Goal: Task Accomplishment & Management: Manage account settings

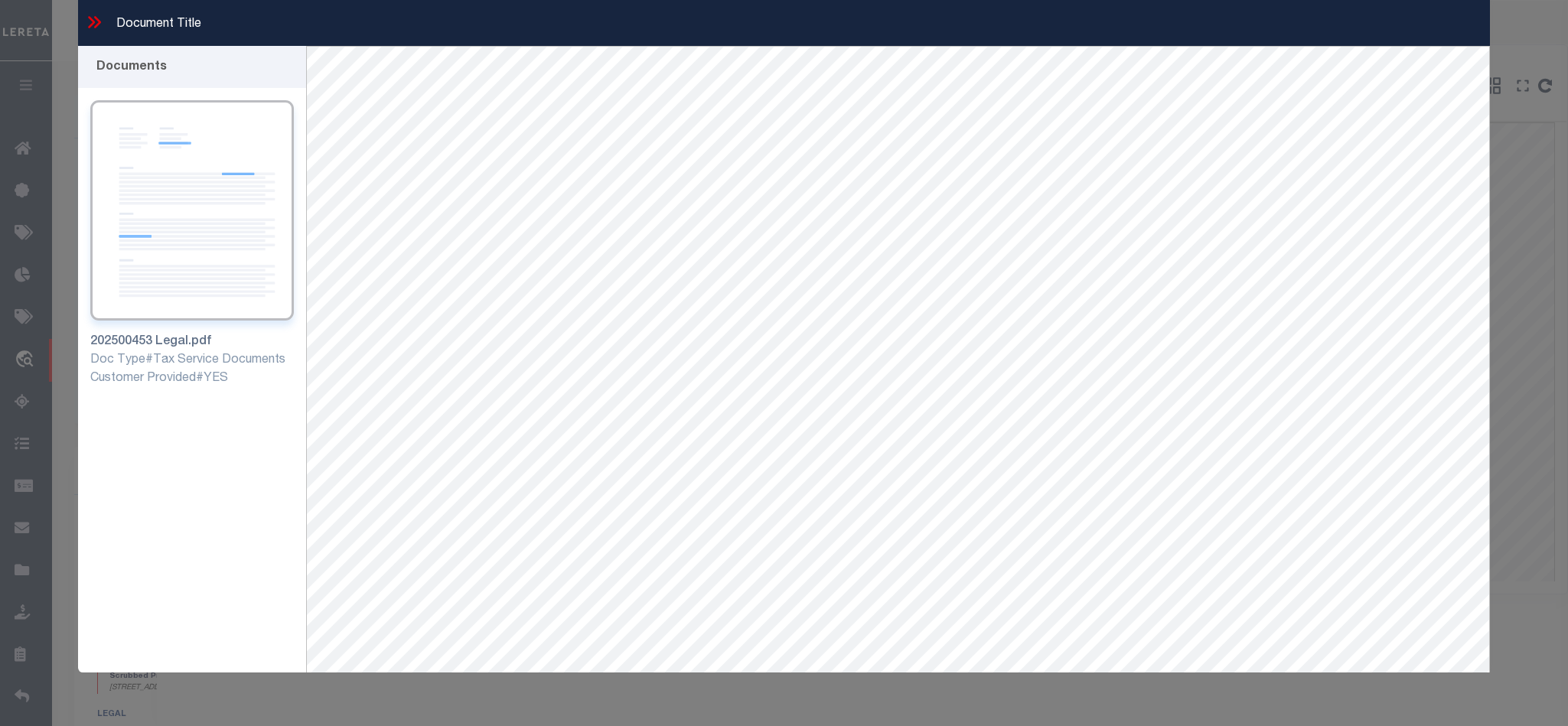
select select "10363"
select select "3980"
select select "800"
select select "NonEscrow"
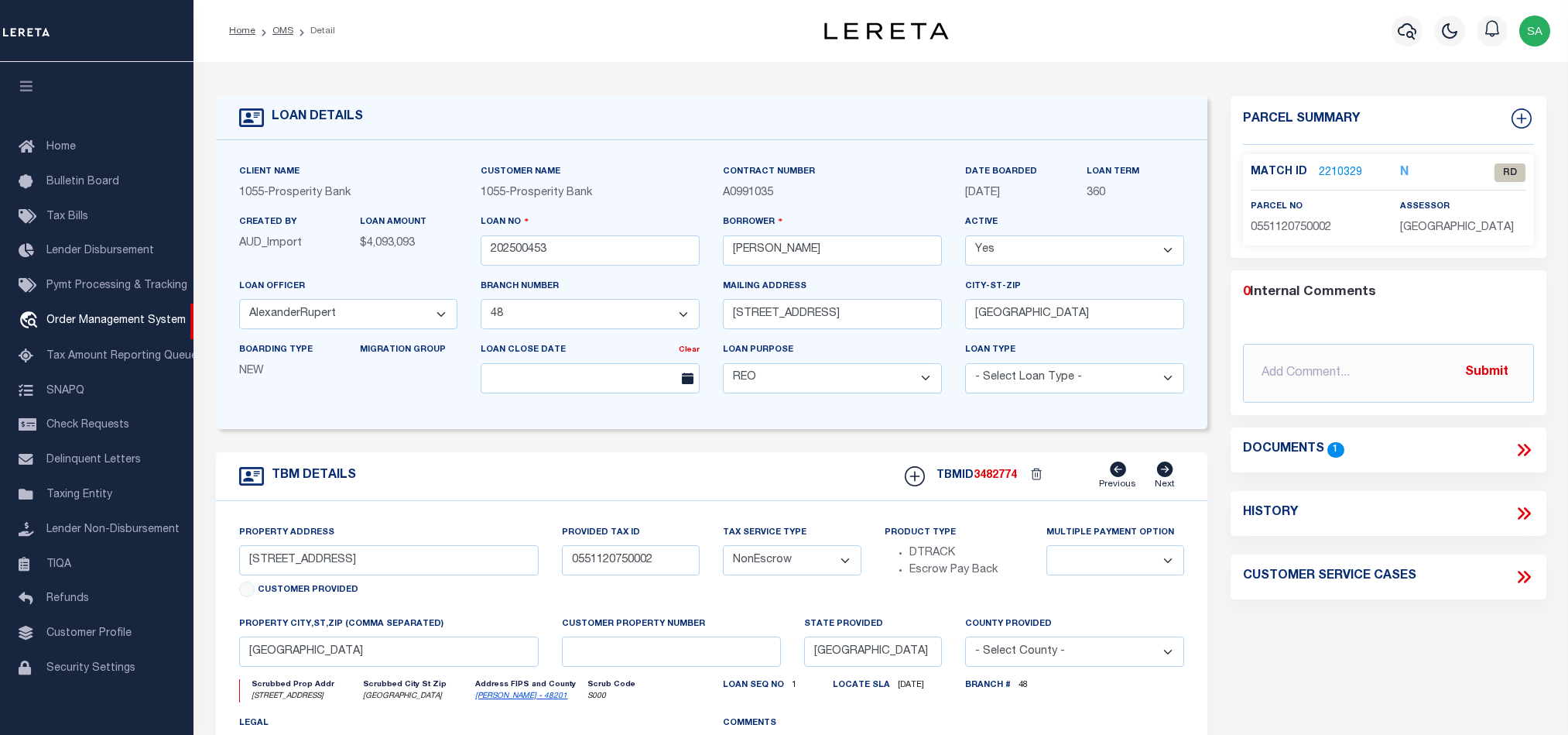
select select "10363"
select select "3980"
select select "800"
select select "NonEscrow"
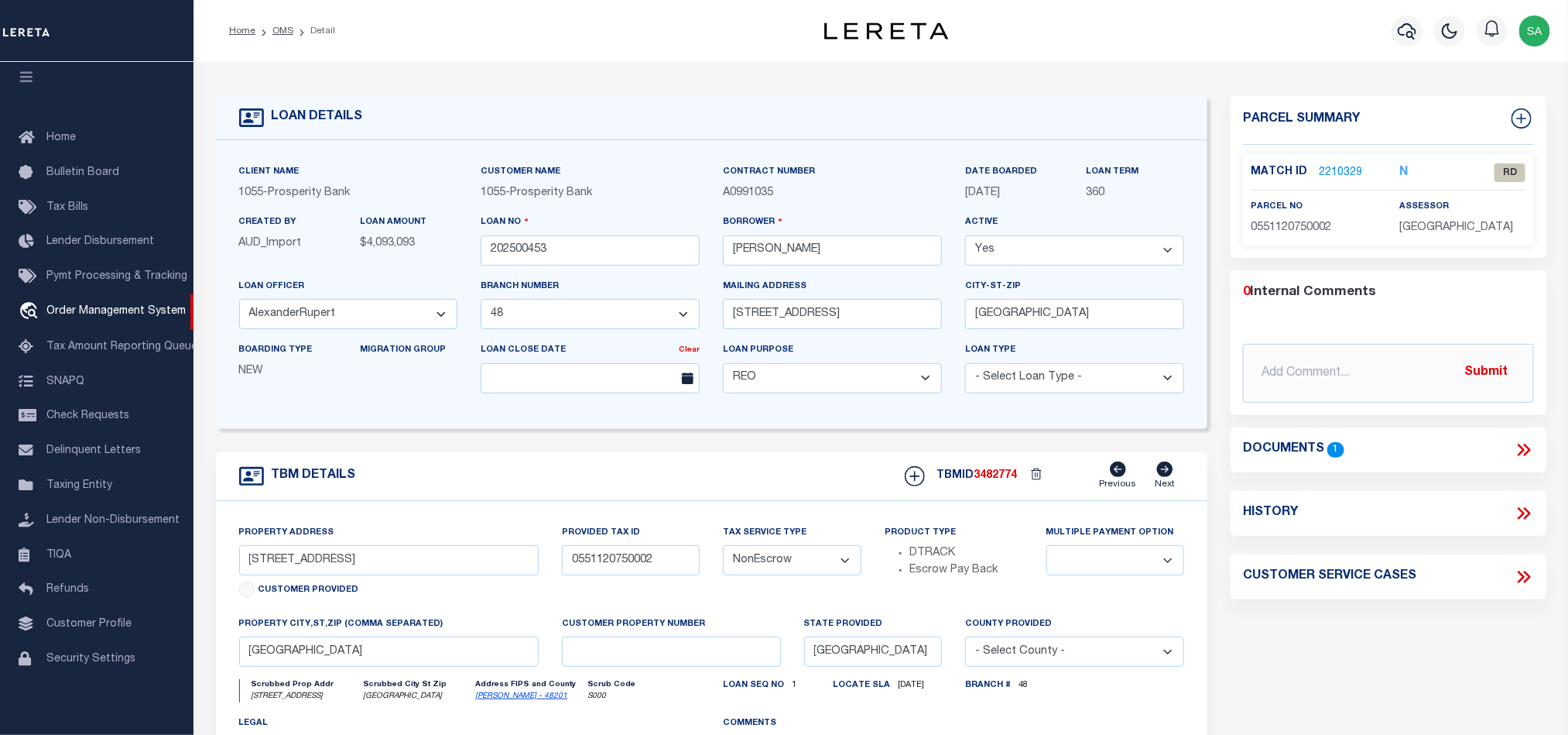
click at [1321, 164] on div "Match ID 2210329 N RD" at bounding box center [1388, 173] width 298 height 18
click at [1335, 170] on link "2210329" at bounding box center [1341, 173] width 44 height 16
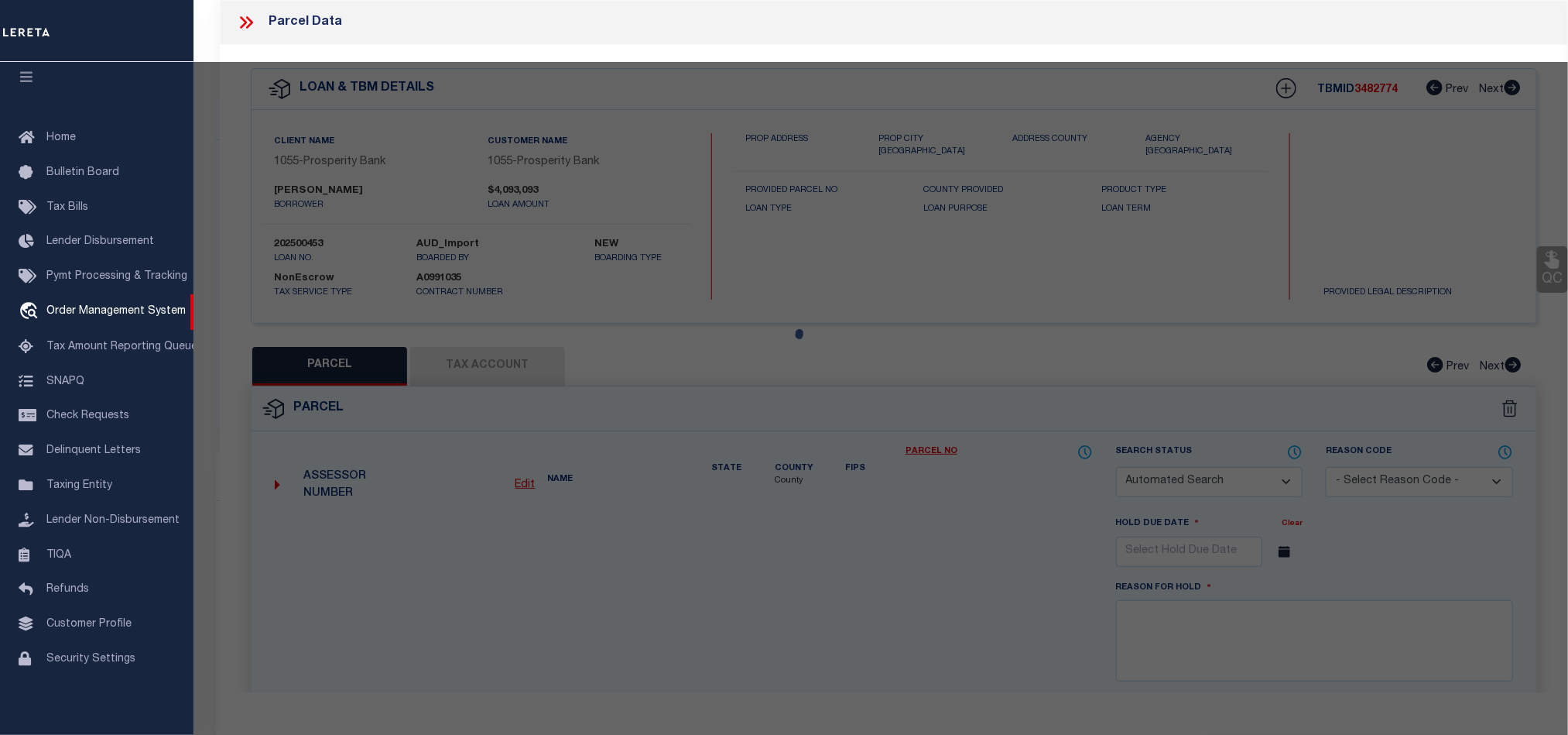
checkbox input "false"
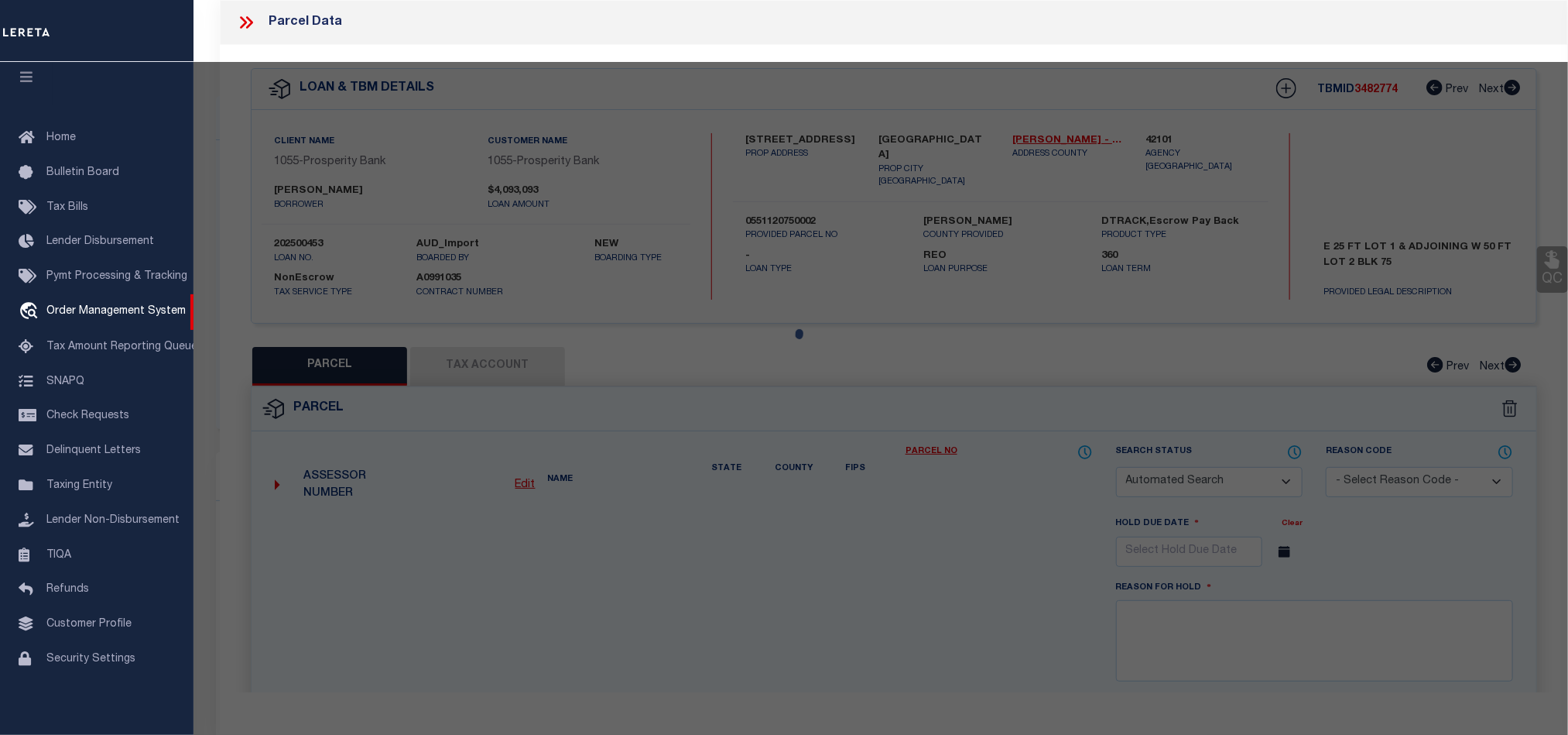
select select "RD"
type input "IHEKWEAZU,UGONNA NNAMDI"
select select "ATL"
select select "ADD"
type input "3515 NOTTINGHAM ST"
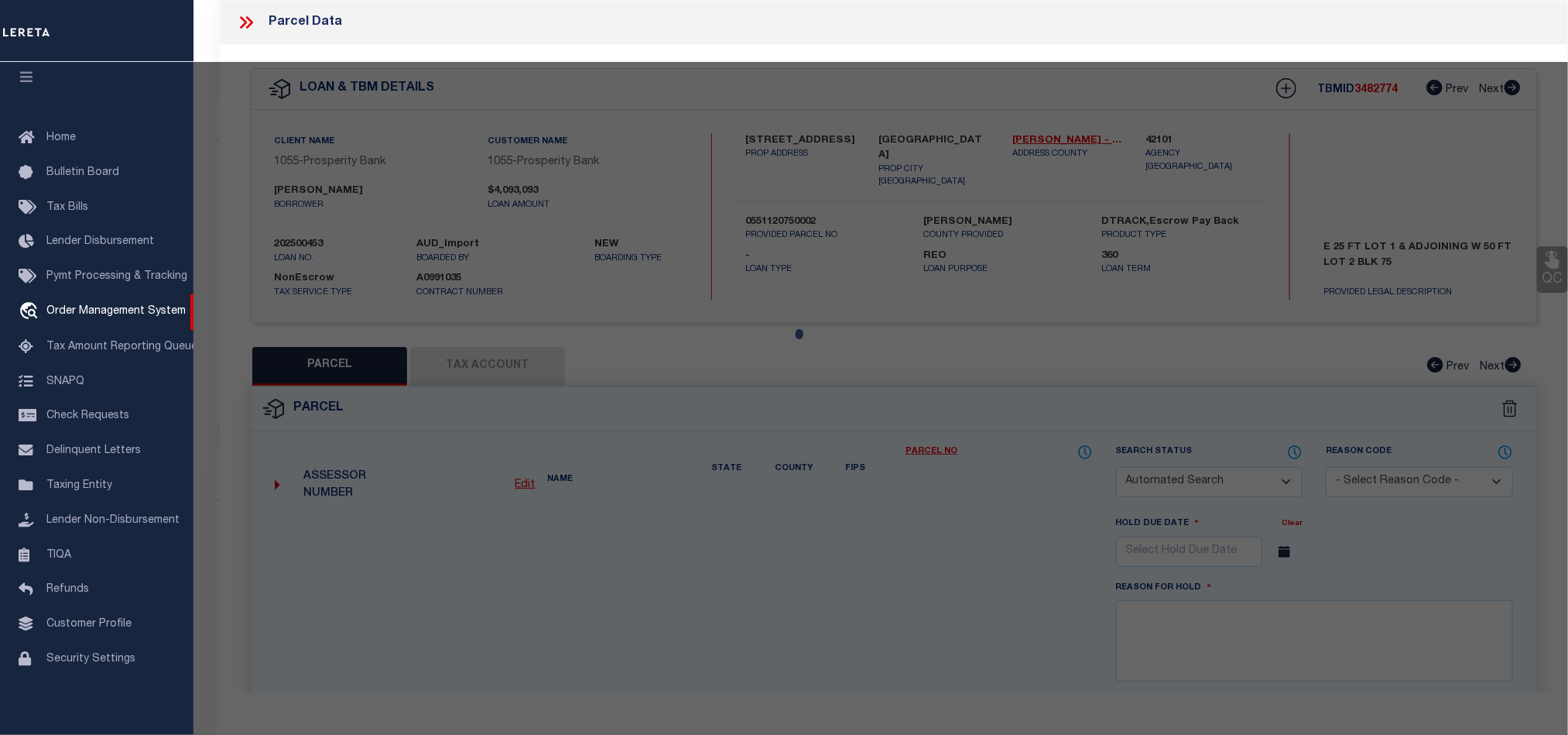
type input "HOUSTON, TX 77005"
type textarea "TRS 1B & 2B BLK 75 WEST UNIVERSITY PLACE SEC 2"
type textarea "Document uploaded that satisfies a legal requirement, changing from [GEOGRAPHIC…"
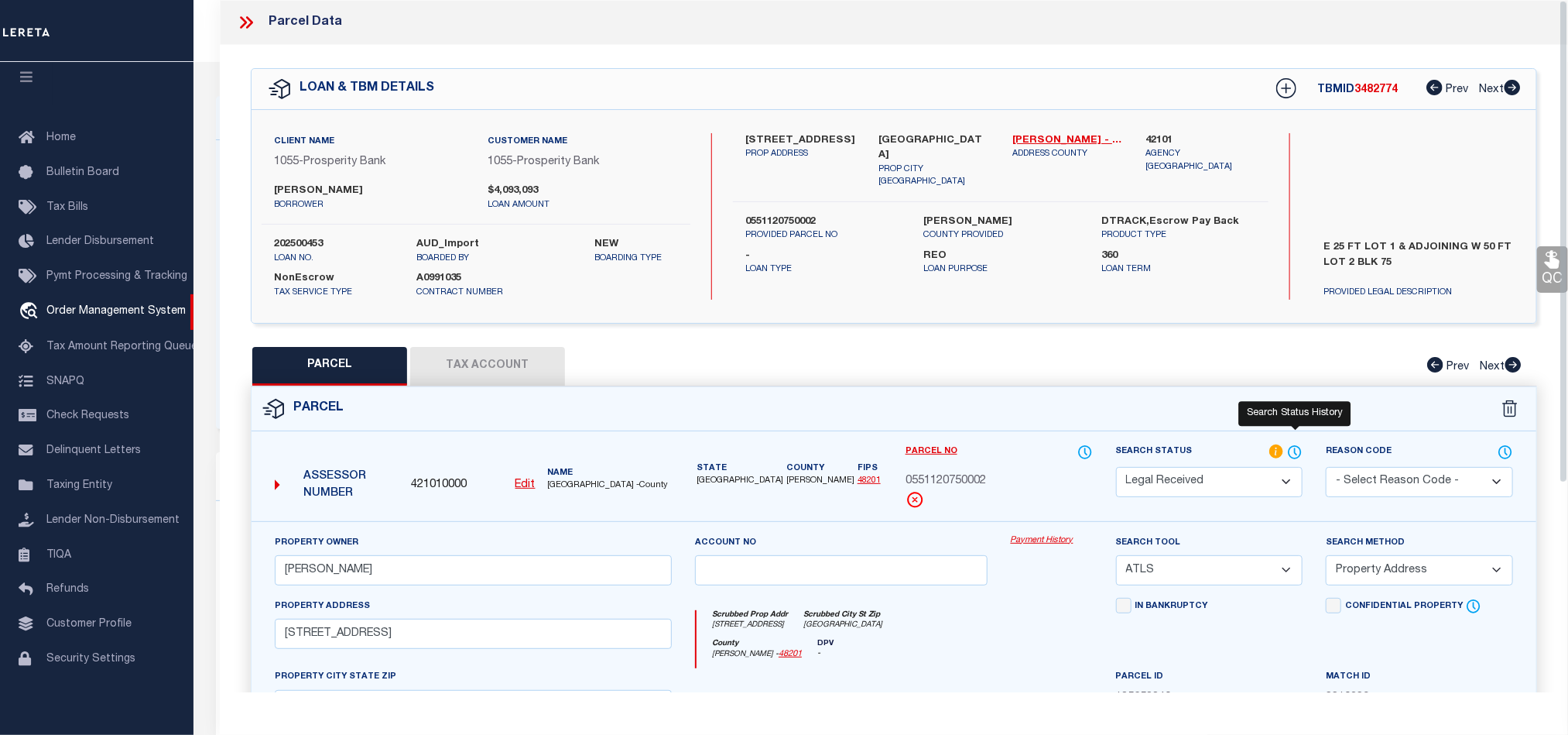
click at [1295, 454] on icon at bounding box center [1295, 451] width 2 height 6
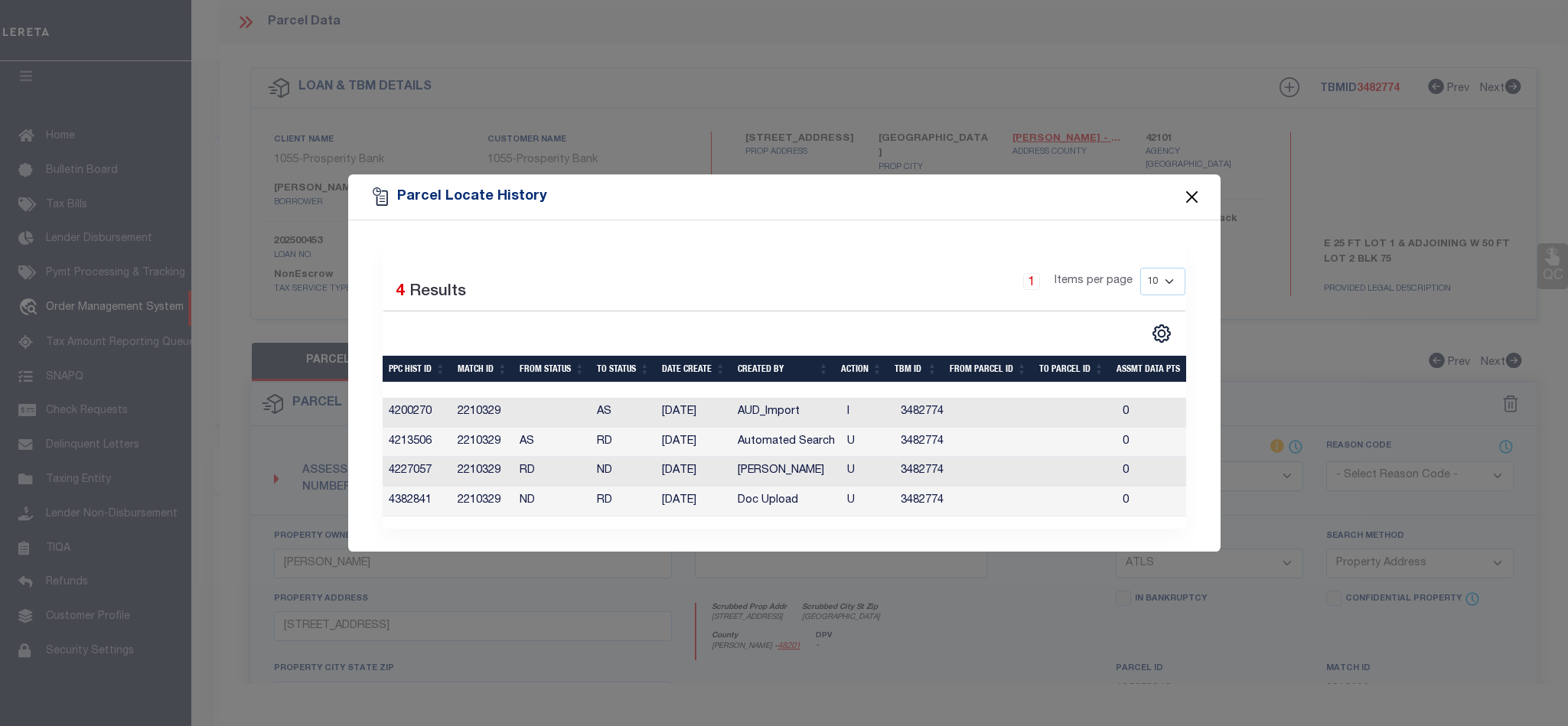
click at [1194, 187] on button "Close" at bounding box center [1192, 197] width 20 height 20
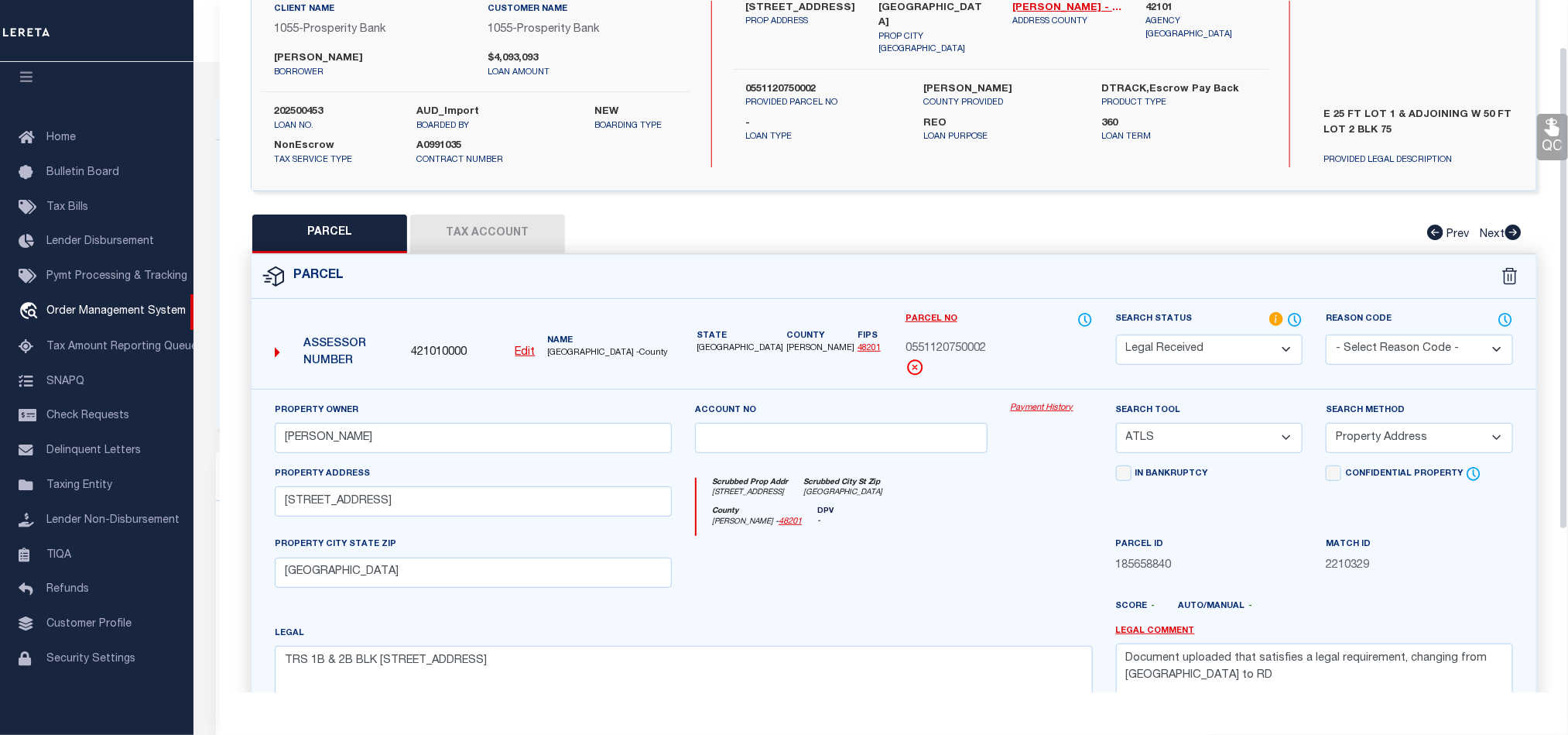
scroll to position [67, 0]
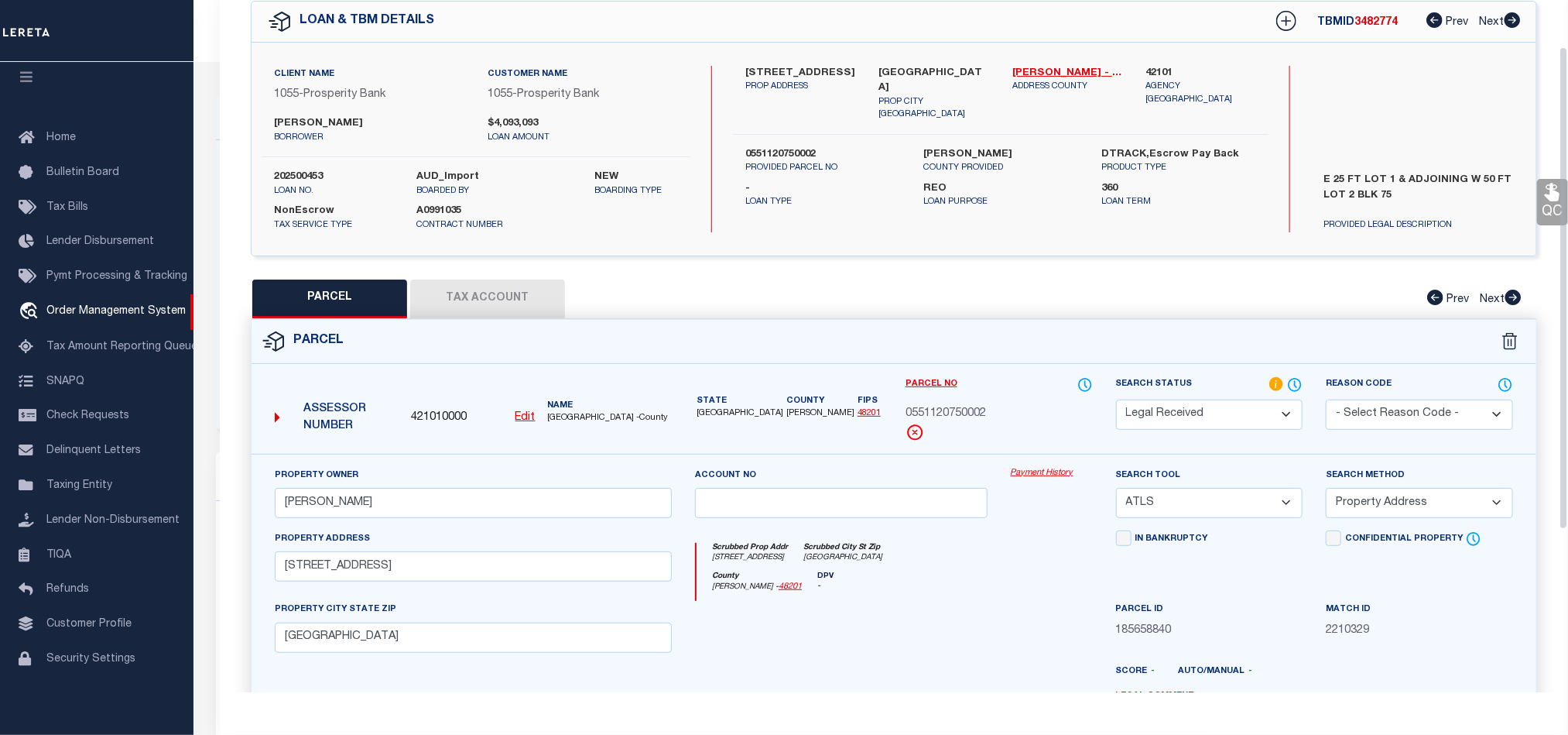
click at [478, 300] on button "Tax Account" at bounding box center [487, 299] width 155 height 39
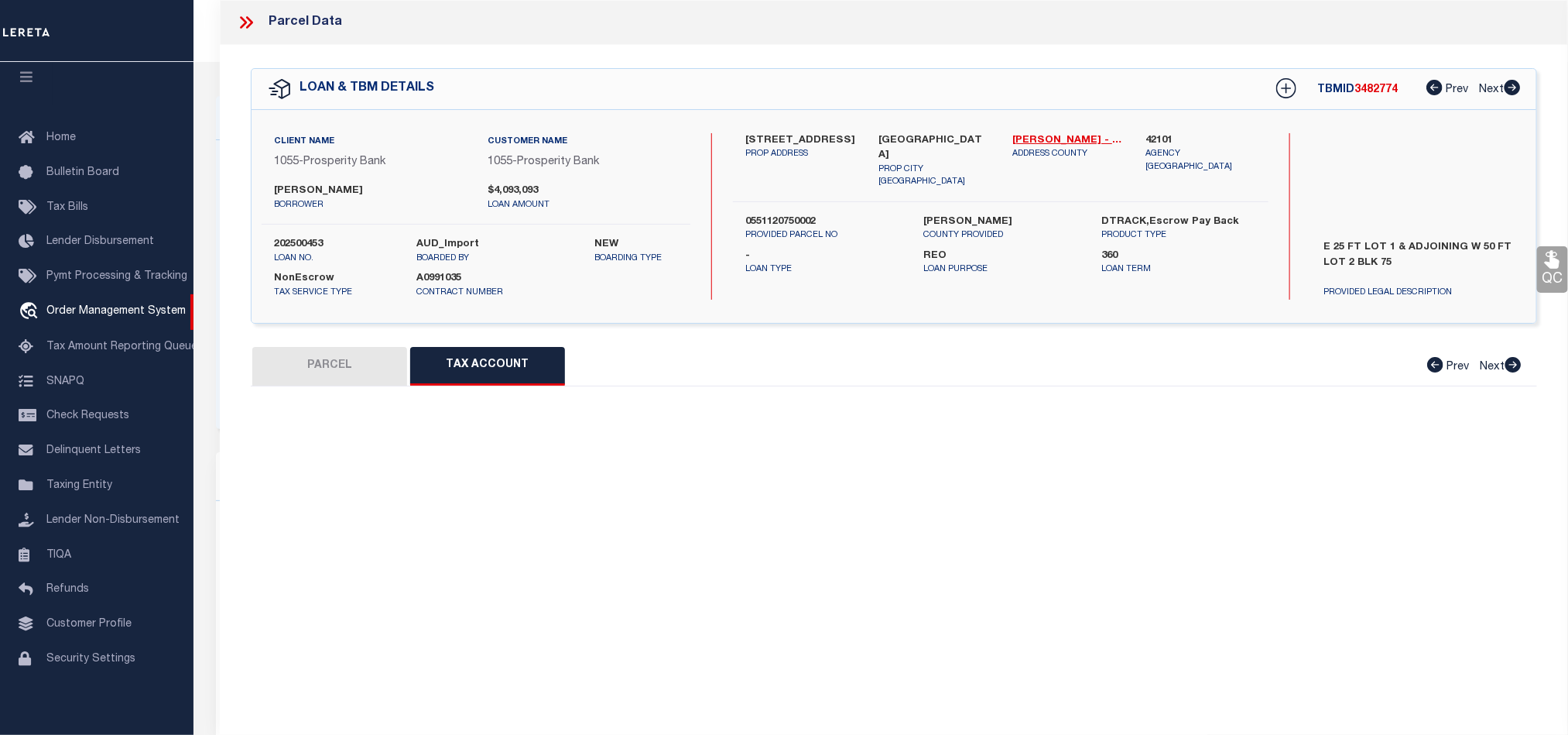
scroll to position [0, 0]
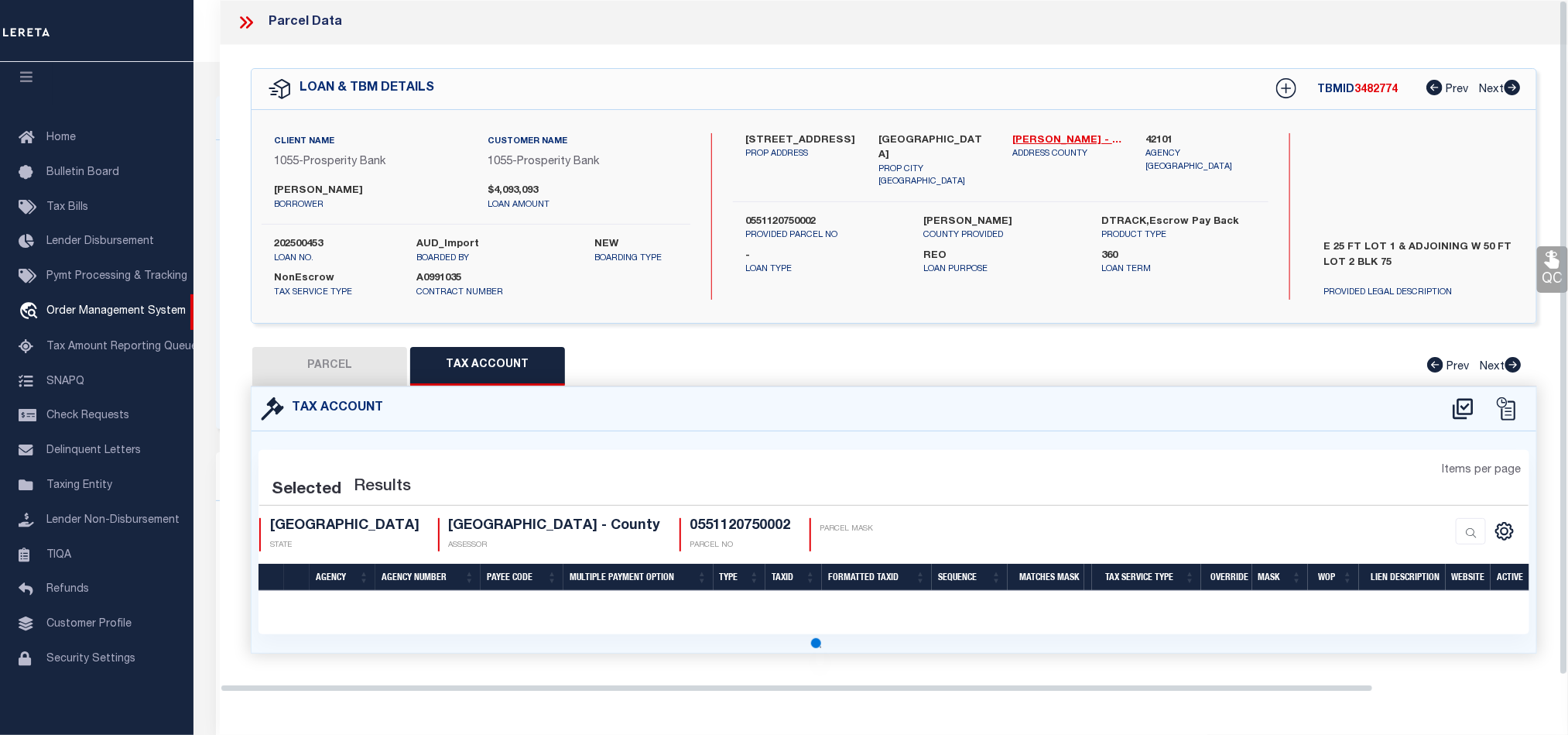
select select "100"
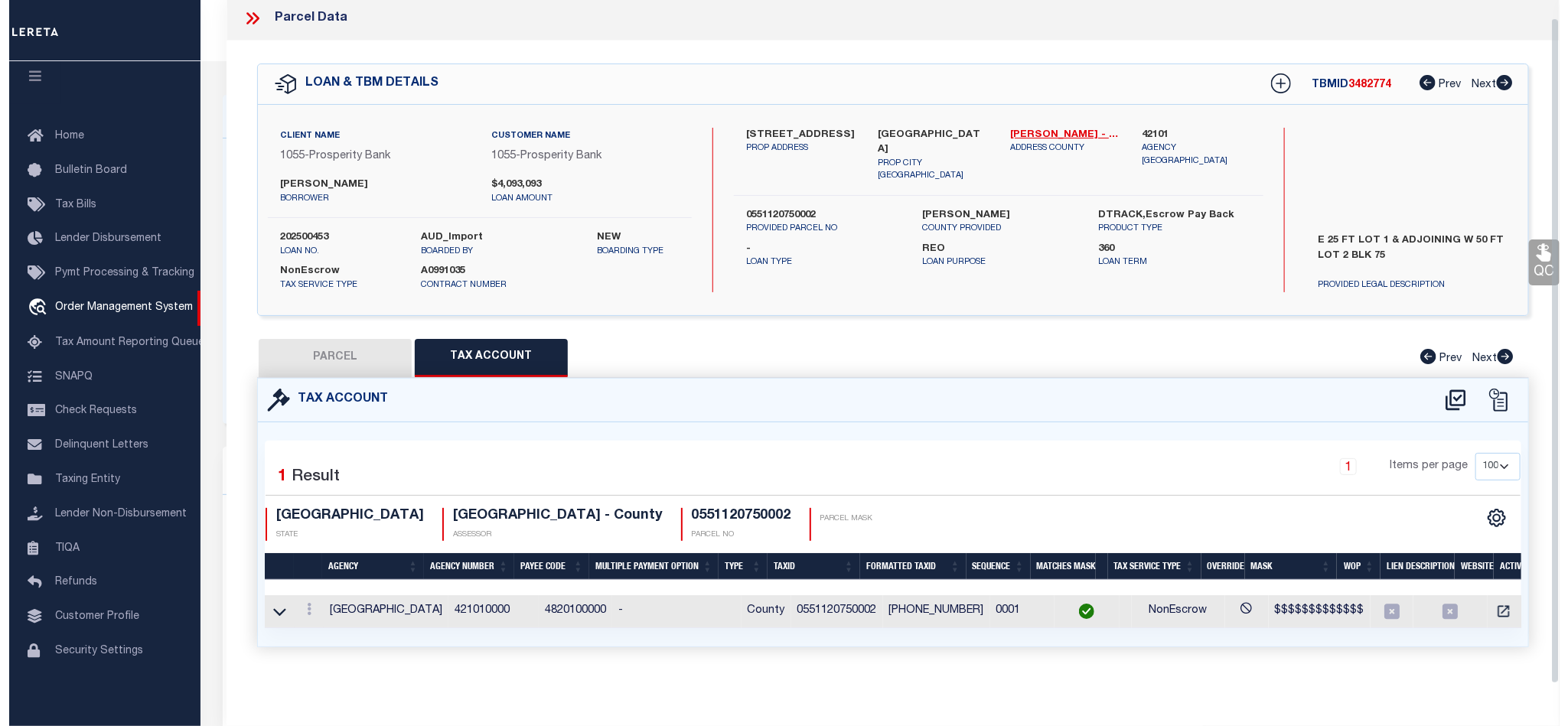
scroll to position [18, 0]
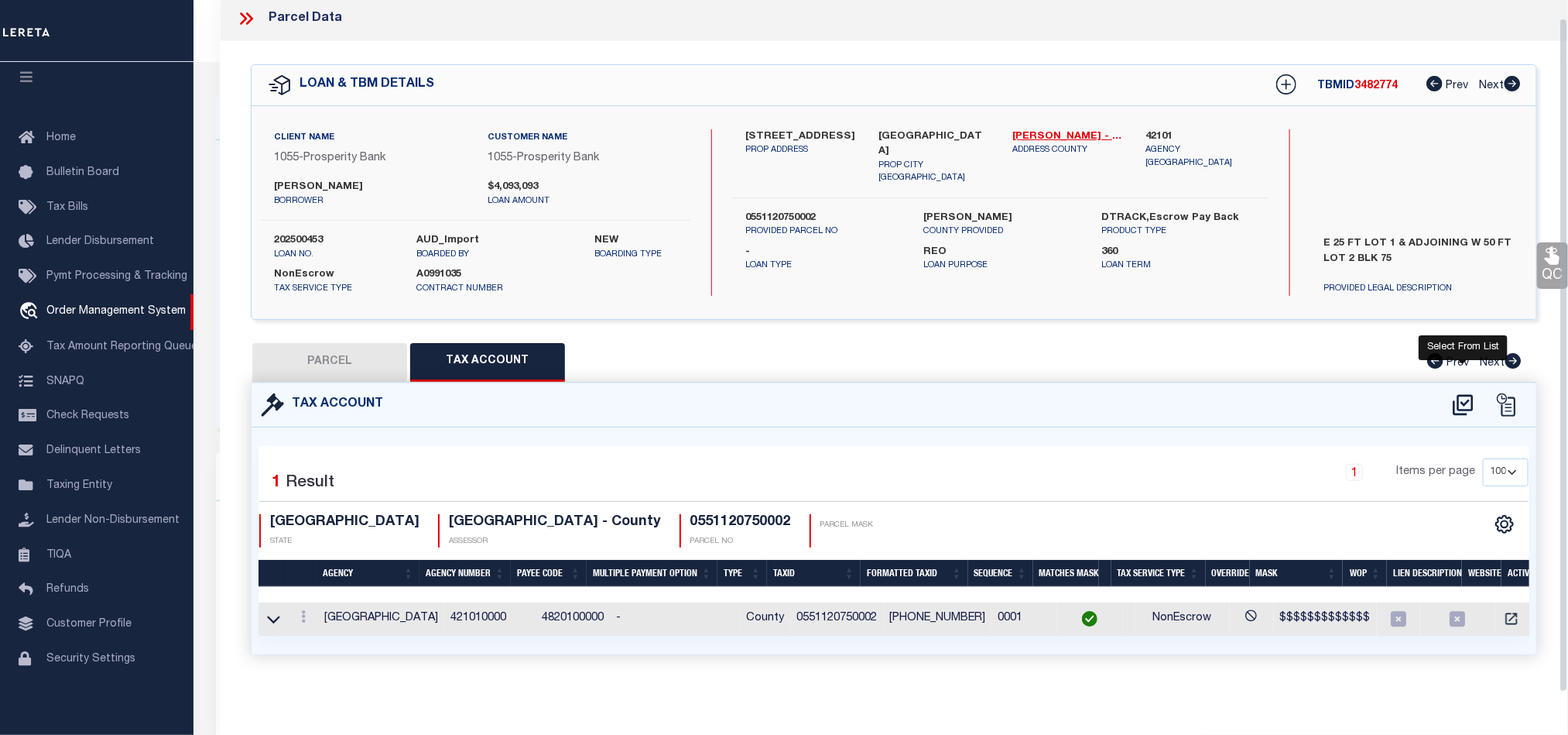
click at [1471, 397] on icon at bounding box center [1462, 404] width 20 height 21
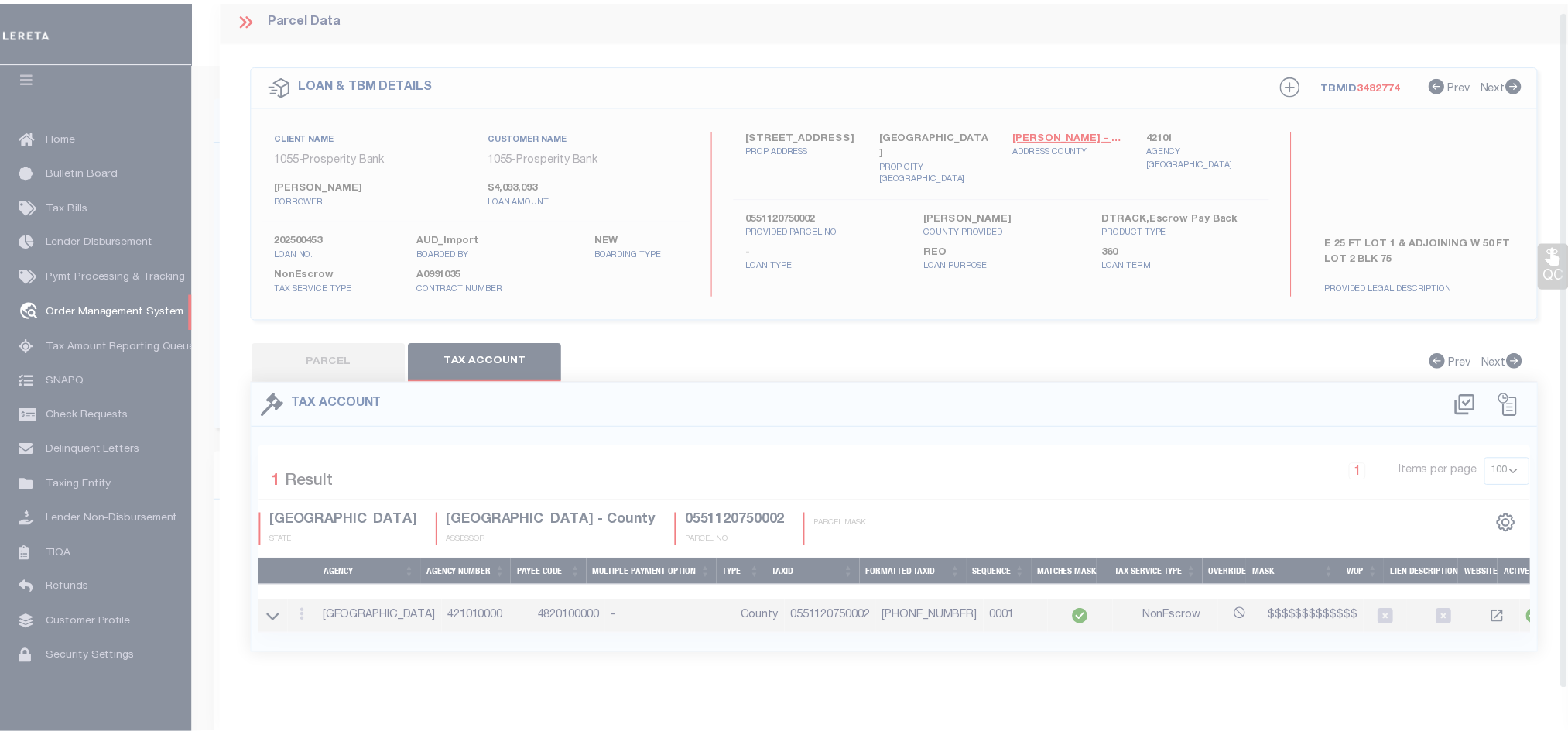
scroll to position [9, 0]
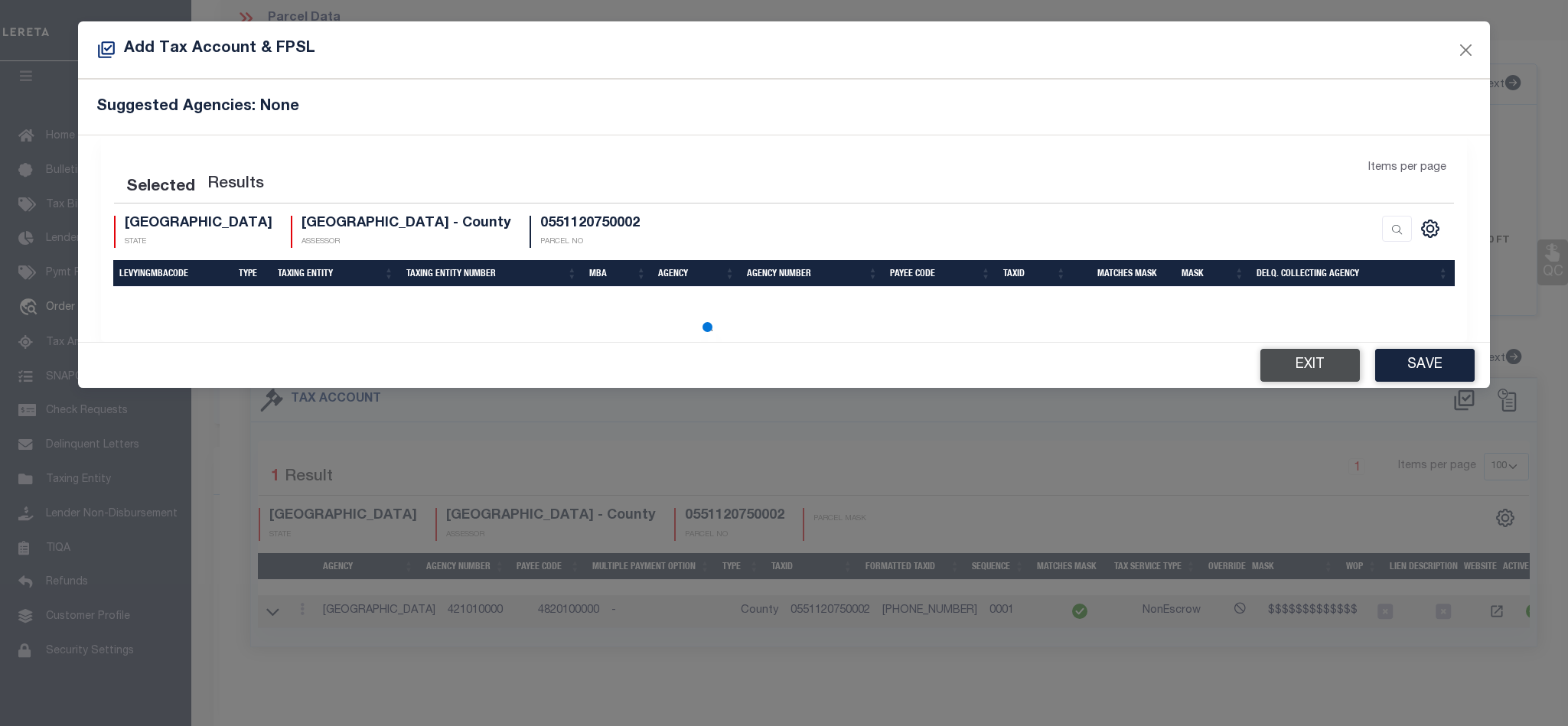
click at [1290, 367] on button "Exit" at bounding box center [1310, 365] width 100 height 33
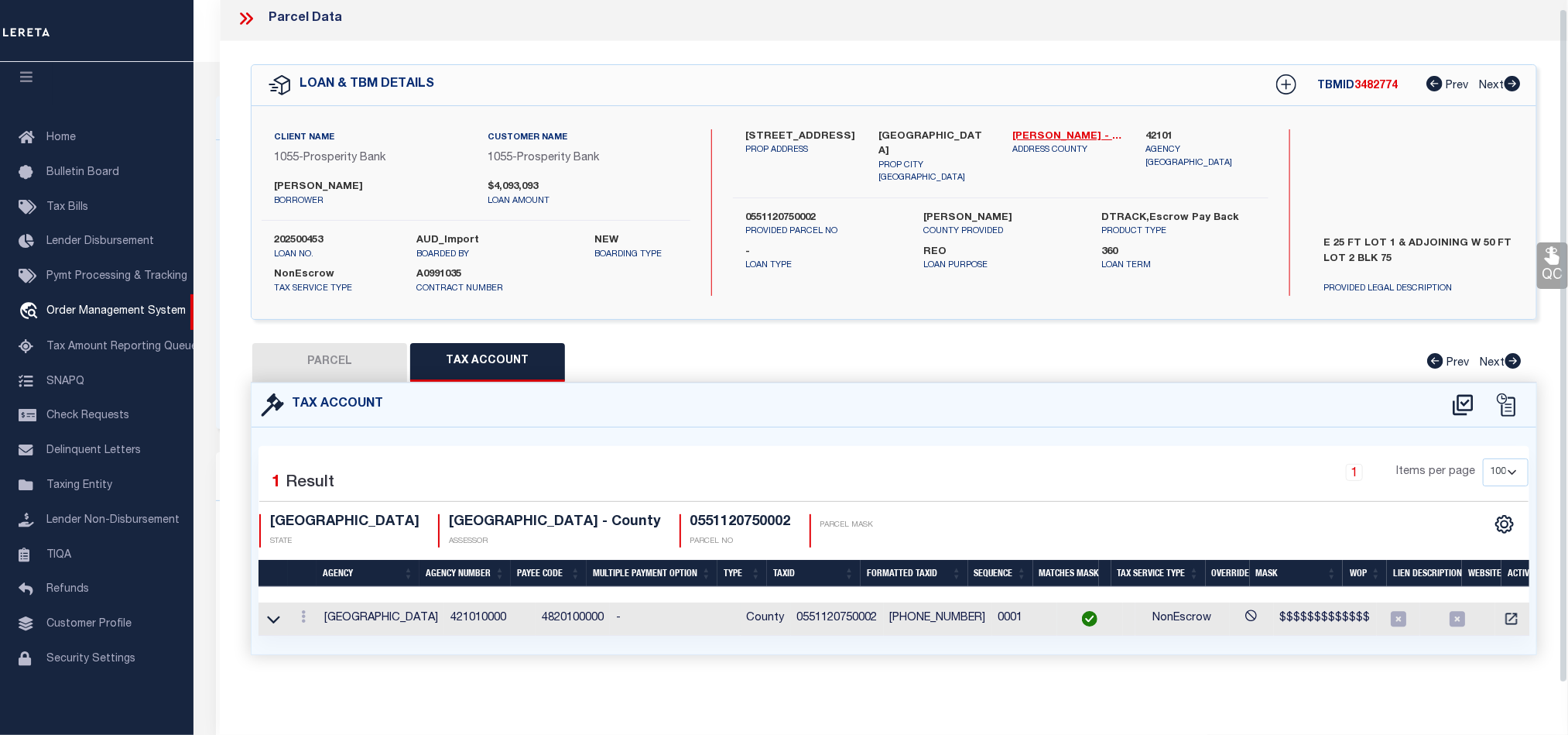
click at [1495, 607] on td at bounding box center [1514, 619] width 39 height 34
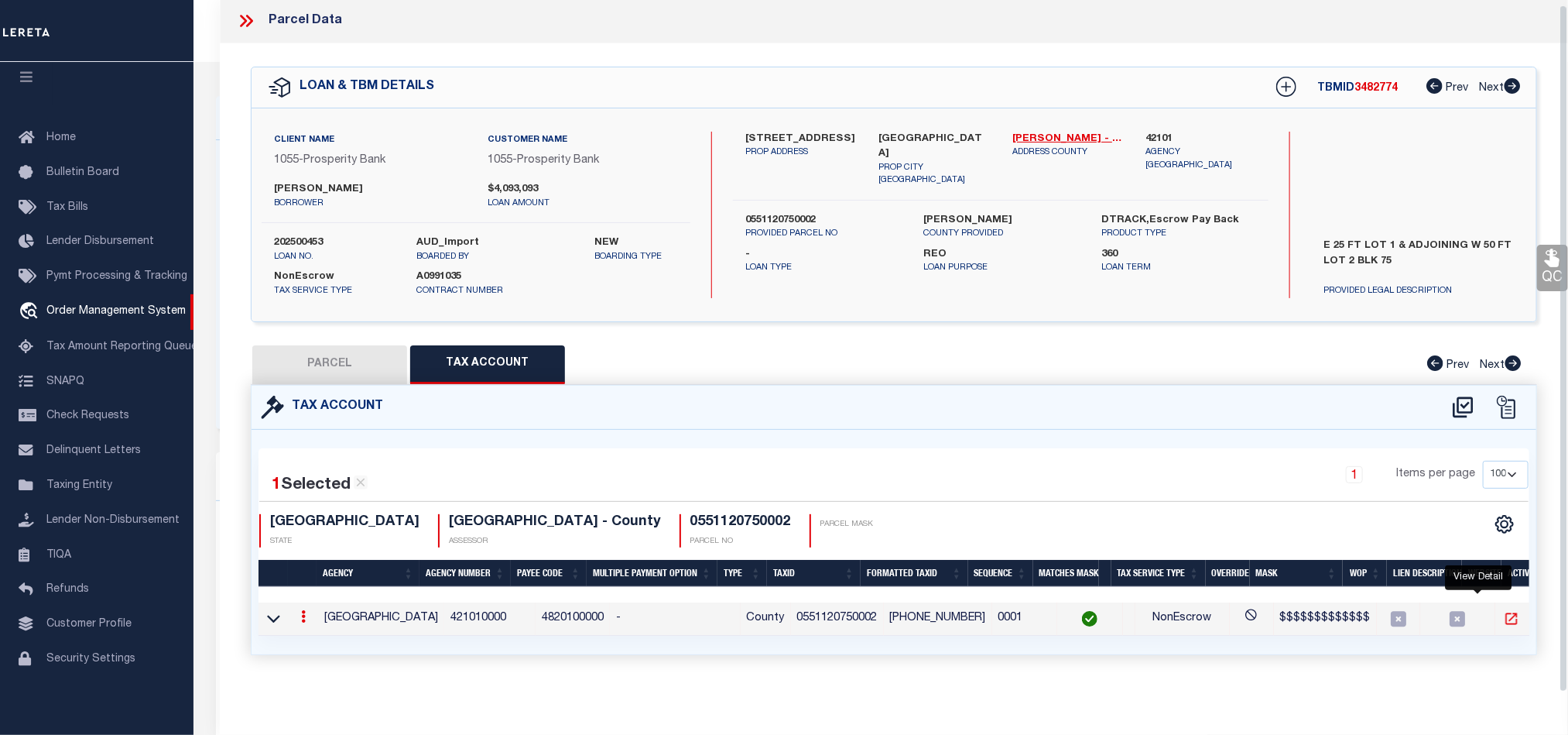
click at [1503, 616] on icon "" at bounding box center [1511, 618] width 15 height 15
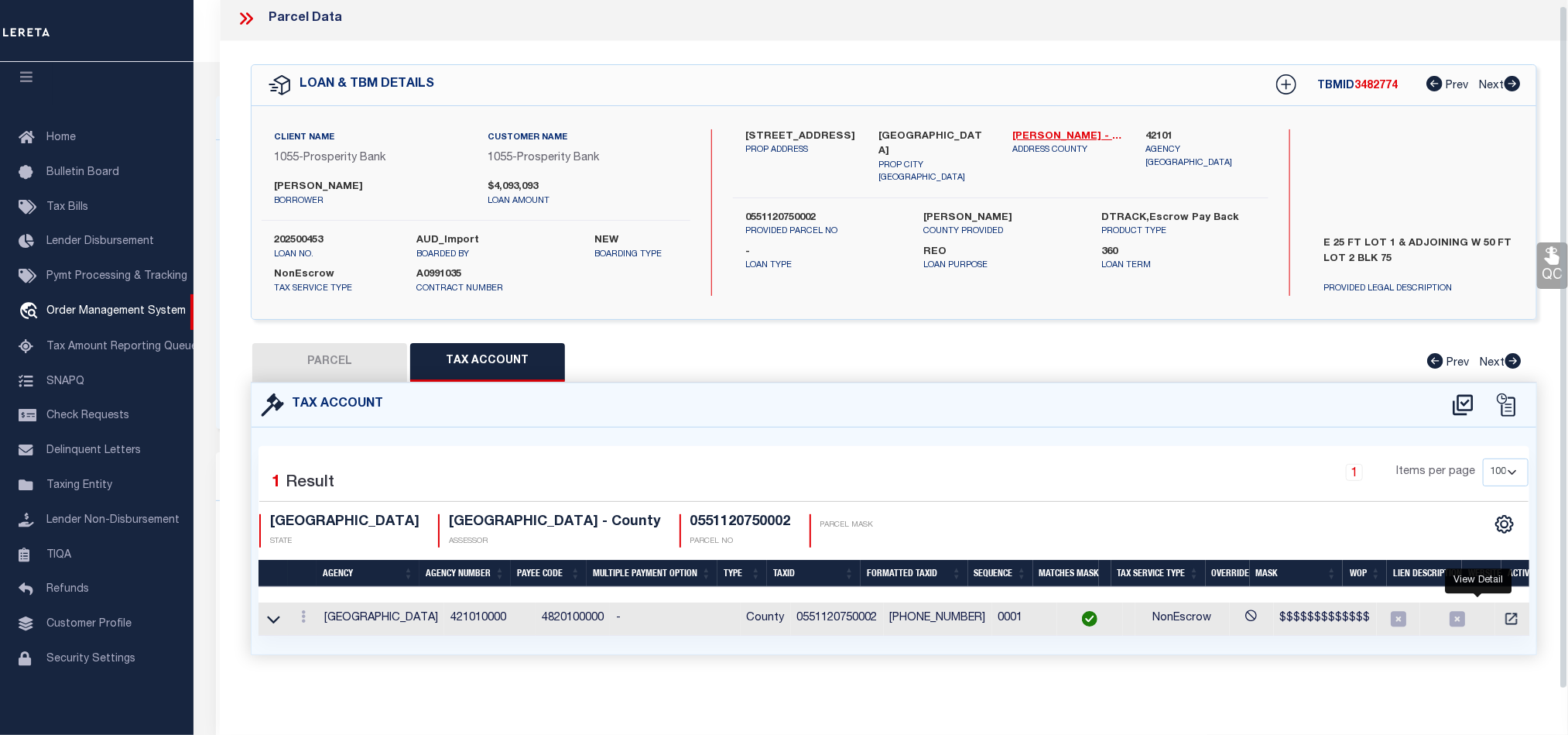
click at [690, 520] on h4 "0551120750002" at bounding box center [740, 523] width 101 height 17
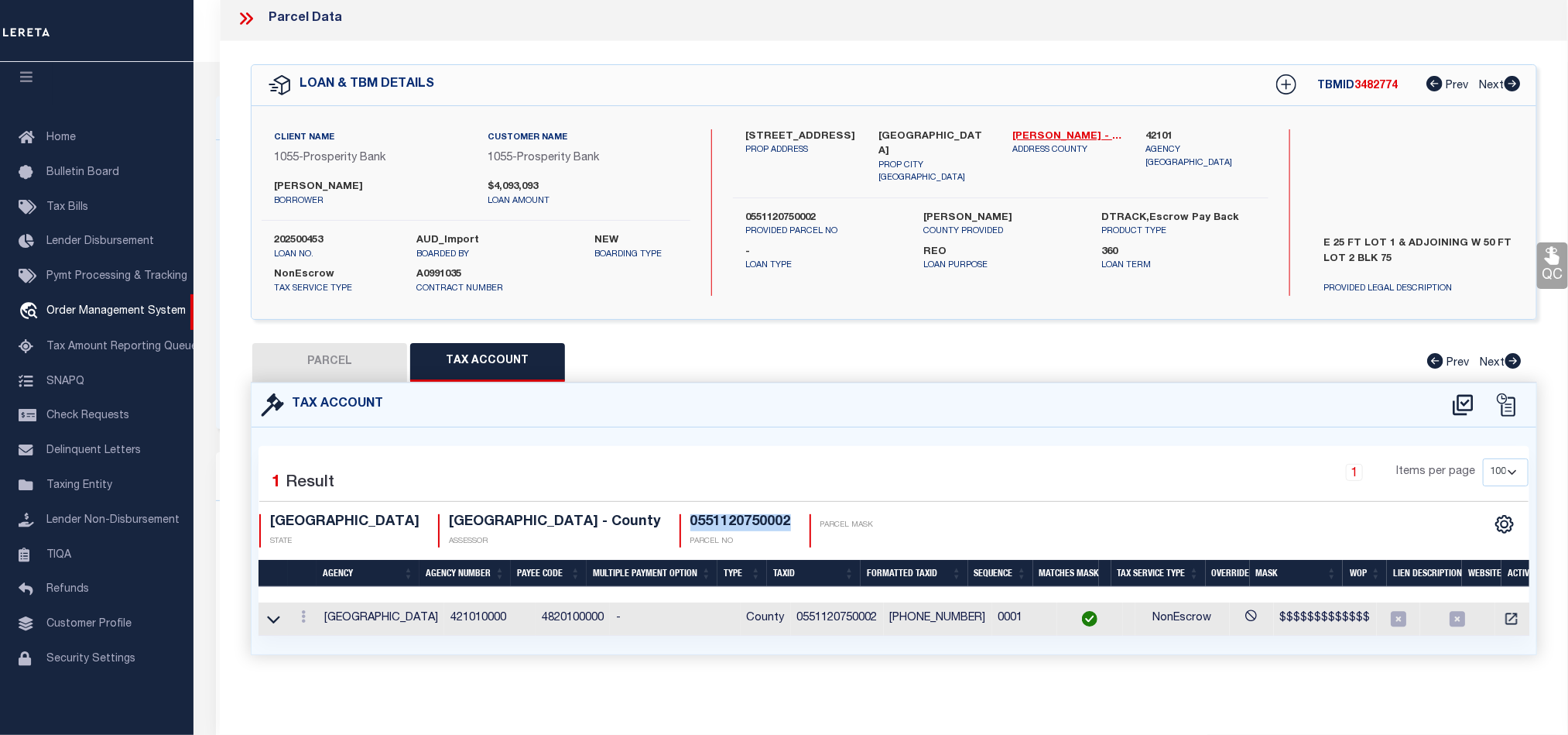
copy h4 "0551120750002"
click at [1471, 395] on icon at bounding box center [1462, 404] width 20 height 21
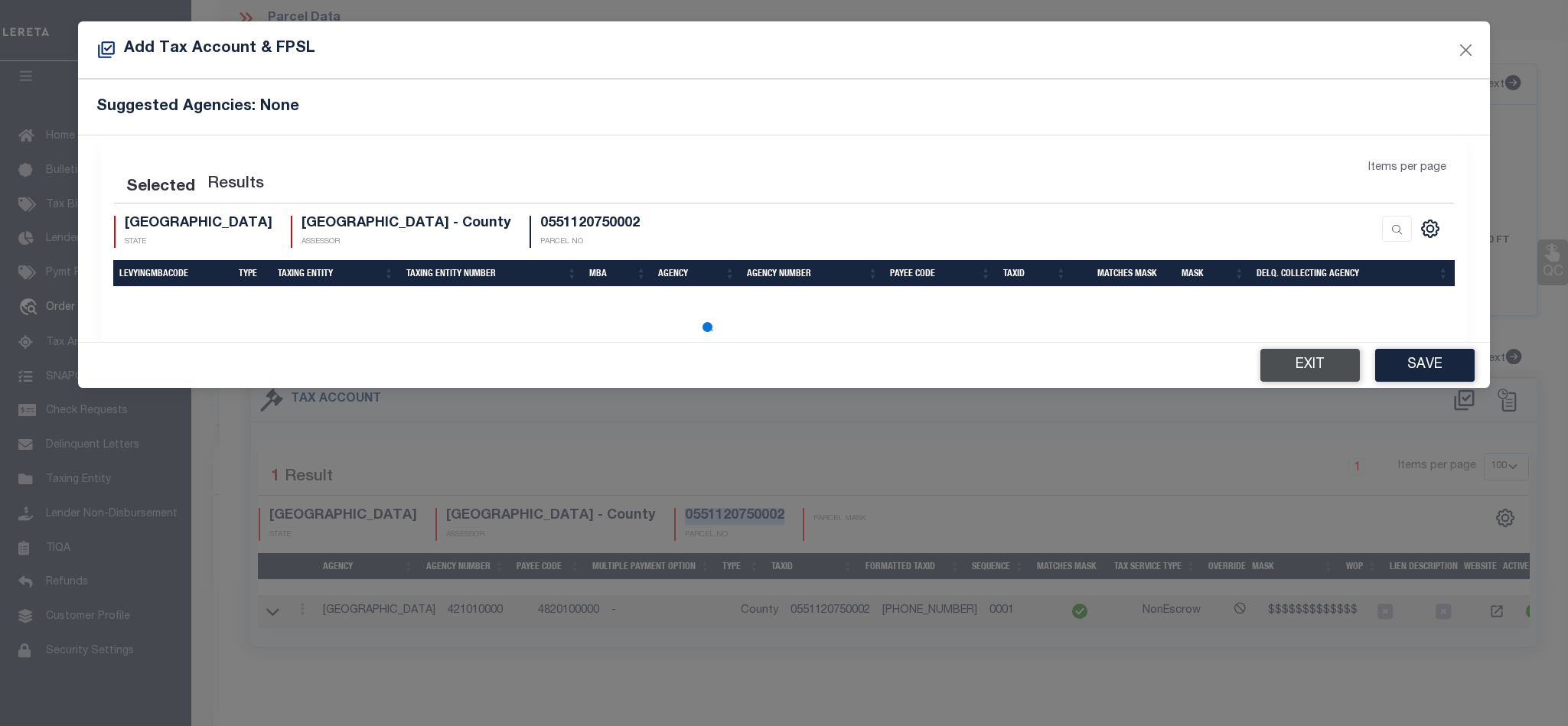
click at [1335, 370] on button "Exit" at bounding box center [1310, 365] width 100 height 33
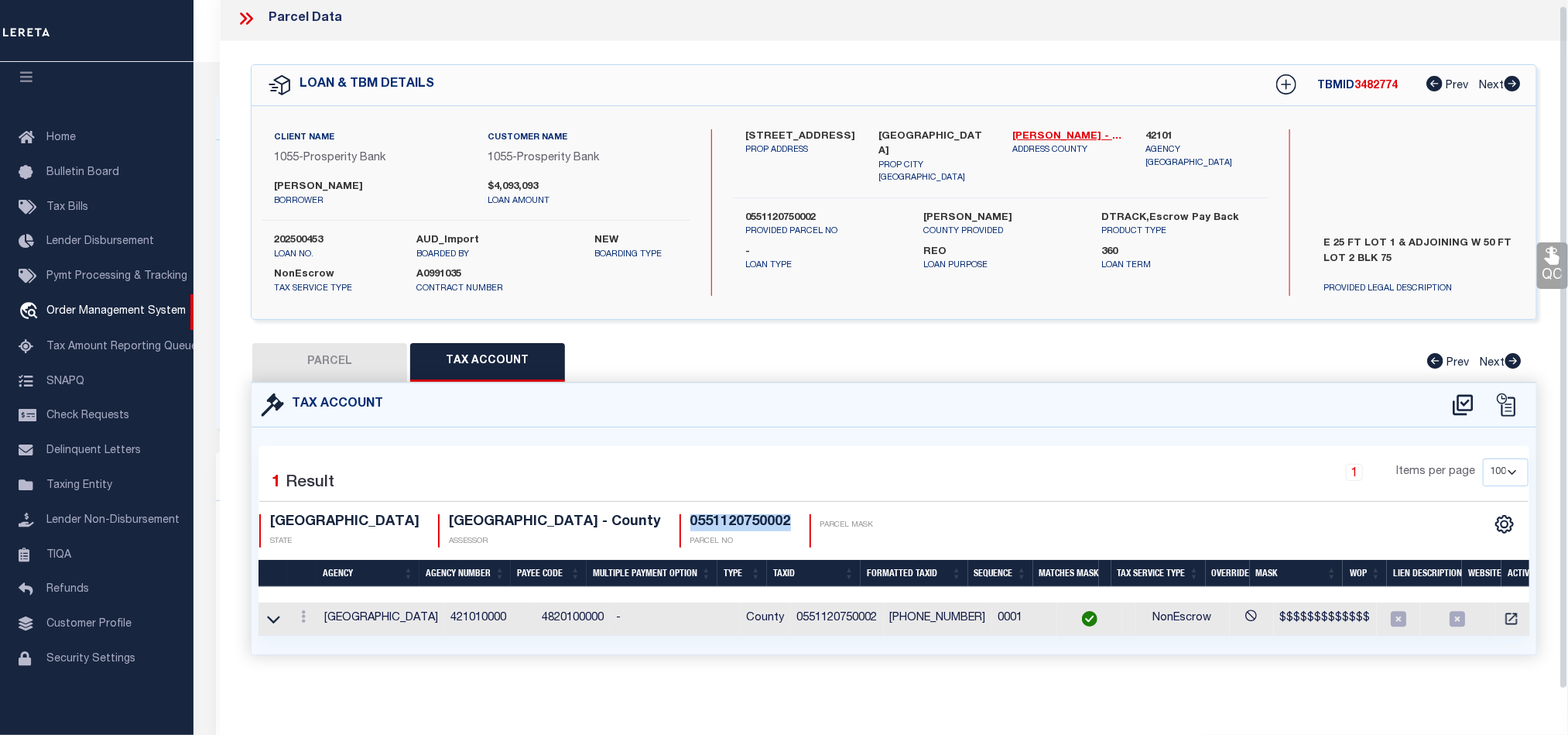
click at [325, 358] on button "PARCEL" at bounding box center [330, 362] width 155 height 39
select select "AS"
select select
checkbox input "false"
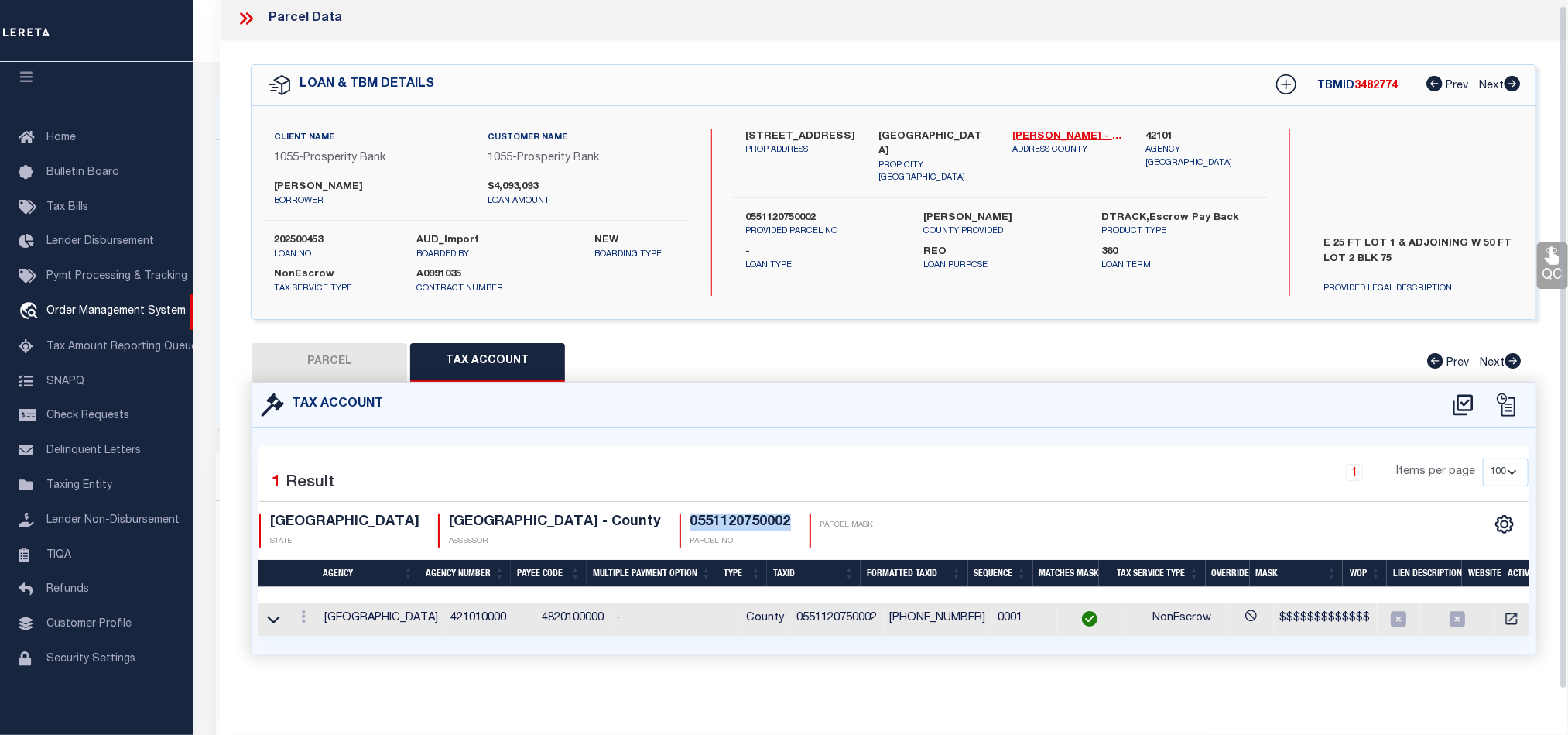
checkbox input "false"
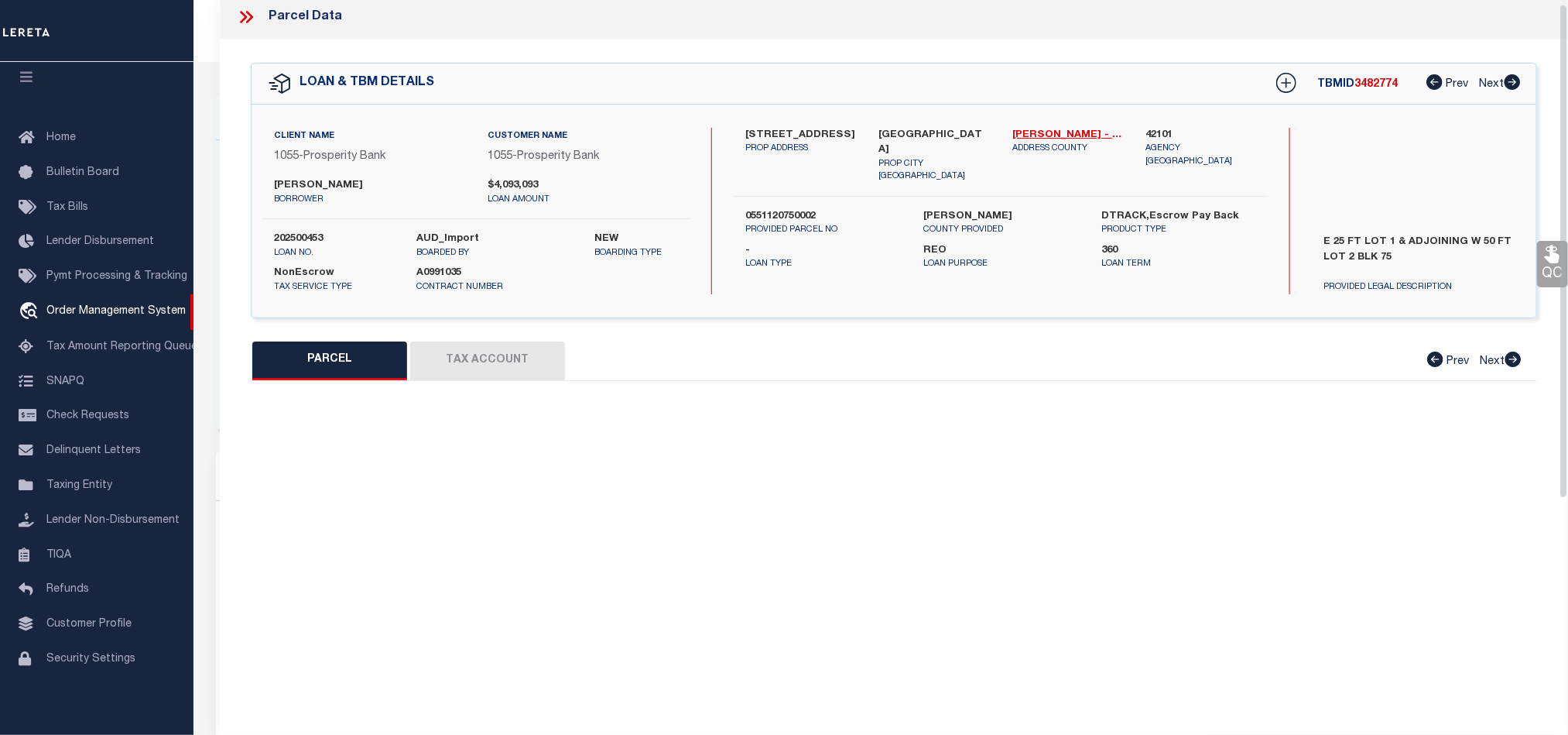
select select "RD"
type input "IHEKWEAZU,UGONNA NNAMDI"
select select "ATL"
select select "ADD"
type input "3515 NOTTINGHAM ST"
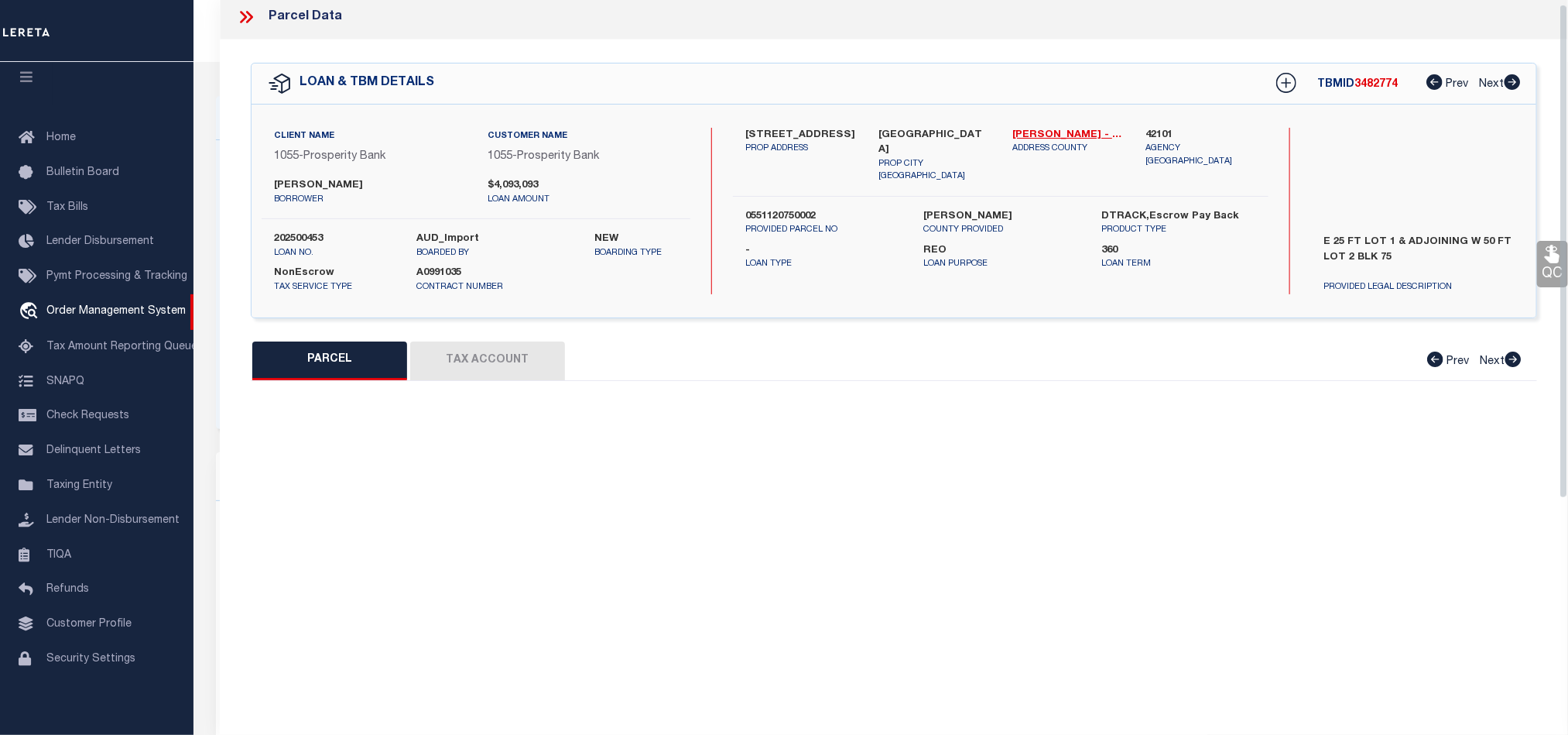
type input "HOUSTON, TX 77005"
type textarea "TRS 1B & 2B BLK 75 WEST UNIVERSITY PLACE SEC 2"
type textarea "Document uploaded that satisfies a legal requirement, changing from ND to RD"
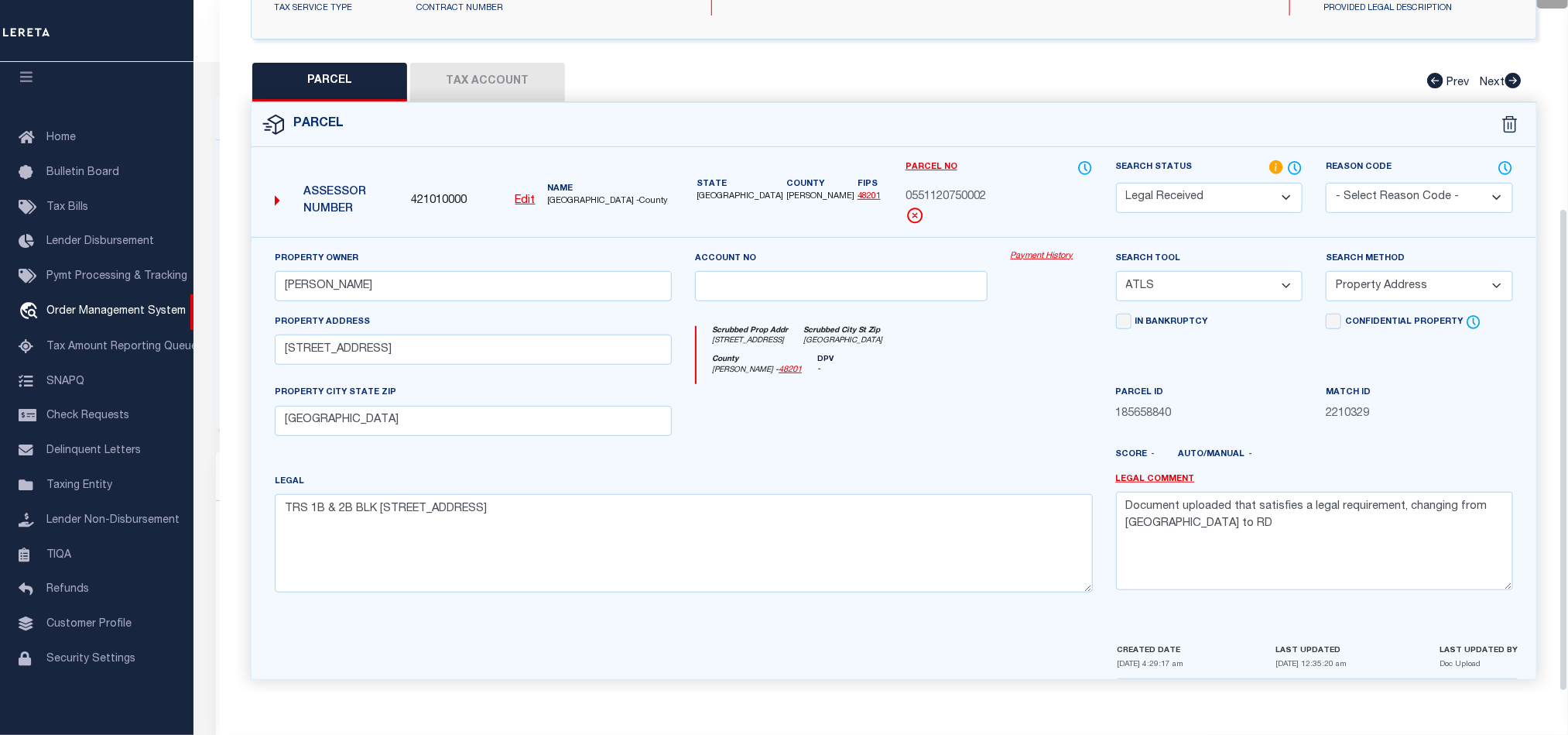
scroll to position [300, 0]
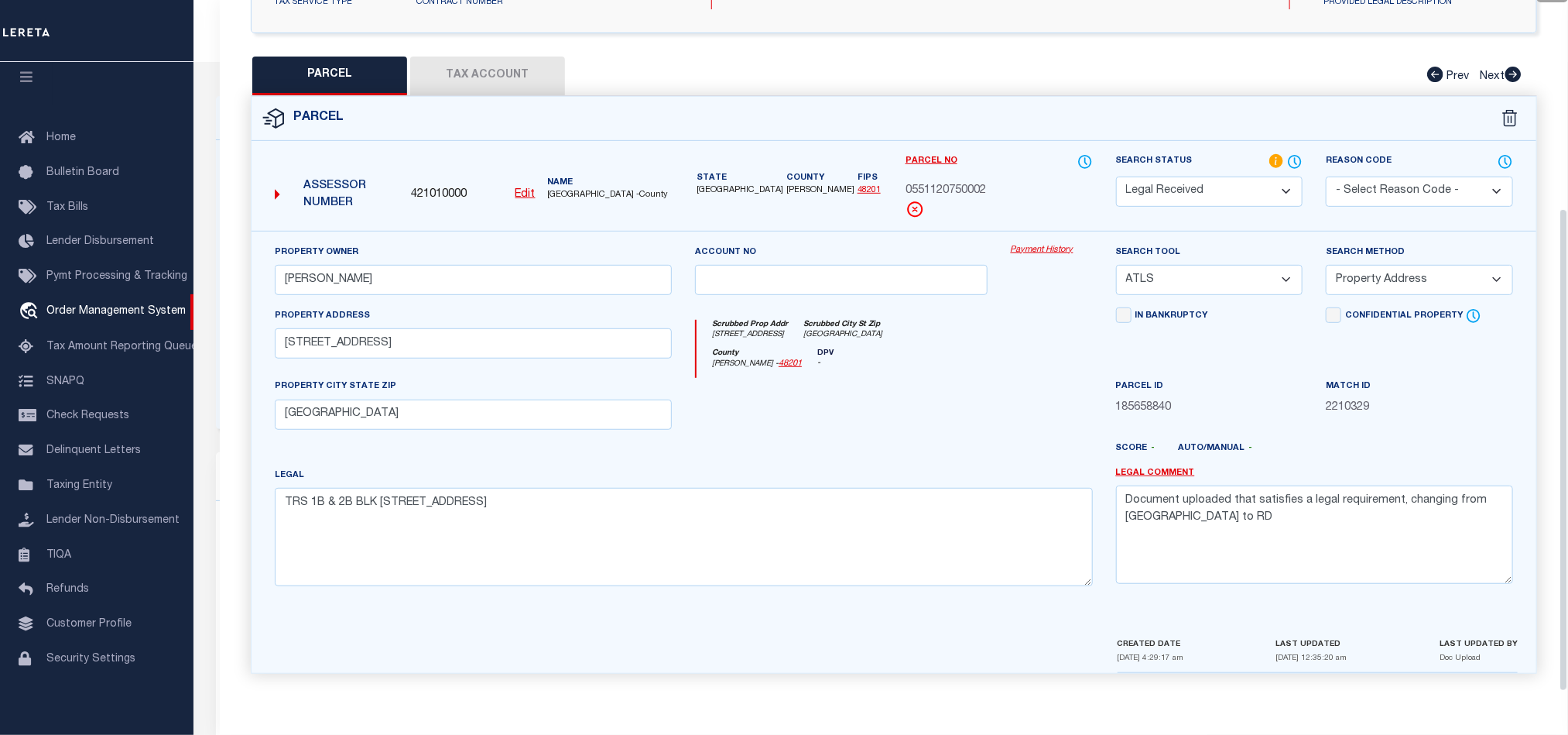
click at [1224, 265] on select "-- Select Search Tool -- 3rd Party Website Agency File Agency Website ATLS CNV-…" at bounding box center [1209, 280] width 187 height 30
select select "AGW"
click at [1116, 265] on select "-- Select Search Tool -- 3rd Party Website Agency File Agency Website ATLS CNV-…" at bounding box center [1209, 280] width 187 height 30
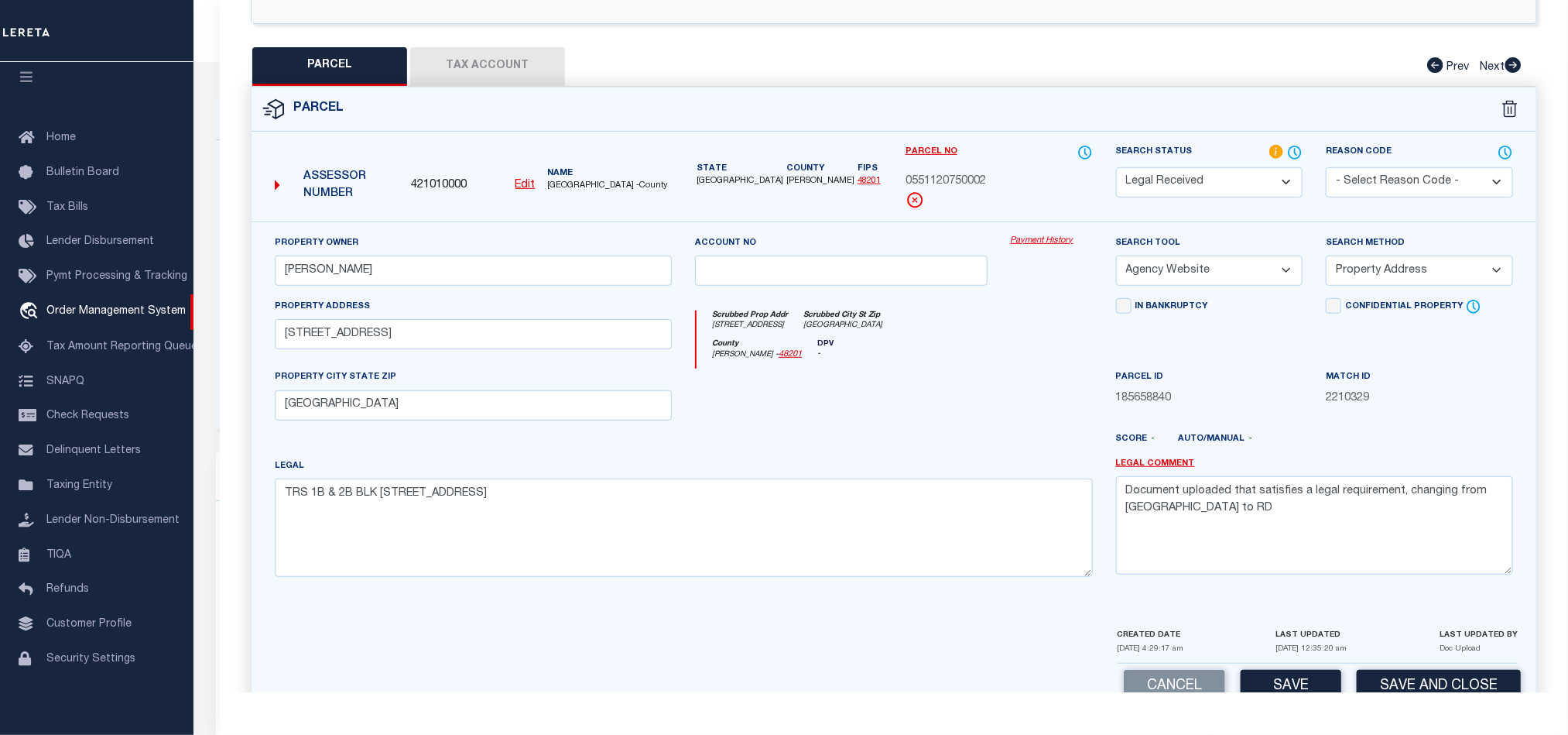
click at [1415, 272] on select "-- Select Search Method -- Property Address Legal Liability Info Provided" at bounding box center [1419, 271] width 187 height 30
select select "LEG"
click at [1326, 260] on select "-- Select Search Method -- Property Address Legal Liability Info Provided" at bounding box center [1419, 271] width 187 height 30
click at [1352, 487] on textarea "Document uploaded that satisfies a legal requirement, changing from ND to RD" at bounding box center [1314, 525] width 397 height 97
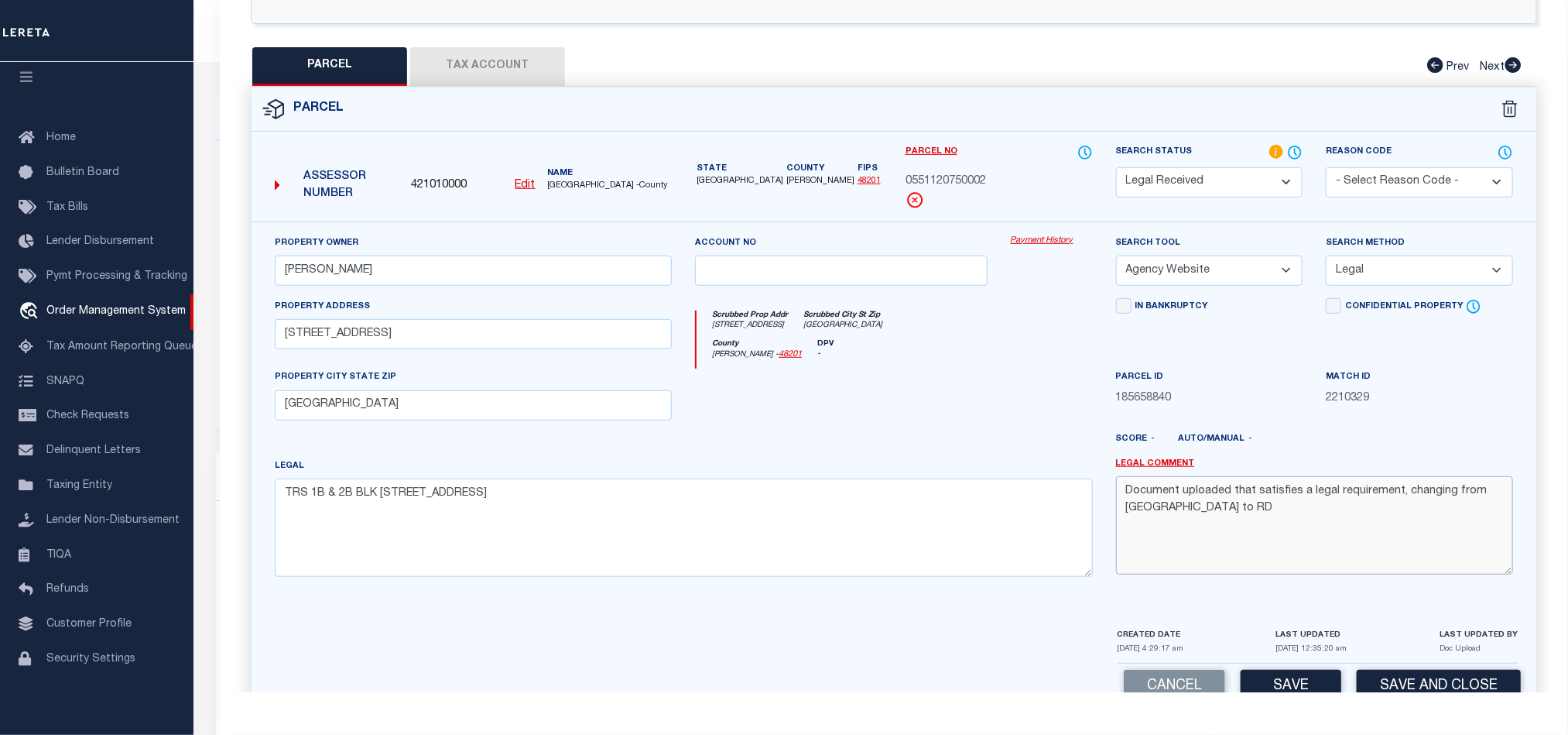
click at [1352, 487] on textarea "Document uploaded that satisfies a legal requirement, changing from ND to RD" at bounding box center [1314, 525] width 397 height 97
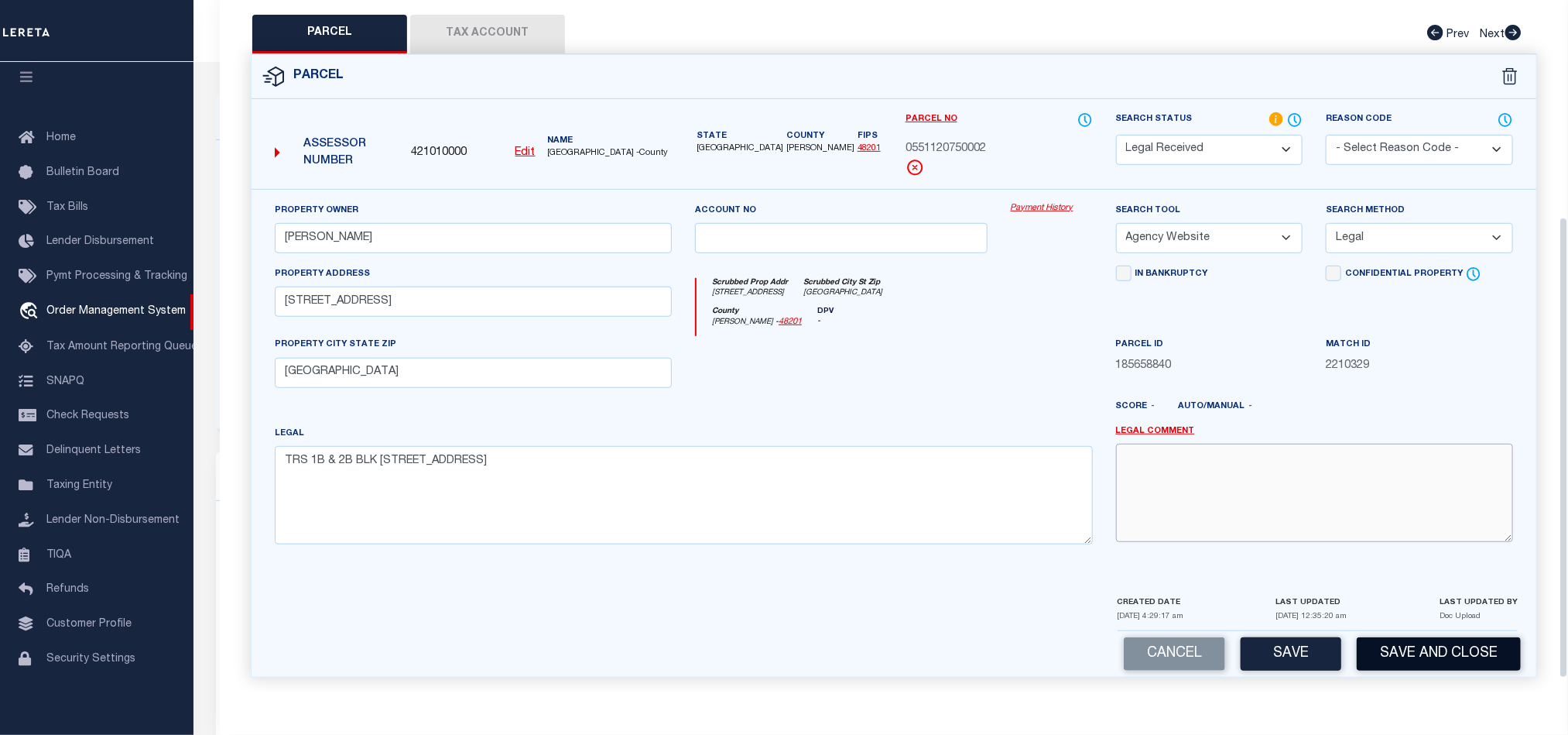
scroll to position [347, 0]
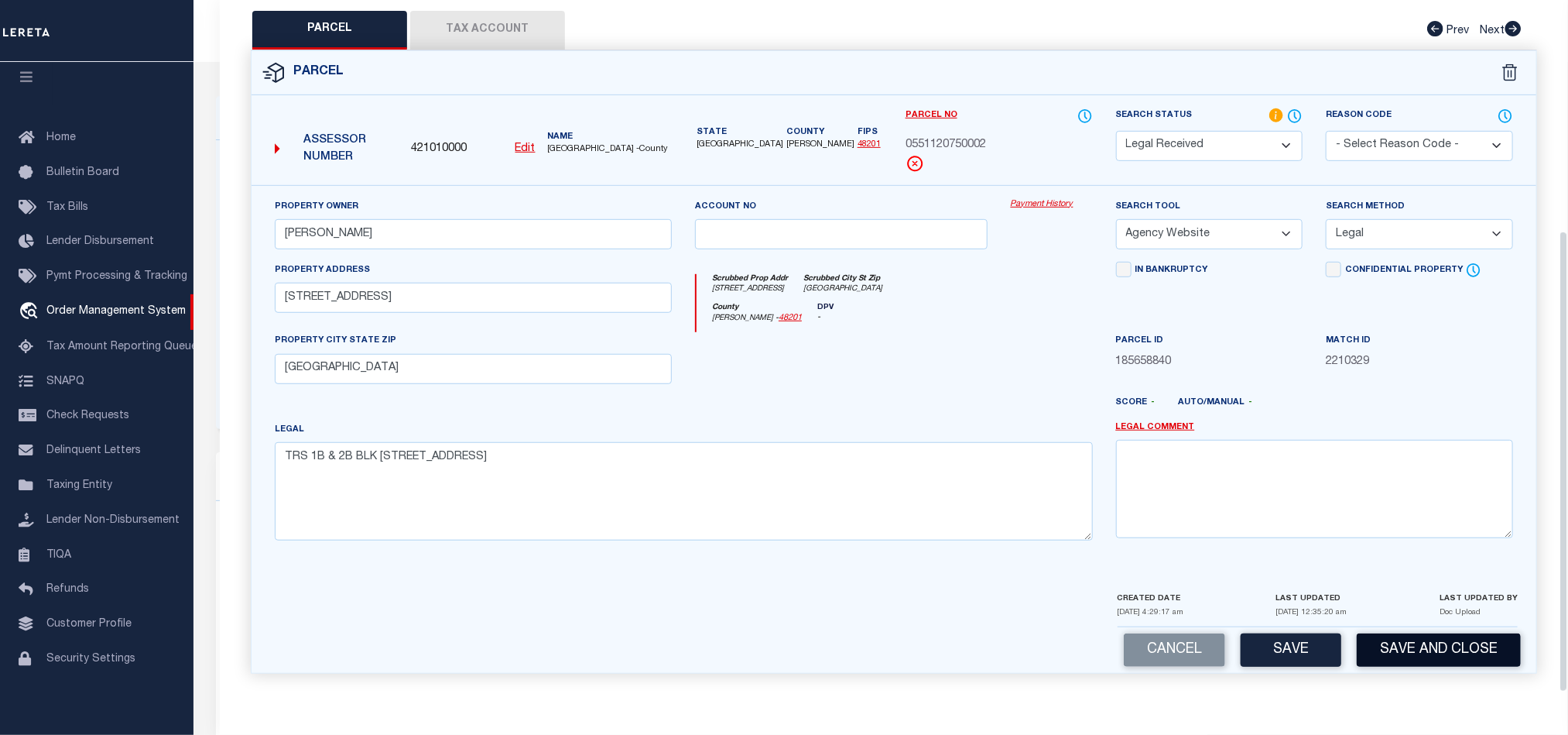
click at [1442, 651] on button "Save and Close" at bounding box center [1439, 650] width 164 height 34
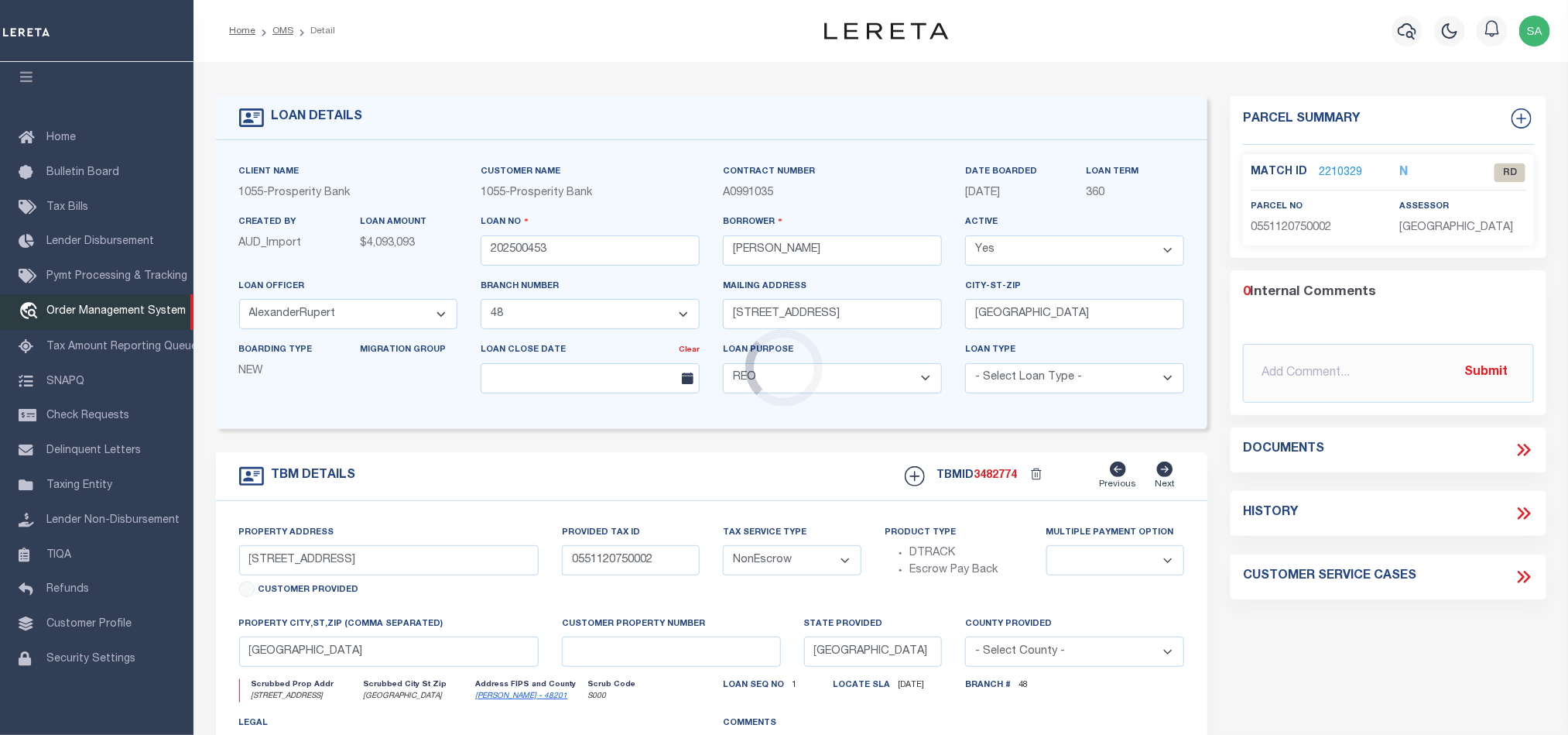
select select "10363"
select select "3980"
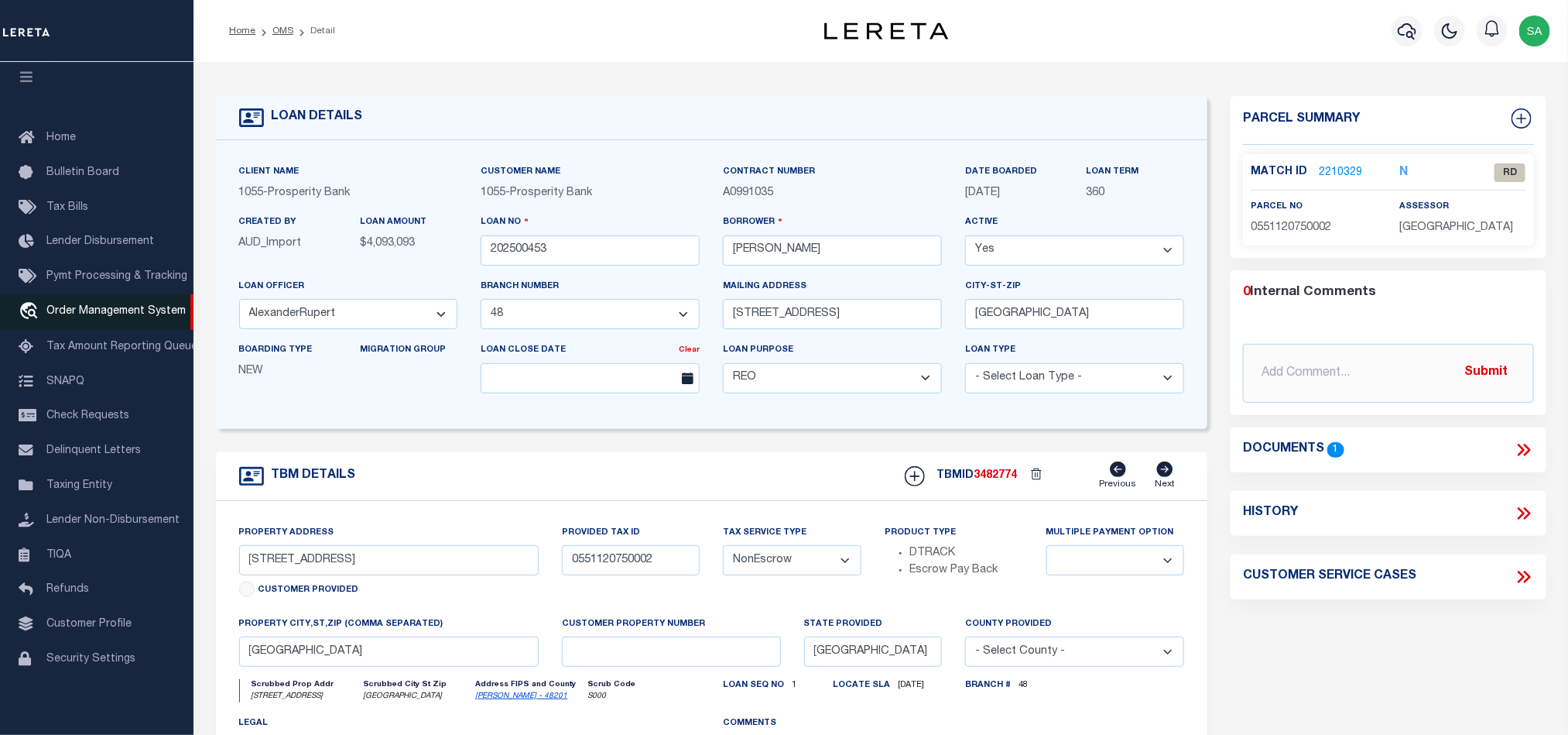
select select
click at [673, 258] on input "202500453" at bounding box center [589, 251] width 219 height 30
click at [999, 491] on div "TBMID 3482774 Previous Next" at bounding box center [1038, 476] width 291 height 29
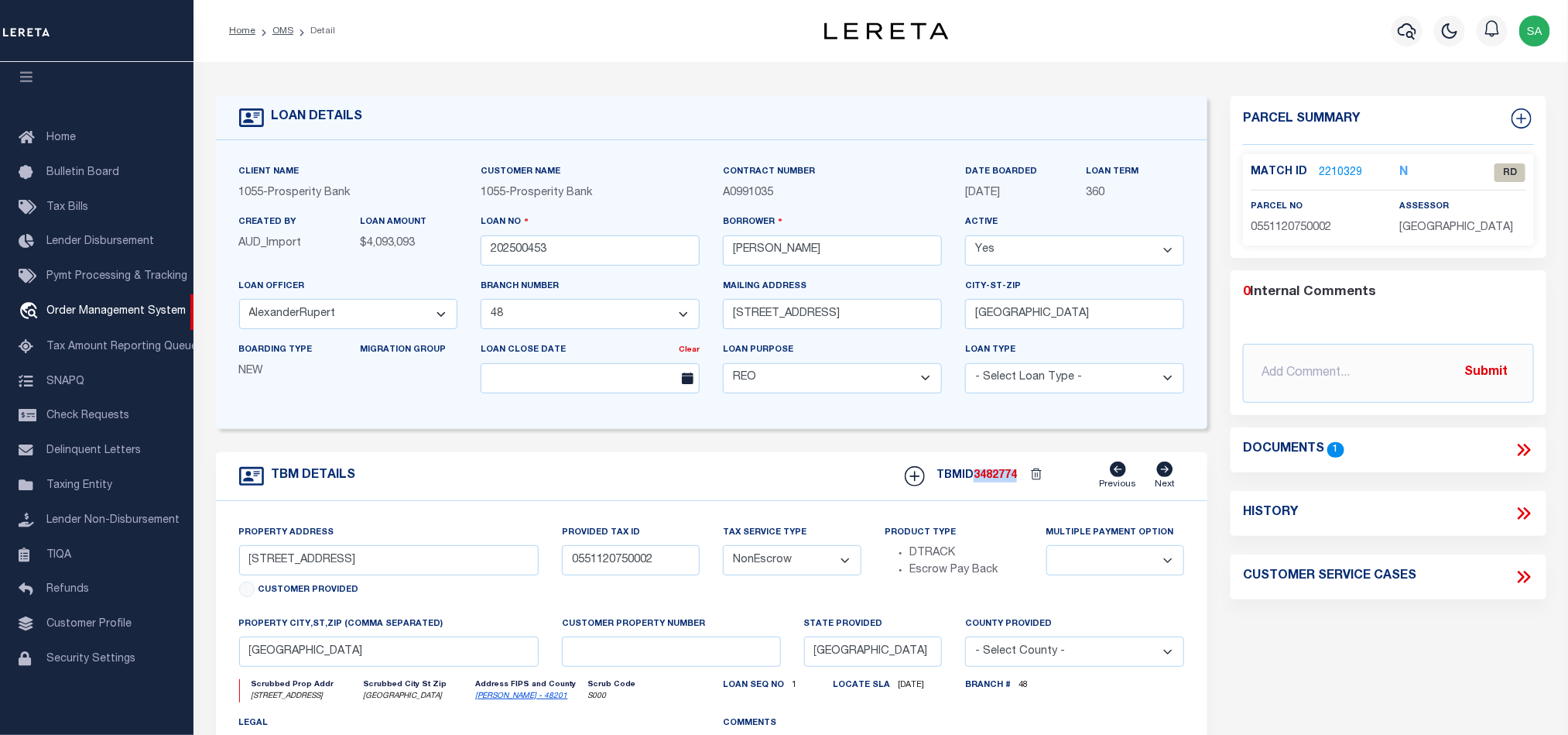
click at [999, 491] on div "TBMID 3482774 Previous Next" at bounding box center [1038, 476] width 291 height 29
copy span "3482774"
click at [1331, 227] on span "0551120750002" at bounding box center [1290, 227] width 80 height 11
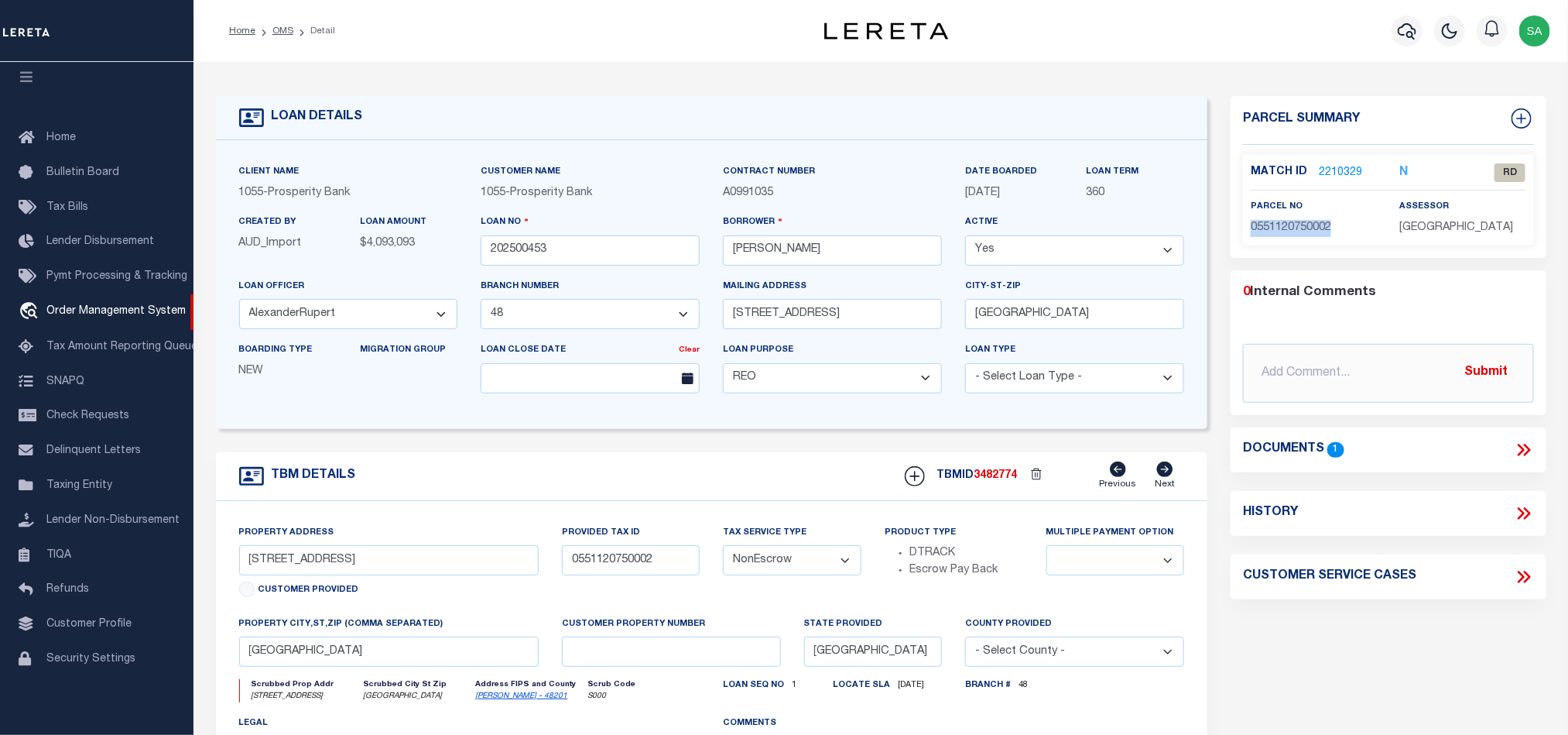
copy div "0551120750002"
click at [1446, 233] on span "HARRIS COUNTY" at bounding box center [1457, 227] width 114 height 11
copy div "HARRIS COUNTY"
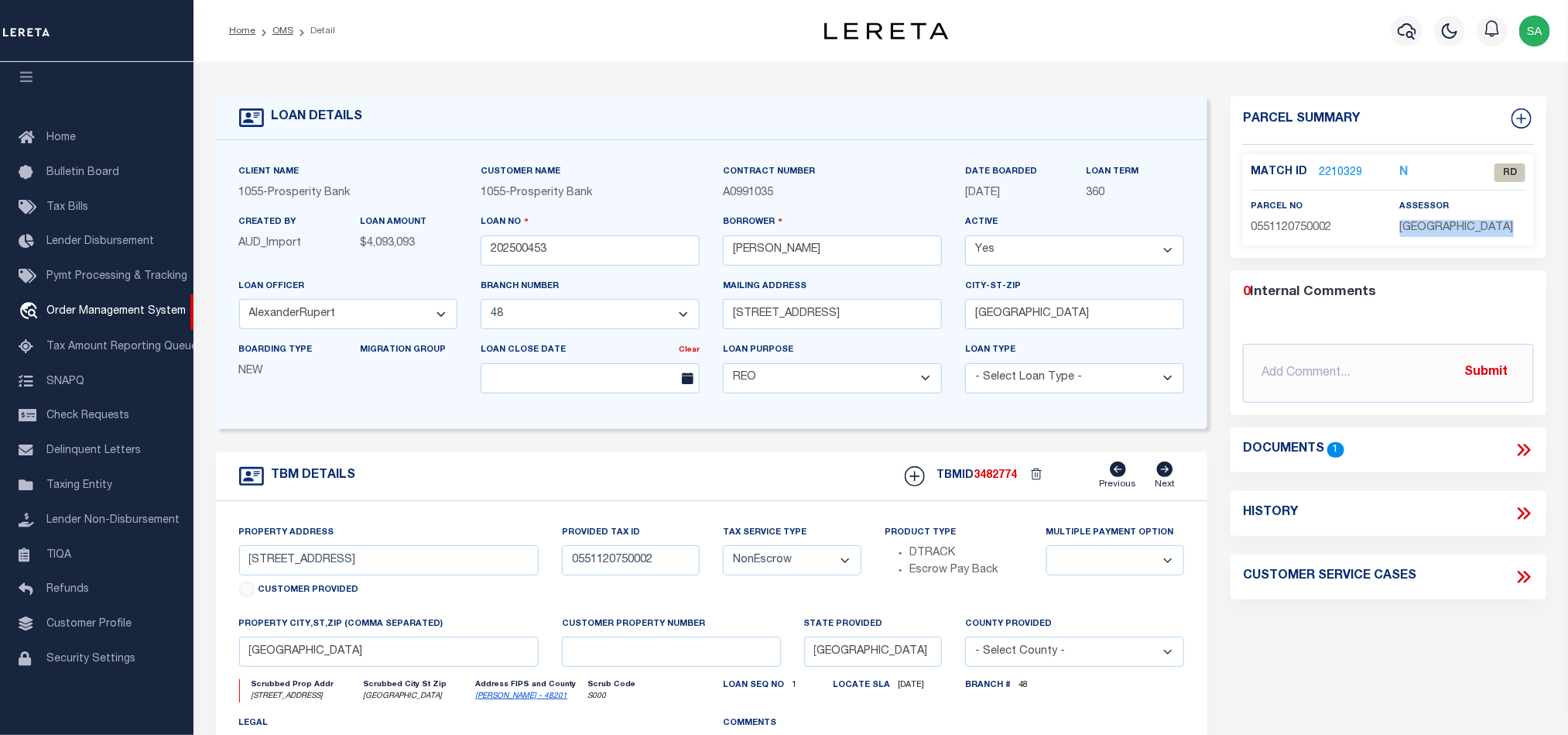
click at [1350, 165] on link "2210329" at bounding box center [1341, 173] width 44 height 16
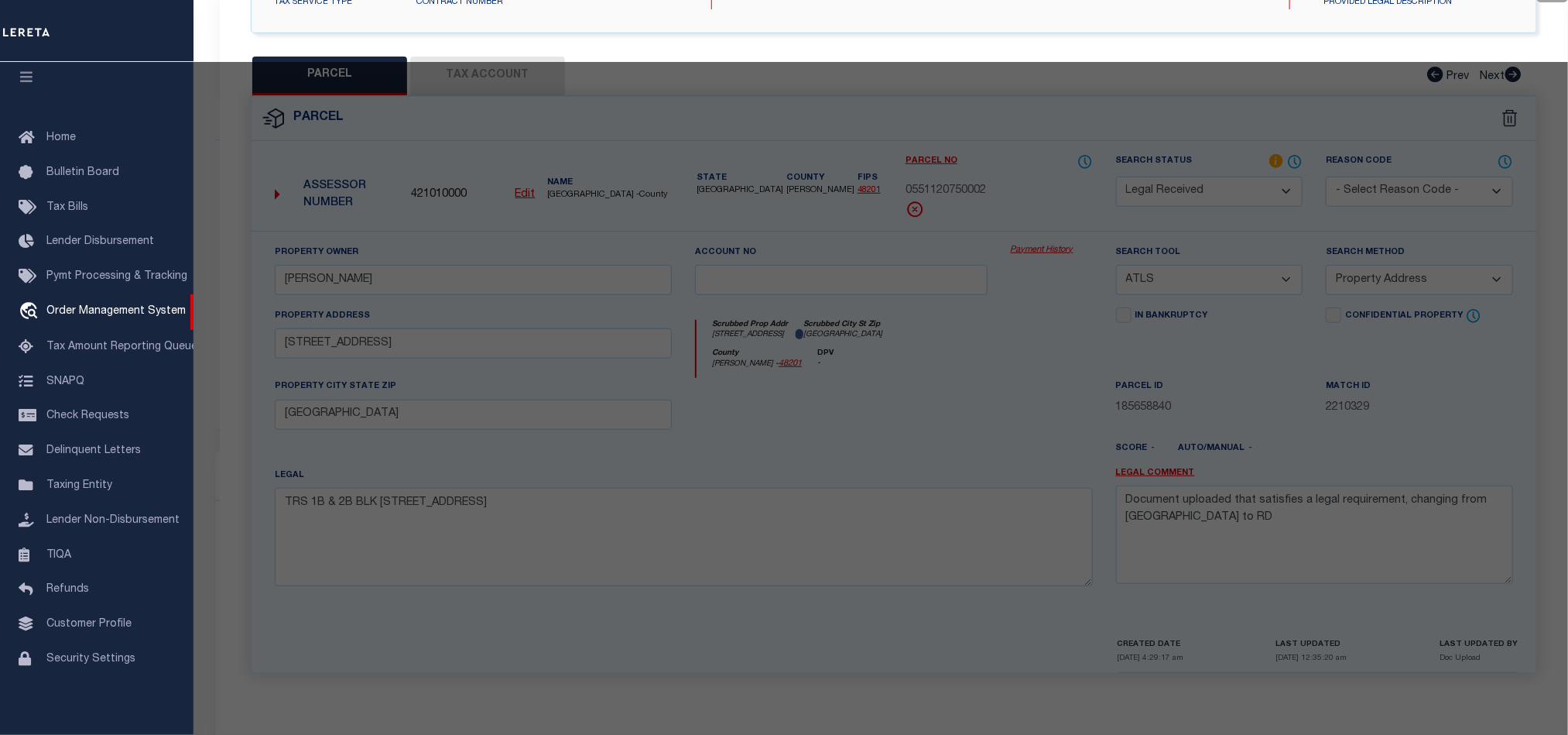
select select "AS"
select select
checkbox input "false"
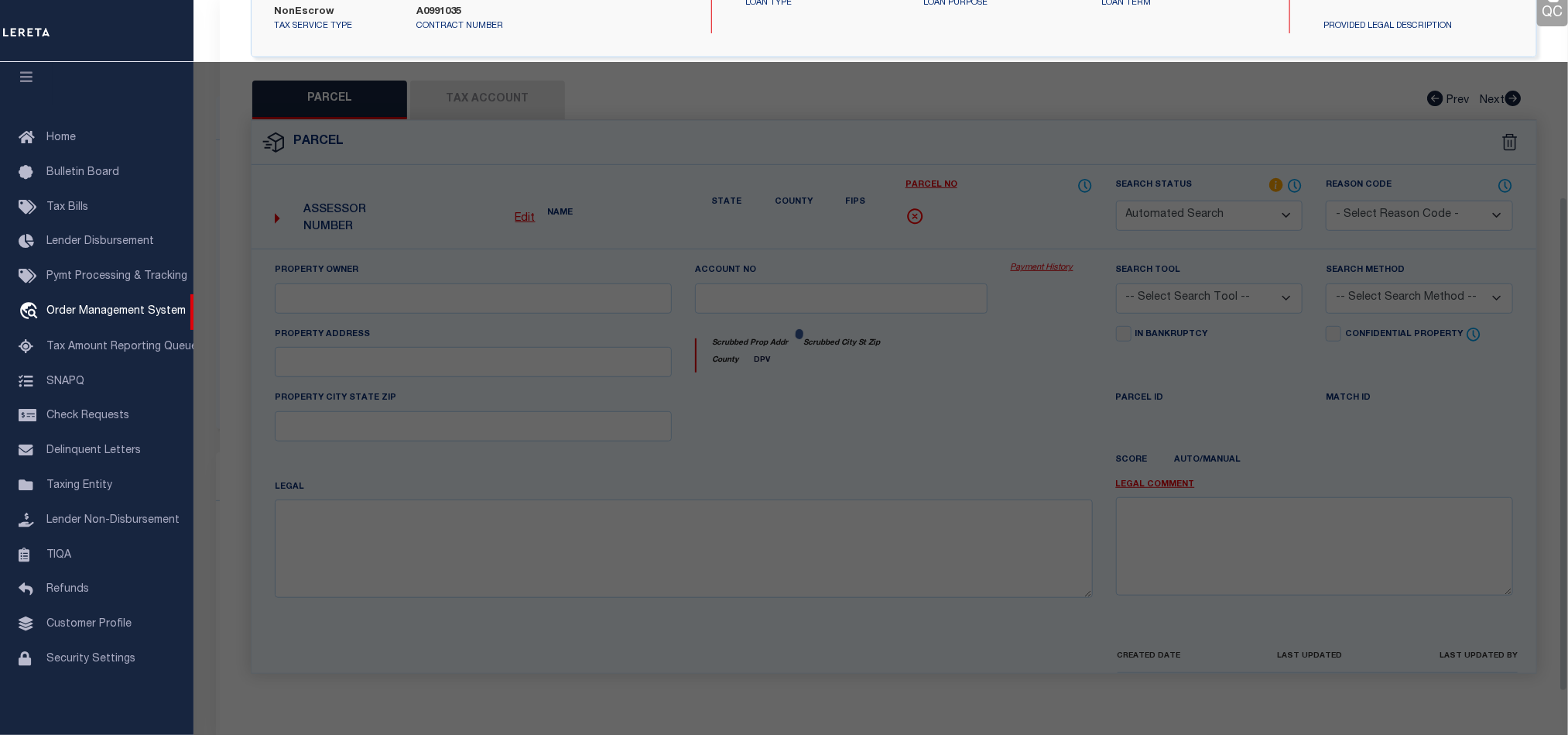
select select "RD"
type input "IHEKWEAZU,UGONNA NNAMDI"
select select "AGW"
select select "LEG"
type input "3515 NOTTINGHAM ST"
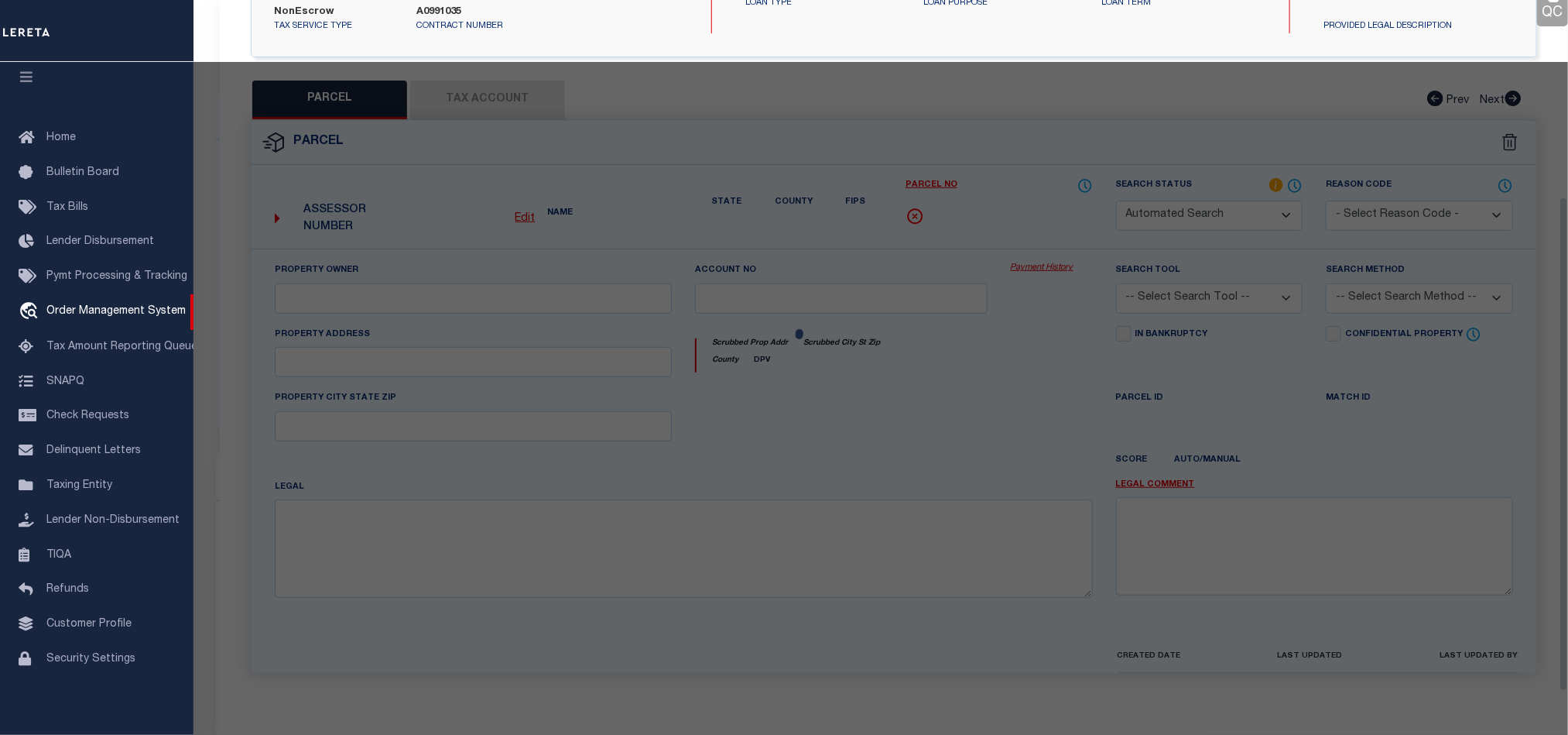
type input "HOUSTON, TX 77005"
type textarea "TRS 1B & 2B BLK 75 WEST UNIVERSITY PLACE SEC 2"
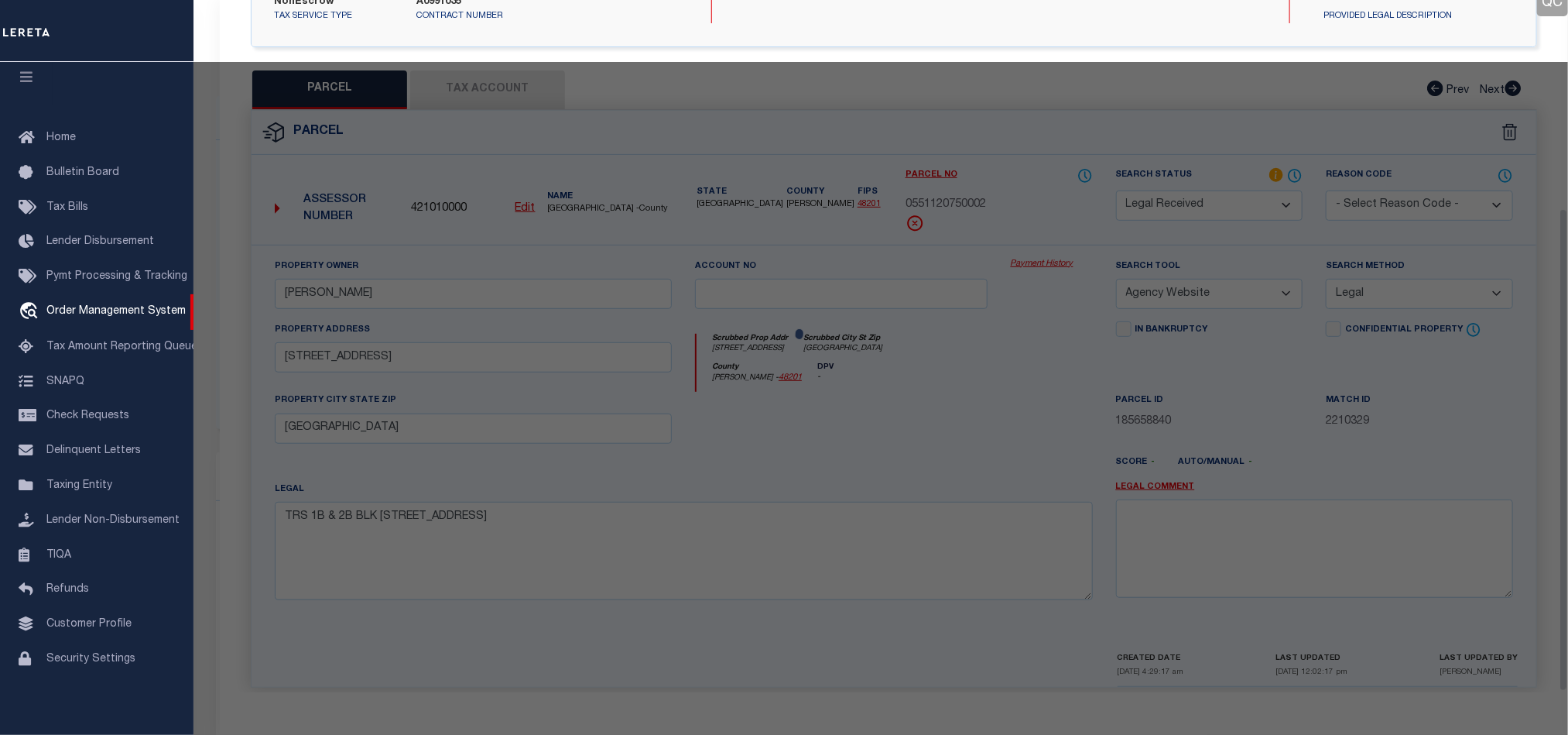
scroll to position [300, 0]
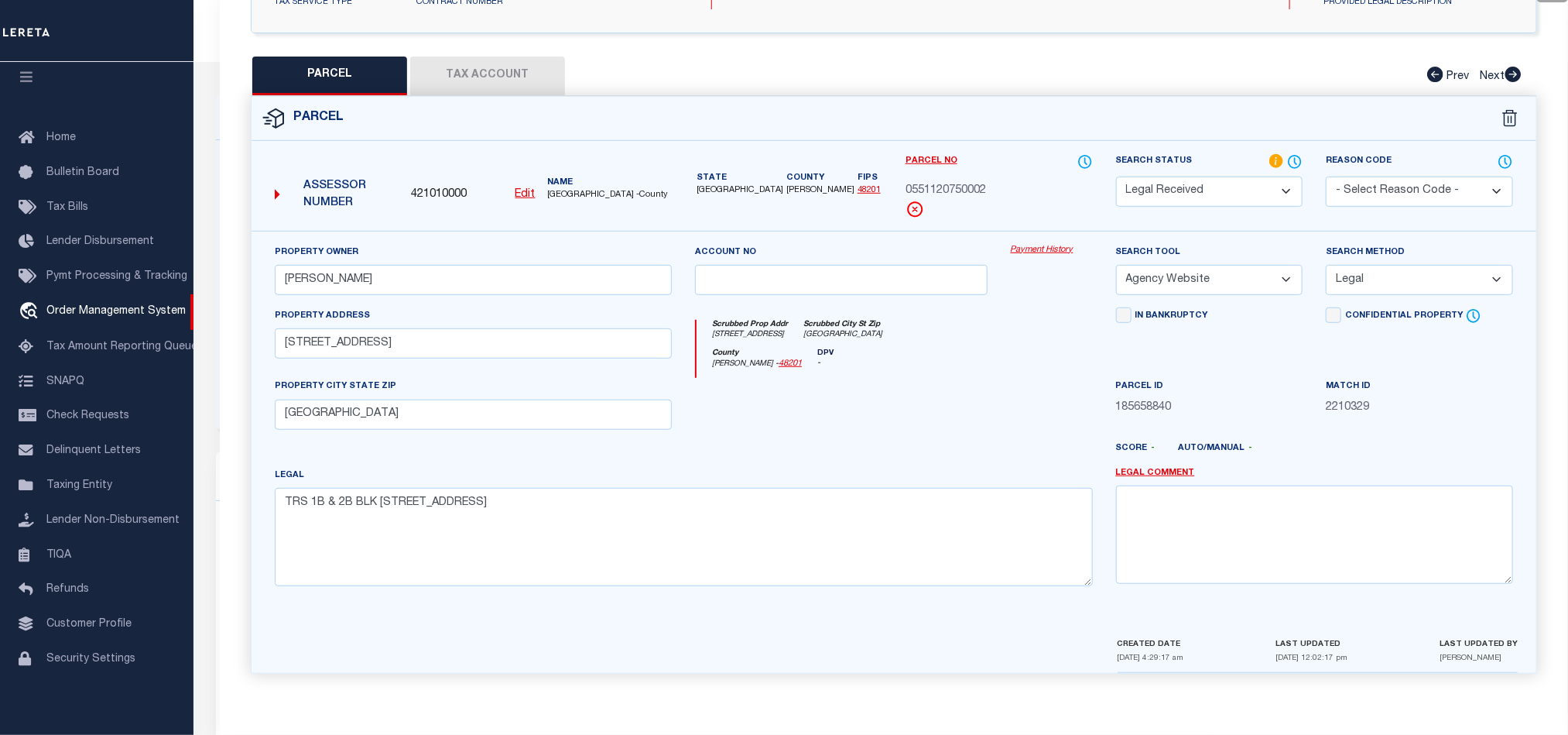
click at [483, 65] on button "Tax Account" at bounding box center [487, 76] width 155 height 39
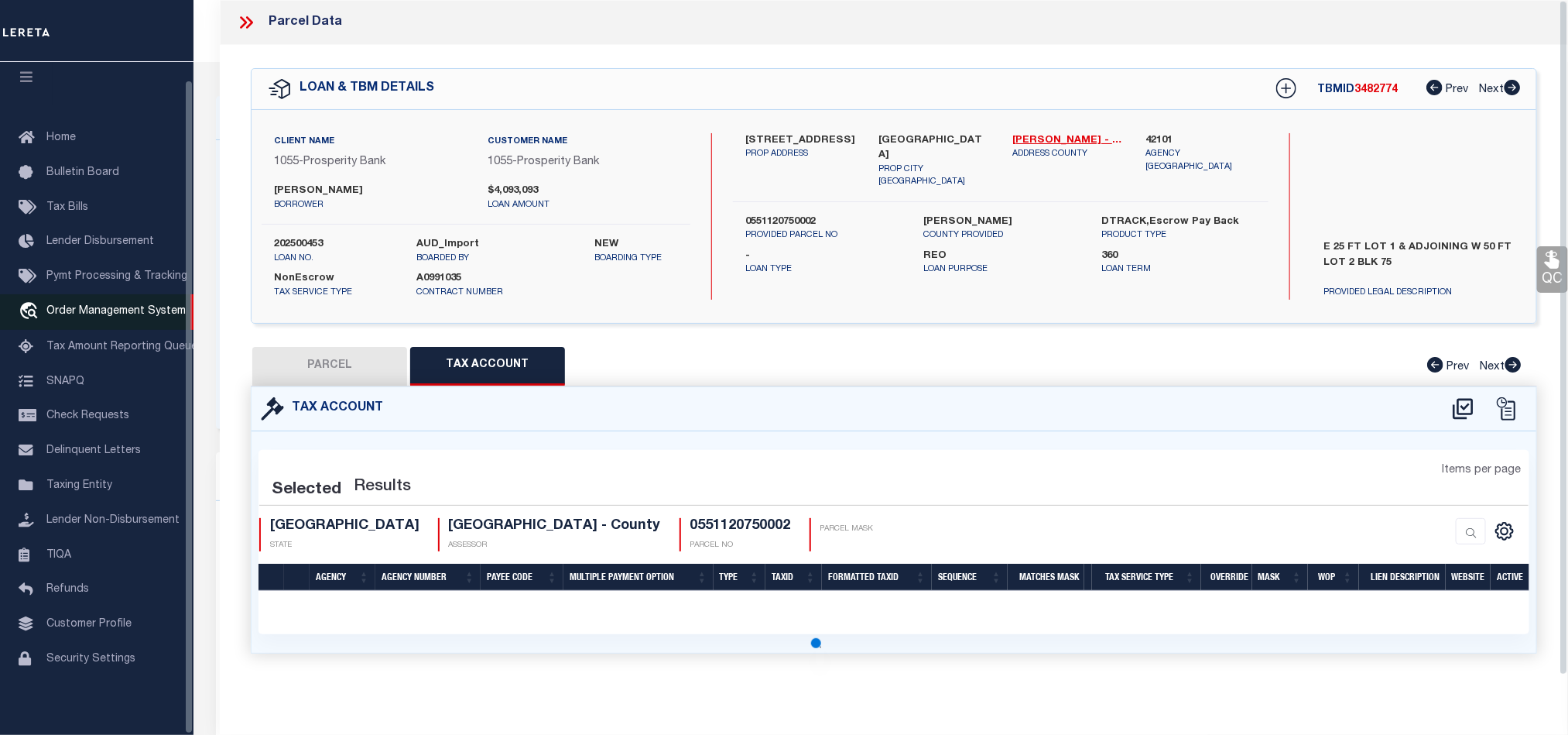
scroll to position [0, 0]
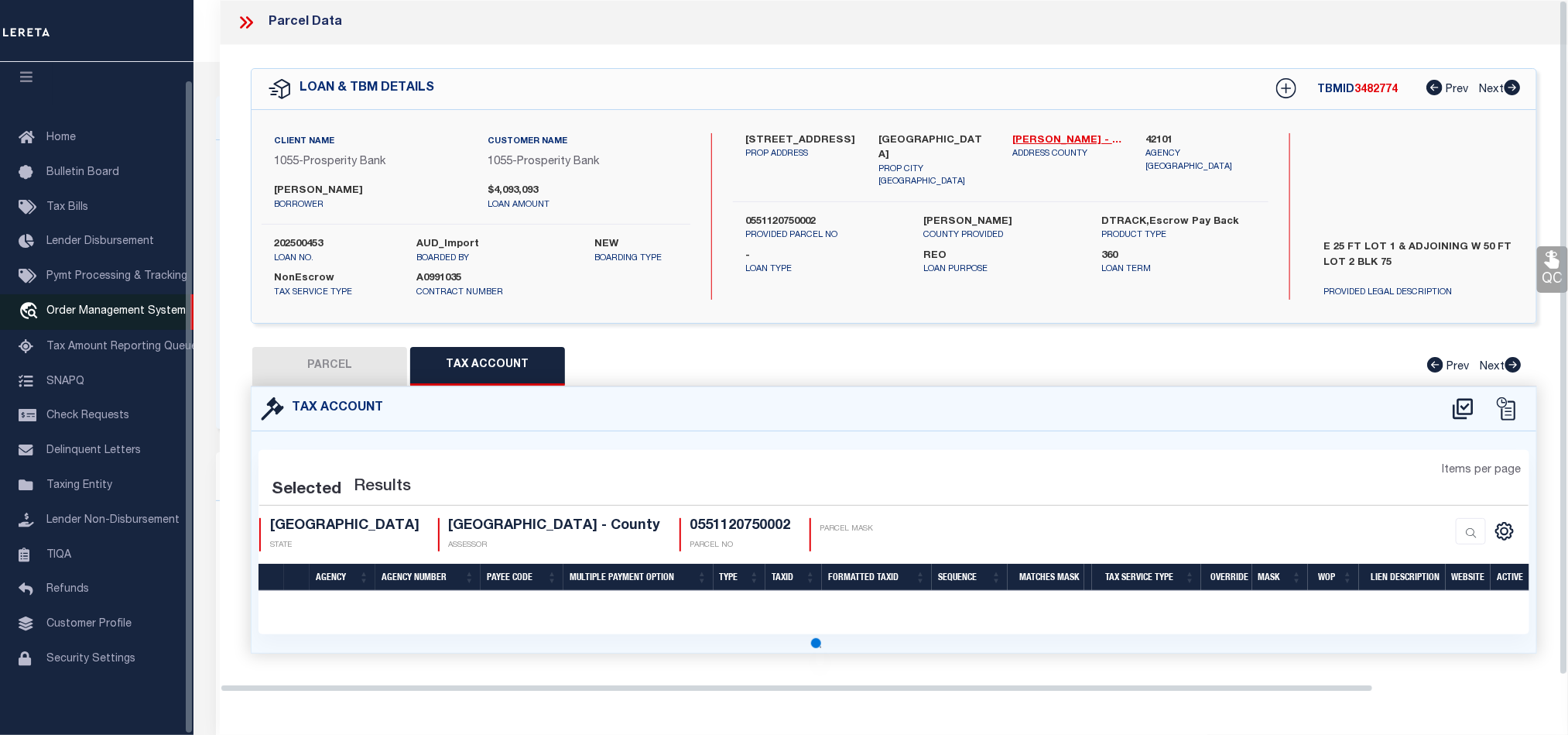
select select "100"
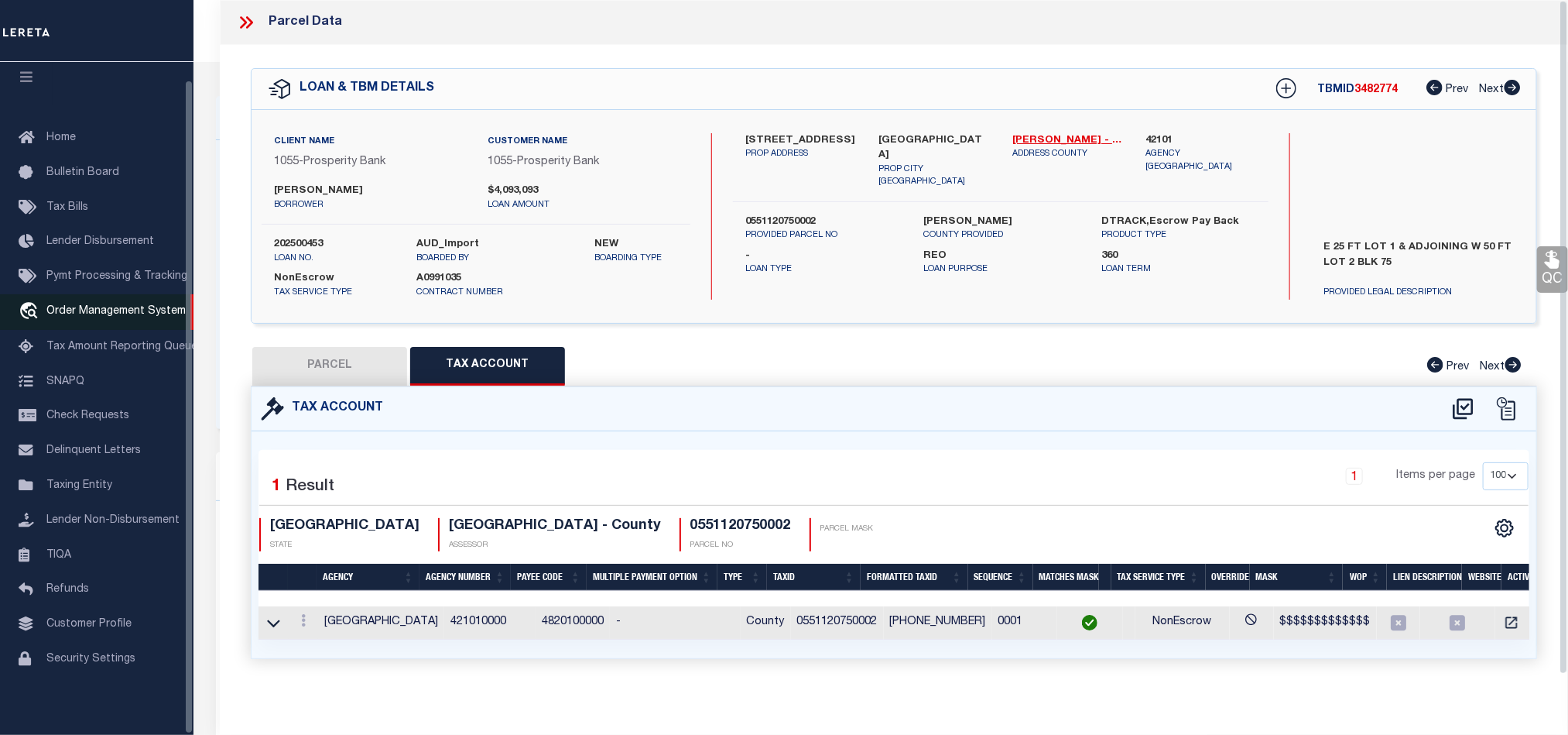
click at [80, 306] on span "Order Management System" at bounding box center [116, 311] width 139 height 11
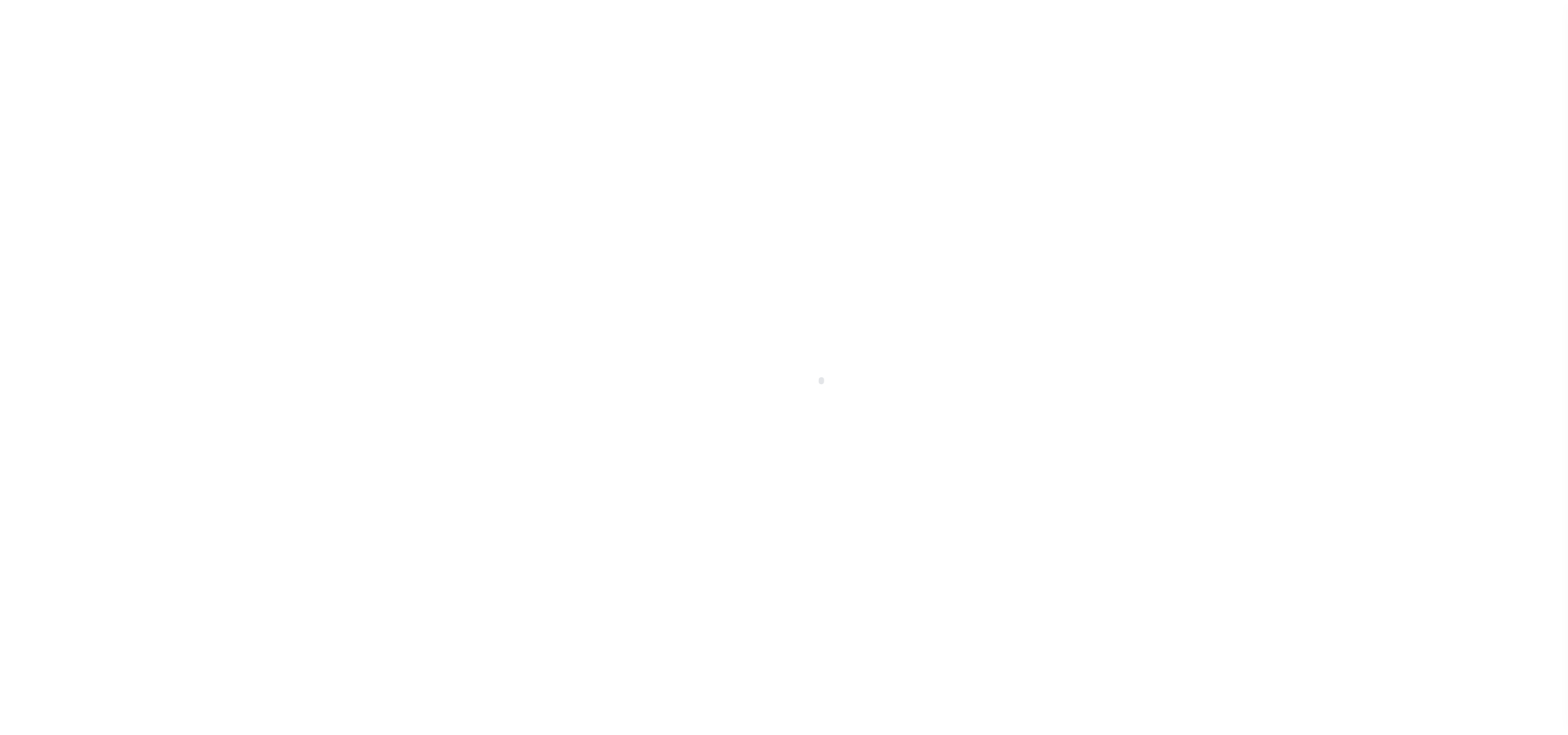
scroll to position [18, 0]
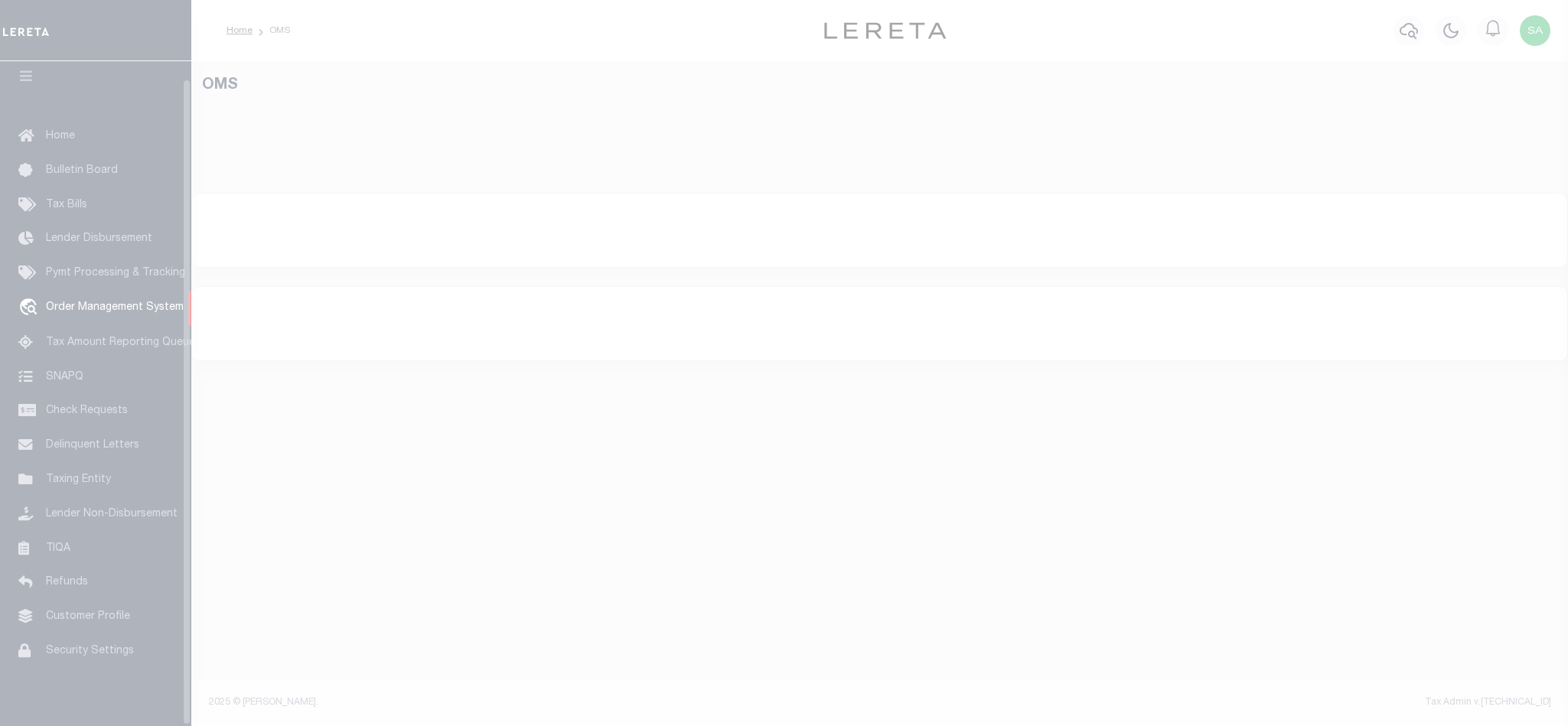
select select "200"
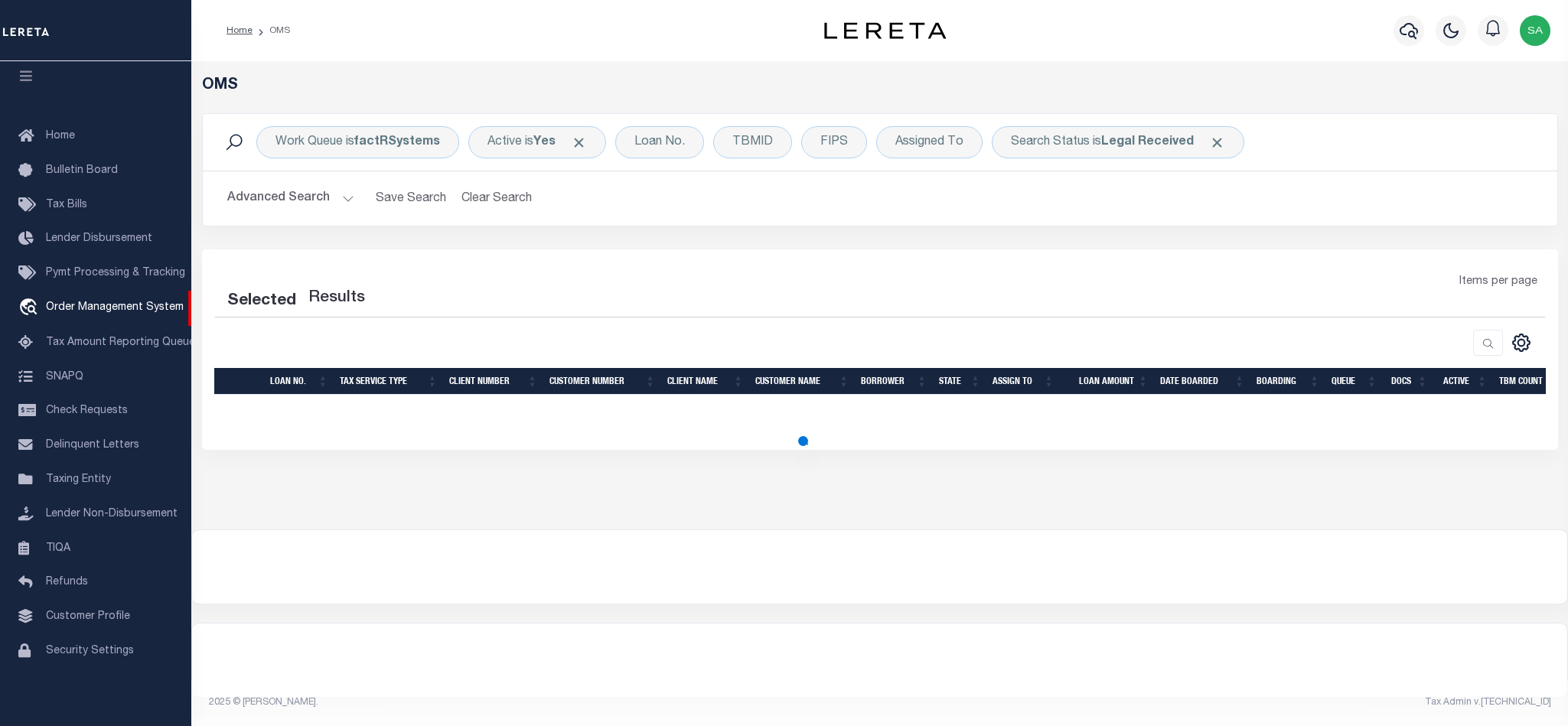
select select "200"
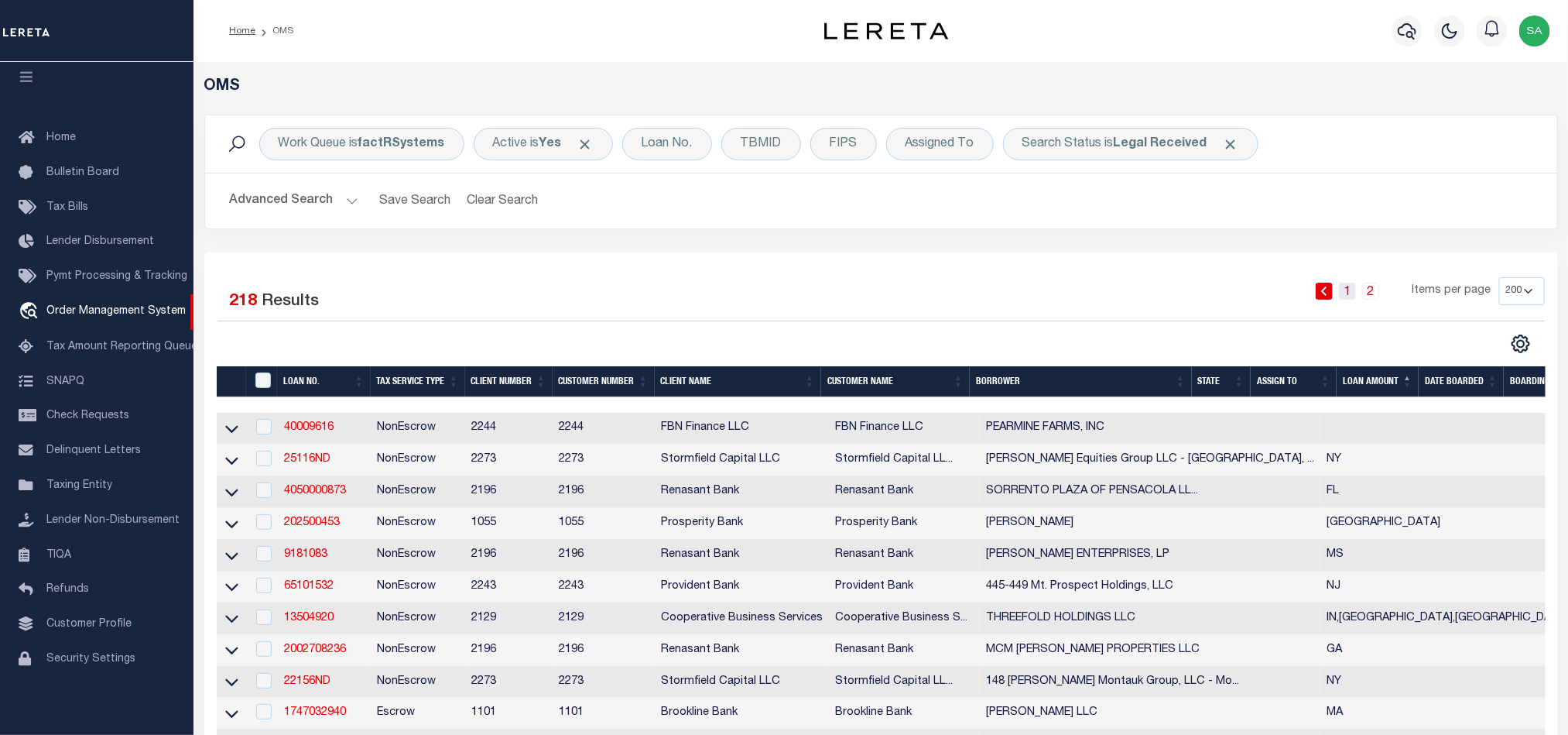
click at [1347, 295] on link "1" at bounding box center [1347, 291] width 17 height 17
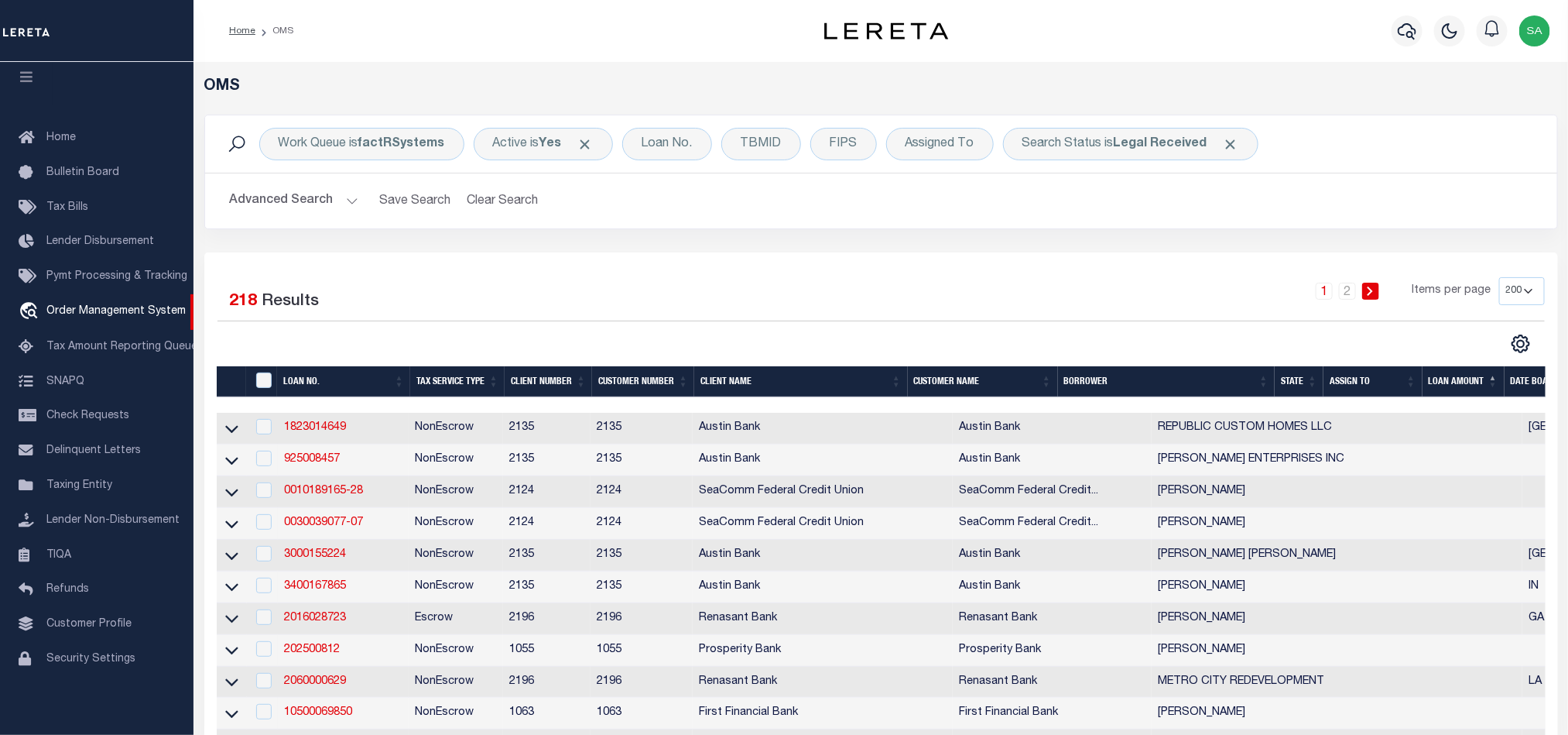
scroll to position [6413, 0]
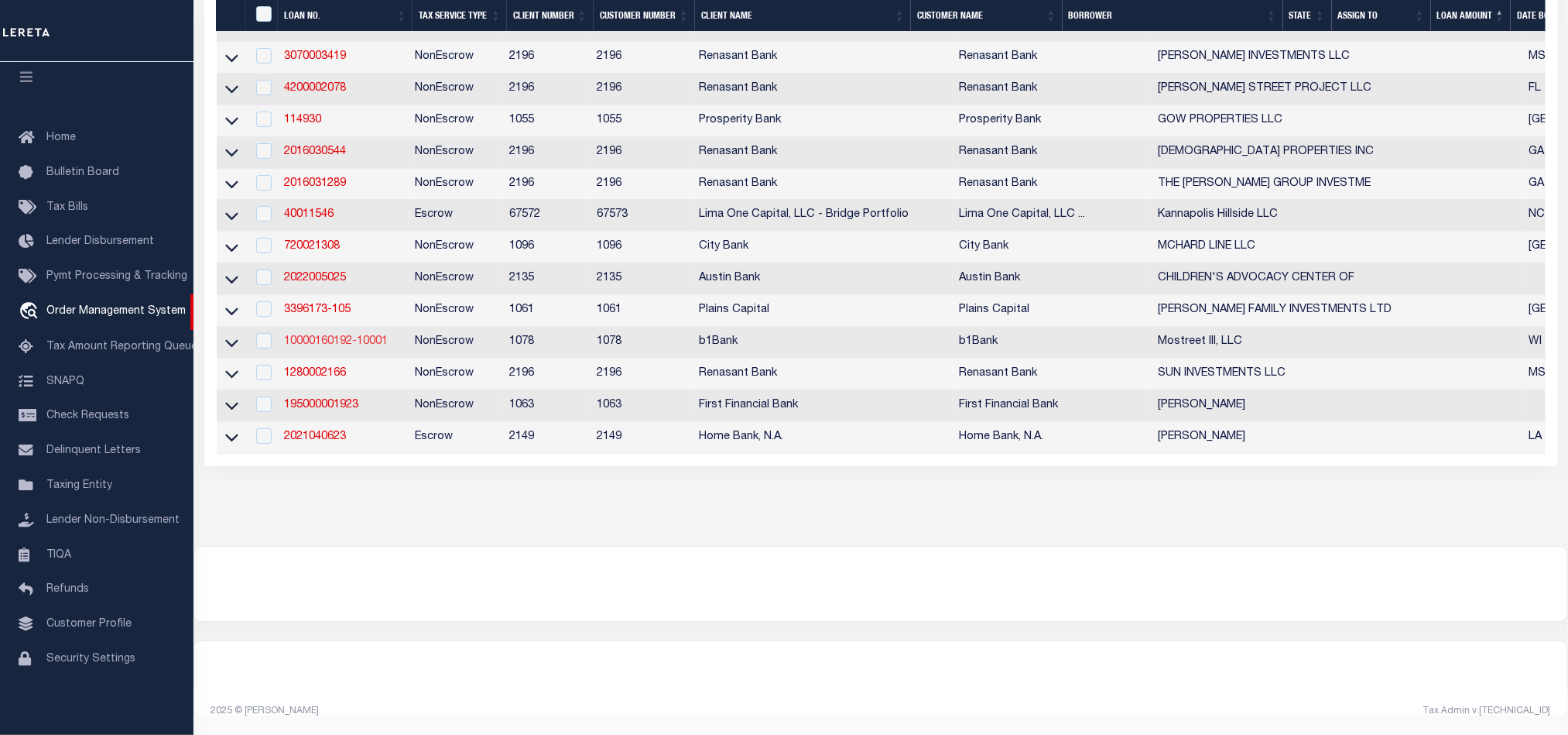
click at [366, 337] on link "10000160192-10001" at bounding box center [336, 341] width 104 height 11
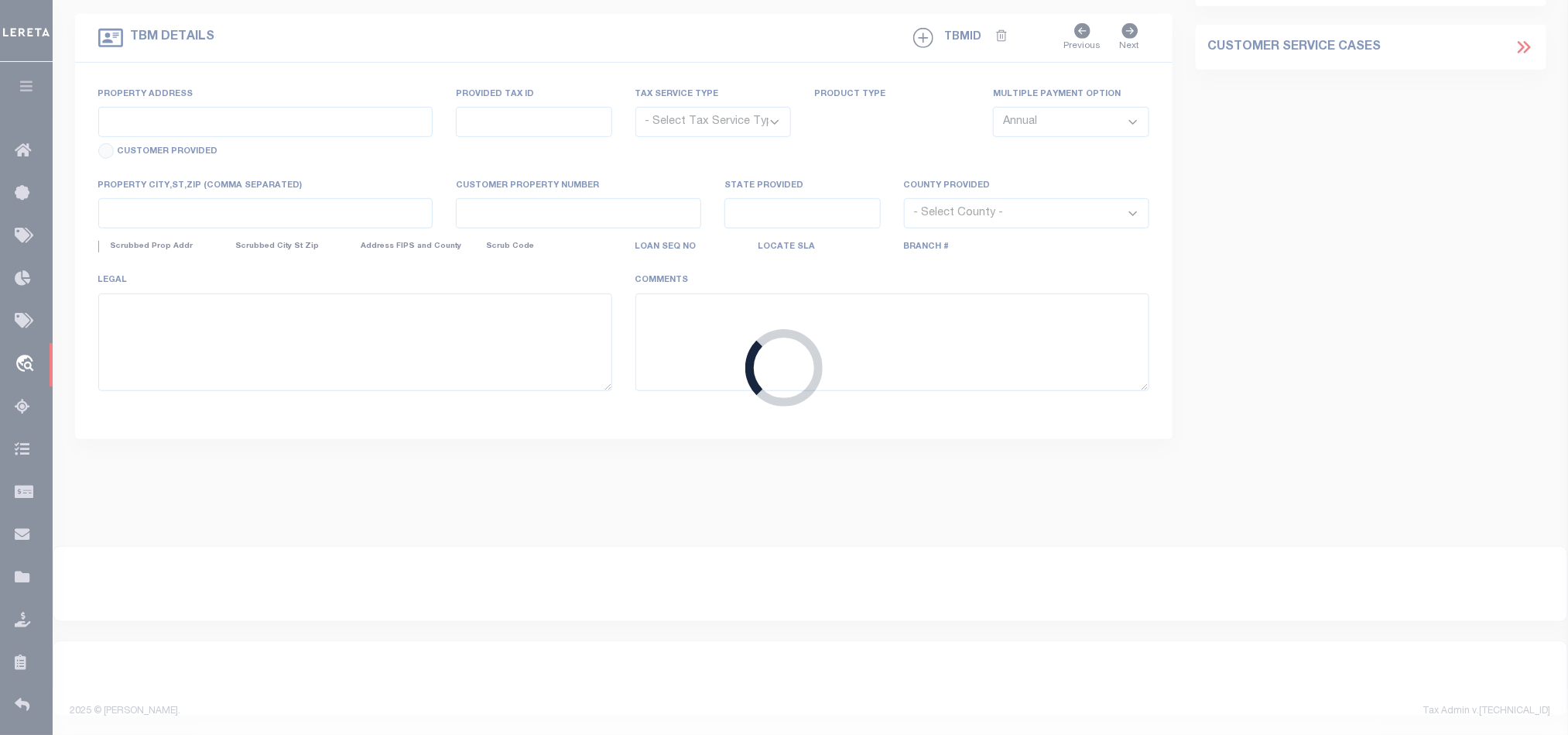
type input "10000160192-10001"
type input "Mostreet III, LLC"
select select
type input "08/15/2025"
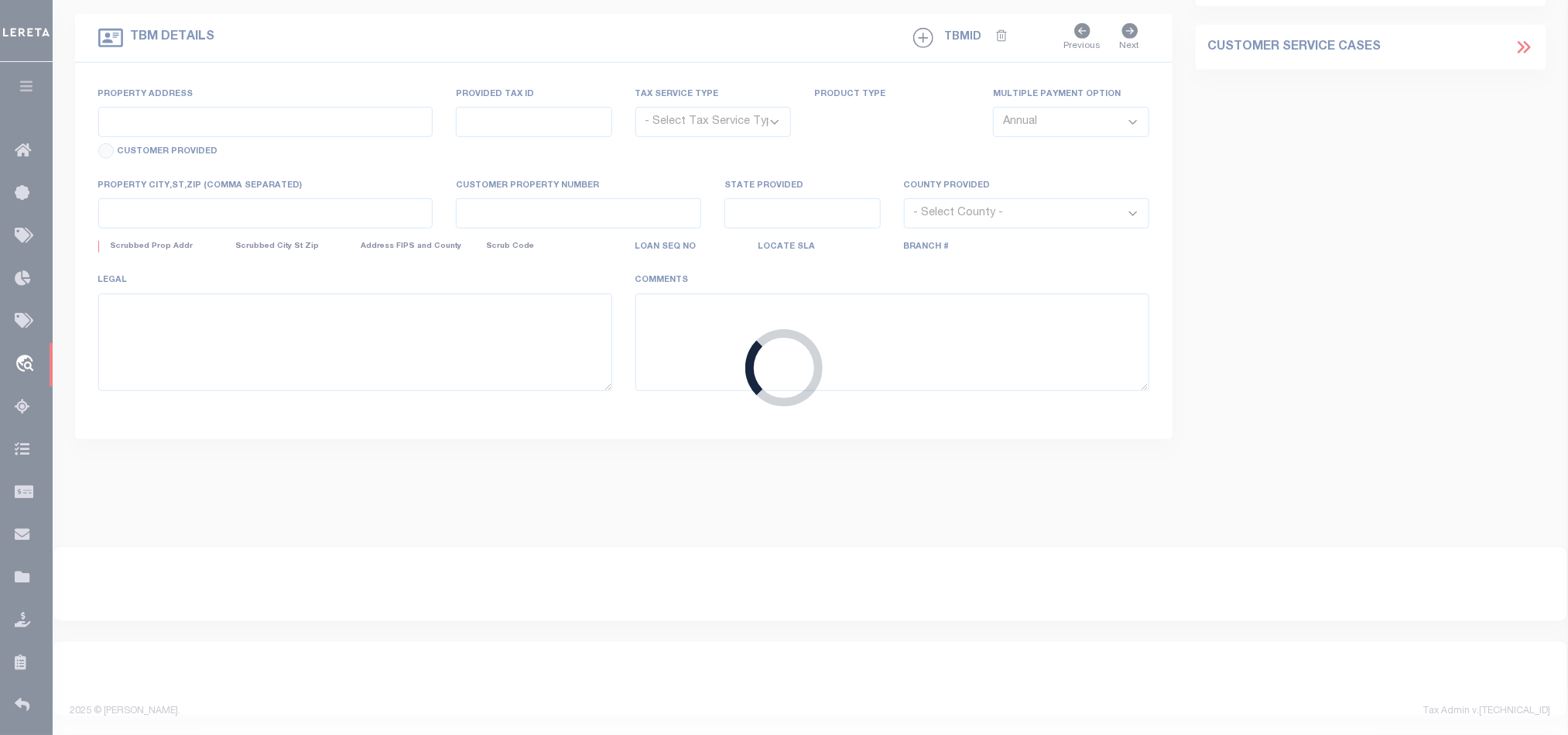
select select "20"
select select "NonEscrow"
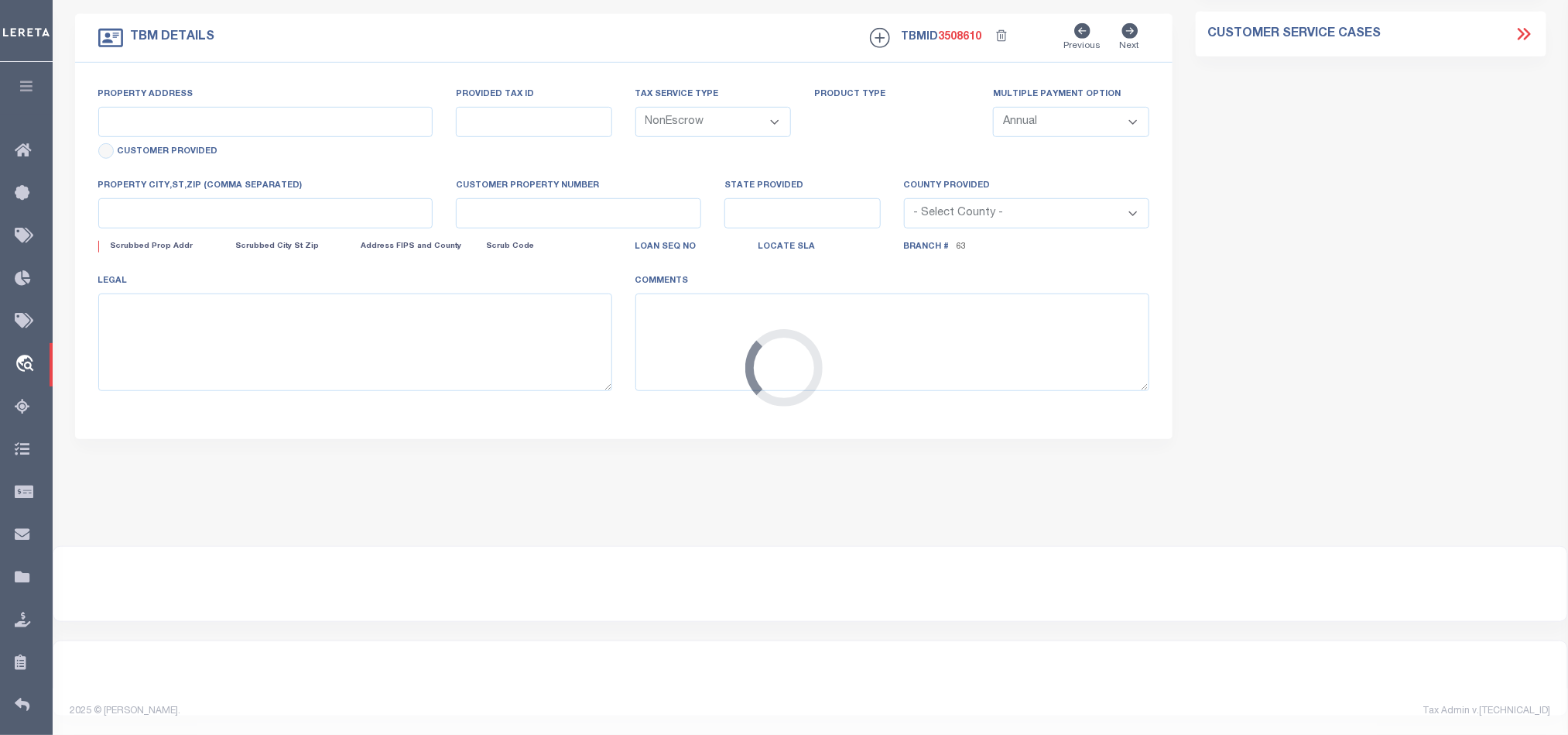
type input "730 N Plankinton Ave, Ste 1A,"
select select
type input "Milwaukee WI 53203"
type input "3611901000"
type input "WI"
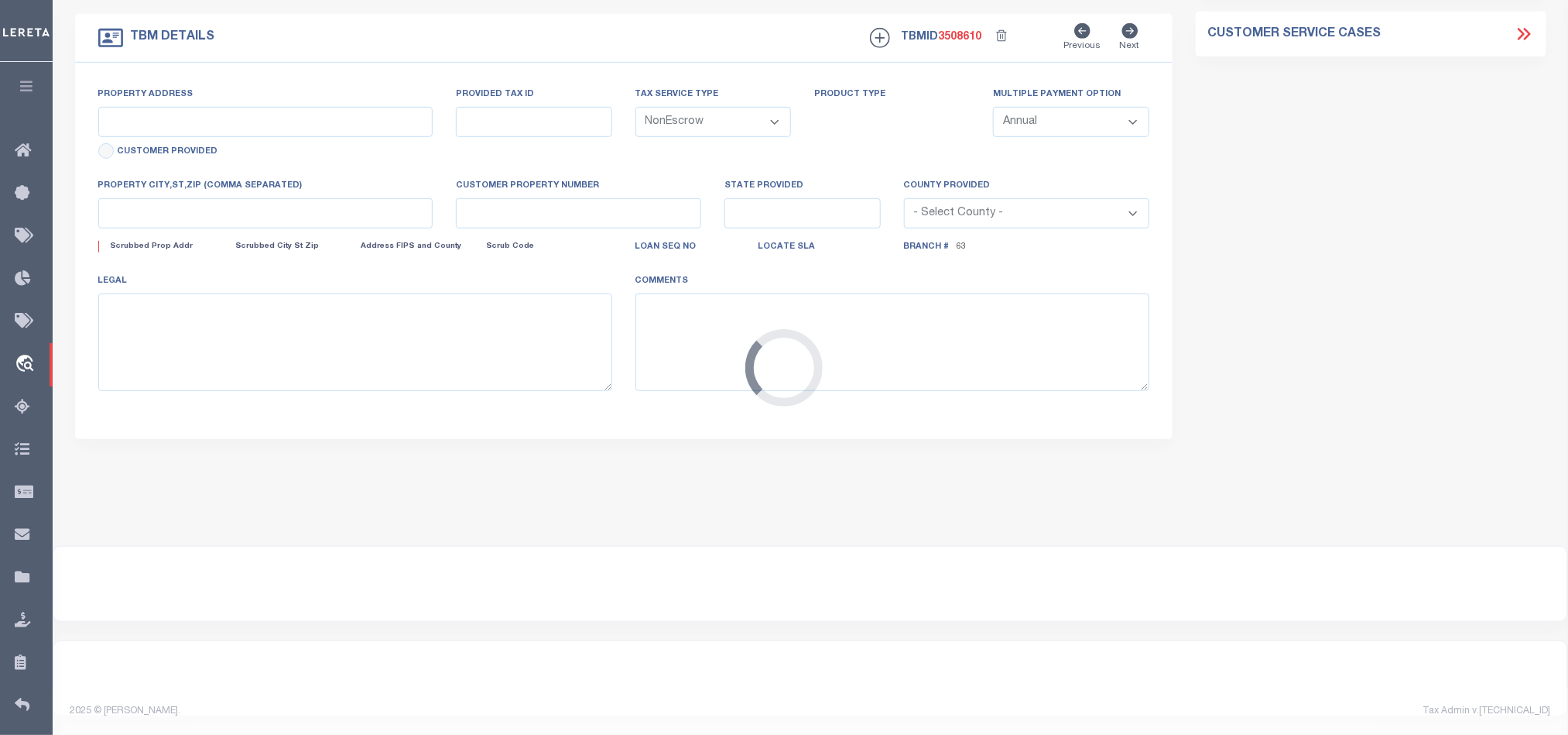
select select
type textarea "Unit 1, Riverfront Lofts Condominium"
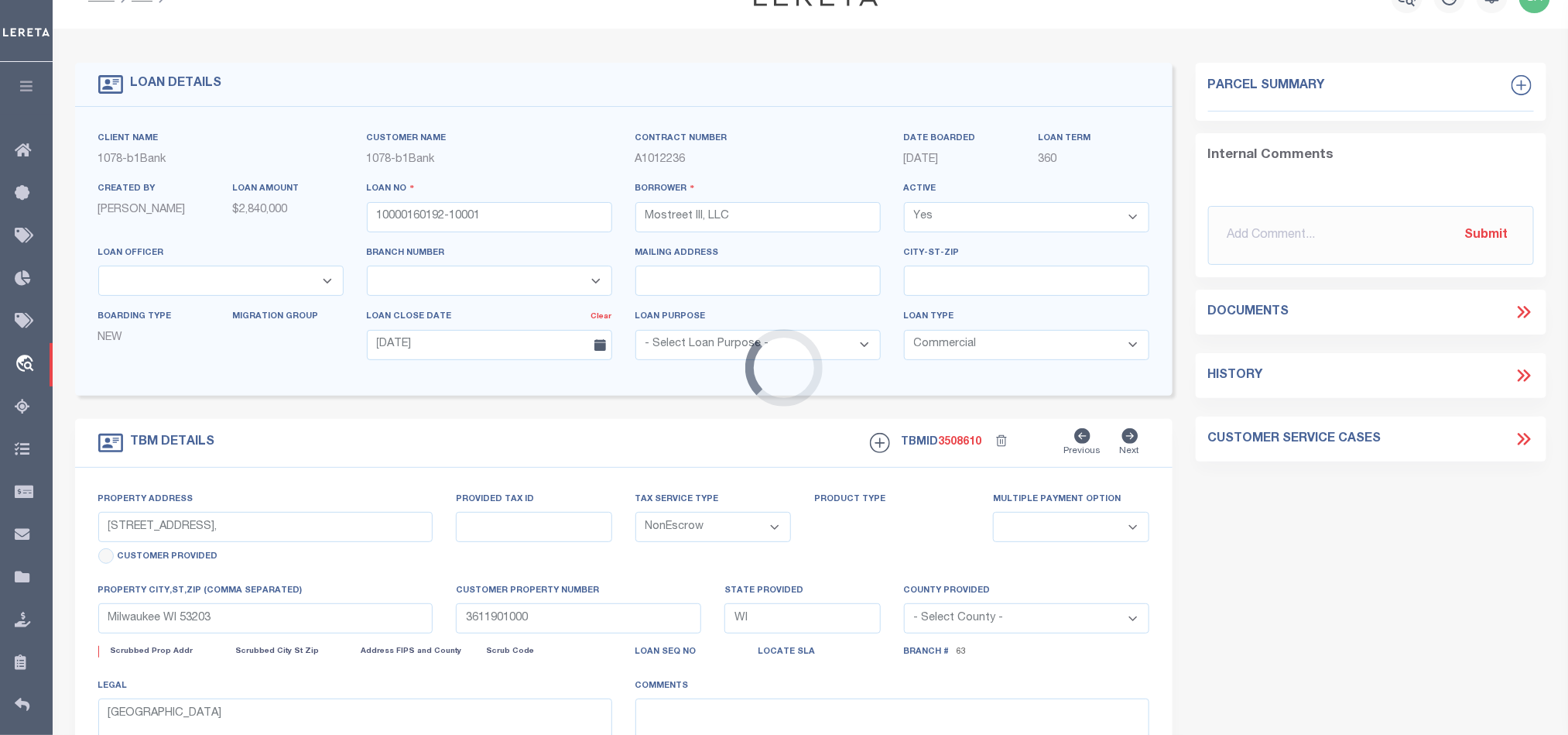
select select "57259"
select select "6085"
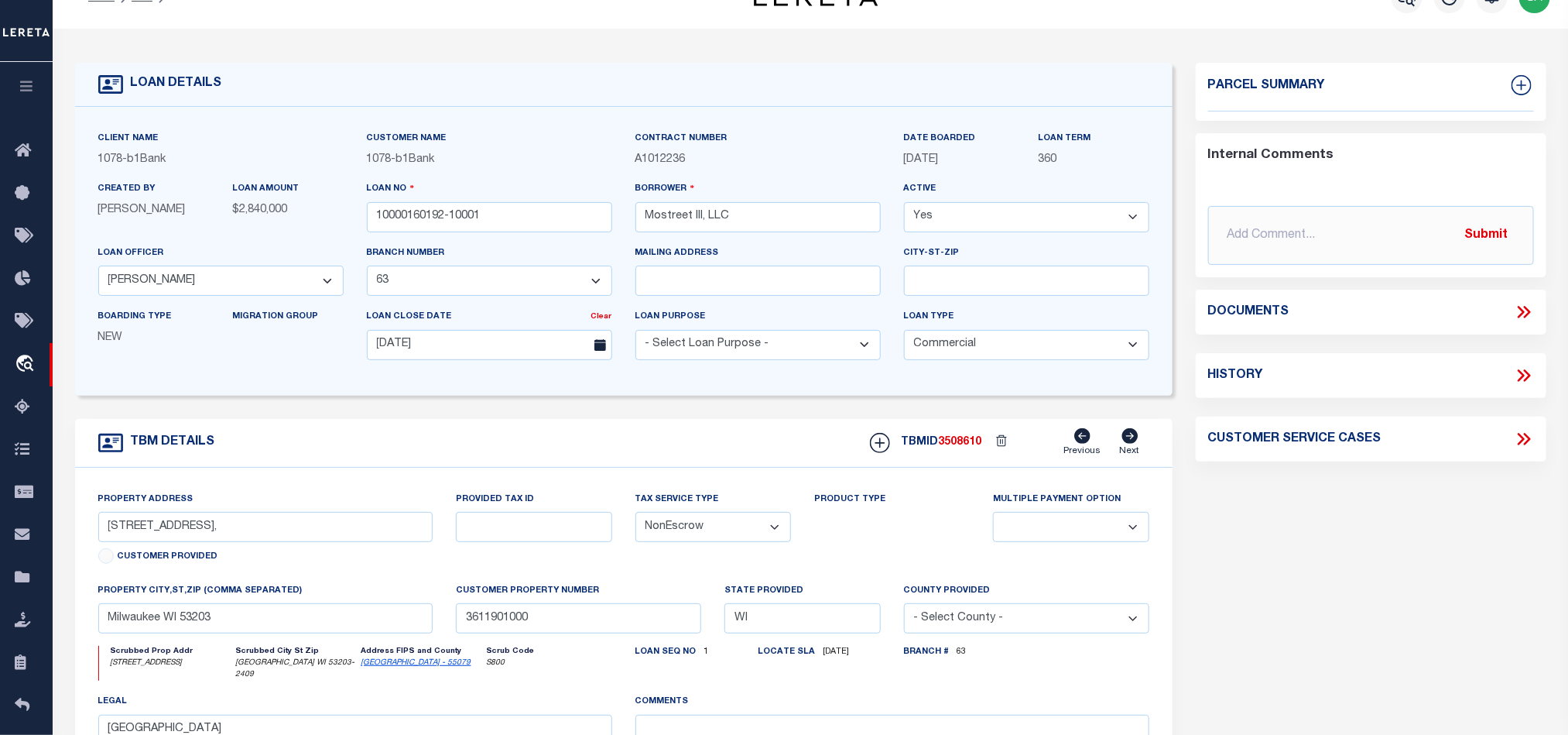
scroll to position [0, 0]
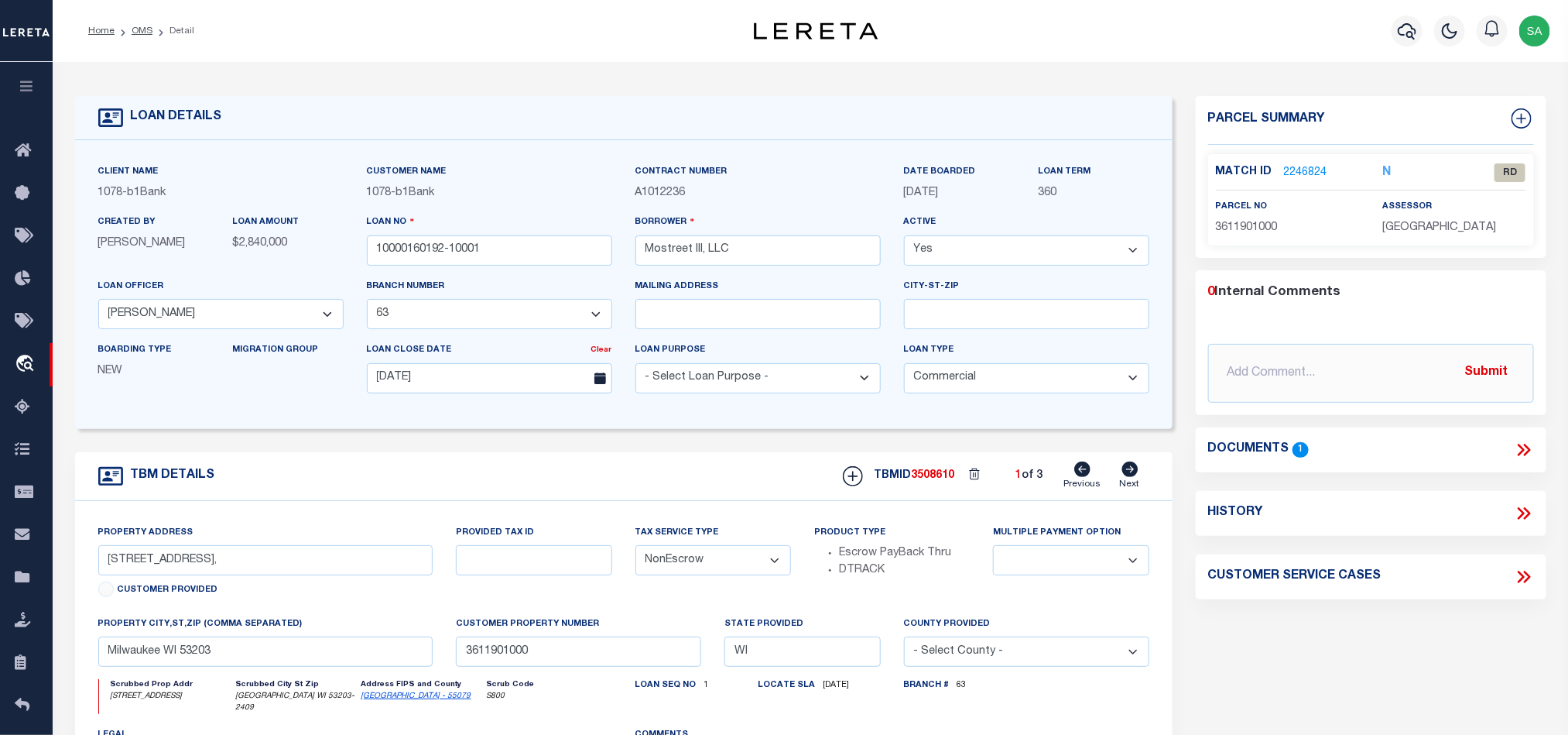
drag, startPoint x: 418, startPoint y: 30, endPoint x: 678, endPoint y: 116, distance: 273.9
click at [678, 116] on div "LOAN DETAILS" at bounding box center [624, 117] width 1098 height 44
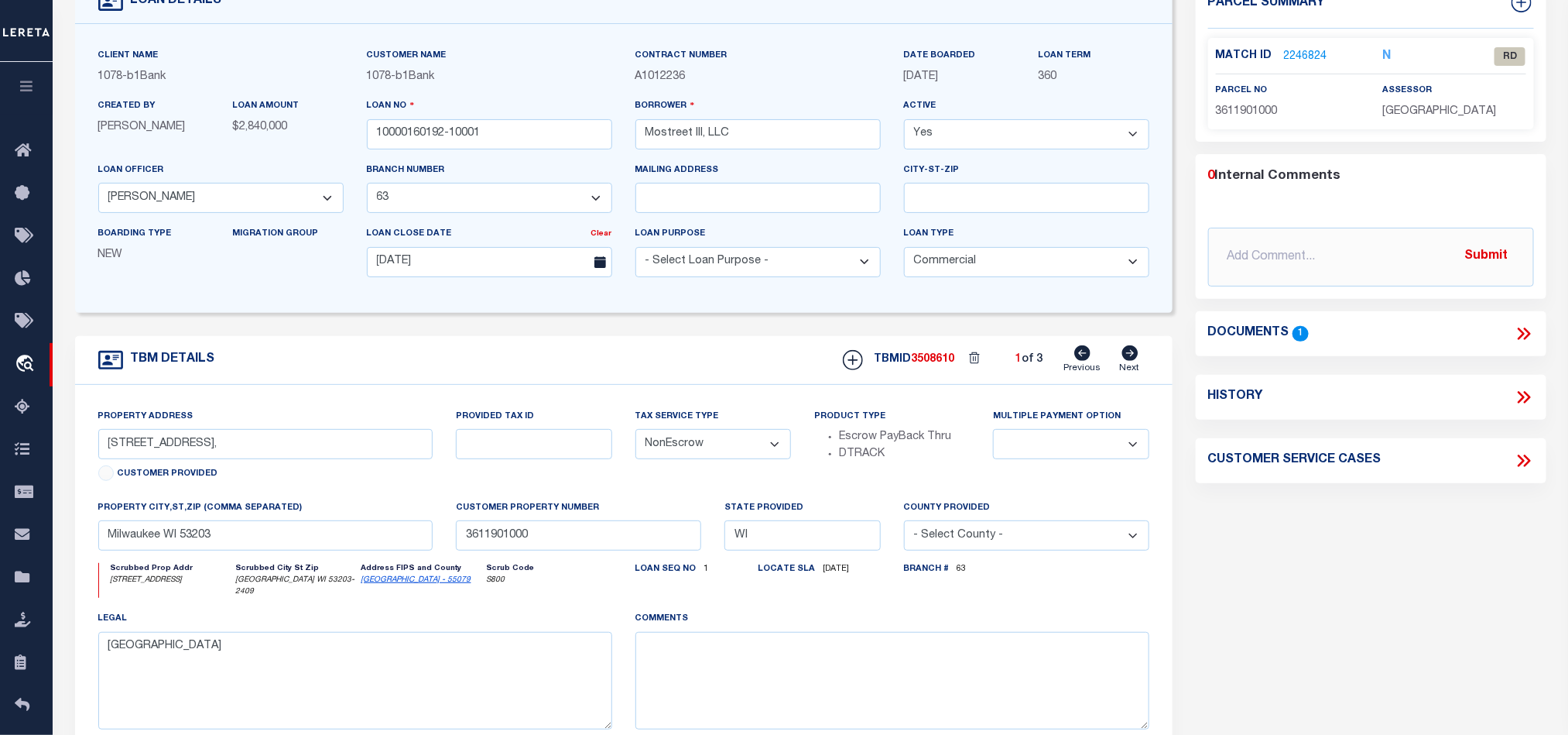
click at [1124, 360] on icon at bounding box center [1129, 353] width 16 height 15
type input "12021 W Bluemound Rd,"
select select
type input "Wauwatosa WI 53226"
type textarea "Lots 1, 2, 3, 4, 41, 42 and 43, Block 1, Blue Mound Vista No. 2"
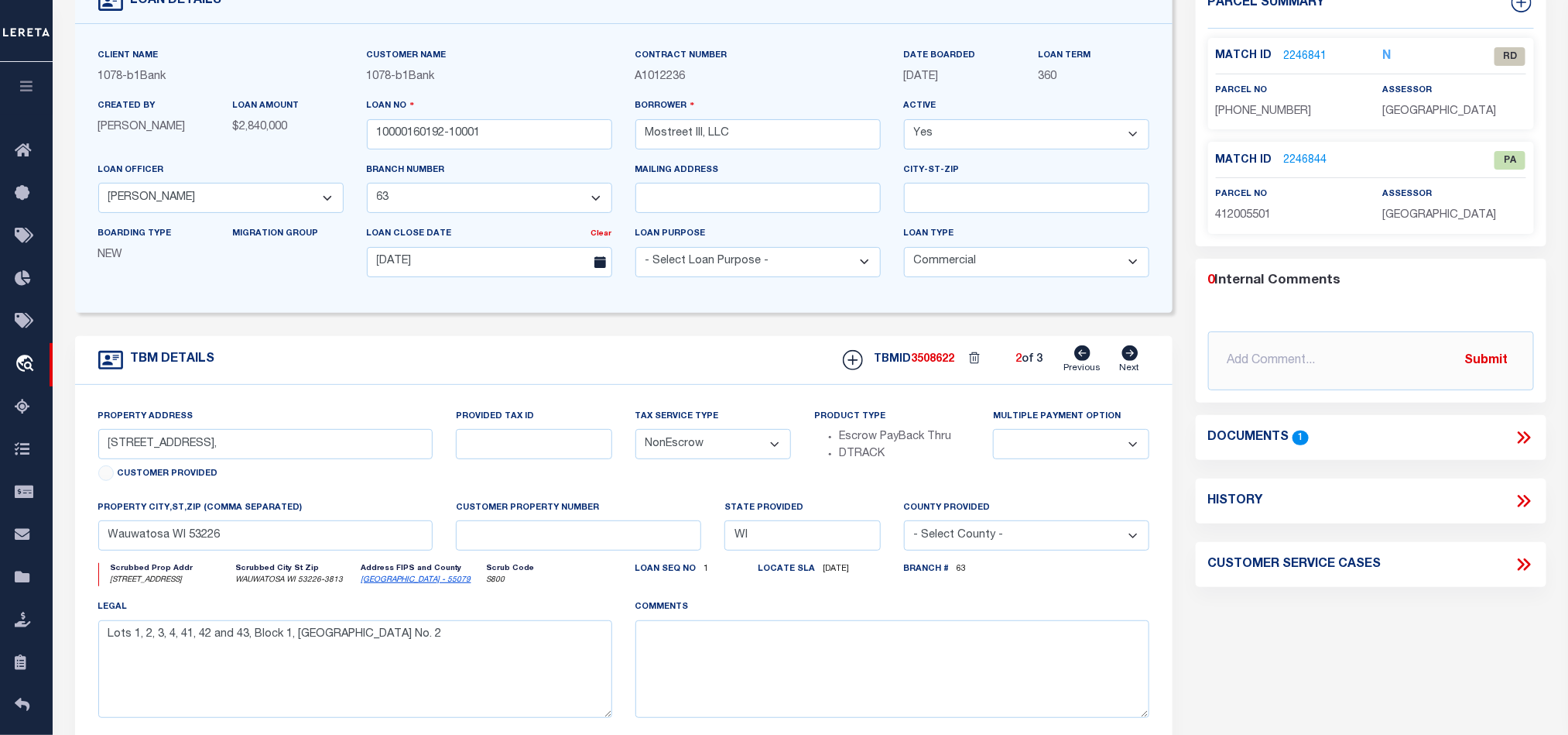
click at [1124, 360] on icon at bounding box center [1129, 353] width 16 height 15
type input "11811 W Bluemound Rd,"
select select
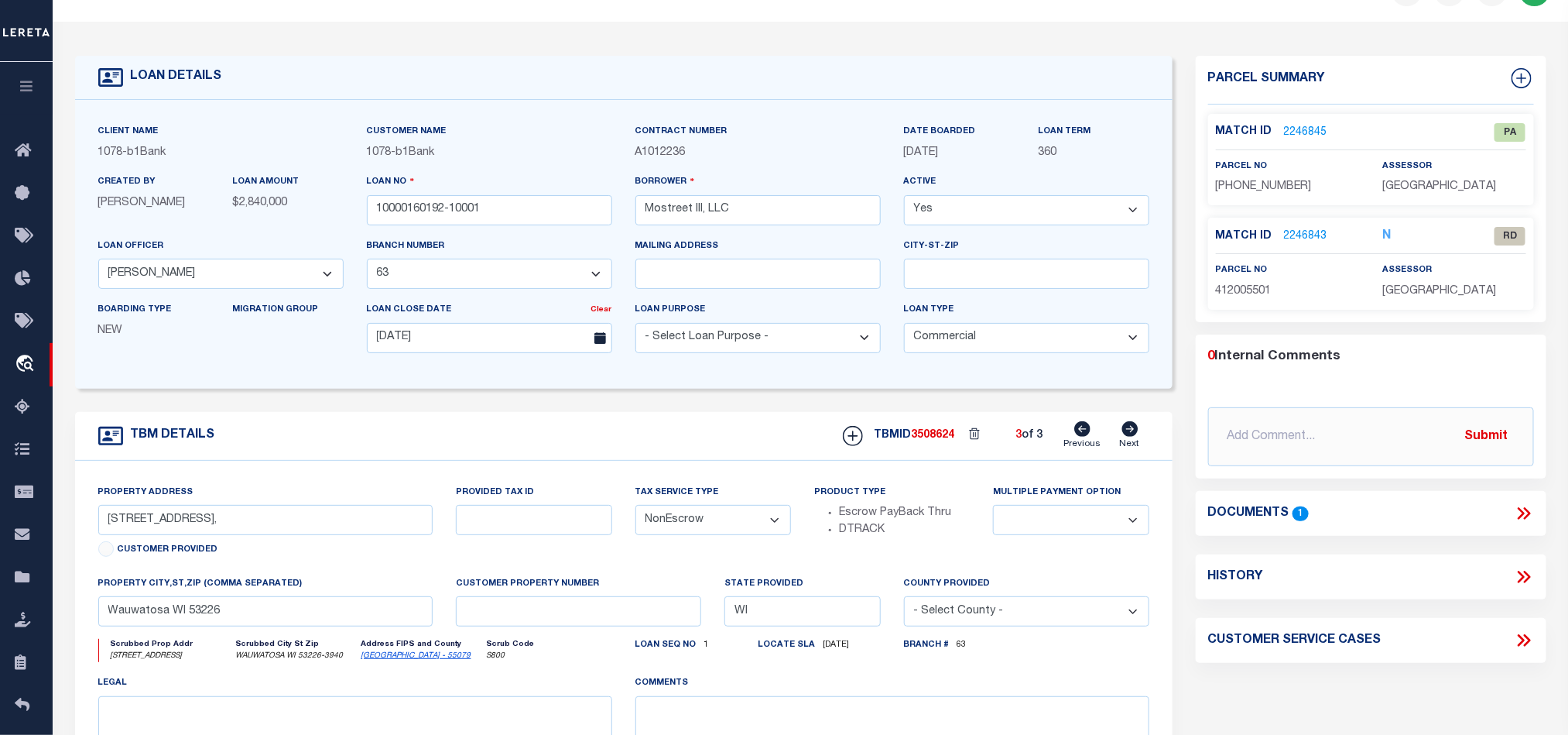
scroll to position [0, 0]
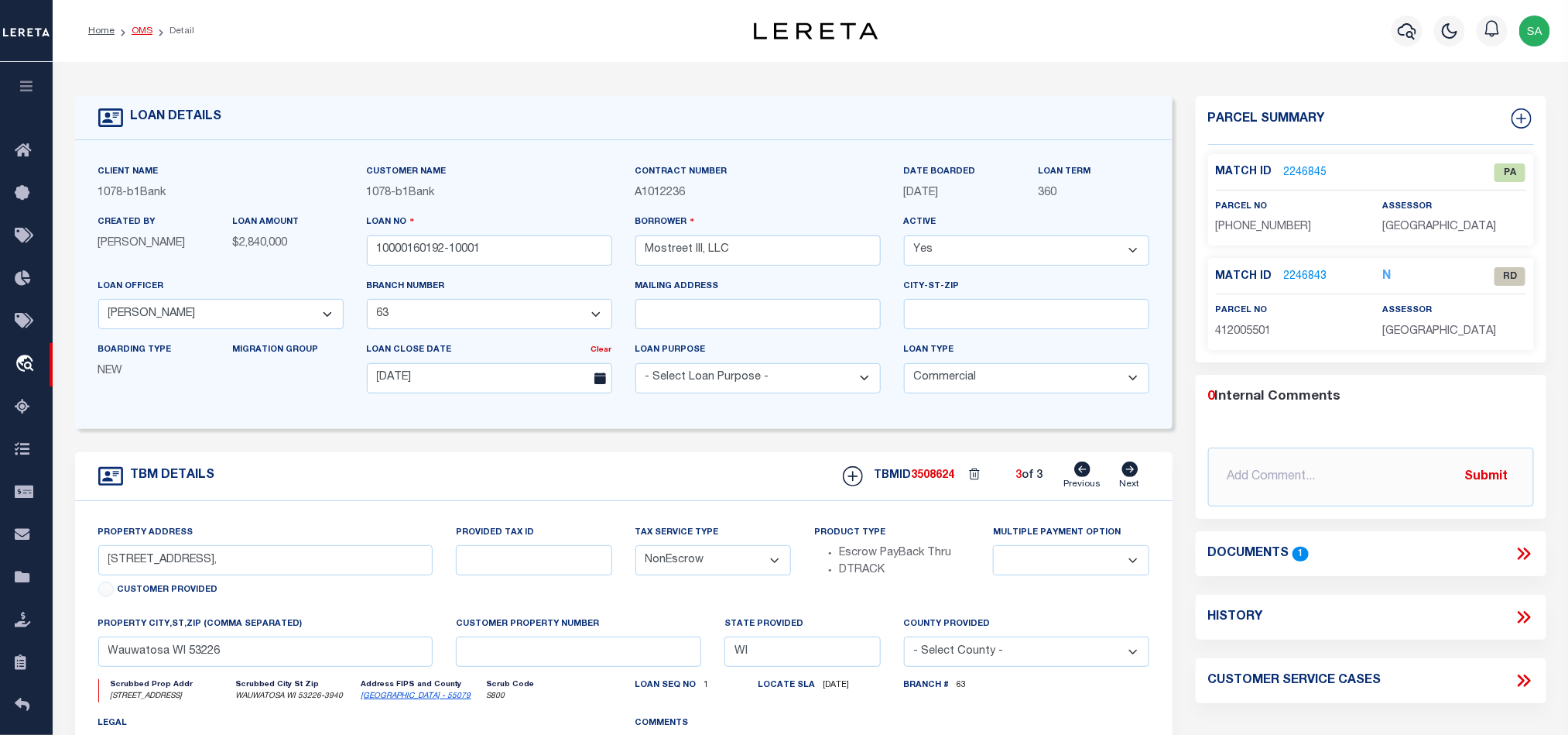
click at [147, 26] on link "OMS" at bounding box center [142, 30] width 21 height 9
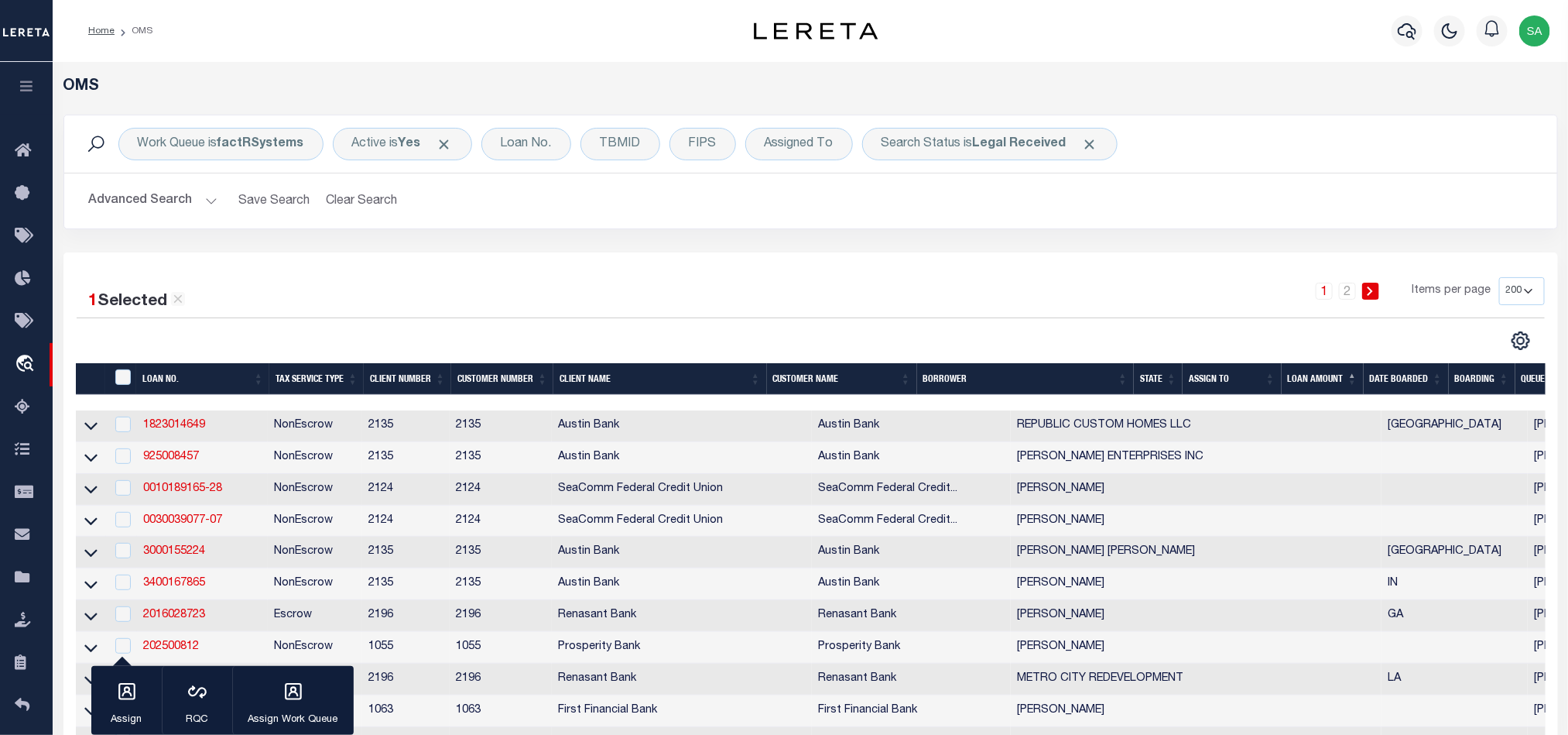
scroll to position [6345, 0]
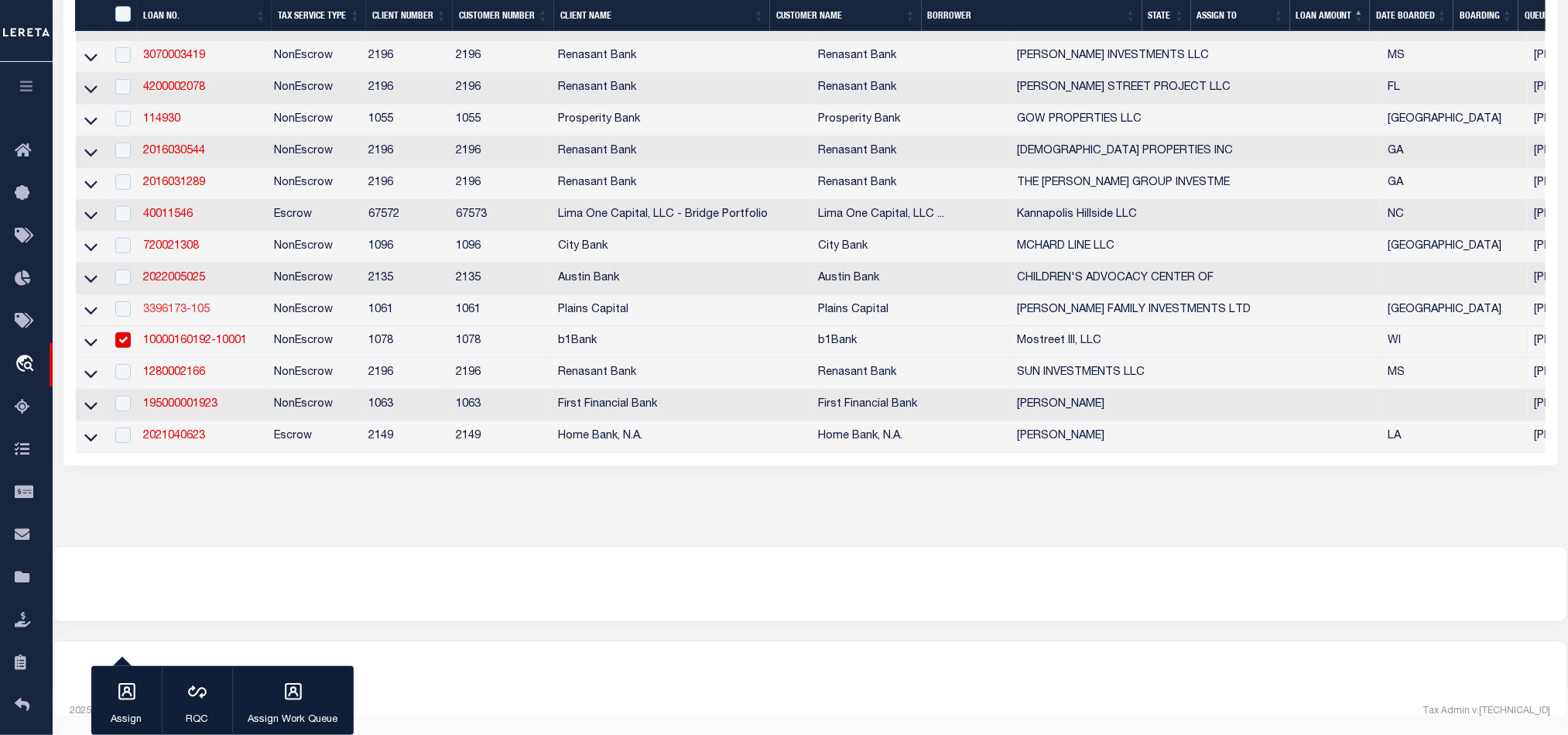
click at [166, 315] on link "3396173-105" at bounding box center [176, 310] width 66 height 11
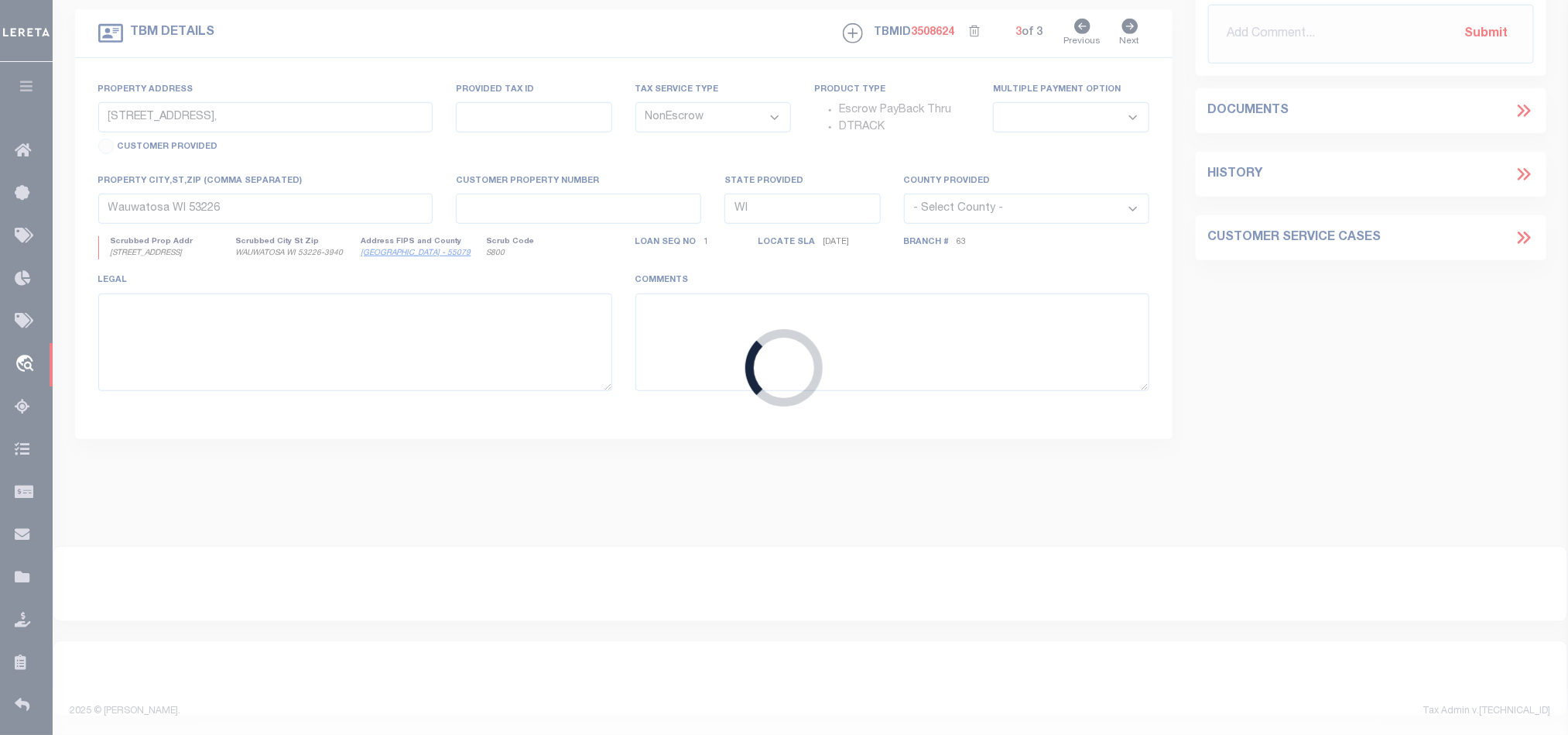
scroll to position [387, 0]
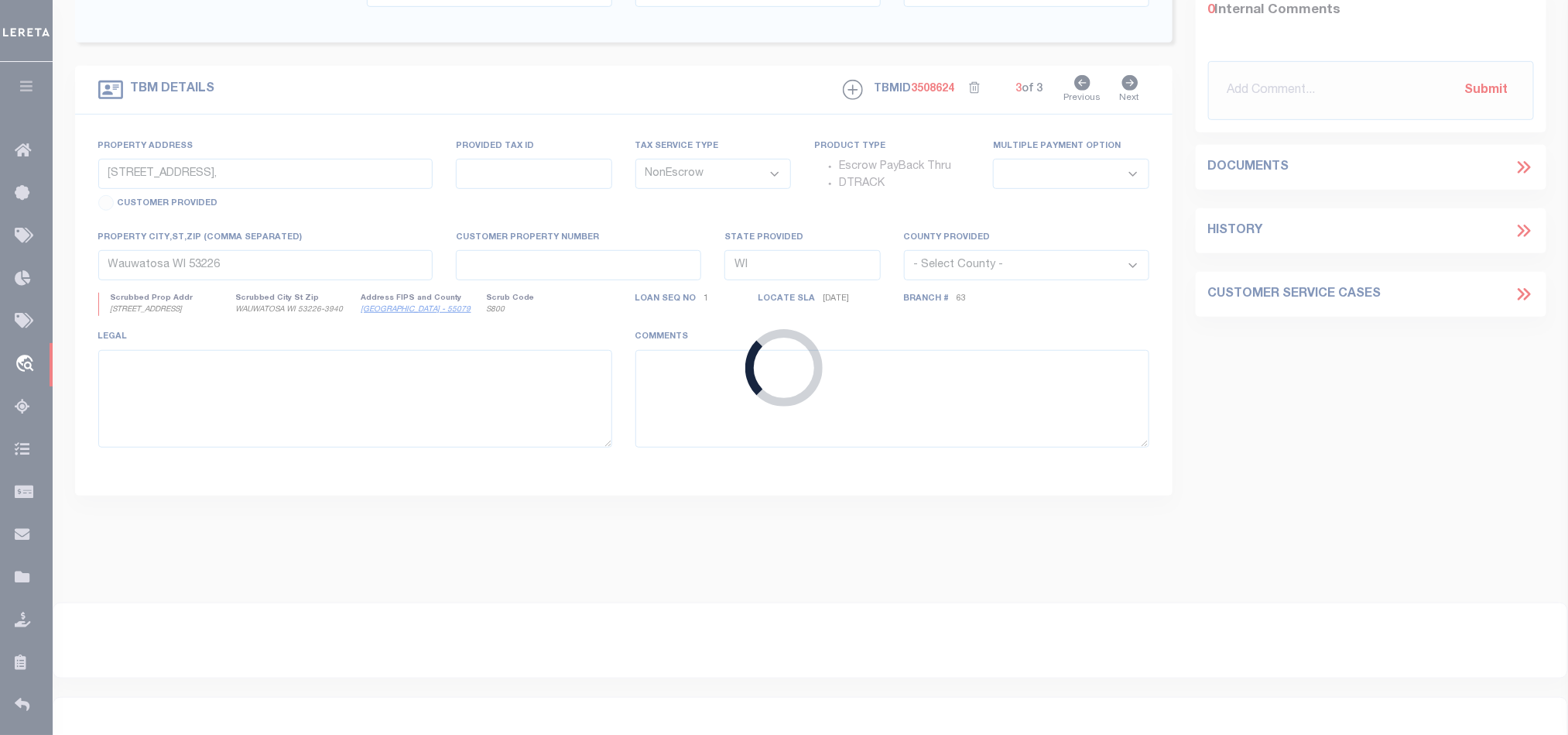
type input "3396173-105"
type input "CARROLL FAMILY INVESTMENTS LTD"
select select
type input "2340 INTERSTATE 20 WSUITE 100"
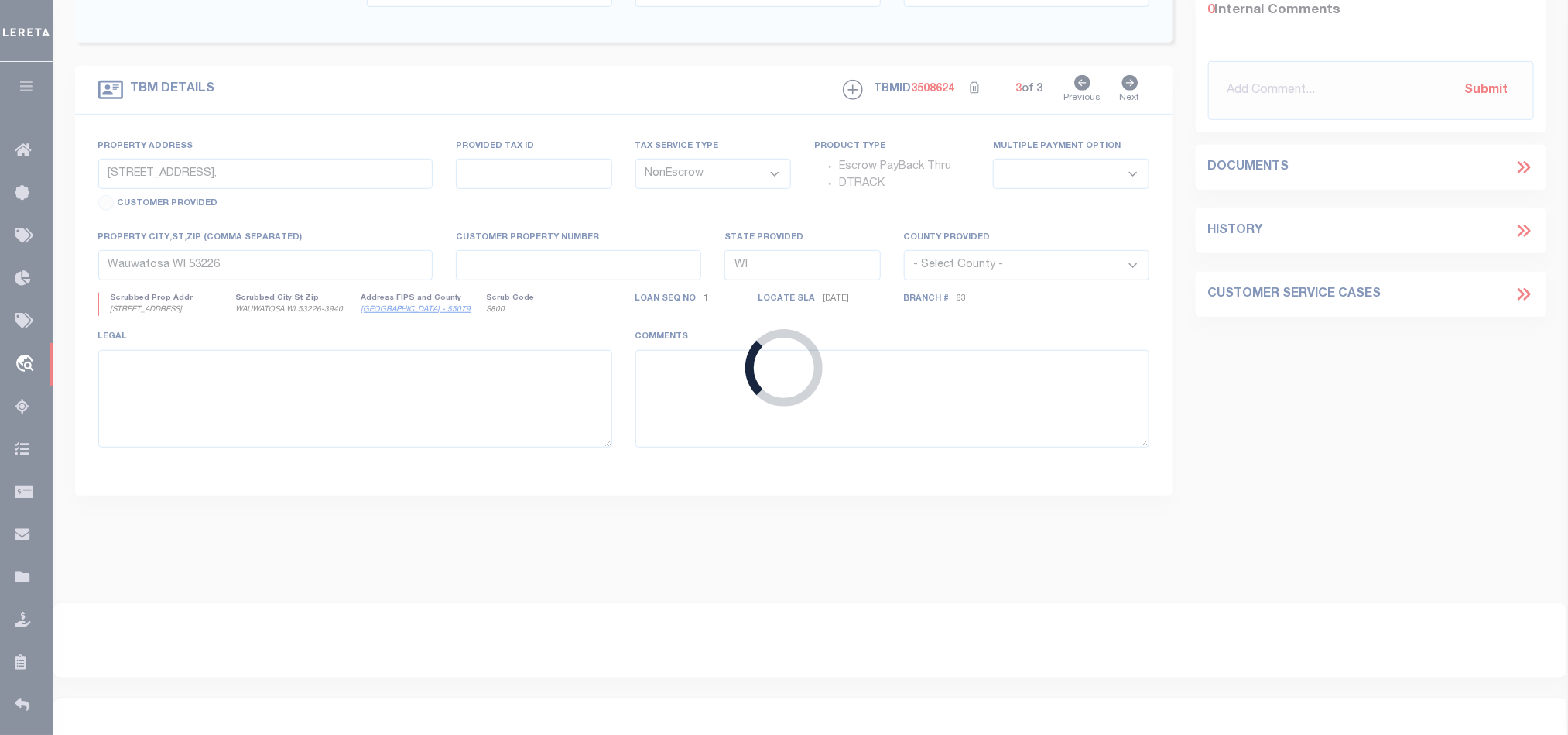
type input "ARLINGTON TX 76017"
select select
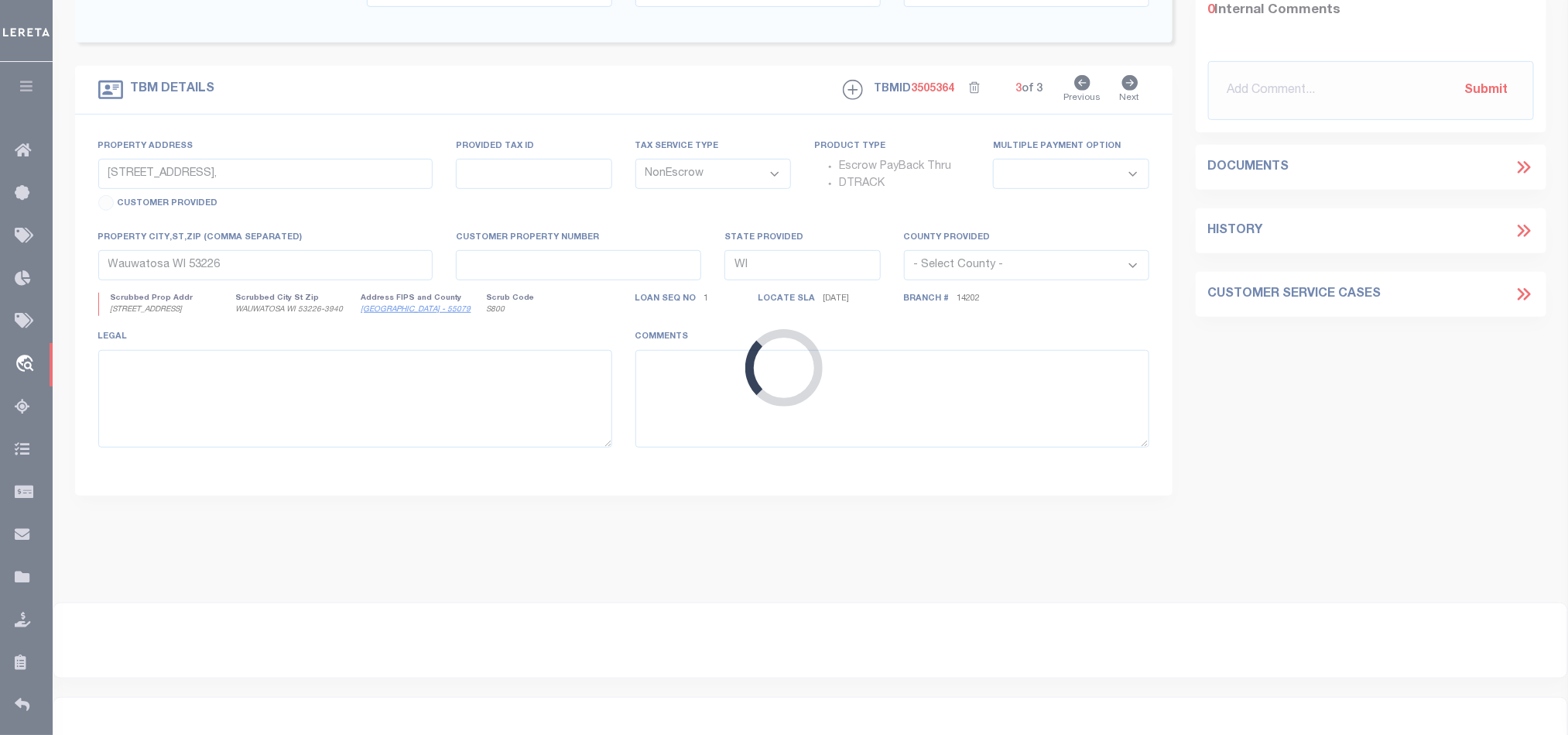
type input "6360 SANDSHELL DR"
select select
type input "FORT WORTH TX 76137"
type input "[GEOGRAPHIC_DATA]"
select select
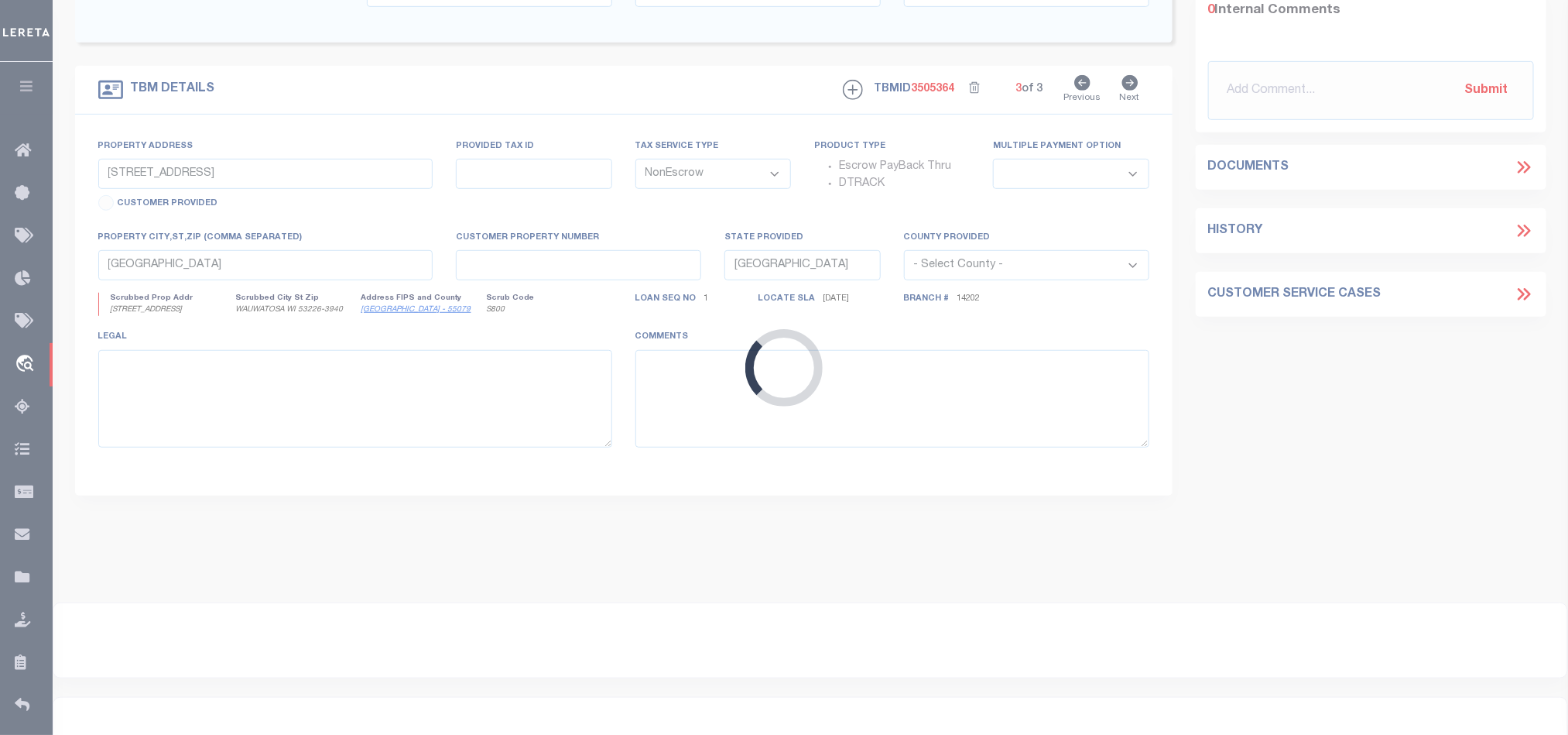
type textarea "LOT 2R BLK 42-R-A STONEGLEN AT FOSSIL CR EEK, TARR"
select select "1411"
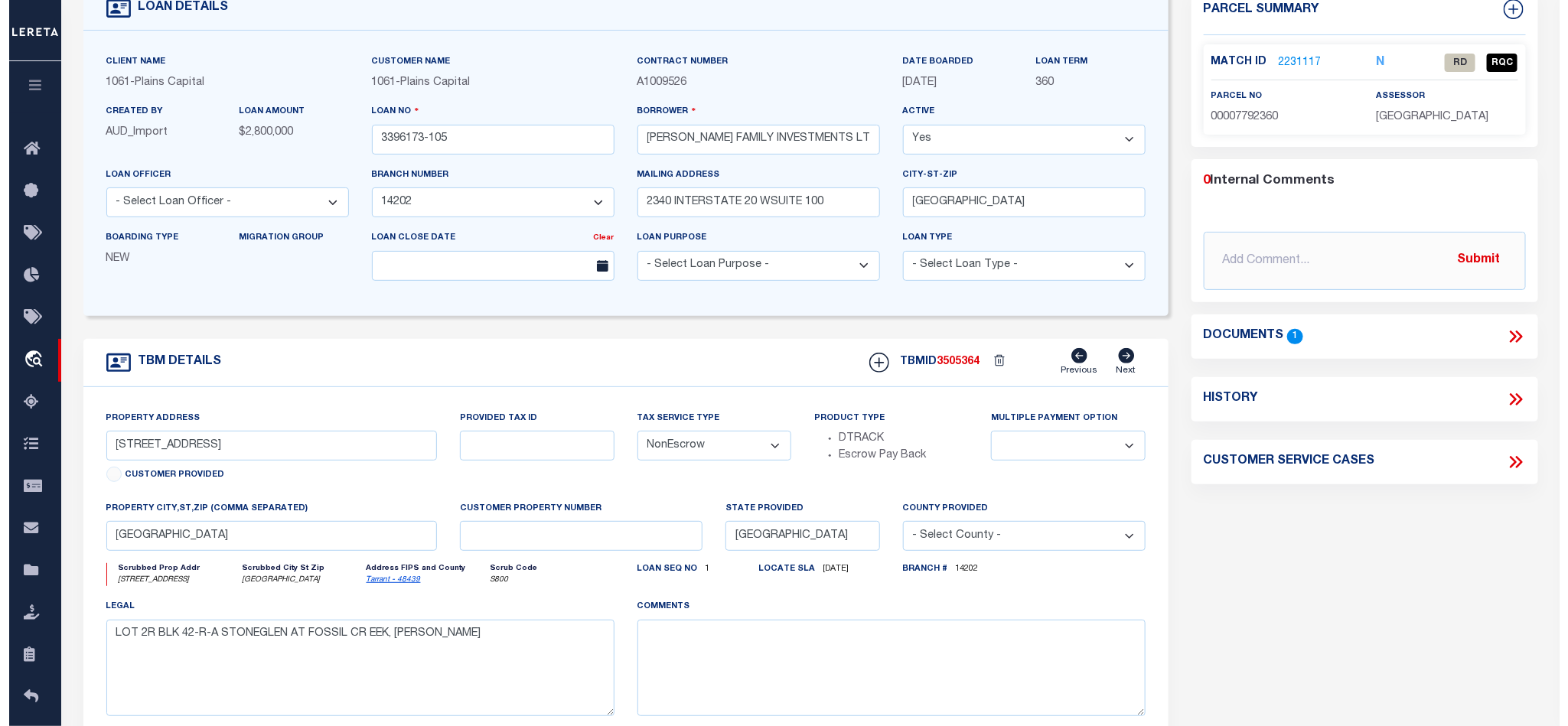
scroll to position [230, 0]
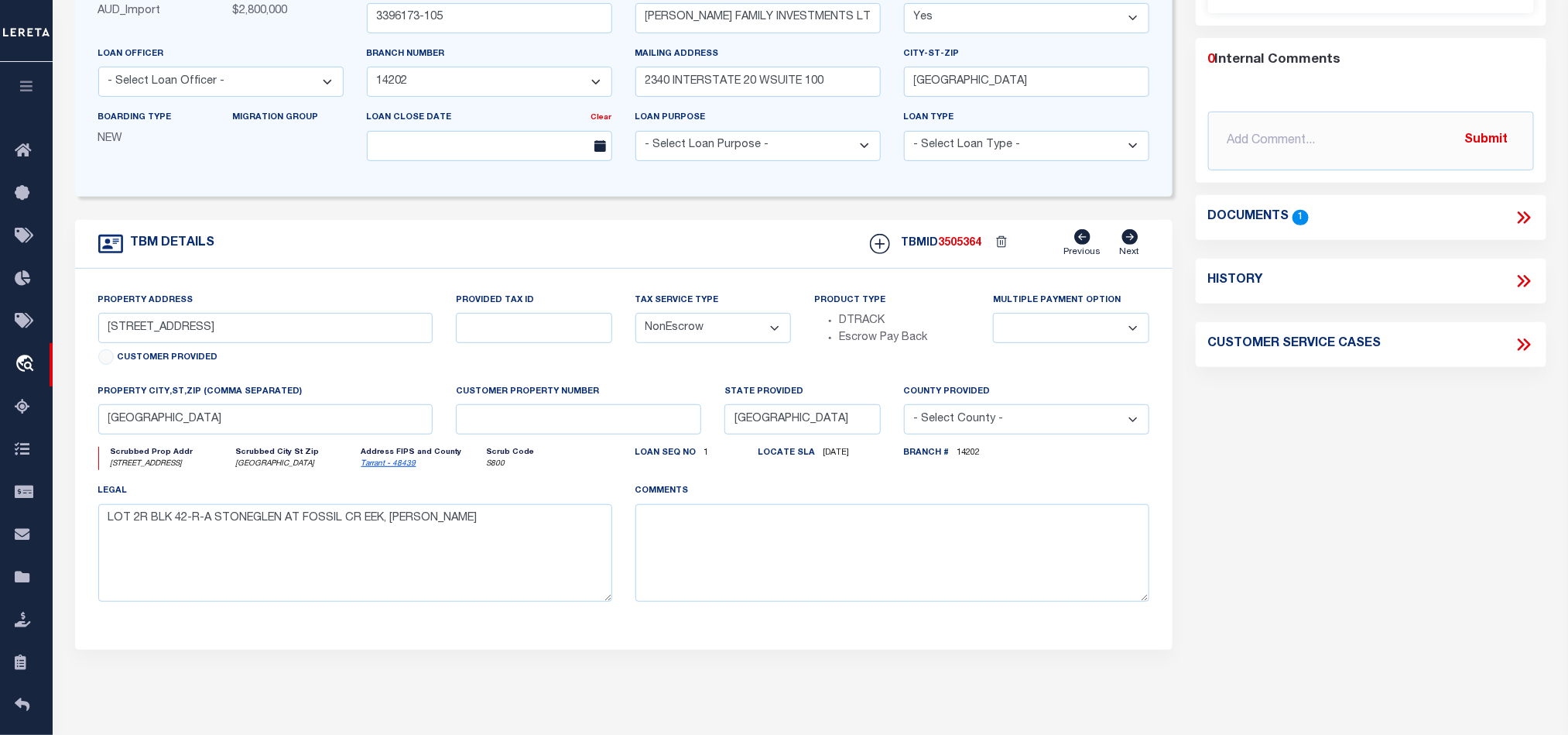
click at [1529, 226] on icon at bounding box center [1524, 217] width 20 height 20
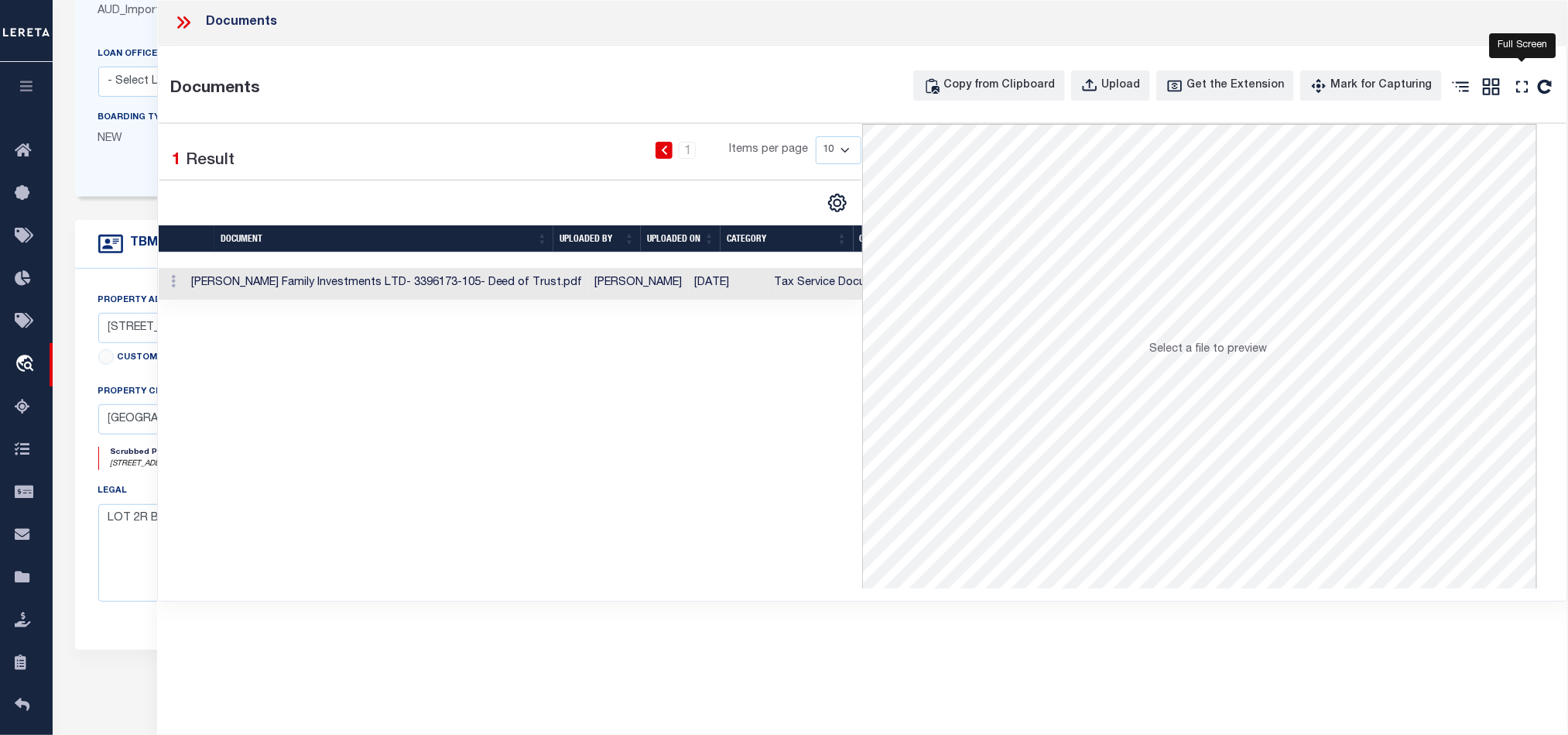
click at [1529, 86] on icon at bounding box center [1522, 86] width 20 height 20
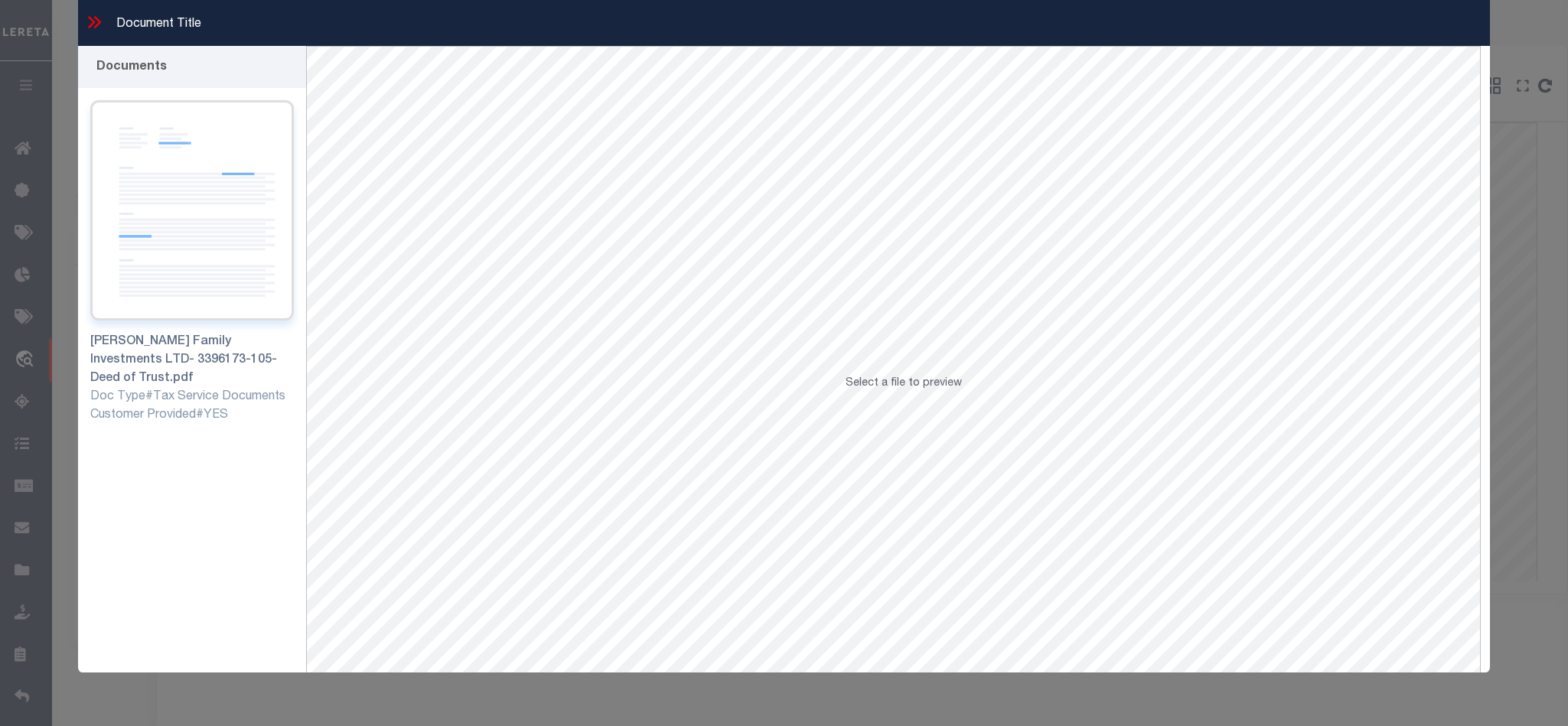
click at [207, 218] on img at bounding box center [192, 211] width 203 height 220
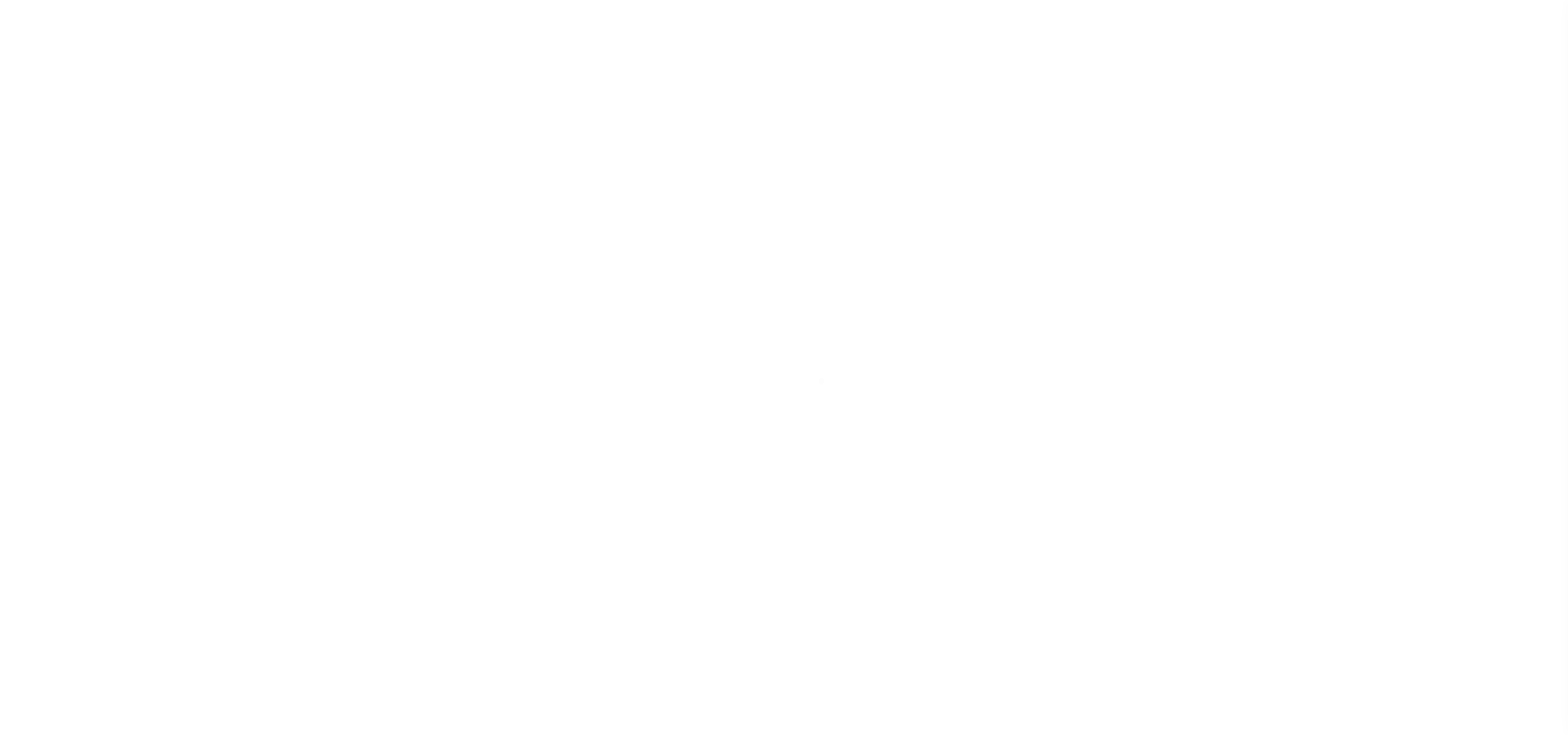
select select "NonEscrow"
select select
select select "1411"
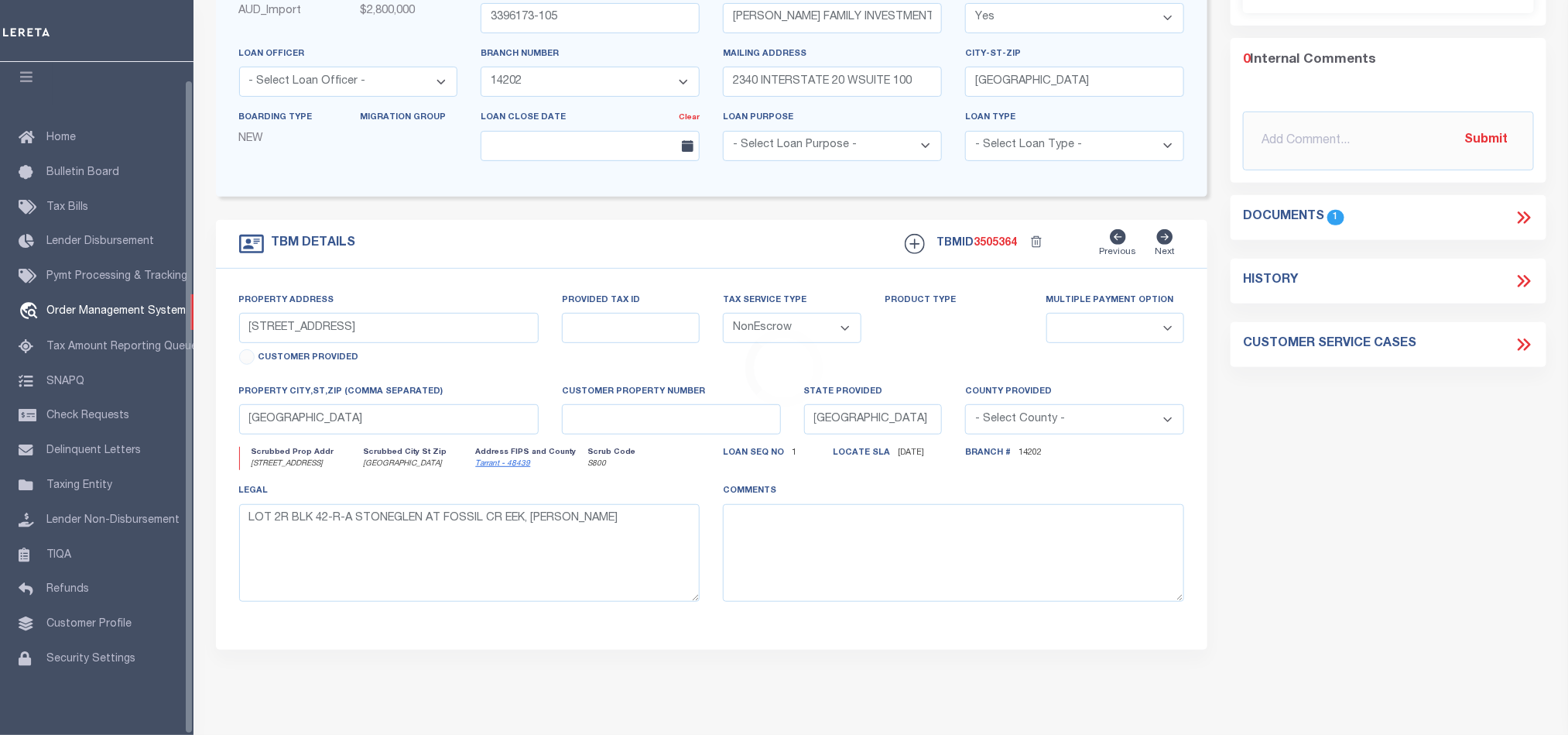
scroll to position [232, 0]
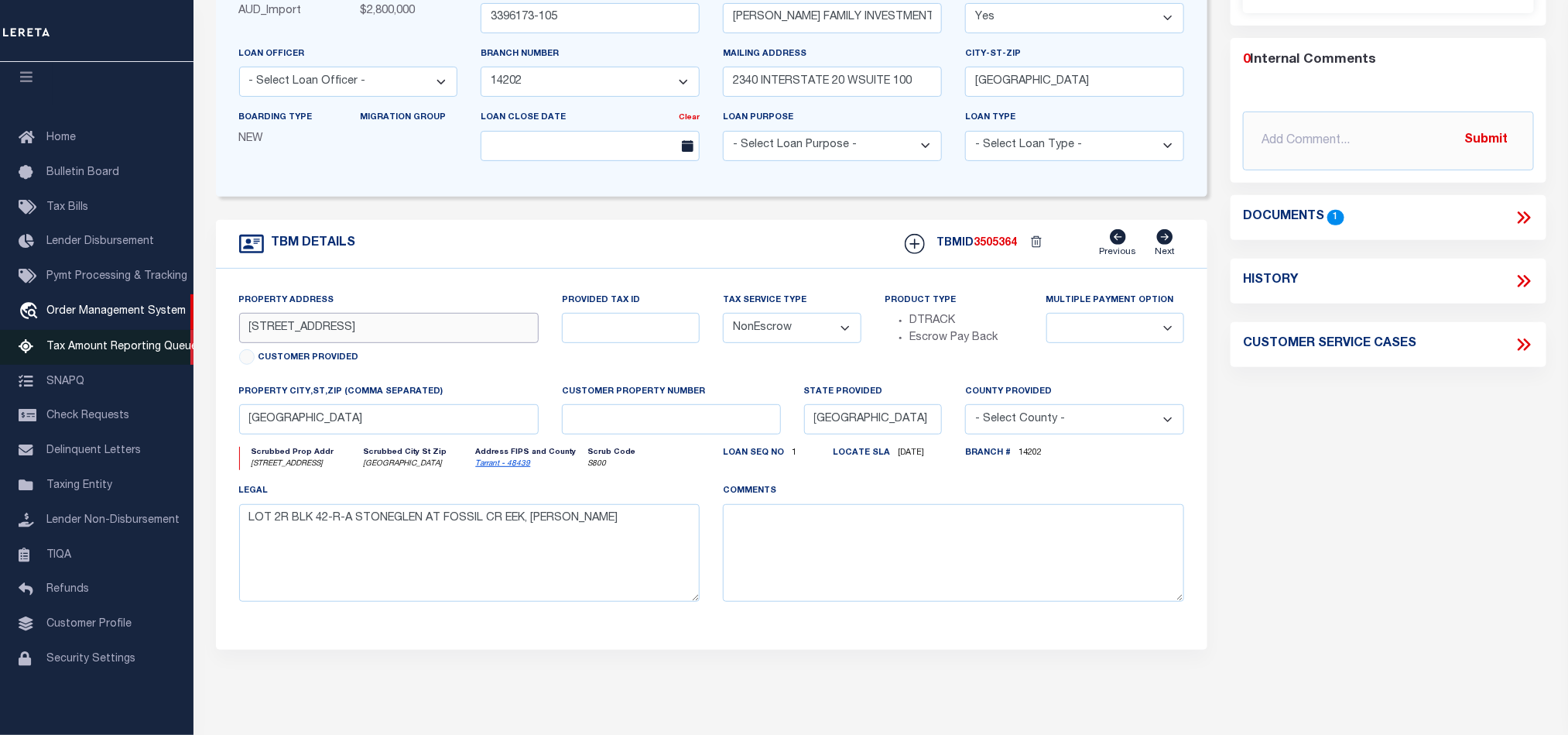
drag, startPoint x: 342, startPoint y: 333, endPoint x: 16, endPoint y: 330, distance: 326.0
click at [31, 330] on div "Home OMS Detail" at bounding box center [784, 357] width 1568 height 1178
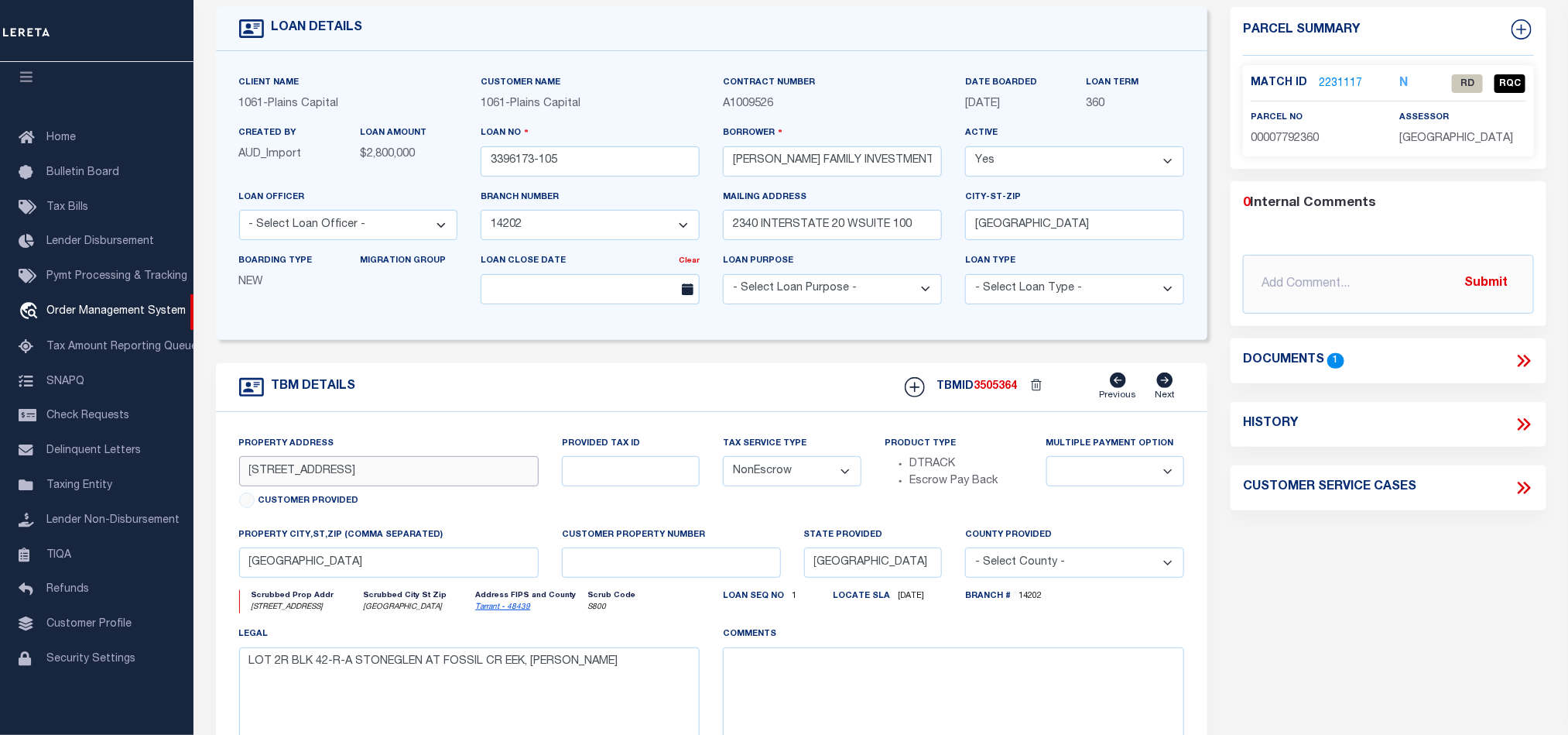
scroll to position [0, 0]
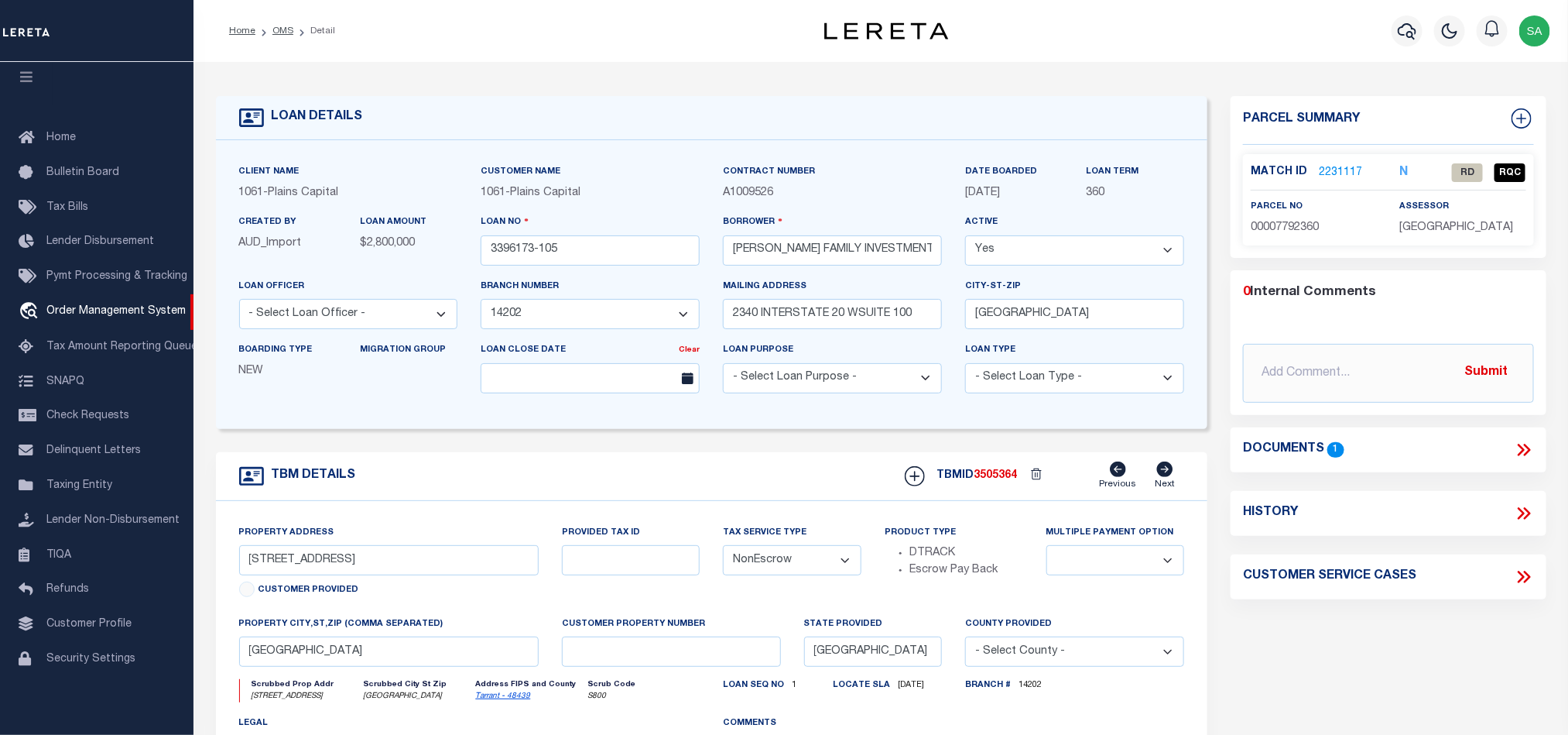
click at [1338, 164] on p "2231117" at bounding box center [1341, 173] width 44 height 17
click at [1356, 168] on link "2231117" at bounding box center [1341, 173] width 44 height 16
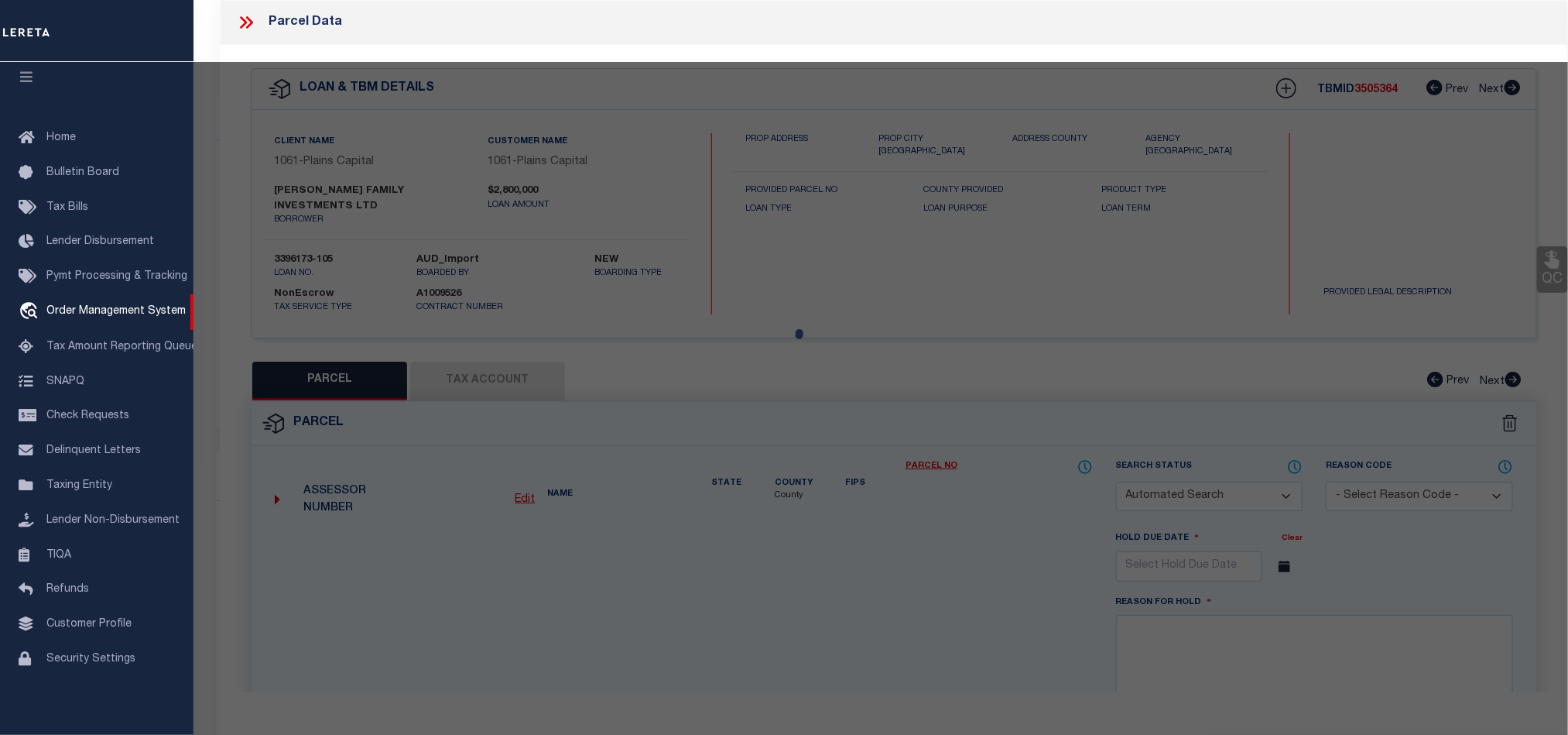
checkbox input "false"
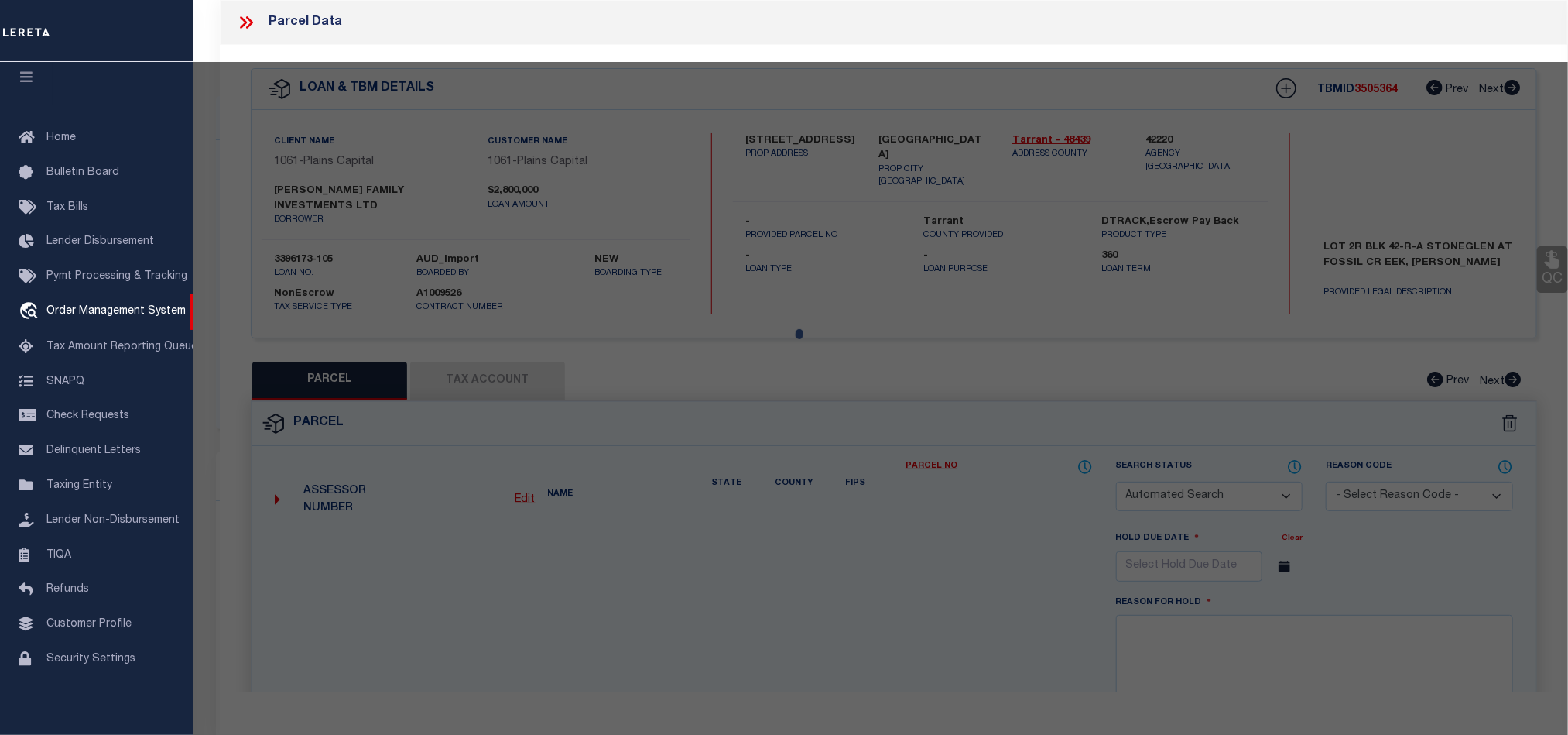
select select "RD"
type input "SHADY OAK BBQ FOSSIL CRK1 LTD"
select select "AGW"
select select "LEG"
type input "6360 SANDSHELL DR"
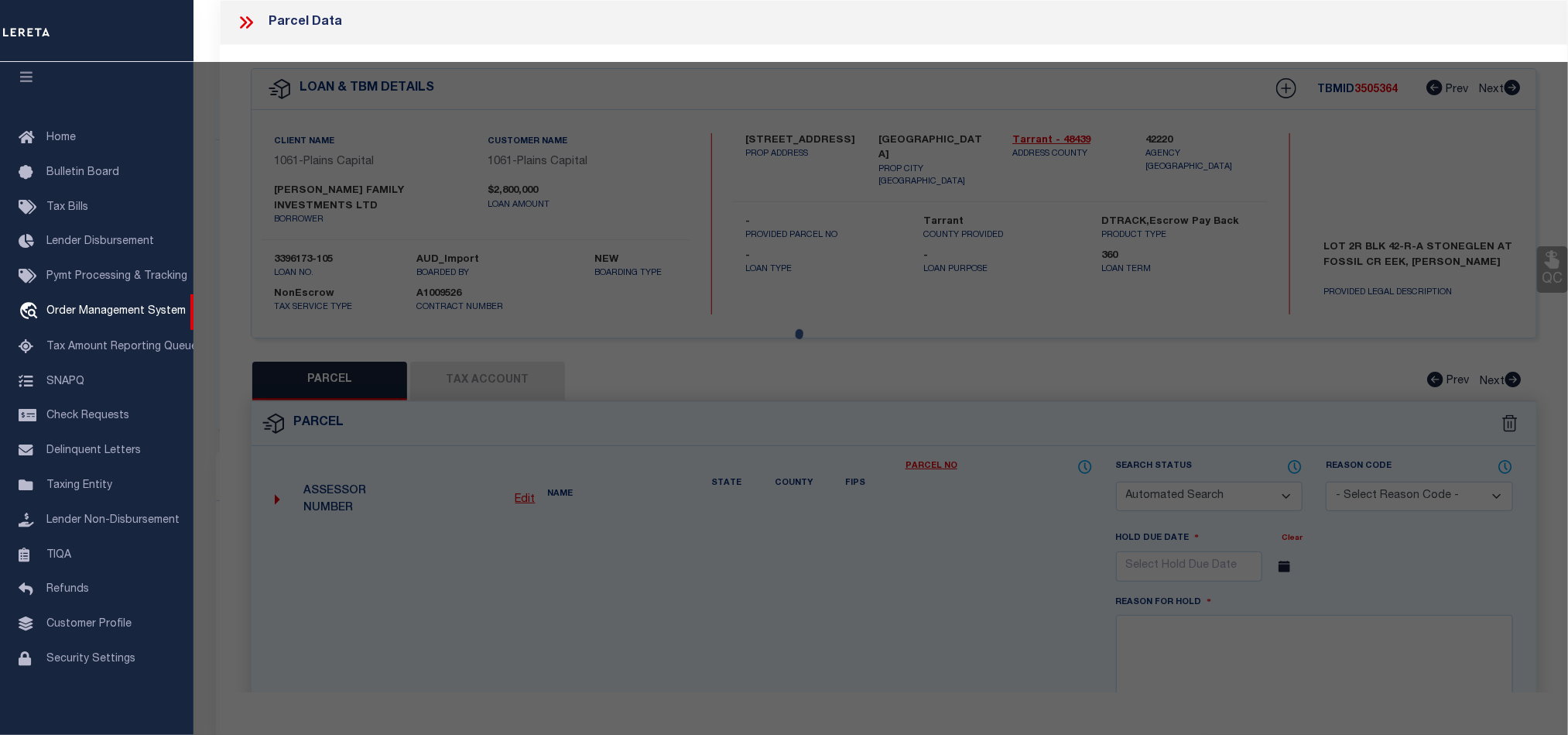
type input "FORT WORTH, TX 76137"
type textarea "STONEGLEN AT FOSSIL CREEK ADDN Block 42RA Lot 2RA & BLK 39 LOTS 1A1B & 1A2"
type textarea "Document uploaded that satisfies a legal requirement, changing from [GEOGRAPHIC…"
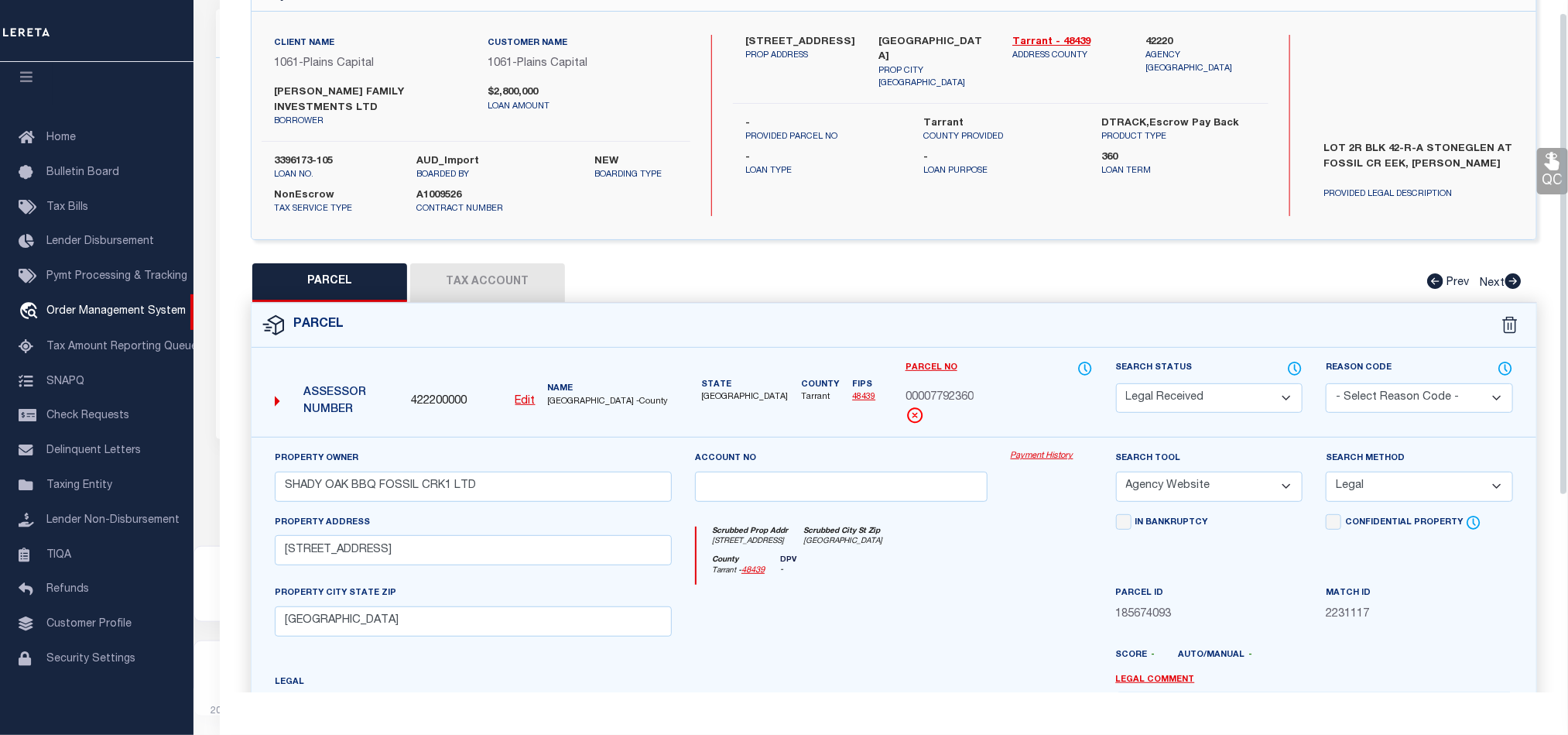
scroll to position [300, 0]
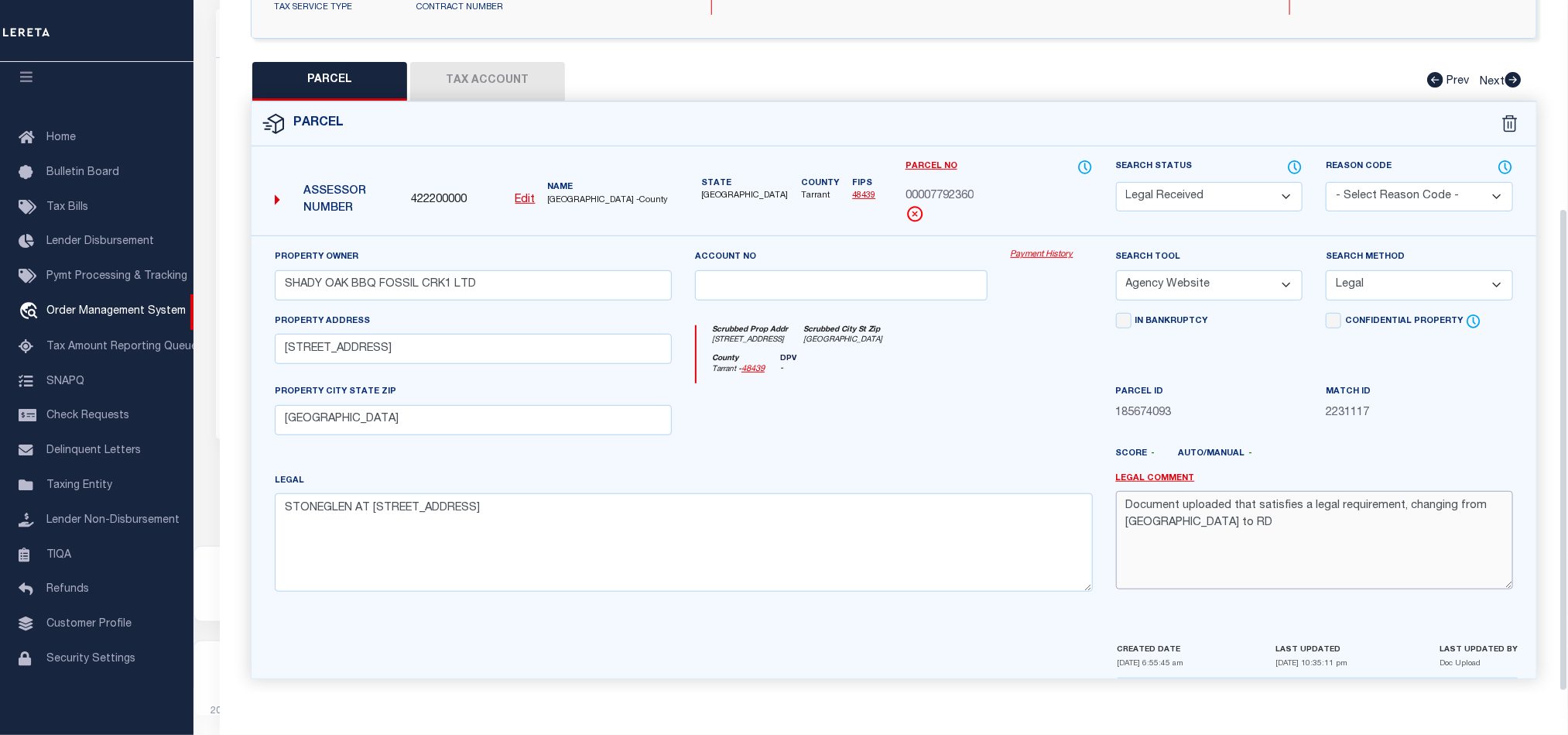
click at [1280, 539] on textarea "Document uploaded that satisfies a legal requirement, changing from ND to RD" at bounding box center [1314, 540] width 397 height 97
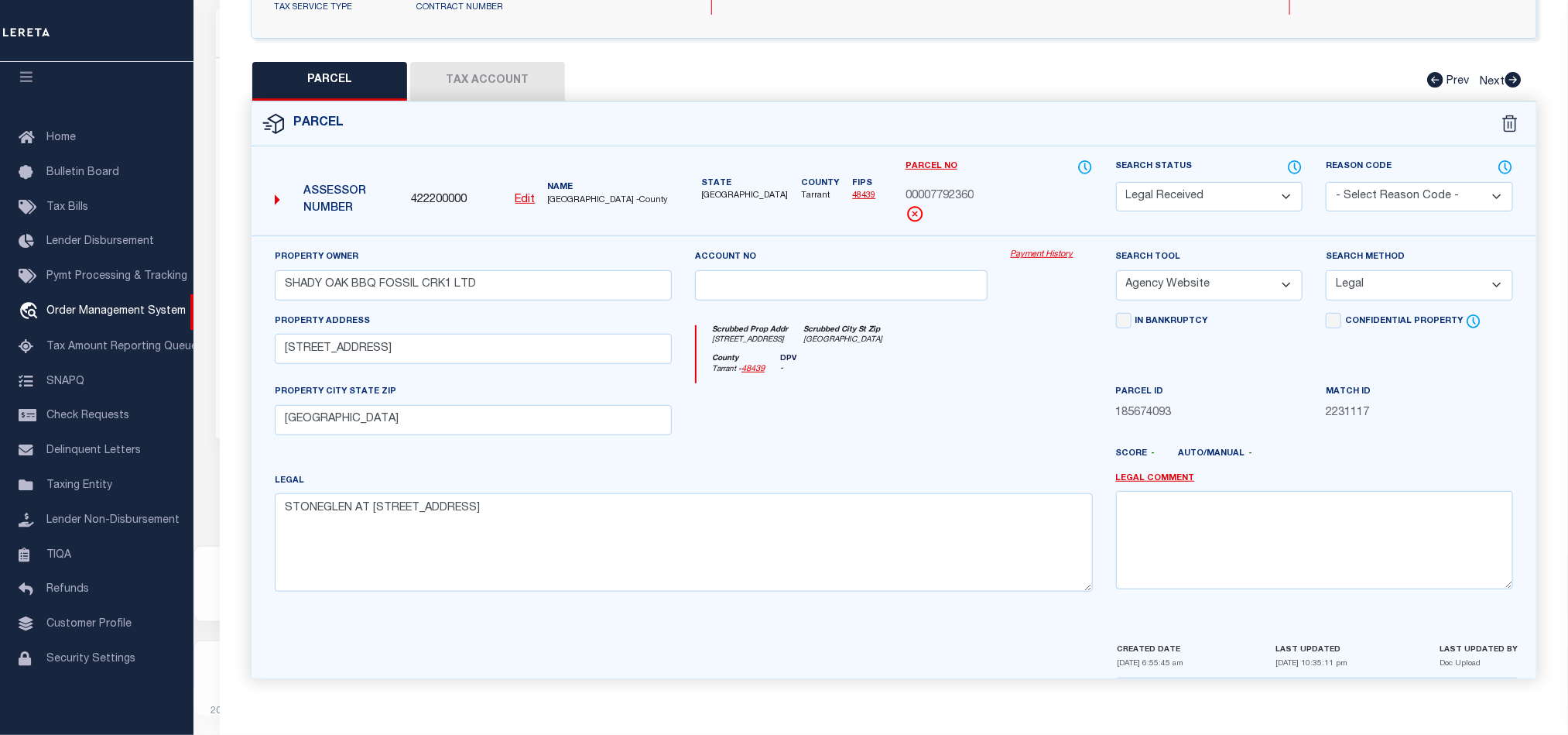
click at [1243, 197] on select "Automated Search Bad Parcel Complete Duplicate Parcel High Dollar Reporting In …" at bounding box center [1209, 197] width 187 height 30
select select "PC"
click at [1116, 182] on select "Automated Search Bad Parcel Complete Duplicate Parcel High Dollar Reporting In …" at bounding box center [1209, 197] width 187 height 30
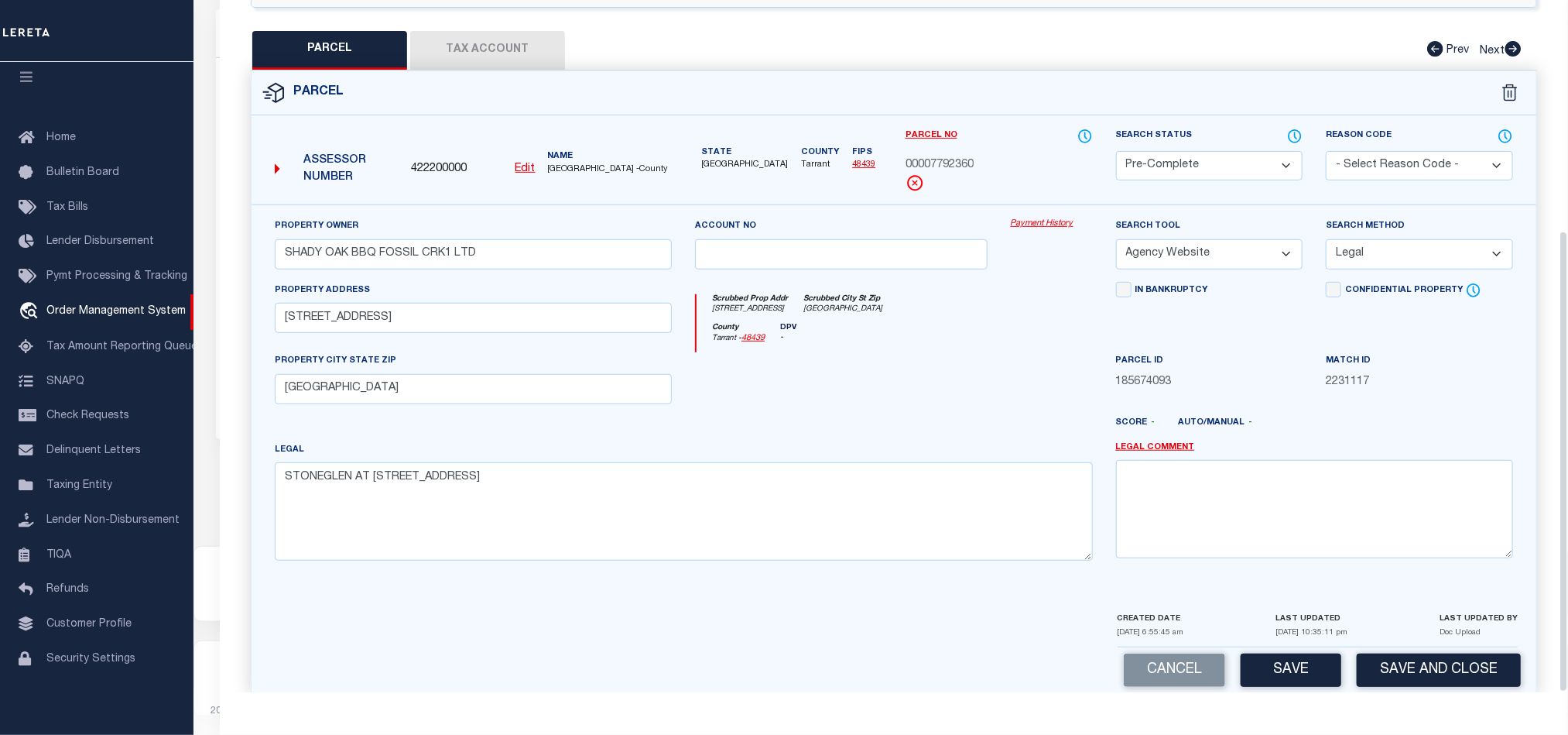
scroll to position [347, 0]
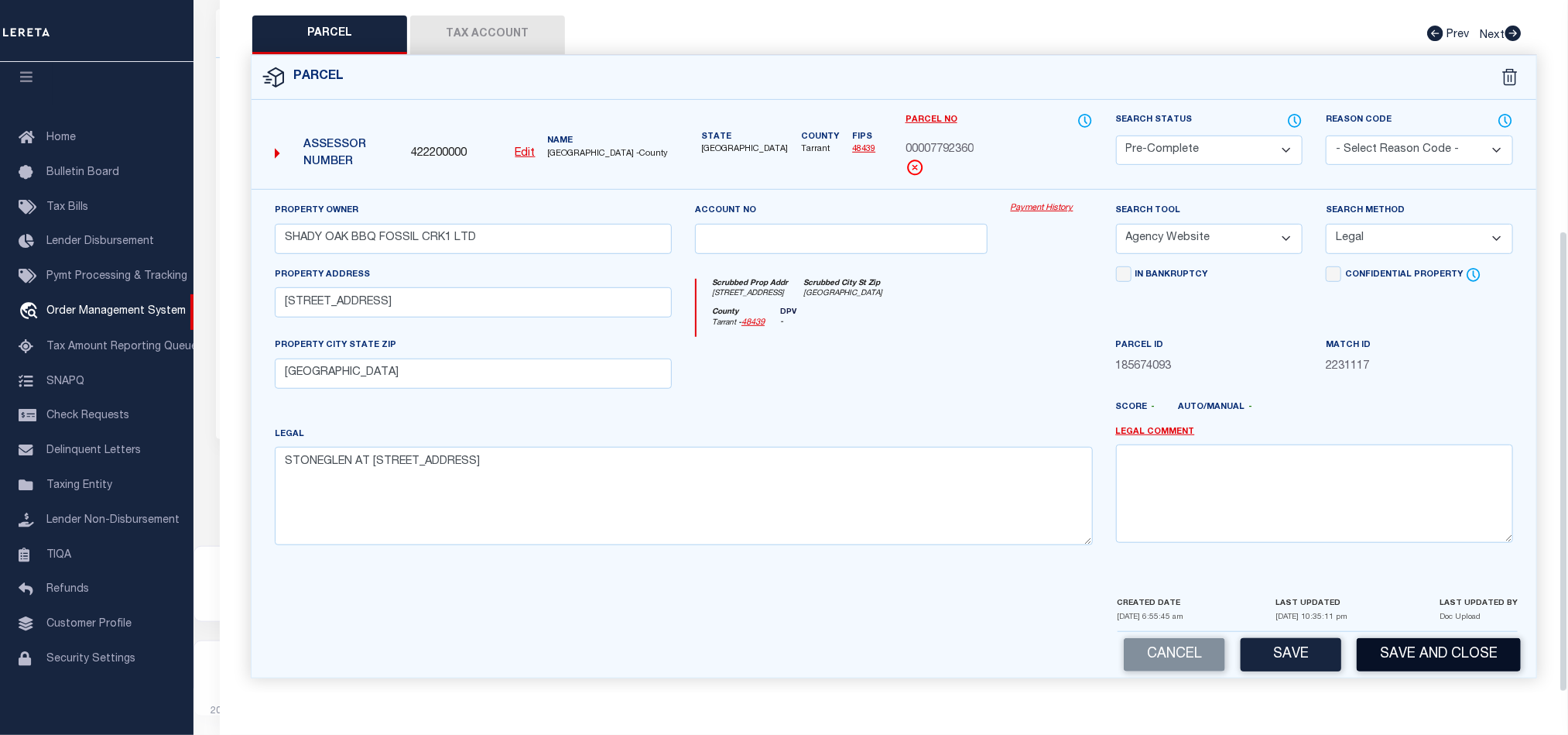
click at [1410, 650] on button "Save and Close" at bounding box center [1439, 654] width 164 height 34
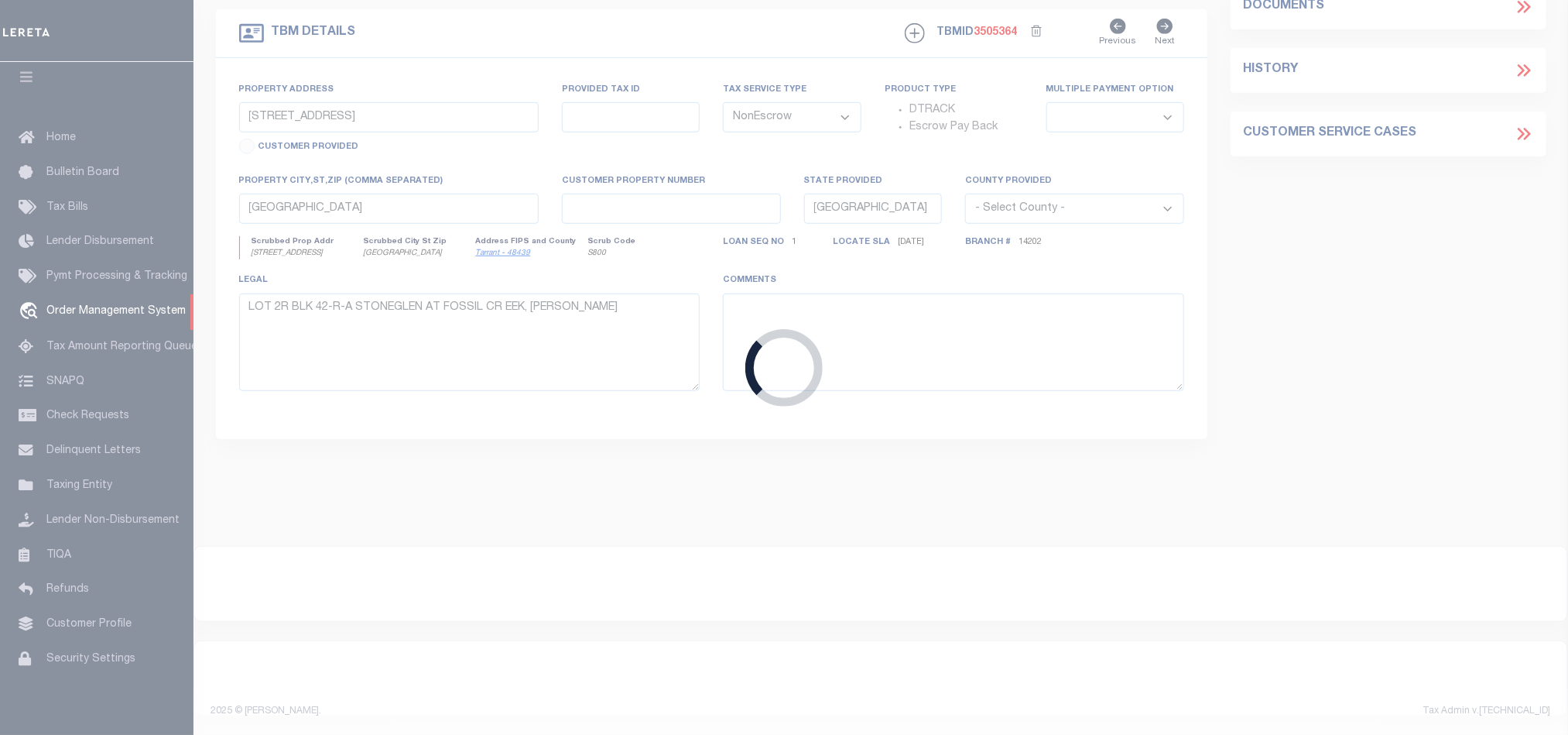
select select
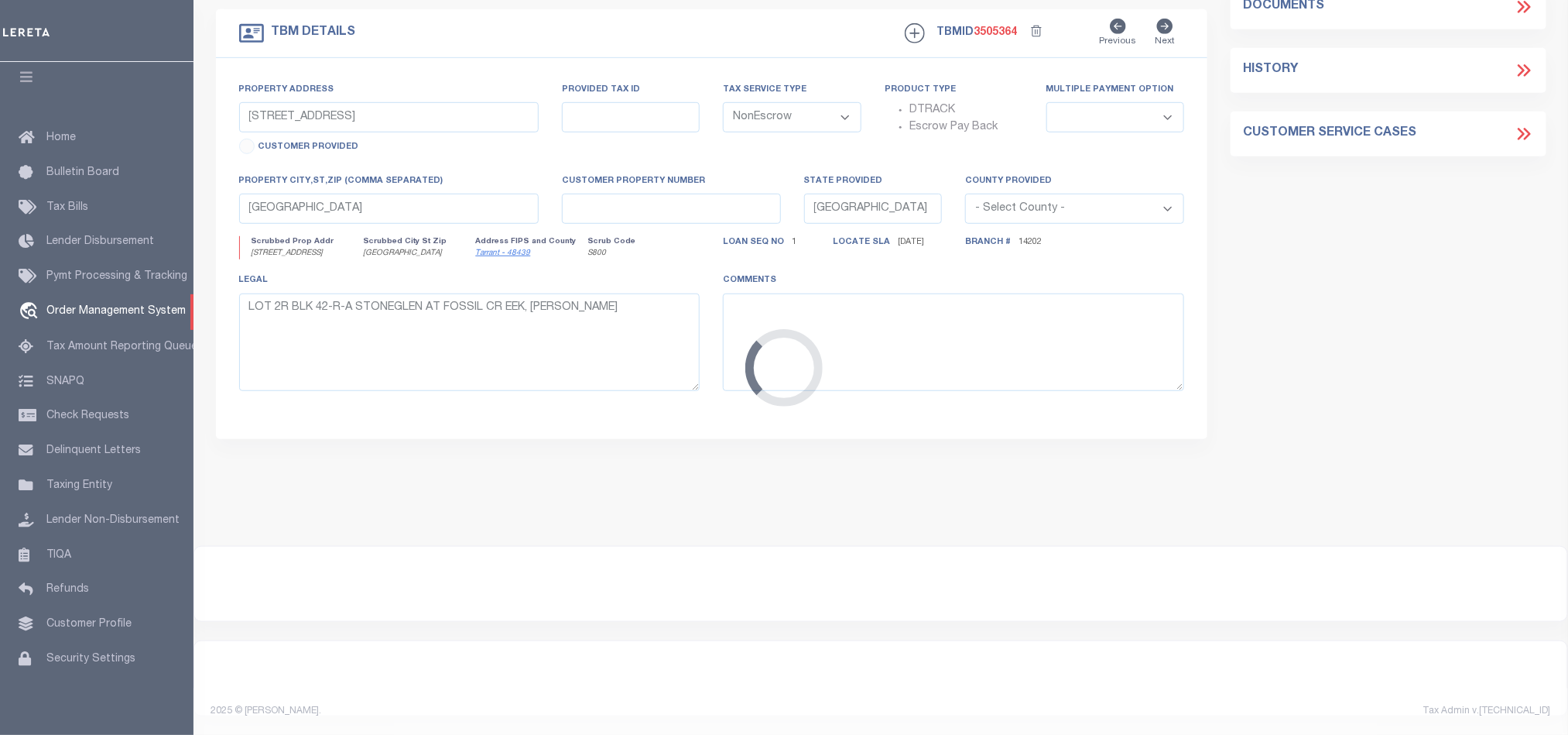
select select
select select "1411"
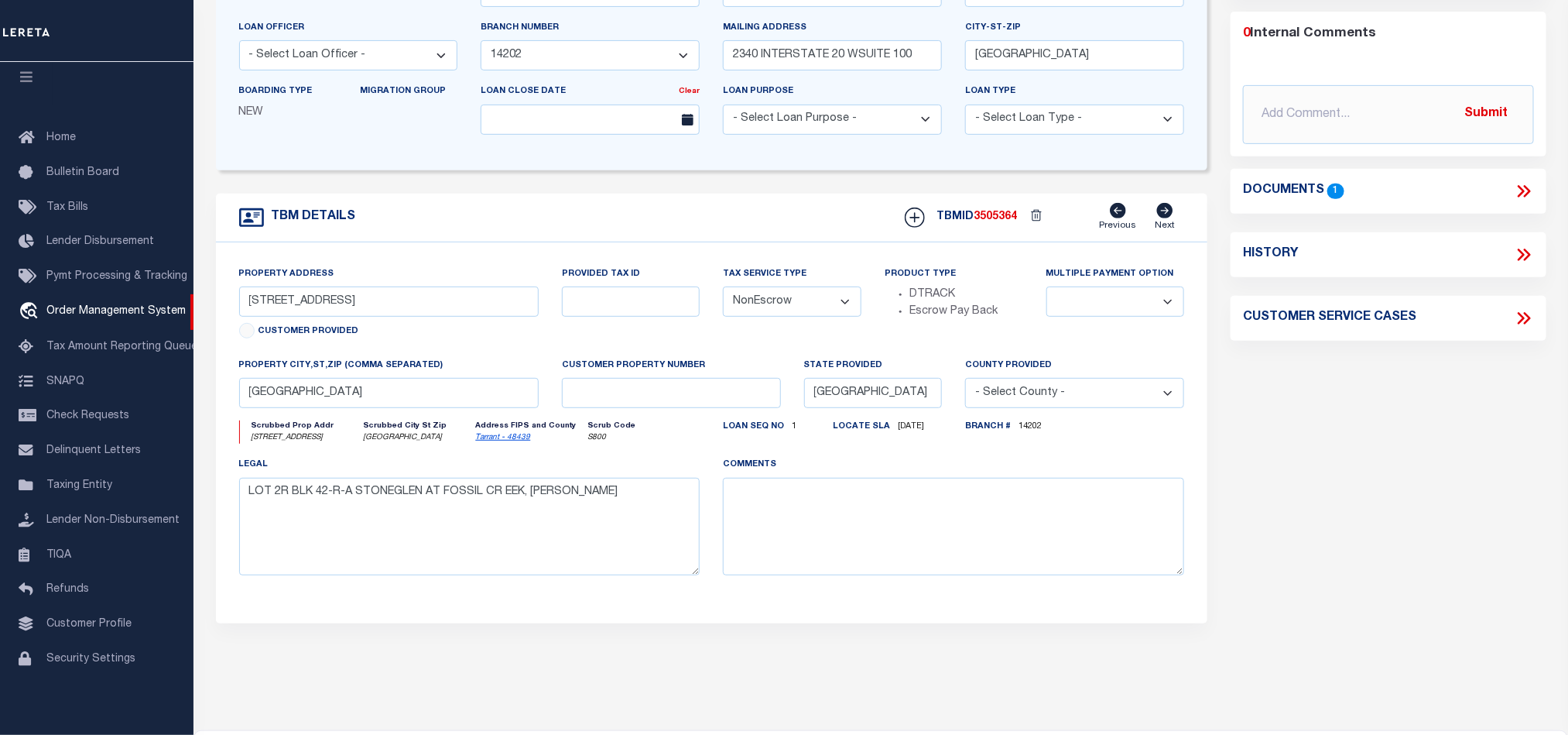
scroll to position [0, 0]
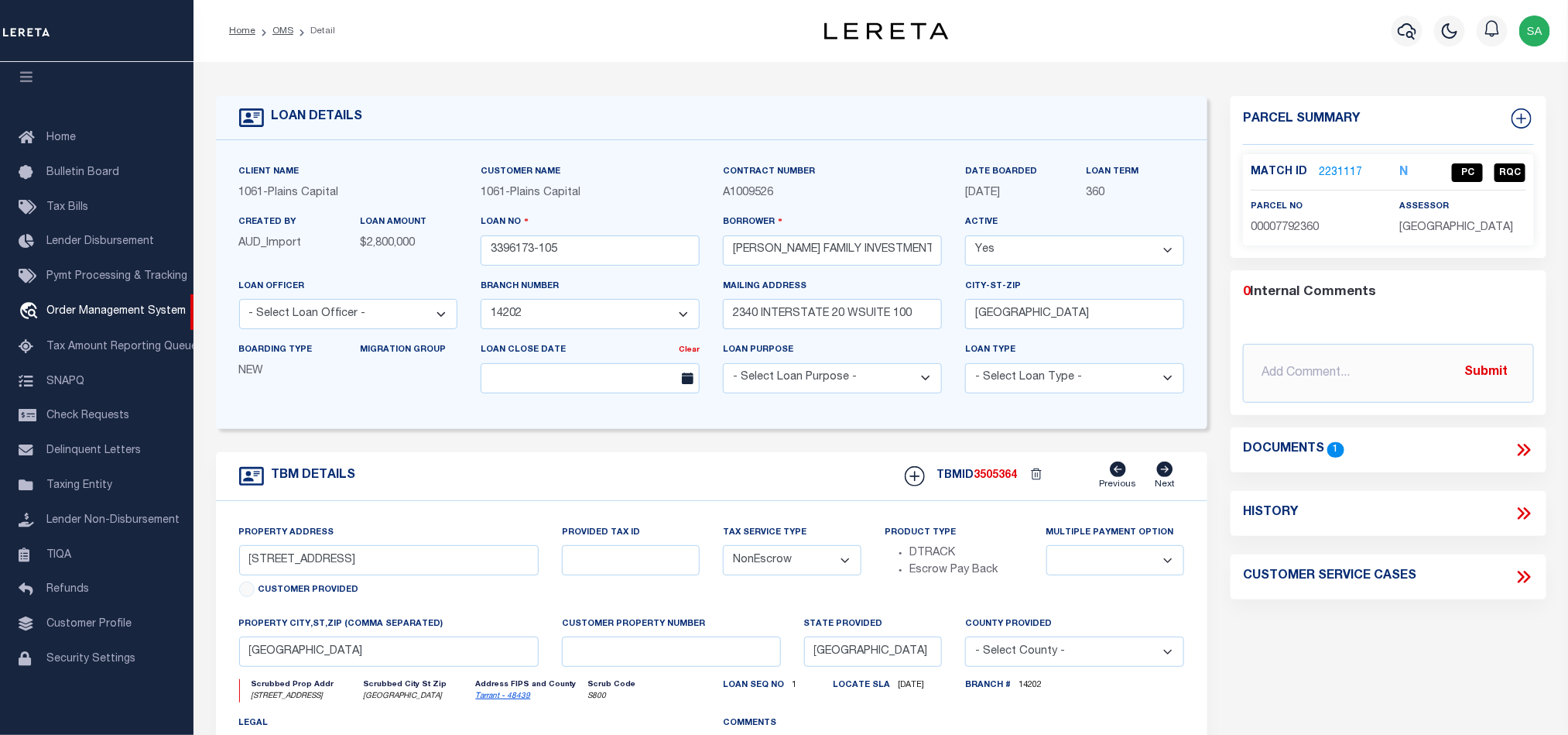
click at [1341, 169] on link "2231117" at bounding box center [1341, 173] width 44 height 16
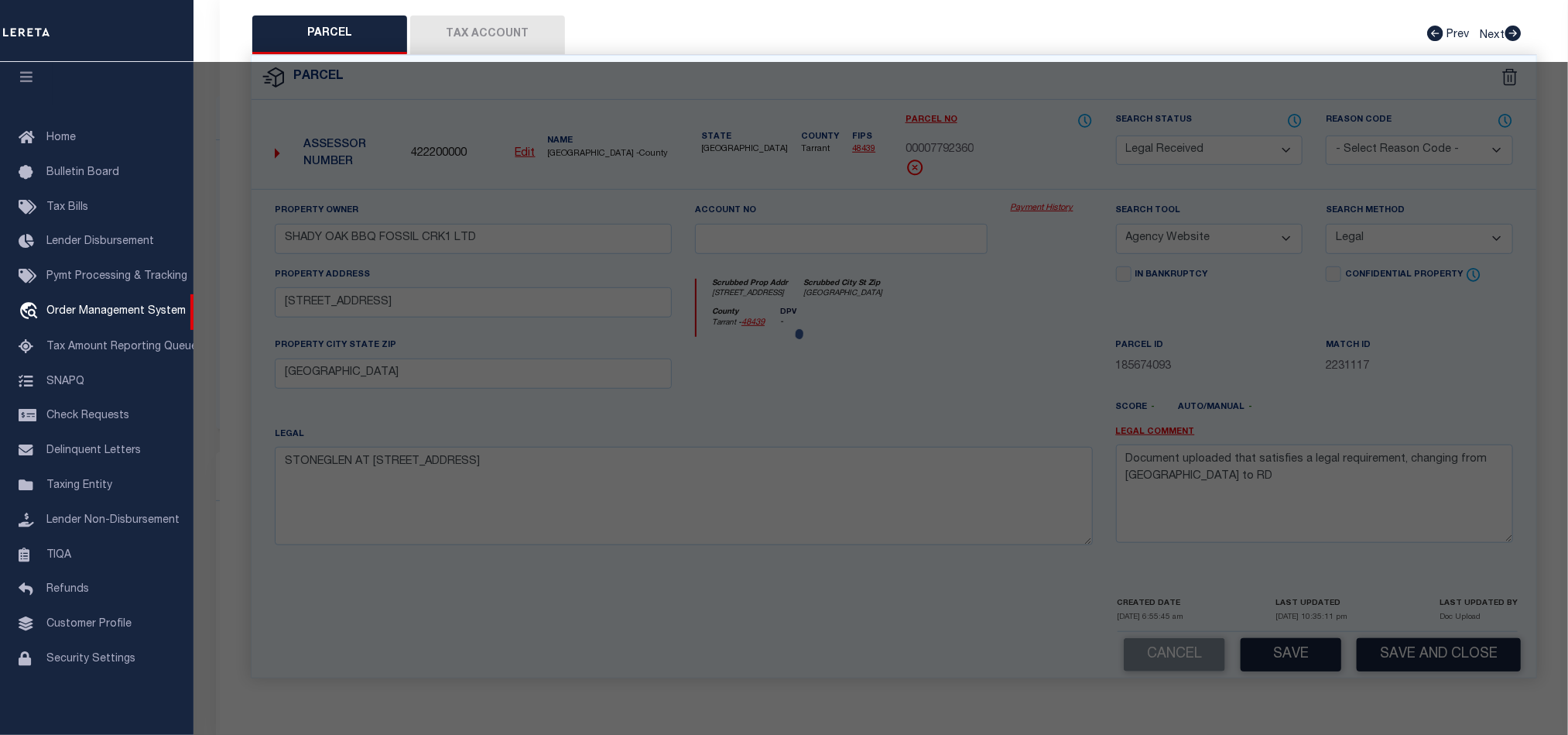
select select "AS"
select select
checkbox input "false"
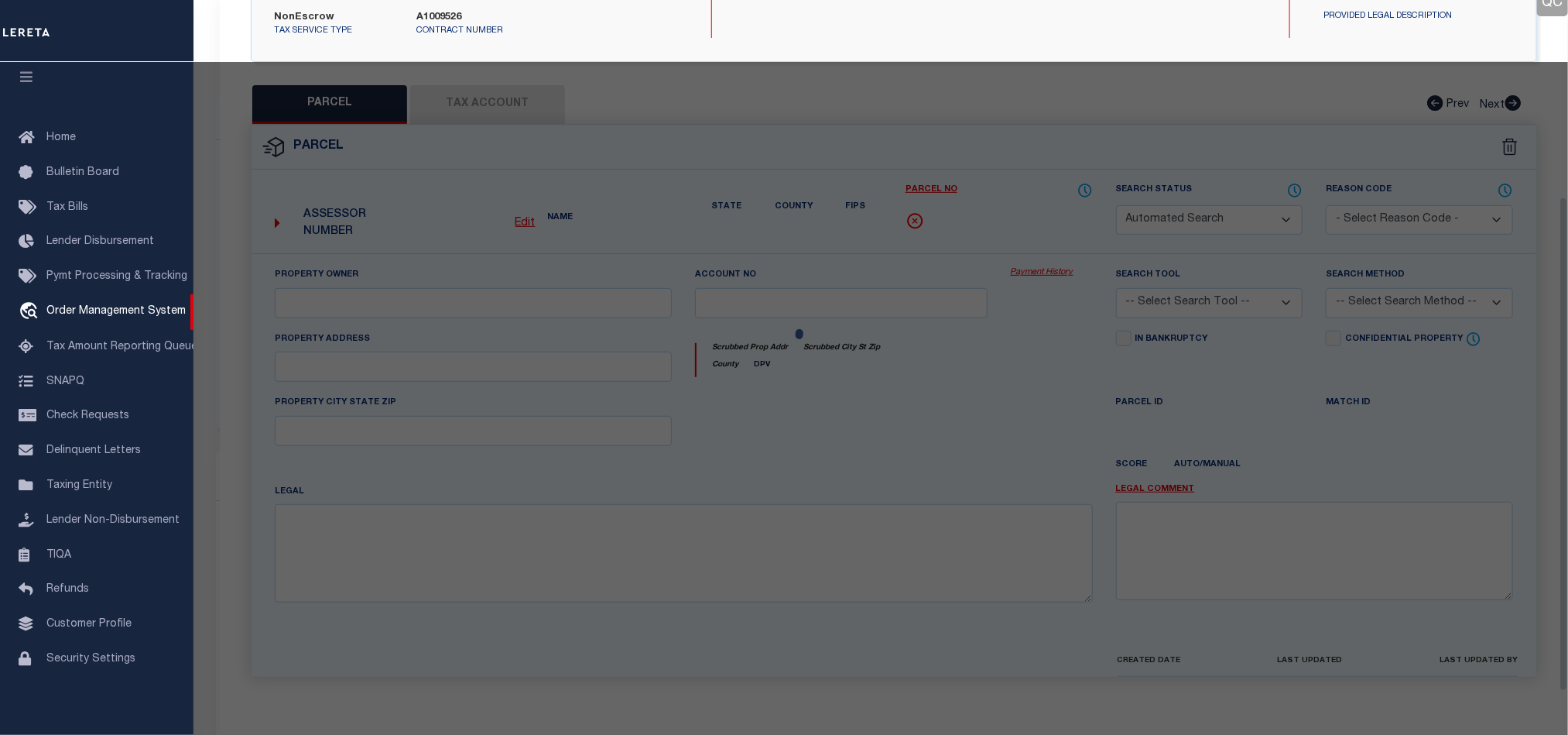
select select "PC"
type input "SHADY OAK BBQ FOSSIL CRK1 LTD"
select select "AGW"
select select "LEG"
type input "6360 SANDSHELL DR"
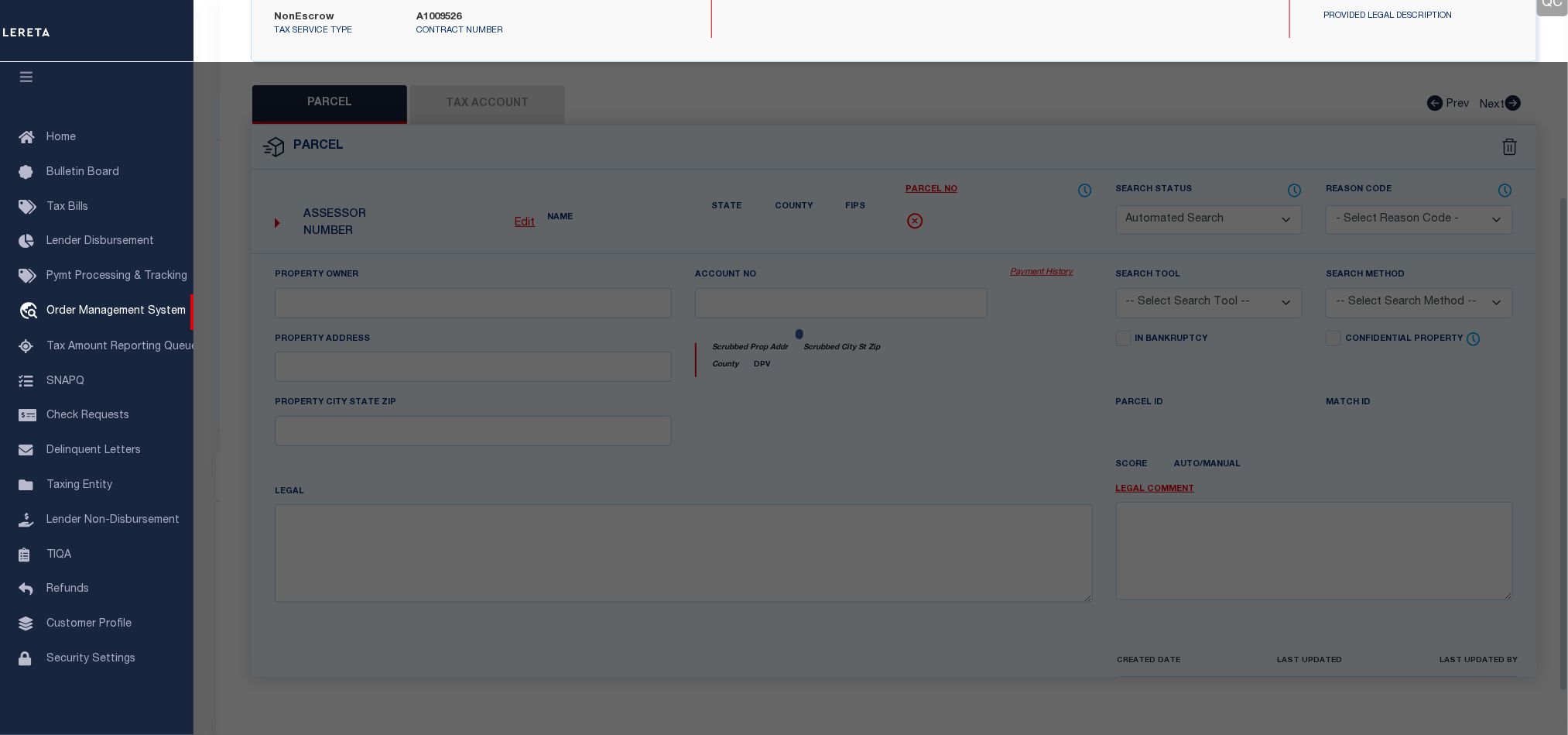
type input "FORT WORTH, TX 76137"
type textarea "STONEGLEN AT FOSSIL CREEK ADDN Block 42RA Lot 2RA & BLK 39 LOTS 1A1B & 1A2"
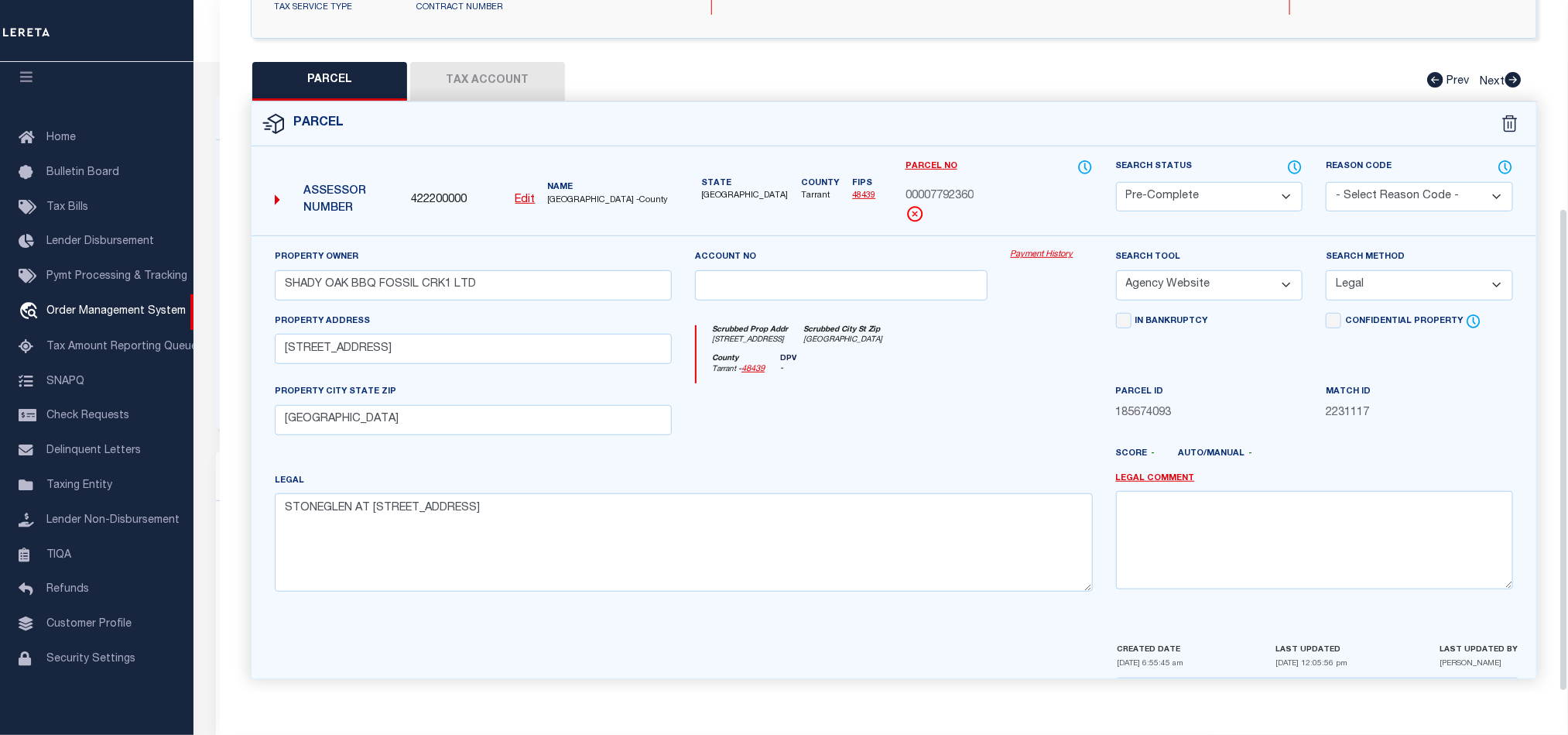
click at [516, 79] on button "Tax Account" at bounding box center [487, 81] width 155 height 39
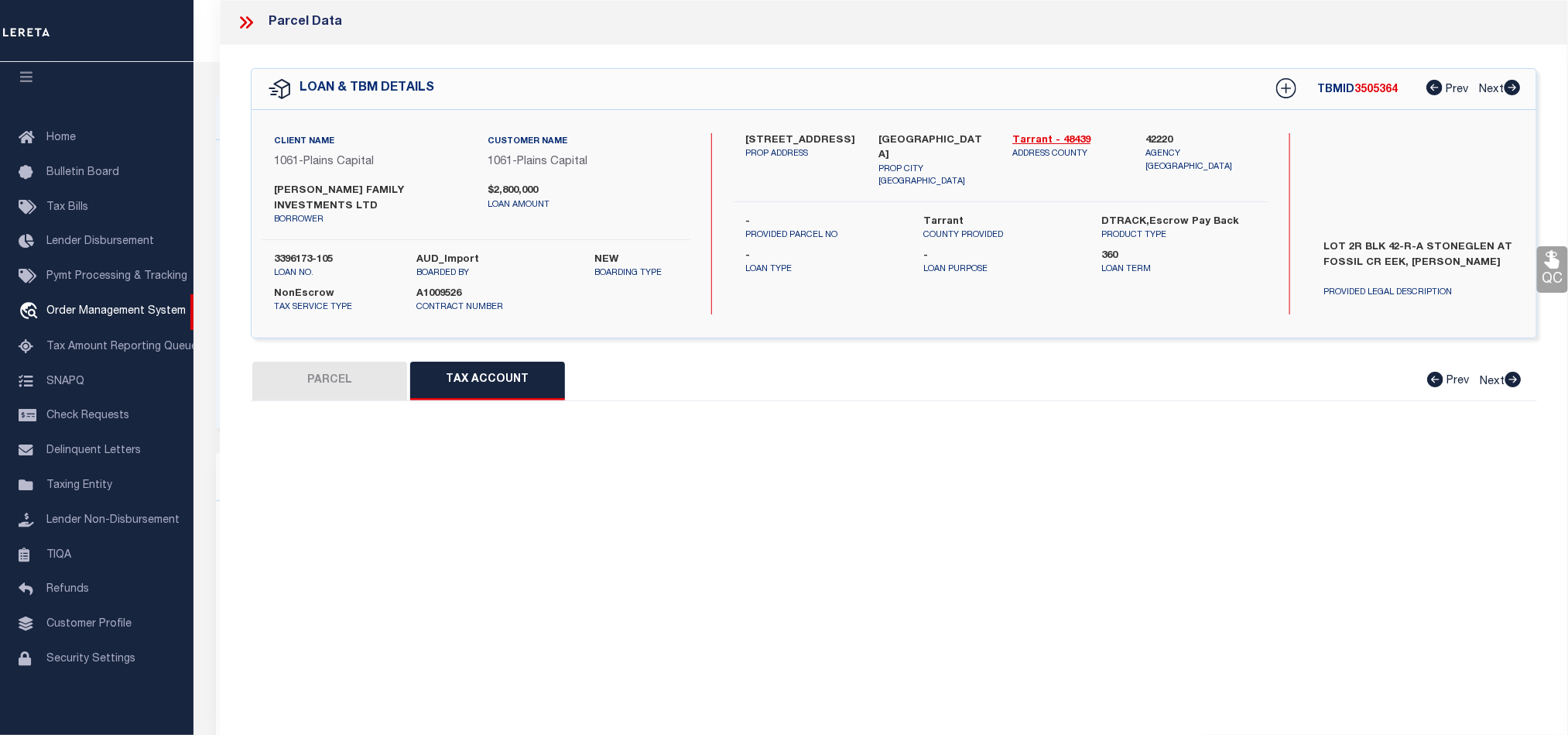
scroll to position [0, 0]
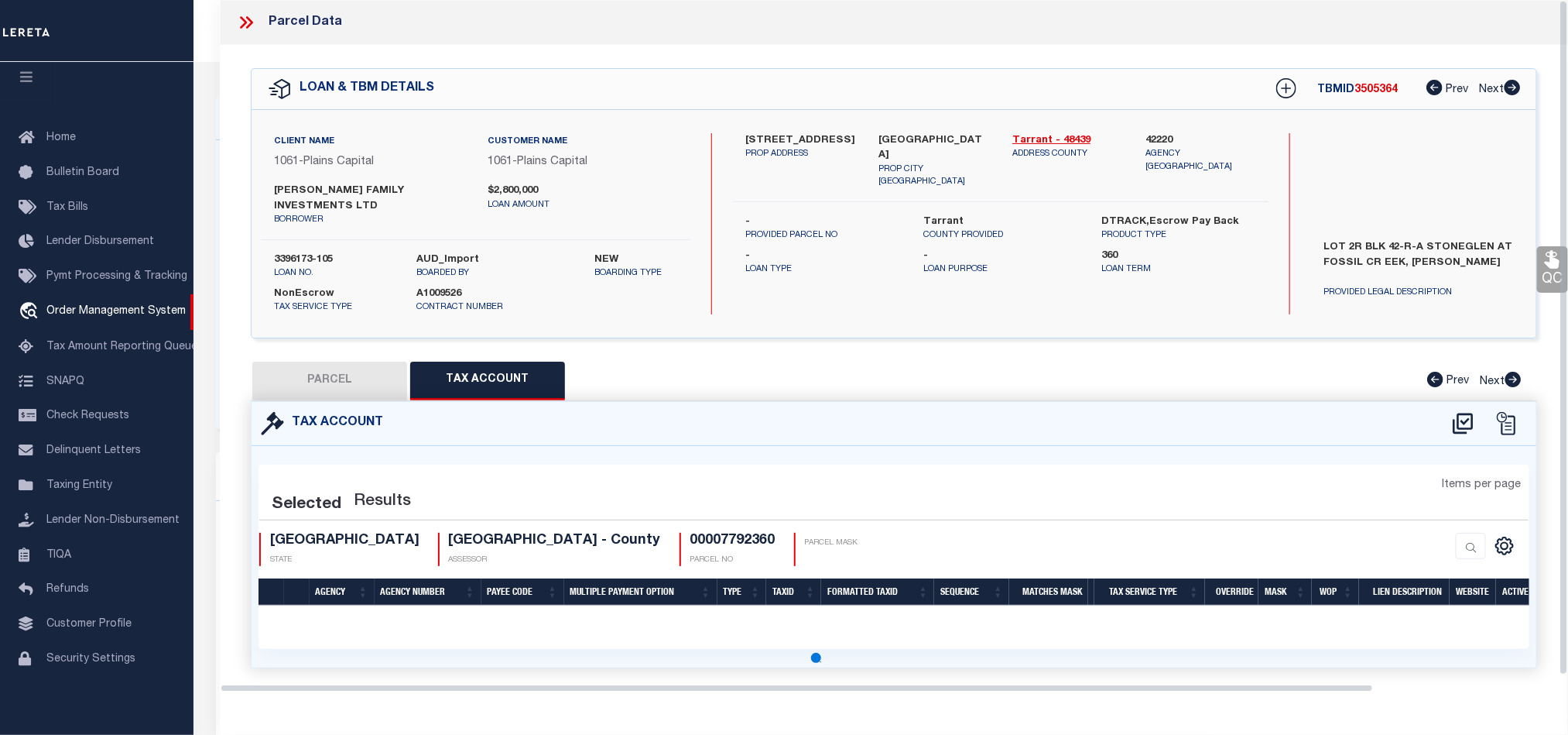
select select "100"
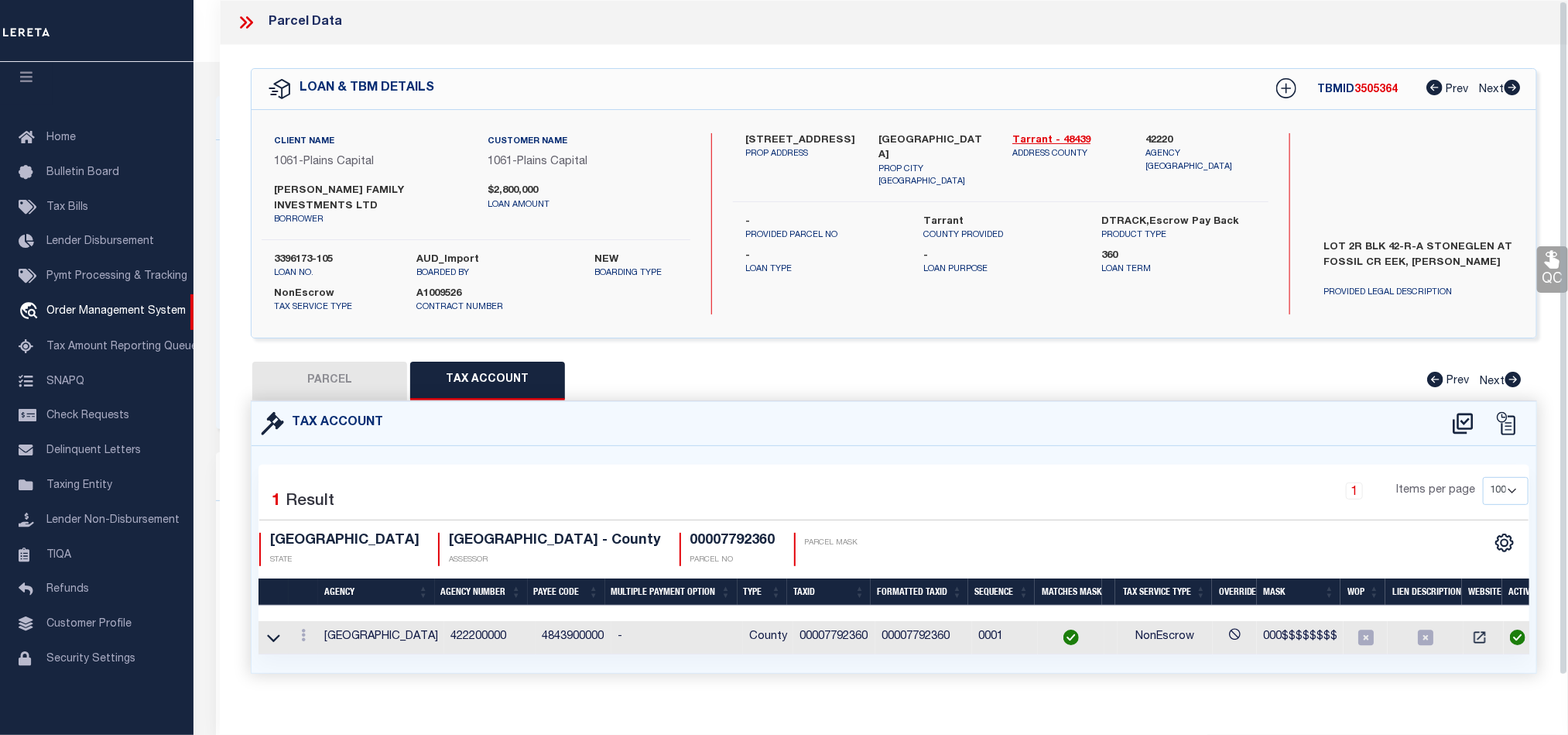
scroll to position [18, 0]
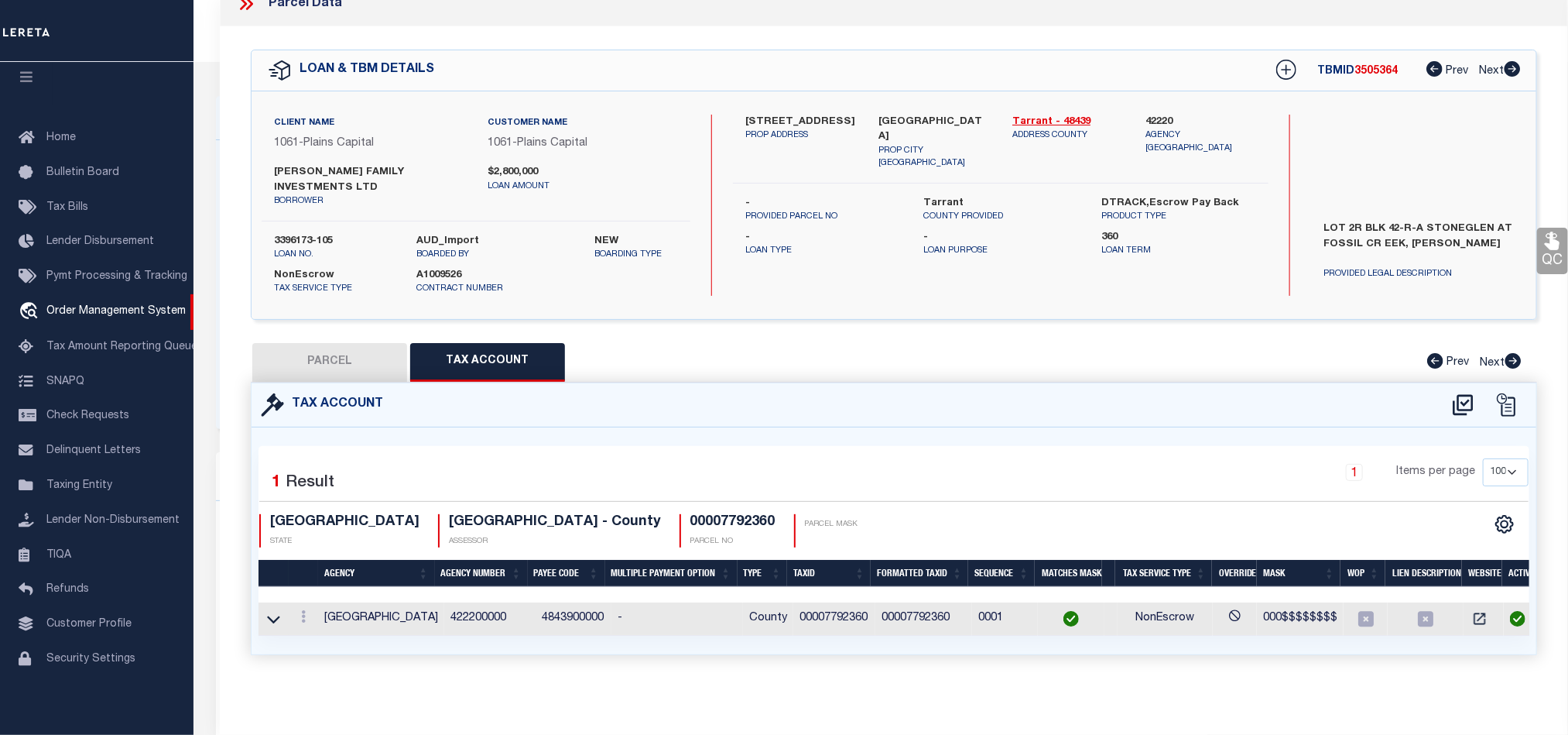
click at [316, 349] on button "PARCEL" at bounding box center [330, 362] width 155 height 39
select select "AS"
select select
checkbox input "false"
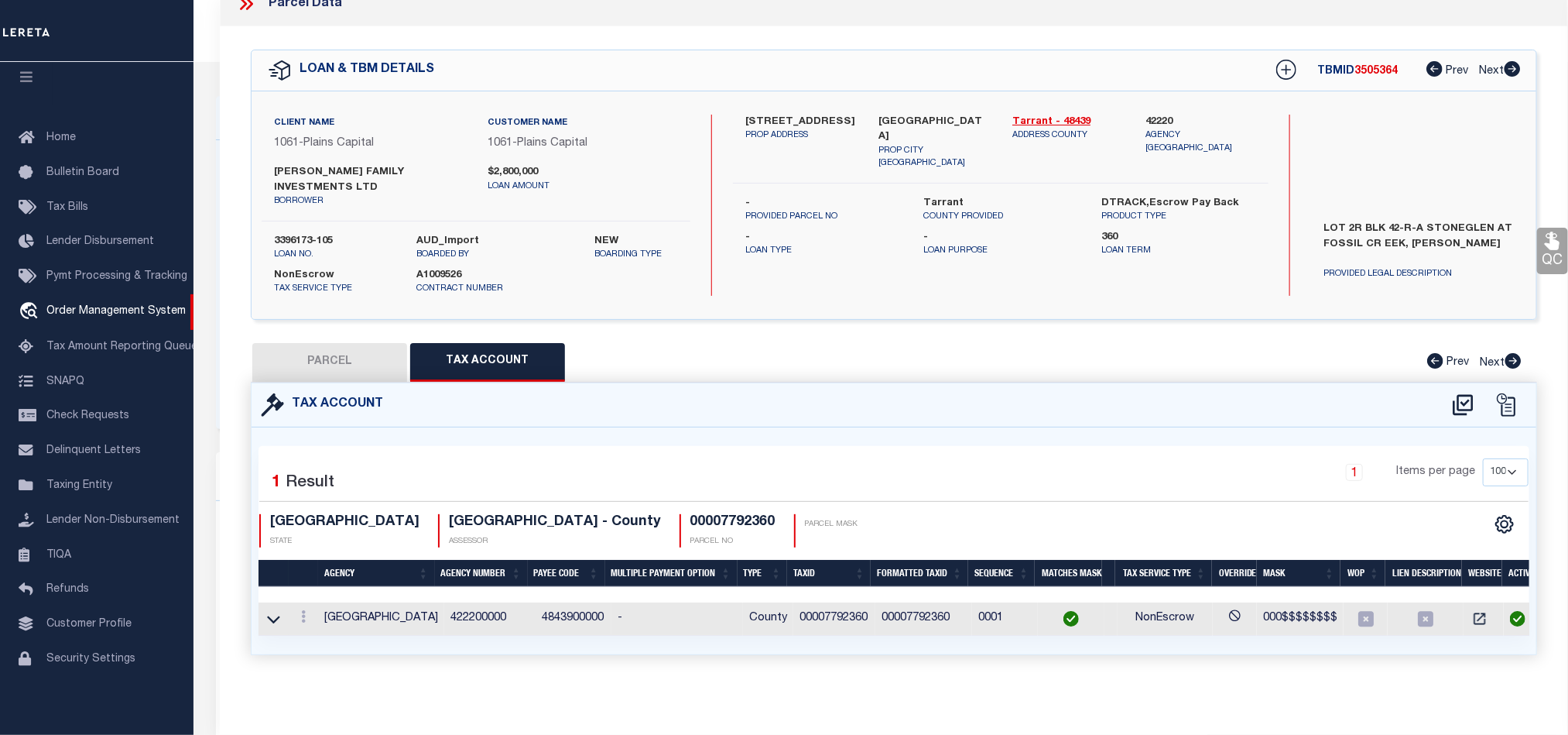
checkbox input "false"
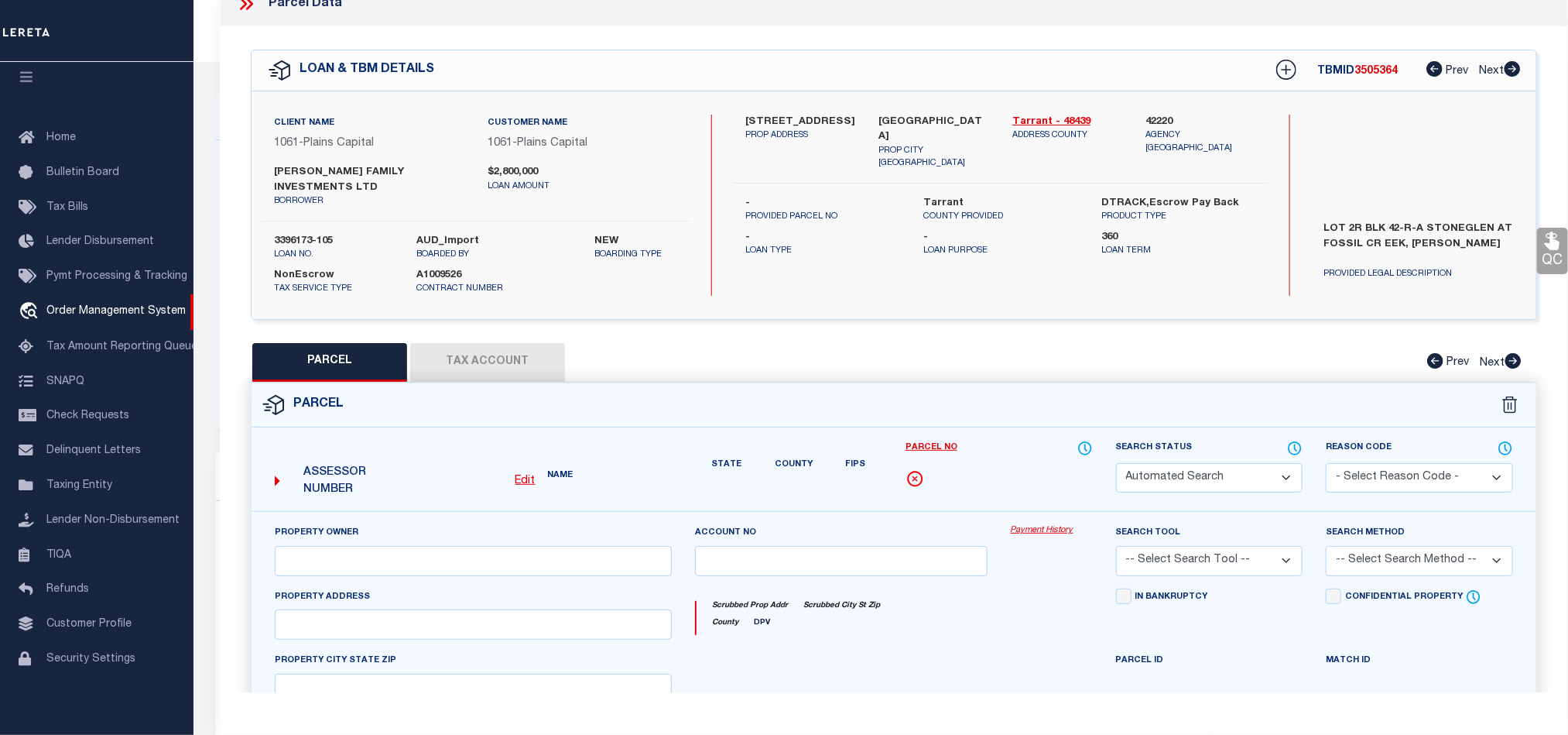
select select "PC"
type input "SHADY OAK BBQ FOSSIL CRK1 LTD"
select select "AGW"
select select "LEG"
type input "6360 SANDSHELL DR"
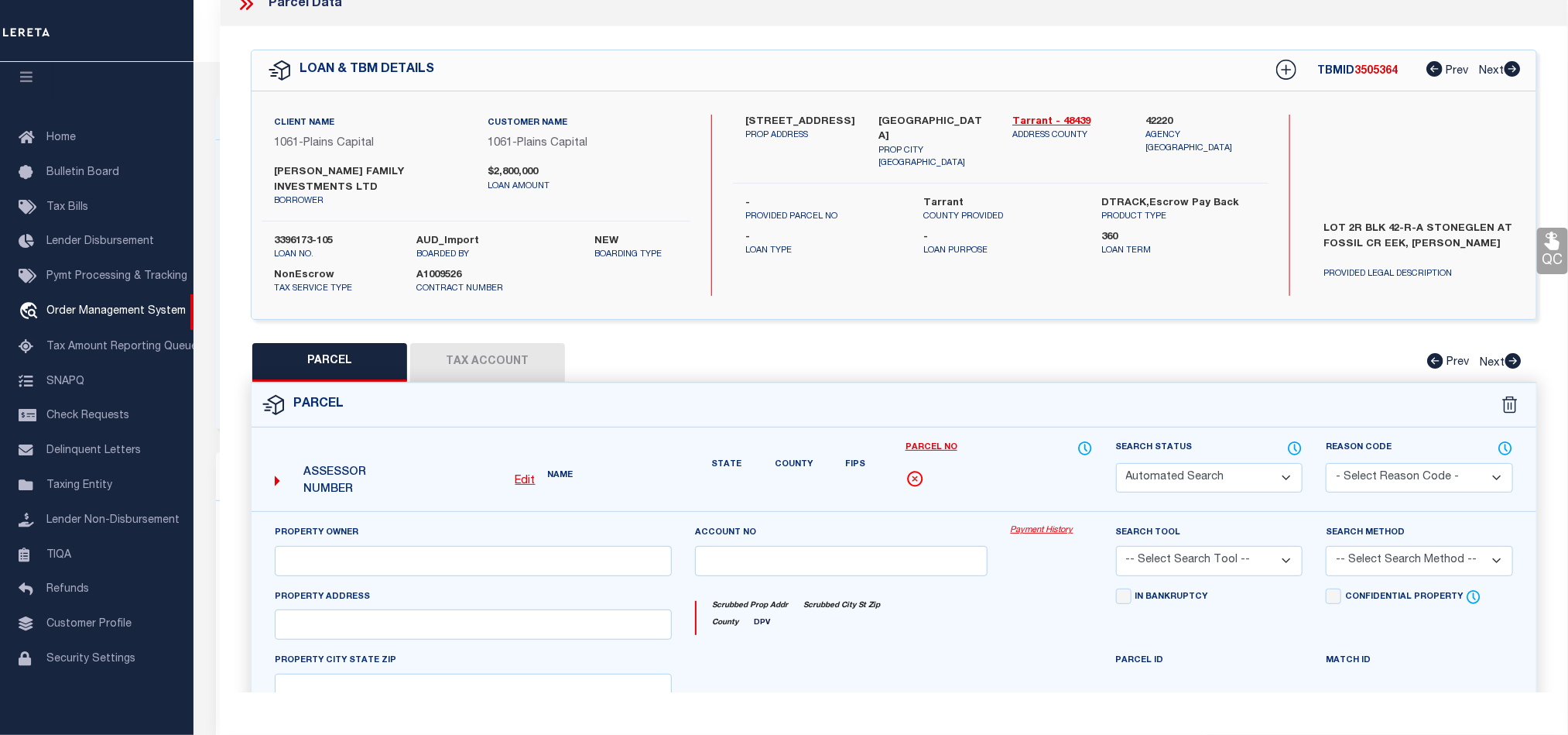
type input "FORT WORTH, TX 76137"
type textarea "STONEGLEN AT FOSSIL CREEK ADDN Block 42RA Lot 2RA & BLK 39 LOTS 1A1B & 1A2"
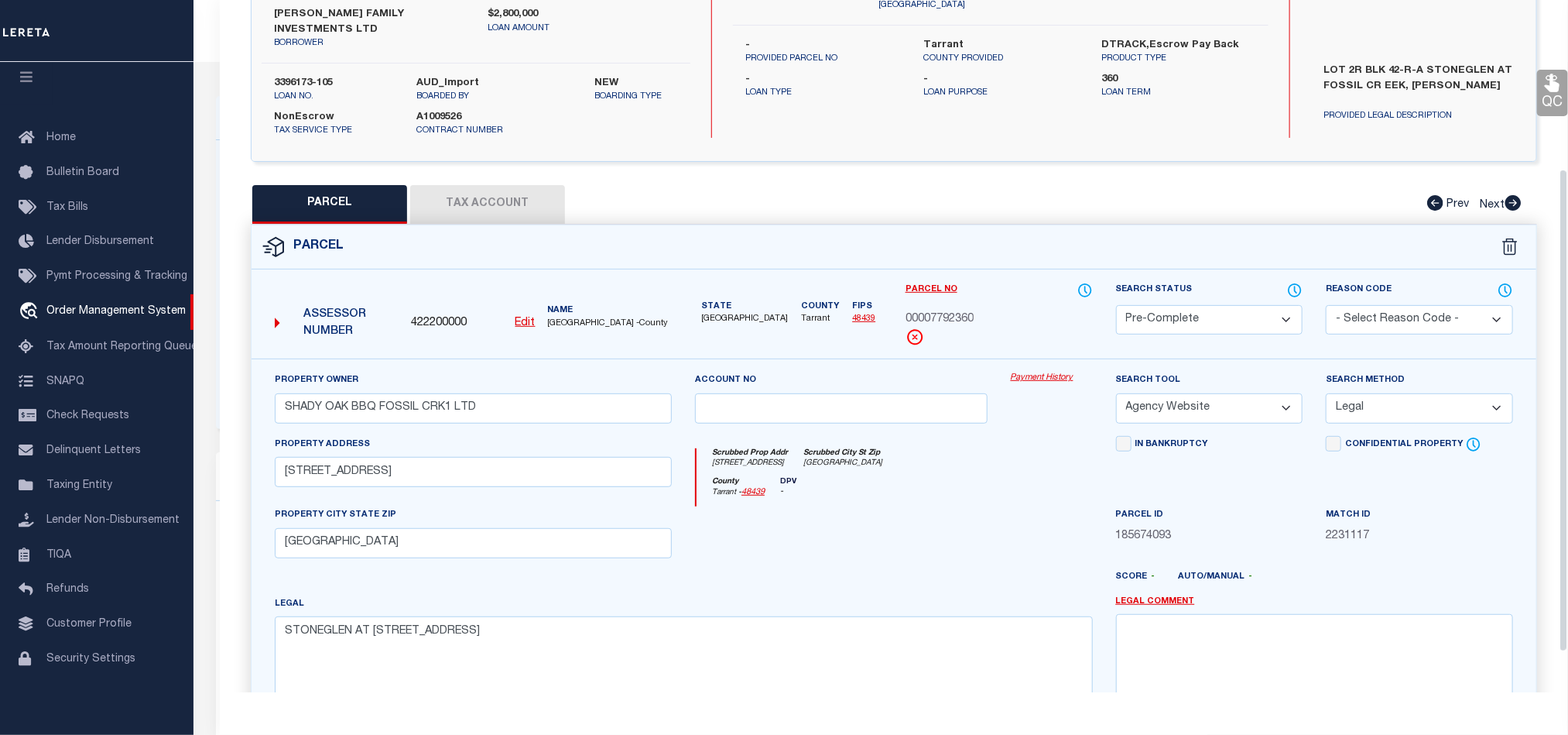
scroll to position [0, 0]
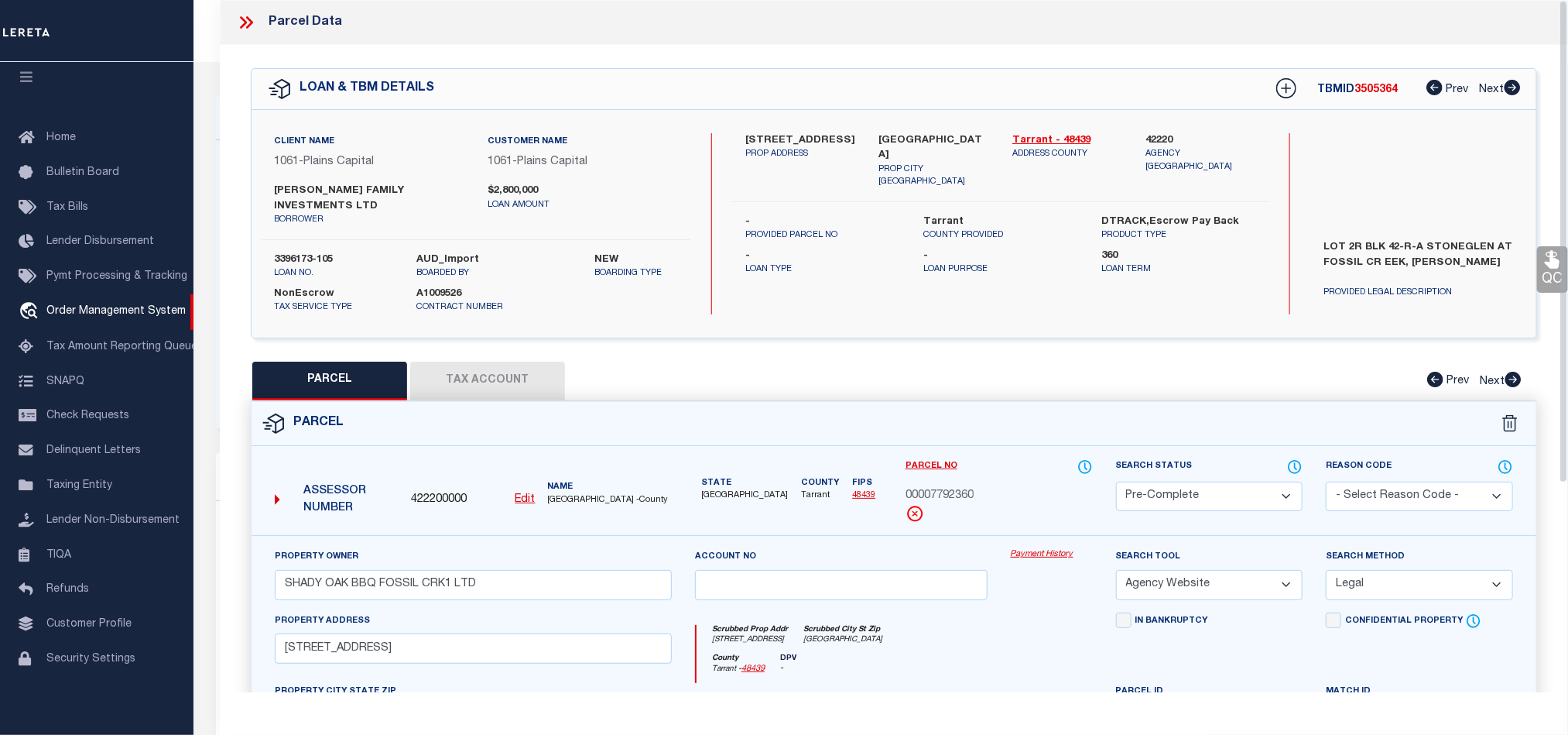
click at [245, 17] on icon at bounding box center [246, 23] width 20 height 20
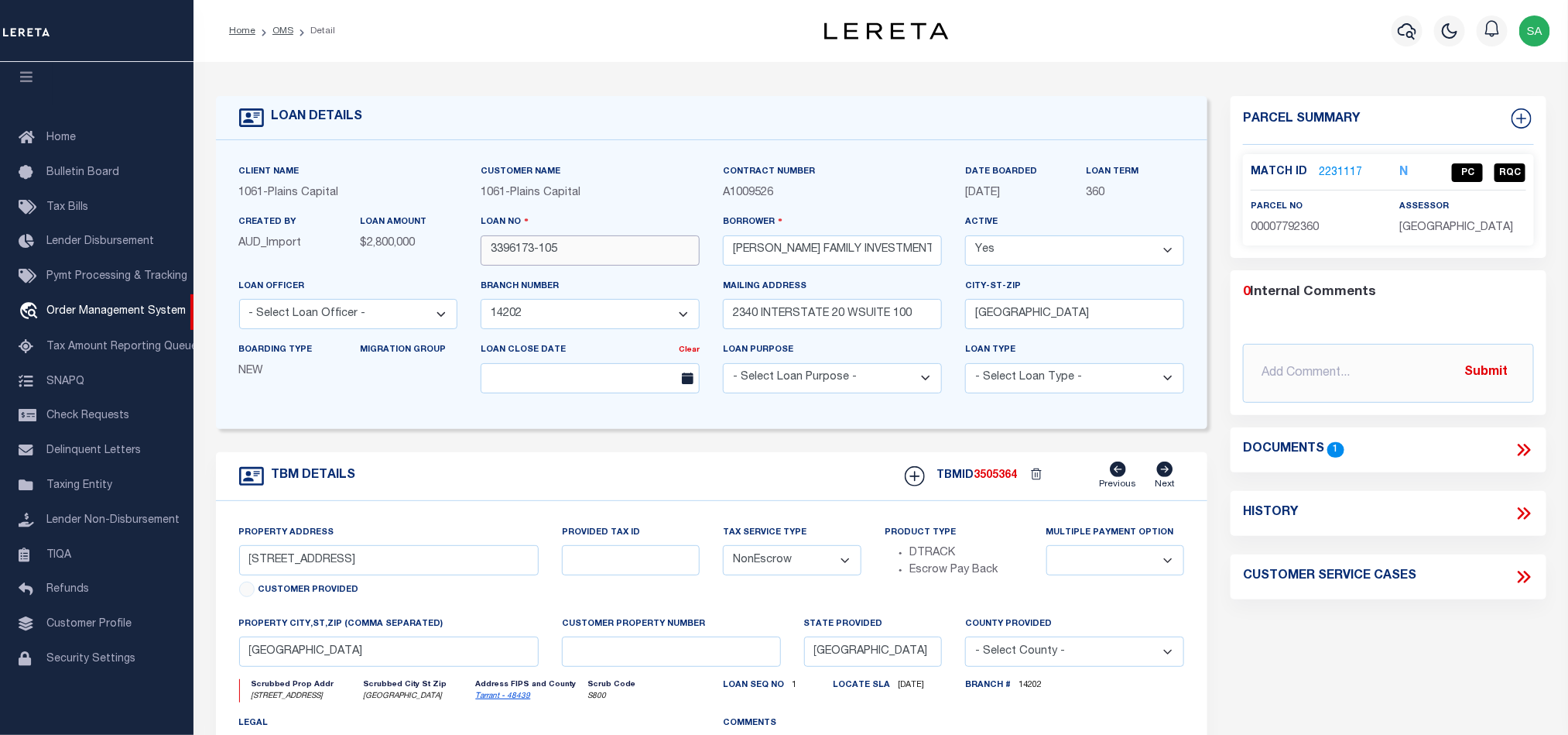
click at [646, 256] on input "3396173-105" at bounding box center [589, 251] width 219 height 30
click at [1003, 491] on div "TBMID 3505364 Previous Next" at bounding box center [1038, 476] width 291 height 29
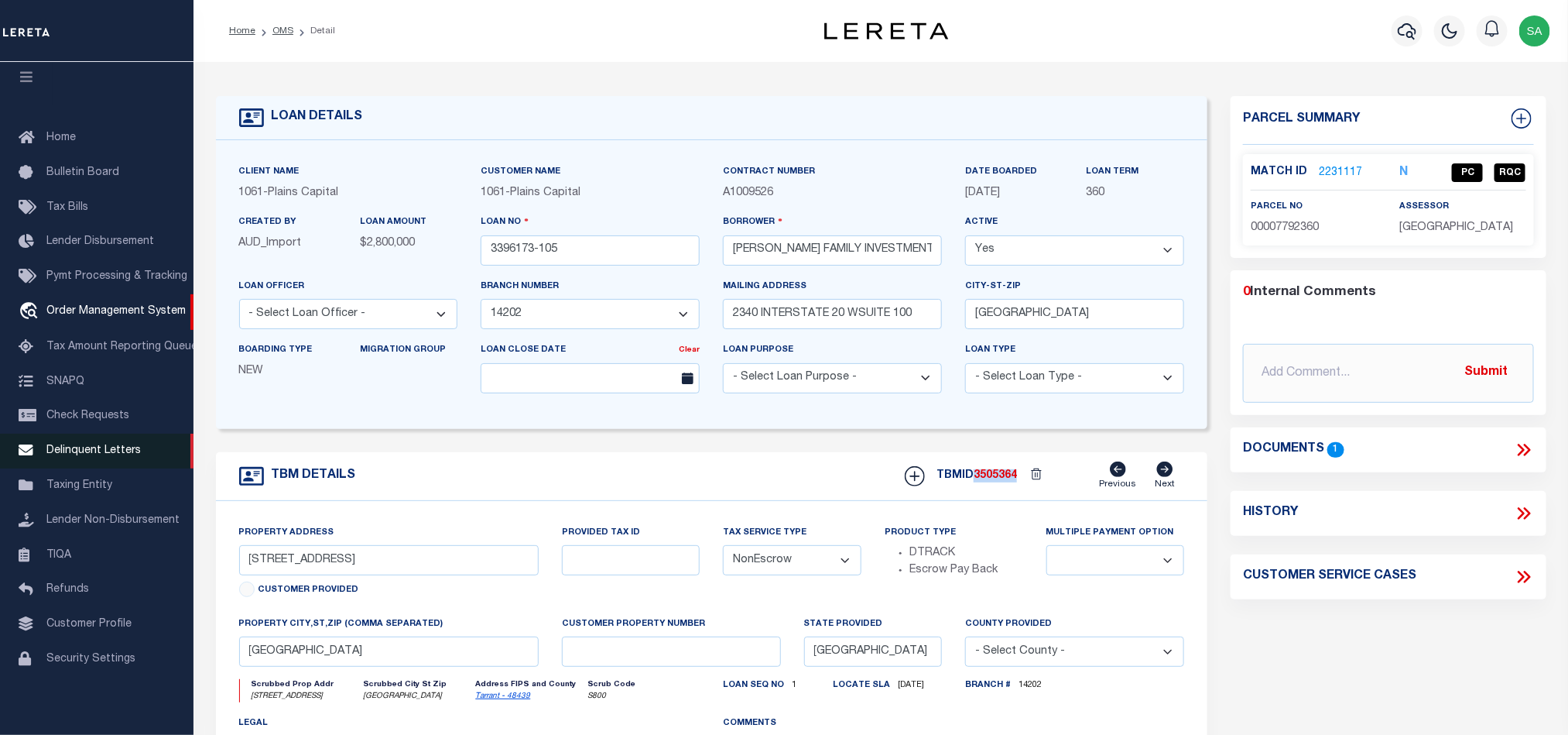
copy span "3505364"
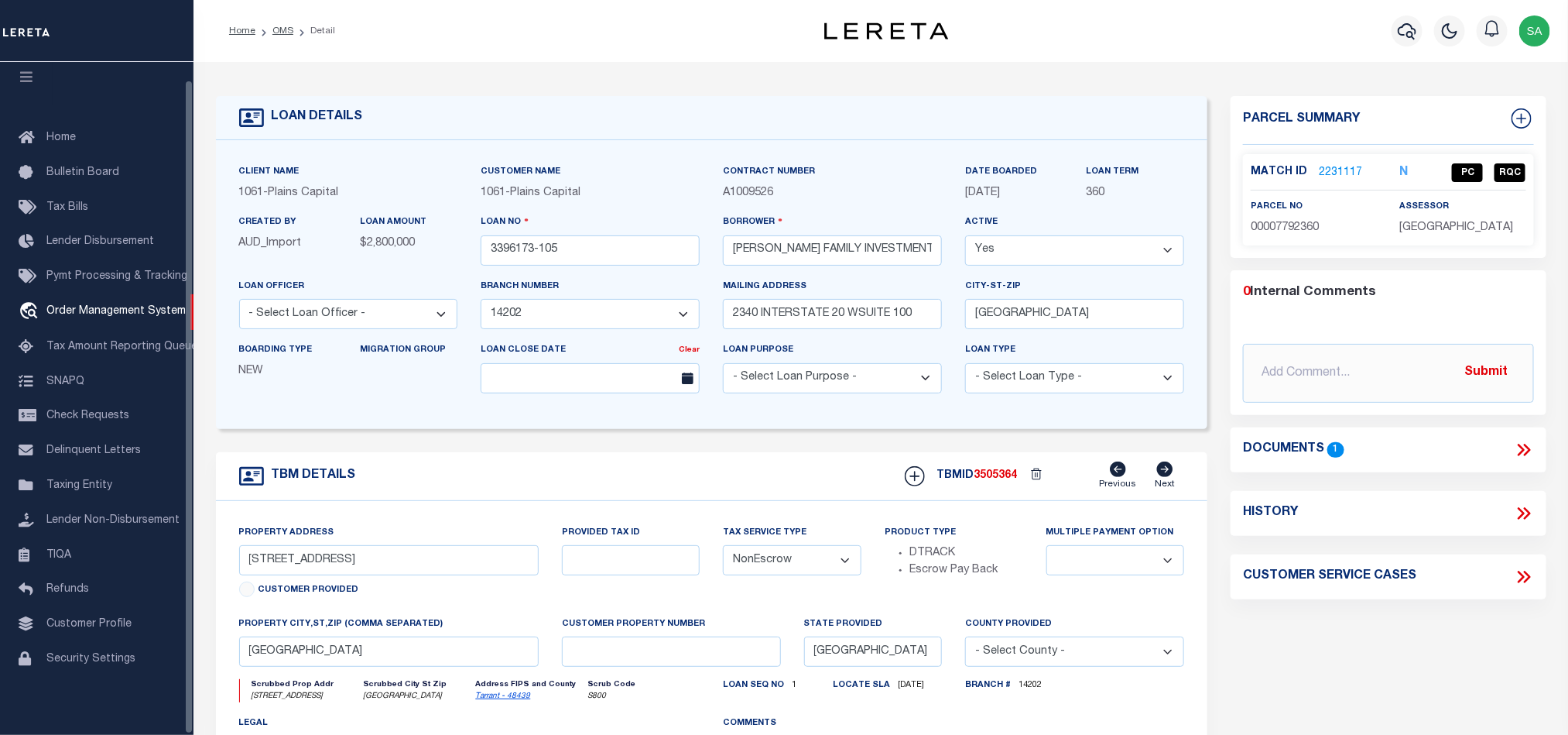
click at [1290, 226] on span "00007792360" at bounding box center [1284, 227] width 68 height 11
copy span "00007792360"
click at [1463, 236] on p "TARRANT COUNTY" at bounding box center [1463, 228] width 126 height 17
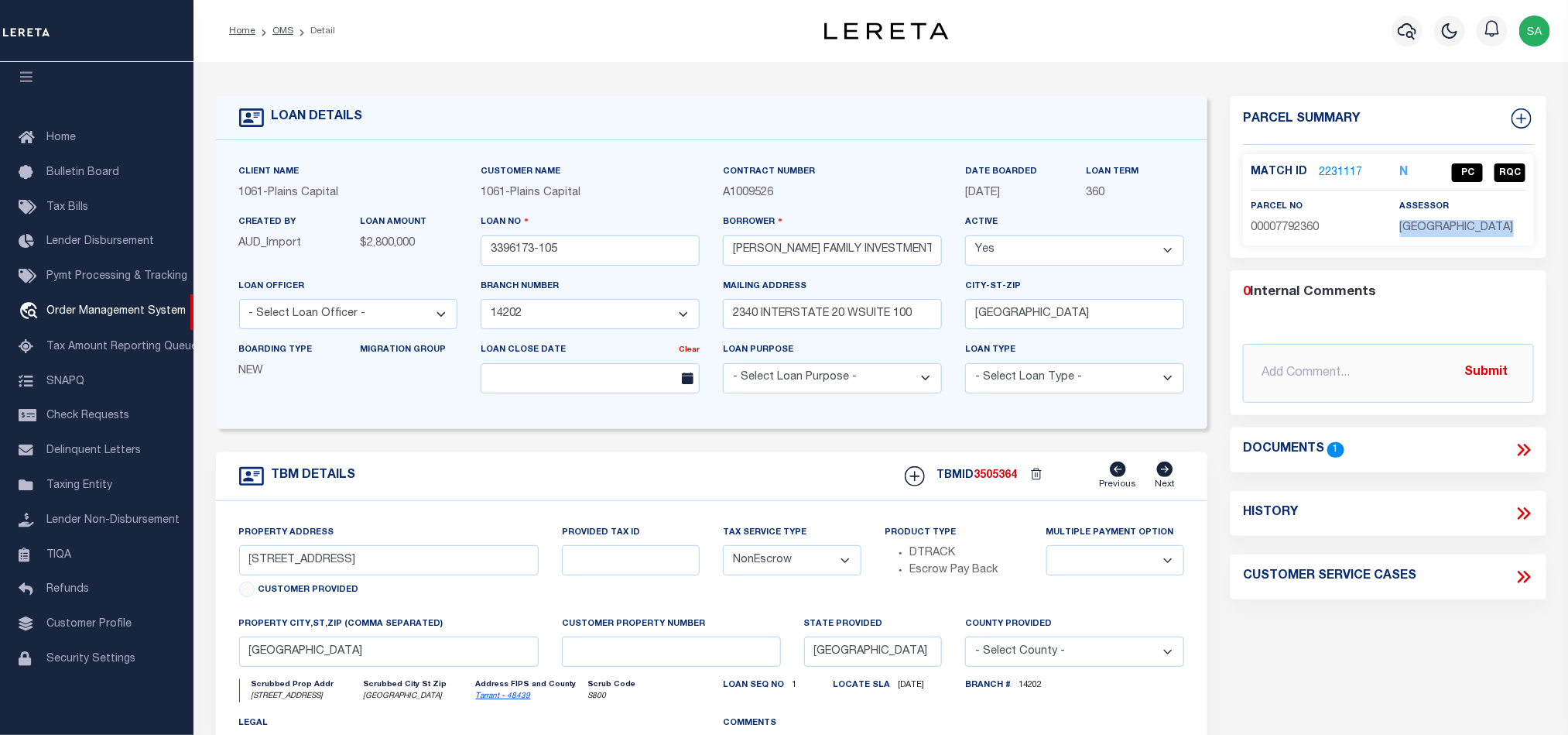
click at [1463, 236] on p "TARRANT COUNTY" at bounding box center [1463, 228] width 126 height 17
copy div "TARRANT COUNTY"
drag, startPoint x: 109, startPoint y: 294, endPoint x: 281, endPoint y: 274, distance: 173.2
click at [109, 295] on link "travel_explore Order Management System" at bounding box center [96, 312] width 194 height 35
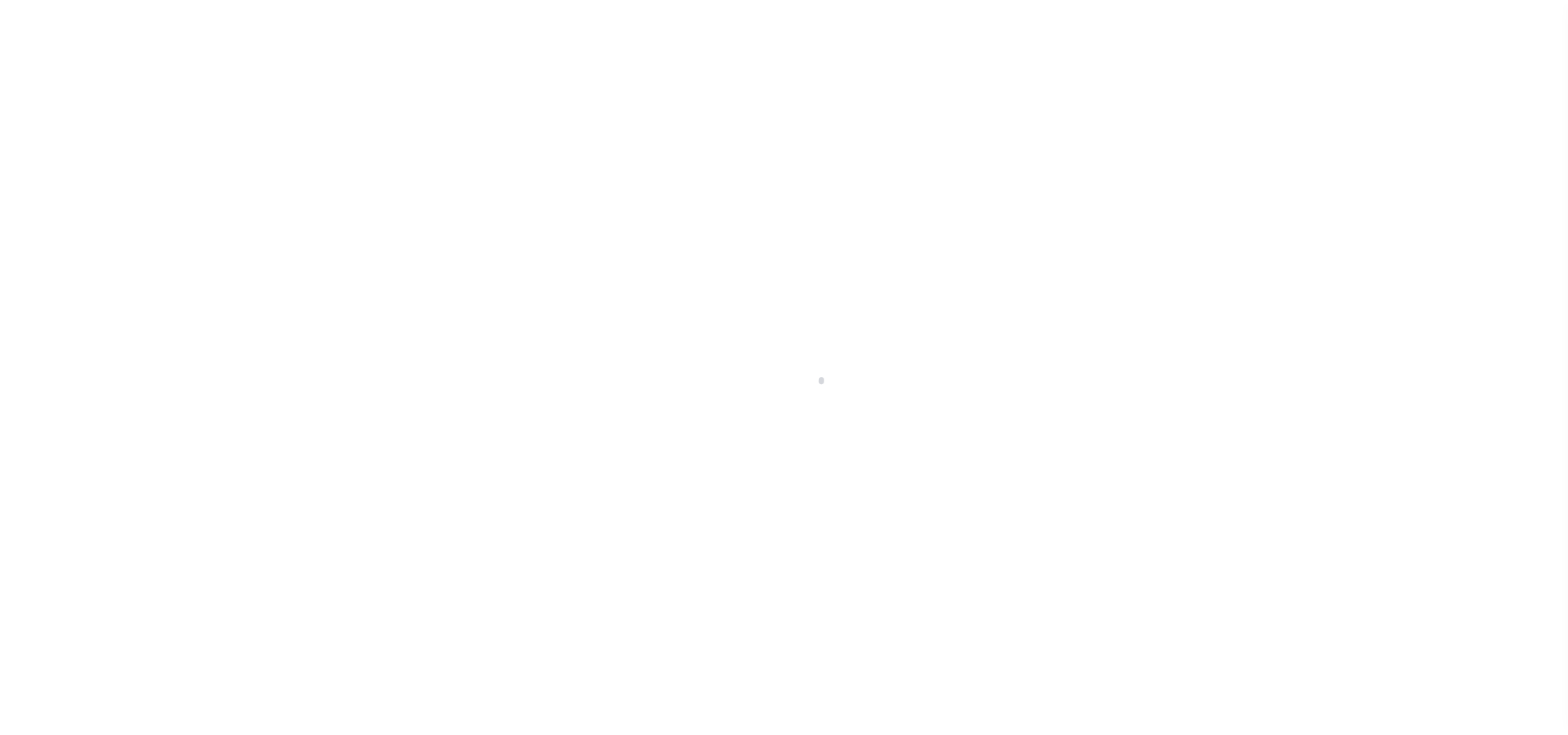
scroll to position [18, 0]
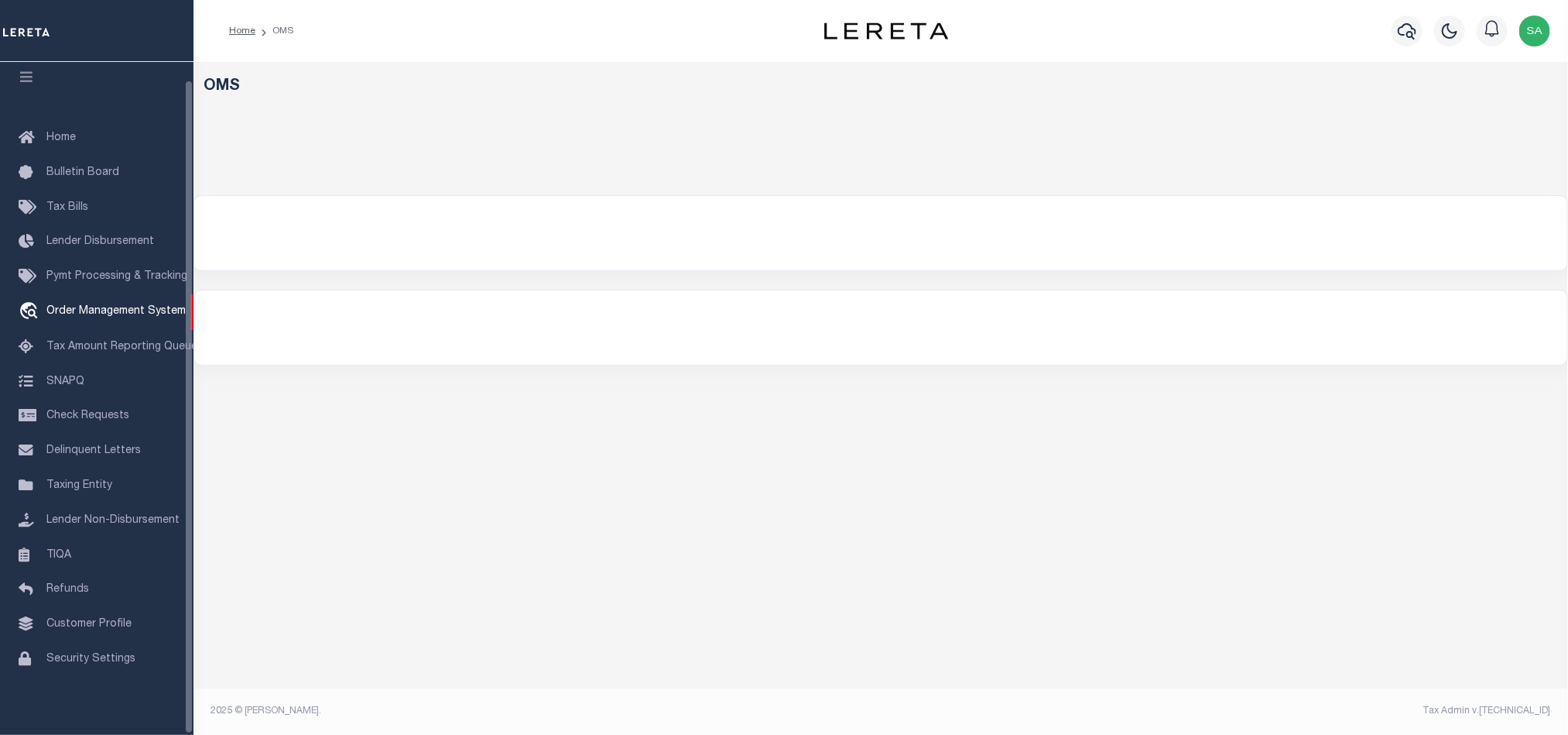
select select "200"
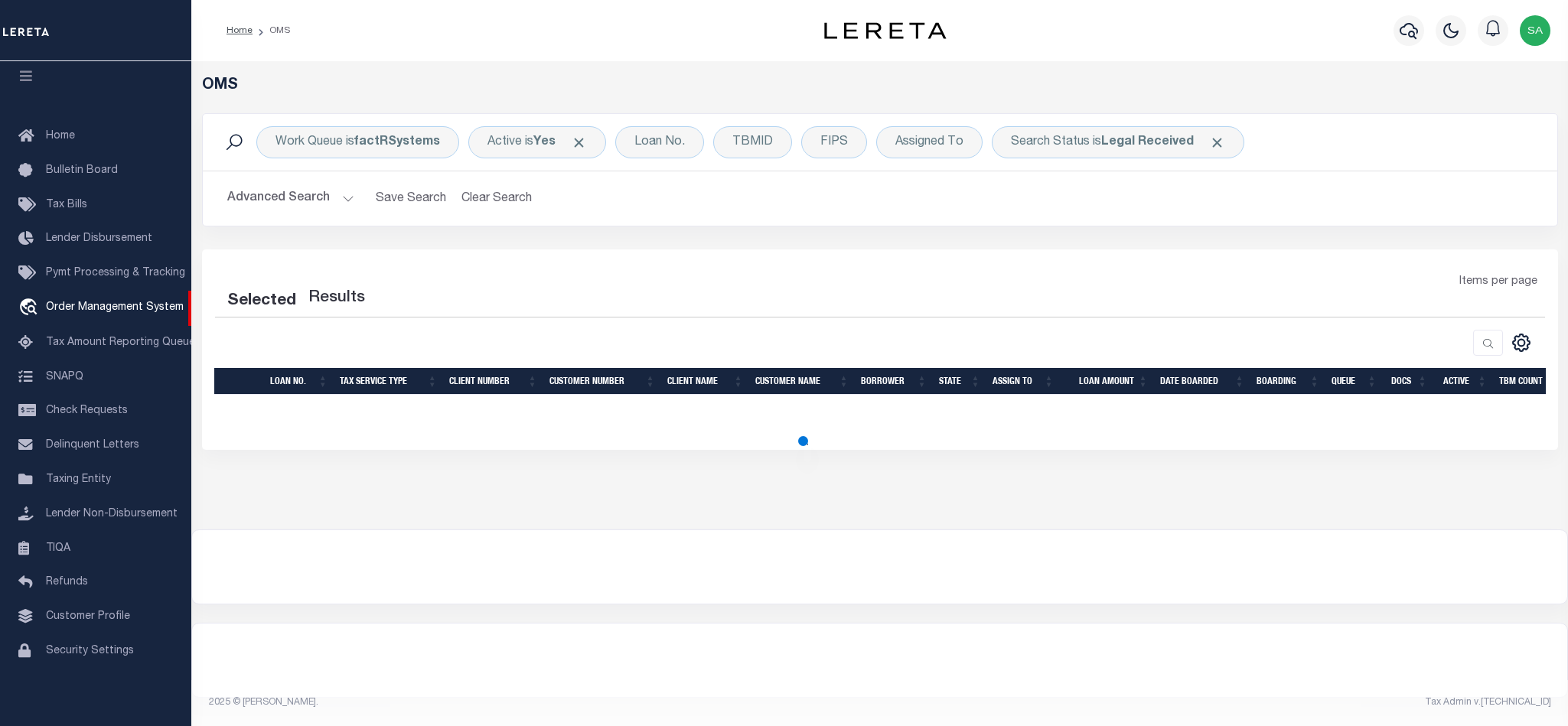
select select "200"
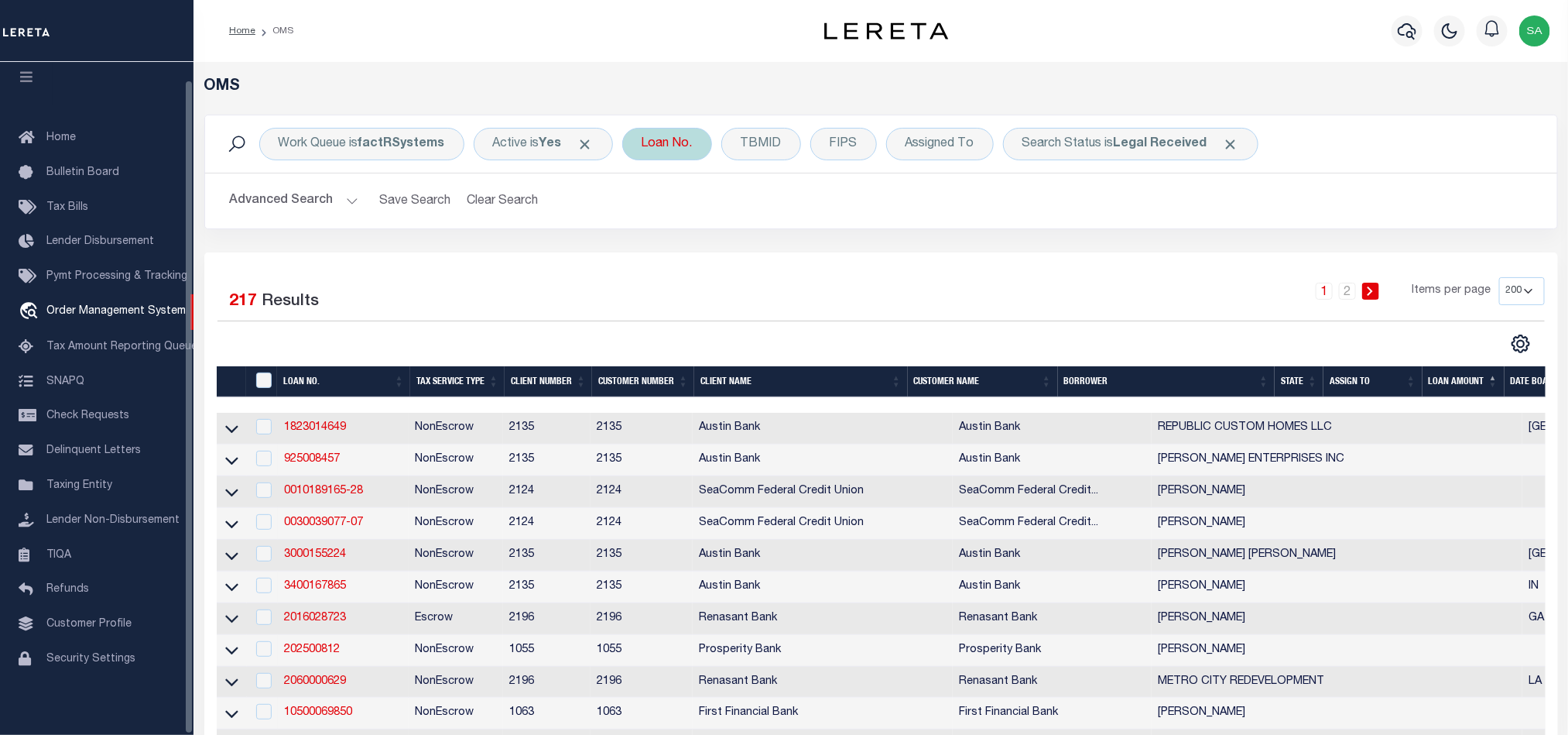
click at [652, 156] on div "Loan No." at bounding box center [667, 143] width 90 height 33
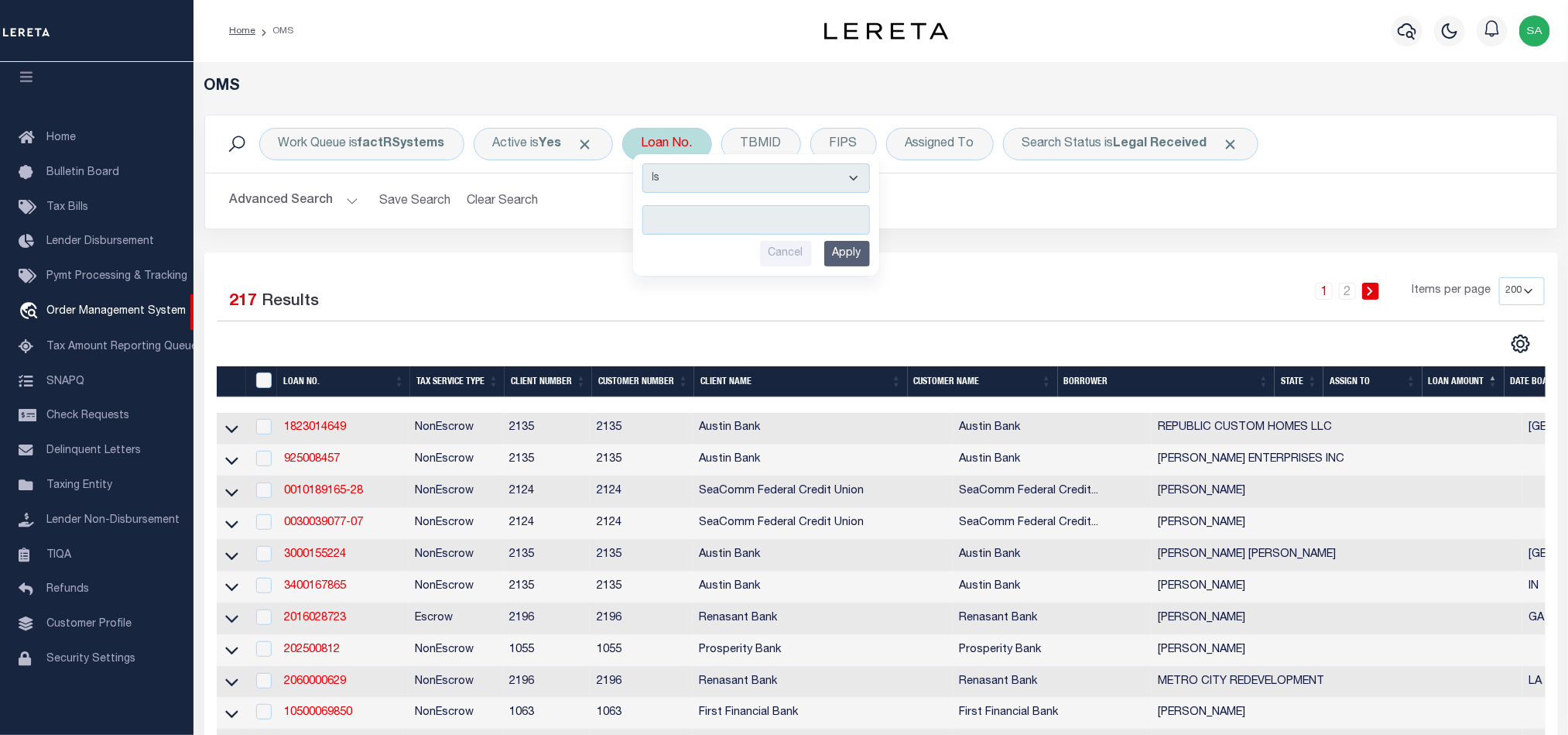
click at [688, 223] on input "text" at bounding box center [755, 220] width 227 height 29
type input "3000017861"
click at [854, 253] on input "Apply" at bounding box center [847, 253] width 45 height 25
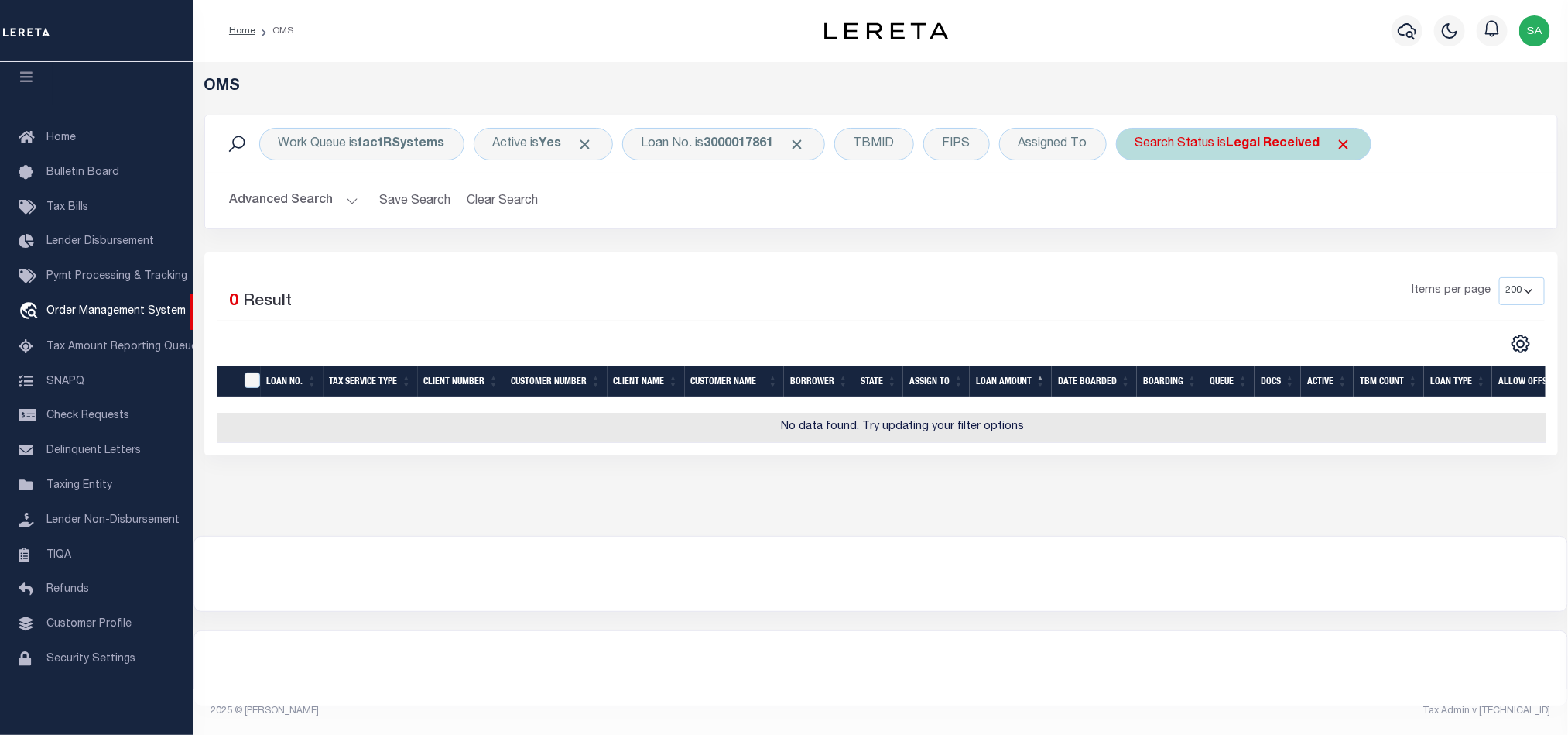
click at [1340, 145] on div "Search Status is Legal Received" at bounding box center [1243, 143] width 256 height 33
select select "RD"
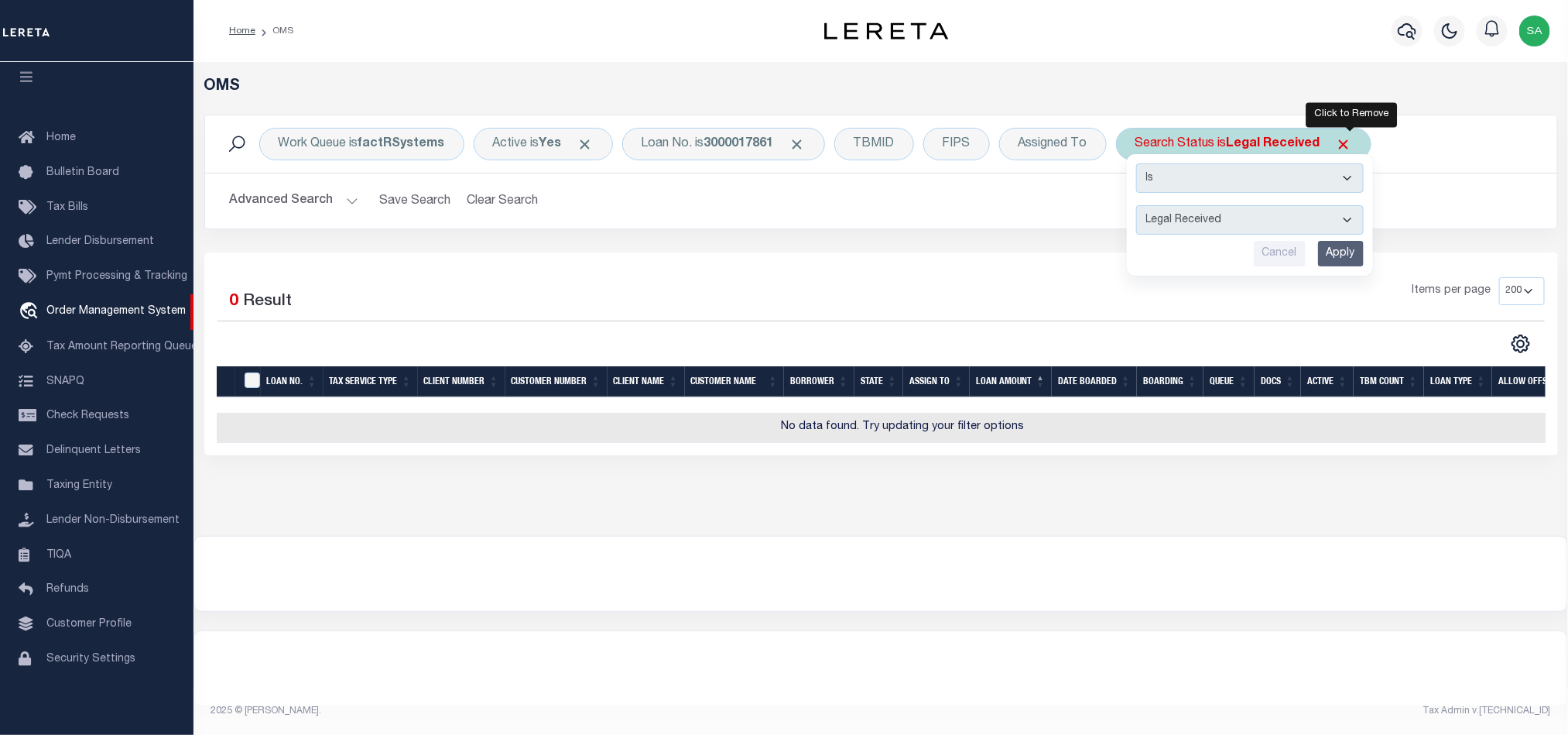
click at [1352, 144] on span "Click to Remove" at bounding box center [1343, 143] width 16 height 16
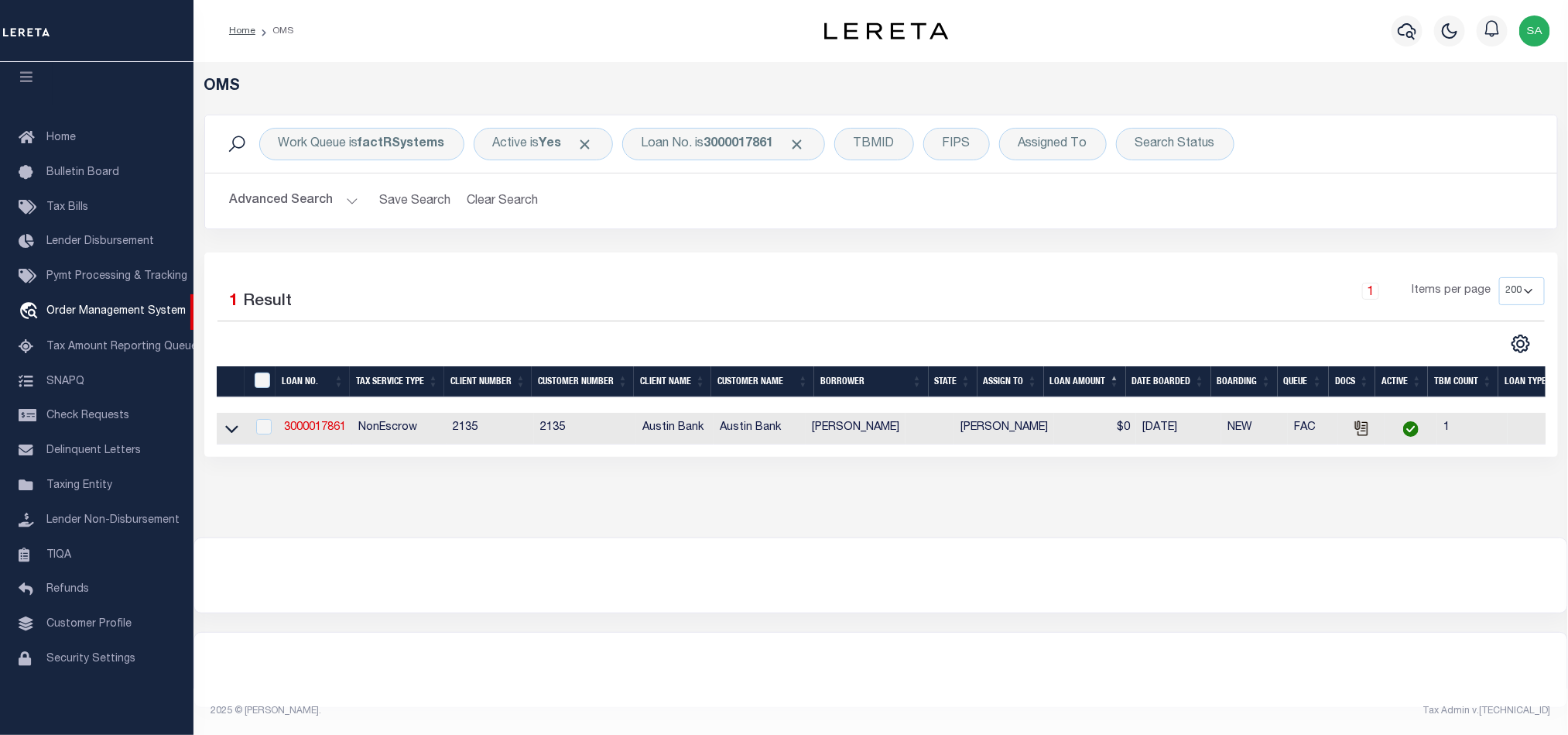
click at [320, 421] on td "3000017861" at bounding box center [314, 429] width 75 height 32
checkbox input "true"
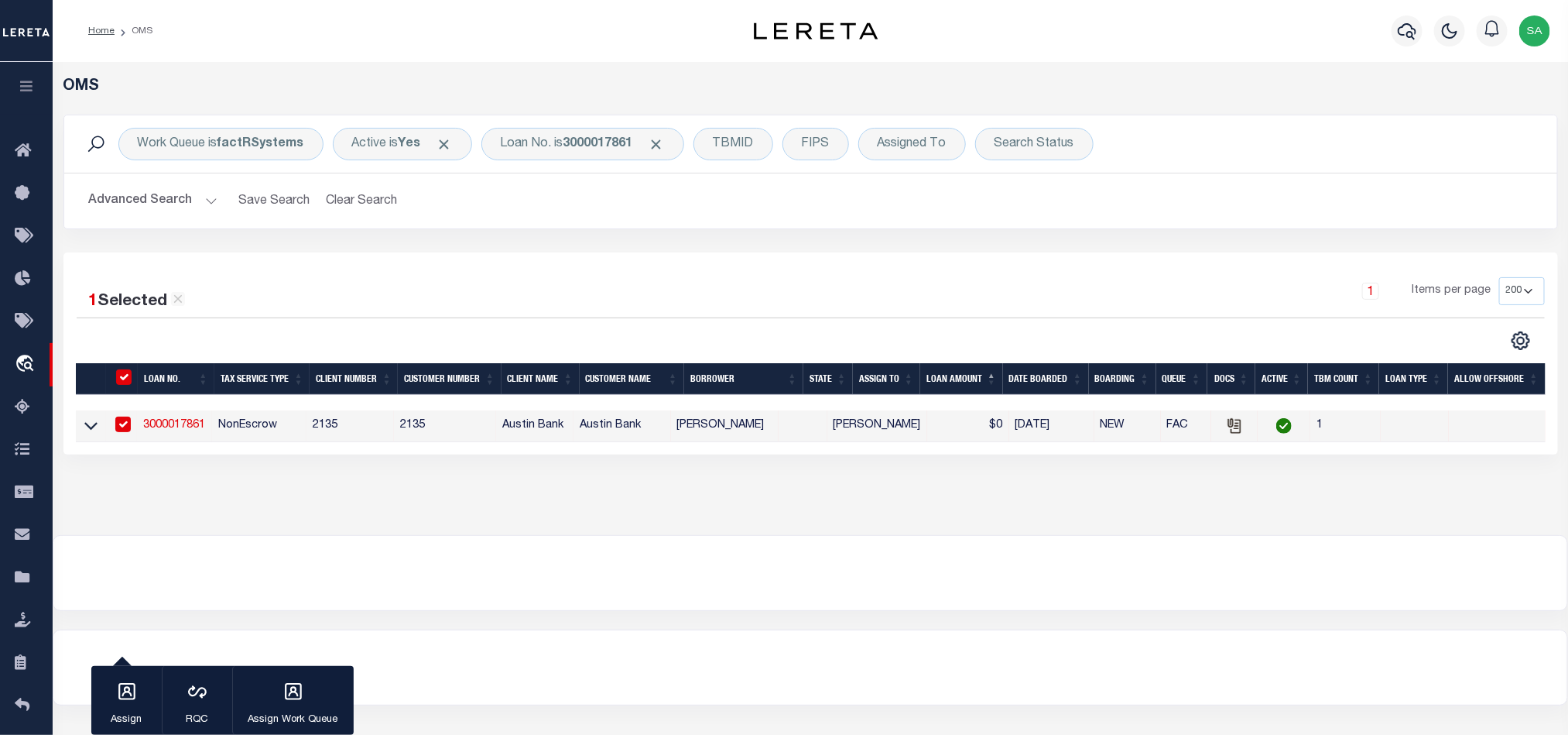
click at [306, 435] on td "NonEscrow" at bounding box center [259, 426] width 95 height 32
checkbox input "false"
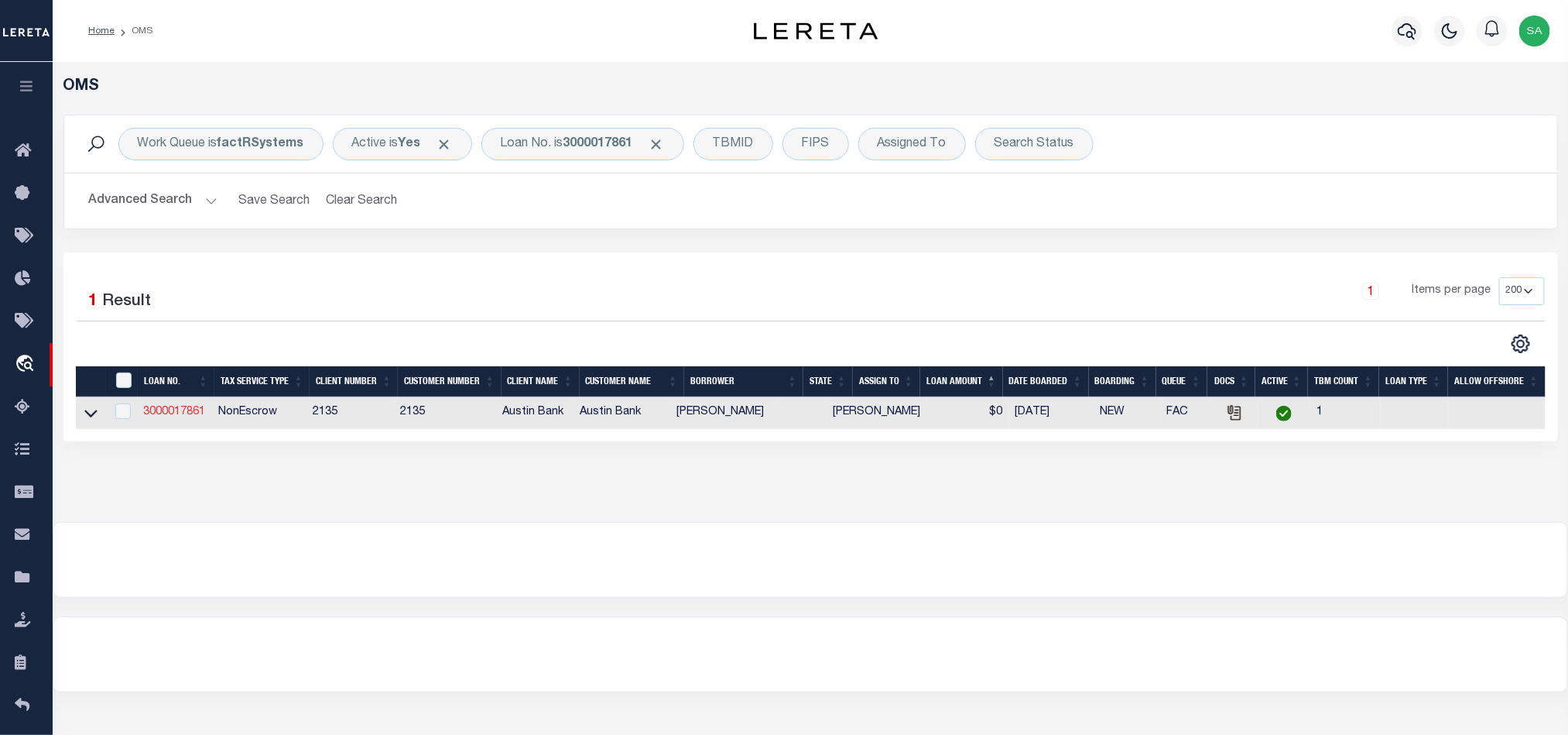
click at [166, 417] on link "3000017861" at bounding box center [174, 412] width 62 height 11
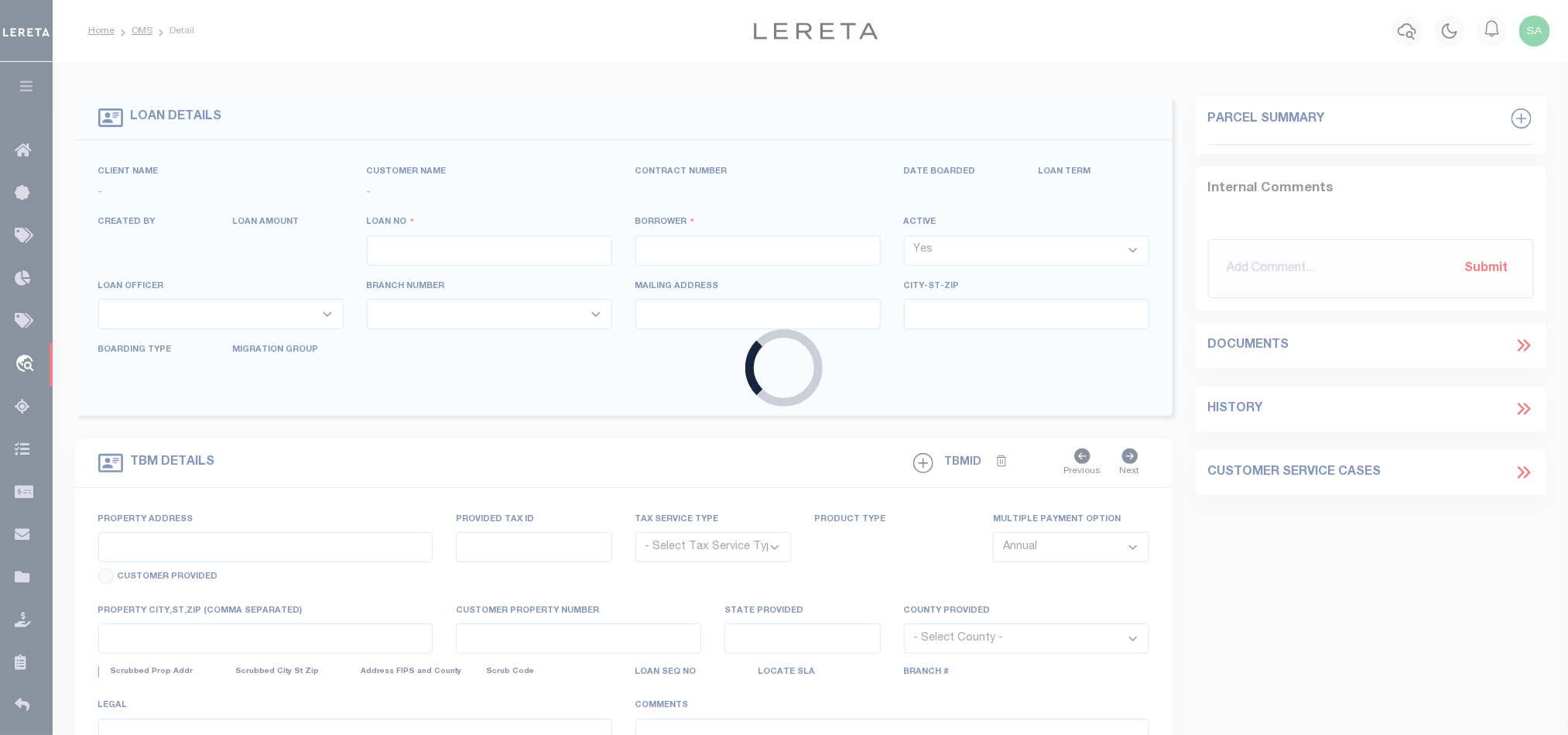
type input "3000017861"
type input "MICHAEL A ROWAN"
select select
type input "PO BOX 1890"
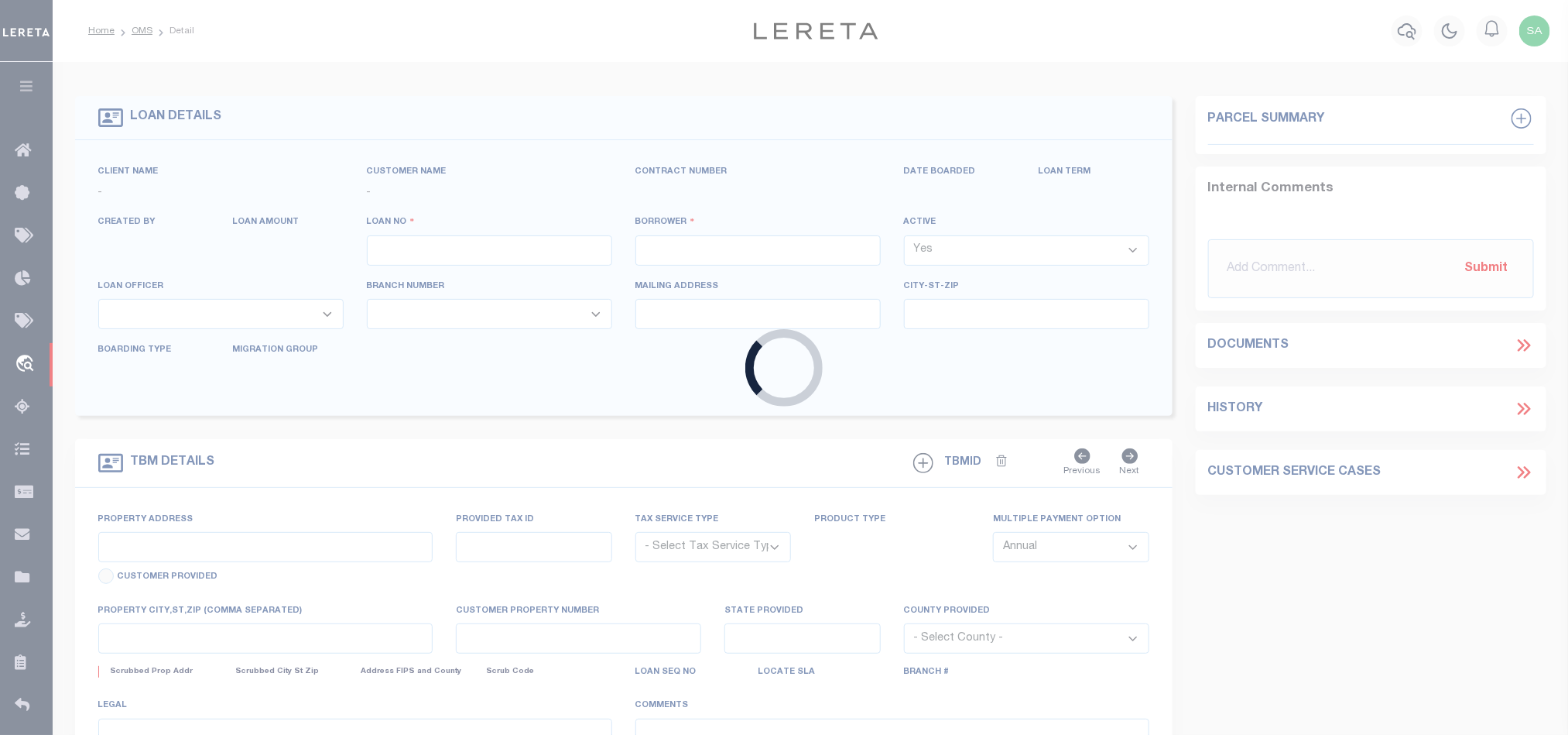
type input "VAN, TX 75790-1890"
select select
select select "NonEscrow"
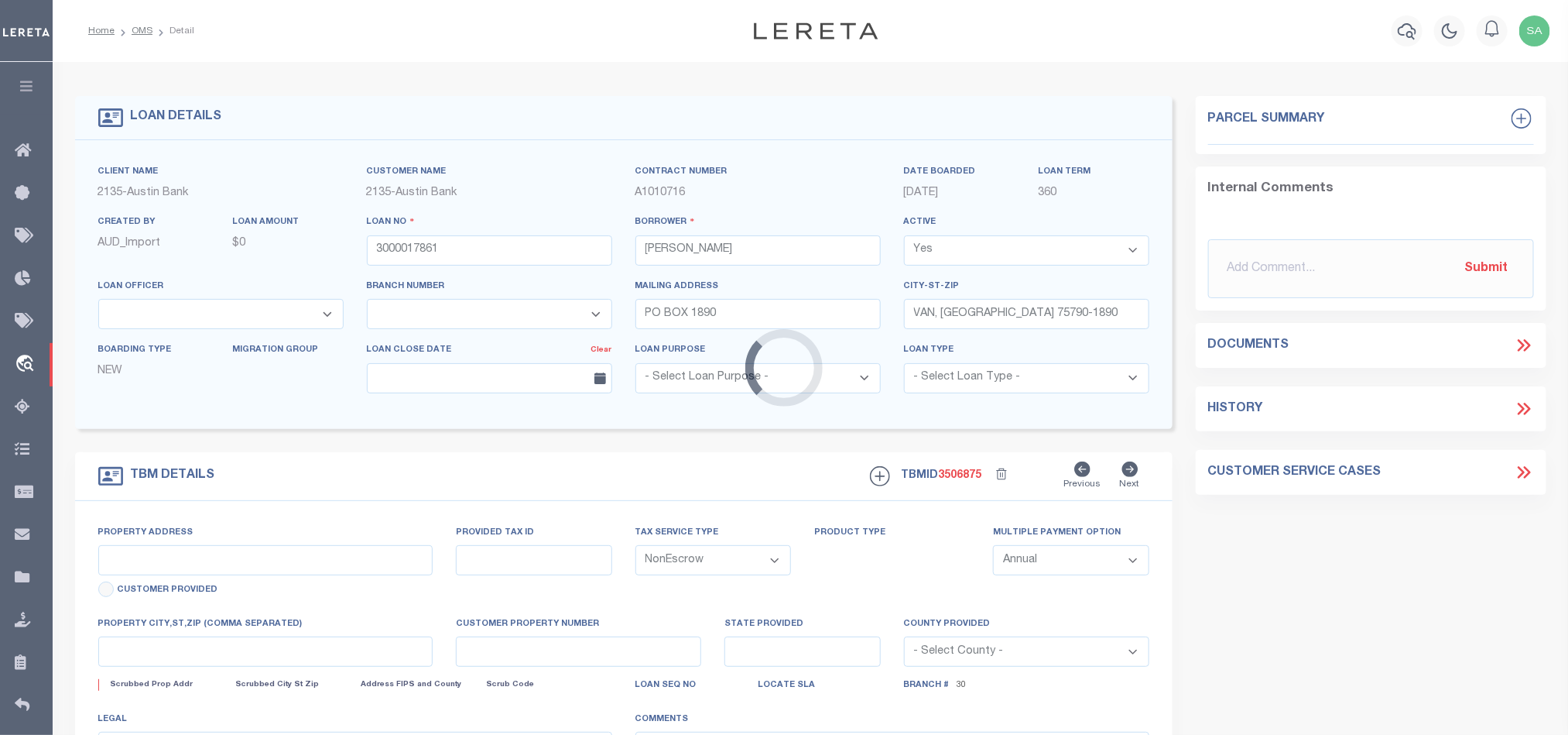
type input "VZ CR 1509"
select select
type input "VAN TX 75790"
type textarea "DT 35.40 AC P. MASON SVY A-502"
select select "43998"
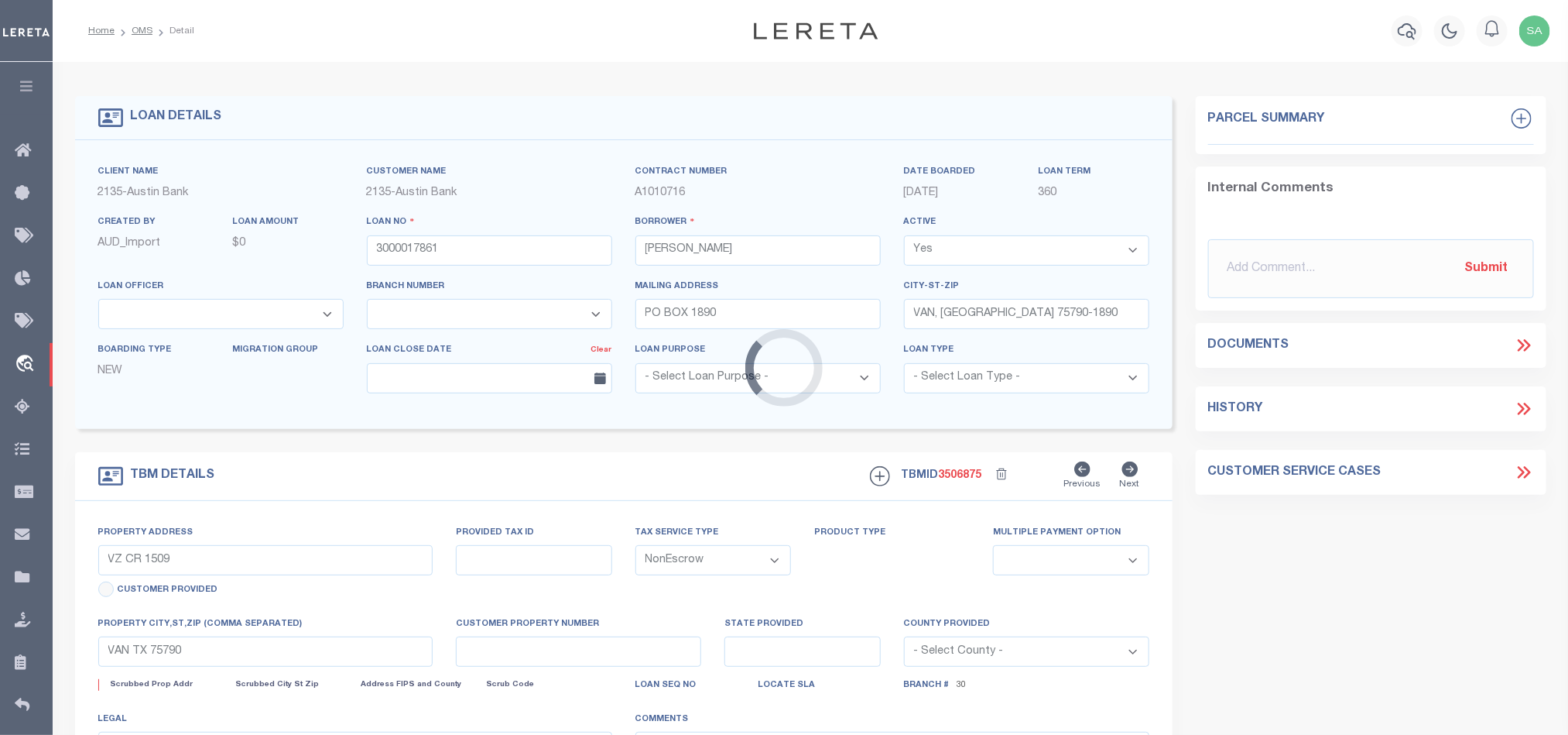
select select "2576"
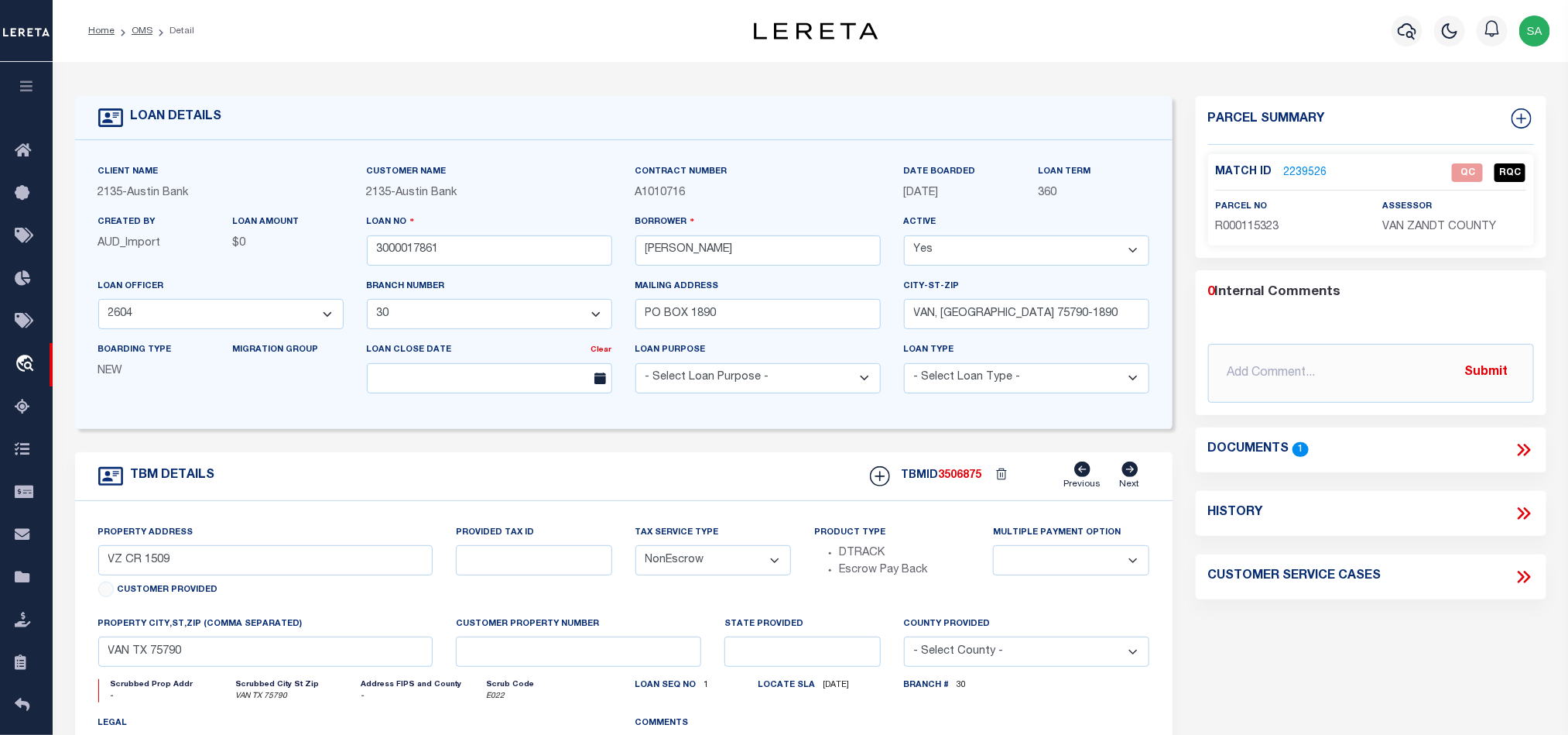
click at [1311, 165] on link "2239526" at bounding box center [1306, 173] width 44 height 16
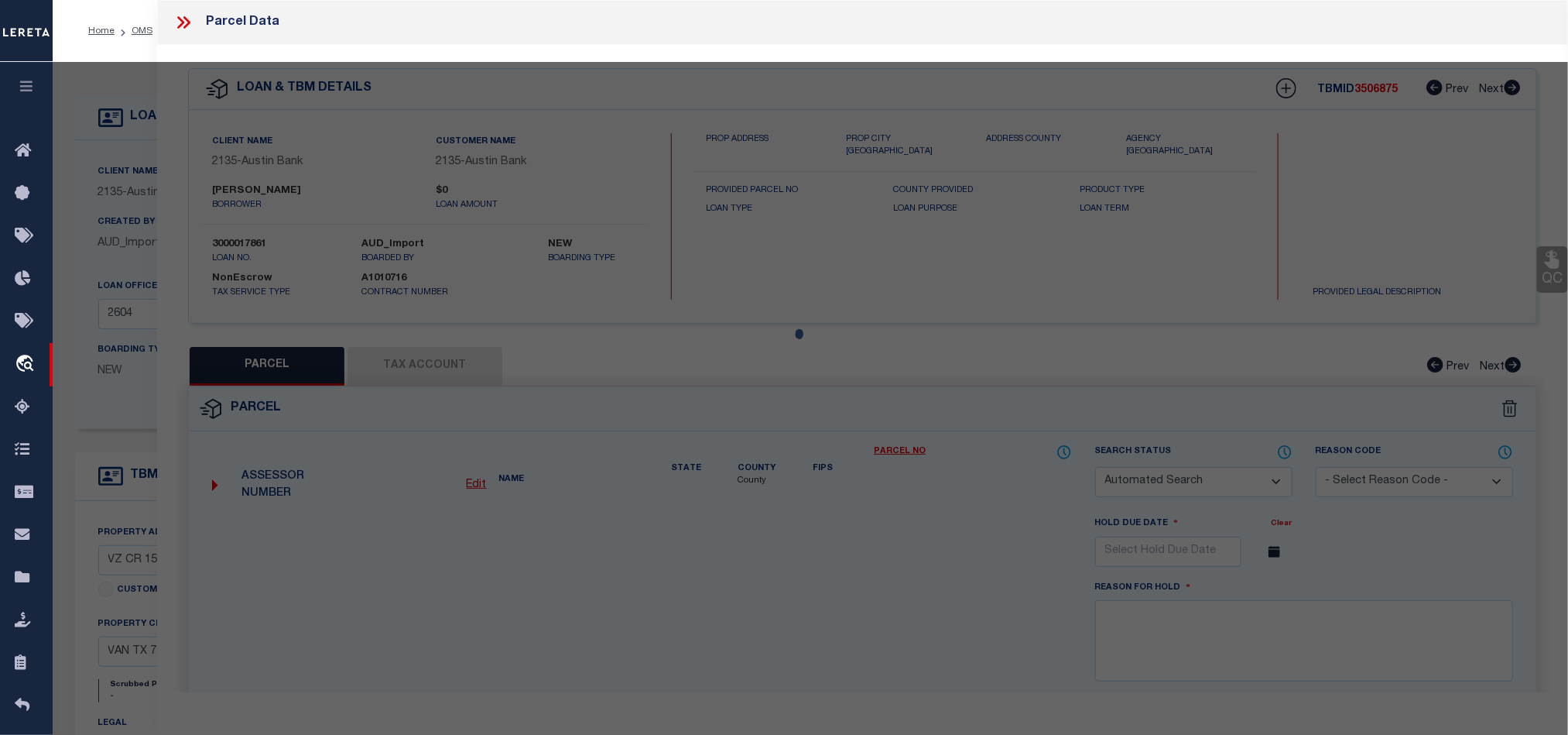
checkbox input "false"
select select "QC"
type input "[PERSON_NAME] A & [PERSON_NAME]"
select select "AGW"
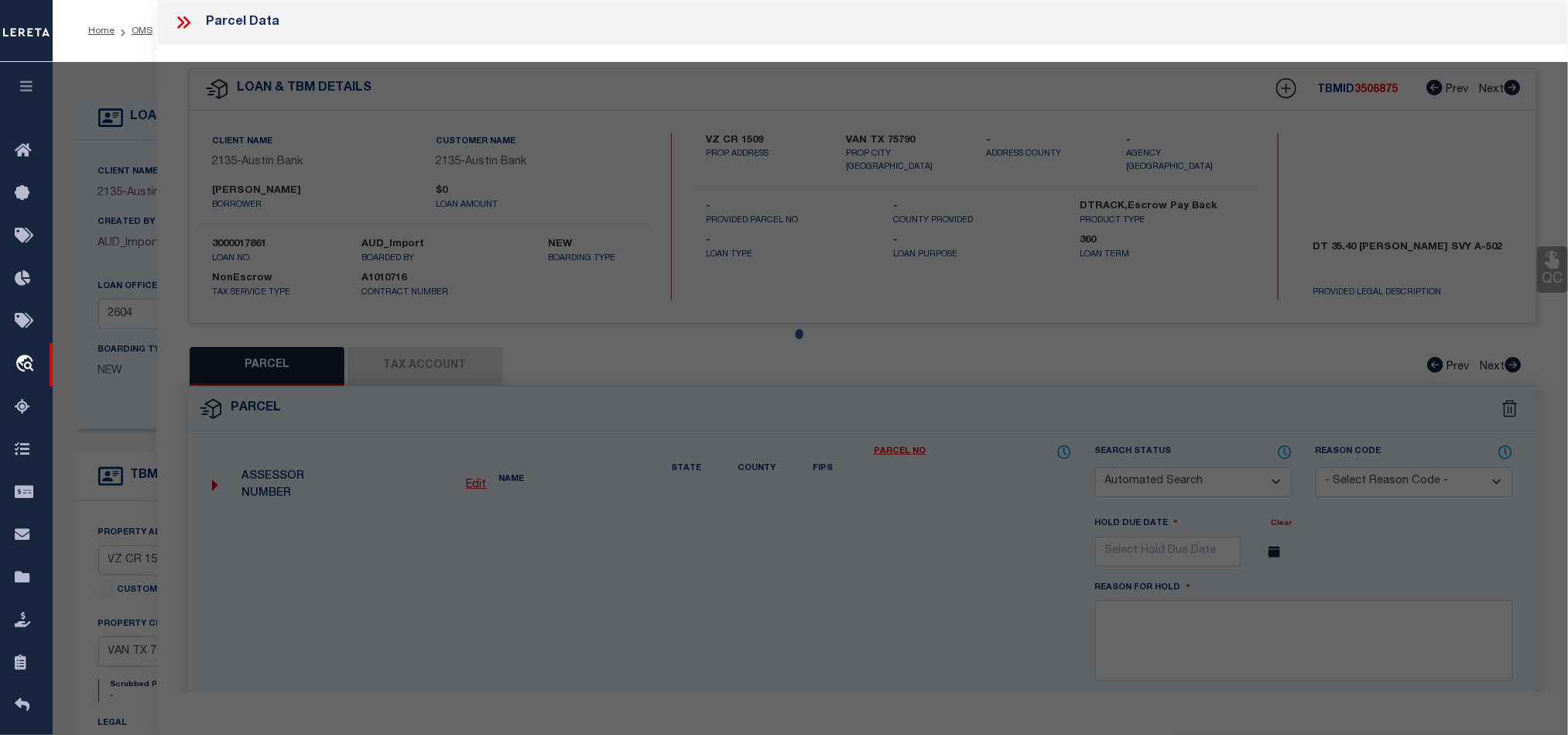
select select "LEG"
type input "[GEOGRAPHIC_DATA]"
type textarea "Acres 35.548, ABST: 502, SUR: [PERSON_NAME]"
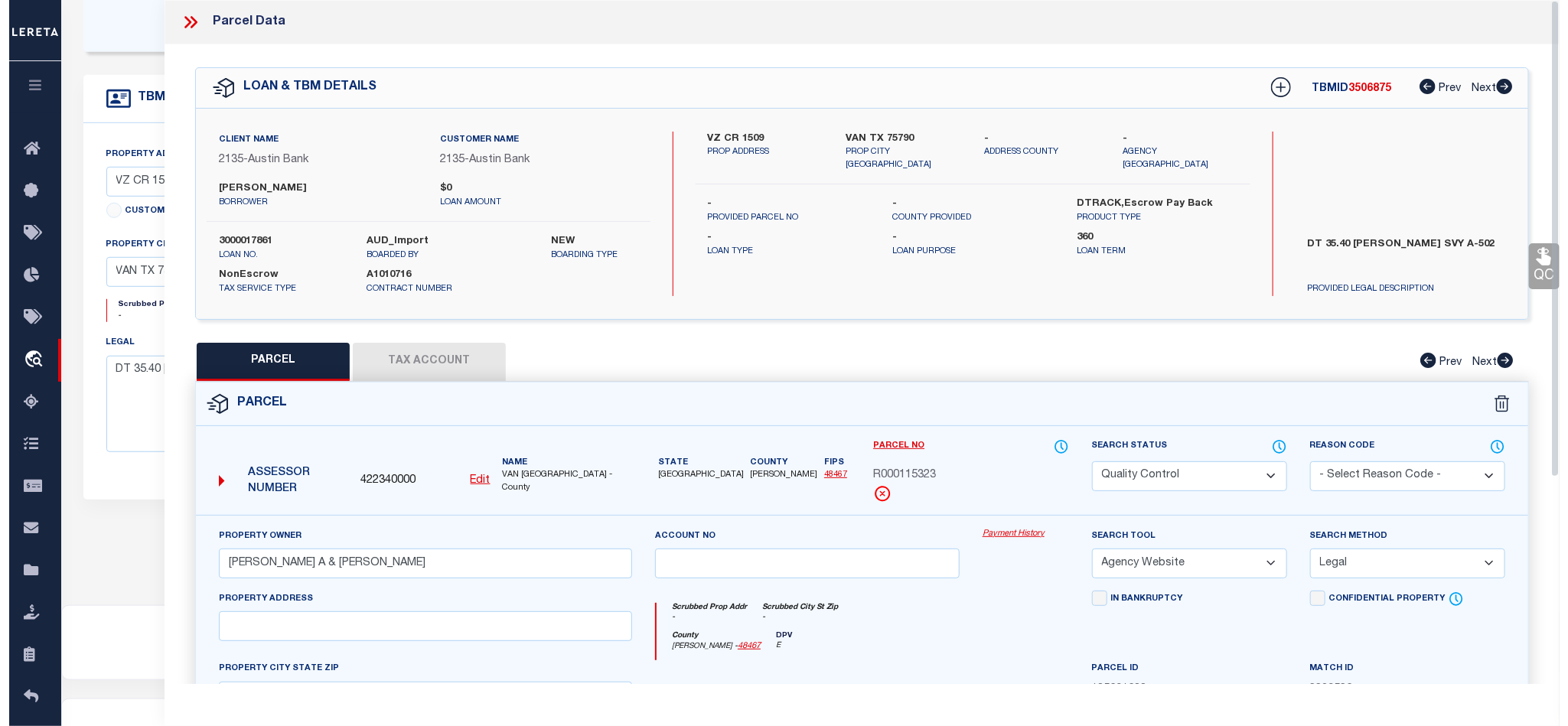
scroll to position [452, 0]
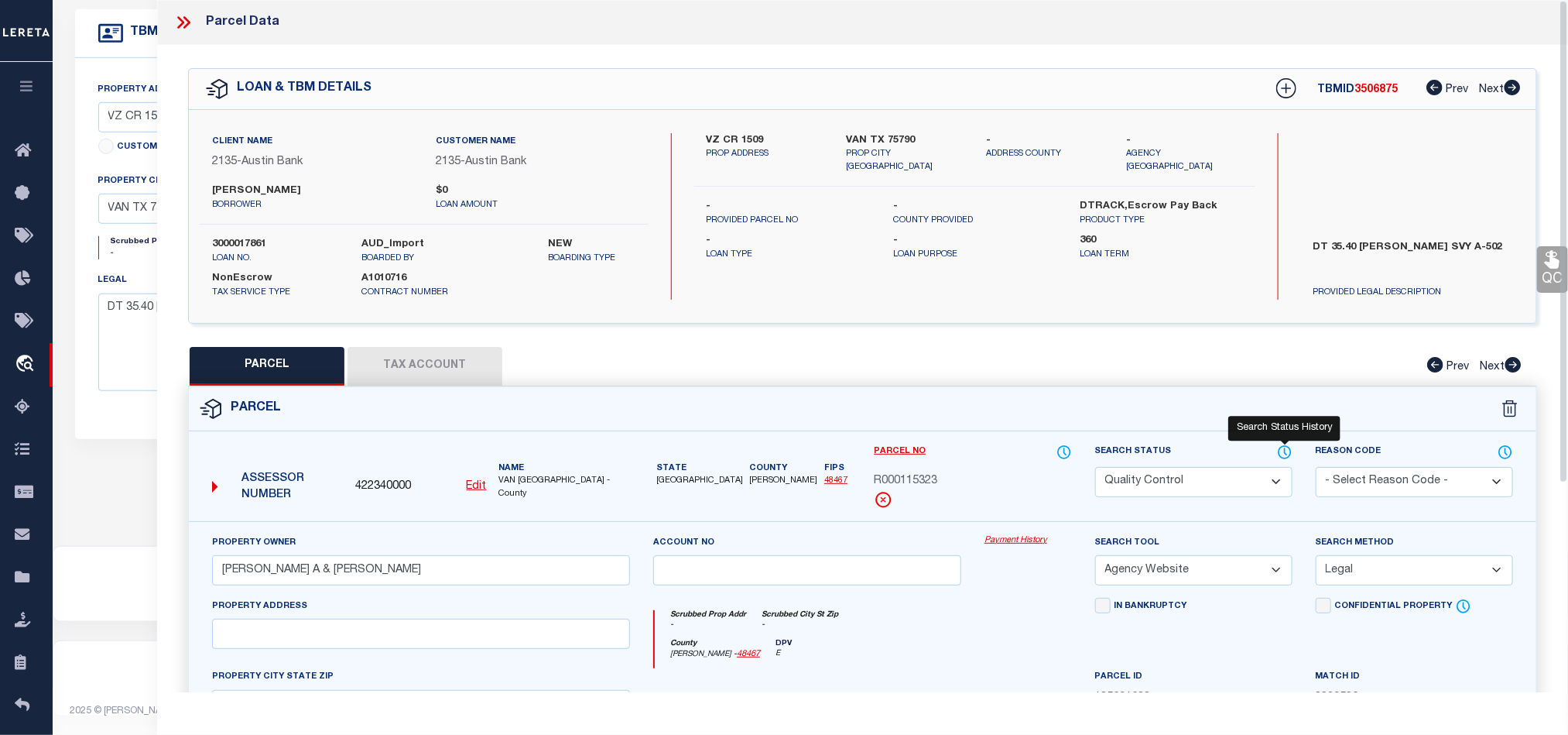
click at [1280, 456] on icon at bounding box center [1285, 452] width 15 height 17
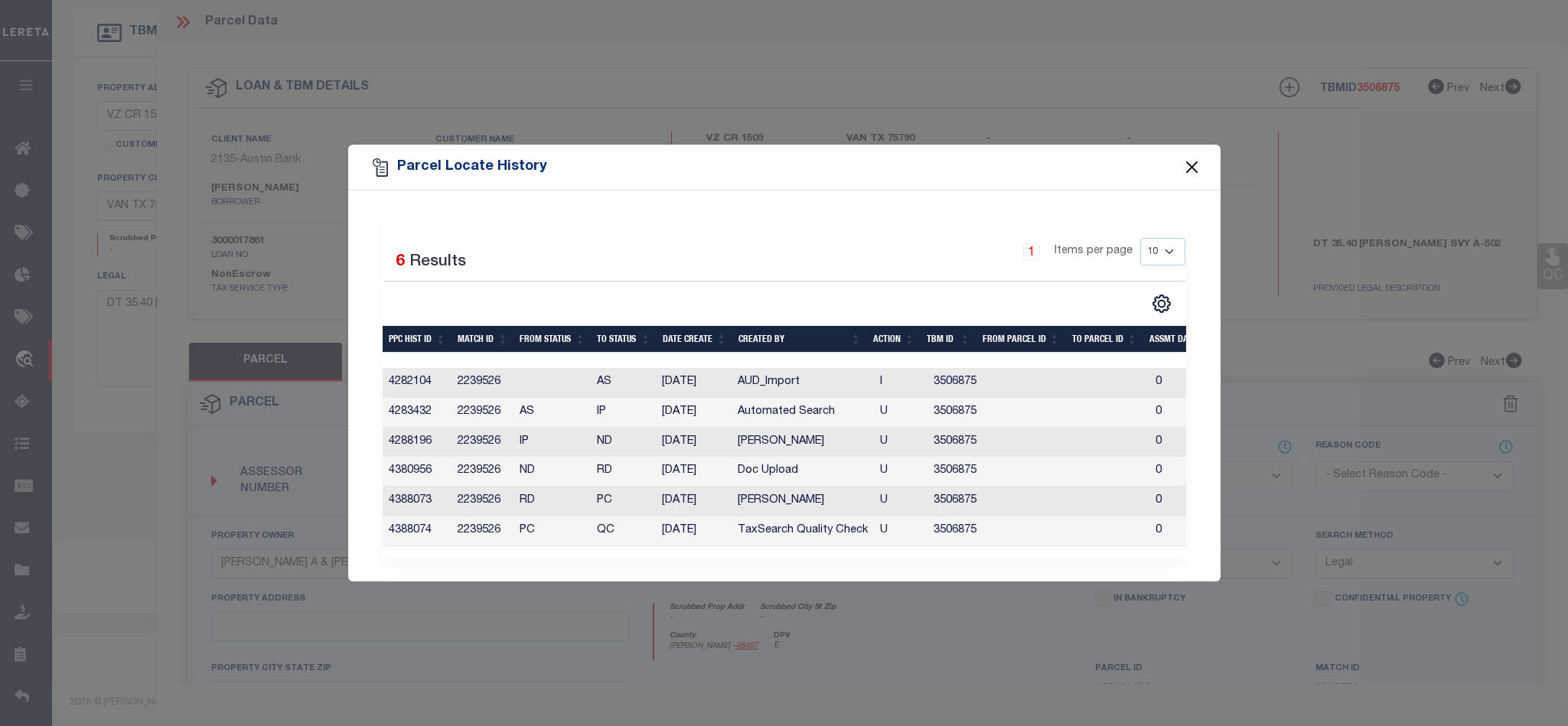
click at [1189, 164] on button "Close" at bounding box center [1192, 167] width 20 height 20
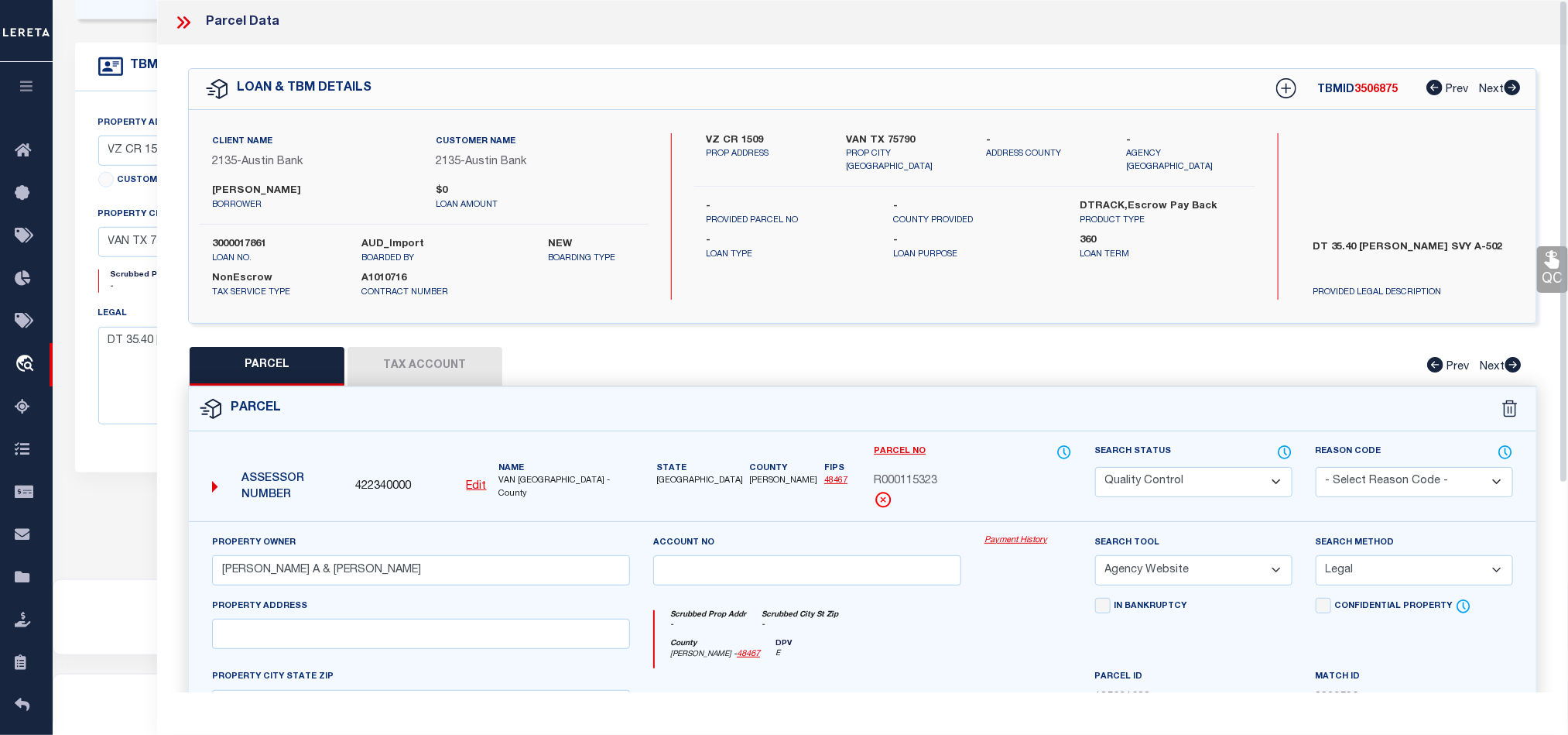
scroll to position [341, 0]
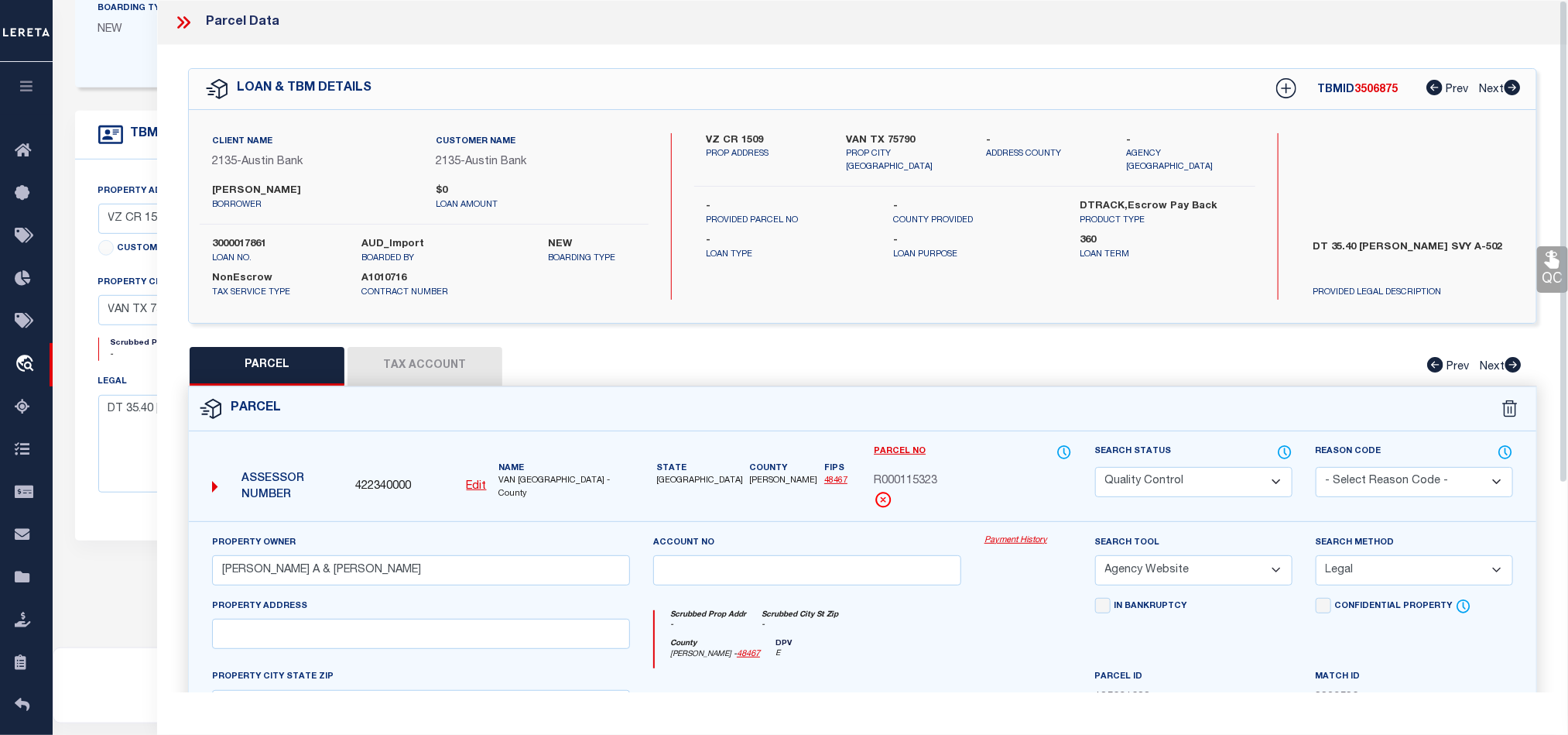
click at [184, 25] on icon at bounding box center [184, 23] width 20 height 20
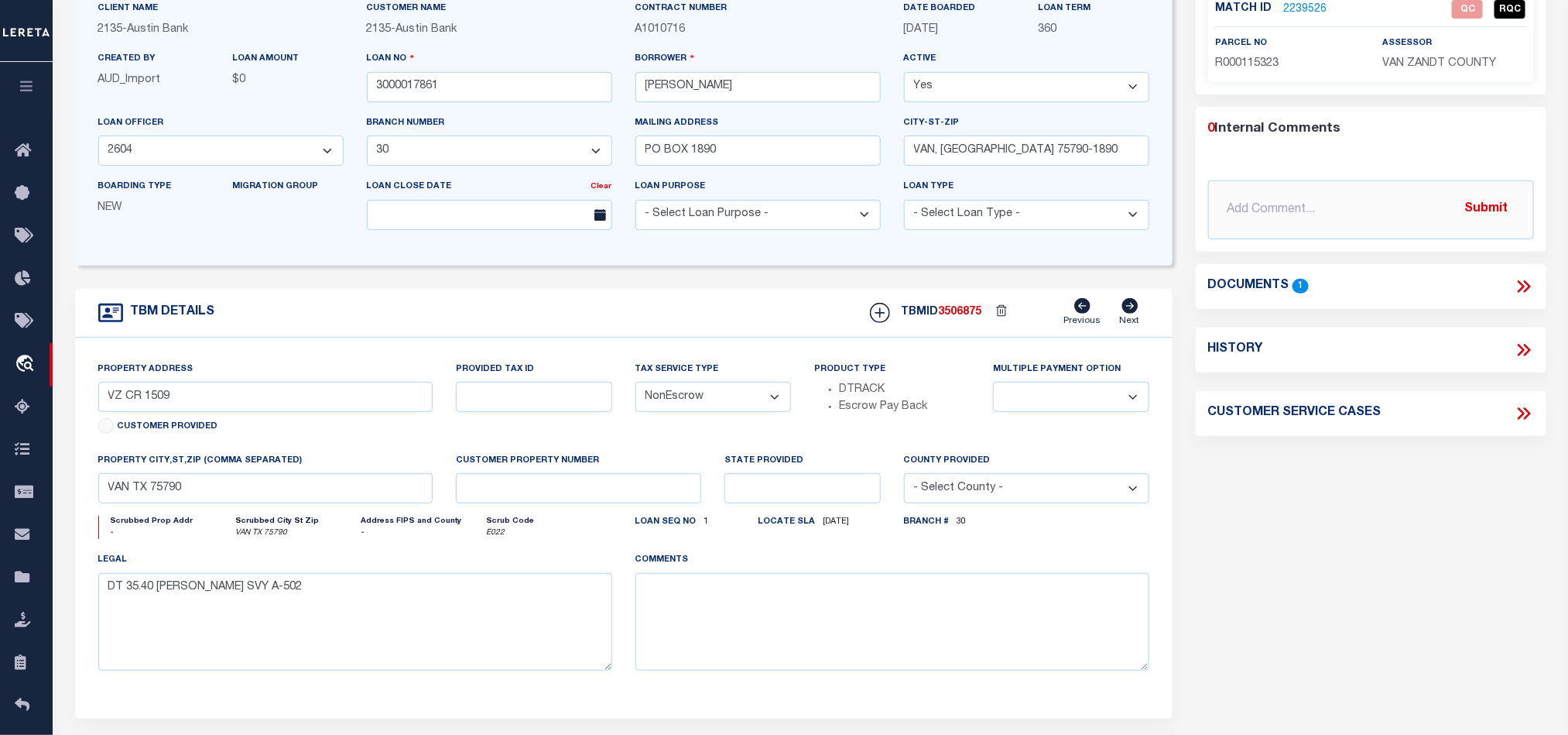
scroll to position [0, 0]
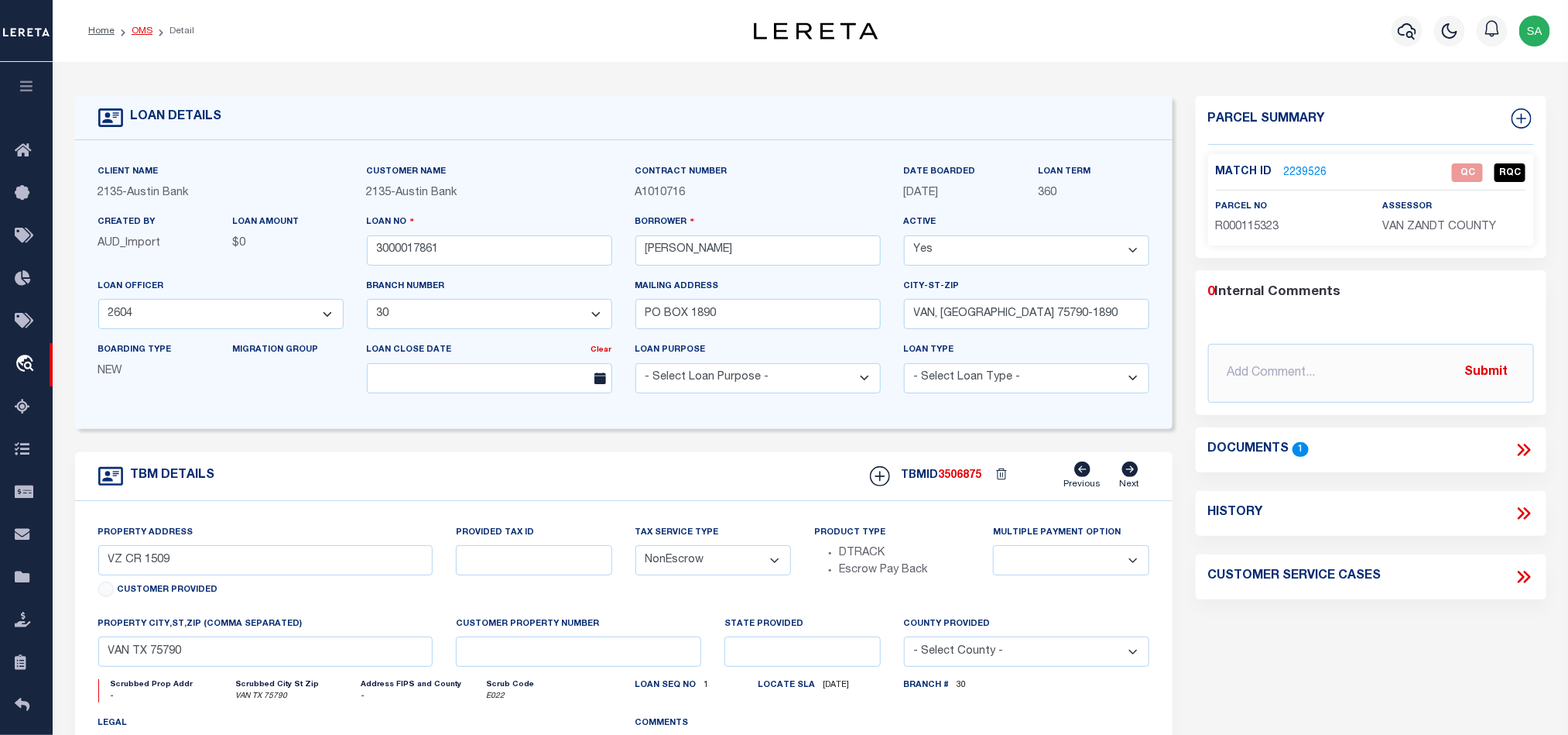
click at [142, 26] on link "OMS" at bounding box center [142, 30] width 21 height 9
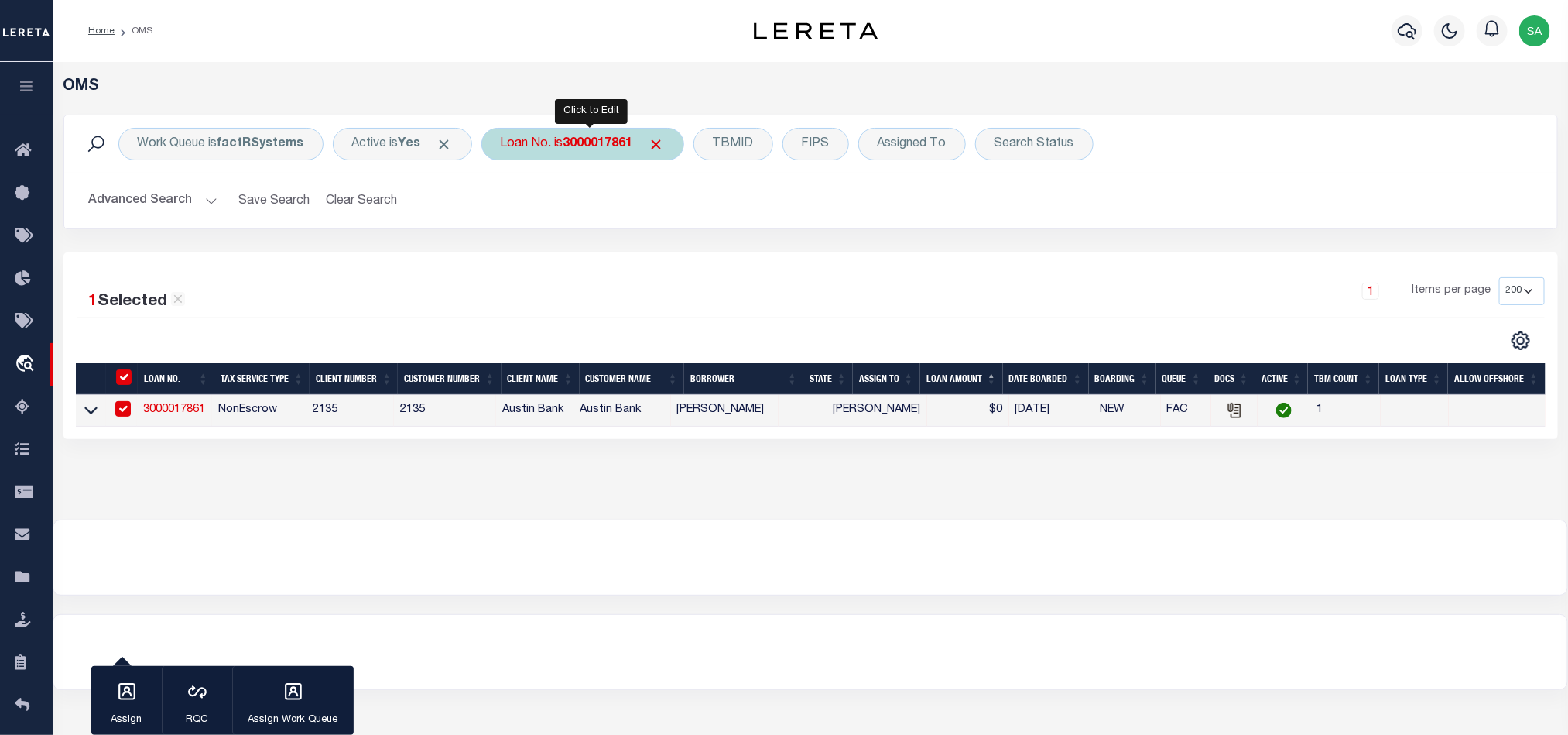
click at [616, 145] on b "3000017861" at bounding box center [598, 143] width 70 height 13
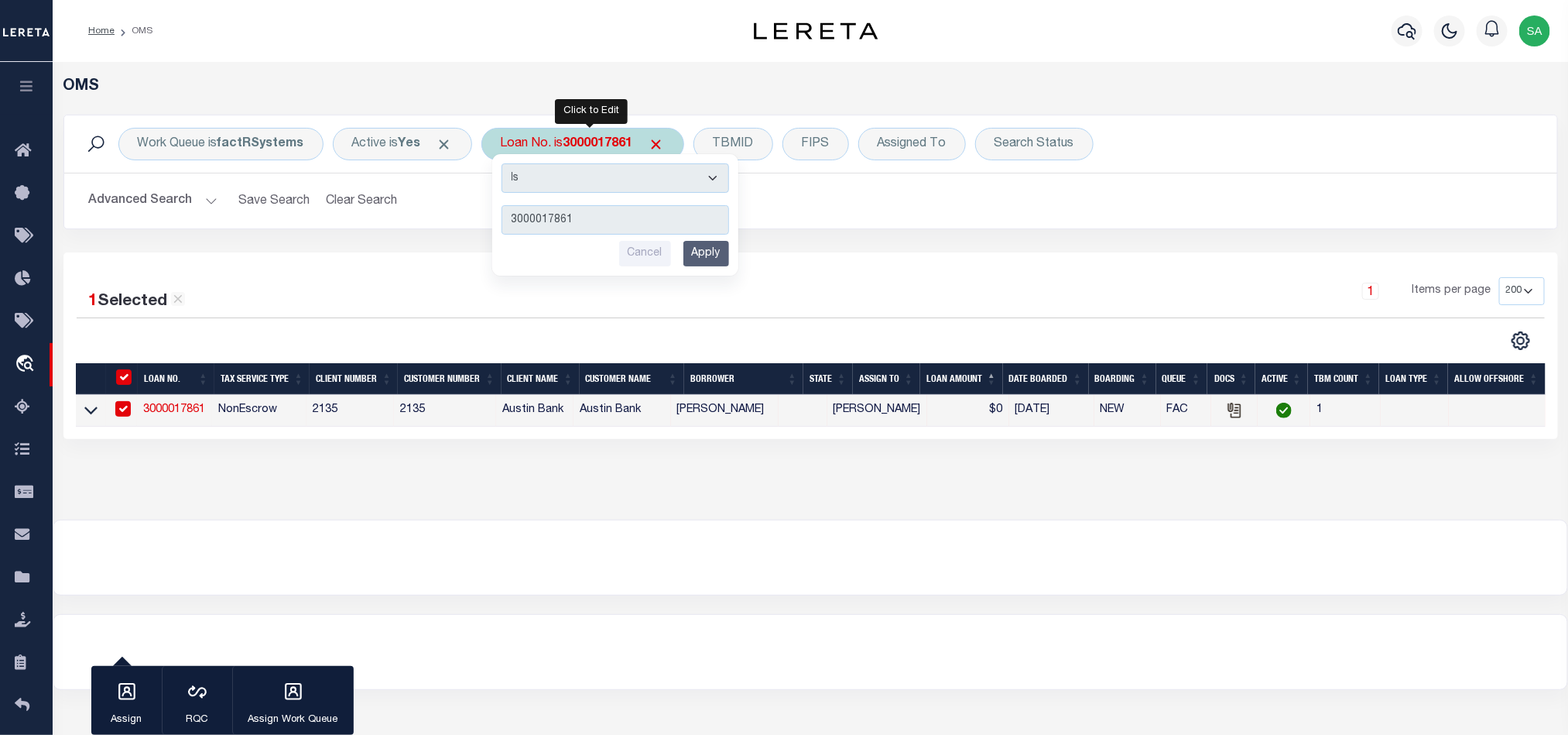
click at [643, 212] on input "3000017861" at bounding box center [615, 220] width 227 height 29
type input "3396173-105"
click at [711, 253] on input "Apply" at bounding box center [706, 253] width 45 height 25
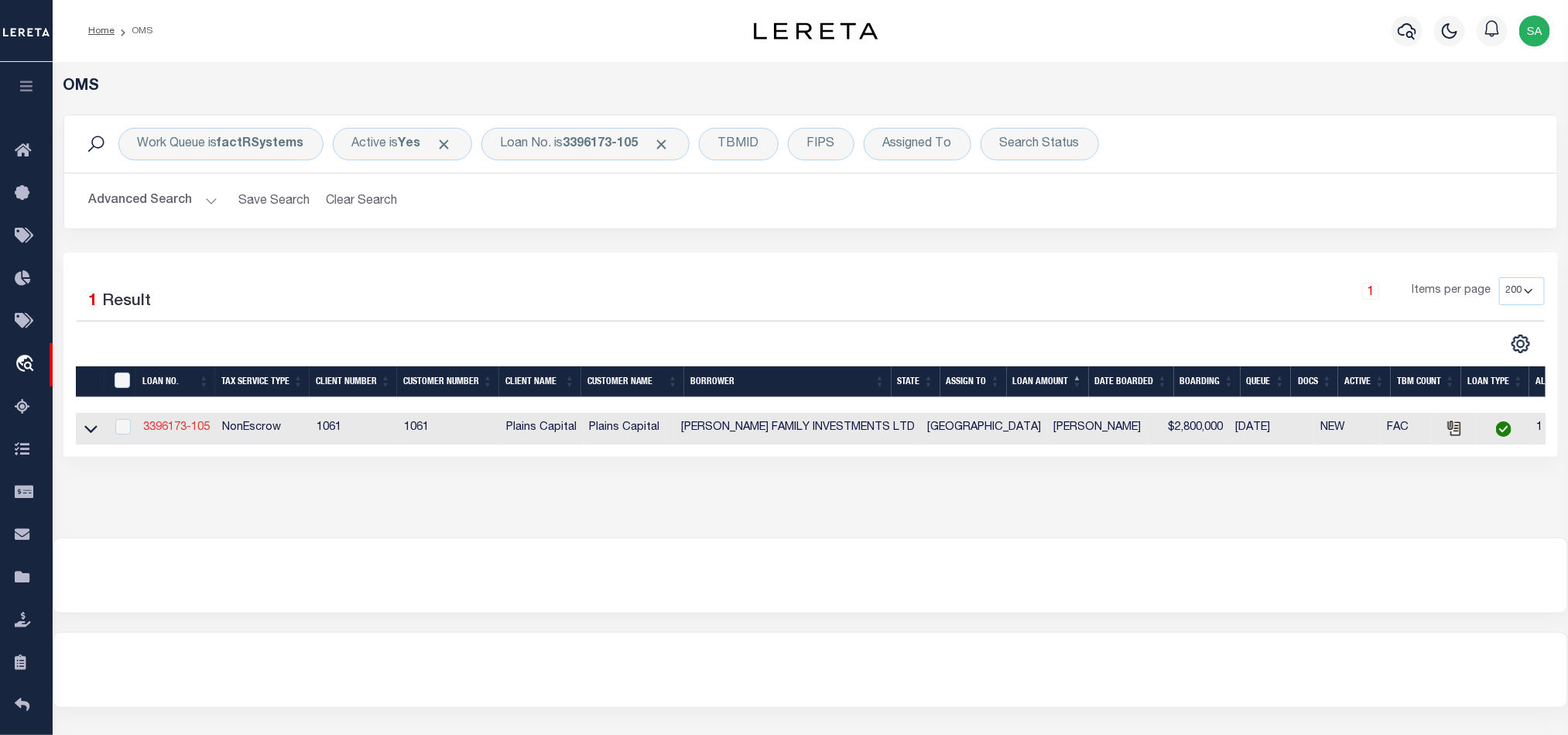
click at [193, 425] on link "3396173-105" at bounding box center [176, 427] width 66 height 11
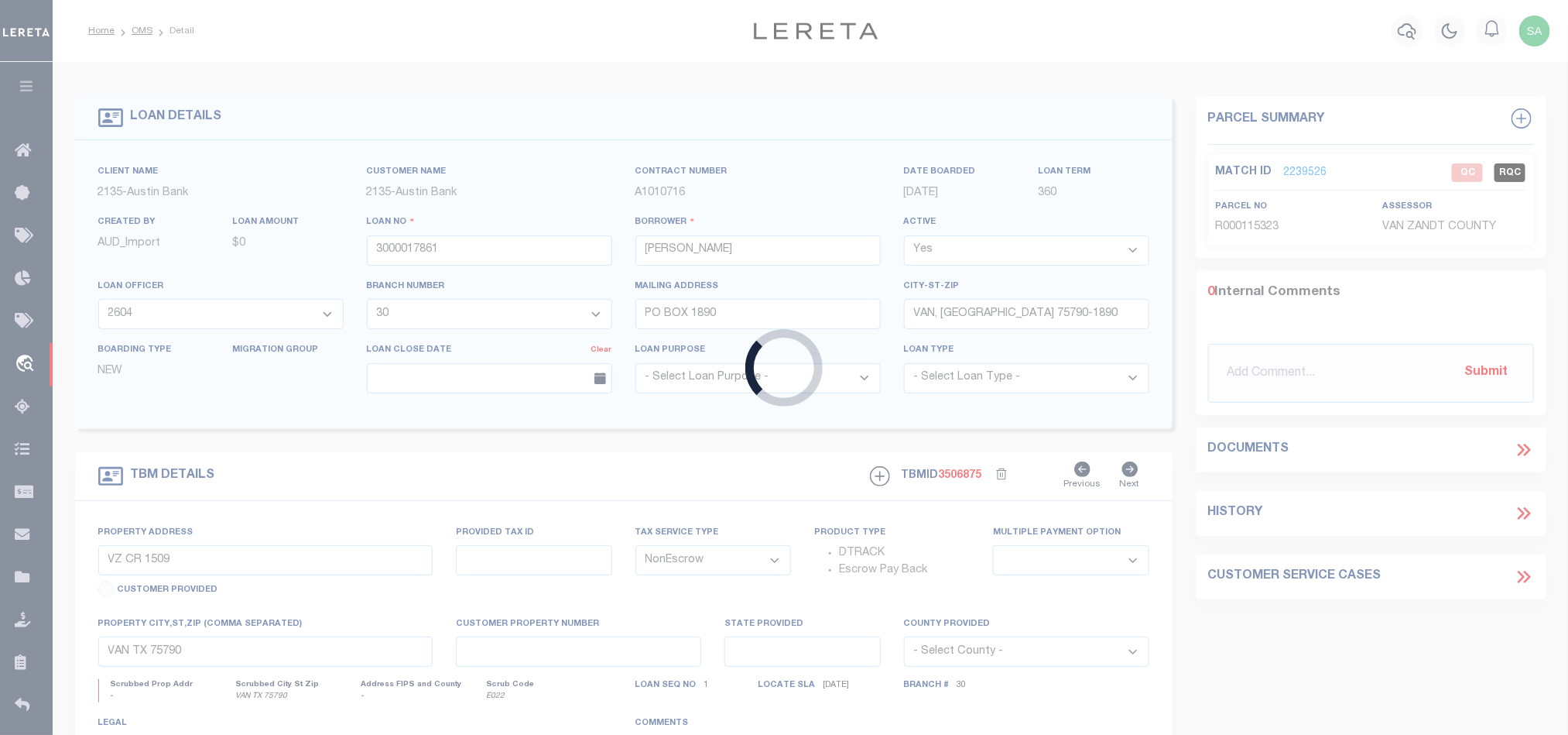
type input "3396173-105"
type input "CARROLL FAMILY INVESTMENTS LTD"
select select
type input "2340 INTERSTATE 20 WSUITE 100"
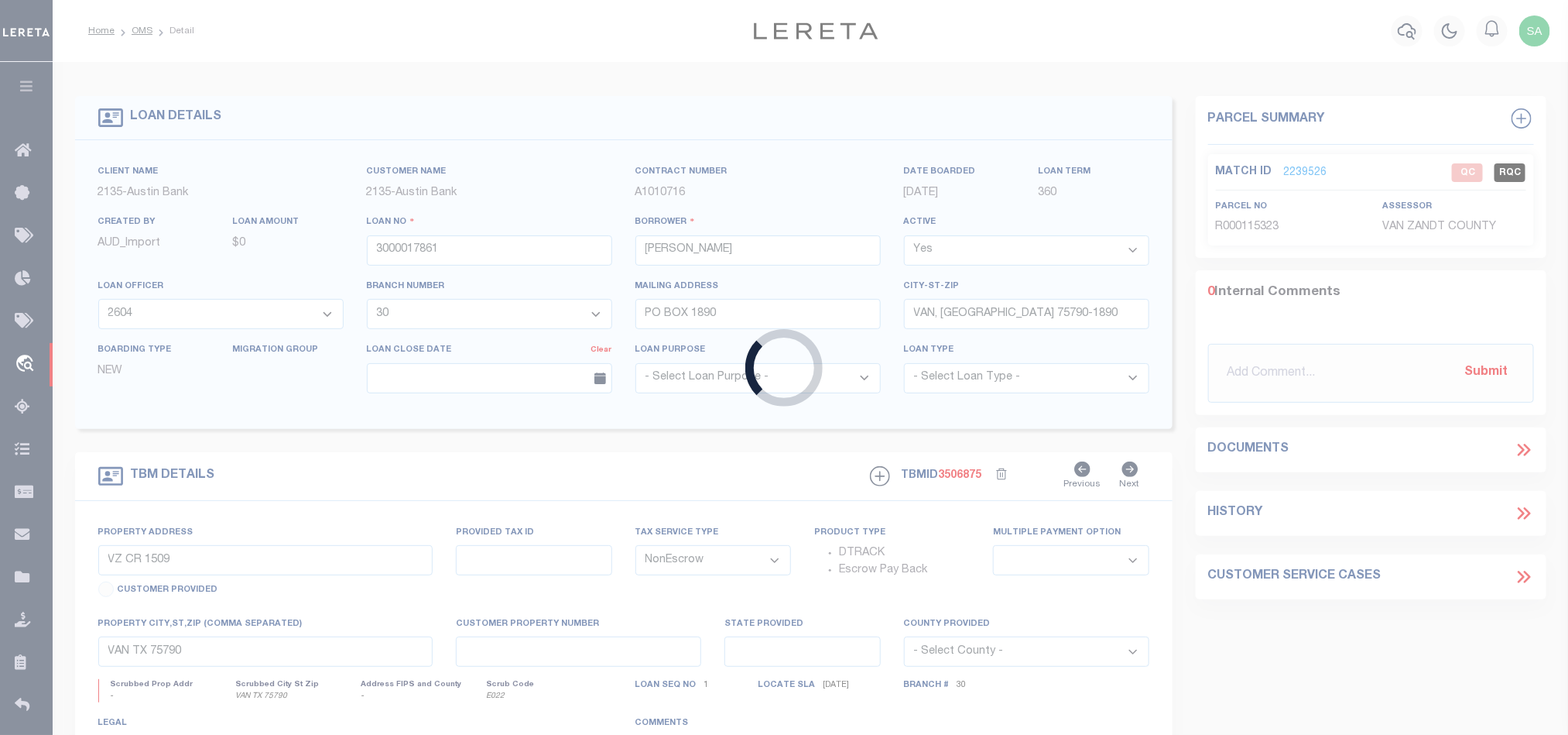
type input "ARLINGTON TX 76017"
select select
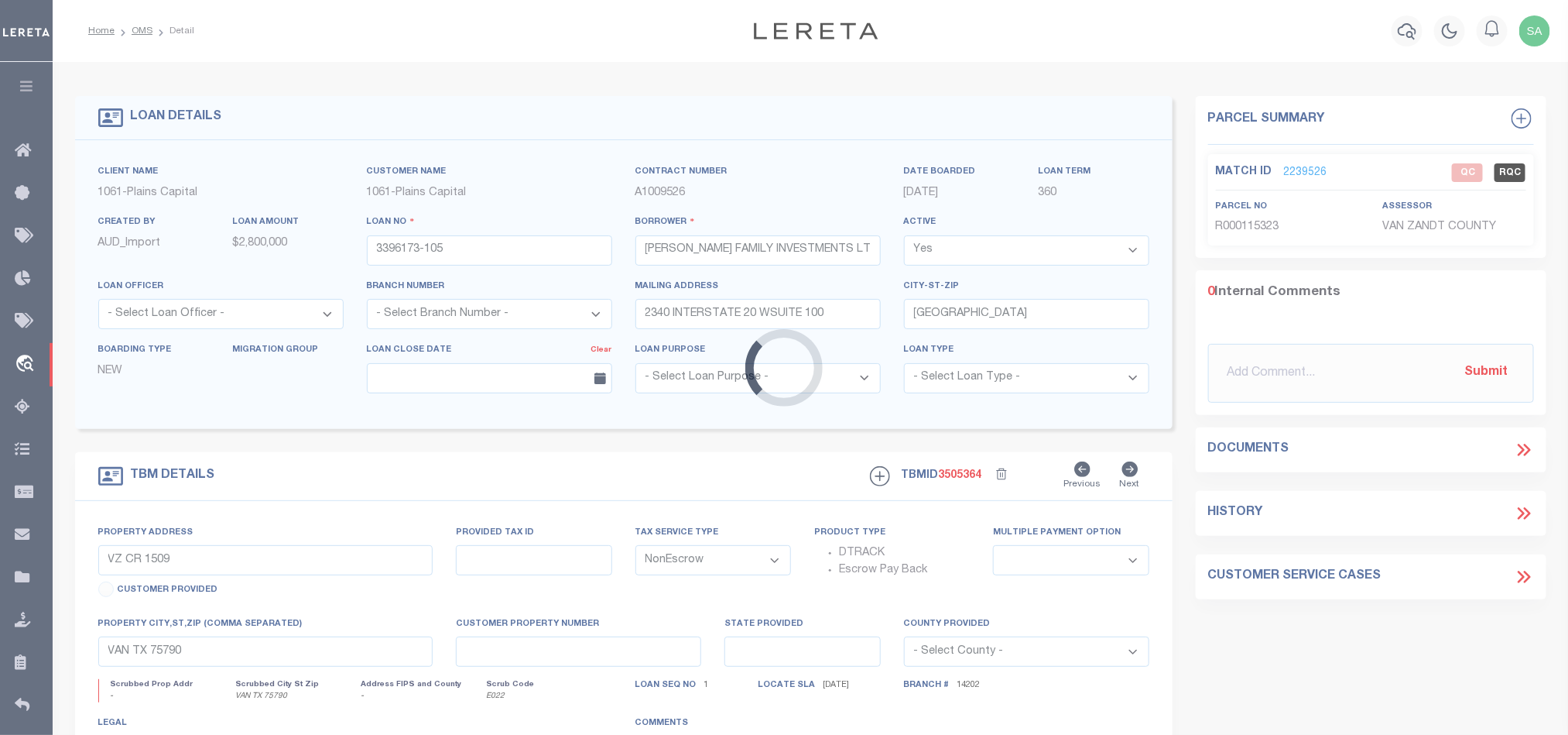
type input "6360 SANDSHELL DR"
select select
type input "FORT WORTH TX 76137"
type input "[GEOGRAPHIC_DATA]"
select select
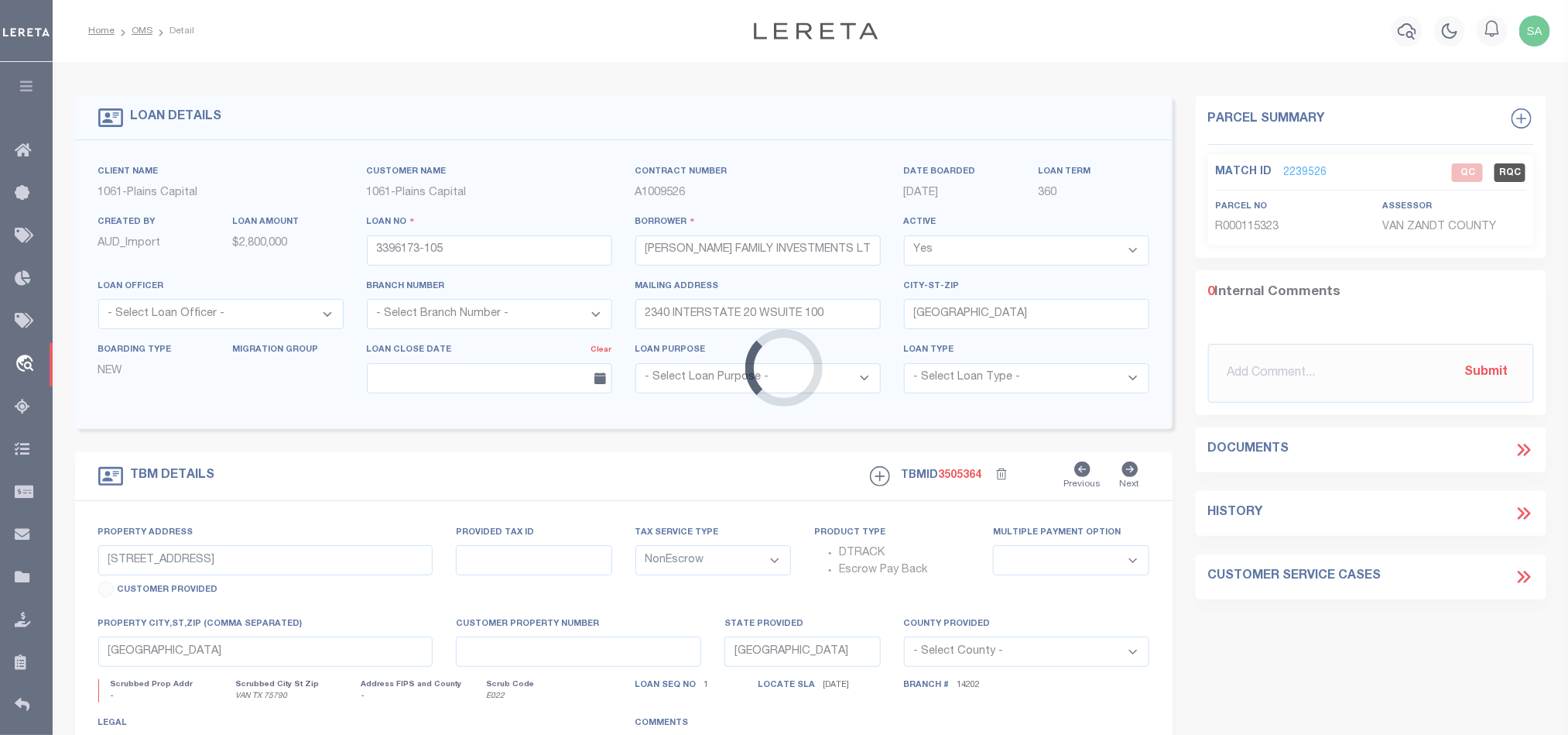
type textarea "LOT 2R BLK 42-R-A STONEGLEN AT FOSSIL CR EEK, TARR"
select select "1411"
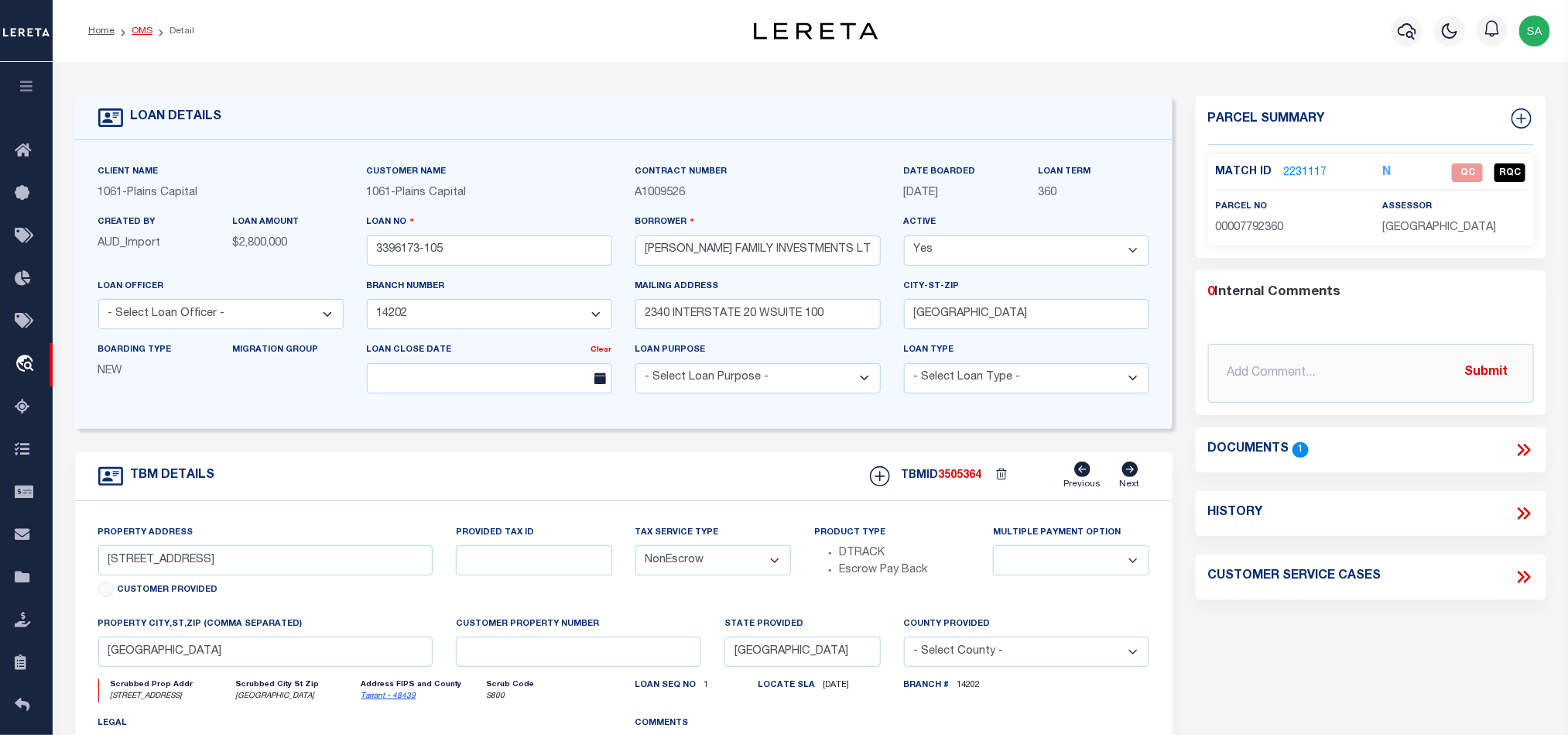
click at [136, 26] on link "OMS" at bounding box center [142, 30] width 21 height 9
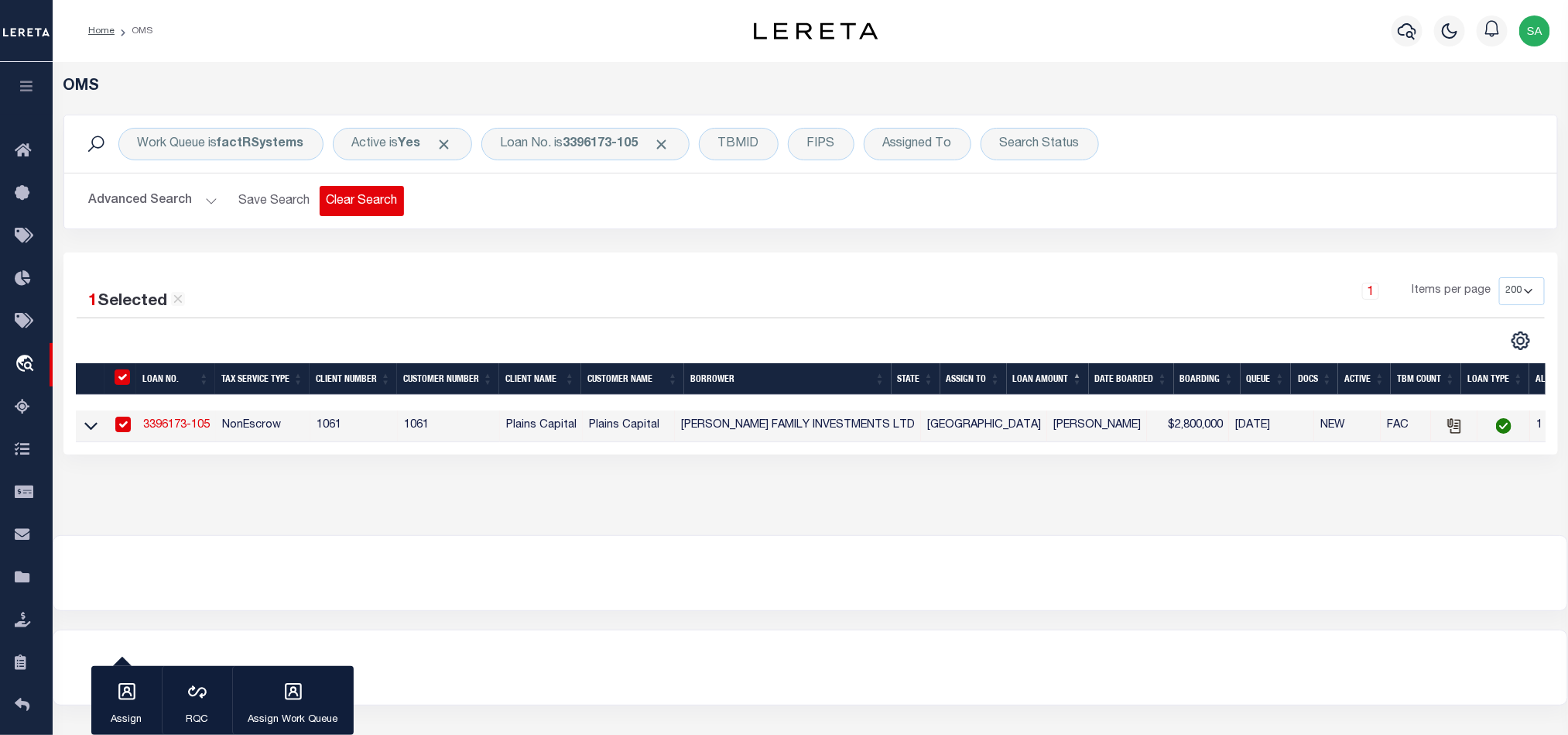
click at [323, 206] on button "Clear Search" at bounding box center [361, 201] width 85 height 30
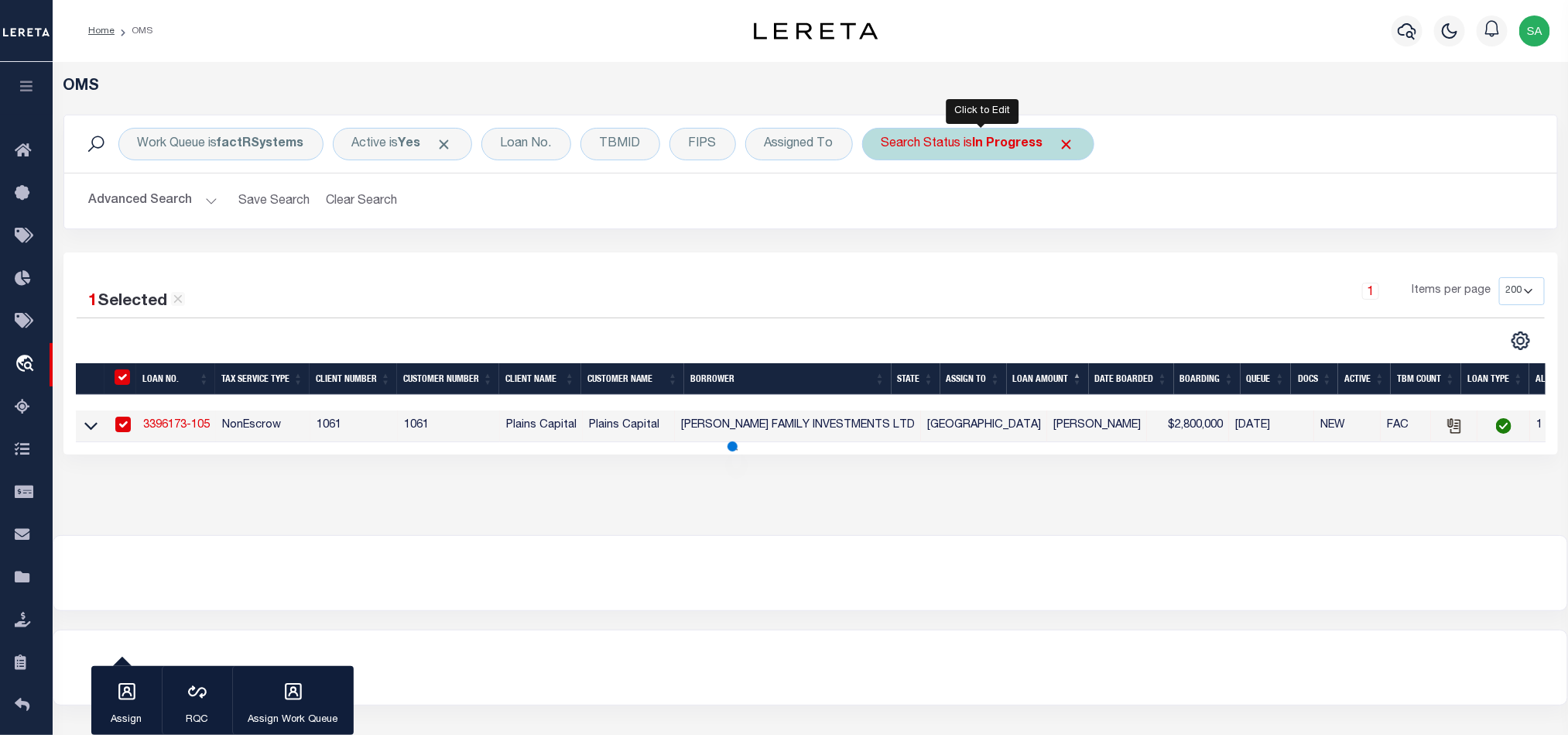
click at [1012, 136] on div "Search Status is In Progress" at bounding box center [978, 143] width 232 height 33
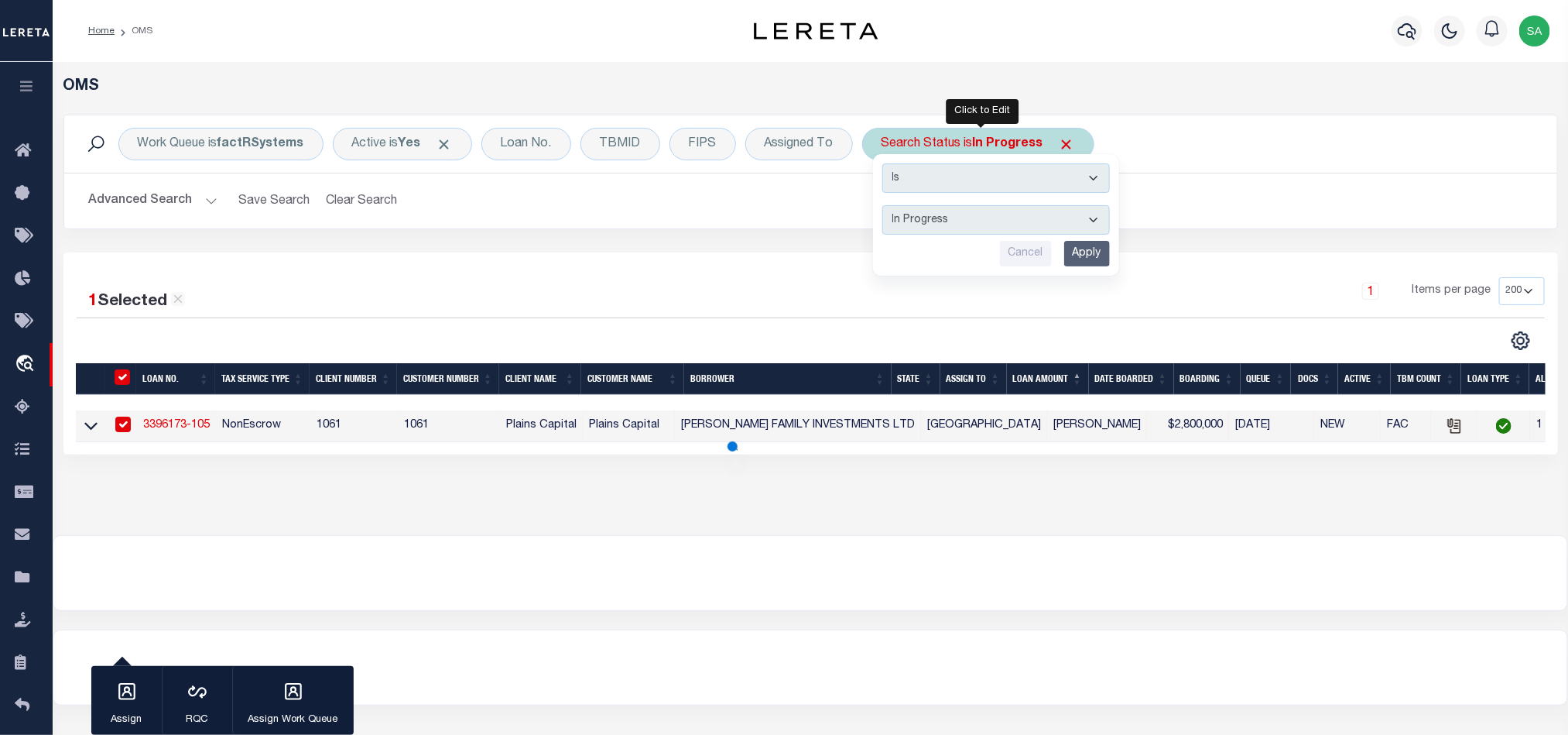
click at [1076, 205] on div "Is Contains Automated Search Bad Parcel Complete Duplicate Parcel High Dollar R…" at bounding box center [995, 215] width 246 height 122
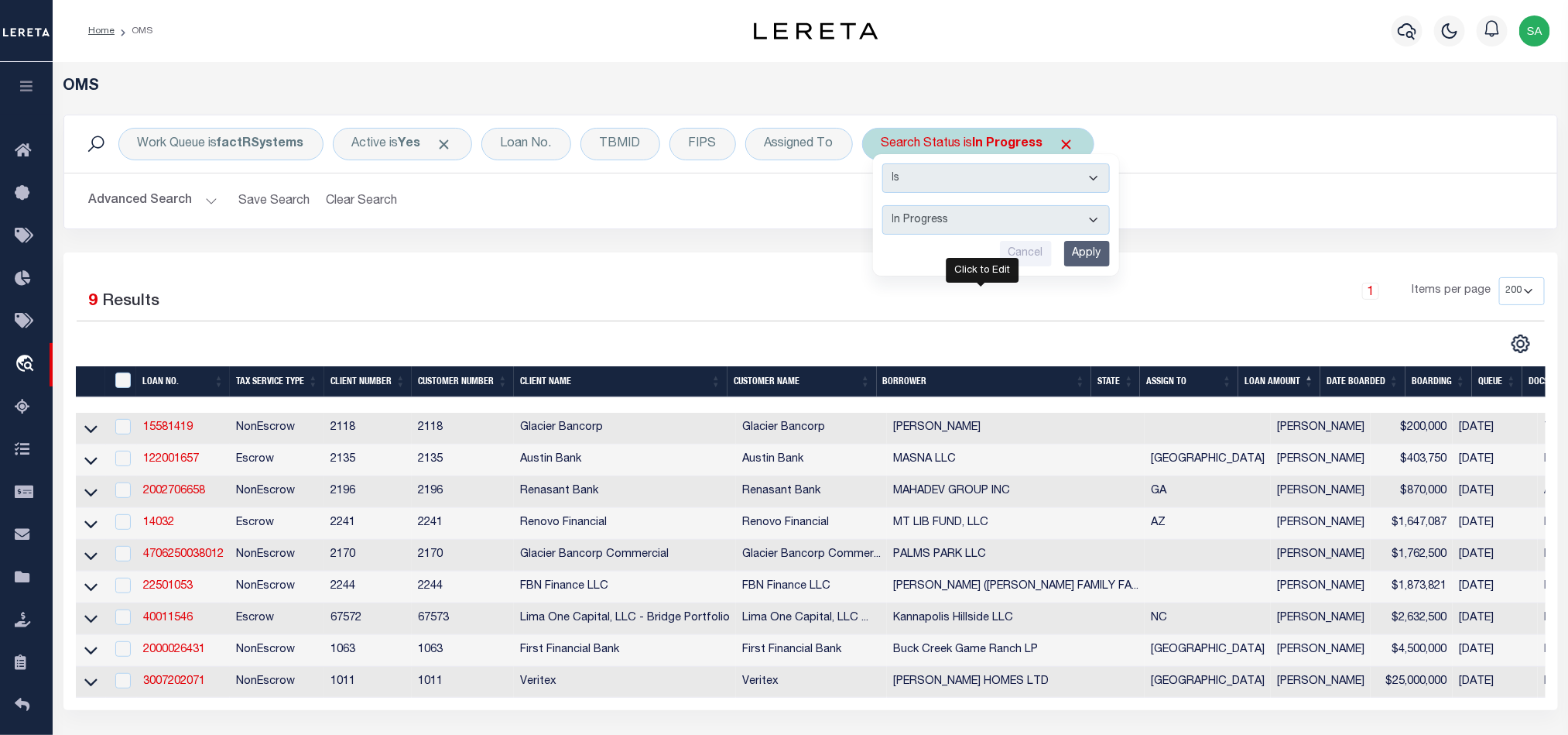
drag, startPoint x: 962, startPoint y: 221, endPoint x: 970, endPoint y: 236, distance: 17.0
click at [962, 221] on select "Automated Search Bad Parcel Complete Duplicate Parcel High Dollar Reporting In …" at bounding box center [995, 220] width 227 height 29
select select "NP"
click at [886, 206] on select "Automated Search Bad Parcel Complete Duplicate Parcel High Dollar Reporting In …" at bounding box center [995, 220] width 227 height 29
drag, startPoint x: 984, startPoint y: 478, endPoint x: 984, endPoint y: 309, distance: 169.0
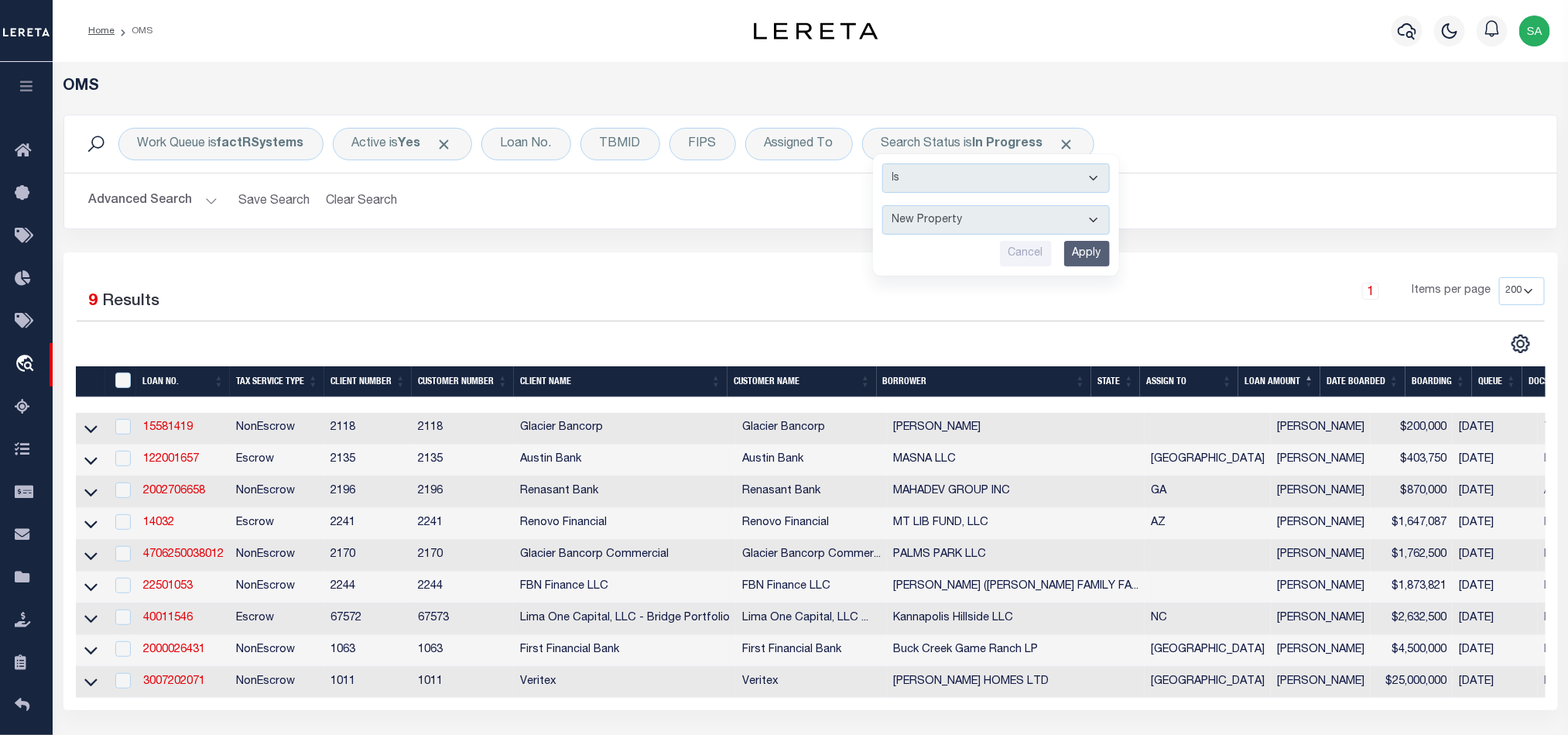
click at [985, 477] on td "MASNA LLC" at bounding box center [1015, 461] width 257 height 32
checkbox input "true"
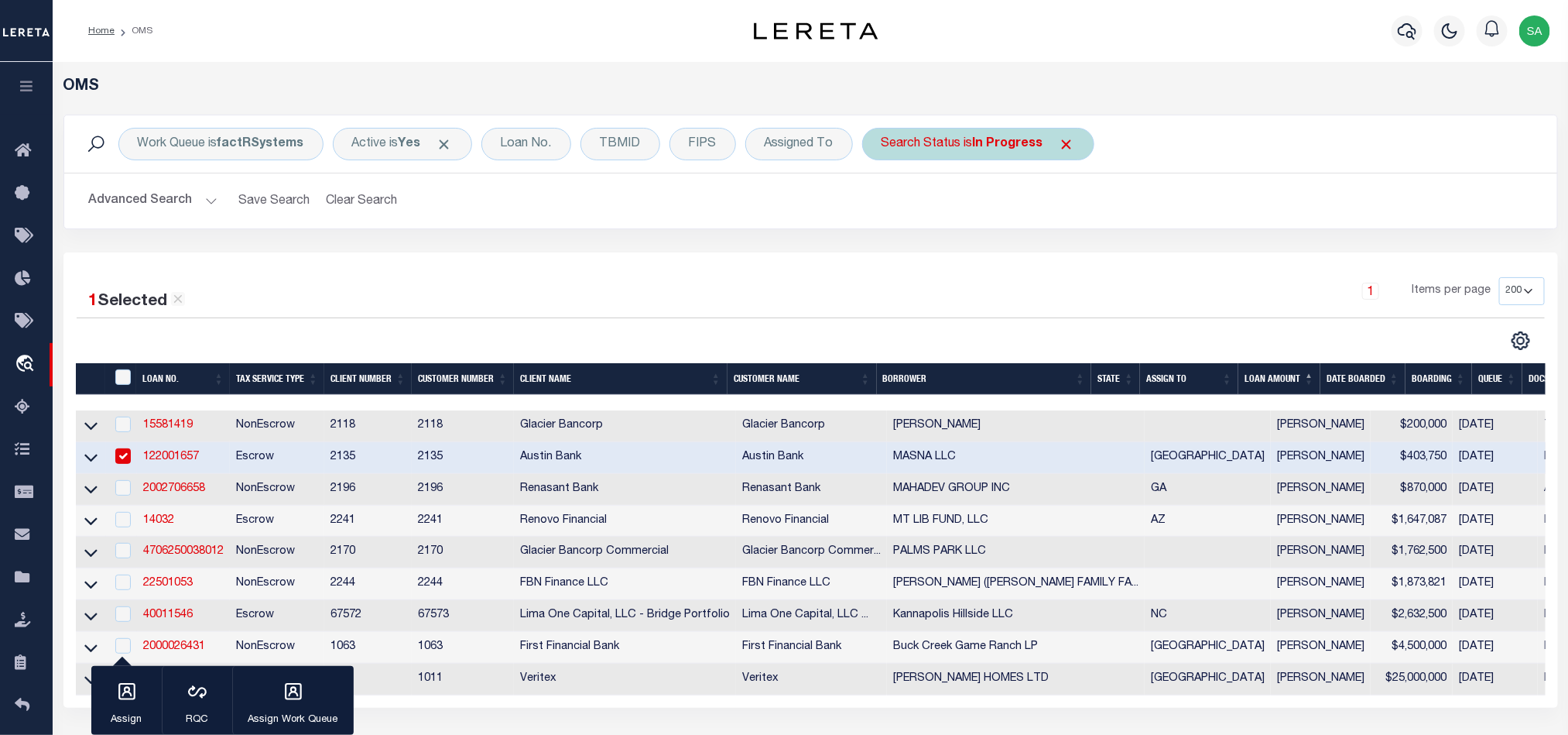
click at [989, 140] on b "In Progress" at bounding box center [1008, 143] width 70 height 13
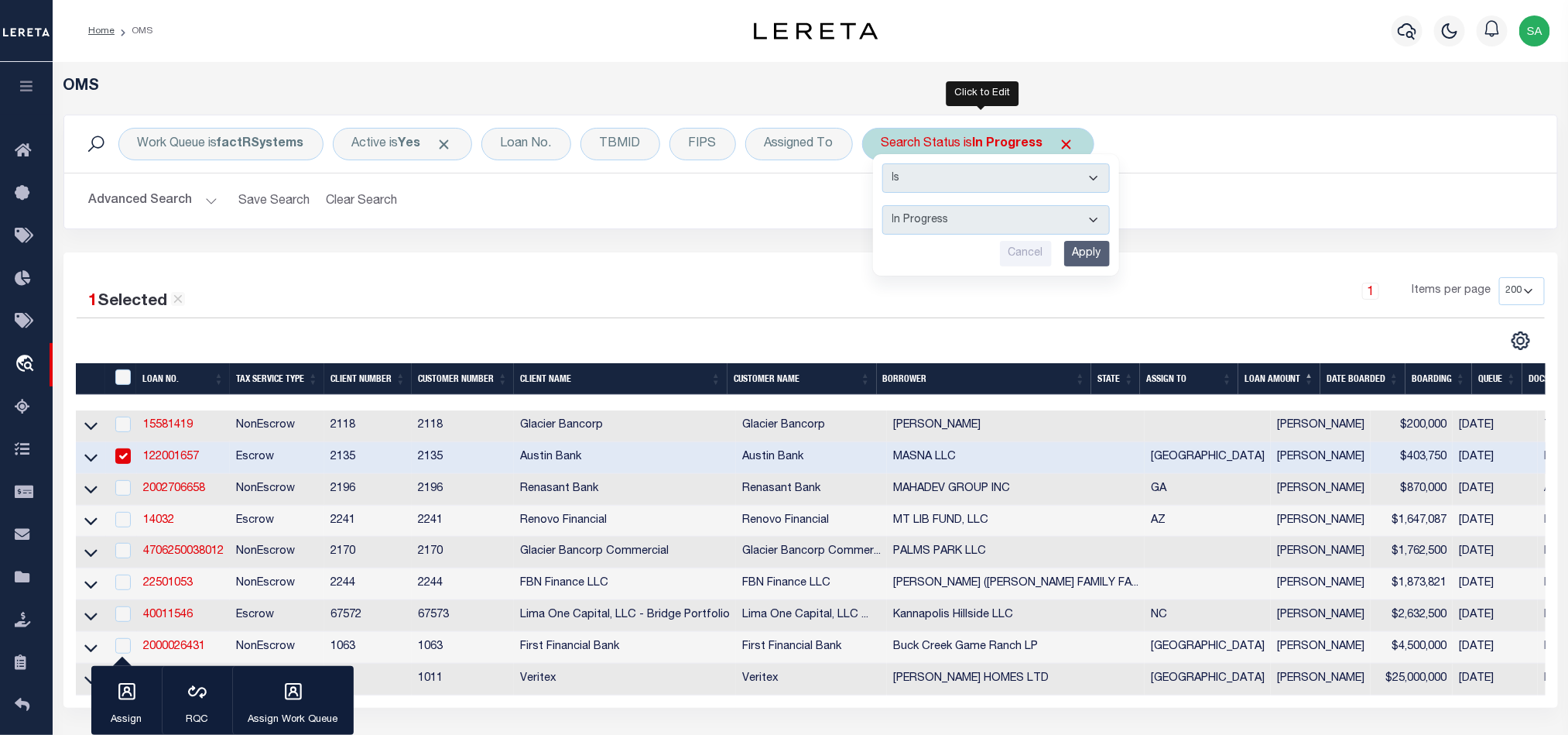
click at [1034, 224] on select "Automated Search Bad Parcel Complete Duplicate Parcel High Dollar Reporting In …" at bounding box center [995, 220] width 227 height 29
select select "RD"
click at [886, 206] on select "Automated Search Bad Parcel Complete Duplicate Parcel High Dollar Reporting In …" at bounding box center [995, 220] width 227 height 29
click at [1091, 254] on input "Apply" at bounding box center [1087, 253] width 45 height 25
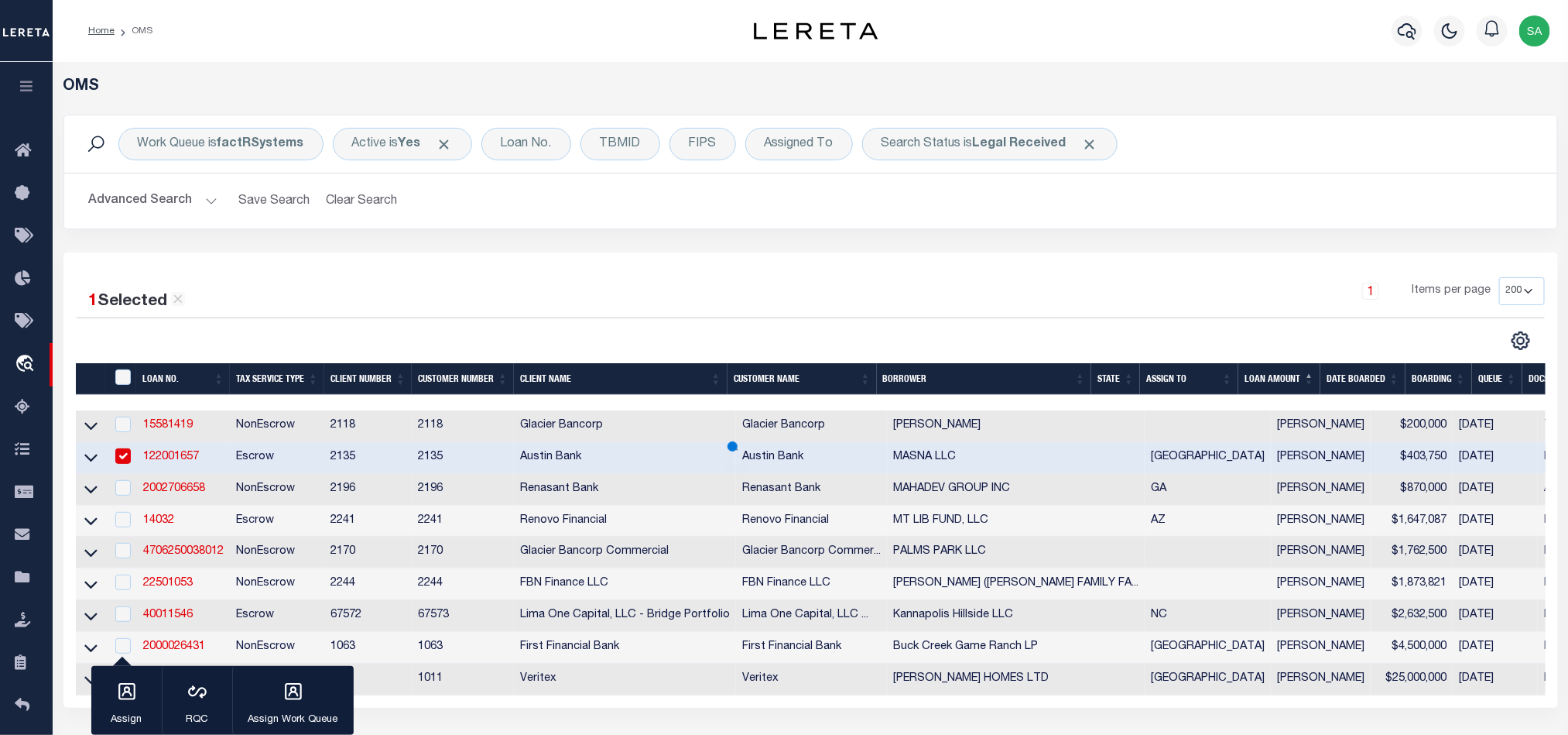
click at [871, 237] on div "Work Queue is factRSystems Active is Yes Loan No. TBMID FIPS Assigned To Search…" at bounding box center [811, 184] width 1518 height 138
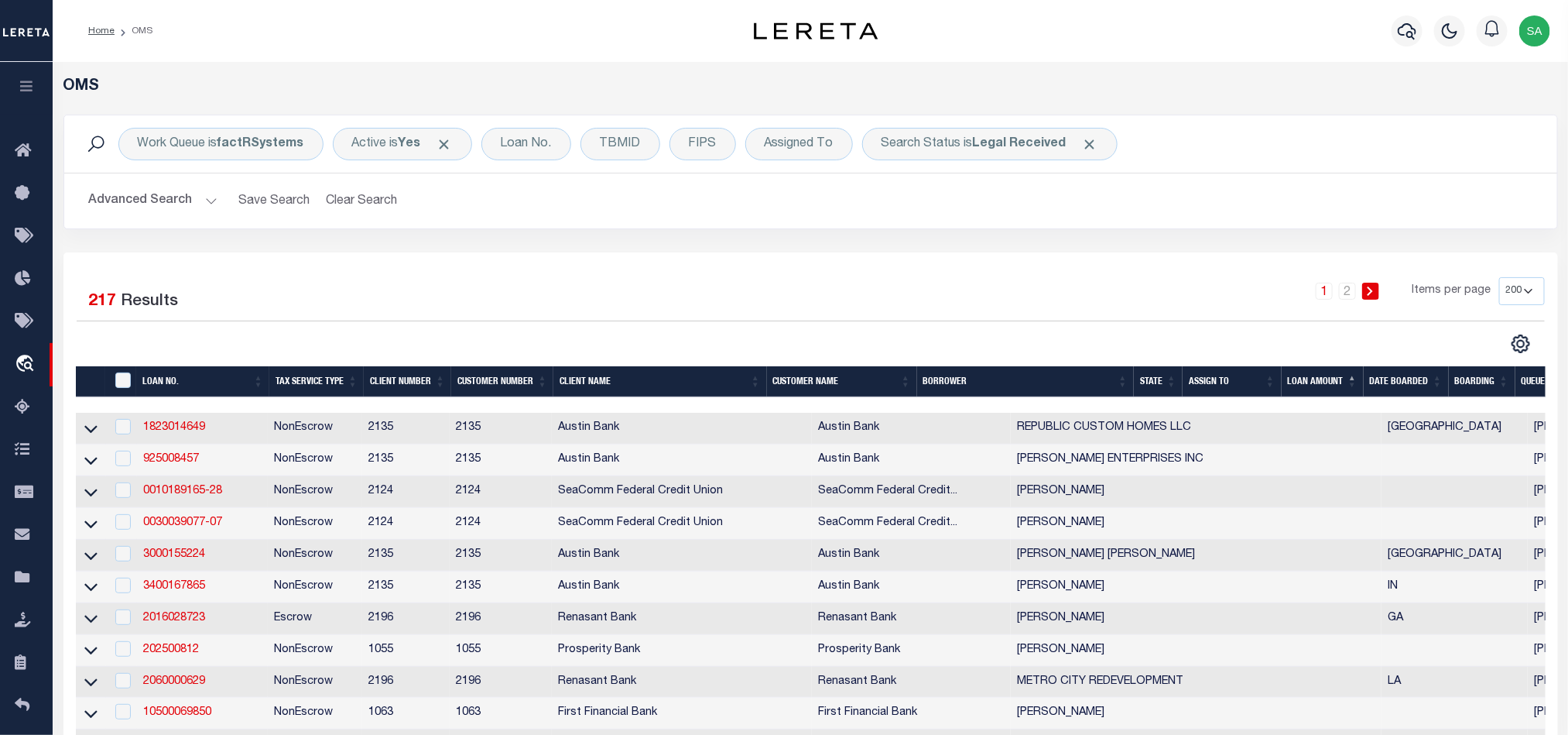
scroll to position [6284, 0]
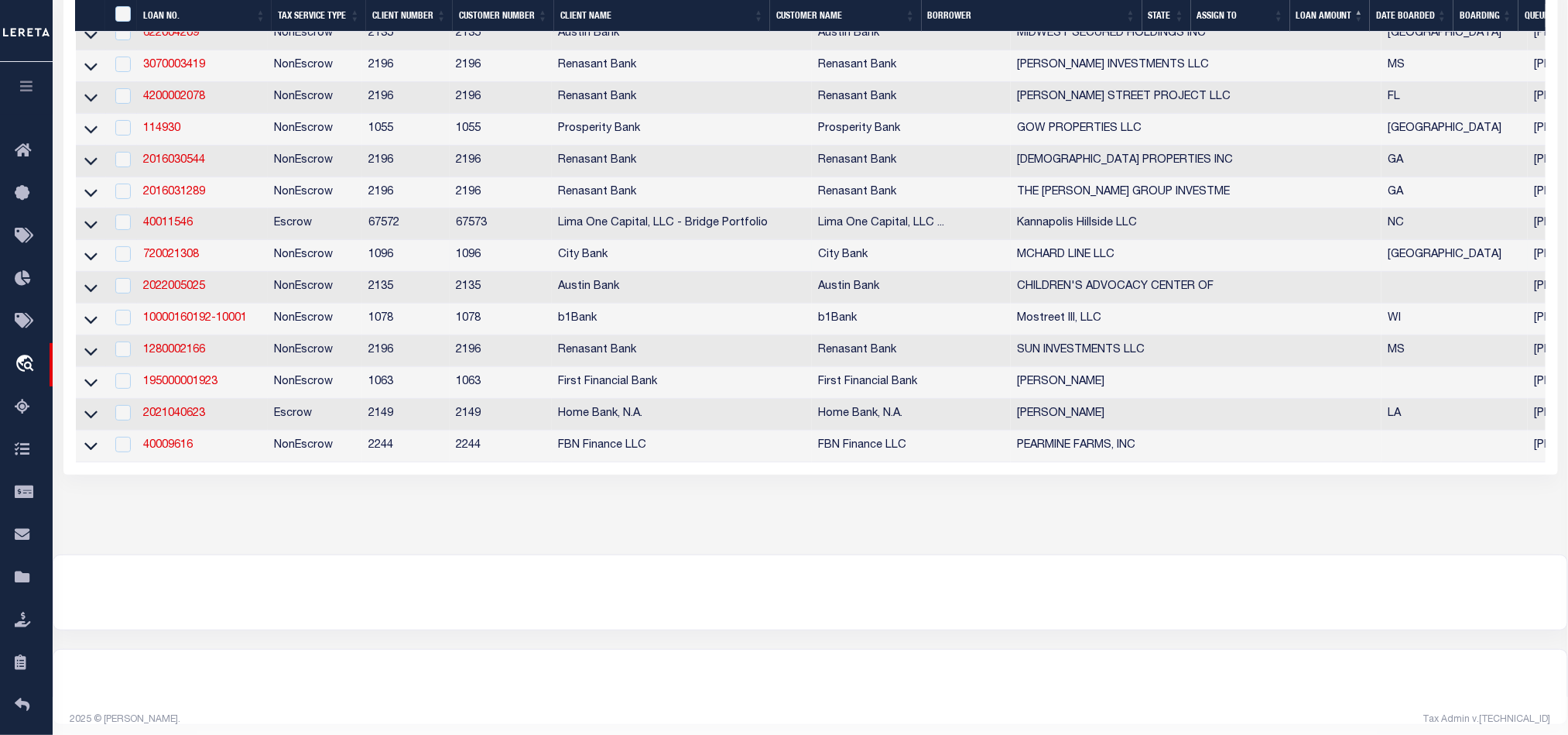
click at [186, 272] on td "720021308" at bounding box center [202, 256] width 131 height 32
checkbox input "true"
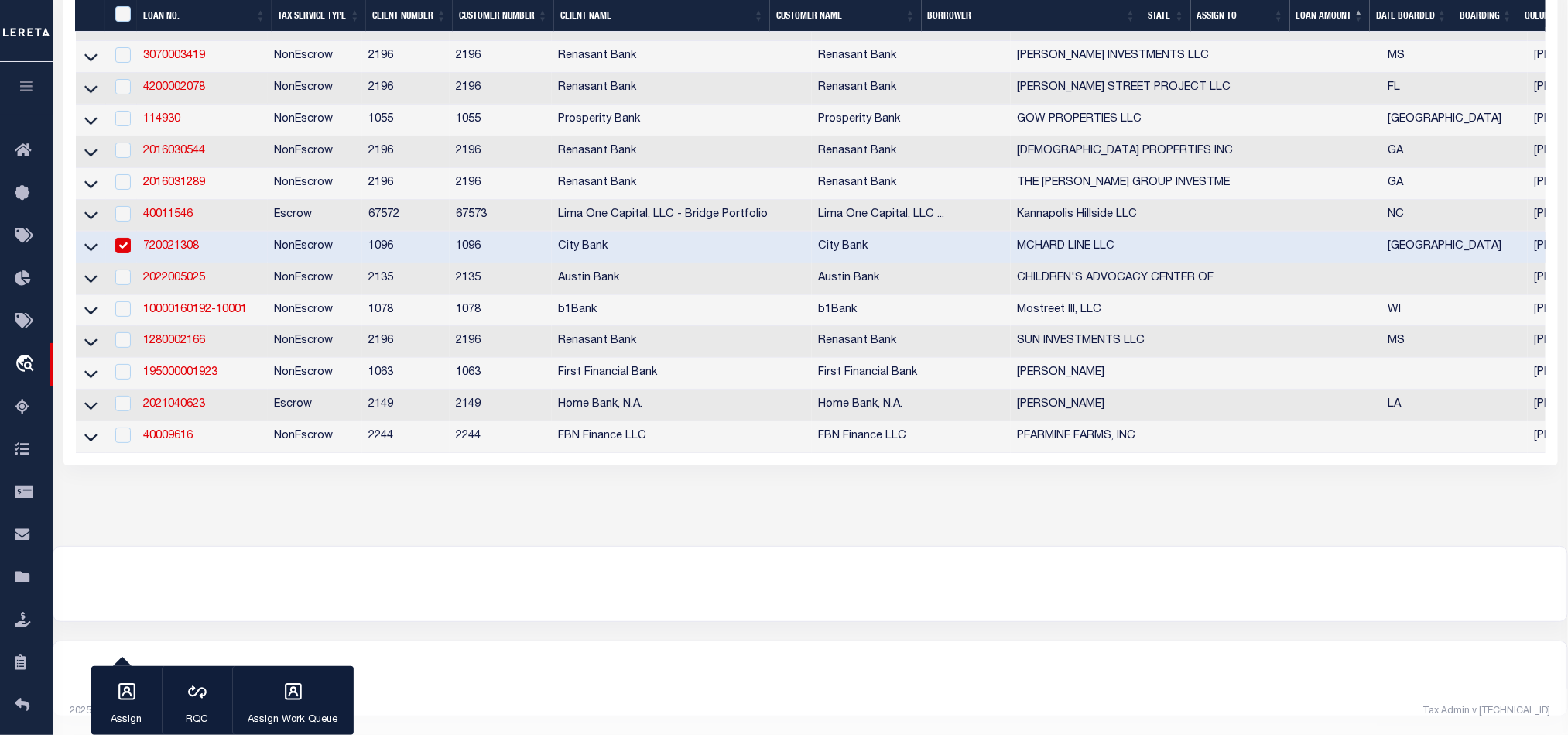
scroll to position [6279, 0]
click at [191, 252] on link "720021308" at bounding box center [171, 246] width 55 height 11
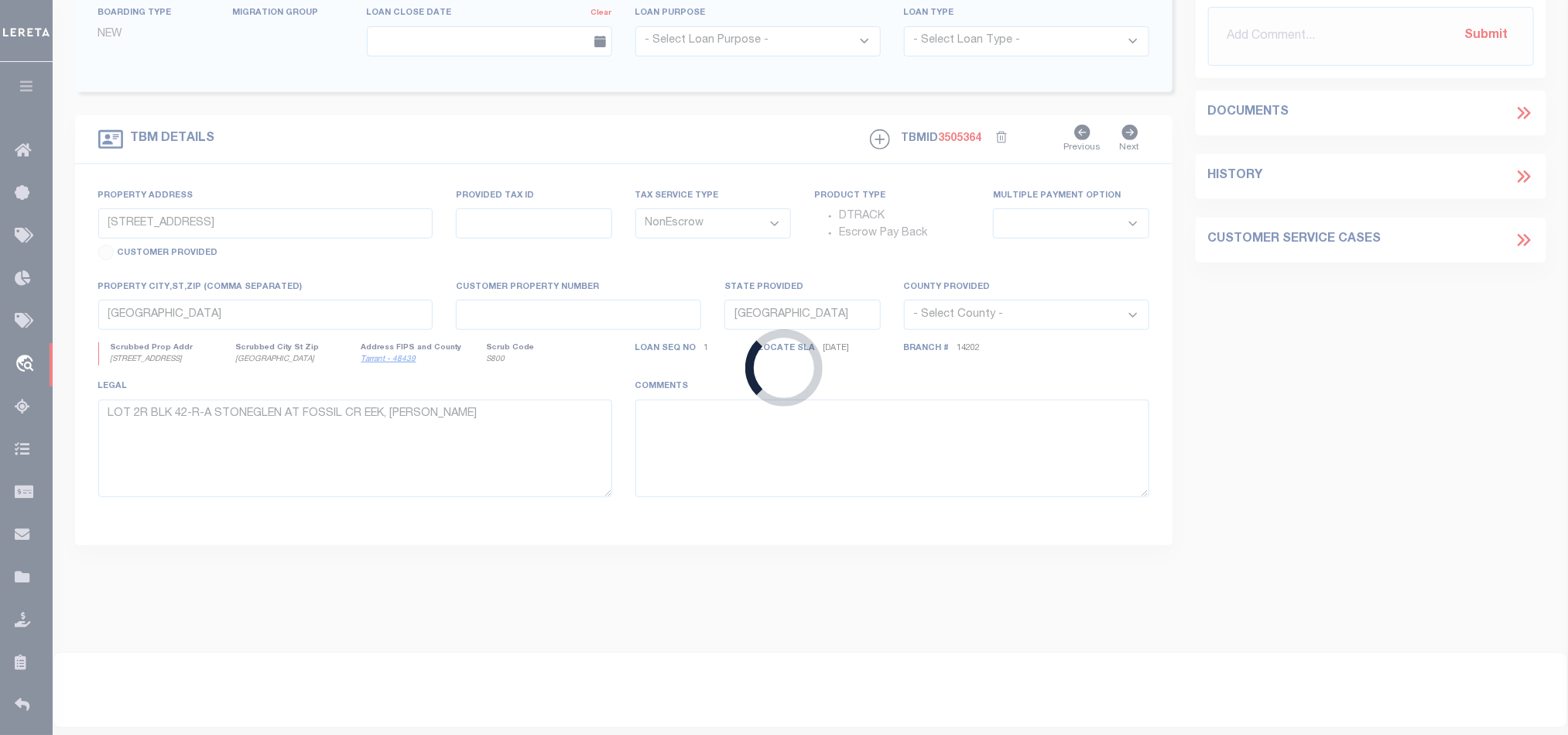
type input "720021308"
type input "MCHARD LINE LLC"
select select
select select "100"
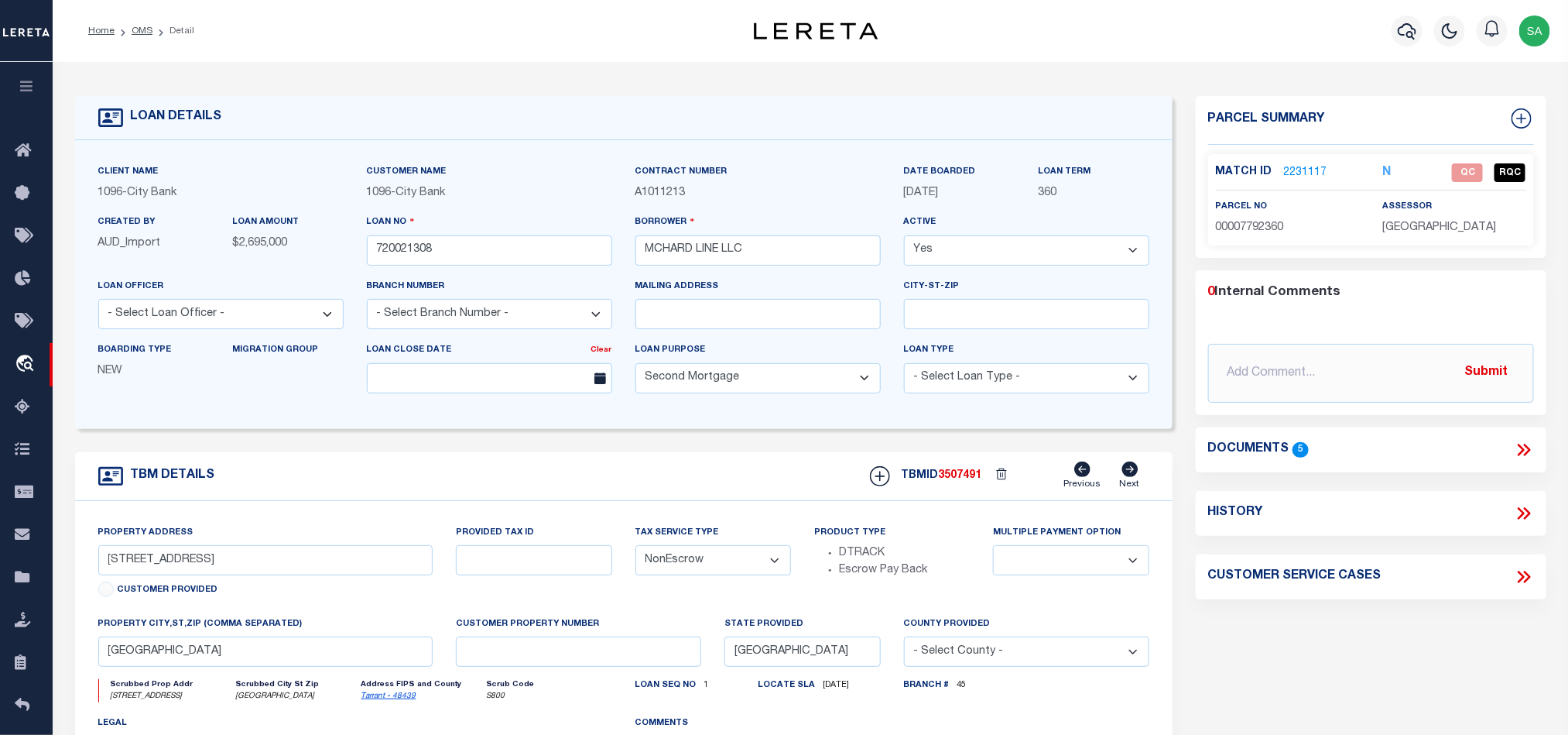
type input "3708 MCHARD RD"
type input "5860010000010900"
select select
type input "MISSOURI CITY, TX 77489"
select select
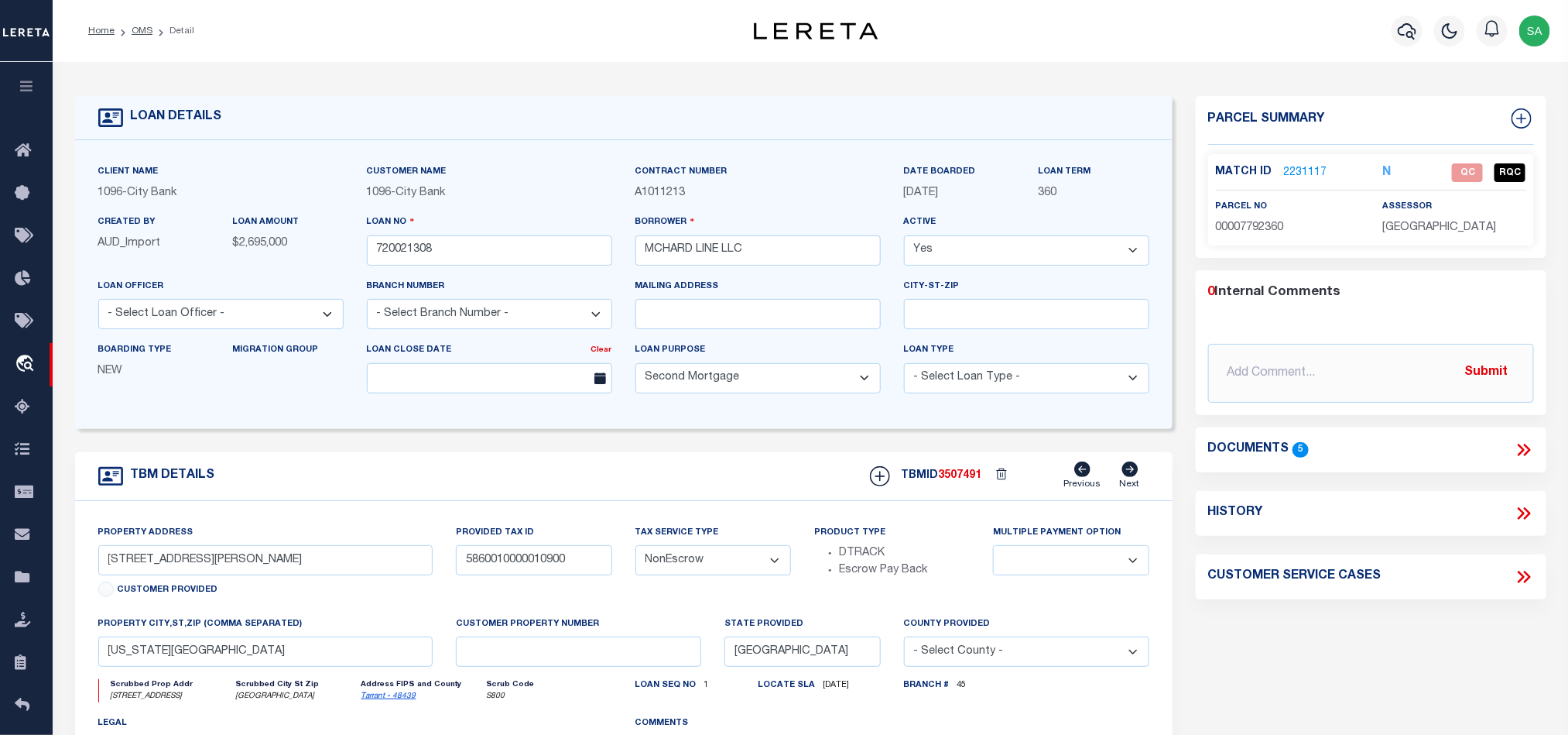
select select "1355"
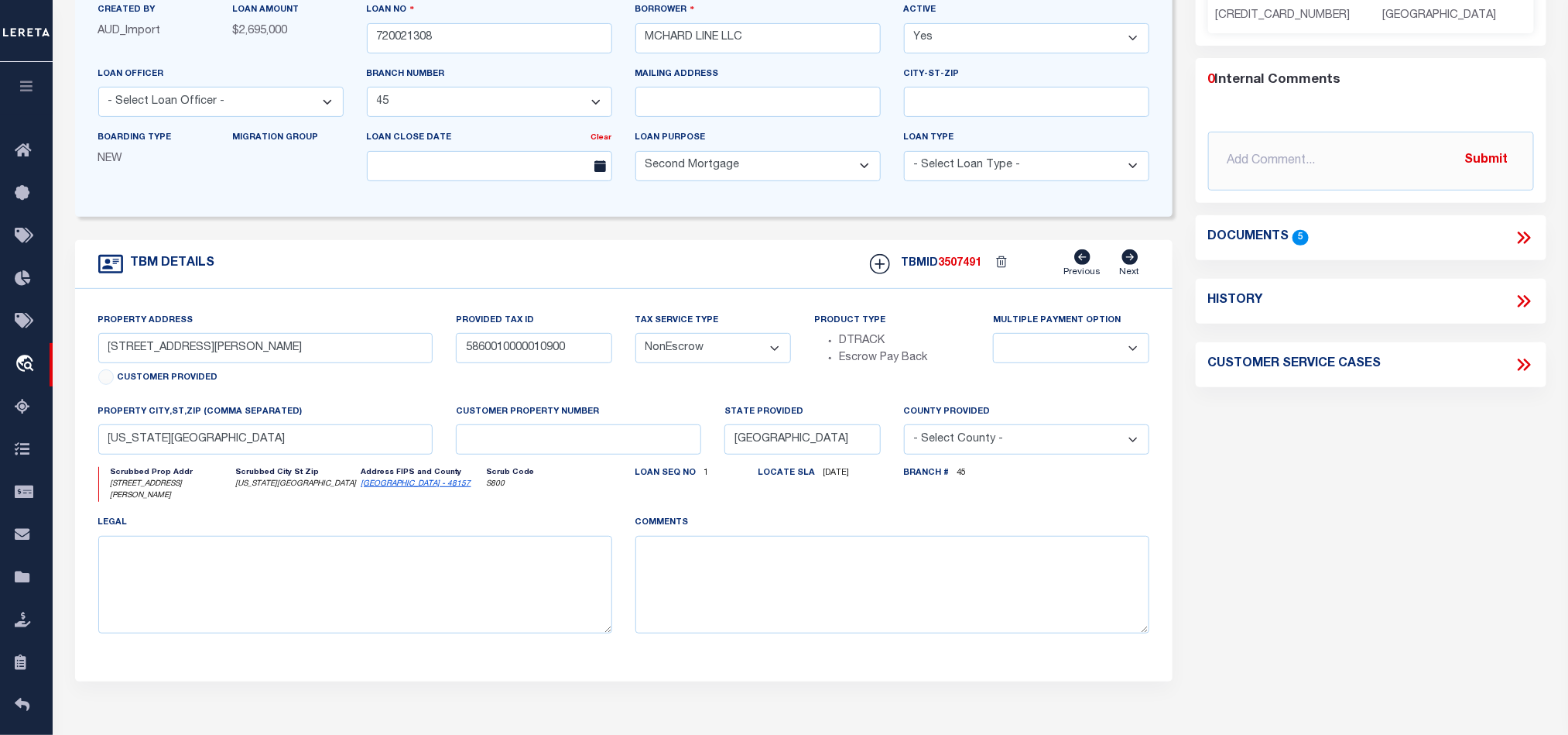
scroll to position [232, 0]
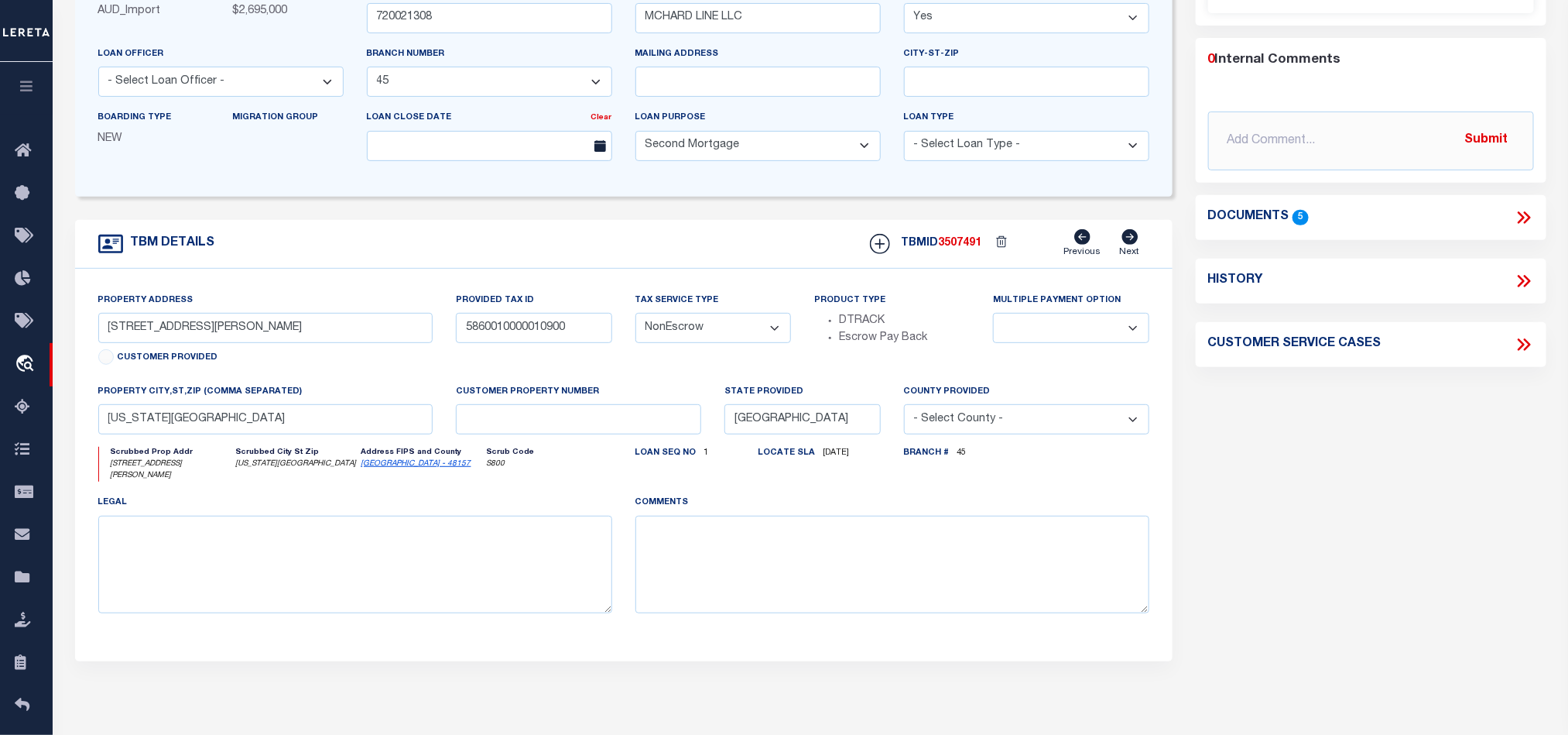
click at [387, 467] on link "Fort Bend - 48157" at bounding box center [416, 463] width 110 height 8
drag, startPoint x: 189, startPoint y: 339, endPoint x: 235, endPoint y: 256, distance: 94.9
click at [0, 266] on html "Home OMS Detail" at bounding box center [784, 362] width 1568 height 1190
click at [1525, 223] on icon at bounding box center [1526, 217] width 7 height 13
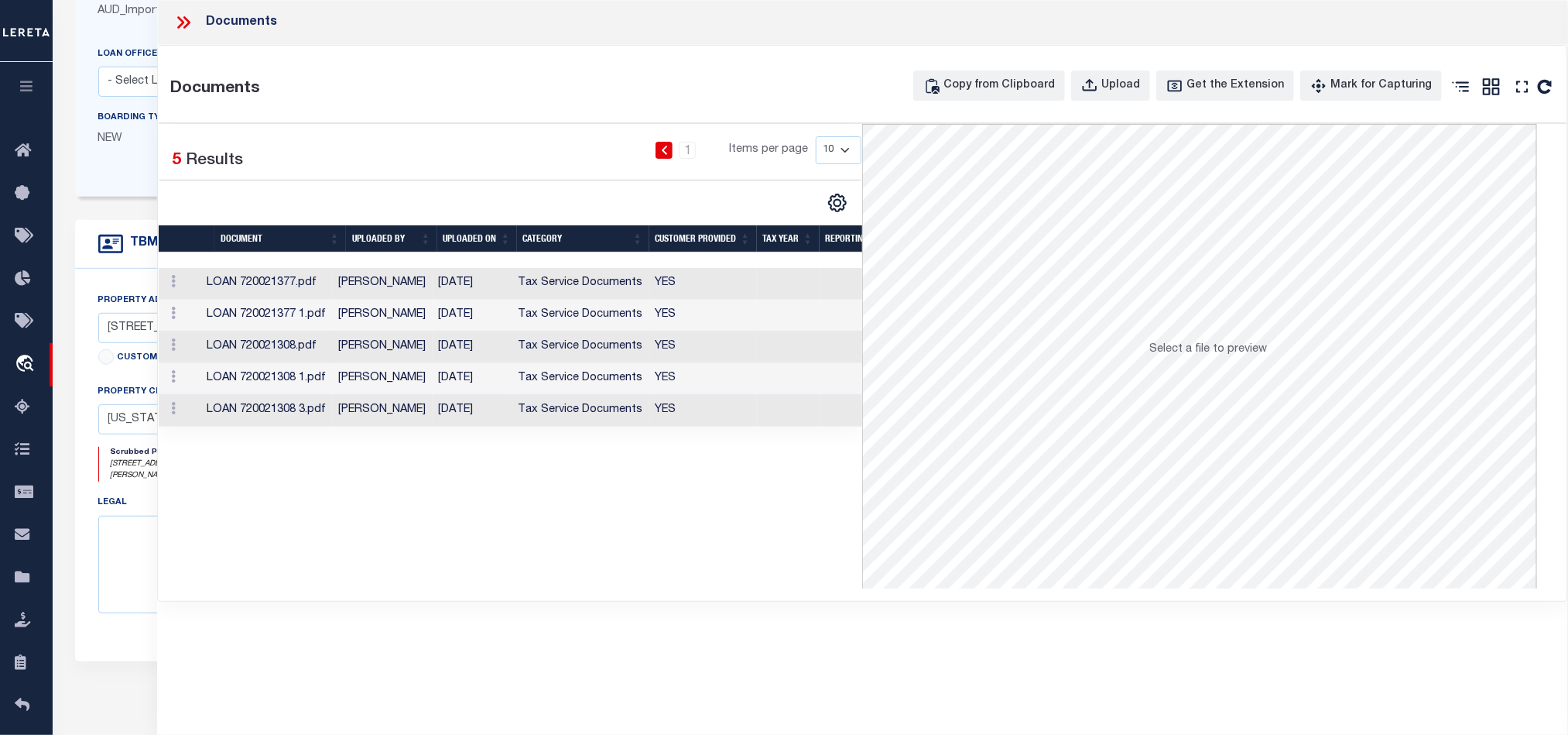
click at [550, 362] on td "Tax Service Documents" at bounding box center [580, 347] width 137 height 32
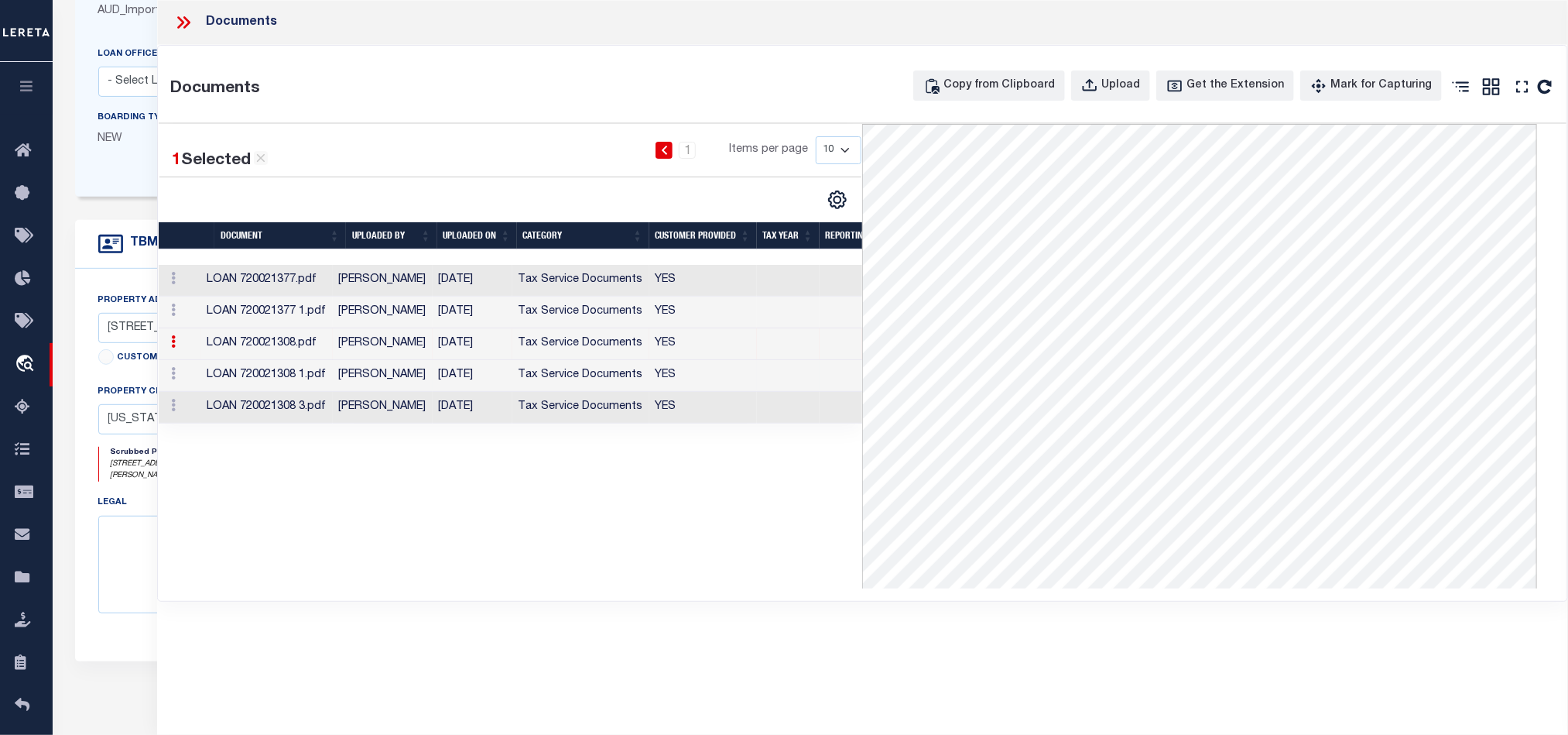
click at [632, 378] on td "Tax Service Documents" at bounding box center [580, 376] width 137 height 32
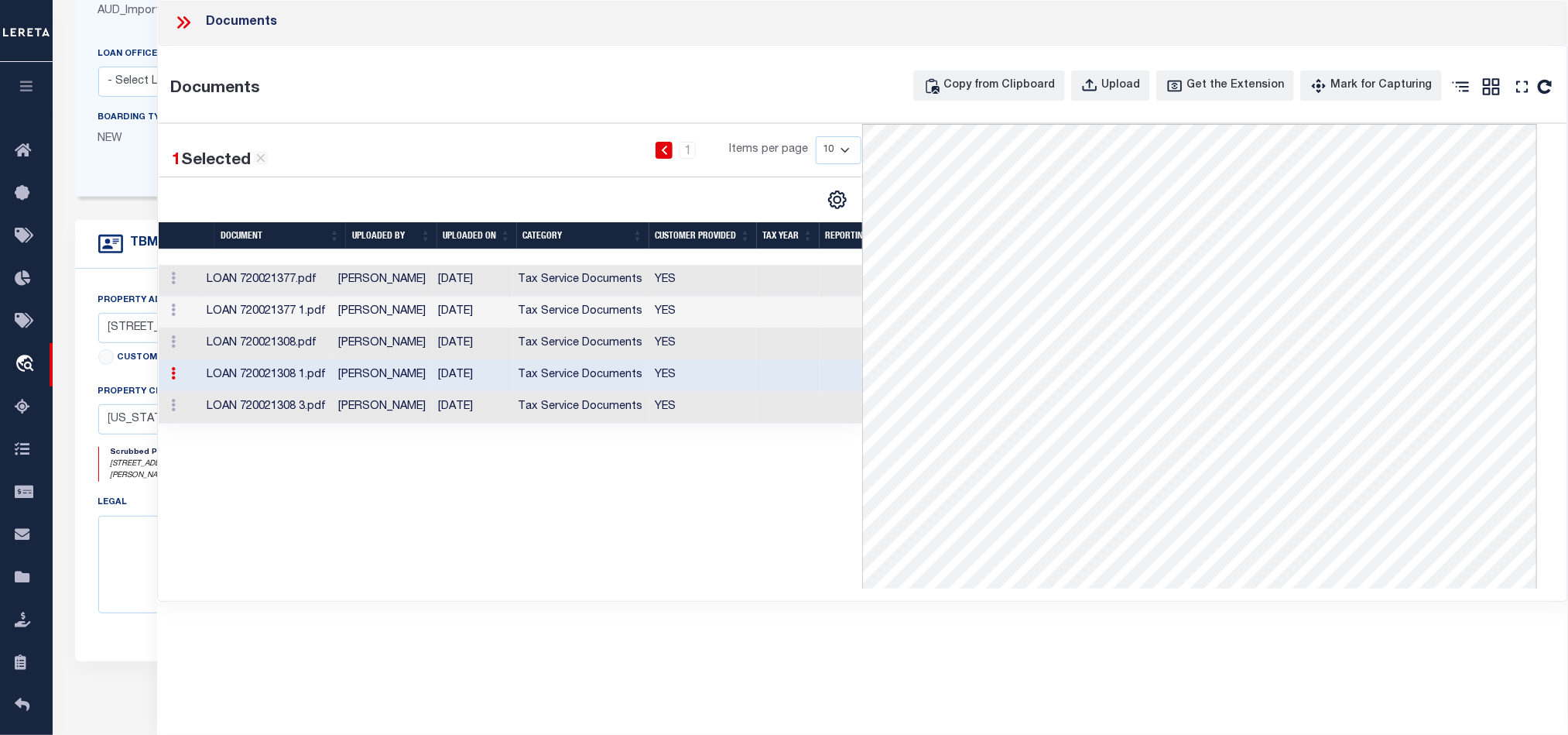
click at [656, 409] on td "YES" at bounding box center [703, 408] width 107 height 32
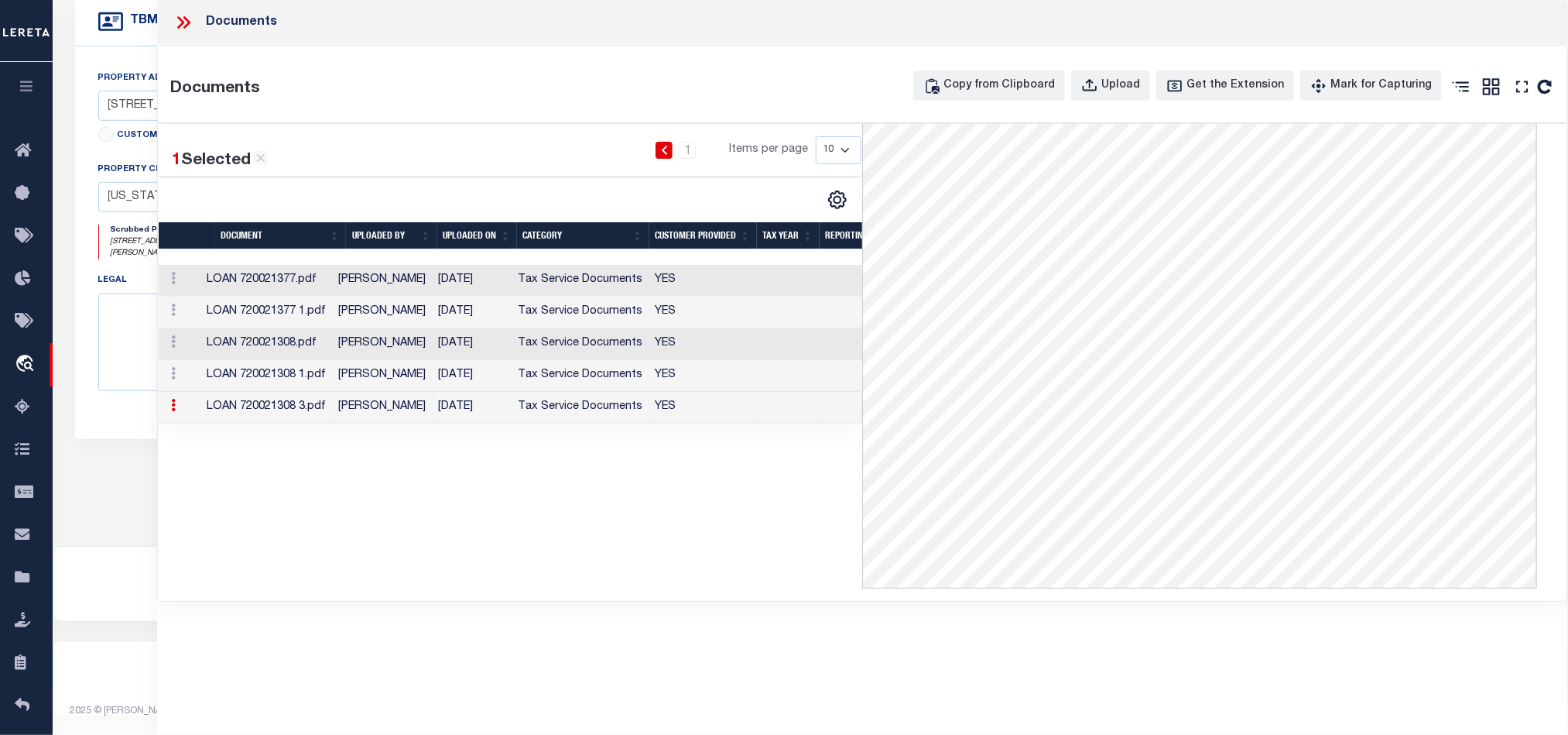
scroll to position [341, 0]
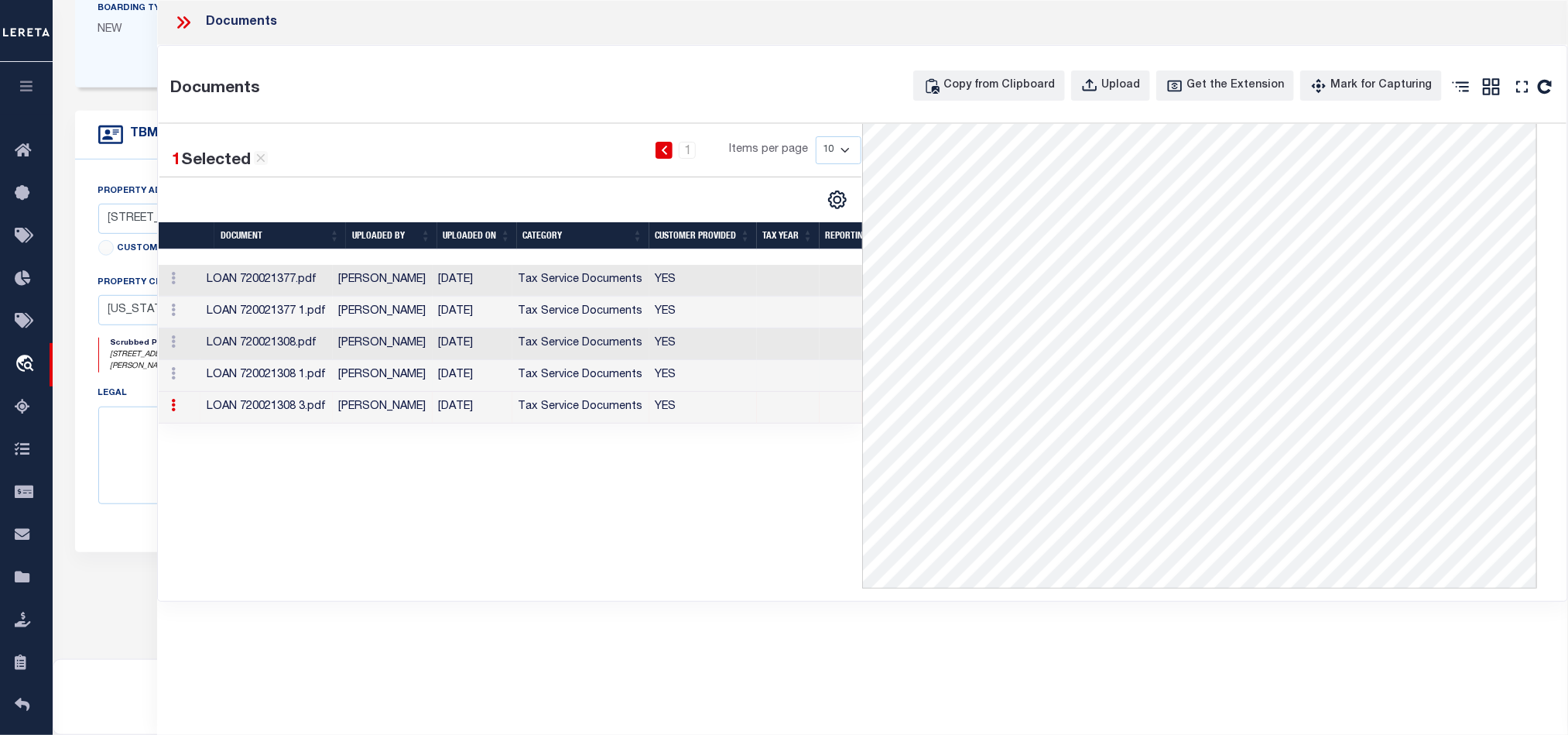
click at [795, 392] on td at bounding box center [788, 376] width 63 height 32
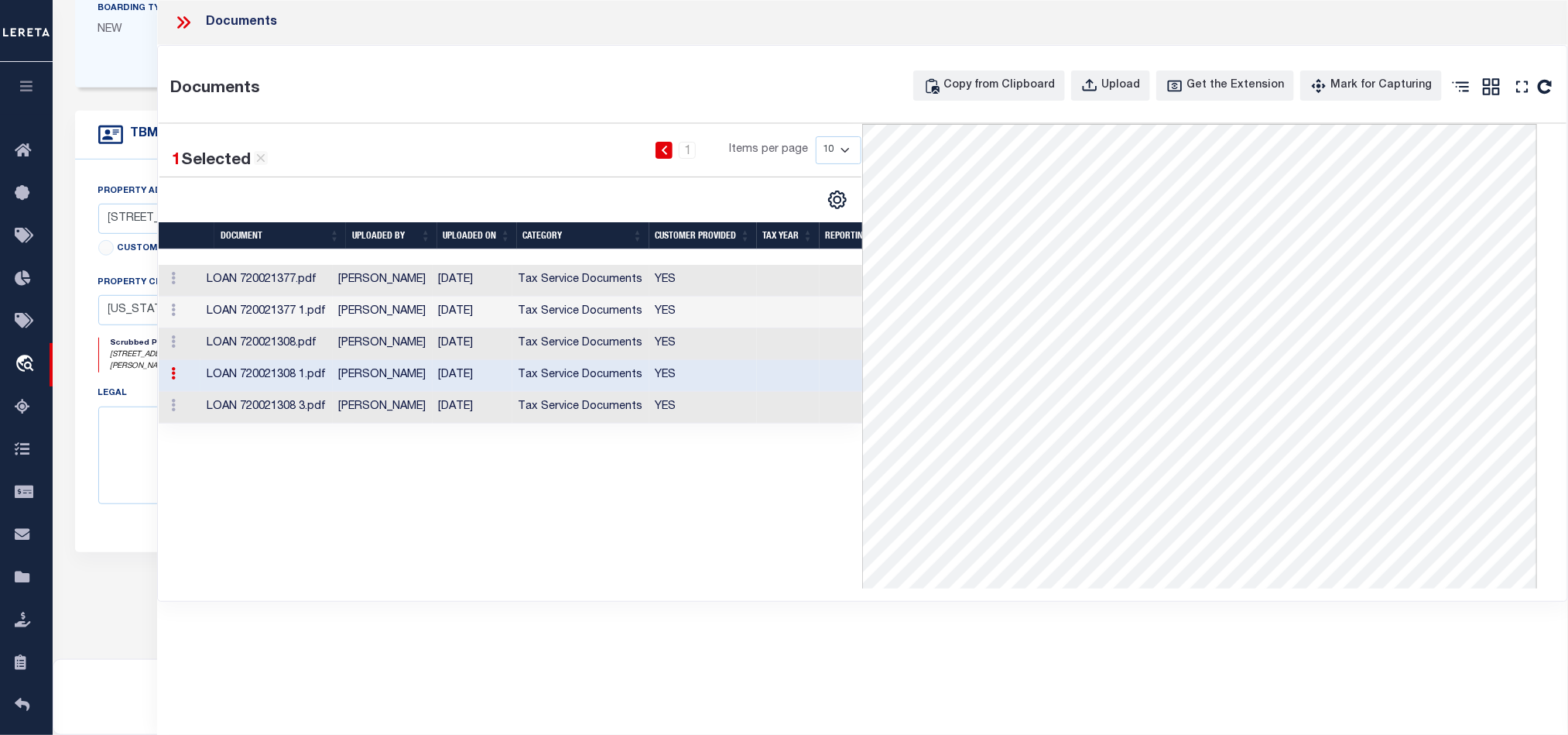
scroll to position [226, 0]
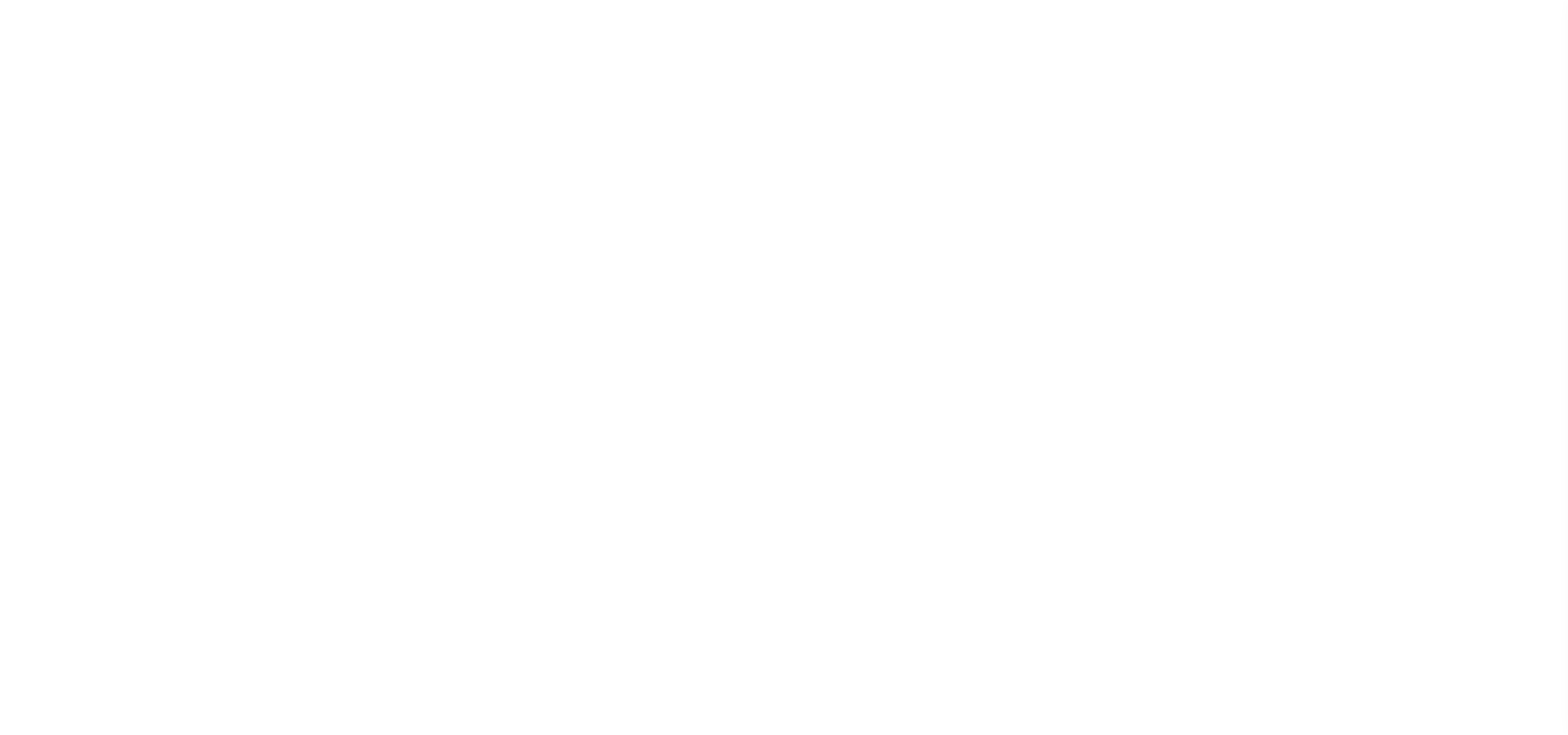
select select "100"
select select "NonEscrow"
select select
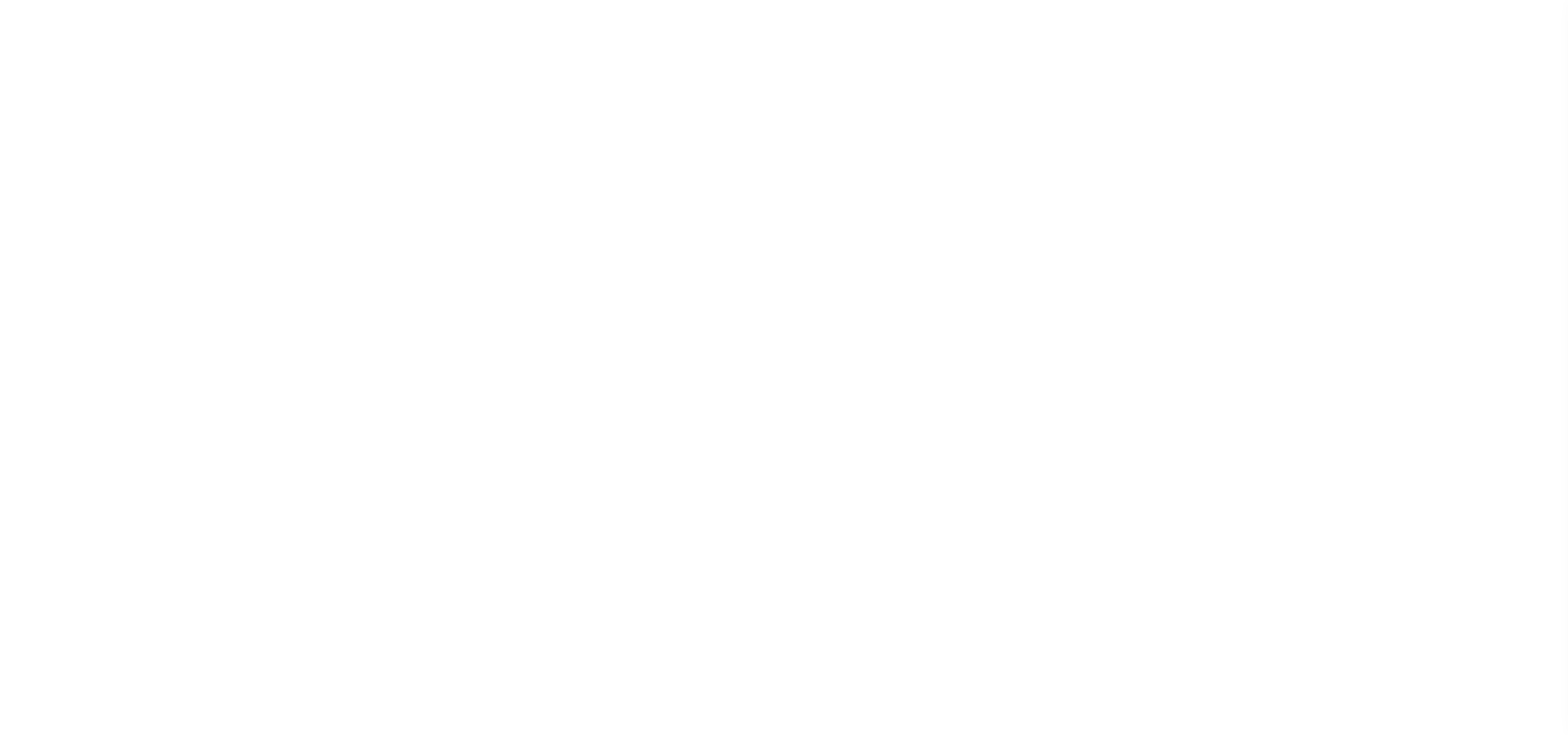
scroll to position [226, 0]
select select "1355"
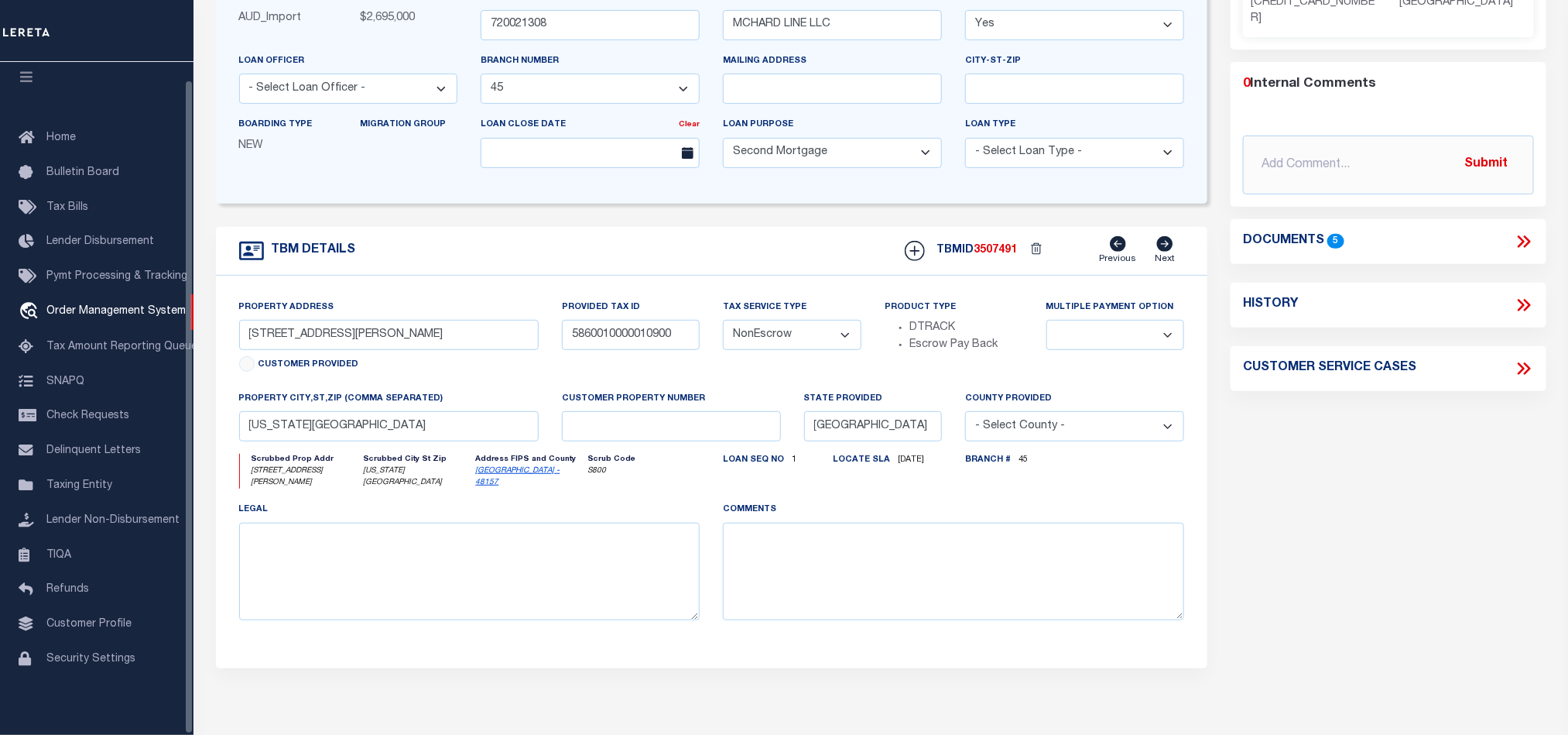
click at [1356, 428] on div "Parcel Summary Match ID 2241816 N parcel no 5860010000010907 0 5" at bounding box center [1388, 300] width 338 height 858
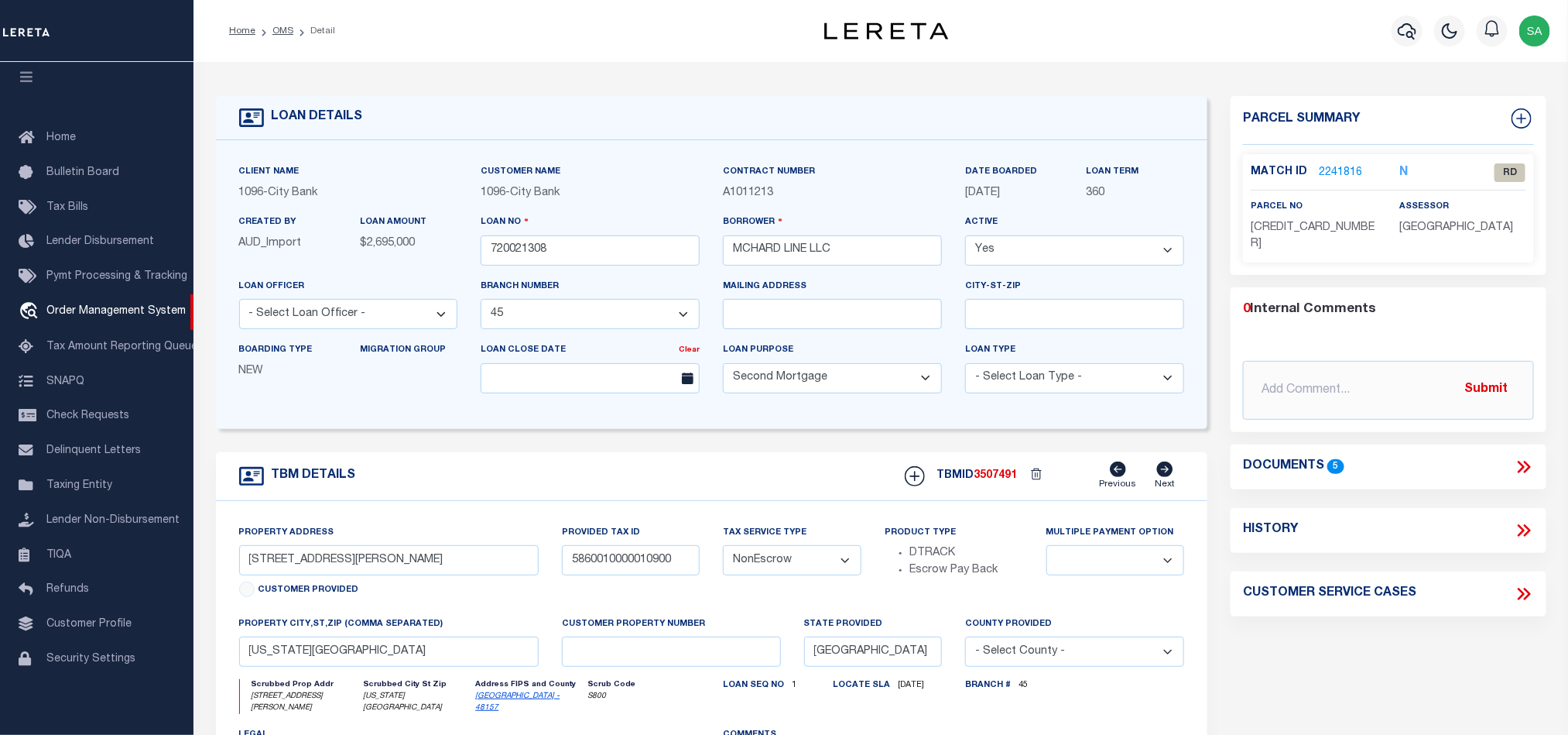
click at [1078, 70] on div "LOAN DETAILS Client Name 1096" at bounding box center [880, 531] width 1374 height 939
click at [1335, 166] on link "2241816" at bounding box center [1341, 173] width 44 height 16
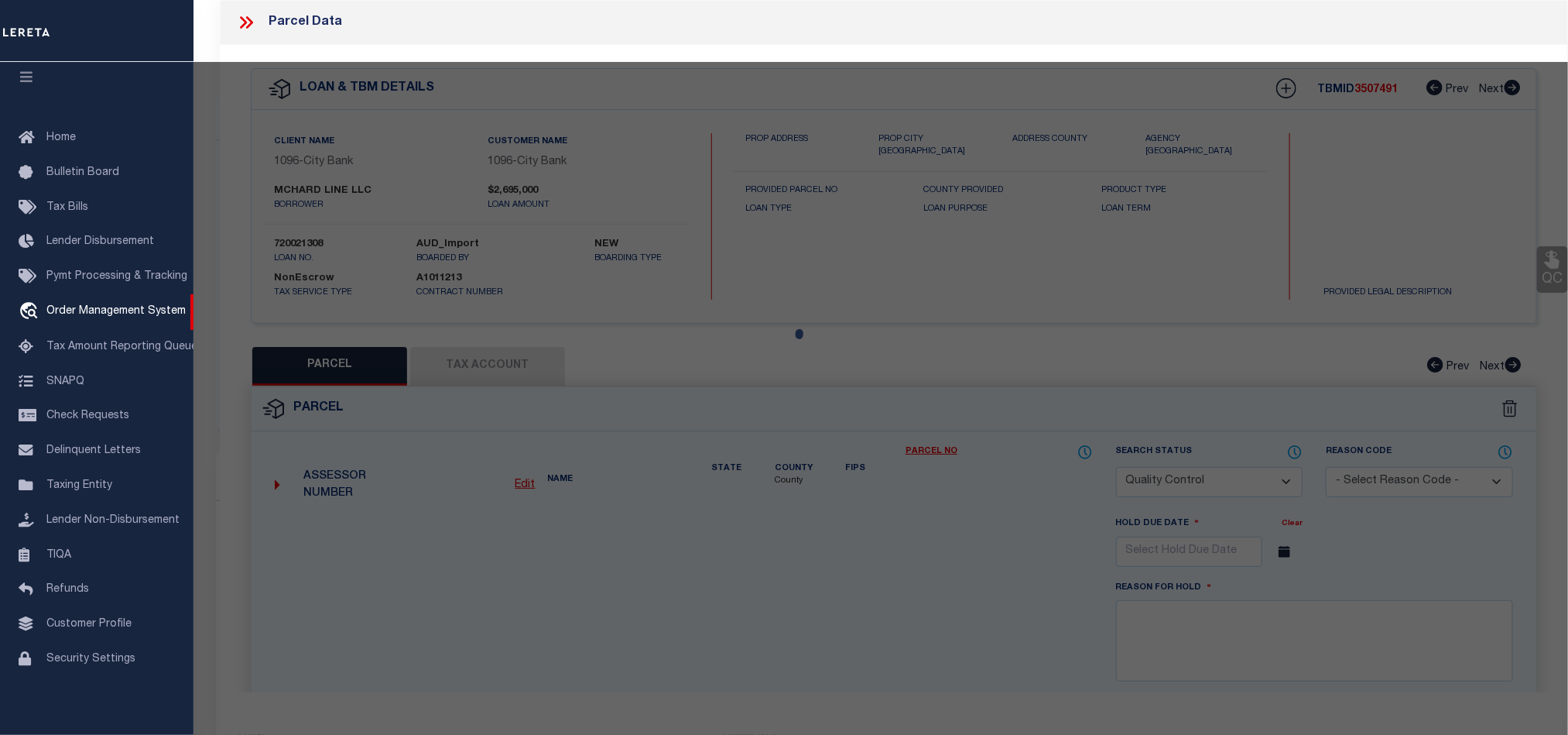
select select "AS"
select select
checkbox input "false"
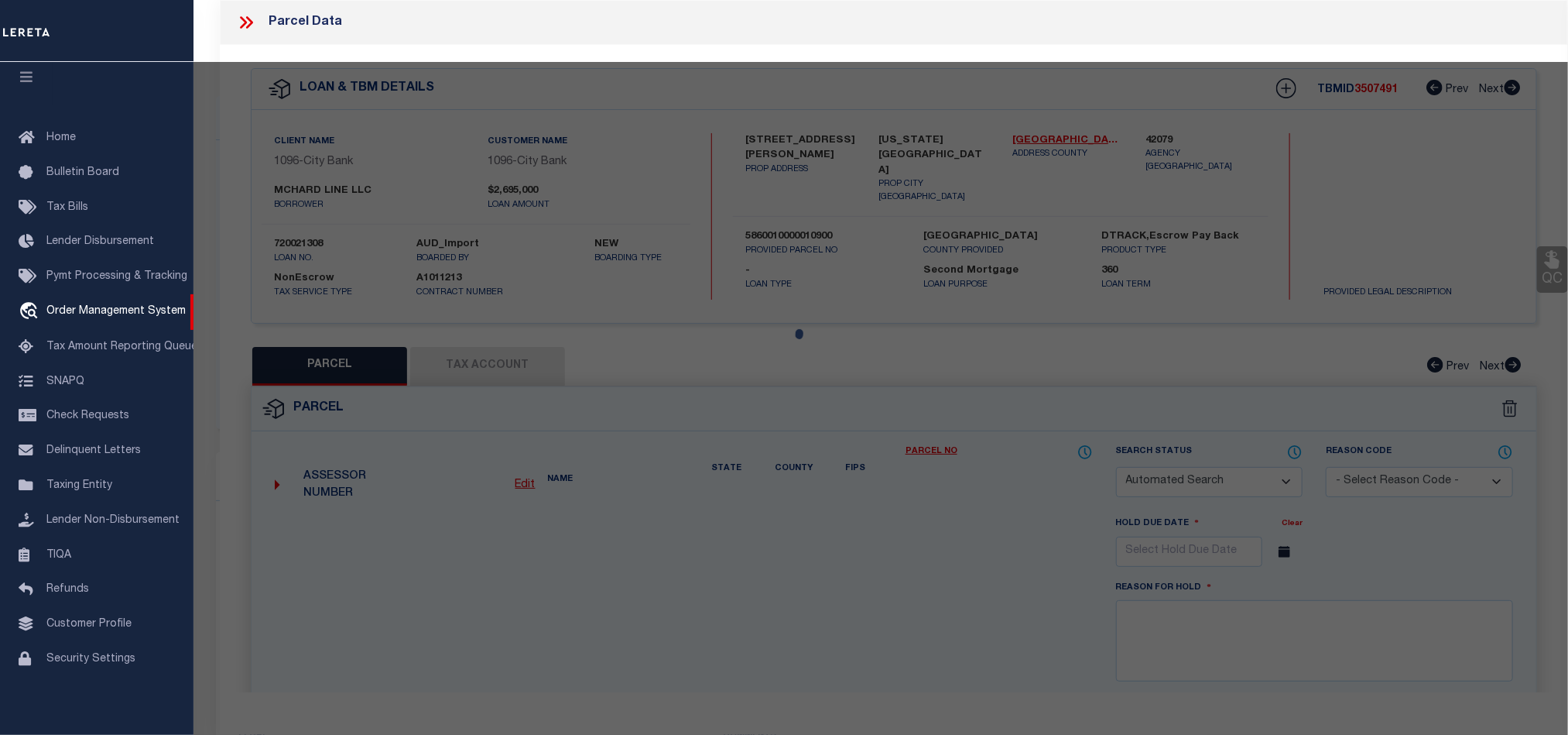
select select "RD"
type input "MCHARD LINE LLC"
select select "ATL"
select select "ADD"
type input "[STREET_ADDRESS][PERSON_NAME]"
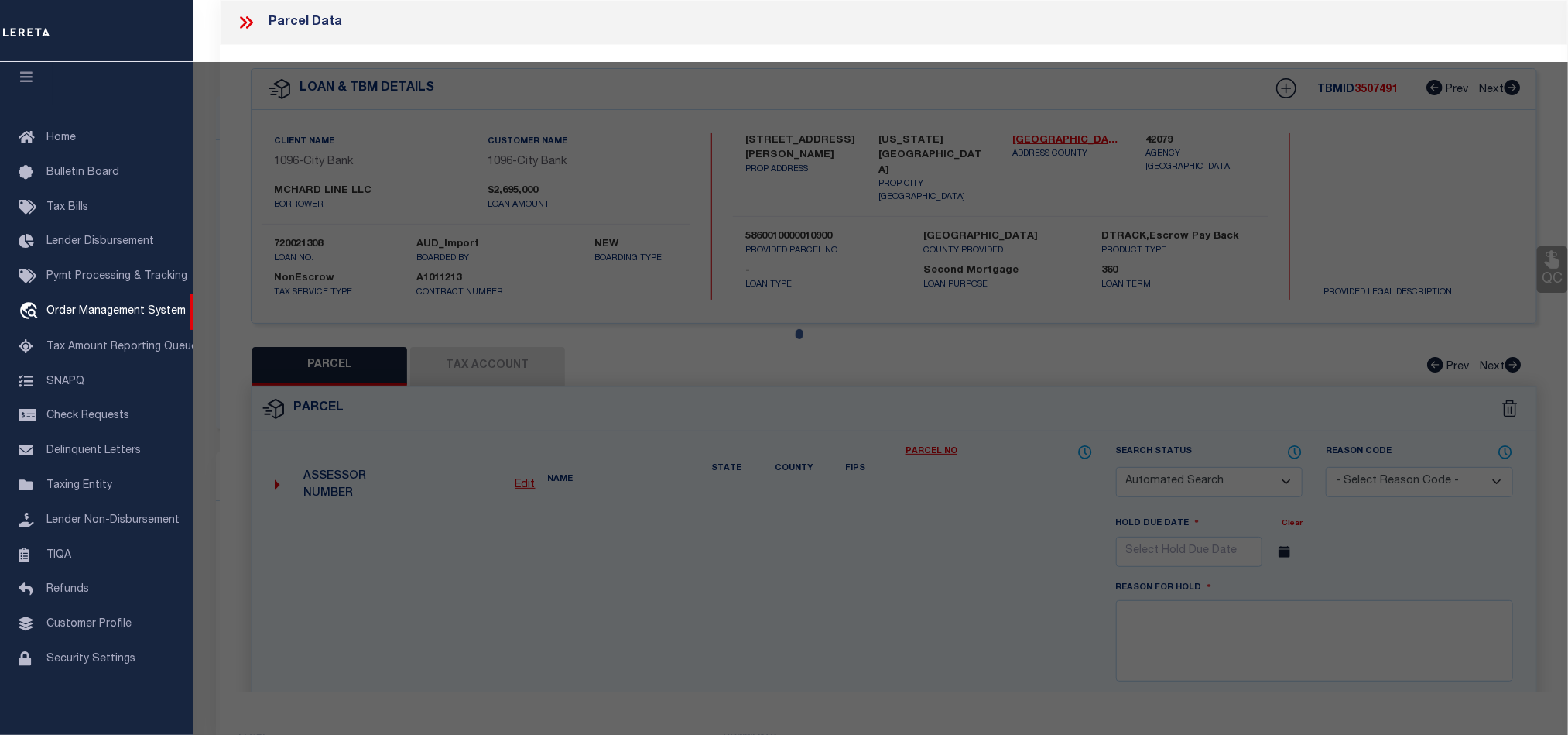
type input "[US_STATE][GEOGRAPHIC_DATA]"
type textarea "[PERSON_NAME][GEOGRAPHIC_DATA] 1, ACRES 1.6689, RESTRICTED RESERVE 'A' (COMMERC…"
type textarea "Document uploaded that satisfies a legal requirement, changing from [GEOGRAPHIC…"
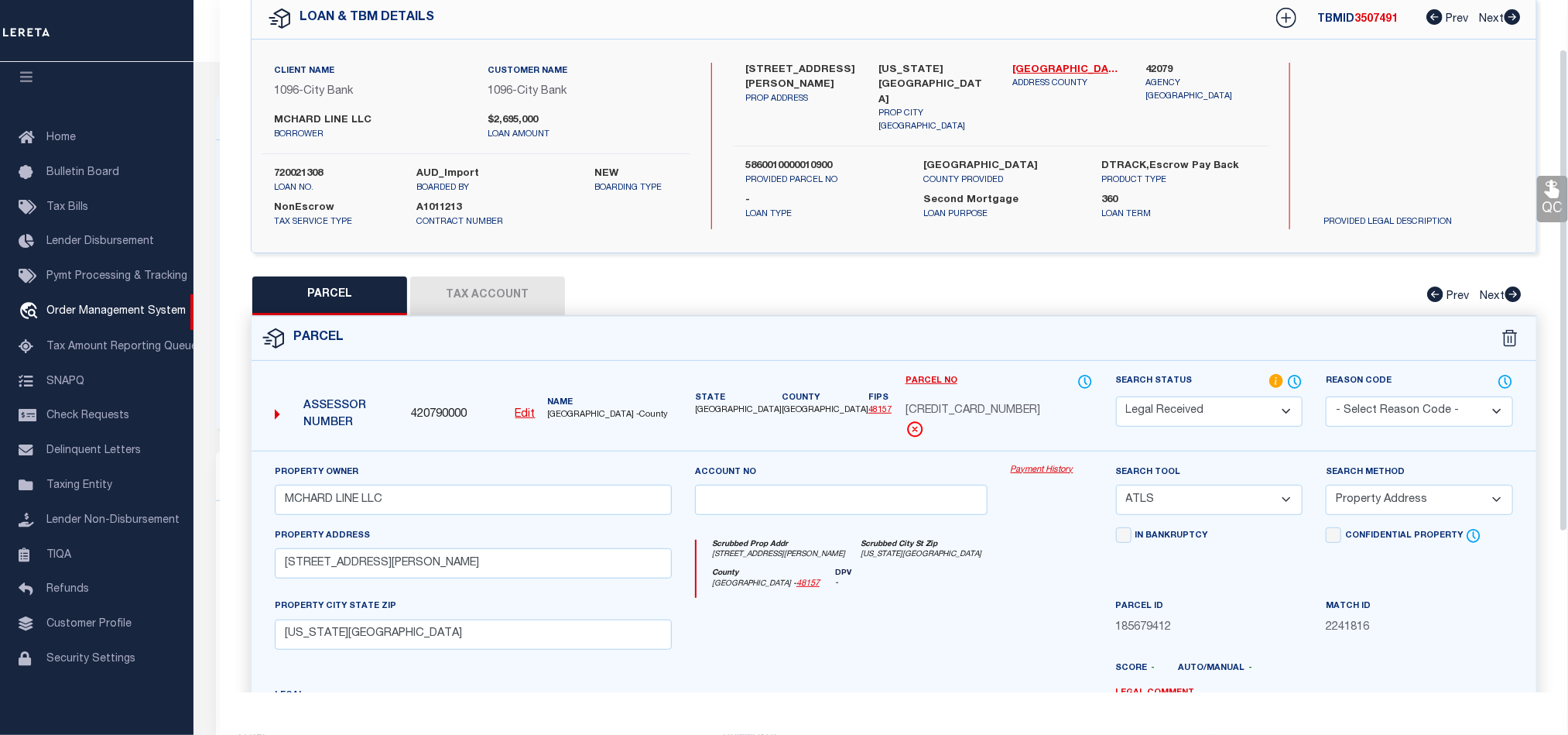
scroll to position [300, 0]
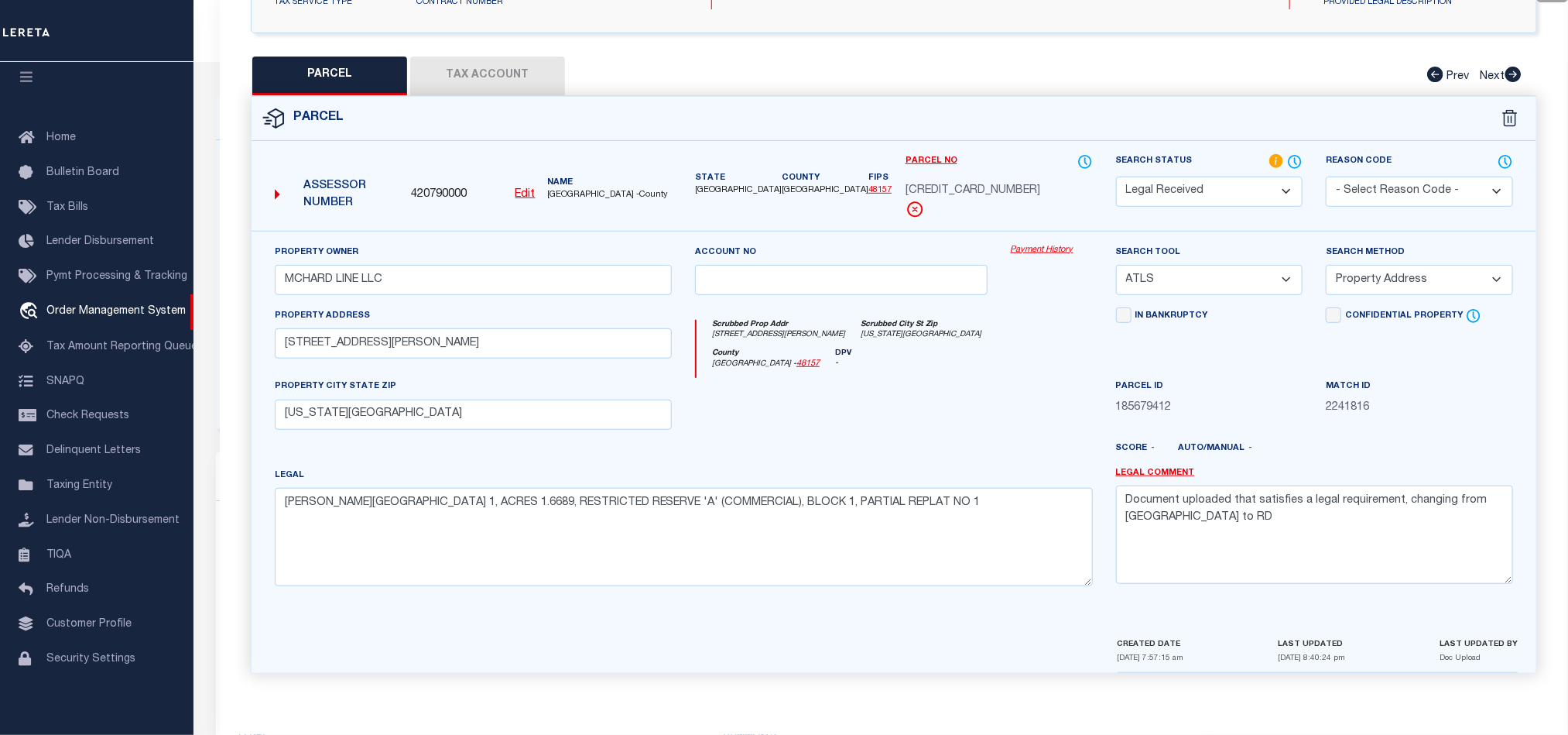
click at [490, 77] on button "Tax Account" at bounding box center [487, 76] width 155 height 39
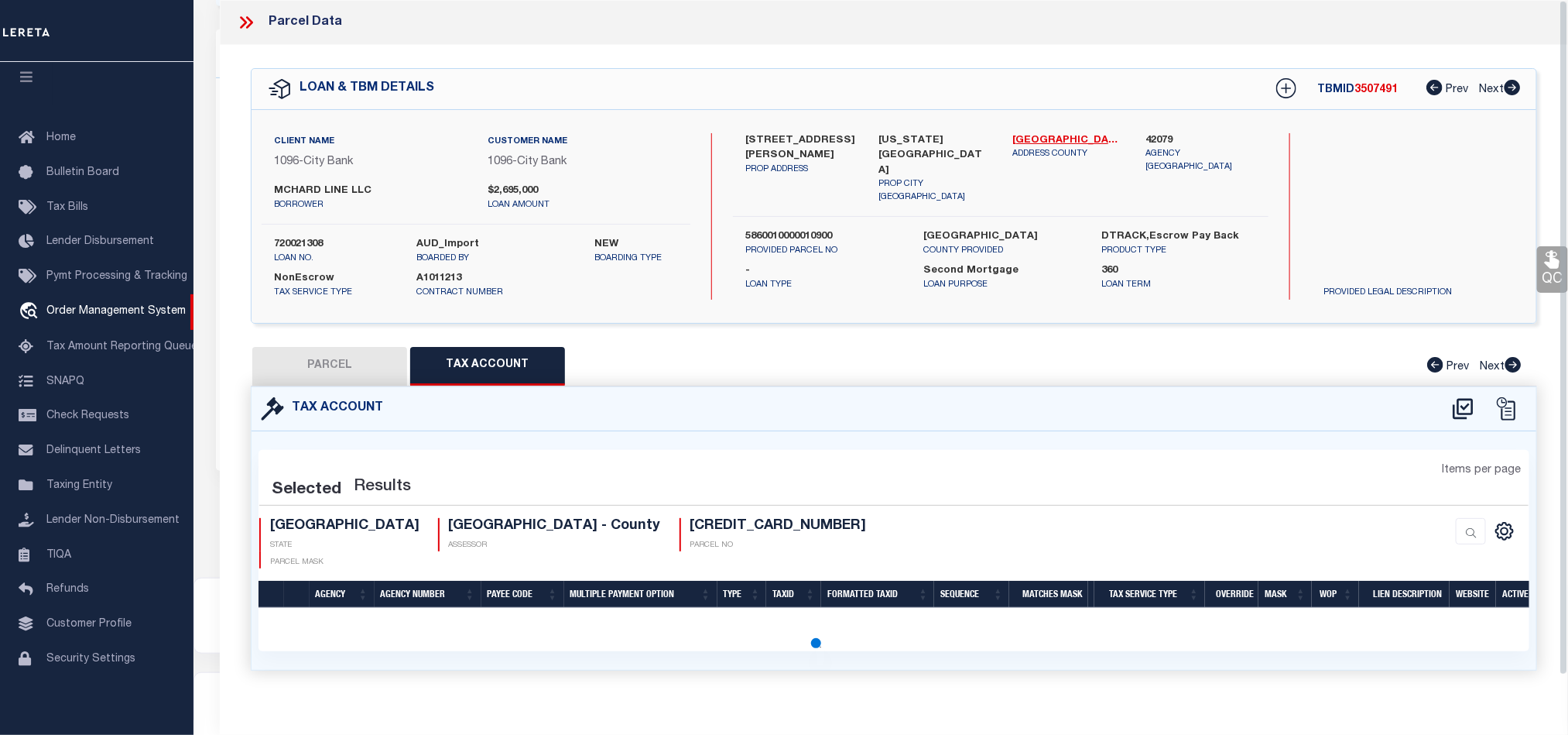
scroll to position [457, 0]
select select "100"
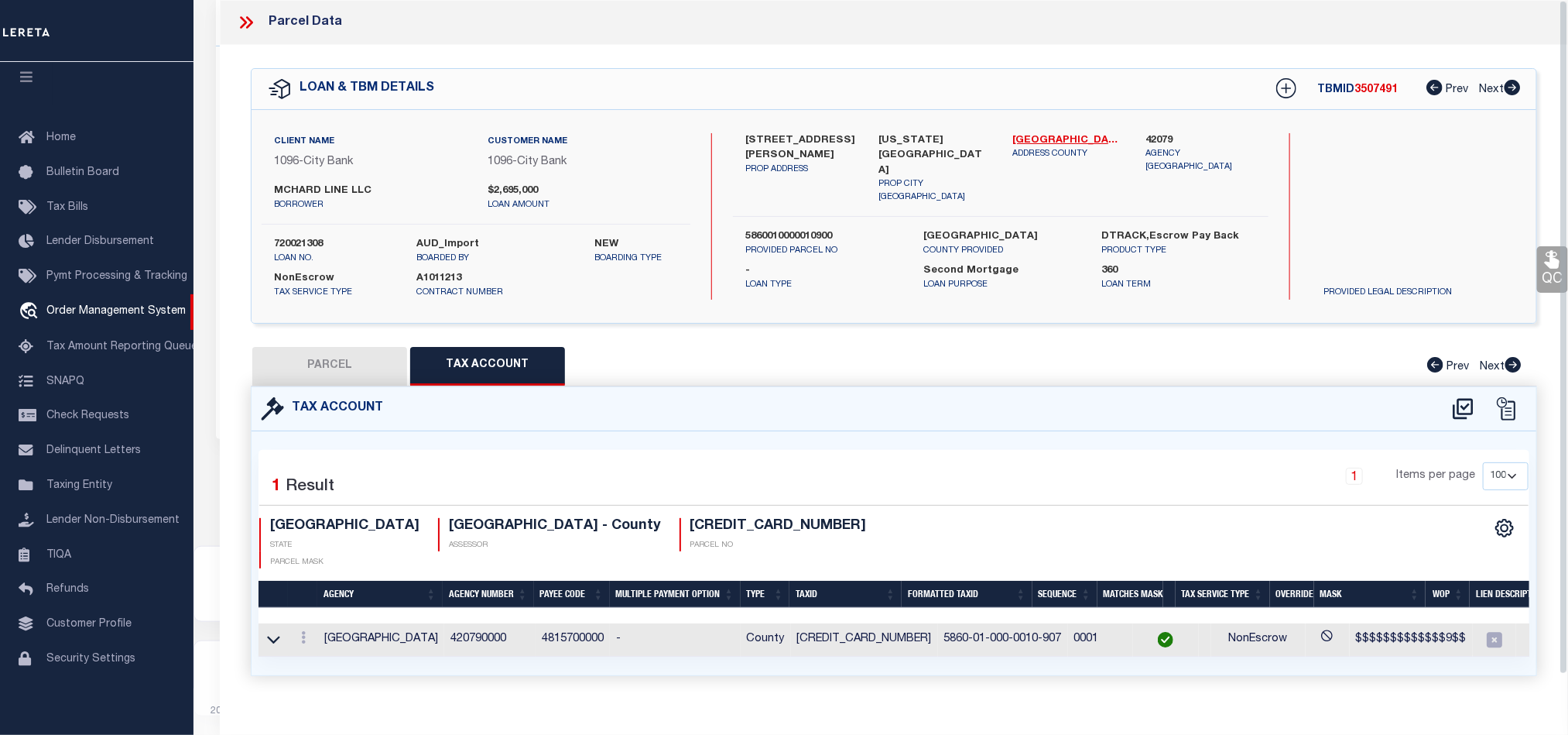
click at [333, 340] on div "QC QC QC" at bounding box center [894, 379] width 1348 height 668
click at [326, 353] on button "PARCEL" at bounding box center [330, 366] width 155 height 39
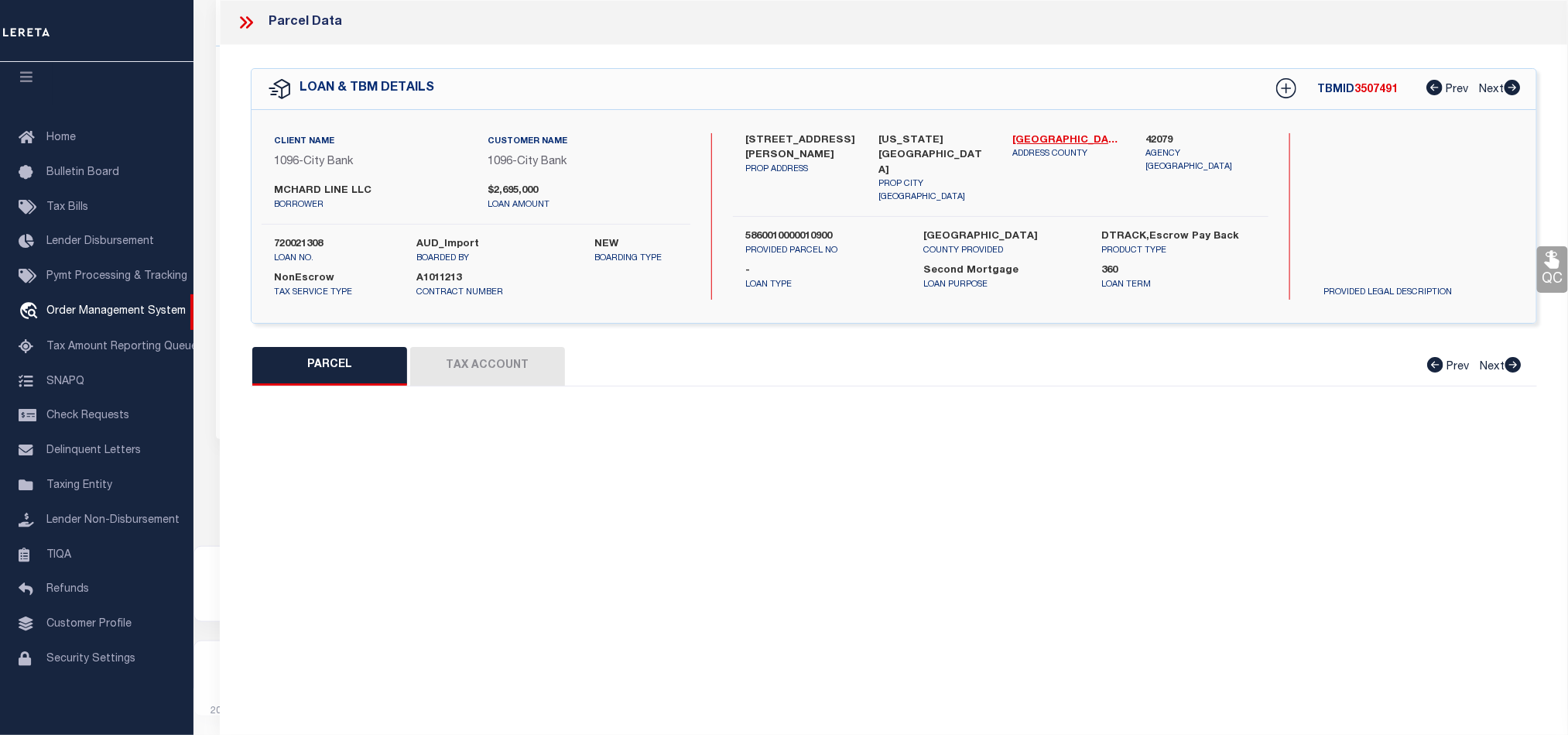
select select "AS"
select select
checkbox input "false"
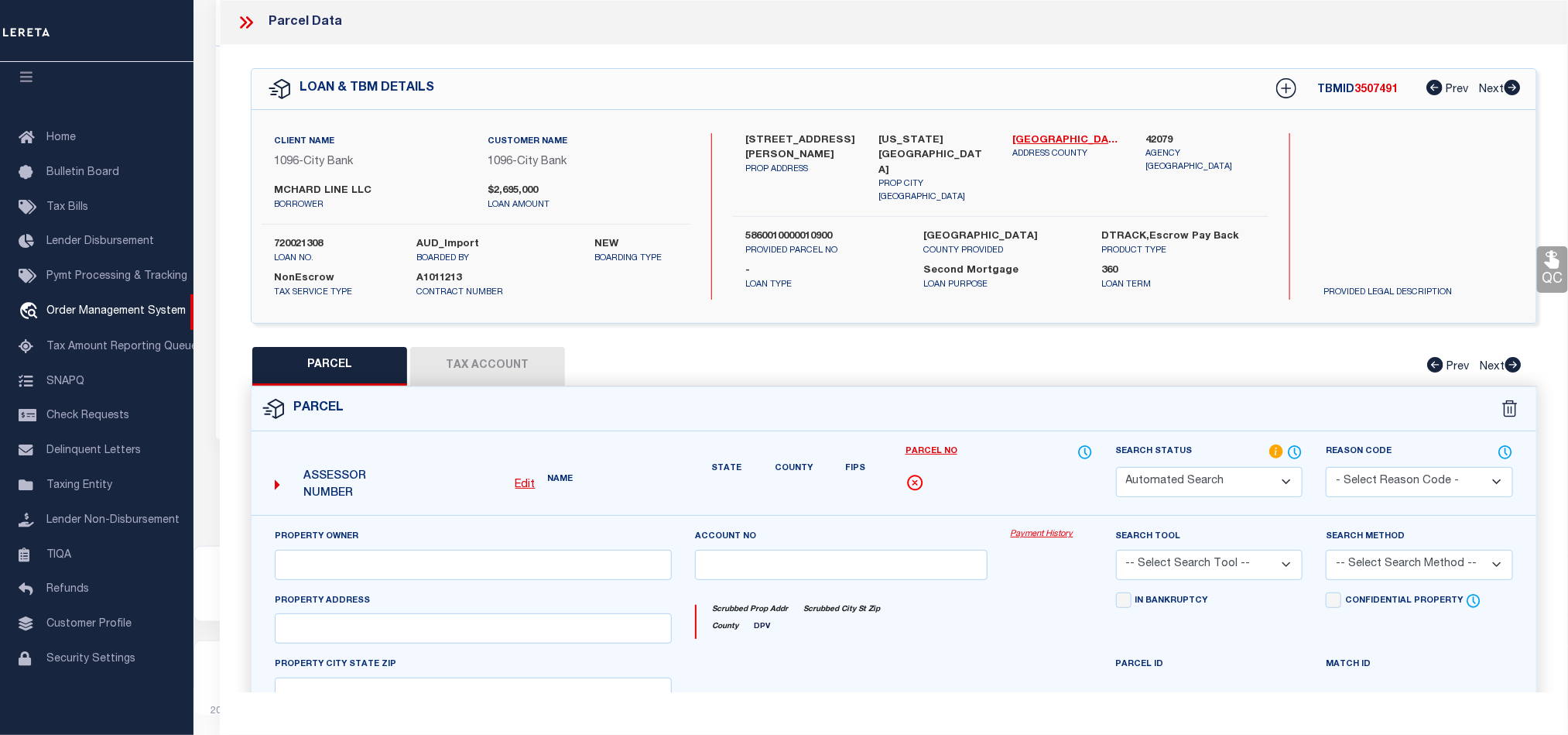
select select "RD"
type input "MCHARD LINE LLC"
select select "ATL"
select select "ADD"
type input "[STREET_ADDRESS][PERSON_NAME]"
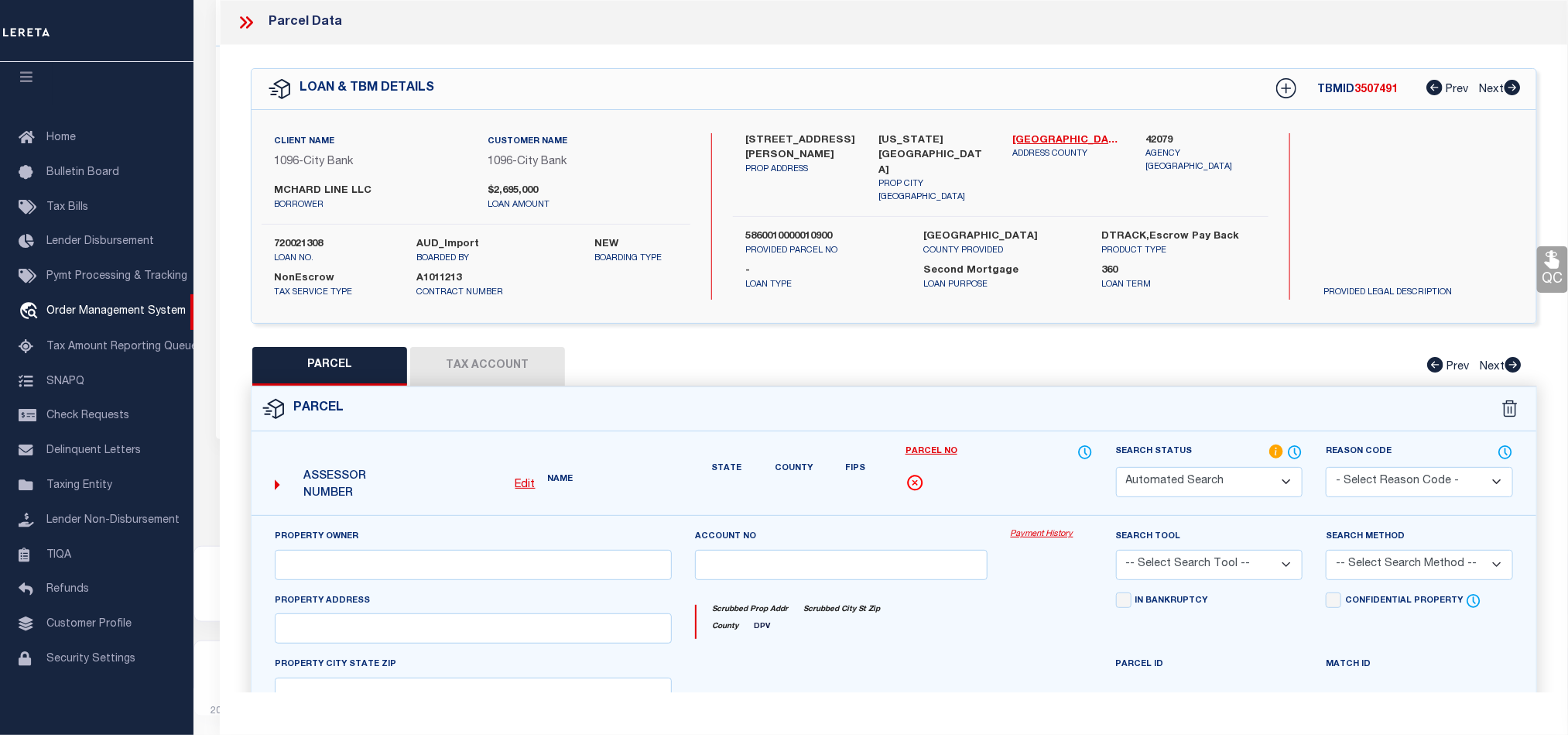
type input "[US_STATE][GEOGRAPHIC_DATA]"
type textarea "[PERSON_NAME][GEOGRAPHIC_DATA] 1, ACRES 1.6689, RESTRICTED RESERVE 'A' (COMMERC…"
type textarea "Document uploaded that satisfies a legal requirement, changing from [GEOGRAPHIC…"
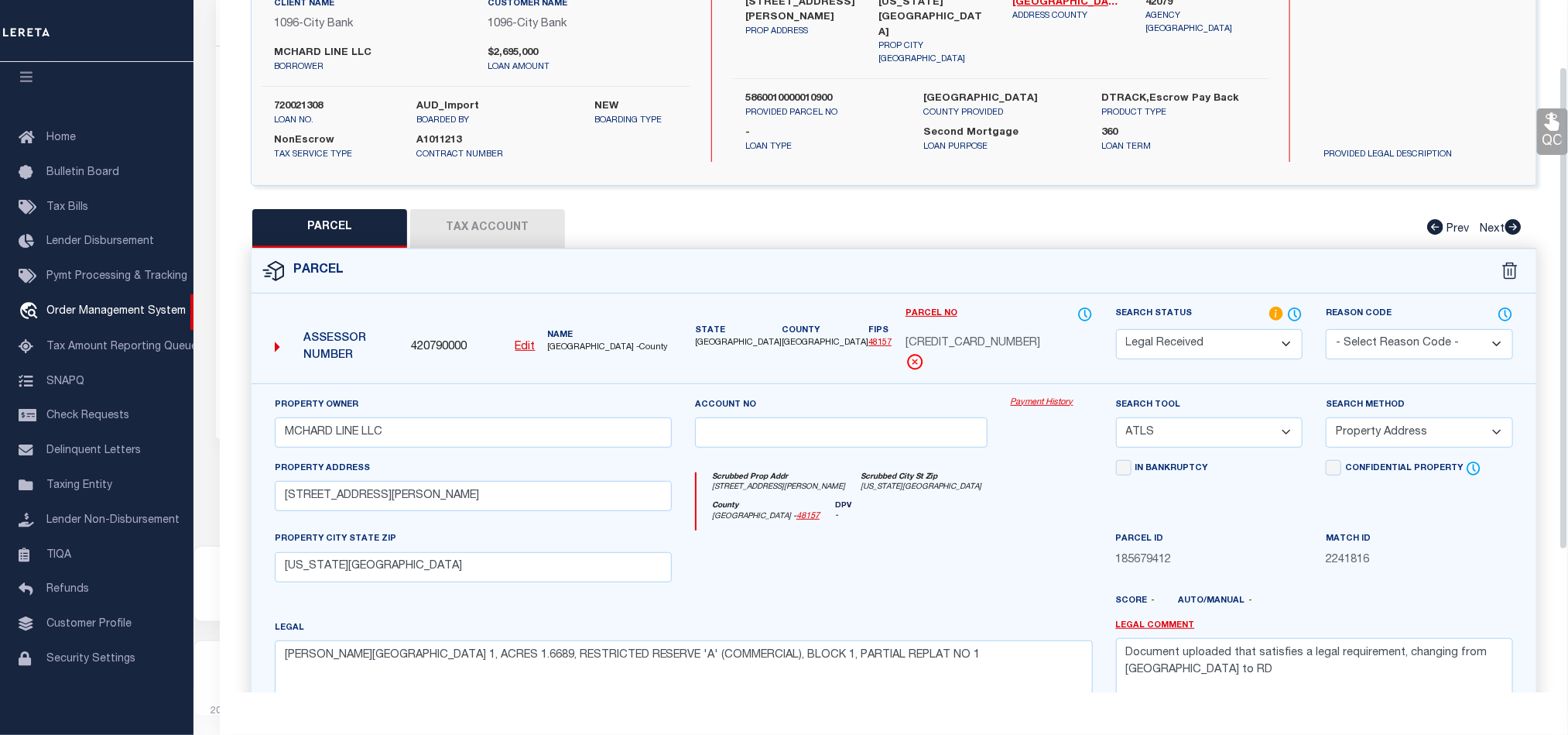
scroll to position [300, 0]
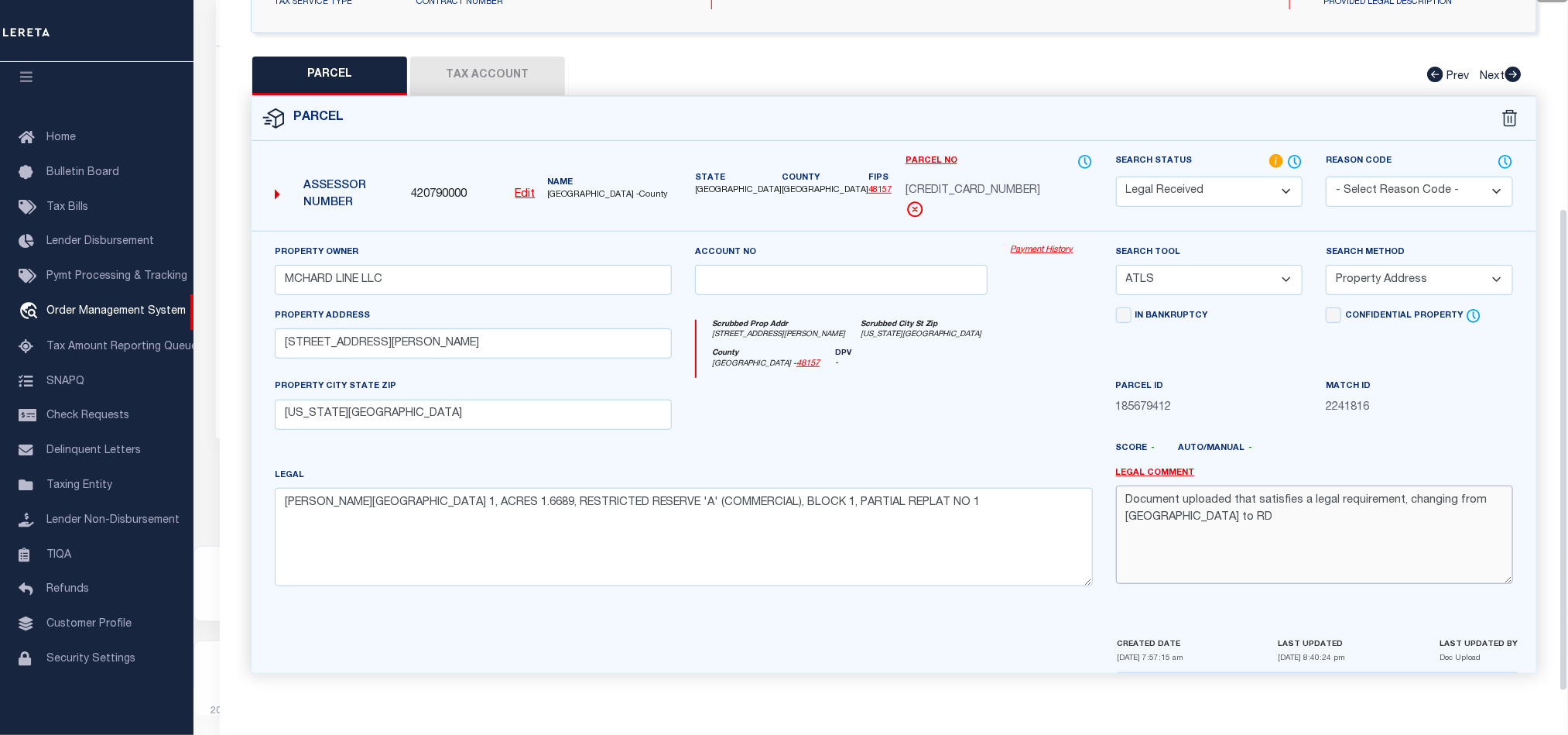
click at [1312, 520] on textarea "Document uploaded that satisfies a legal requirement, changing from [GEOGRAPHIC…" at bounding box center [1314, 534] width 397 height 97
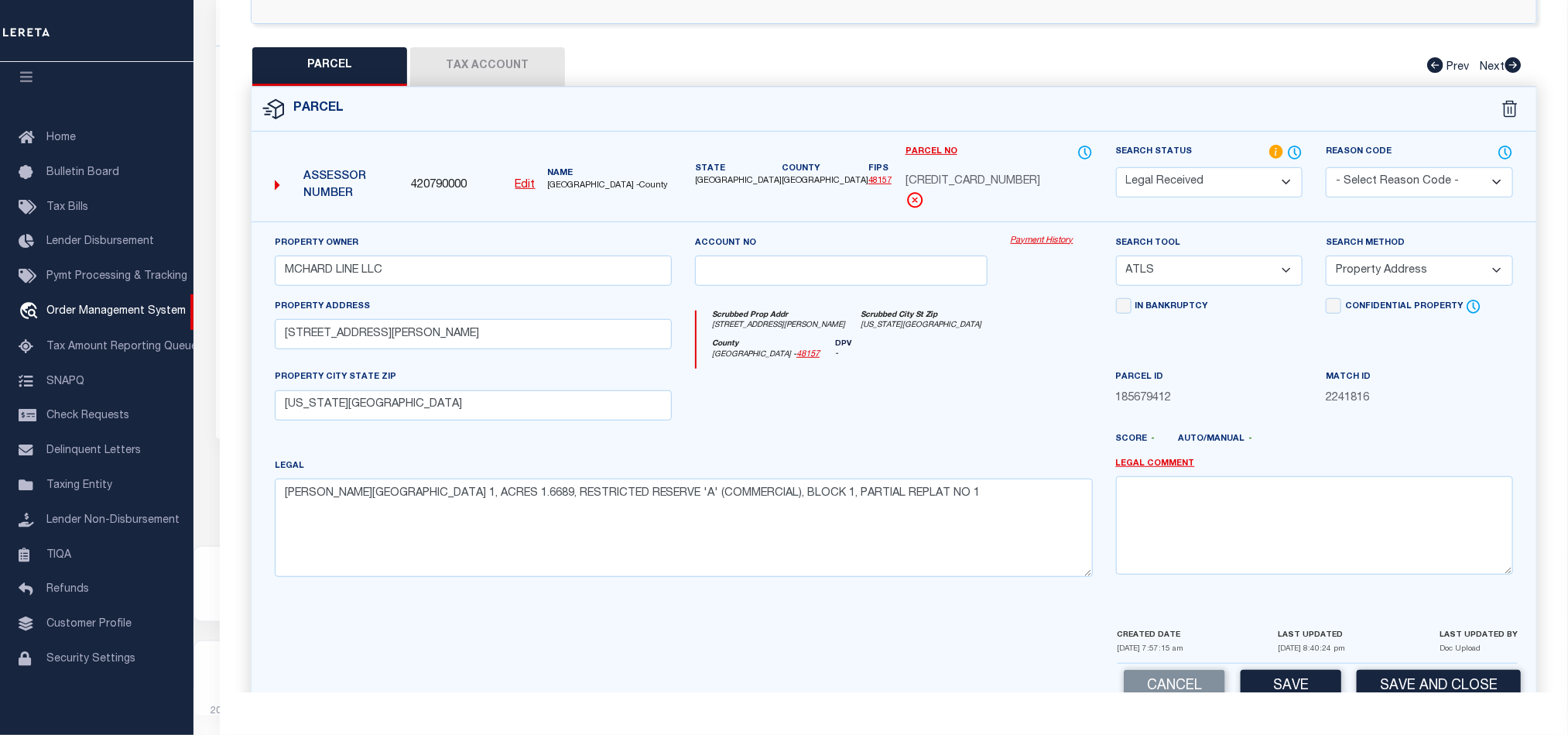
click at [1419, 284] on select "-- Select Search Method -- Property Address Legal Liability Info Provided" at bounding box center [1419, 271] width 187 height 30
select select "LEG"
click at [1326, 260] on select "-- Select Search Method -- Property Address Legal Liability Info Provided" at bounding box center [1419, 271] width 187 height 30
click at [1220, 258] on div "Search Tool -- Select Search Tool -- 3rd Party Website Agency File Agency Websi…" at bounding box center [1209, 260] width 187 height 51
click at [1224, 274] on select "-- Select Search Tool -- 3rd Party Website Agency File Agency Website ATLS CNV-…" at bounding box center [1209, 271] width 187 height 30
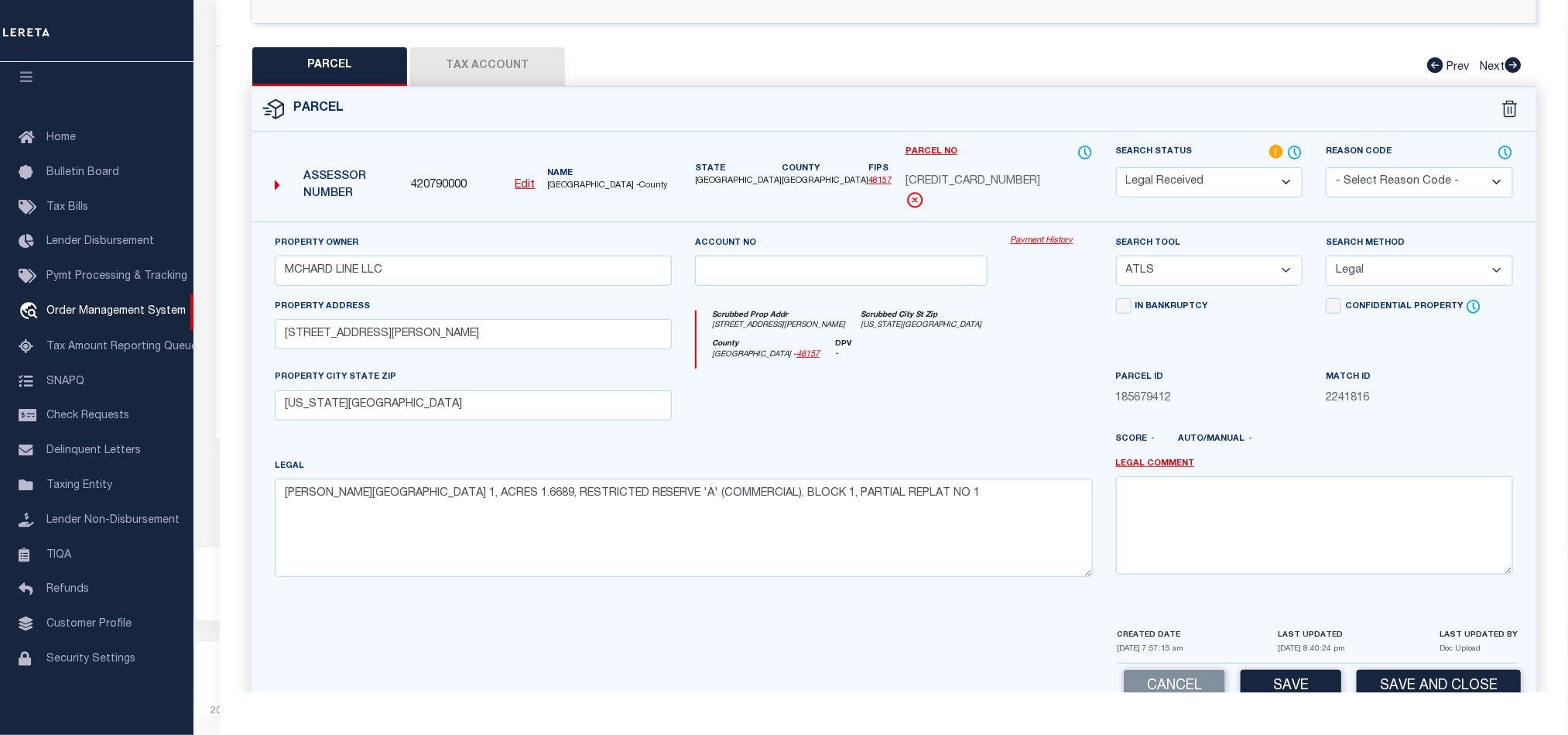
select select "AGW"
click at [1116, 260] on select "-- Select Search Tool -- 3rd Party Website Agency File Agency Website ATLS CNV-…" at bounding box center [1209, 271] width 187 height 30
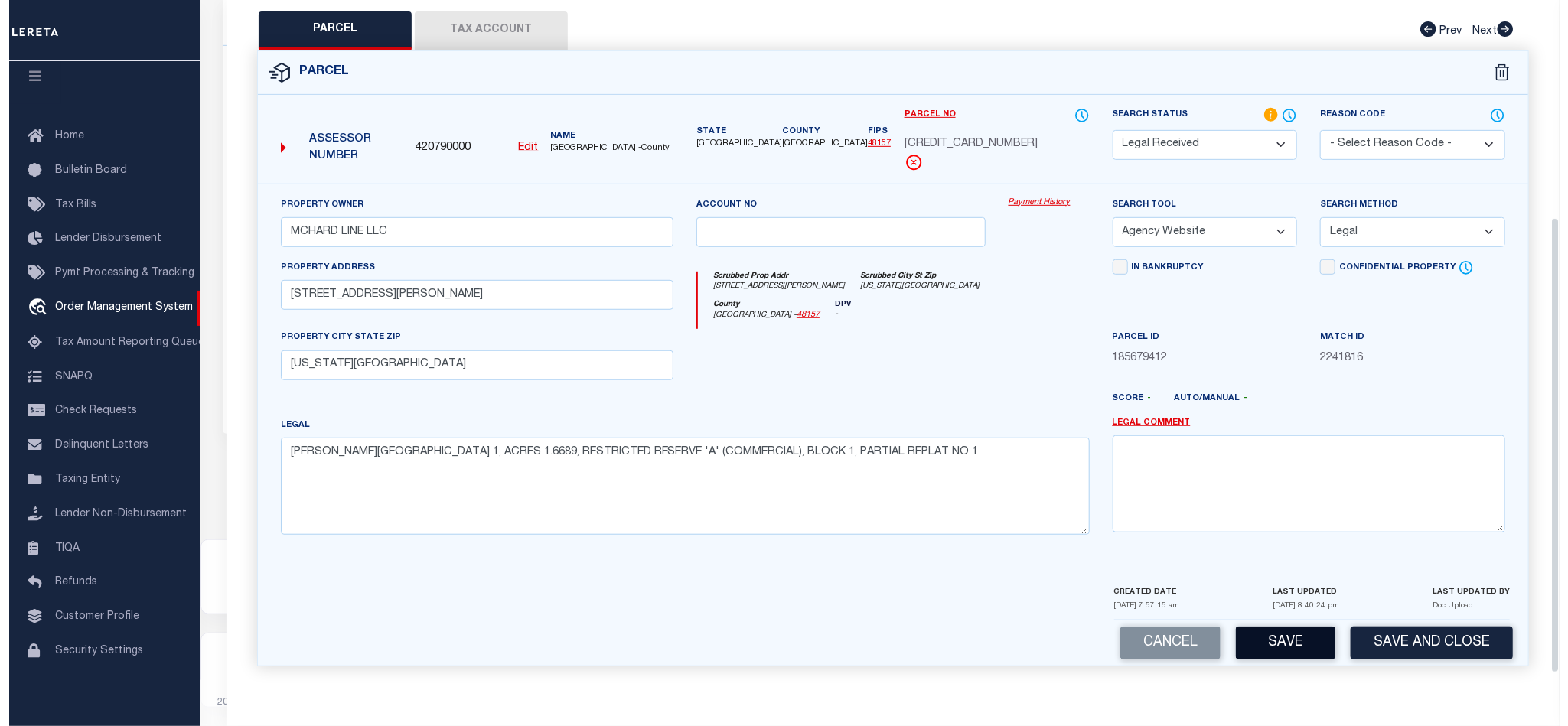
scroll to position [342, 0]
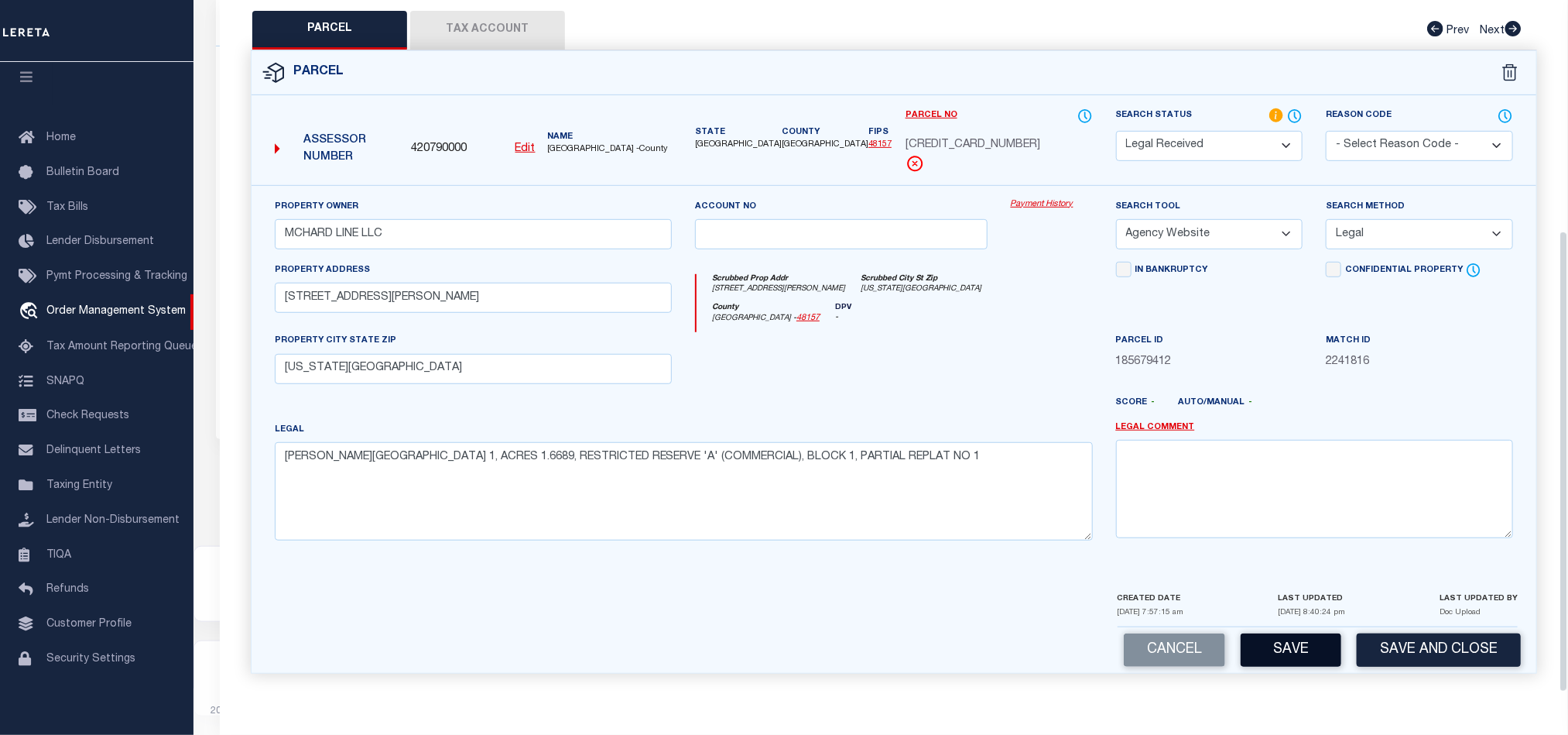
drag, startPoint x: 1285, startPoint y: 646, endPoint x: 1311, endPoint y: 569, distance: 81.3
click at [1286, 646] on button "Save" at bounding box center [1290, 650] width 101 height 34
click at [1295, 112] on icon at bounding box center [1295, 115] width 2 height 6
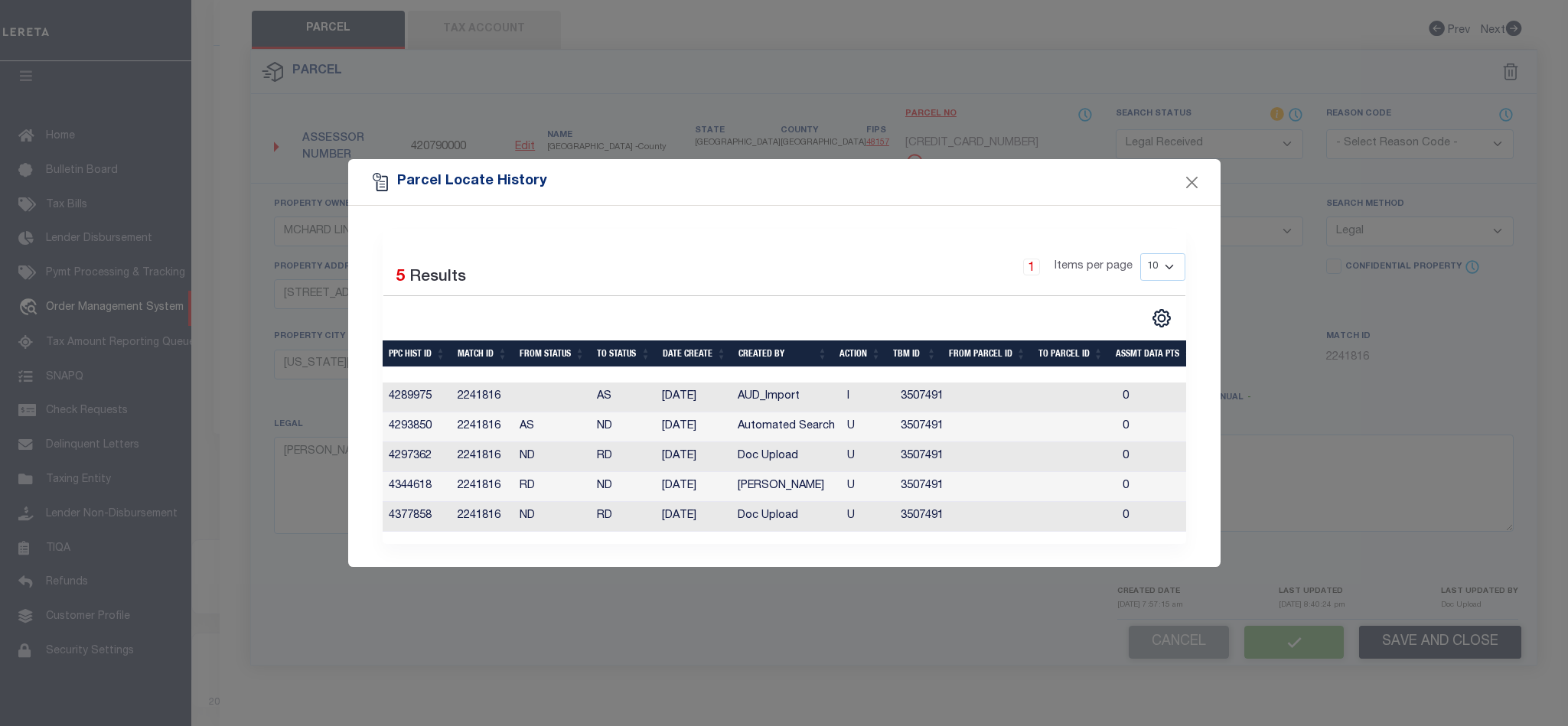
select select "AS"
select select
checkbox input "false"
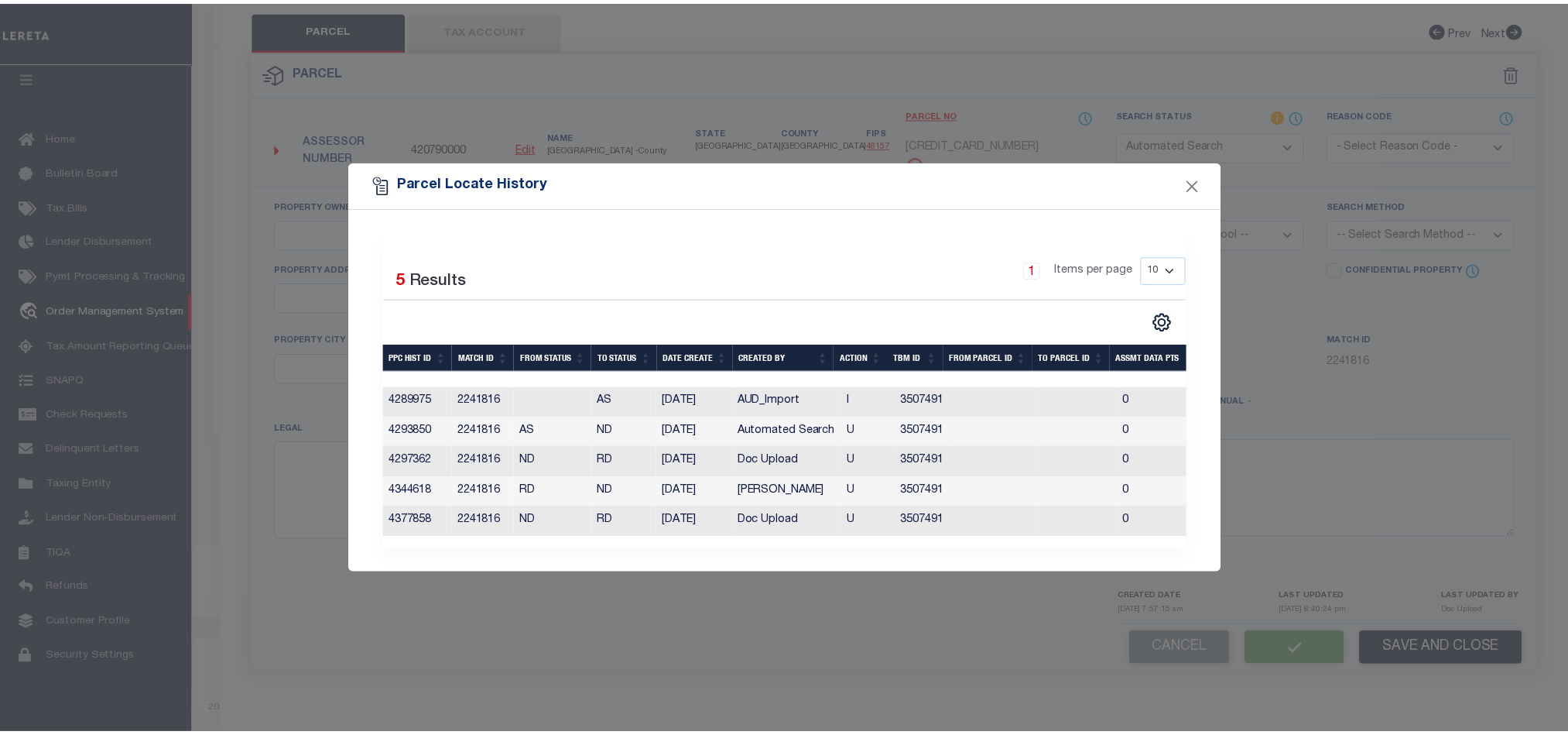
scroll to position [323, 0]
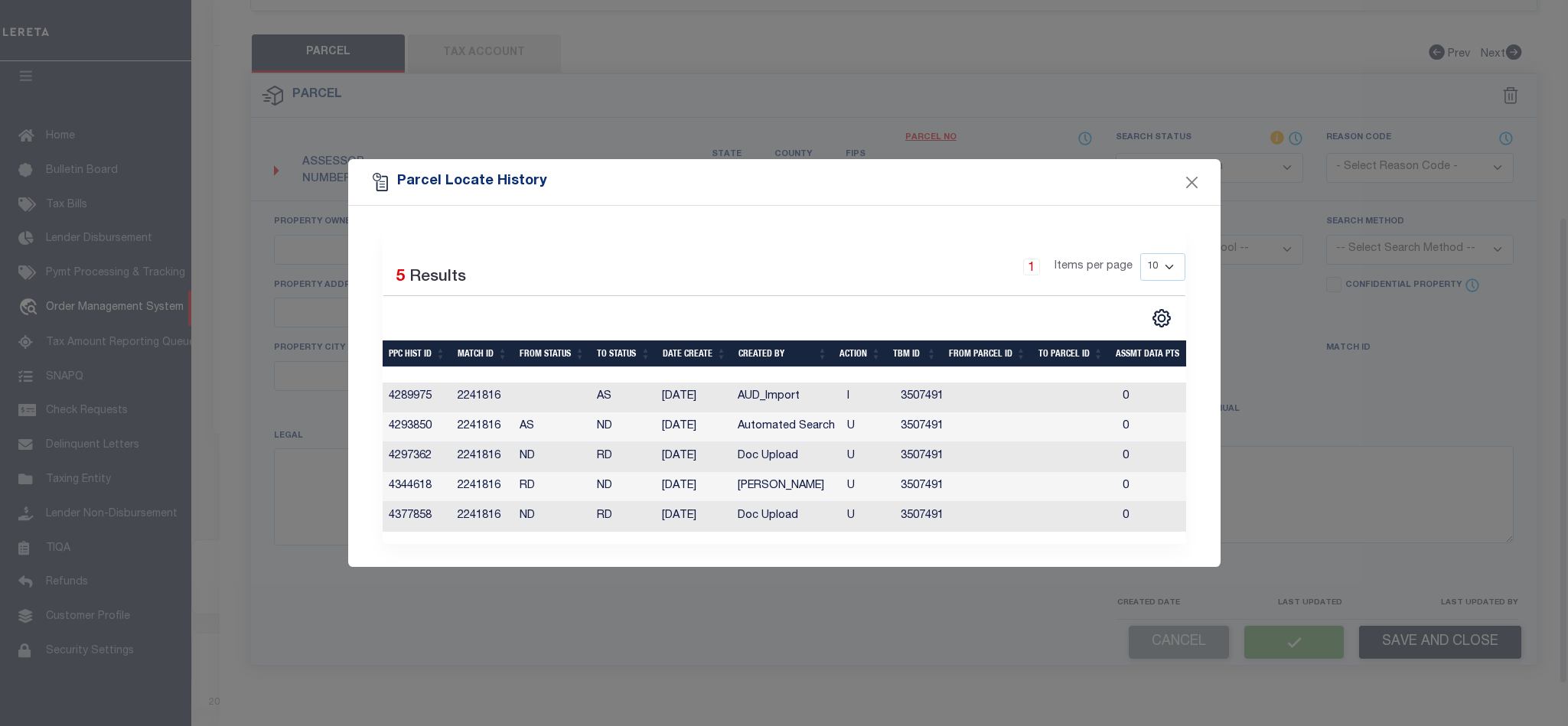
select select "RD"
type input "MCHARD LINE LLC"
select select "AGW"
select select "LEG"
type input "[STREET_ADDRESS][PERSON_NAME]"
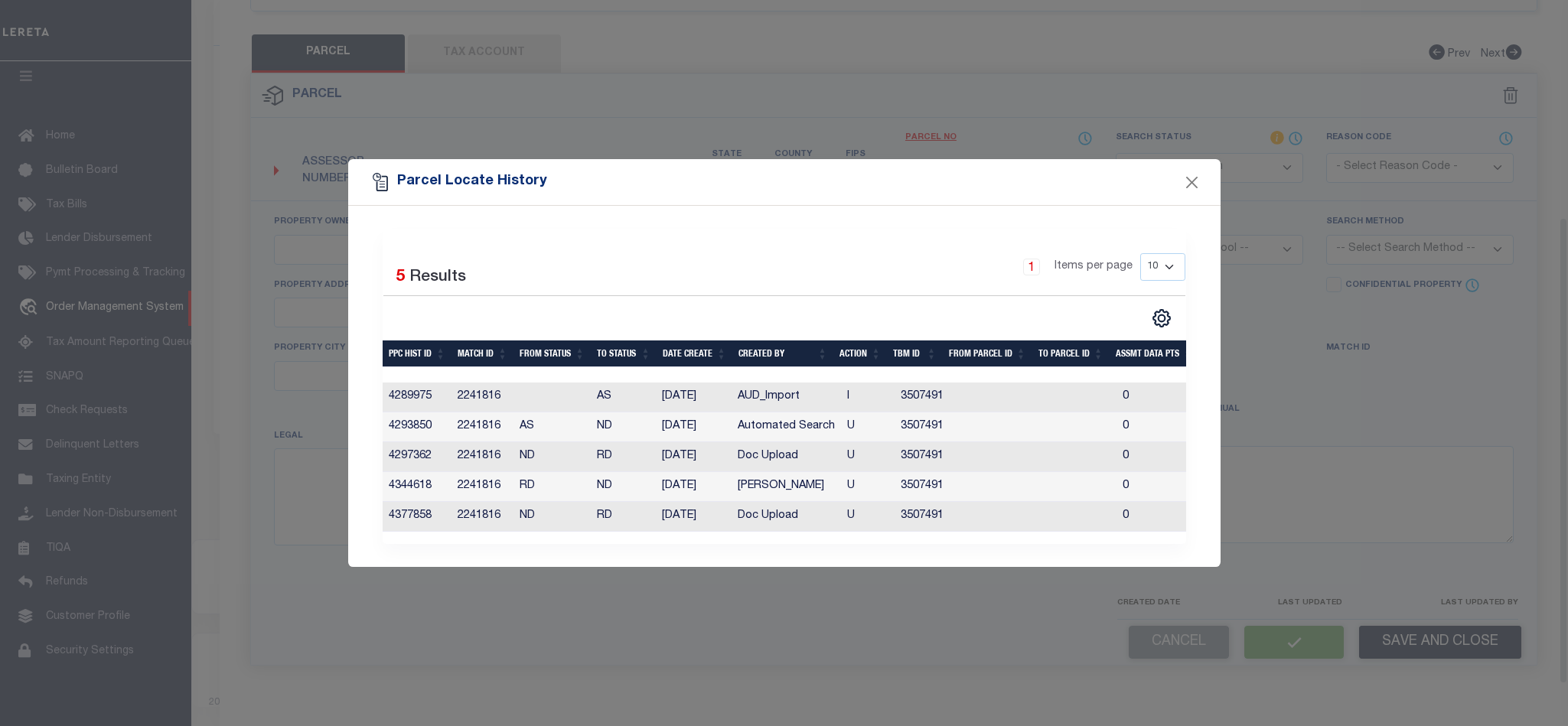
type input "[US_STATE][GEOGRAPHIC_DATA]"
type textarea "[PERSON_NAME][GEOGRAPHIC_DATA] 1, ACRES 1.6689, RESTRICTED RESERVE 'A' (COMMERC…"
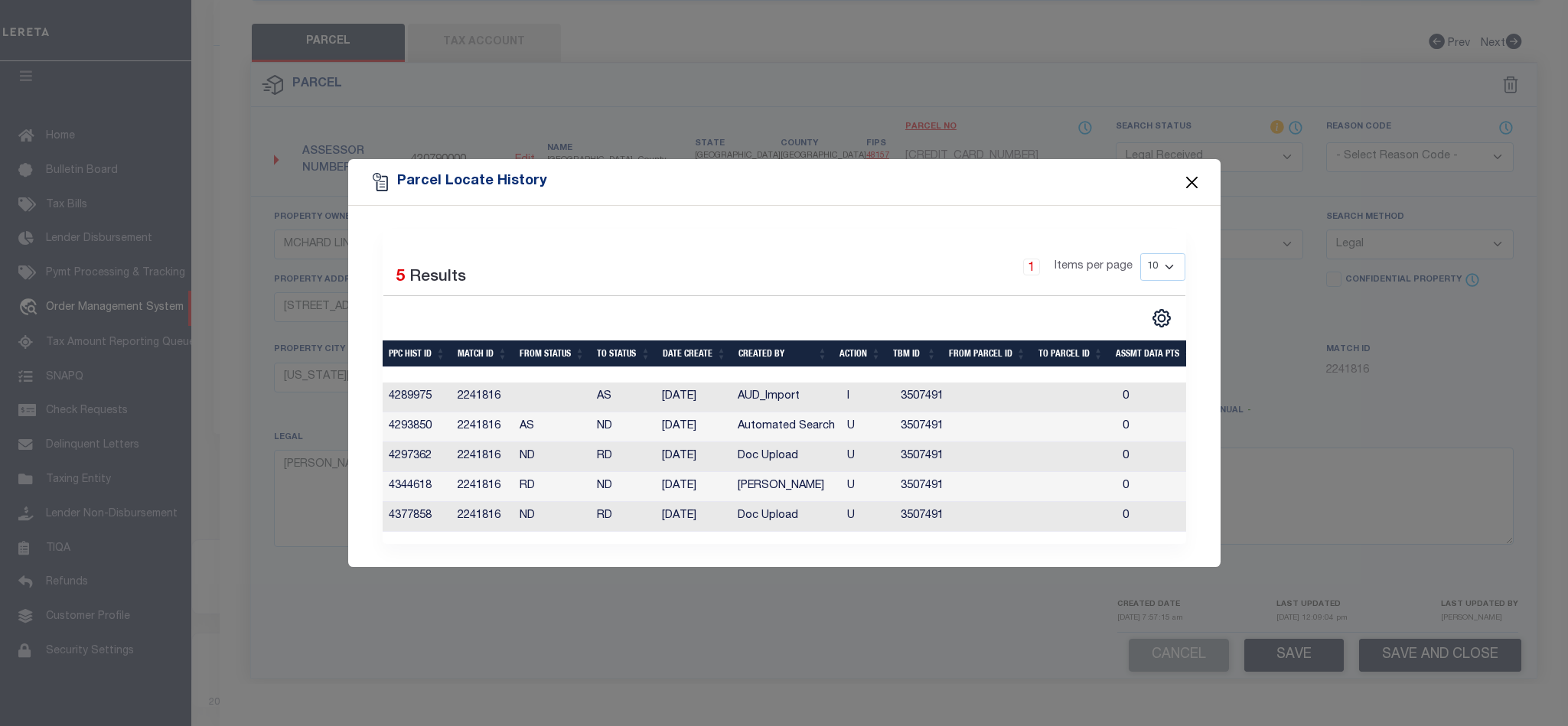
click at [1192, 175] on button "Close" at bounding box center [1192, 182] width 20 height 20
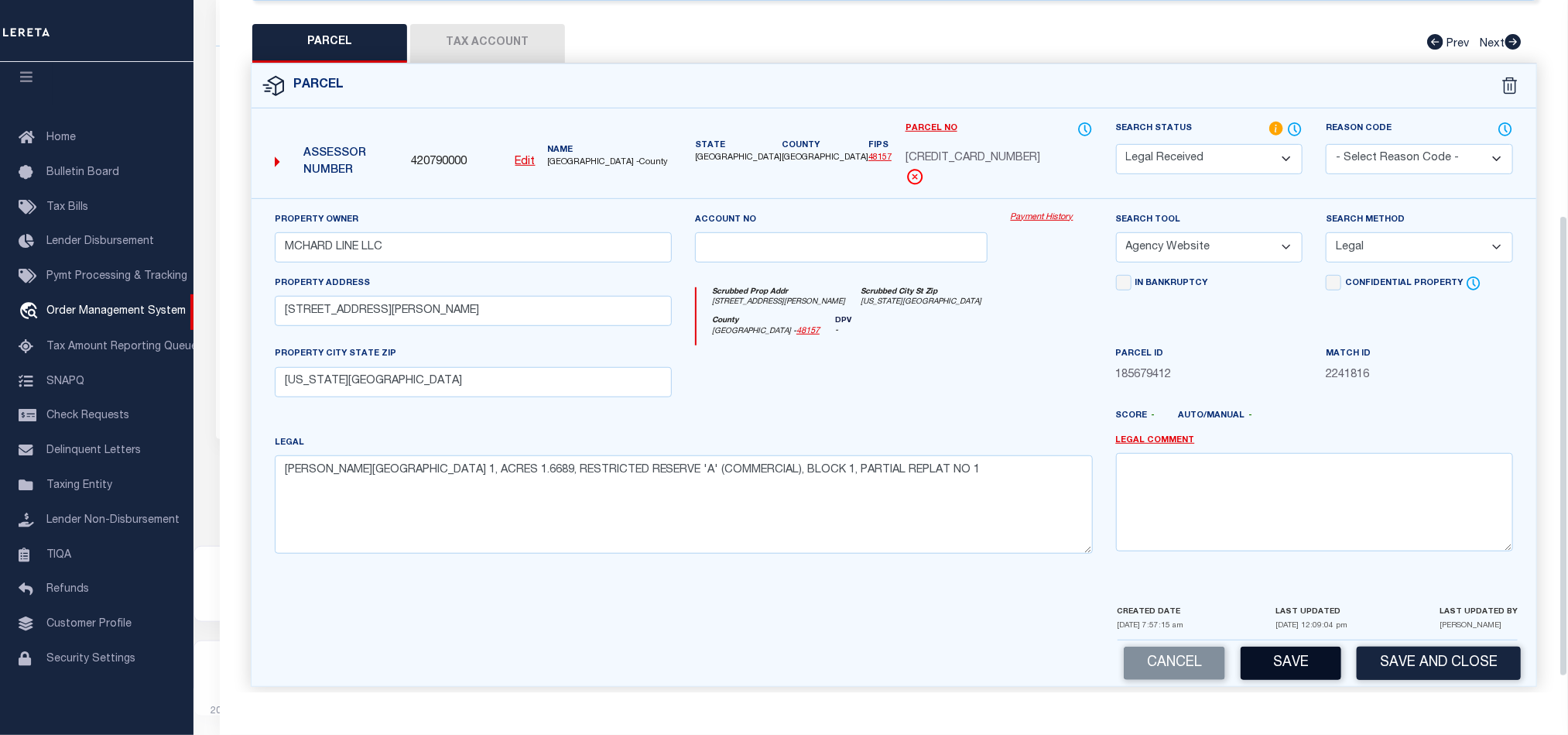
click at [1301, 667] on button "Save" at bounding box center [1290, 664] width 101 height 34
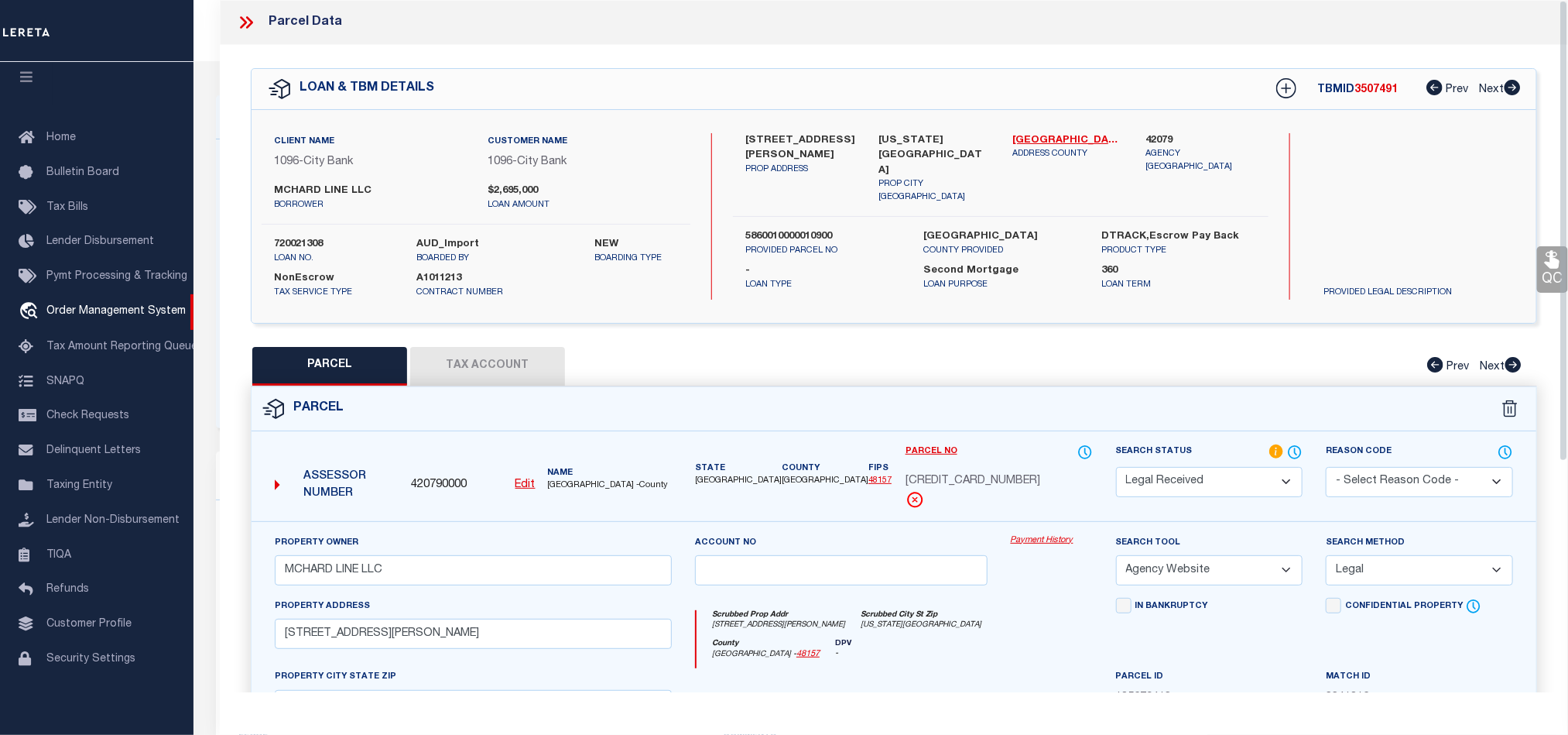
scroll to position [0, 0]
select select "AS"
select select
checkbox input "false"
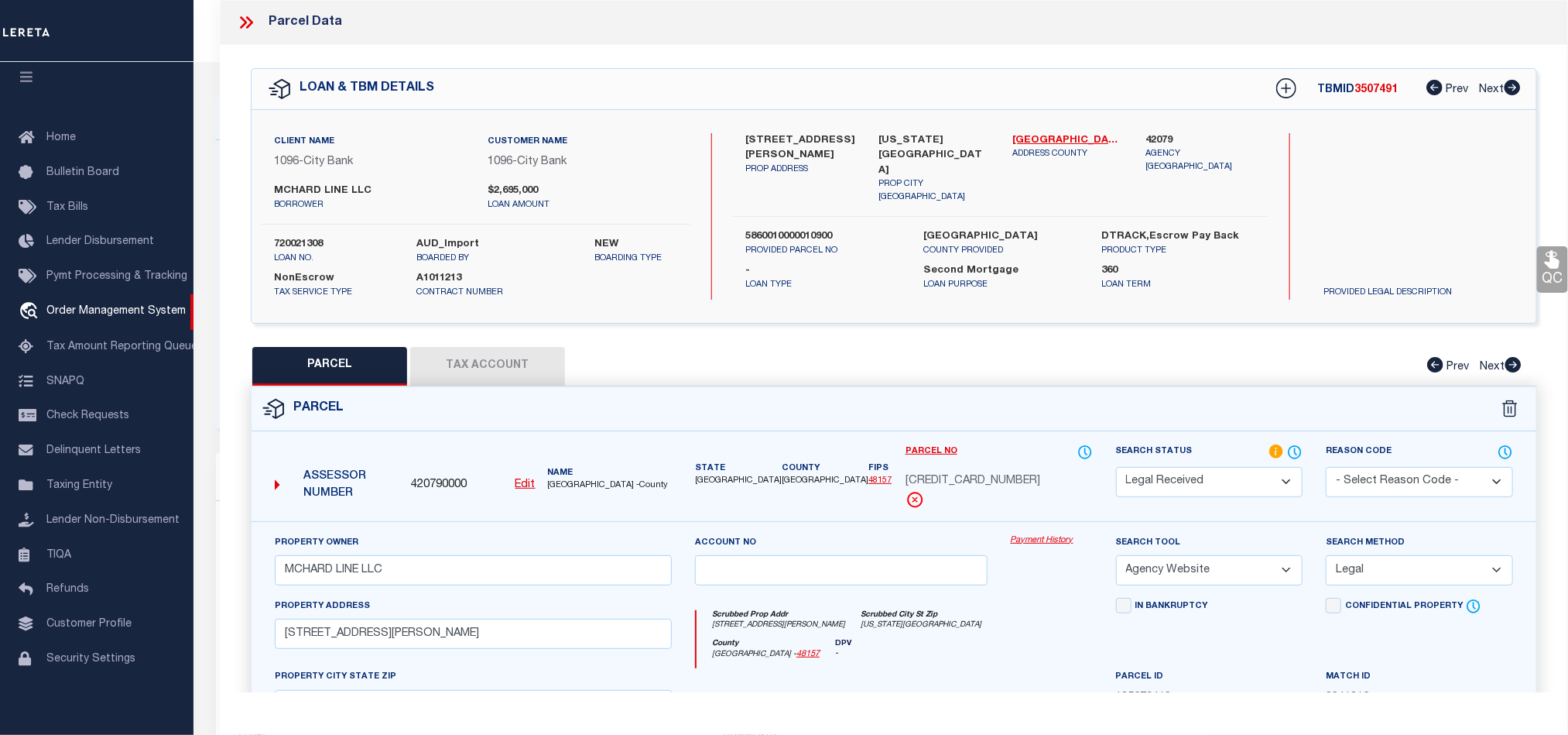
checkbox input "false"
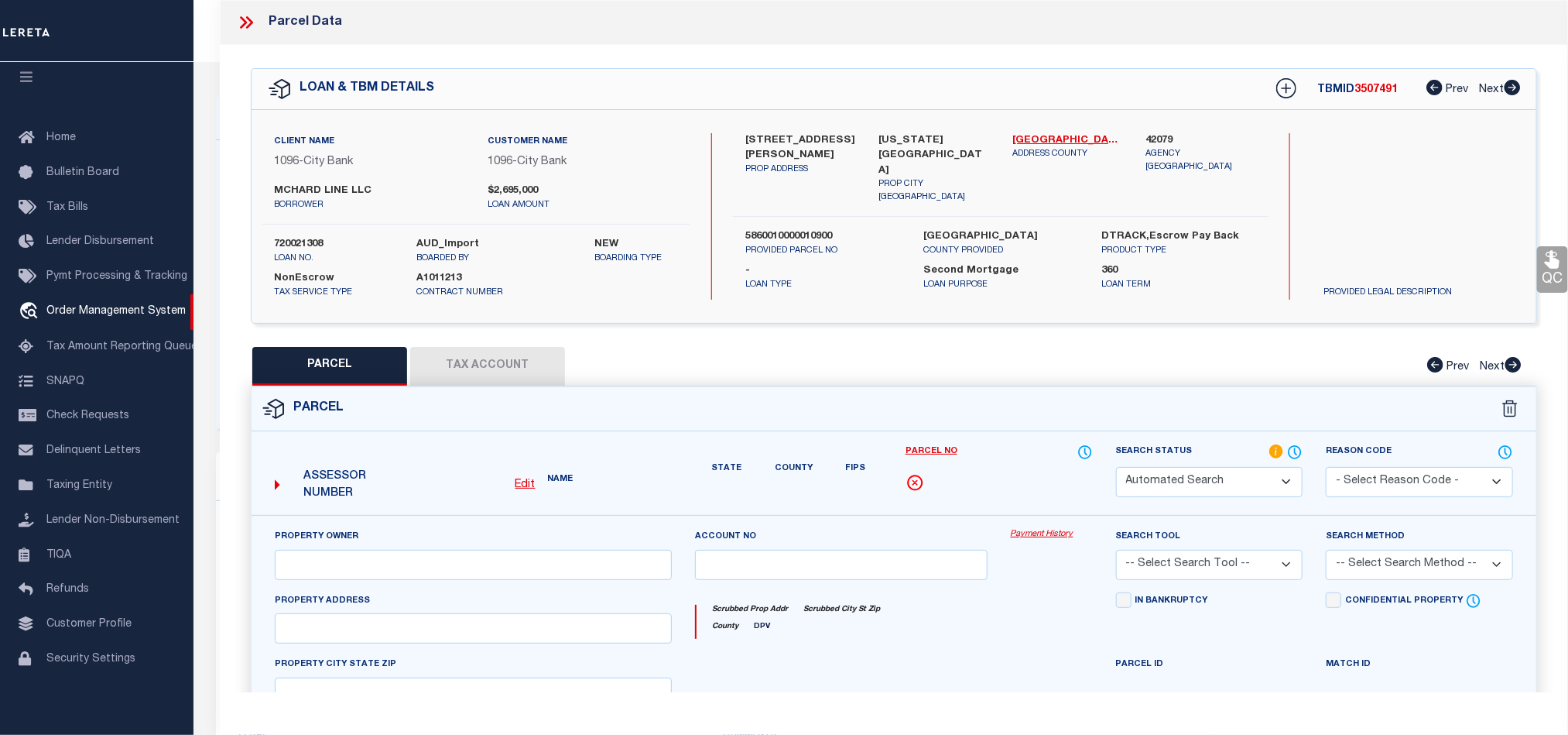
select select "RD"
type input "MCHARD LINE LLC"
select select "AGW"
select select "LEG"
type input "[STREET_ADDRESS][PERSON_NAME]"
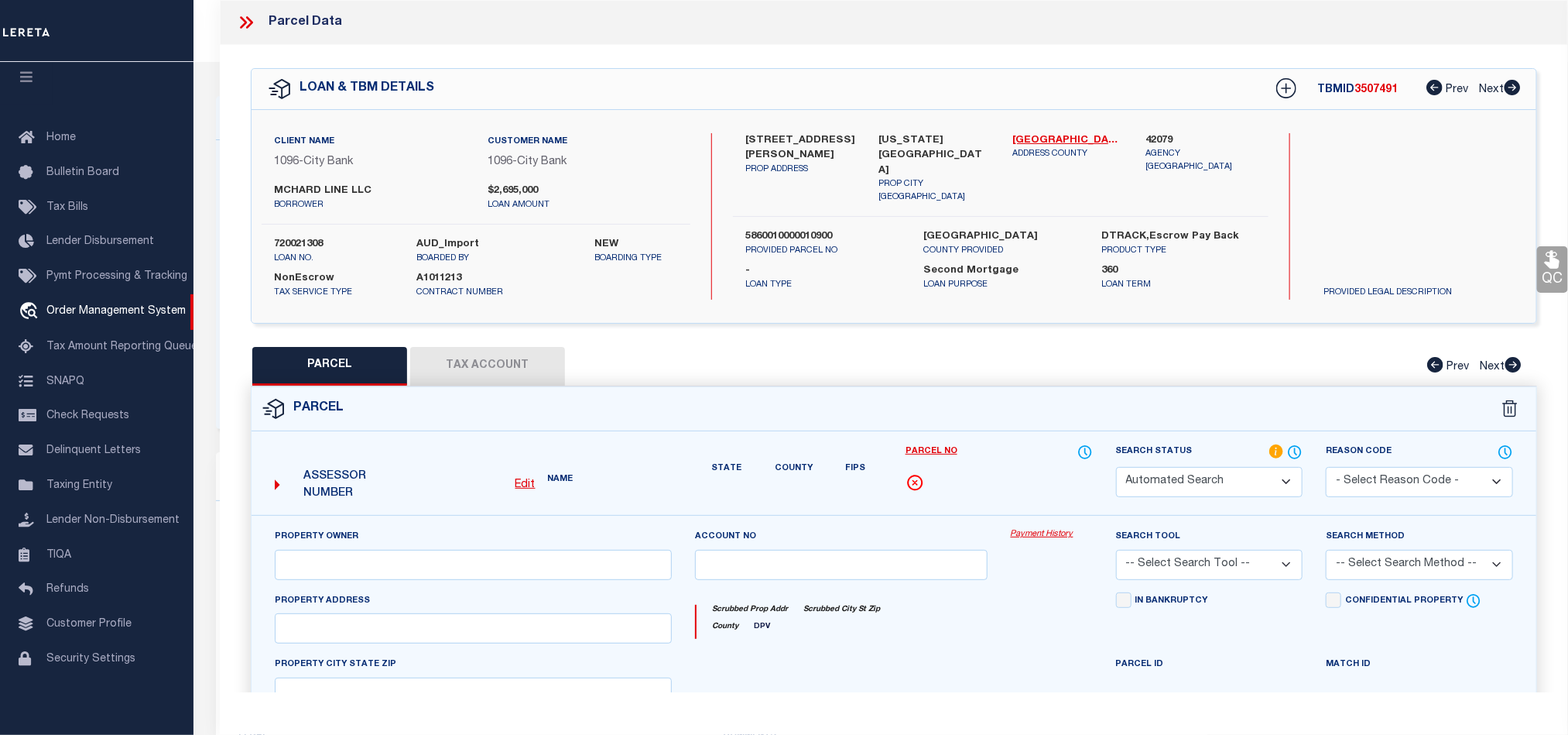
type input "[US_STATE][GEOGRAPHIC_DATA]"
type textarea "[PERSON_NAME][GEOGRAPHIC_DATA] 1, ACRES 1.6689, RESTRICTED RESERVE 'A' (COMMERC…"
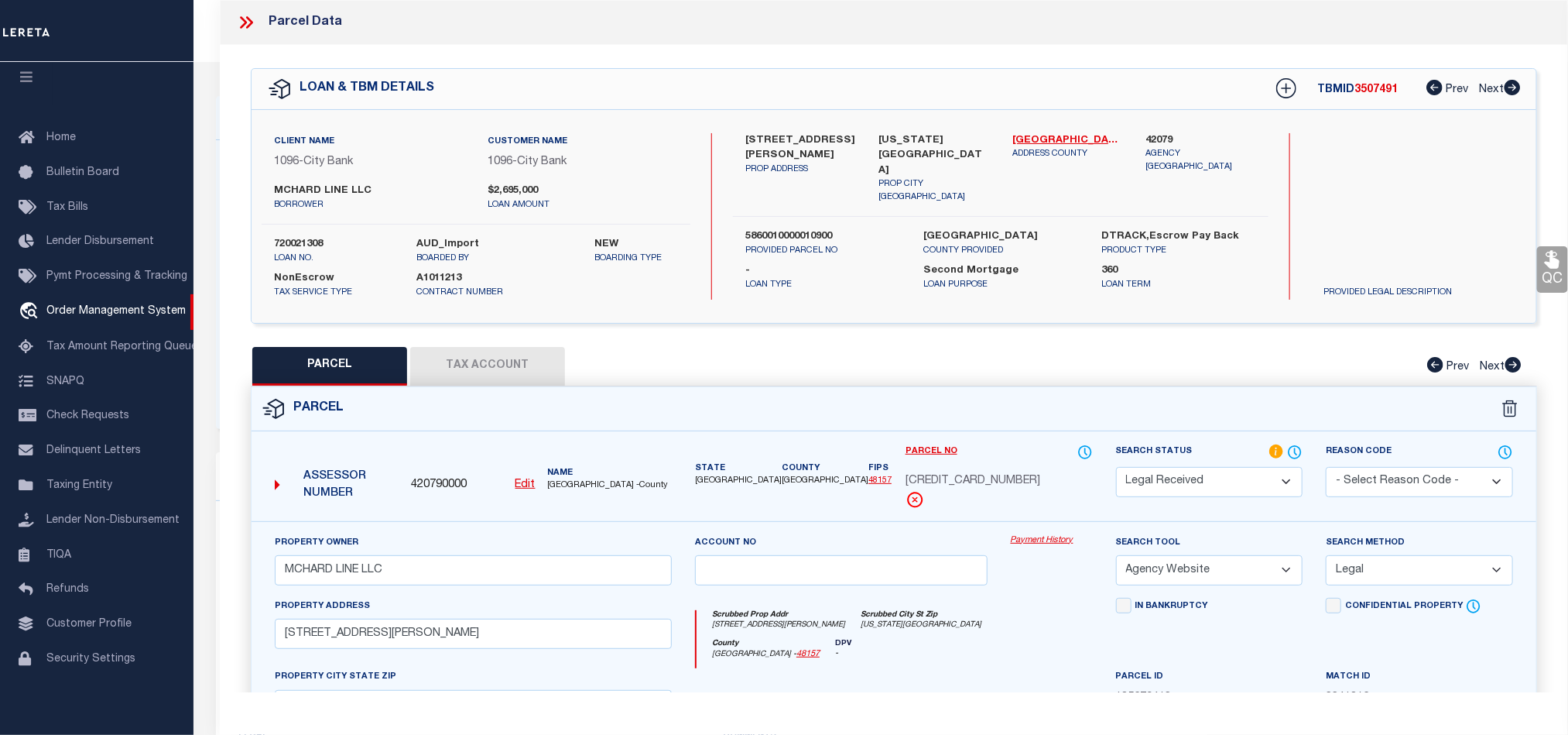
click at [247, 17] on icon at bounding box center [249, 22] width 7 height 13
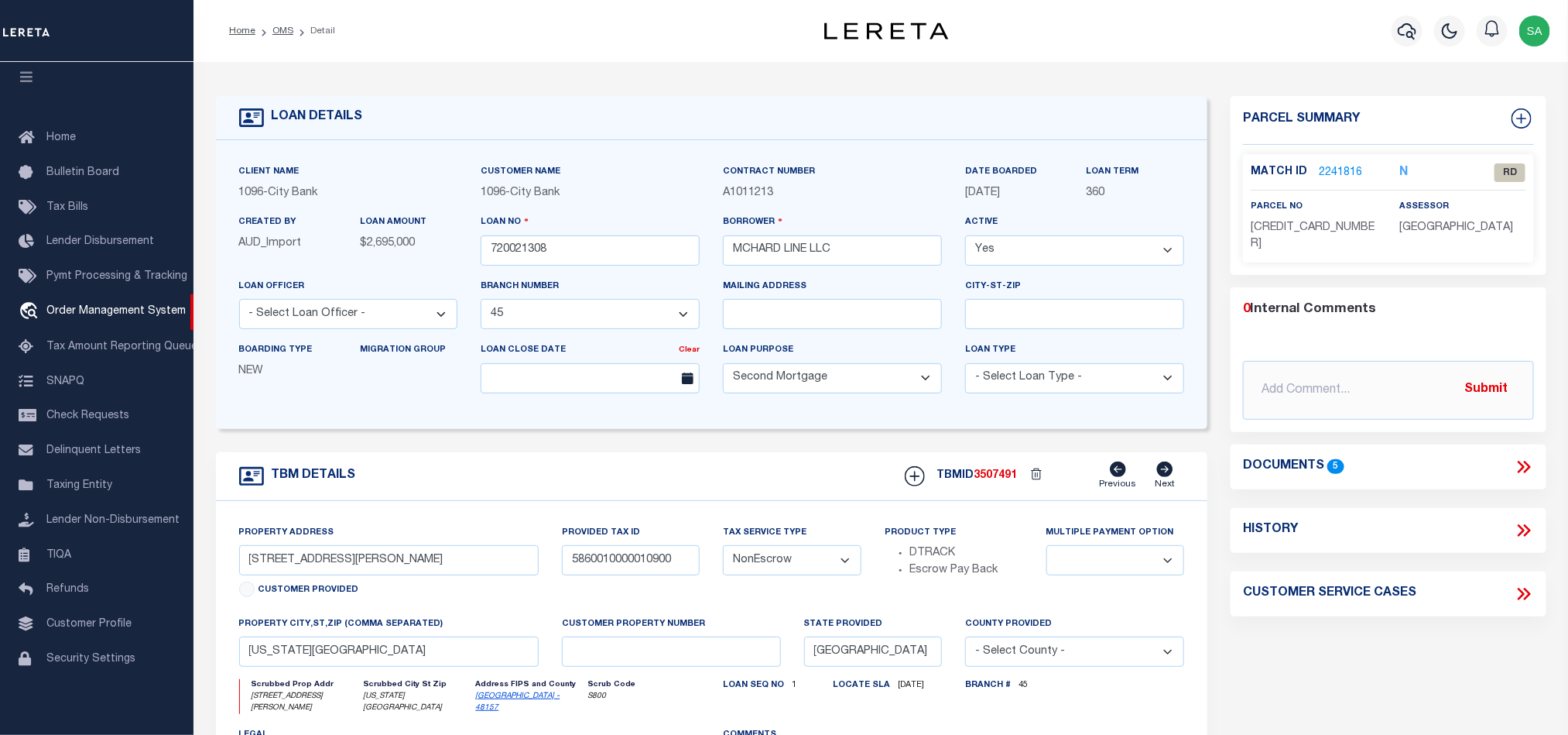
click at [563, 236] on div "Loan No 720021308" at bounding box center [589, 239] width 219 height 51
click at [567, 258] on input "720021308" at bounding box center [589, 251] width 219 height 30
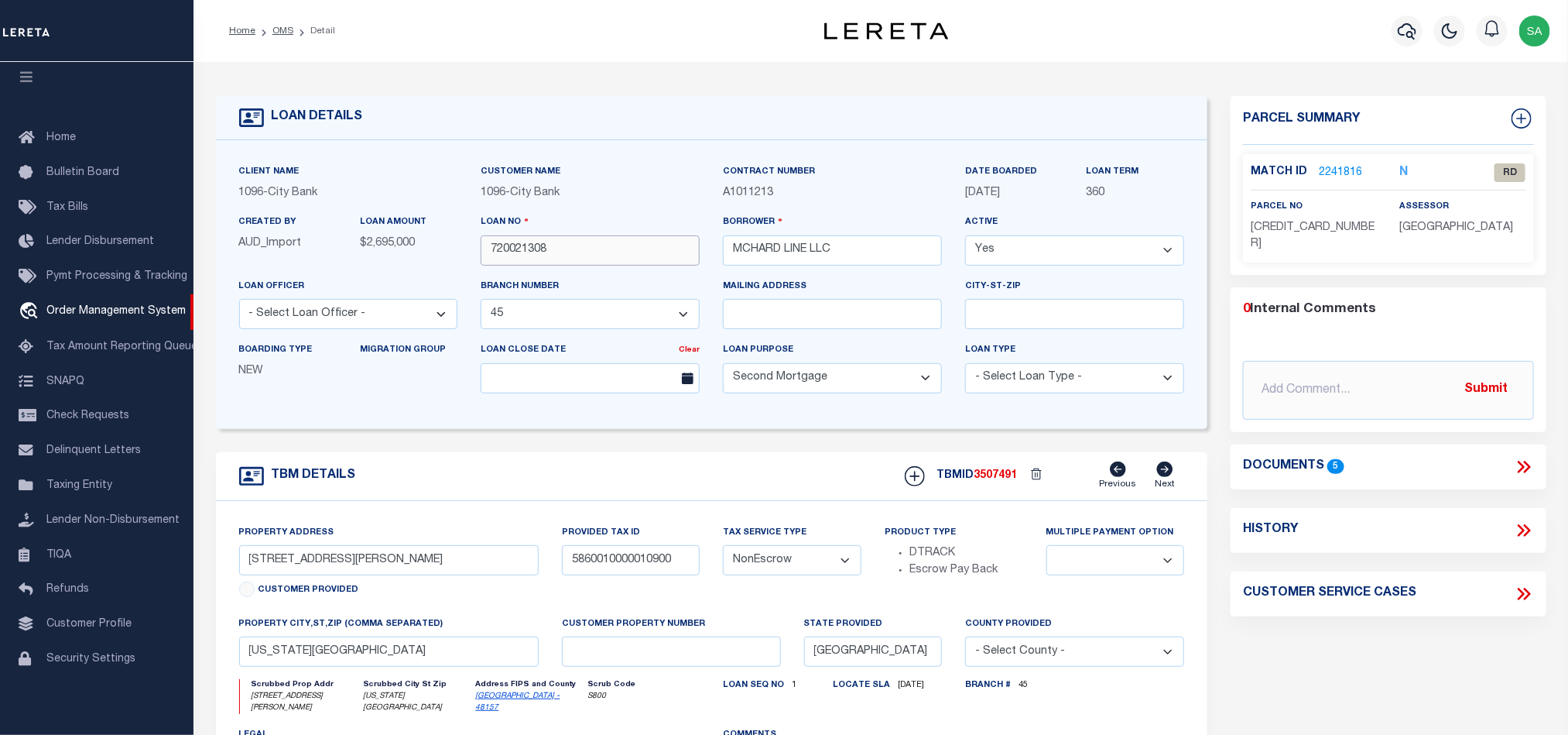
click at [567, 258] on input "720021308" at bounding box center [589, 251] width 219 height 30
click at [1006, 479] on span "3507491" at bounding box center [995, 475] width 44 height 11
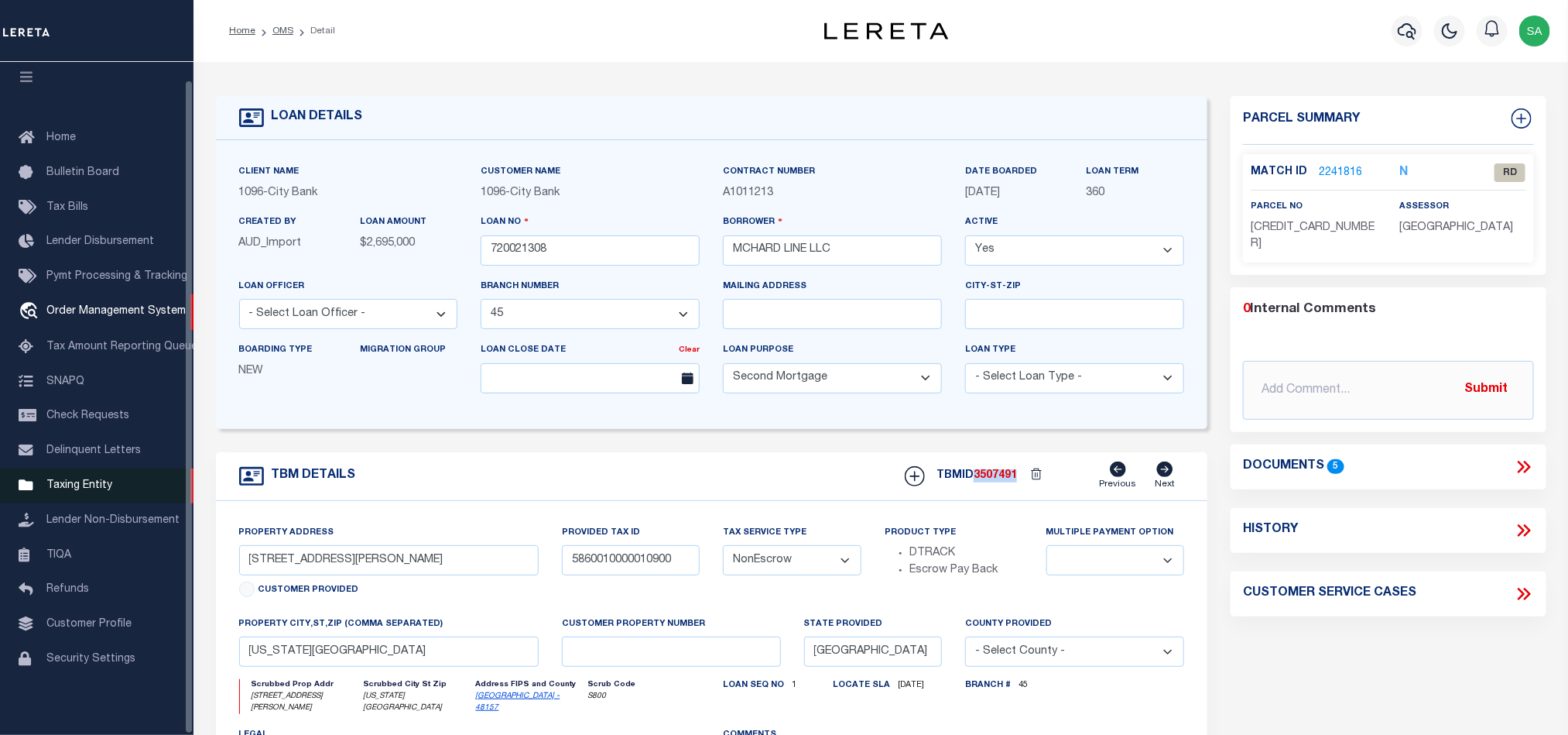
copy span "3507491"
click at [1298, 233] on span "[CREDIT_CARD_NUMBER]" at bounding box center [1312, 236] width 124 height 28
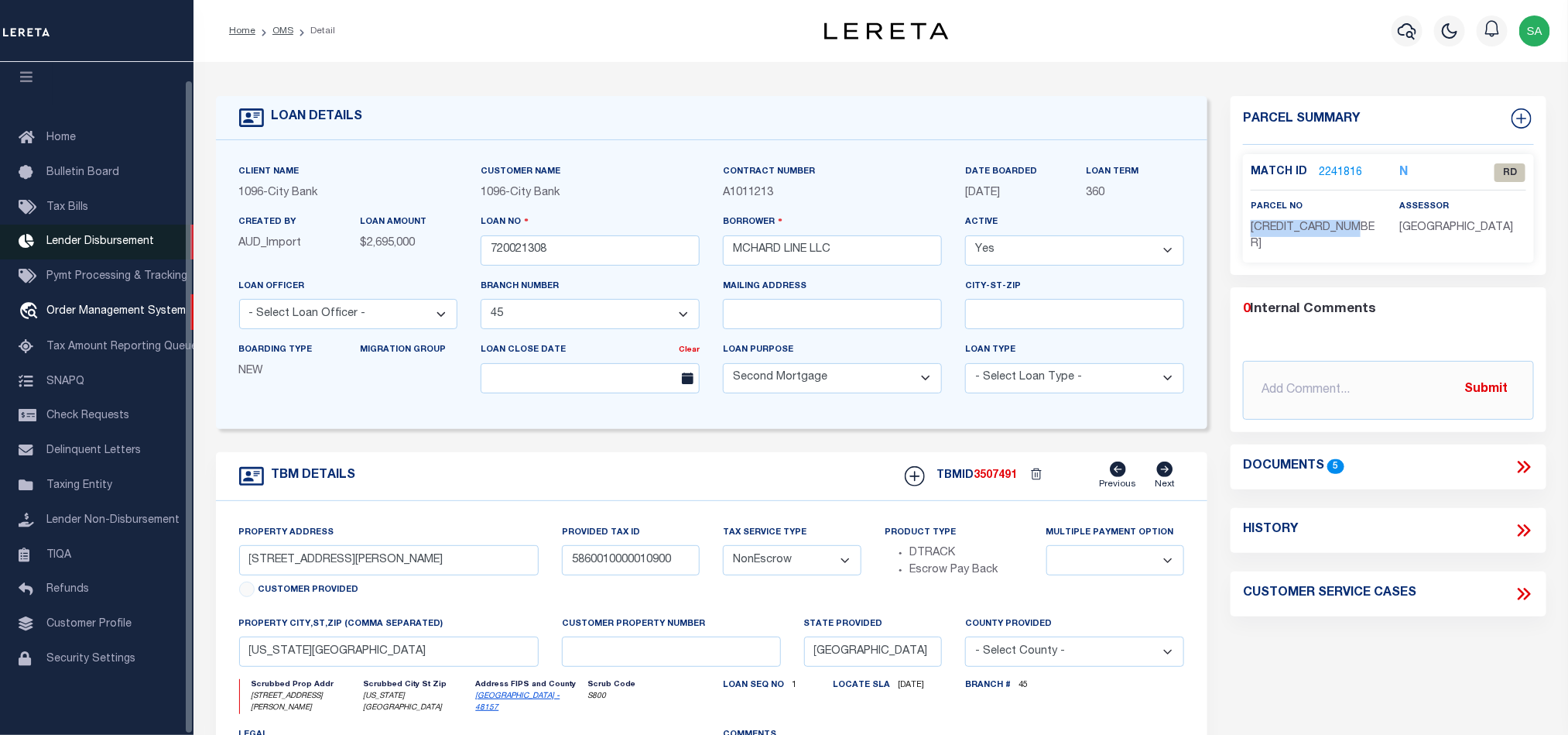
copy span "[CREDIT_CARD_NUMBER]"
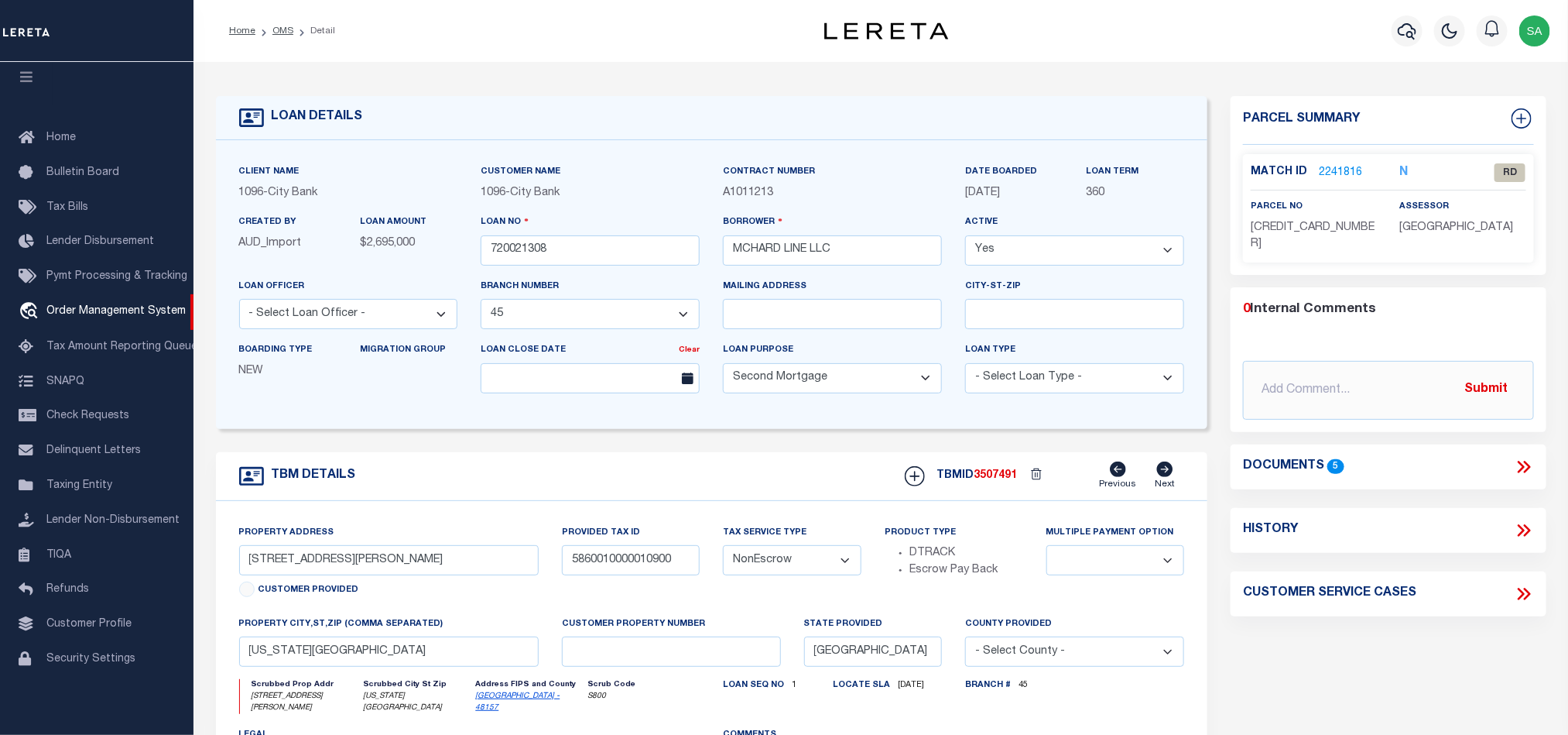
click at [1465, 245] on div "Match ID 2241816 N RD parcel no assessor" at bounding box center [1388, 208] width 290 height 108
copy div "[GEOGRAPHIC_DATA]"
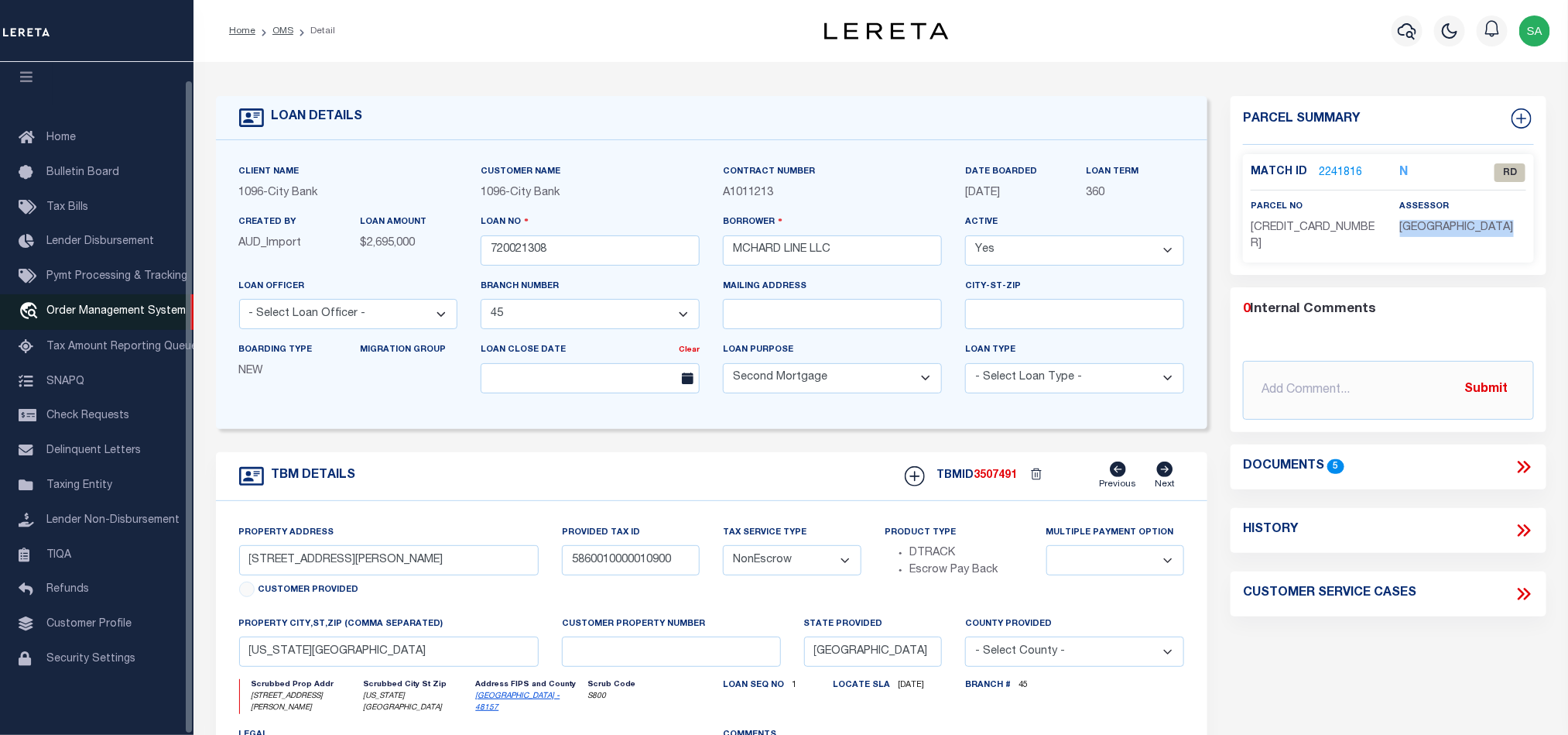
drag, startPoint x: 149, startPoint y: 302, endPoint x: 31, endPoint y: 290, distance: 118.6
click at [149, 306] on span "Order Management System" at bounding box center [116, 311] width 139 height 11
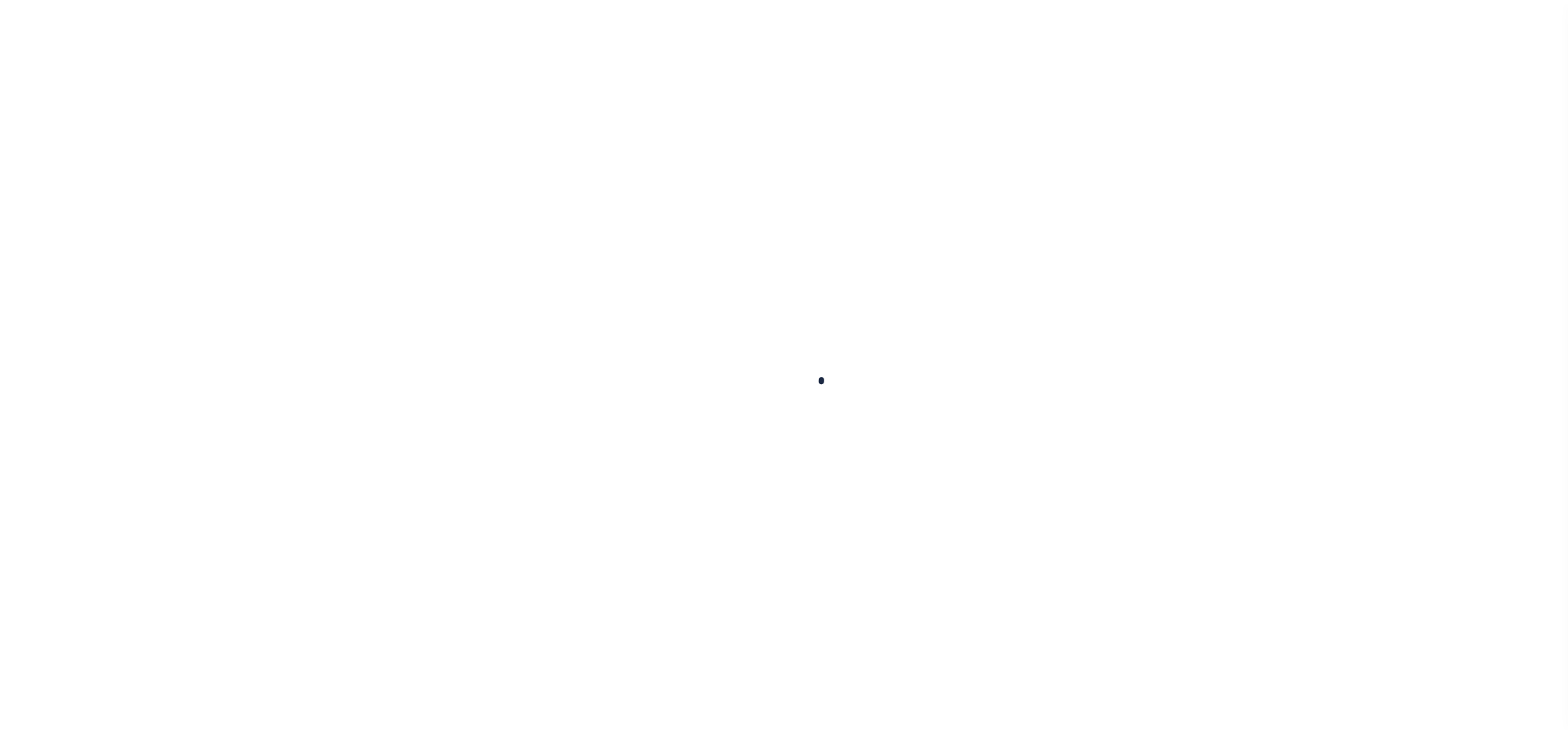
scroll to position [18, 0]
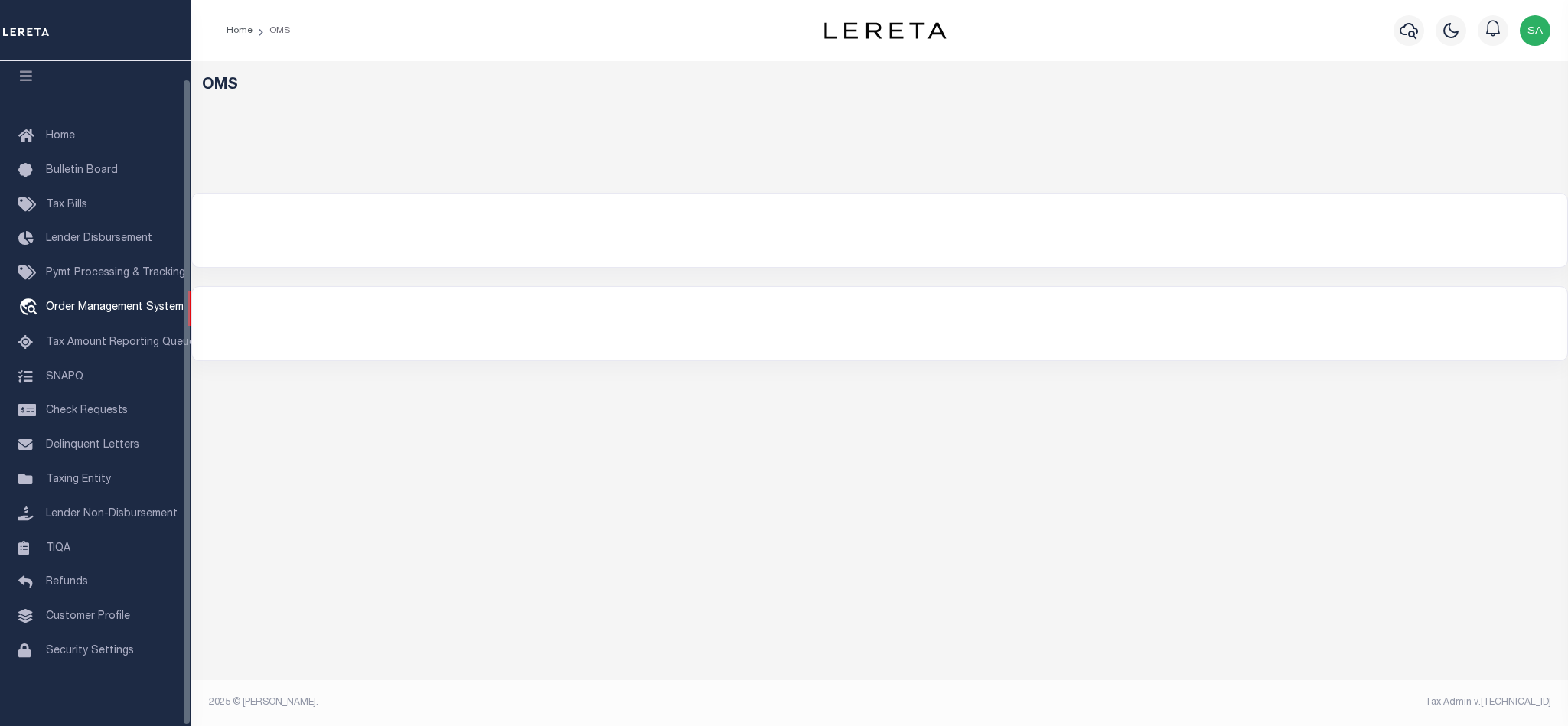
select select "200"
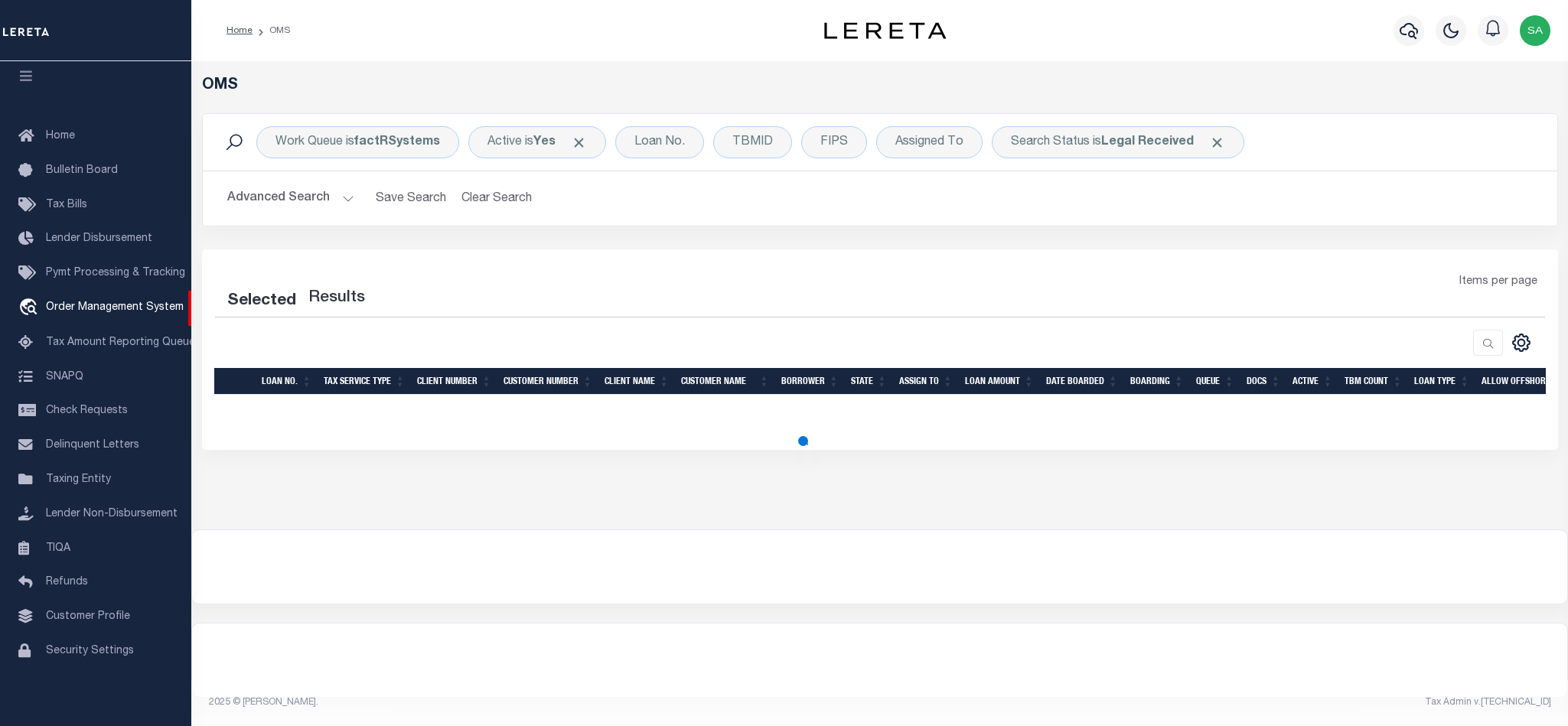
click at [1228, 253] on div "Selected Results Items per page" at bounding box center [880, 350] width 1356 height 201
select select "200"
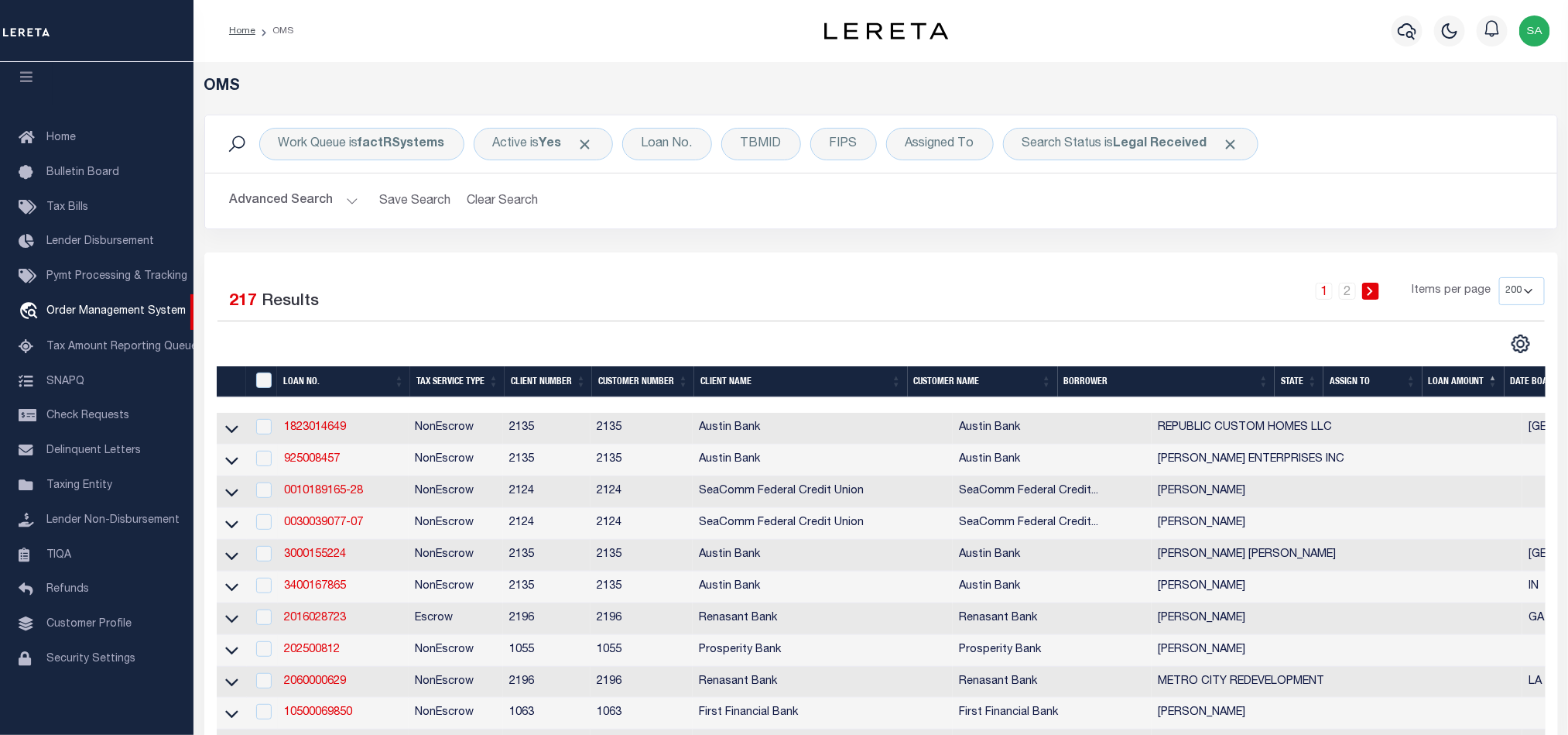
scroll to position [6252, 0]
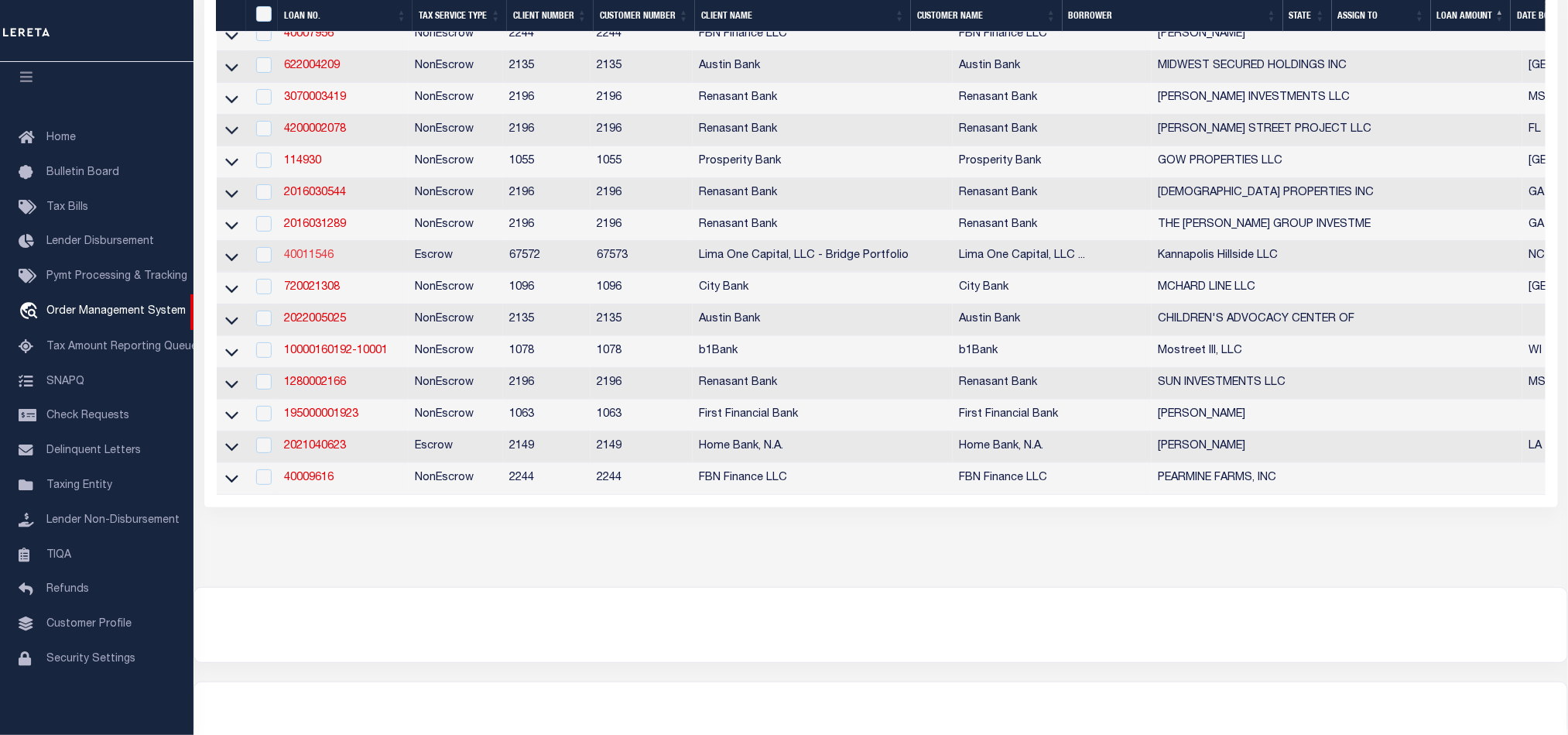
click at [303, 261] on link "40011546" at bounding box center [309, 255] width 49 height 11
checkbox input "true"
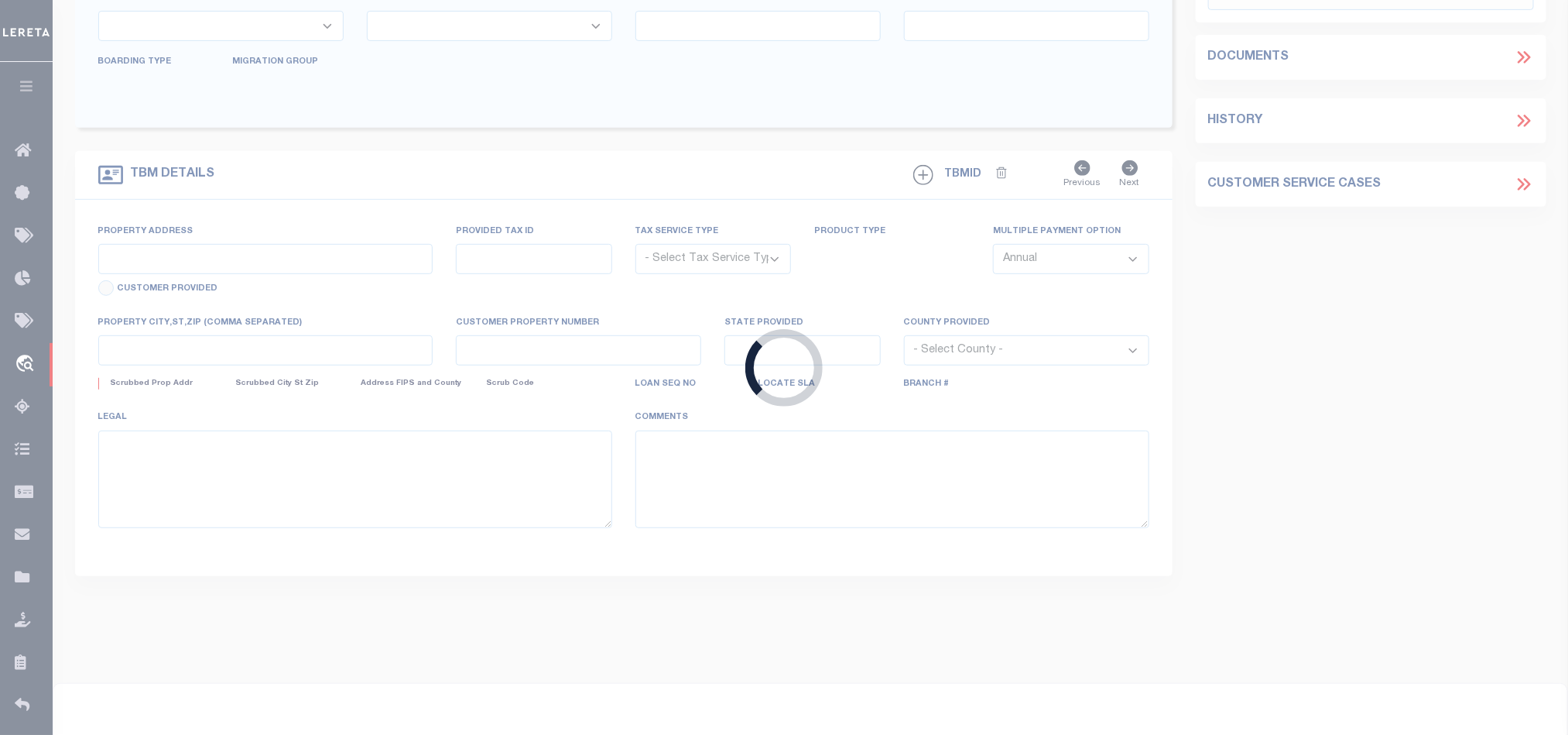
type input "40011546"
type input "Kannapolis Hillside LLC"
select select
type input "[STREET_ADDRESS][US_STATE]"
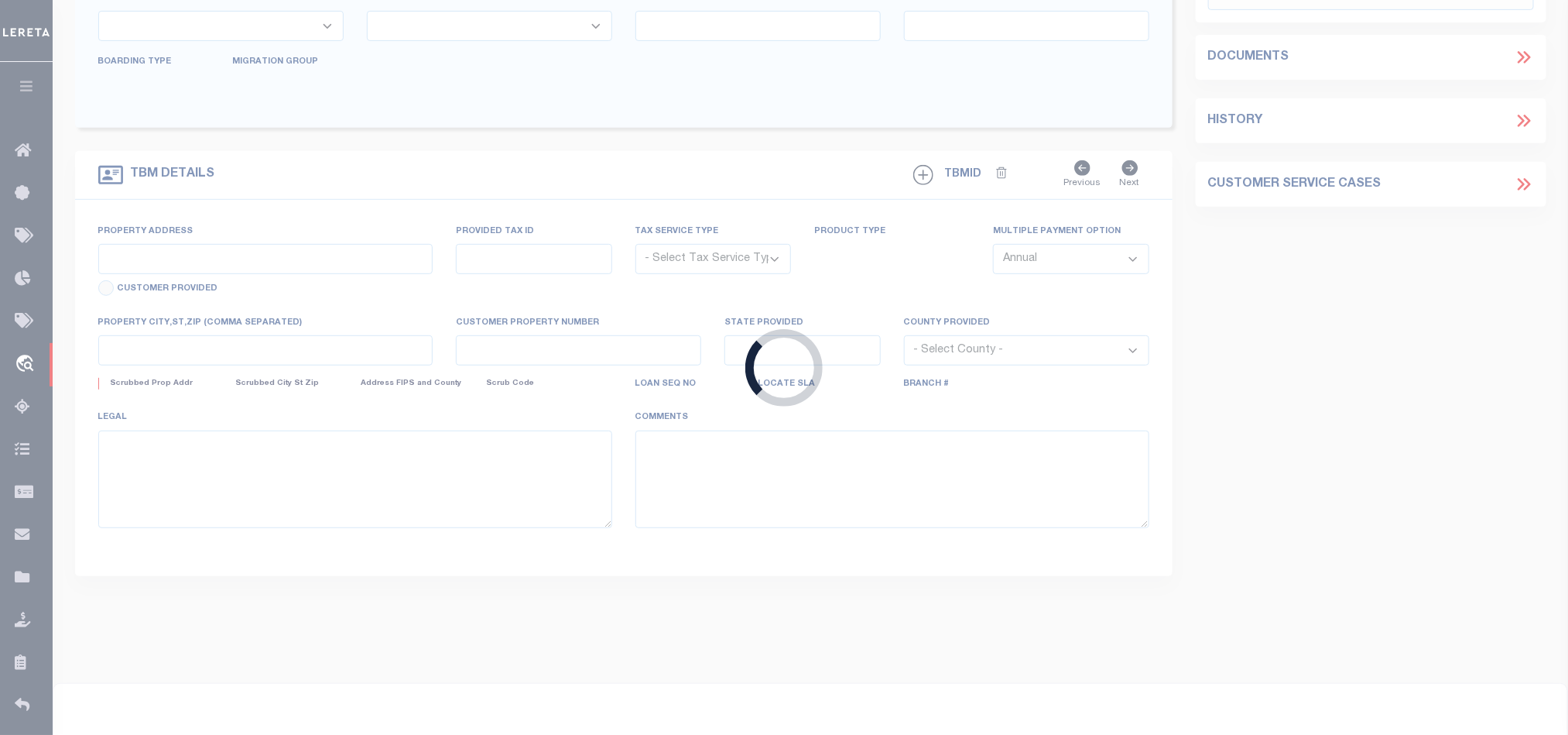
type input "[GEOGRAPHIC_DATA]"
select select
select select "Escrow"
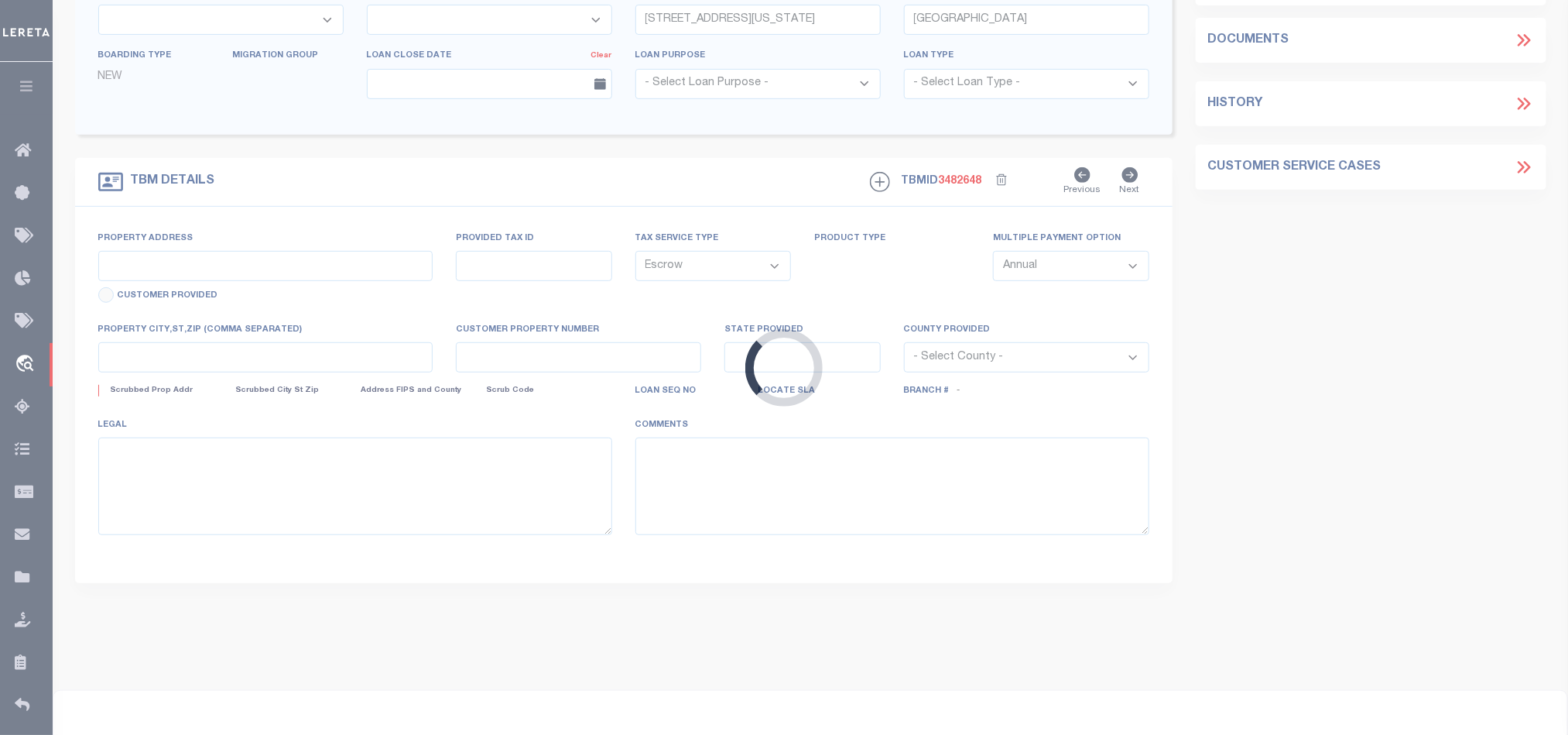
type input "[STREET_ADDRESS]"
type input "56230612040000"
select select
type input "[GEOGRAPHIC_DATA] NC 28083"
type input "40011546-1"
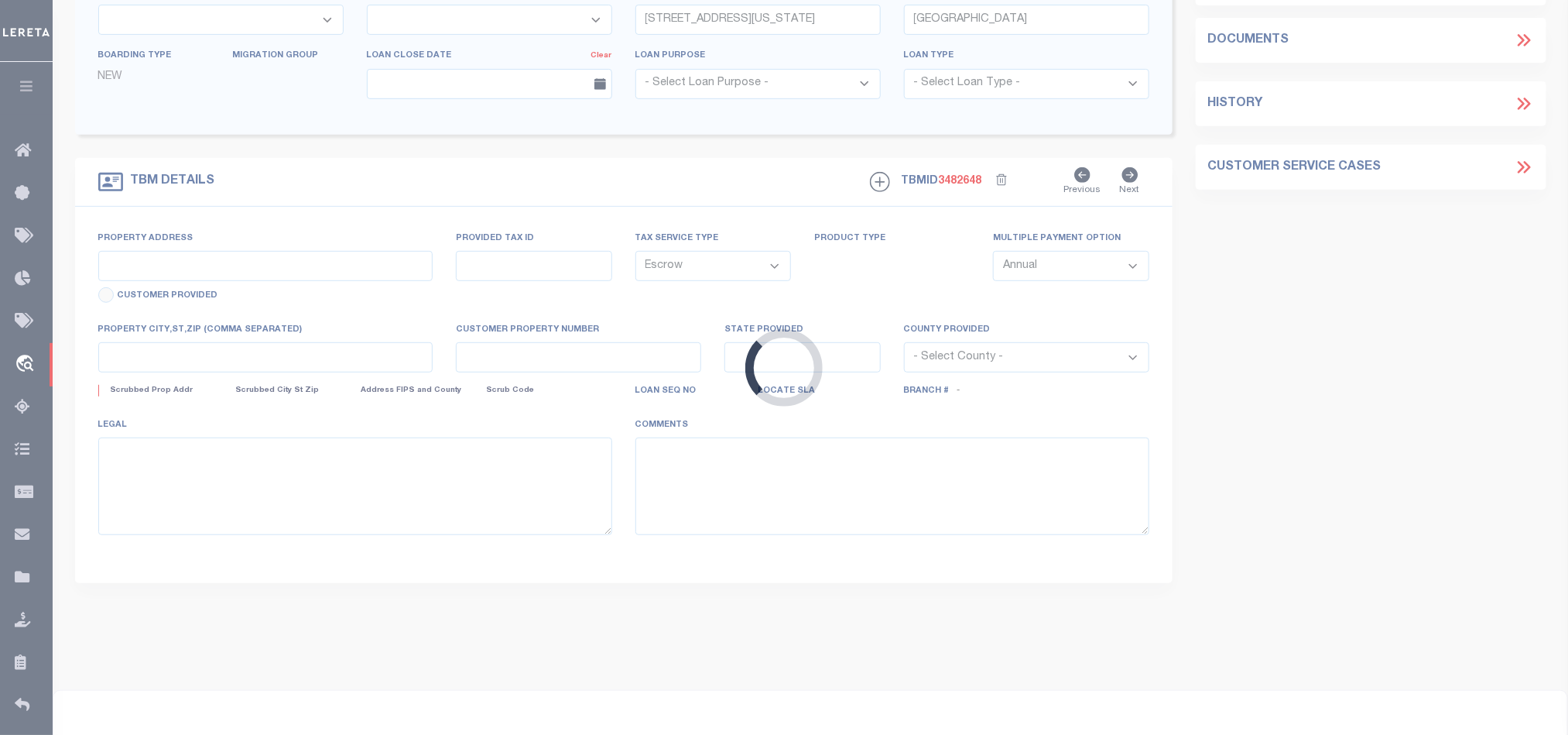
type input "NC"
select select
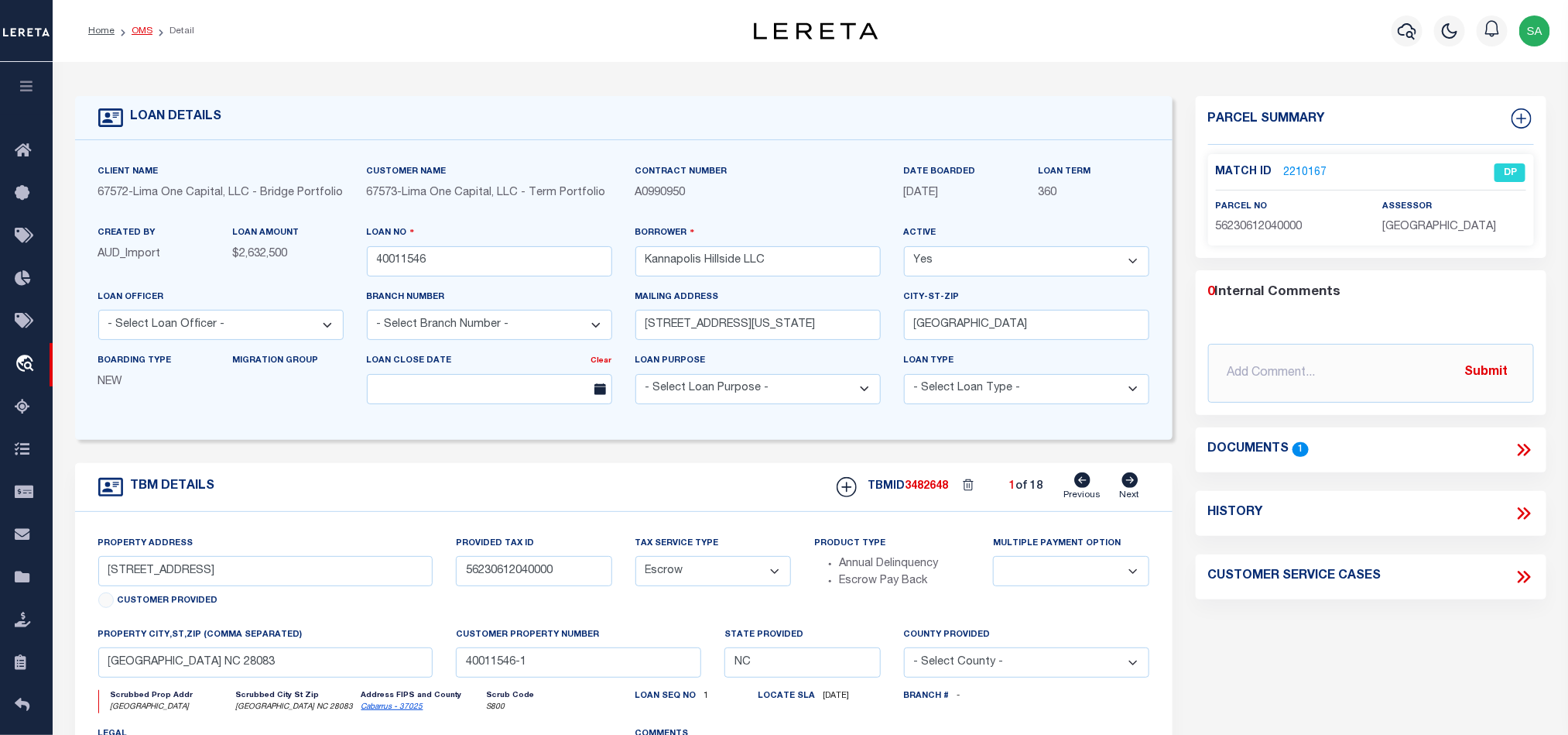
click at [136, 28] on link "OMS" at bounding box center [142, 30] width 21 height 9
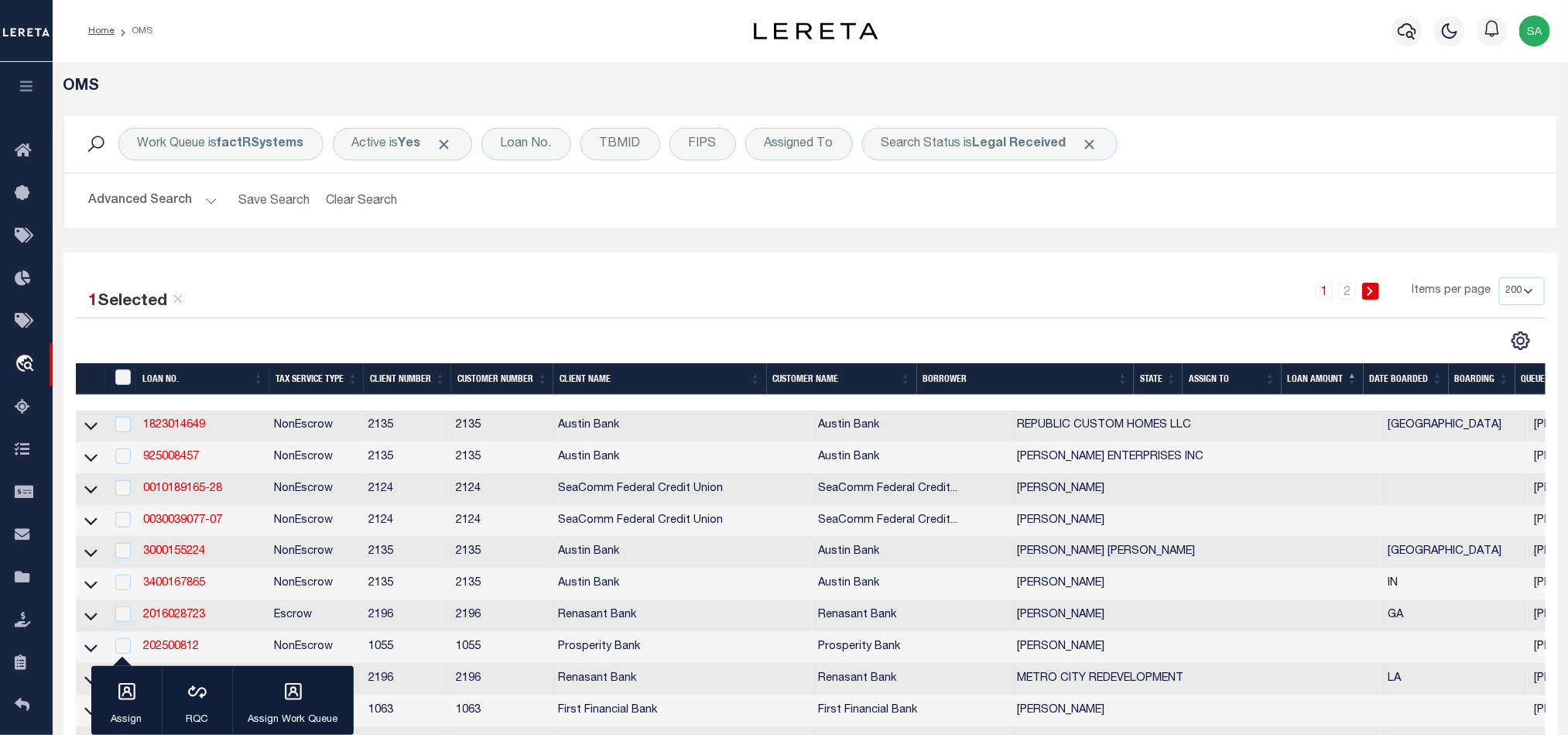
click at [1191, 296] on div "1 2 Items per page 10 25 50 100 200" at bounding box center [996, 297] width 1095 height 40
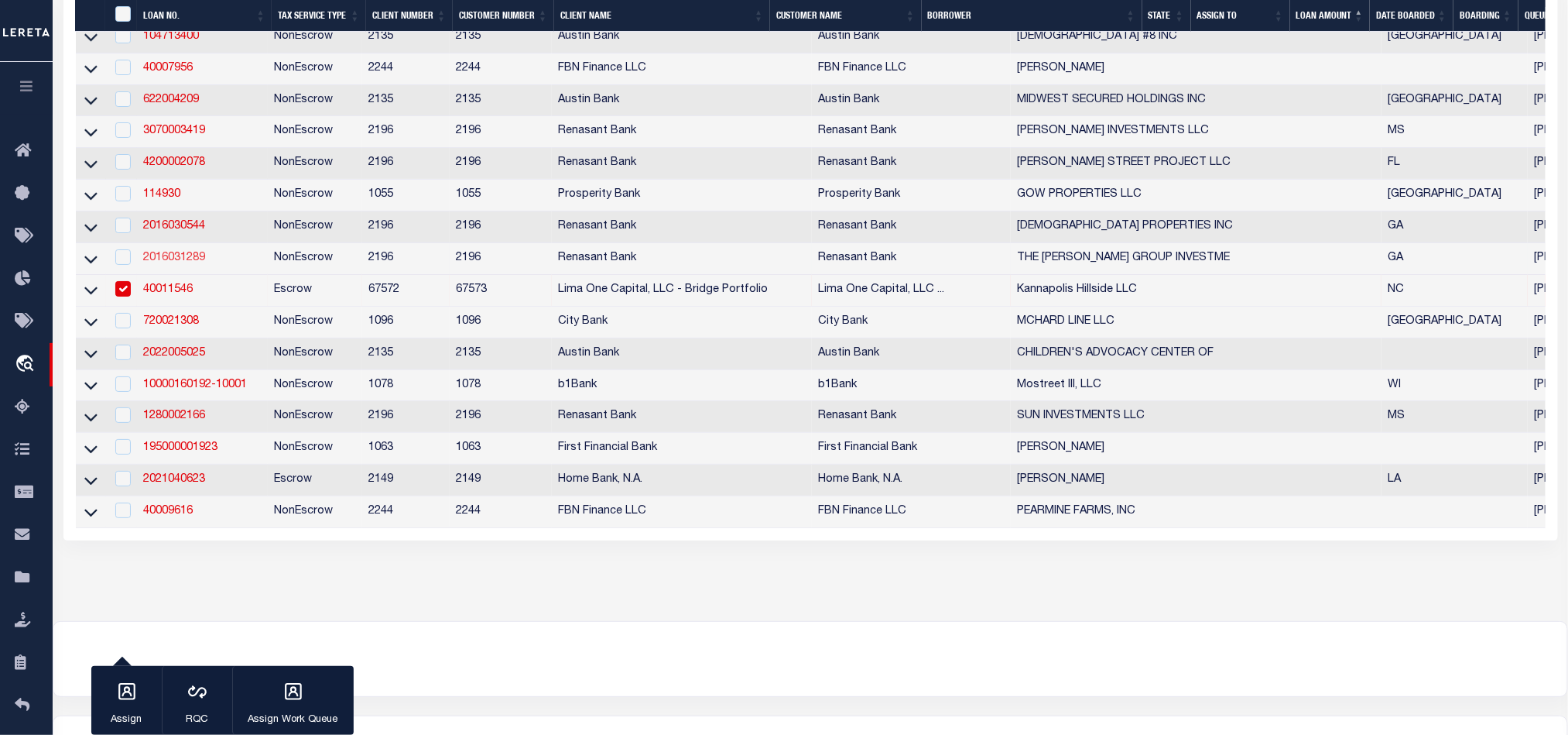
click at [195, 263] on link "2016031289" at bounding box center [174, 258] width 62 height 11
checkbox input "true"
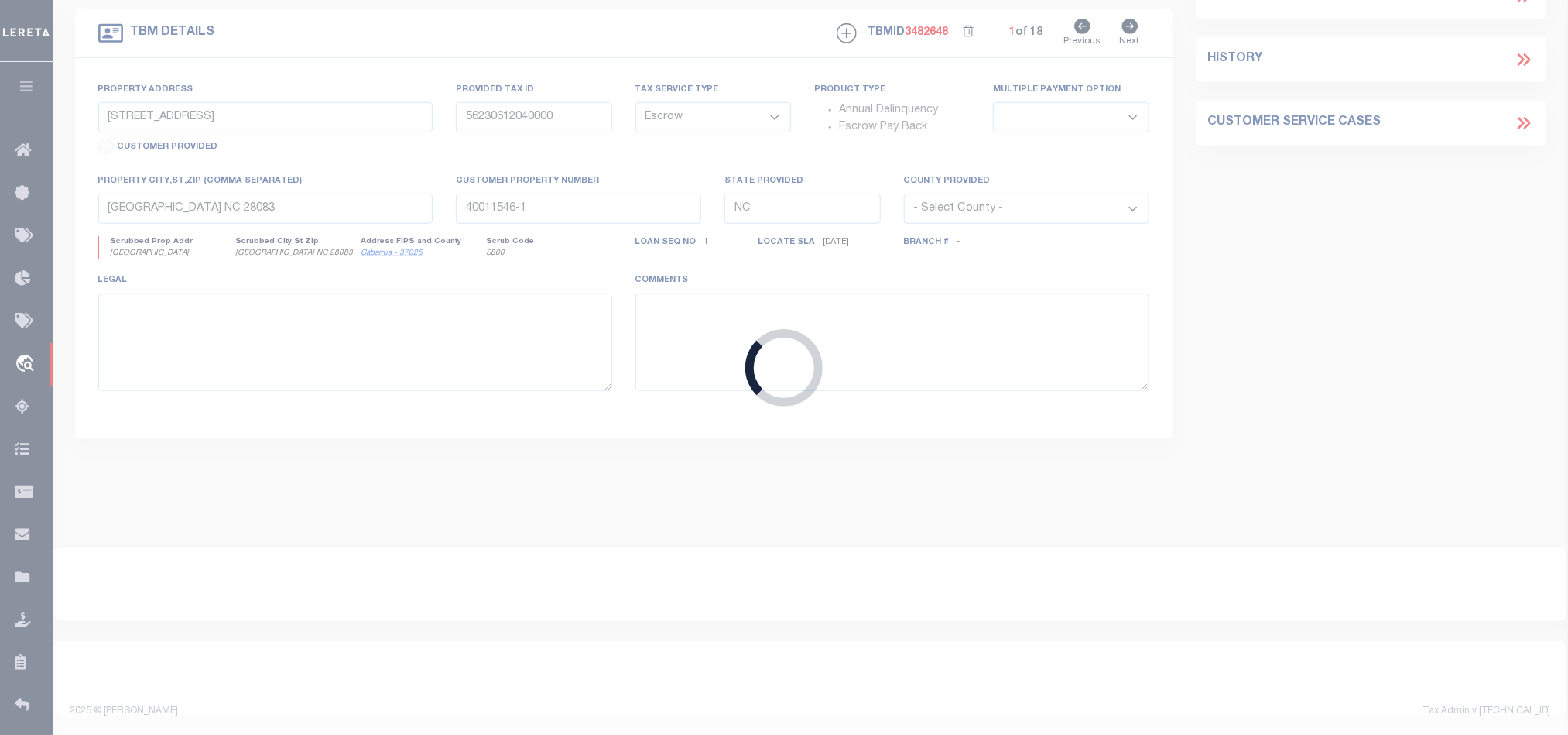
type input "2016031289"
type input "THE [PERSON_NAME] GROUP INVESTME"
select select
select select "10"
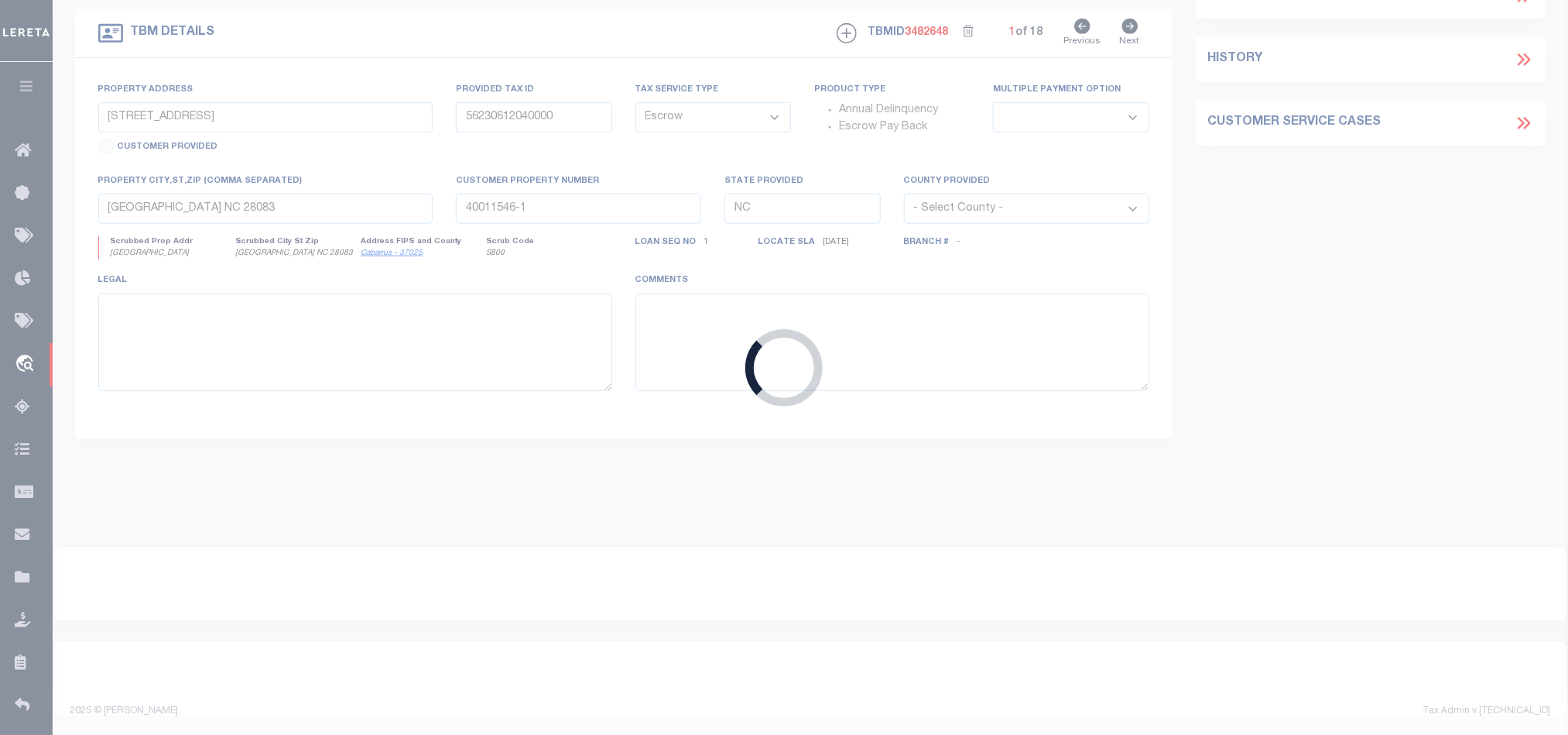
select select
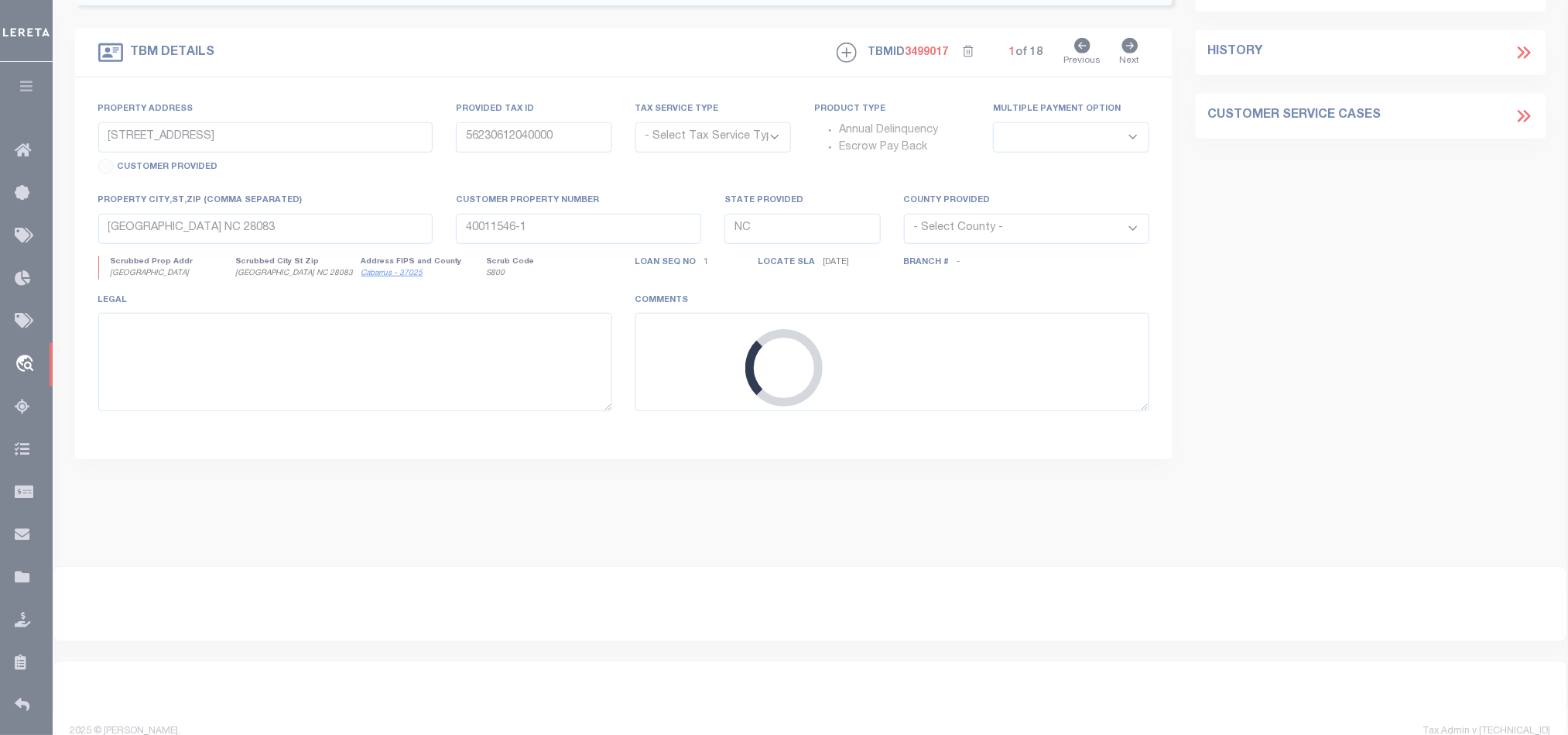
type input "[STREET_ADDRESS]"
radio input "true"
select select "NonEscrow"
select select
type input "JESUP GA 31545"
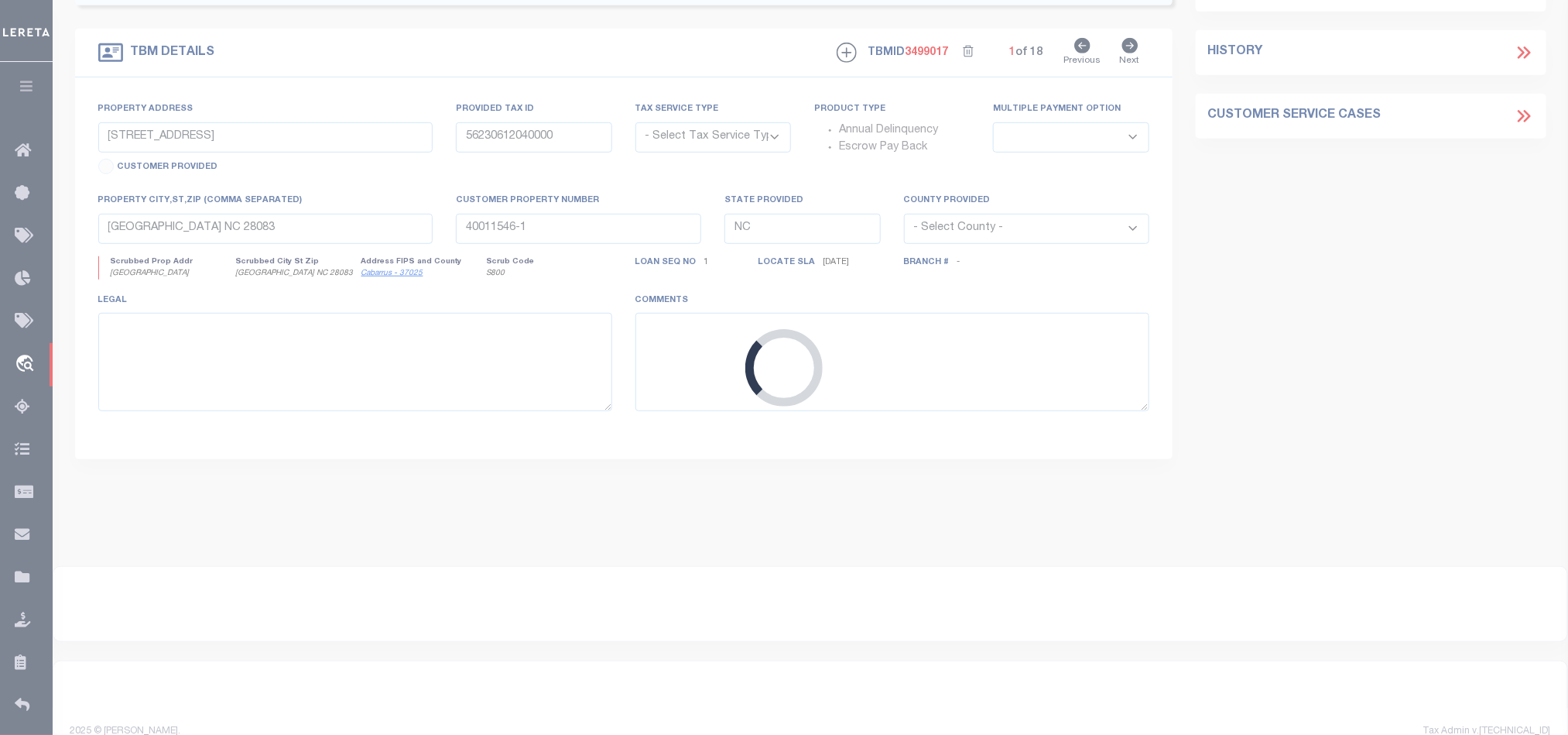
type input "2016031289"
type input "GA"
type textarea "PARCEL: J18-151"
select select "4983"
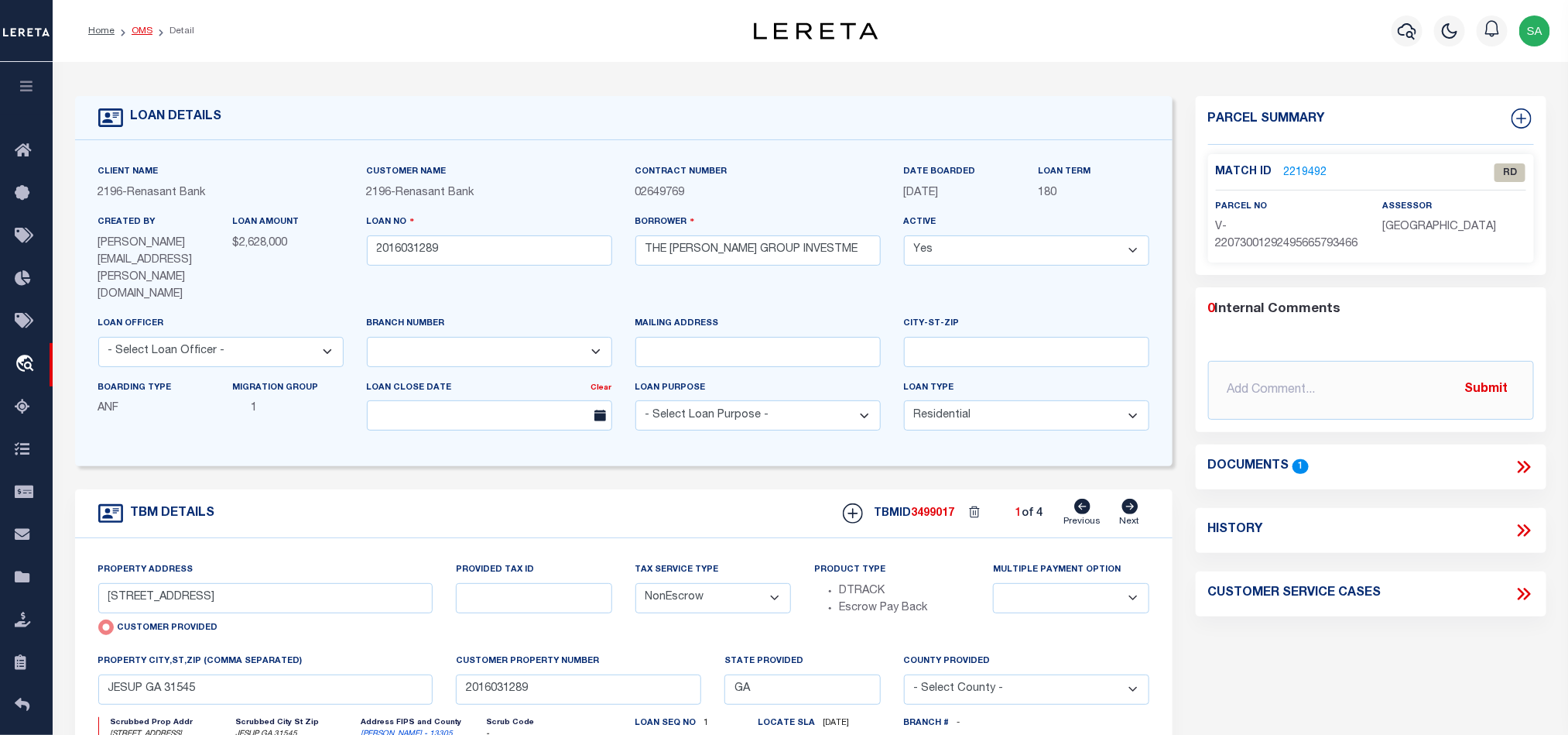
click at [143, 33] on link "OMS" at bounding box center [142, 30] width 21 height 9
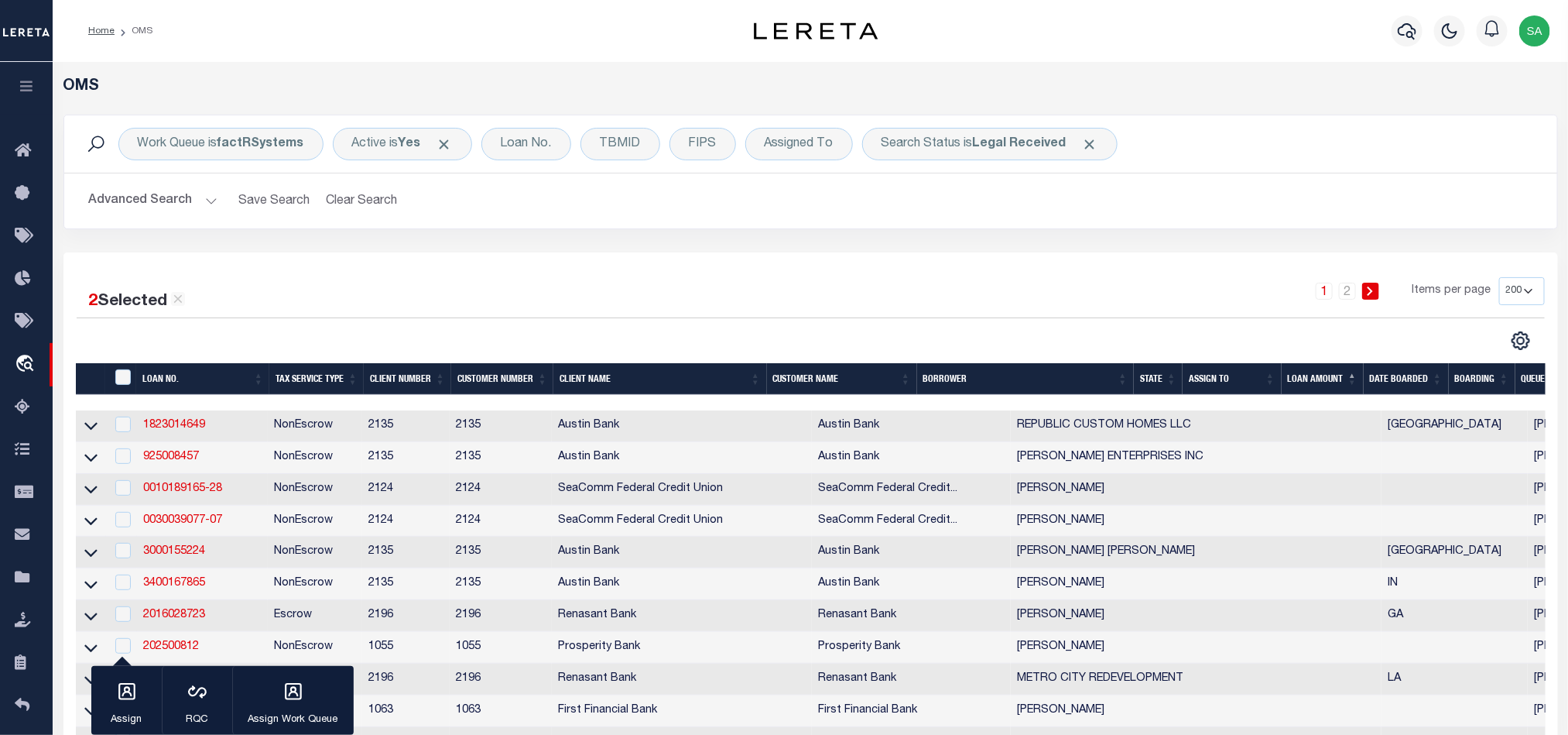
click at [1121, 209] on h2 "Advanced Search Save Search Clear Search tblSearchTopScreen_dynamictable_____De…" at bounding box center [810, 201] width 1468 height 30
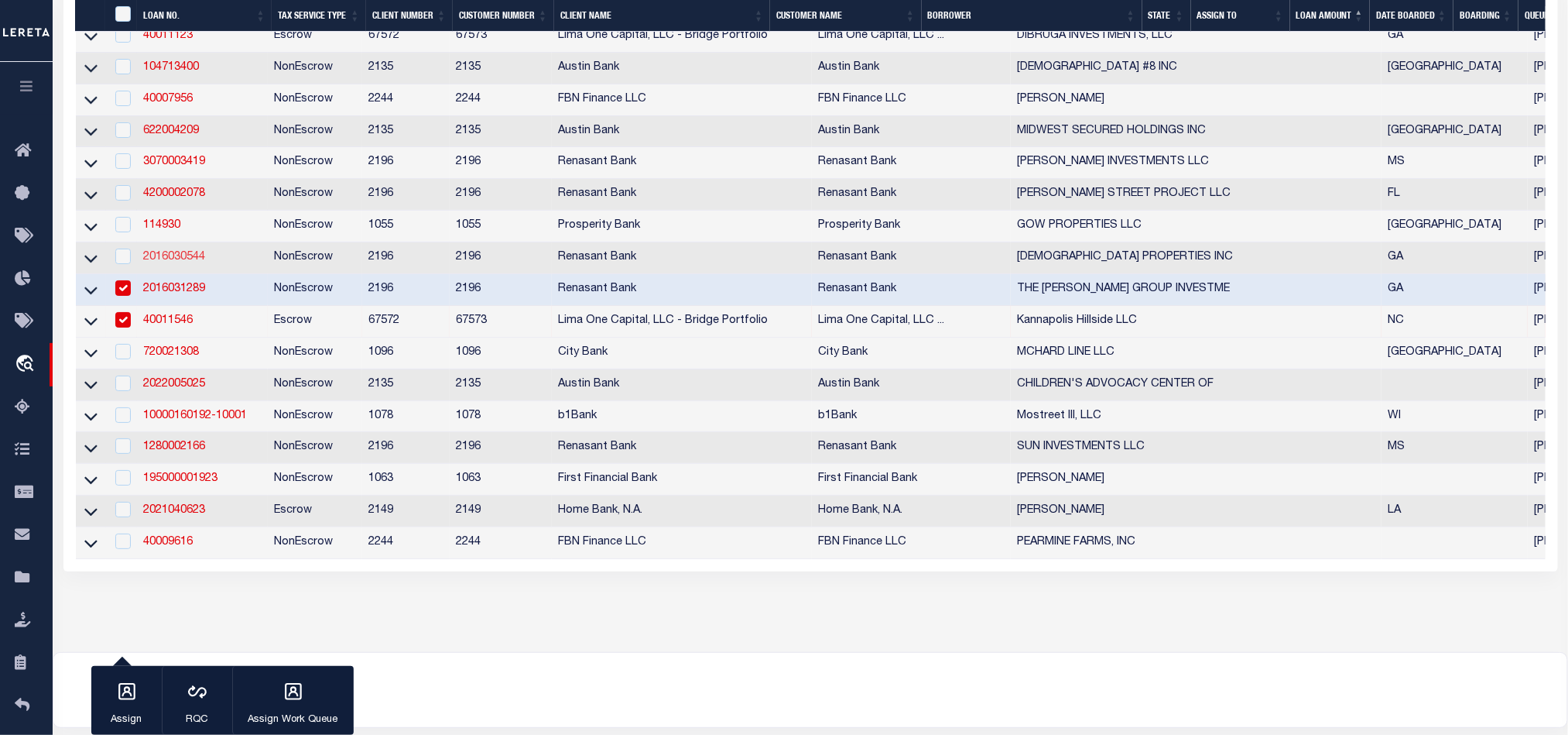
click at [202, 263] on link "2016030544" at bounding box center [174, 257] width 62 height 11
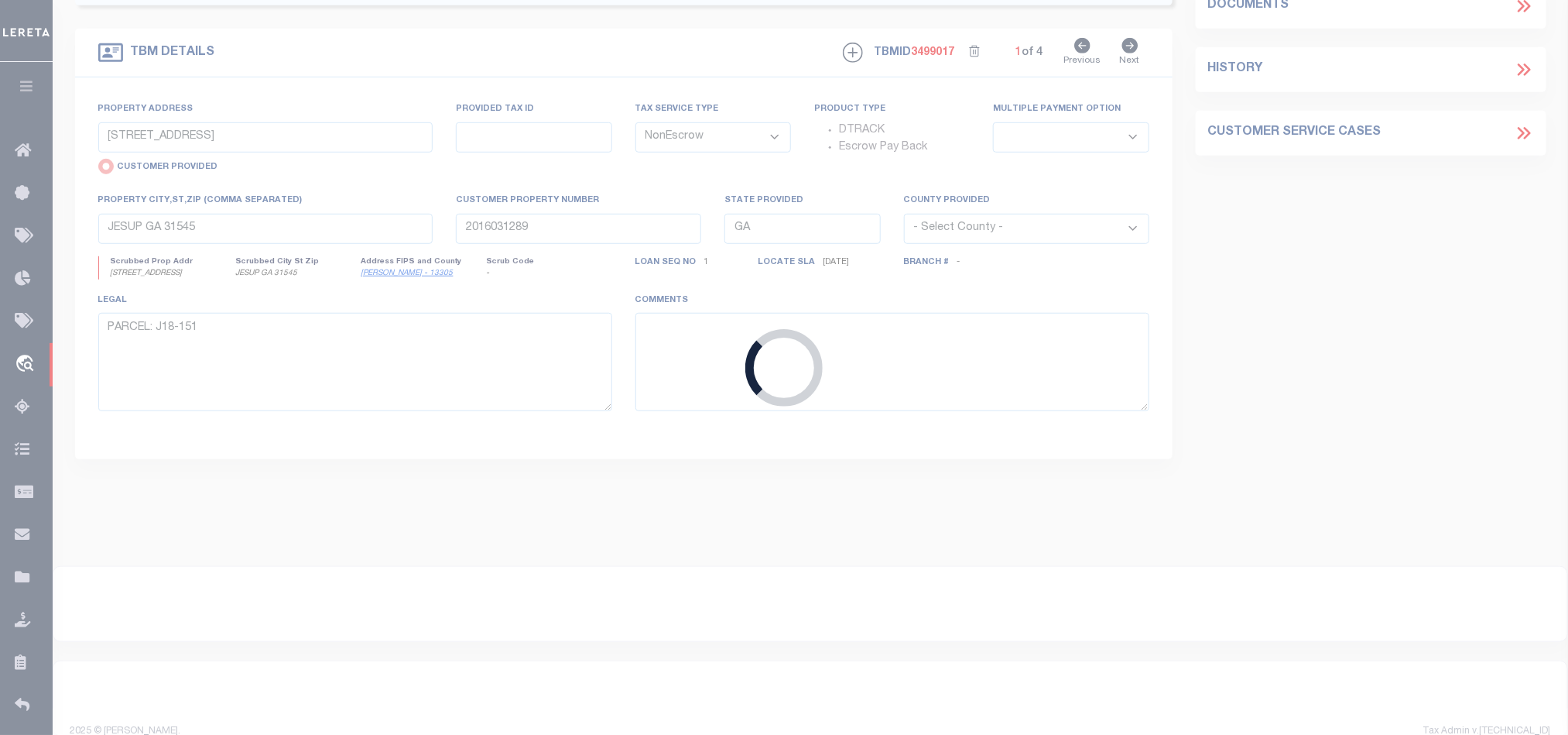
type input "2016030544"
type input "[DEMOGRAPHIC_DATA] PROPERTIES INC"
select select
type input "[STREET_ADDRESS]"
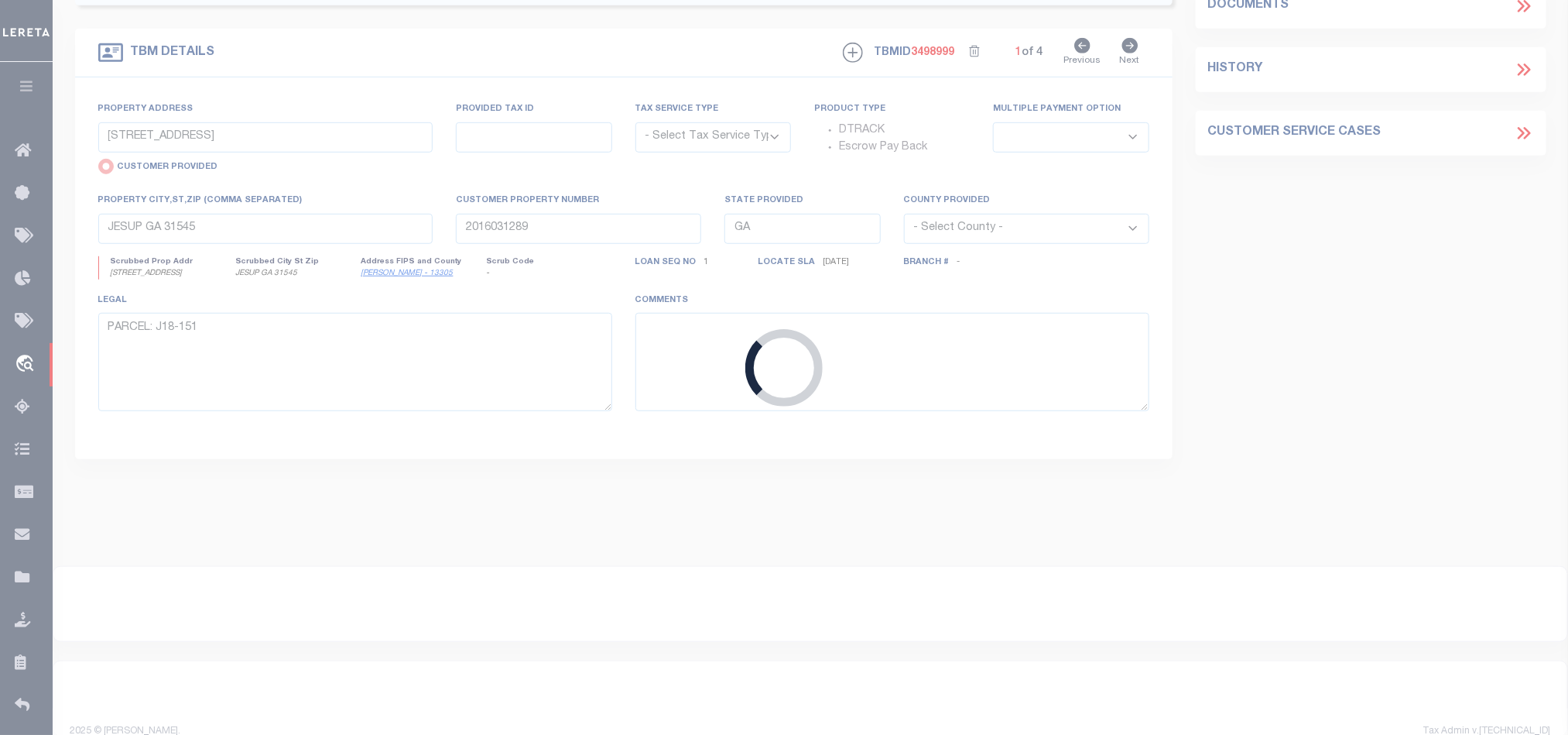
select select "NonEscrow"
select select
type input "[PERSON_NAME] GA 31322"
type input "2016030544"
type textarea "SEE FILE1"
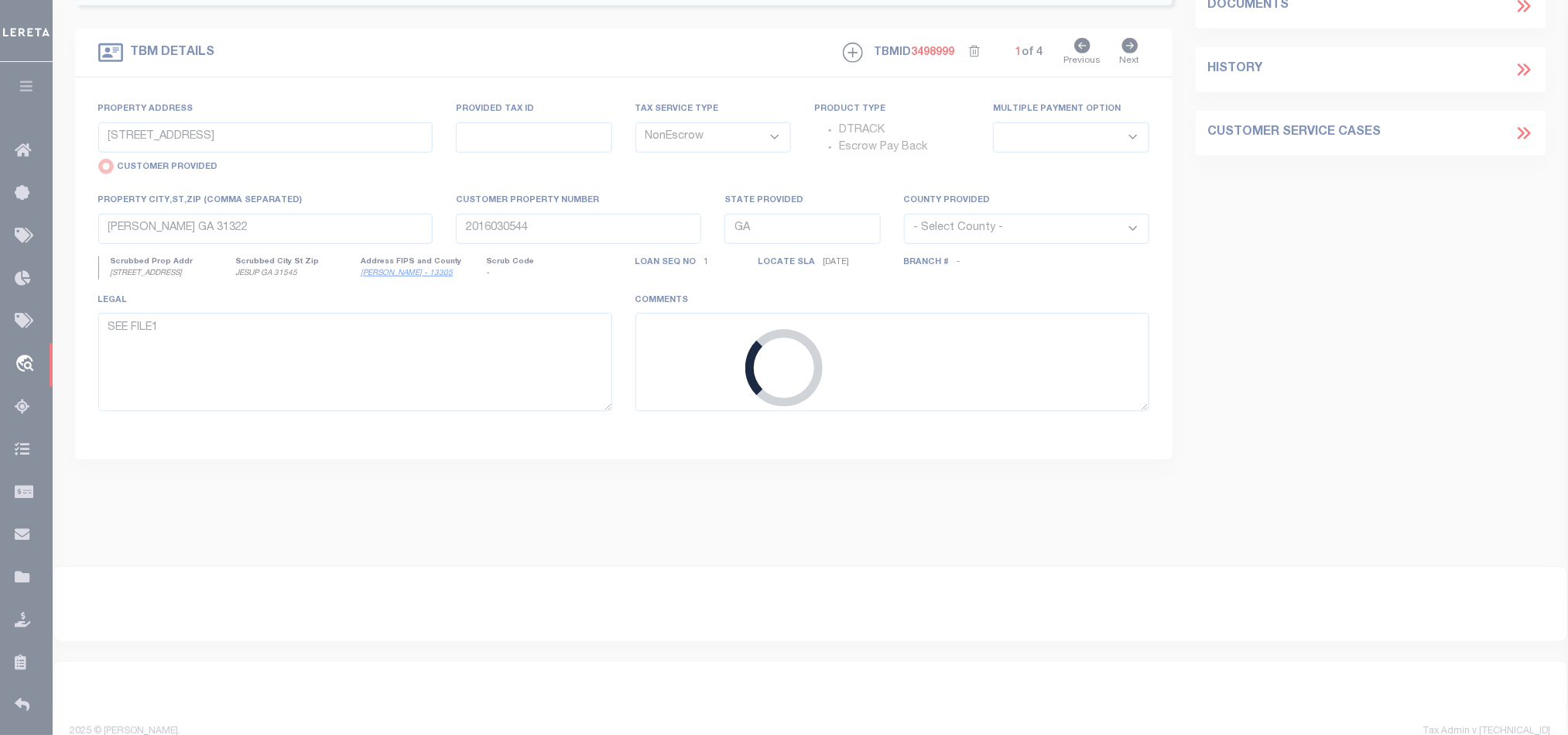
select select "4983"
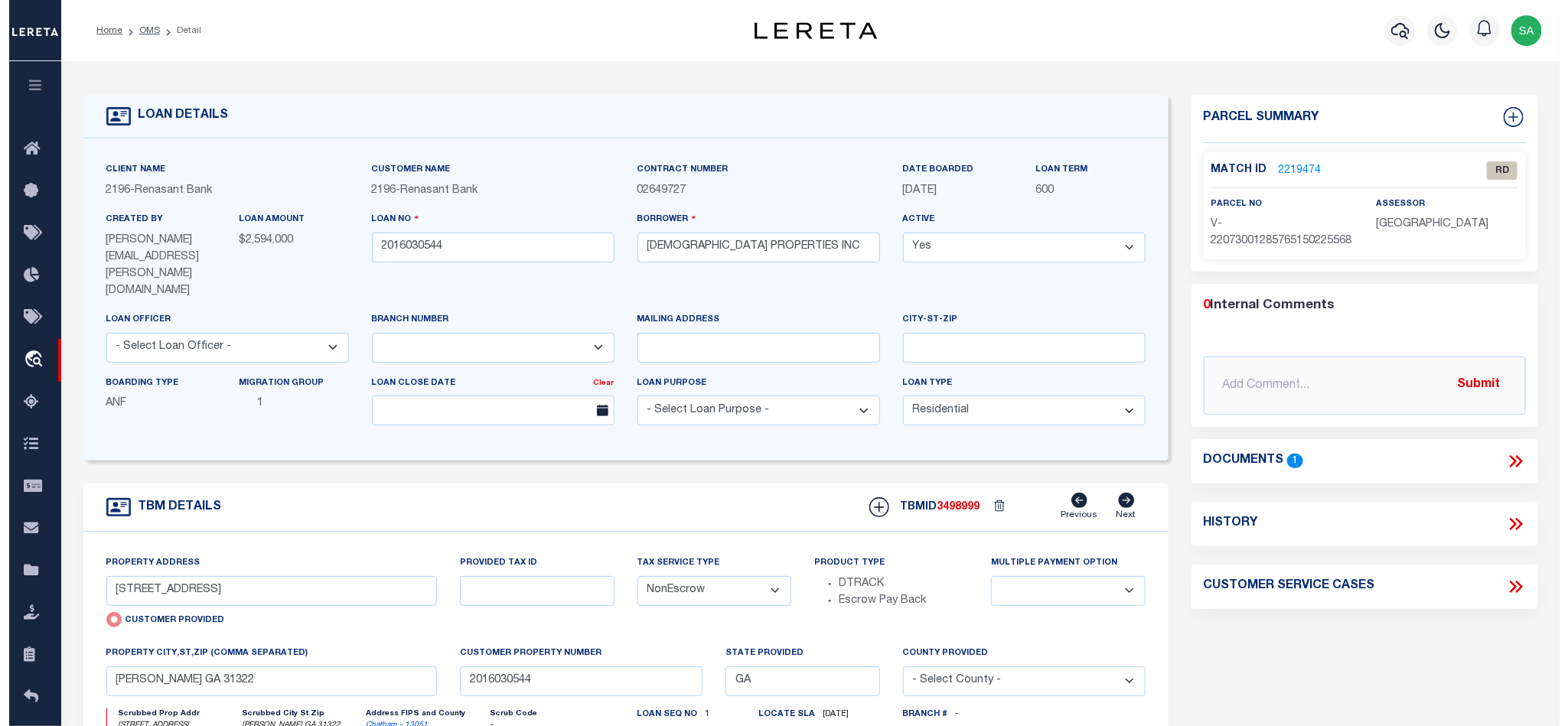
scroll to position [114, 0]
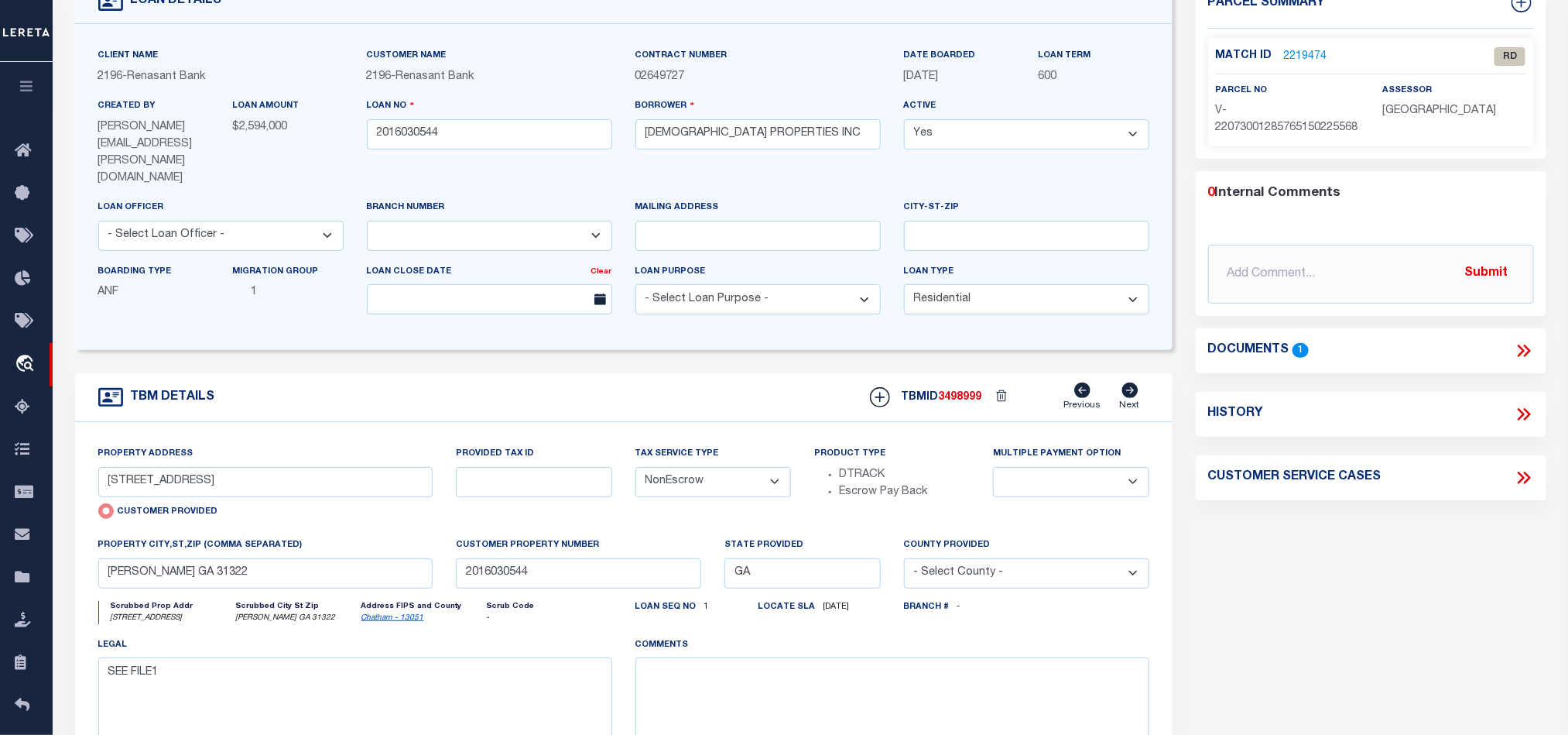
click at [412, 612] on icon "Chatham - 13051" at bounding box center [422, 618] width 122 height 12
click at [388, 614] on link "Chatham - 13051" at bounding box center [392, 618] width 63 height 8
drag, startPoint x: 126, startPoint y: 454, endPoint x: 19, endPoint y: 467, distance: 107.8
click at [61, 457] on div "LOAN DETAILS Client Name 2196 -" at bounding box center [810, 413] width 1506 height 903
click at [164, 467] on input "[STREET_ADDRESS]" at bounding box center [266, 482] width 335 height 30
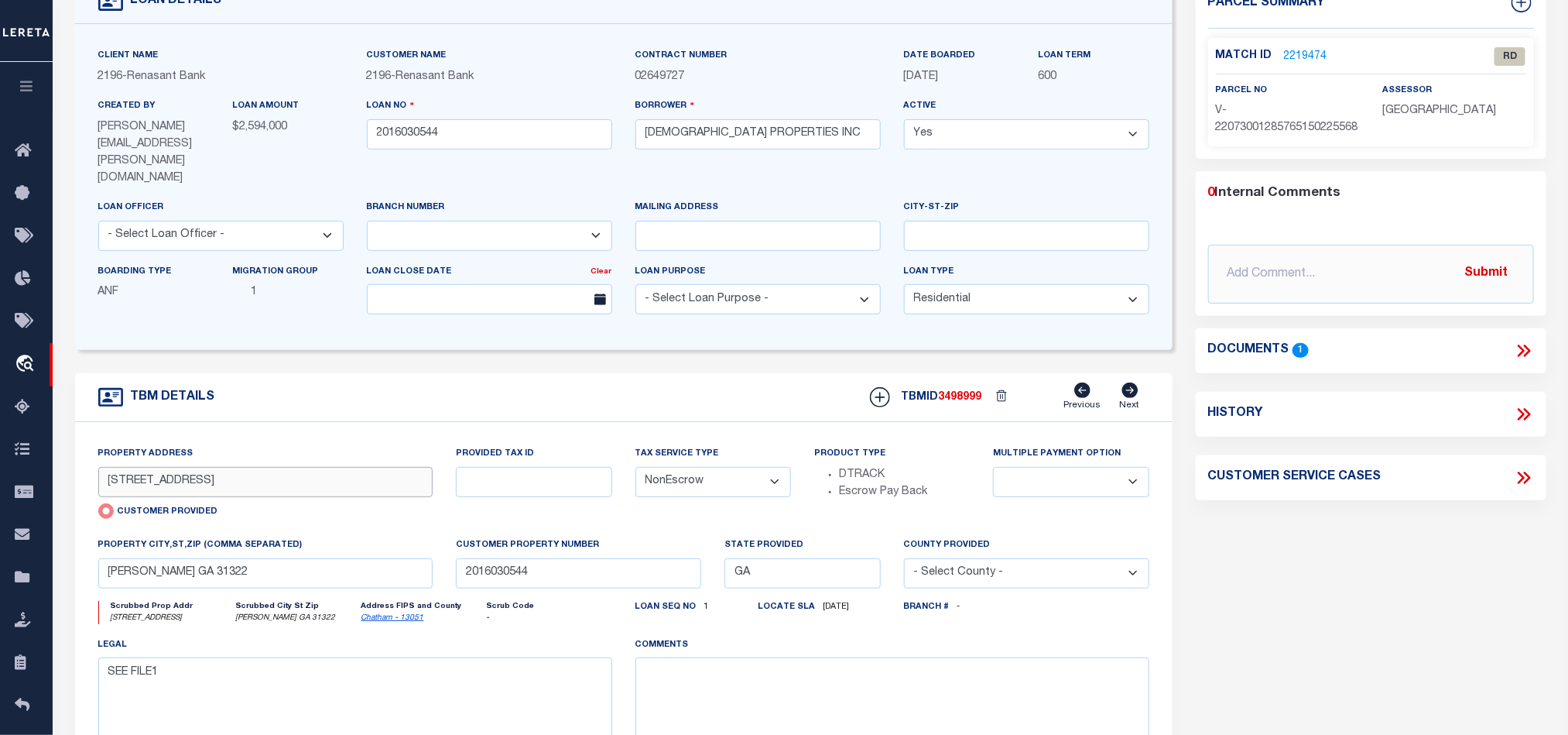
click at [164, 467] on input "[STREET_ADDRESS]" at bounding box center [266, 482] width 335 height 30
click at [1524, 357] on icon at bounding box center [1521, 351] width 7 height 13
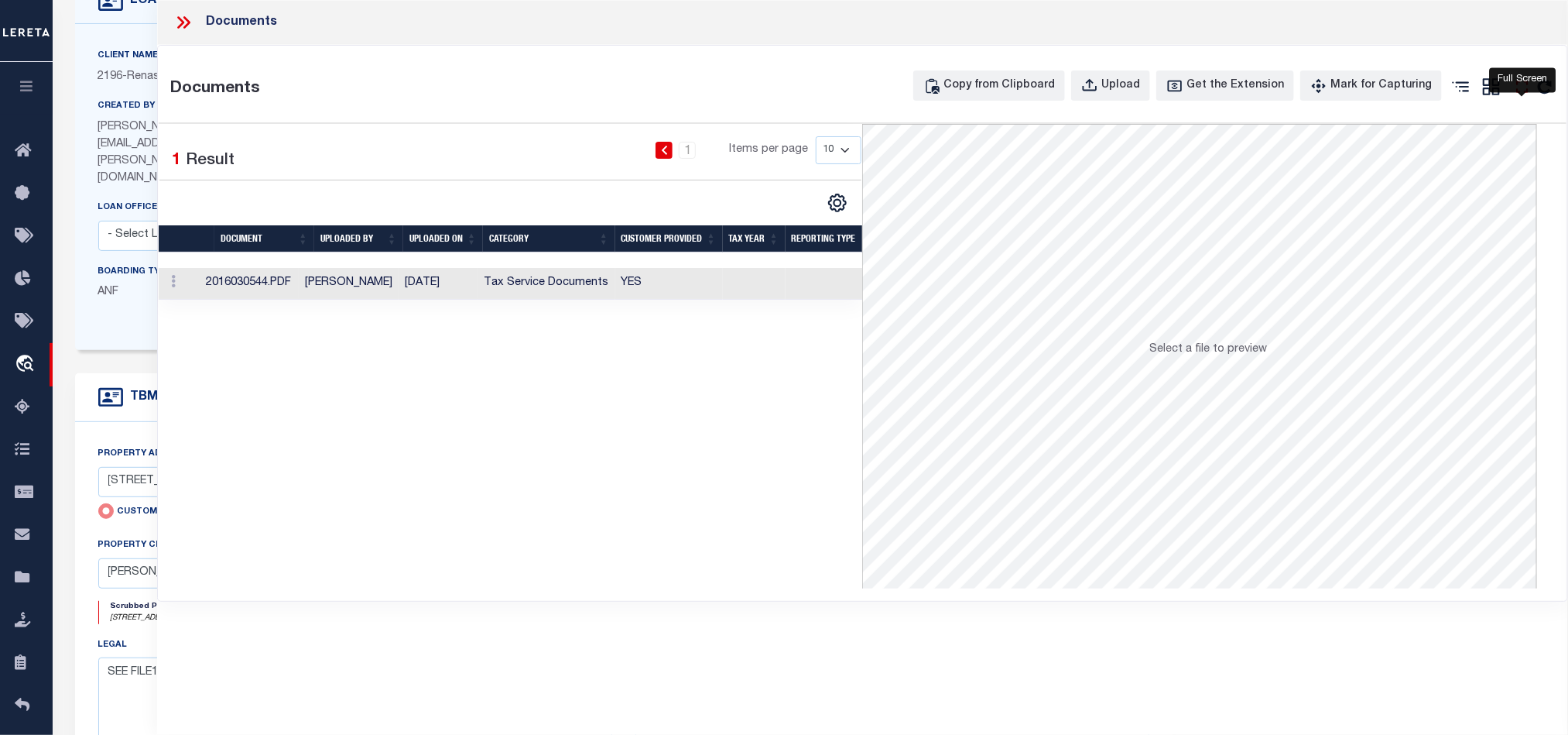
click at [1525, 91] on icon at bounding box center [1522, 86] width 20 height 20
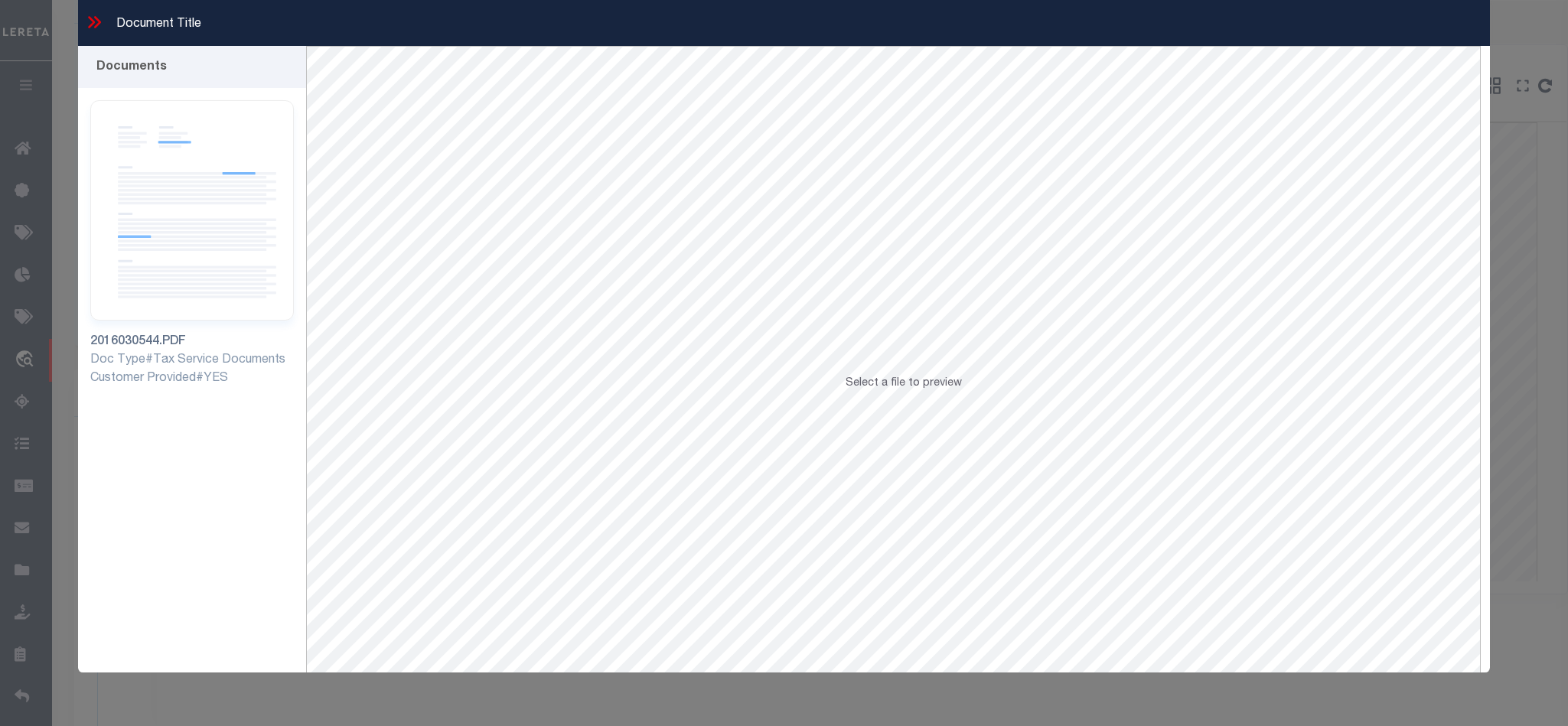
drag, startPoint x: 251, startPoint y: 202, endPoint x: 166, endPoint y: 0, distance: 219.2
click at [251, 202] on img at bounding box center [192, 211] width 203 height 220
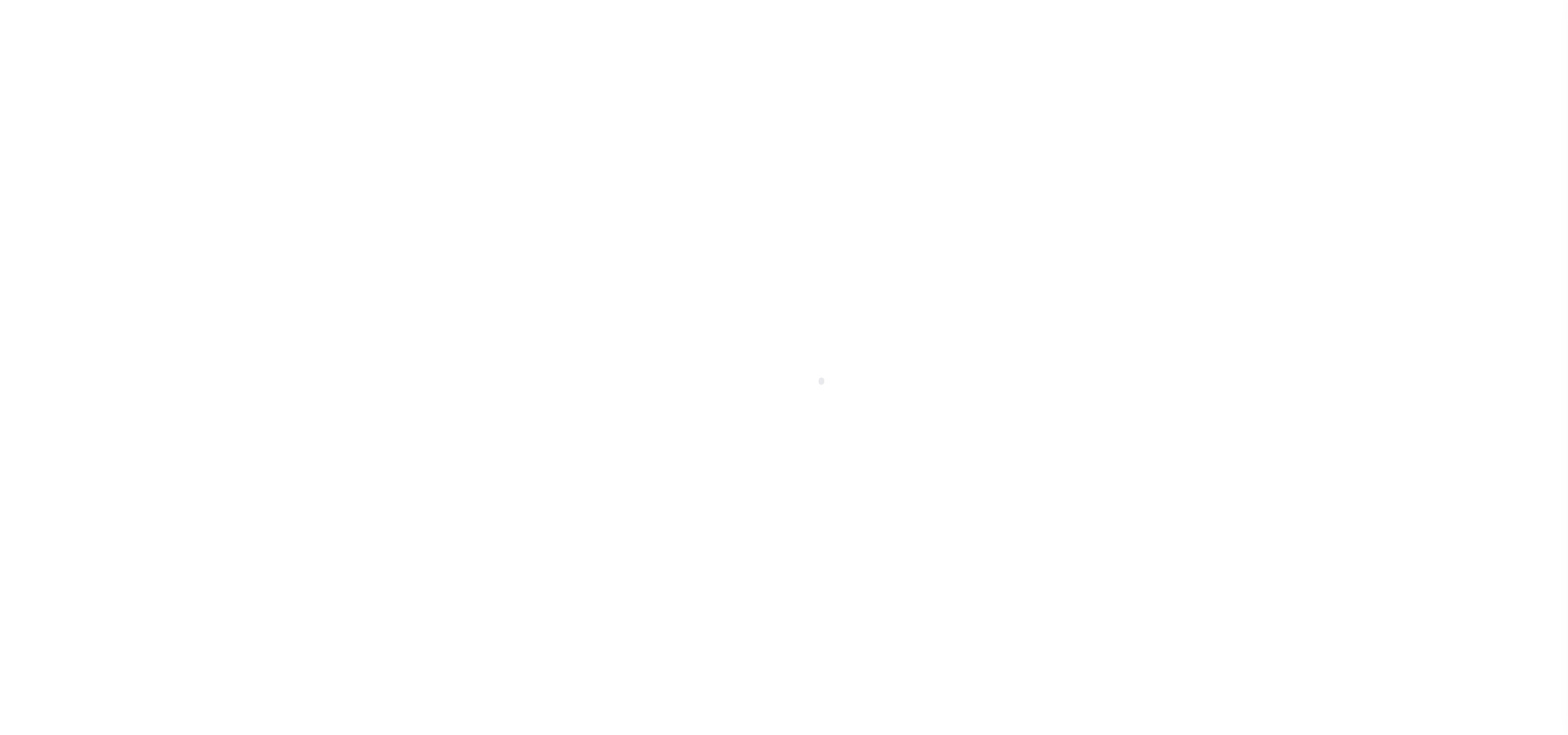
select select "10"
select select "NonEscrow"
select select
select select "4983"
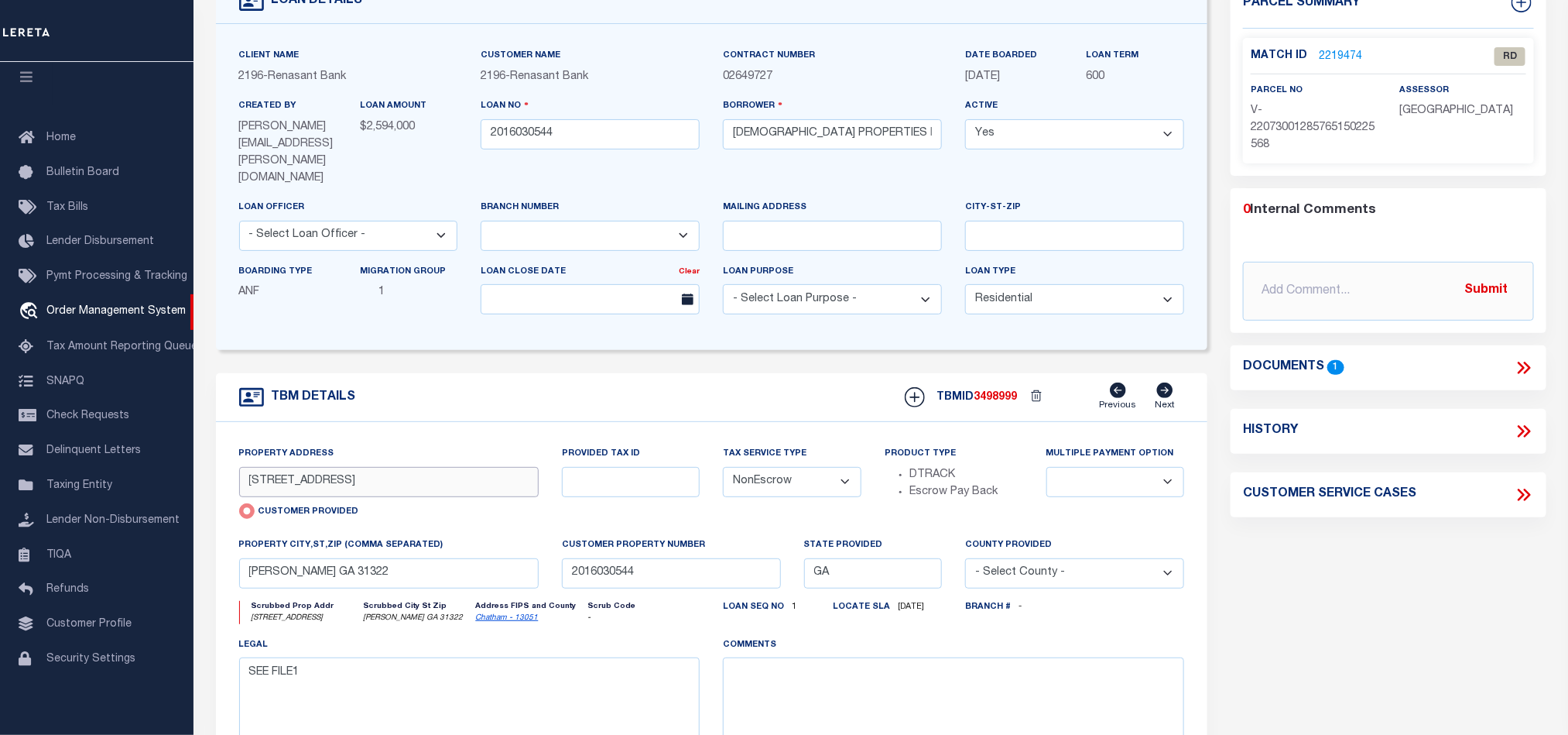
click at [423, 467] on input "[STREET_ADDRESS]" at bounding box center [388, 482] width 299 height 30
drag, startPoint x: 312, startPoint y: 542, endPoint x: -398, endPoint y: 451, distance: 715.8
click at [0, 451] on html "Home OMS Detail" at bounding box center [784, 492] width 1568 height 1216
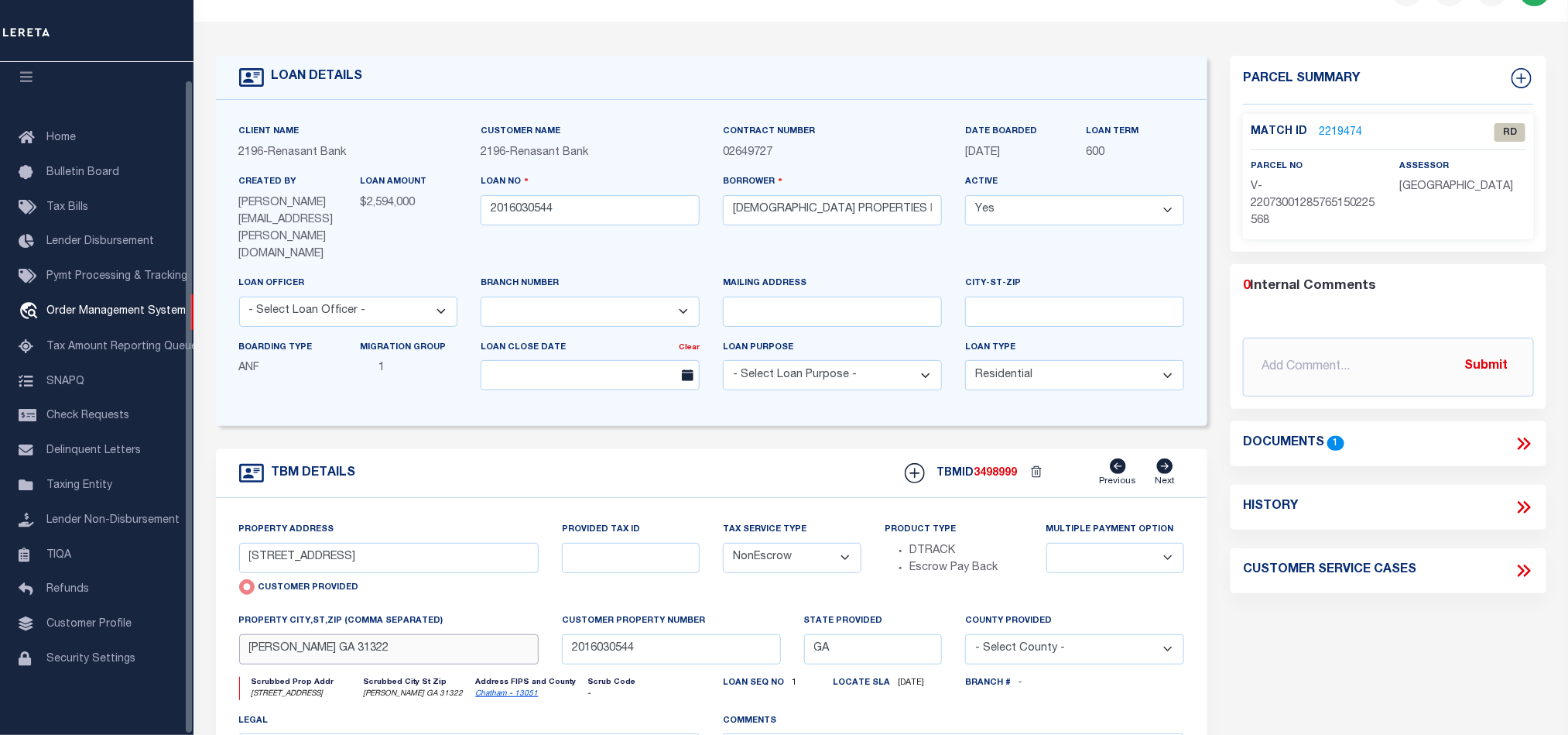
scroll to position [0, 0]
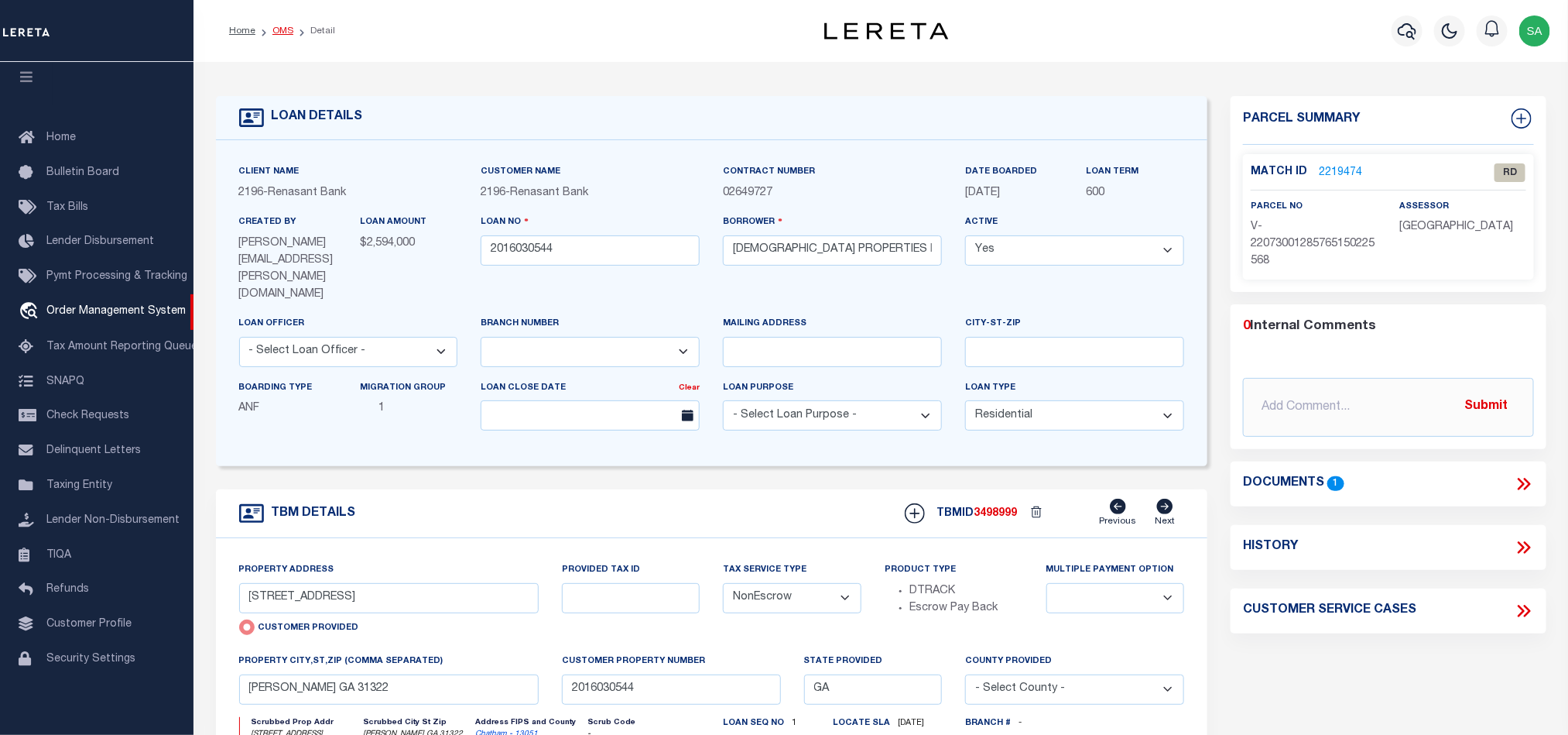
click at [286, 35] on link "OMS" at bounding box center [283, 30] width 21 height 9
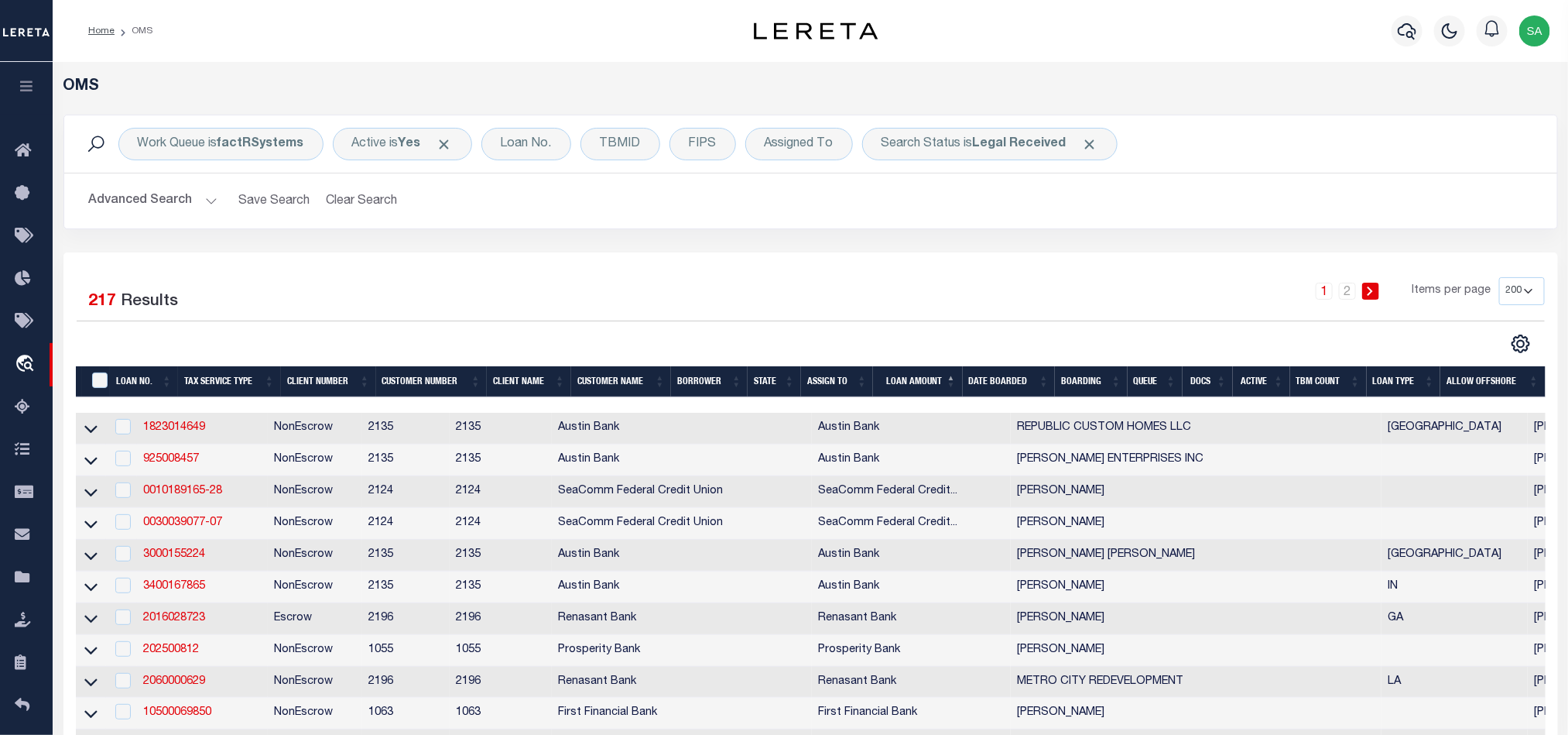
click at [1159, 194] on h2 "Advanced Search Save Search Clear Search tblSearchTopScreen_dynamictable_____De…" at bounding box center [810, 201] width 1468 height 30
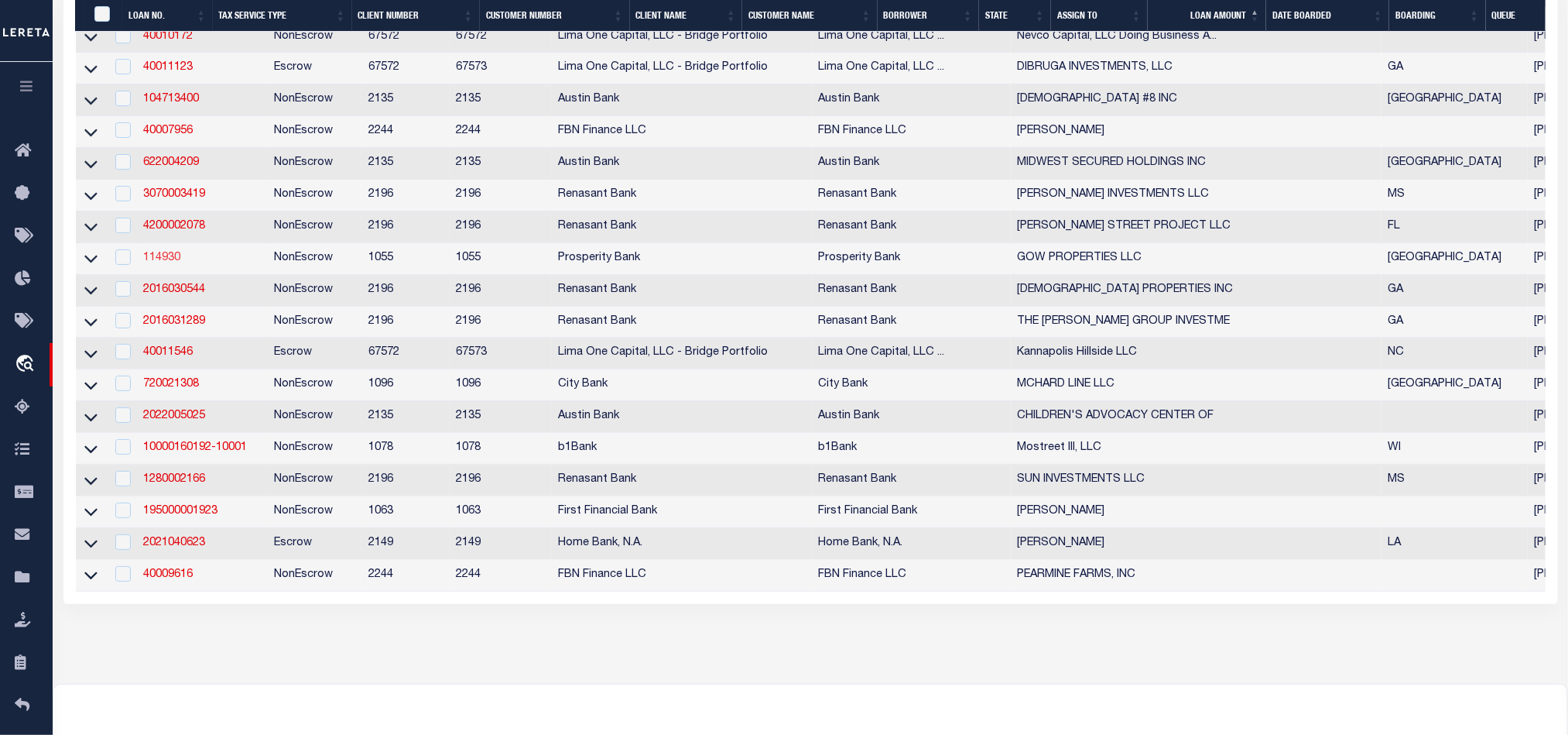
click at [166, 263] on link "114930" at bounding box center [162, 258] width 37 height 11
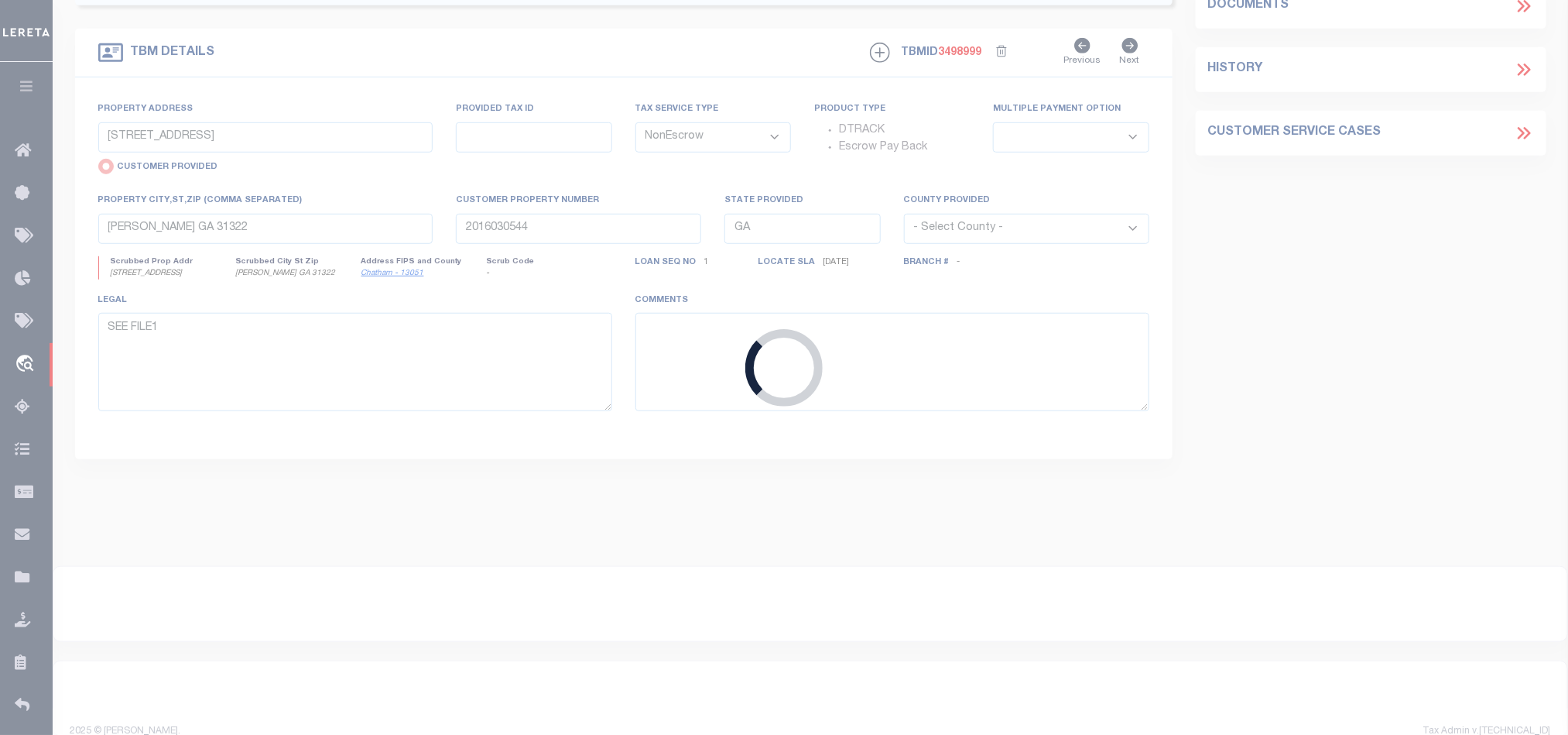
type input "114930"
type input "GOW PROPERTIES LLC"
select select
type input "1575 HERITAGE DR # 103"
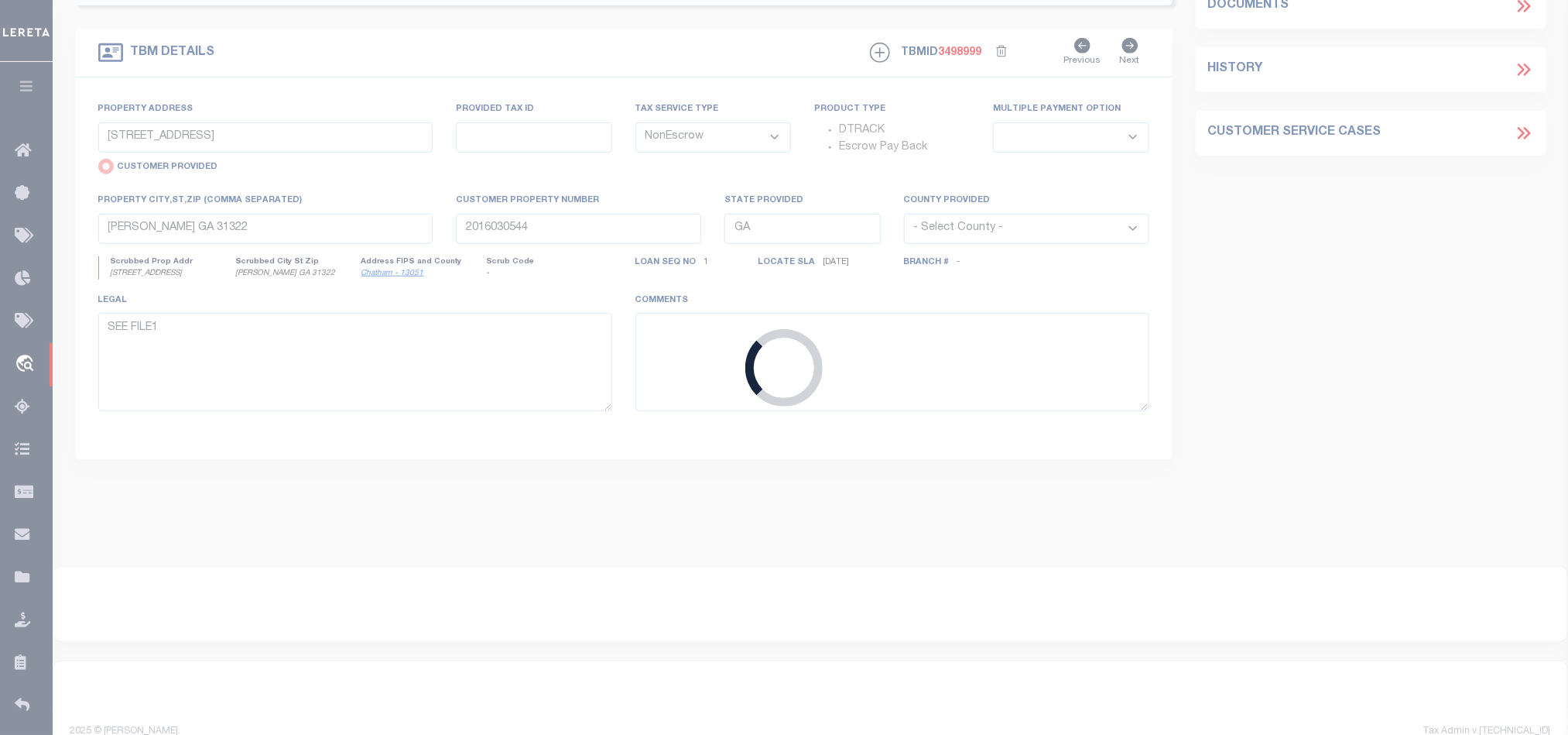
type input "[PERSON_NAME][GEOGRAPHIC_DATA]"
select select
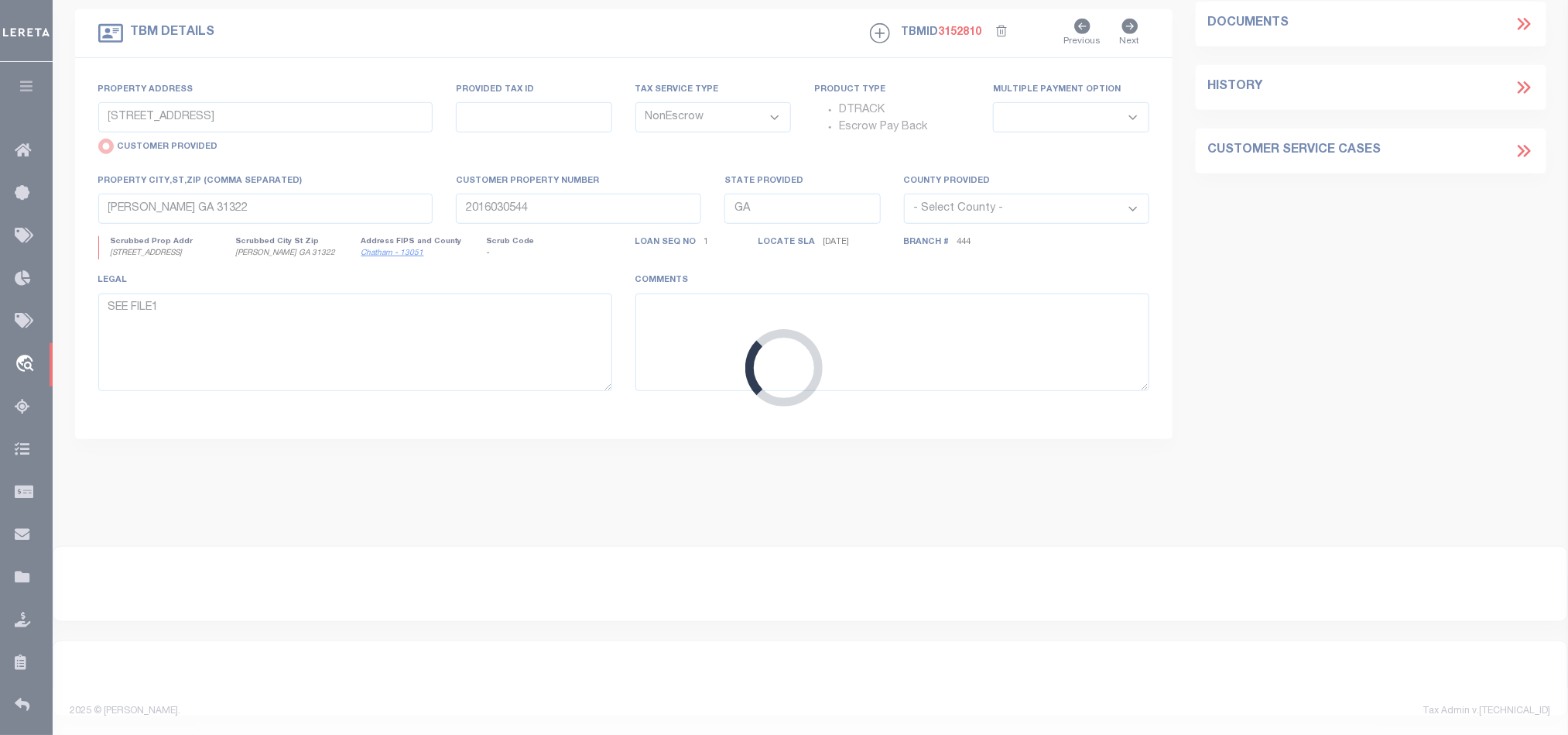
type input "ACRES OF LAND M [PERSON_NAME] SURVEY"
radio input "false"
type input "2507878"
select select
type input "[GEOGRAPHIC_DATA]"
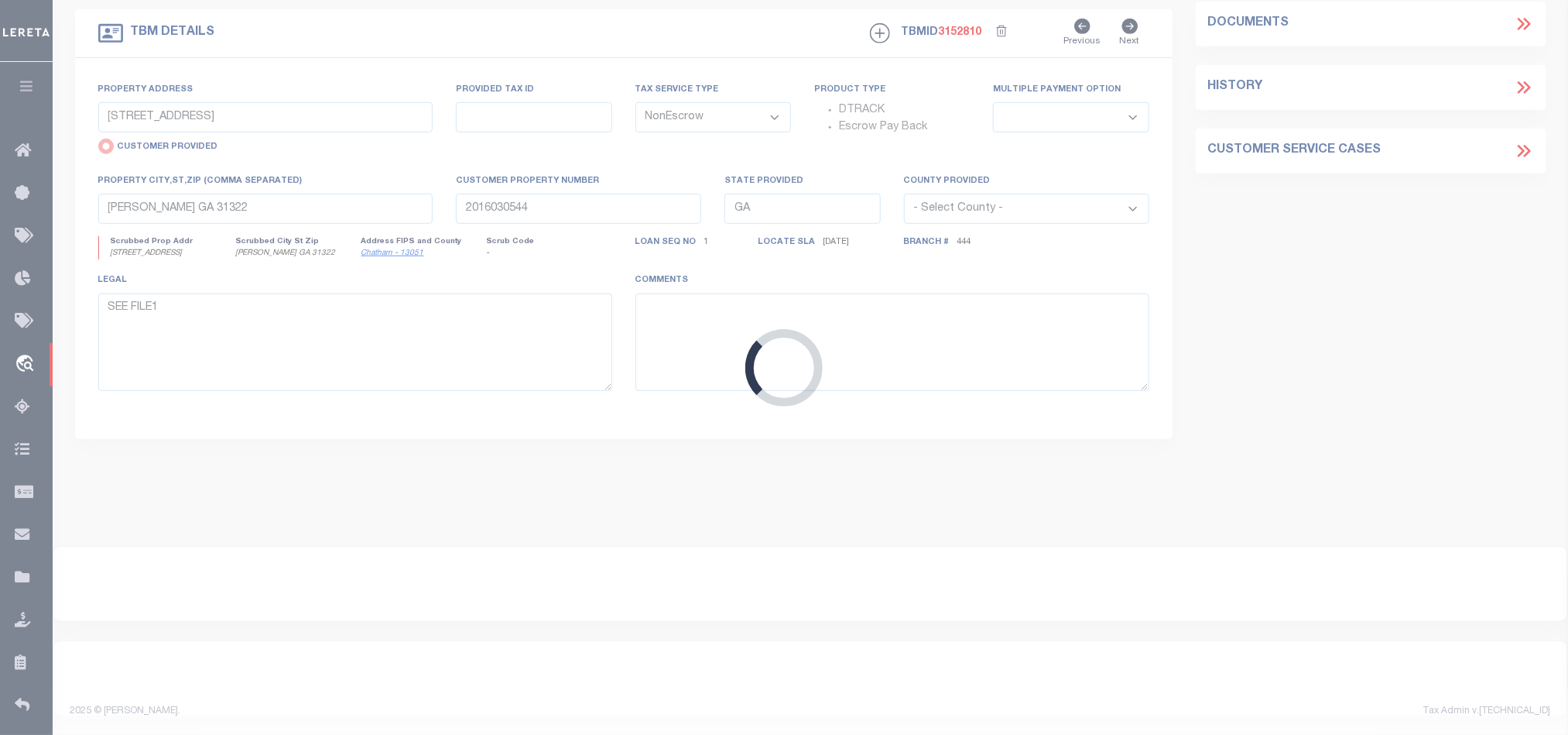
type textarea "ABS 557 TRACT 4W M [PERSON_NAME] SURVEY"
select select "10465"
select select "3839"
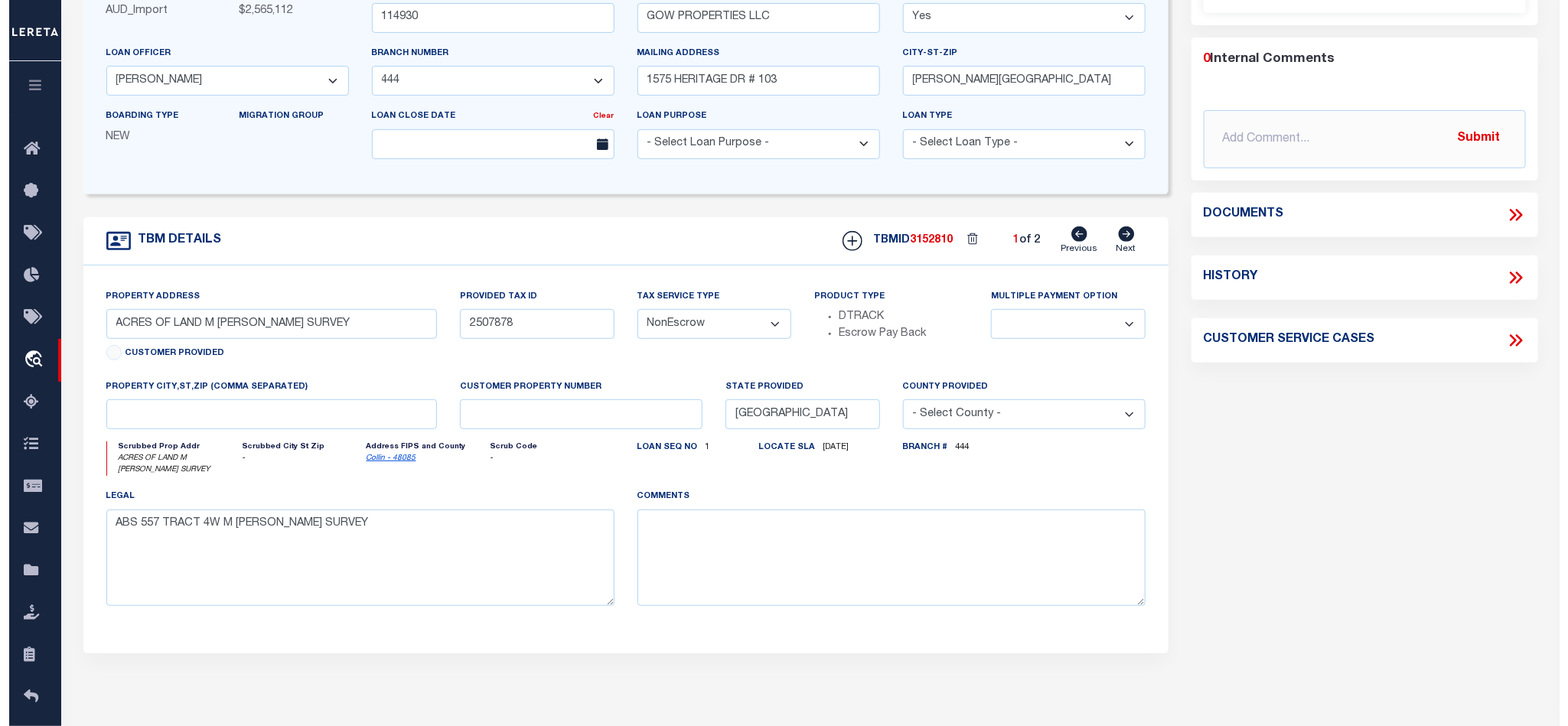
scroll to position [0, 0]
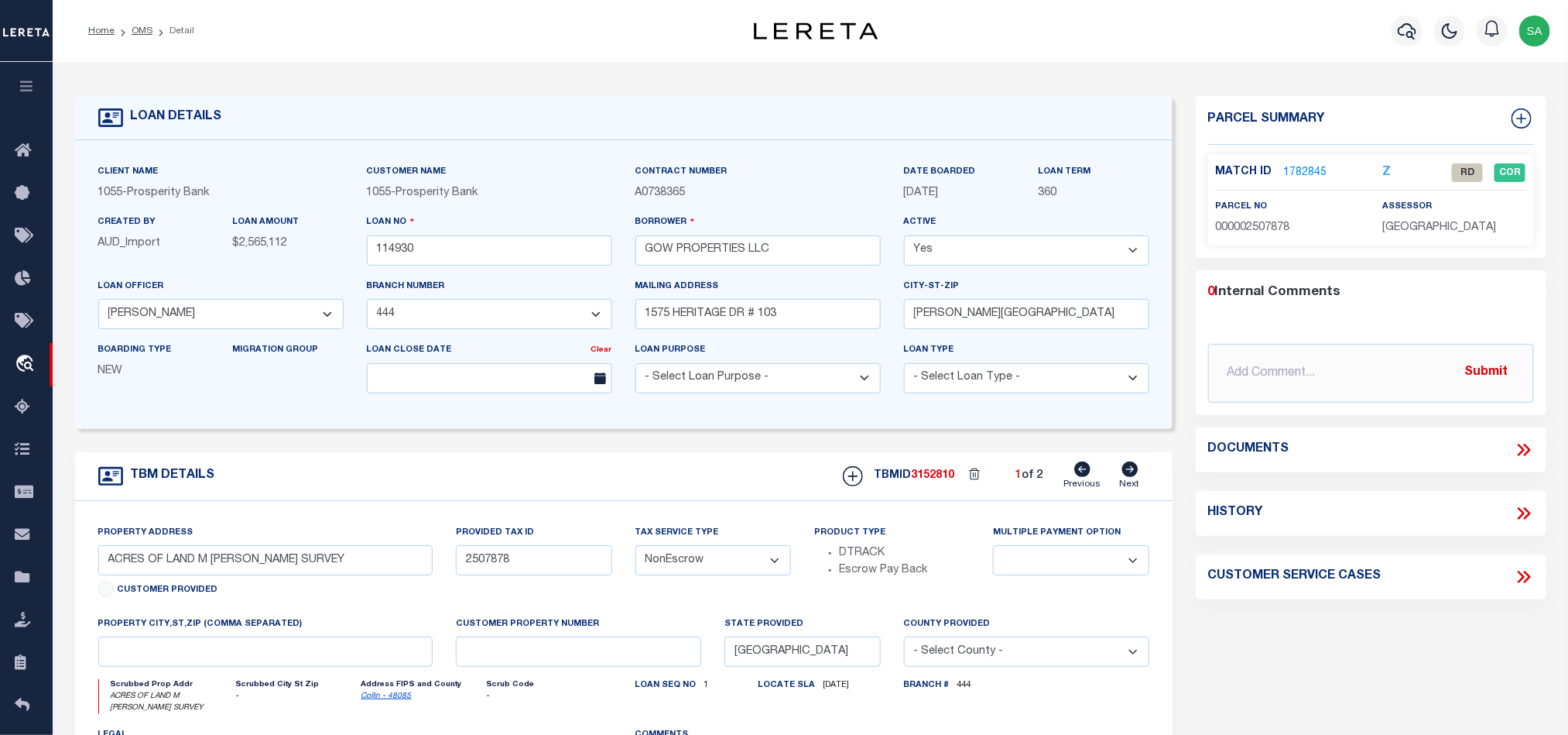
click at [1312, 173] on link "1782845" at bounding box center [1306, 173] width 44 height 16
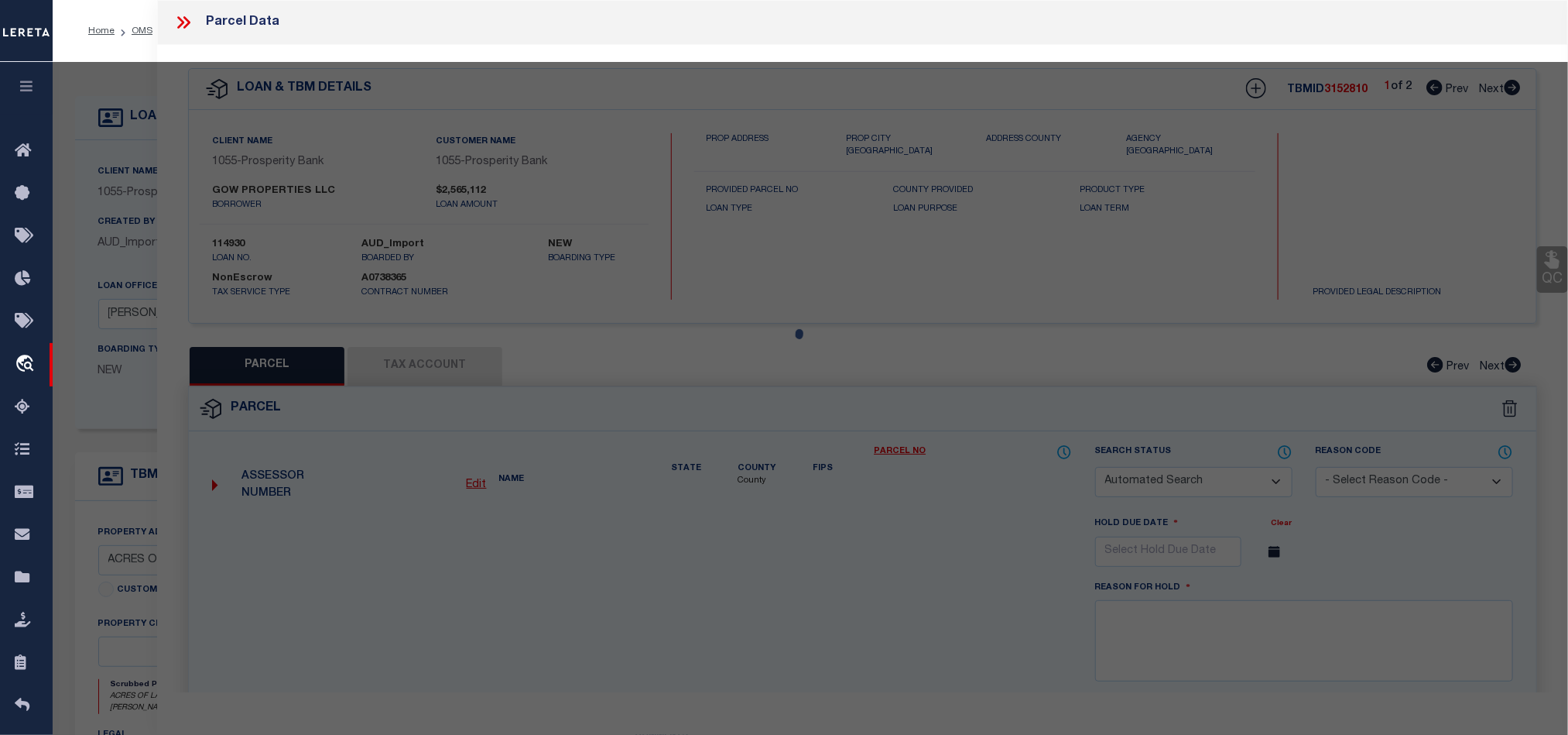
checkbox input "false"
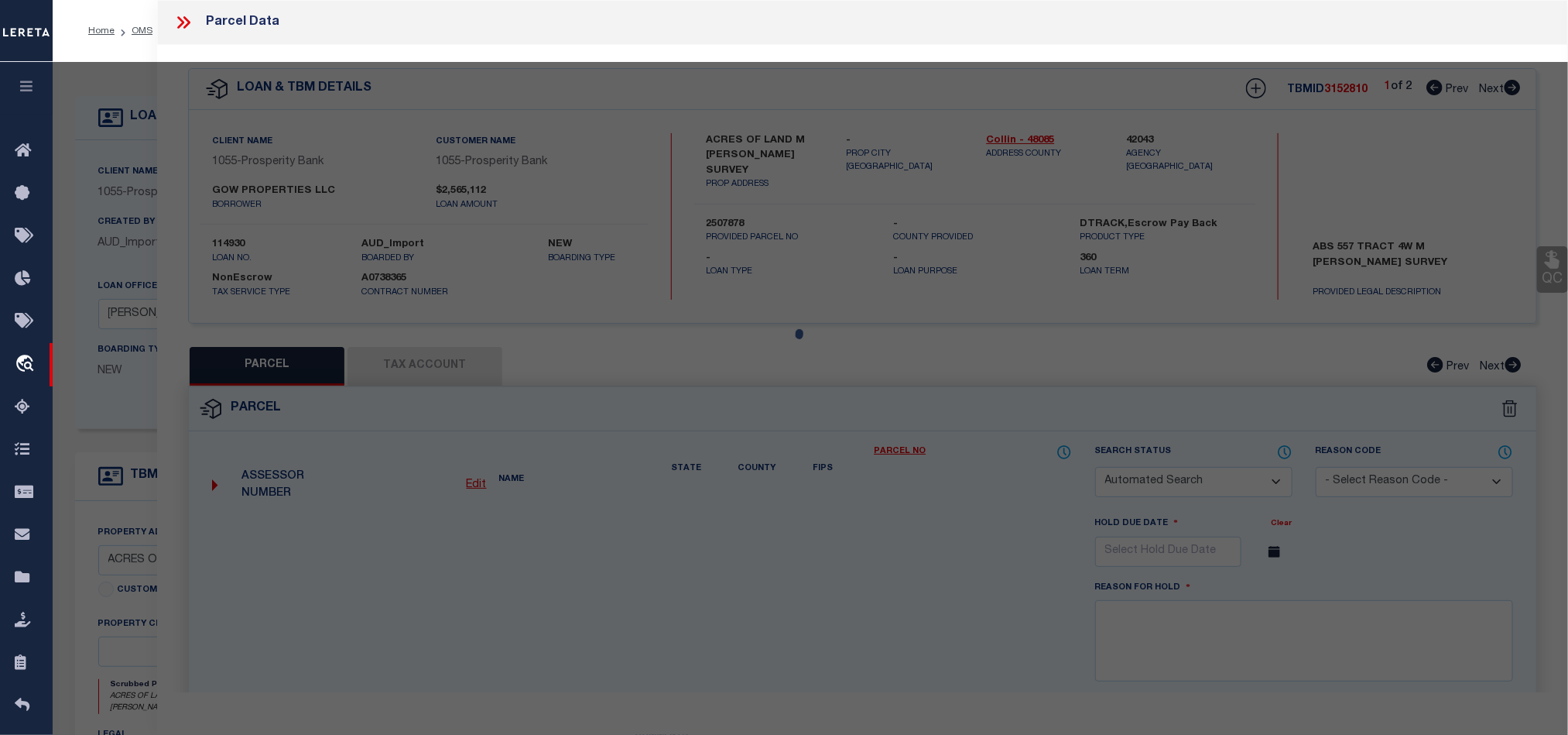
select select "RD"
type input "[PERSON_NAME]"
select select
type input "[STREET_ADDRESS][PERSON_NAME]"
type input "[GEOGRAPHIC_DATA]"
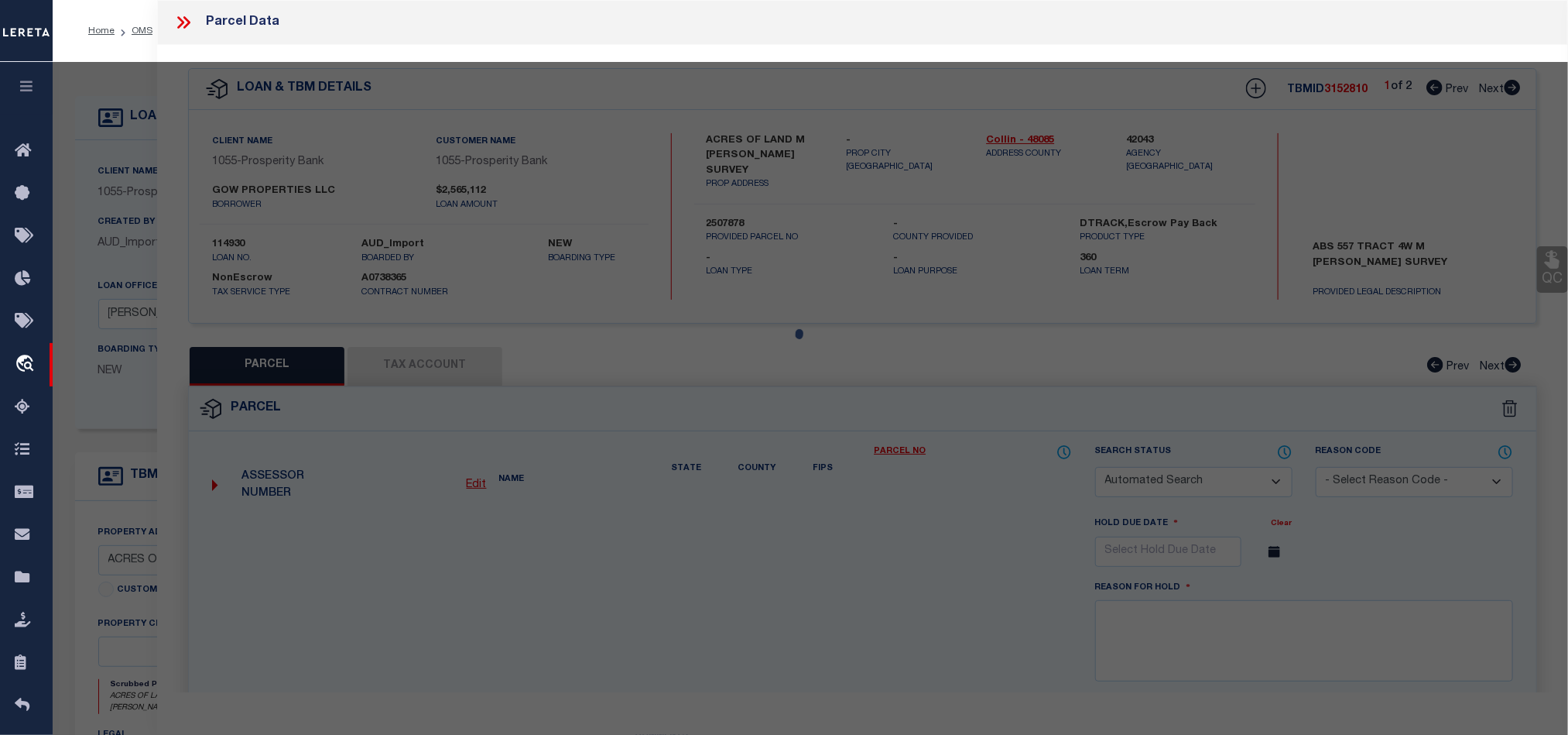
type textarea "ABS A0557 M [PERSON_NAME] SURVEY, SHEET 2, TRACT 181, 2.744 ACRES"
type textarea "Document uploaded that satisfies a legal requirement, changing from [GEOGRAPHIC…"
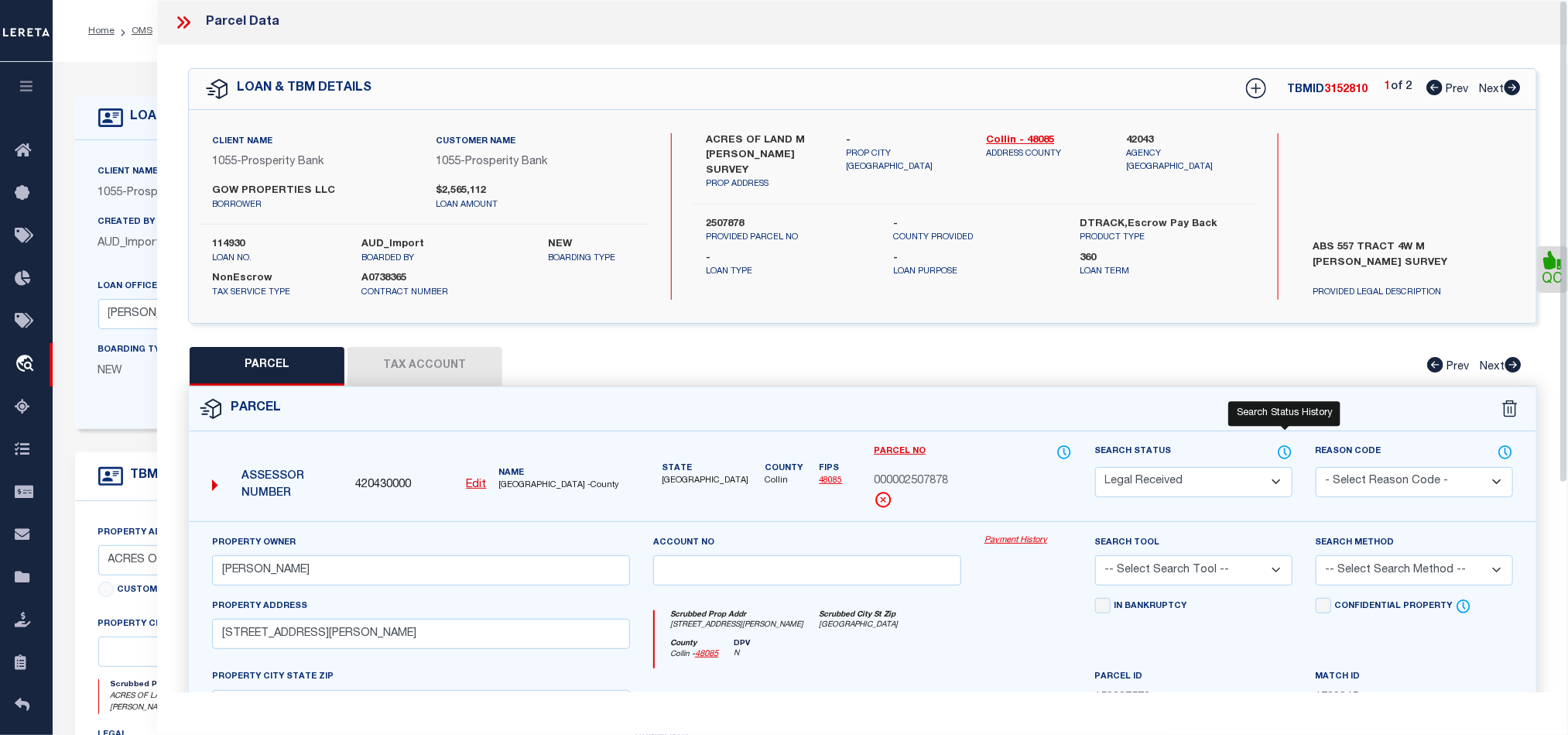
click at [1287, 453] on icon at bounding box center [1285, 452] width 15 height 17
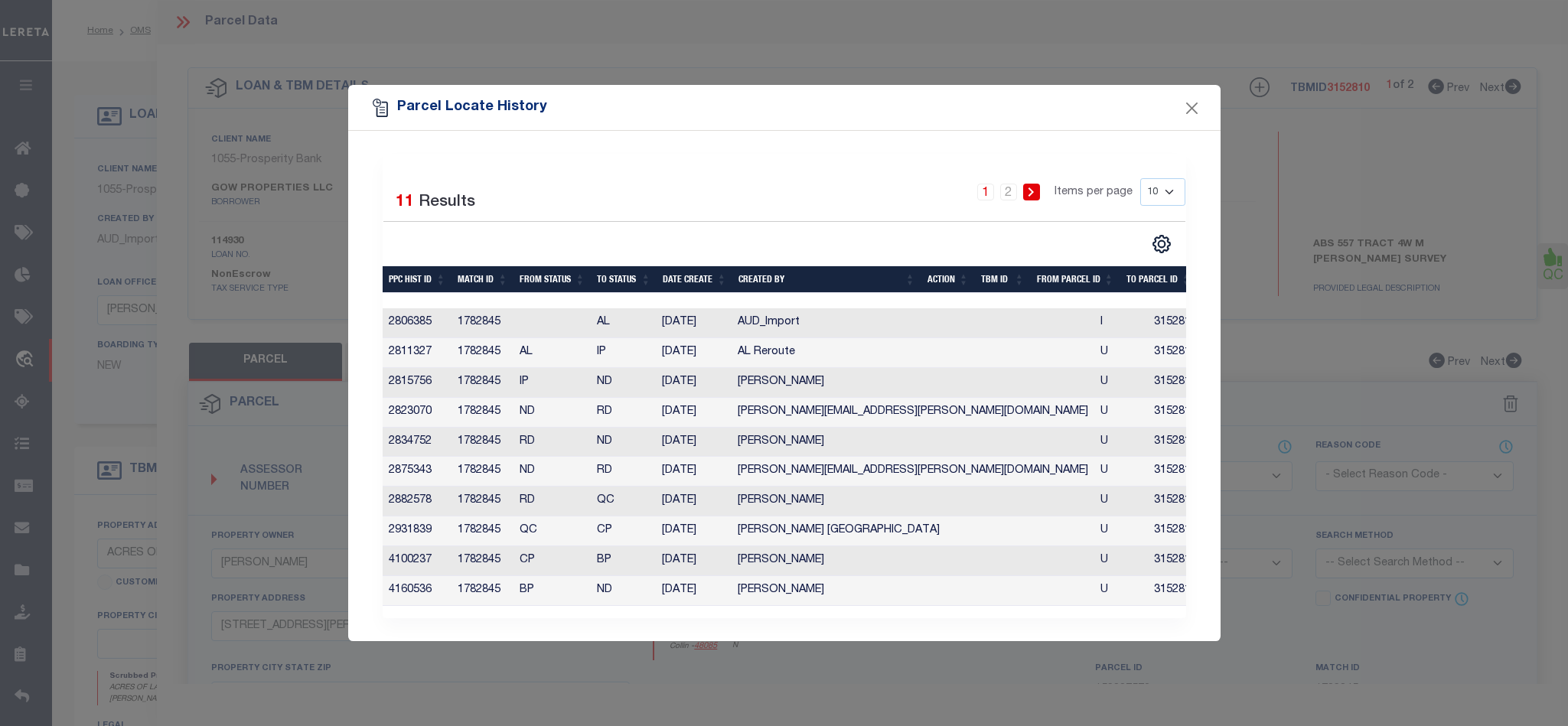
click at [1226, 84] on div "Parcel Locate History Selected 11 Results 1 2 Items per page 10 25 50 100" at bounding box center [784, 363] width 1568 height 726
click at [1207, 90] on div "Parcel Locate History" at bounding box center [784, 107] width 872 height 46
click at [1197, 99] on button "Close" at bounding box center [1192, 108] width 20 height 20
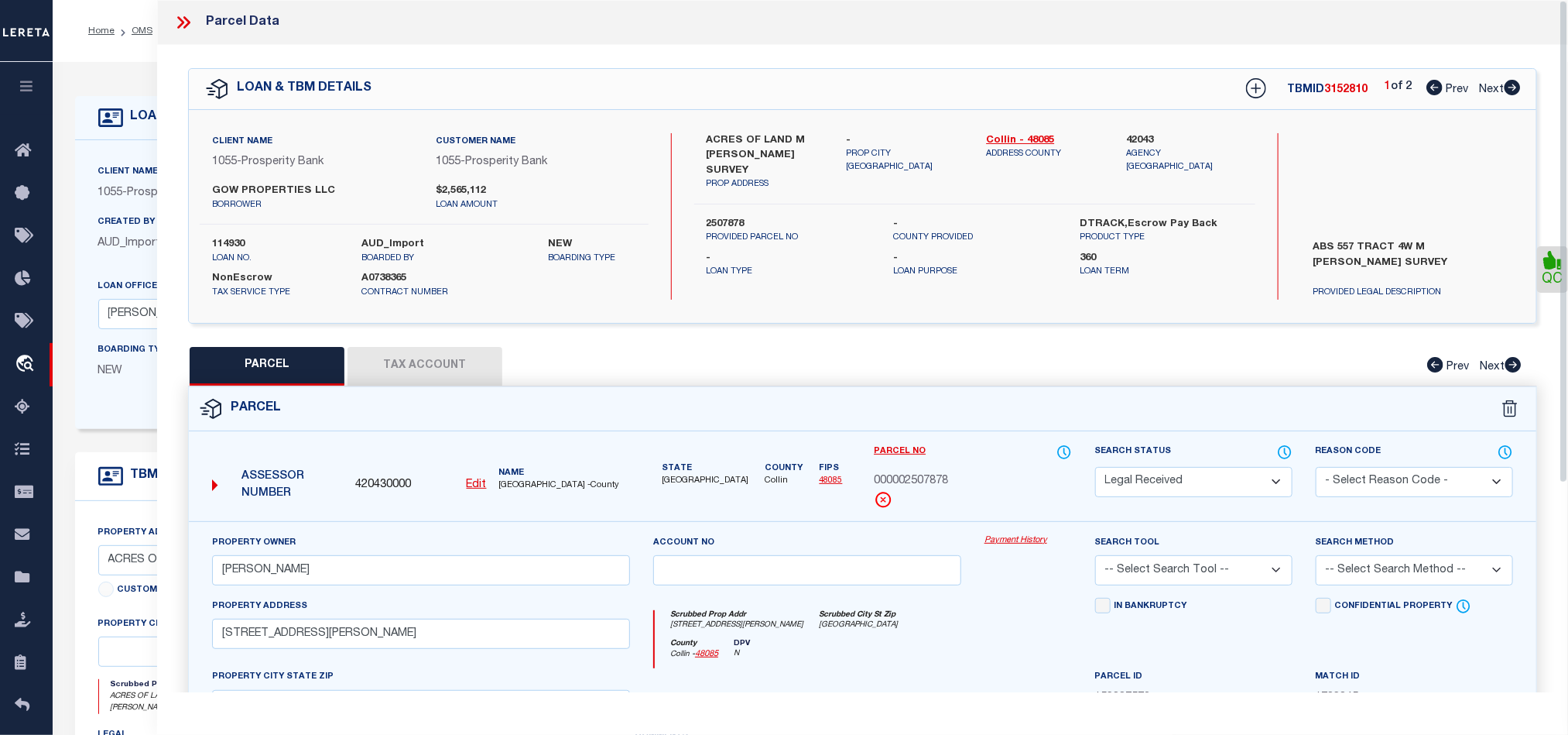
click at [195, 21] on div at bounding box center [190, 23] width 33 height 20
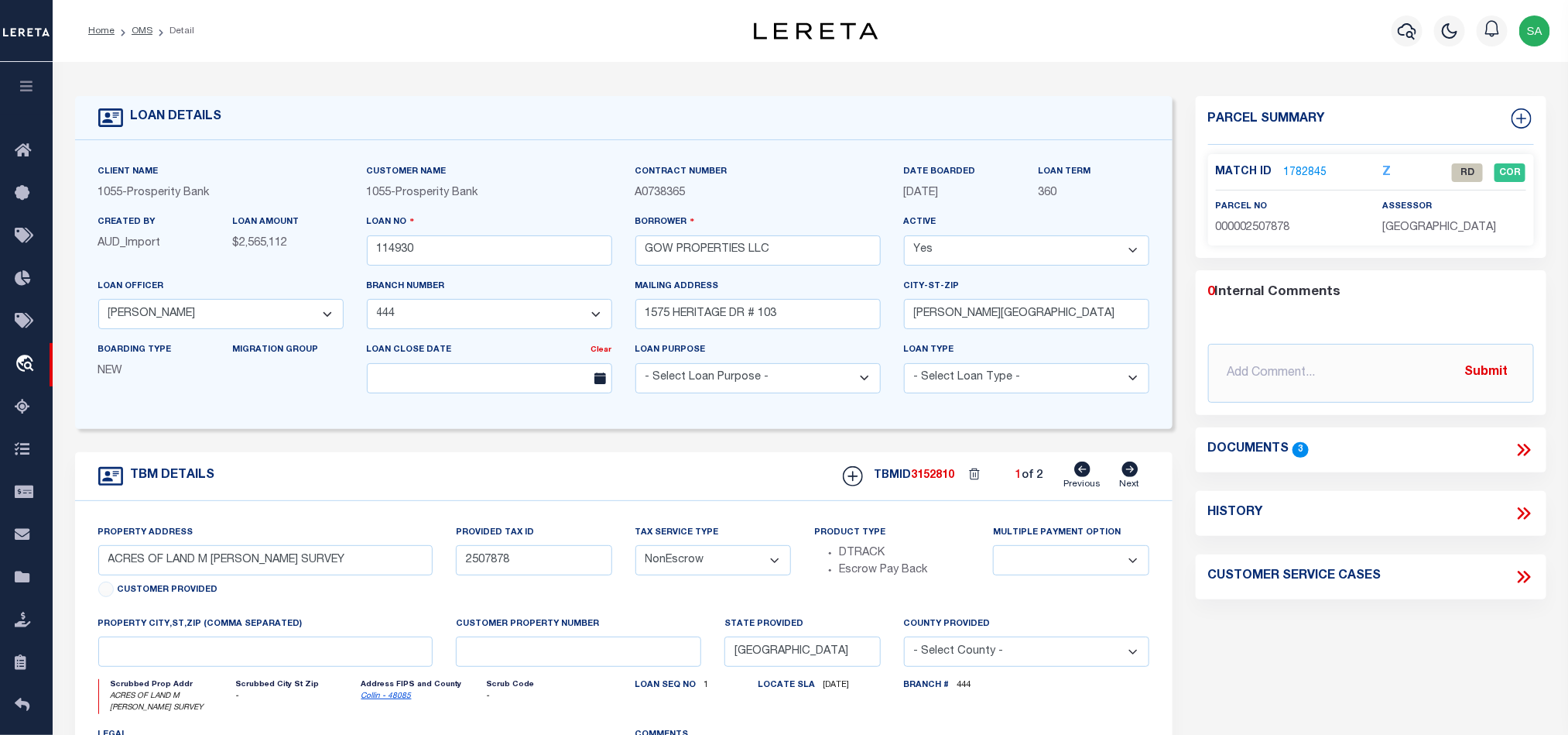
click at [1529, 451] on icon at bounding box center [1526, 450] width 7 height 13
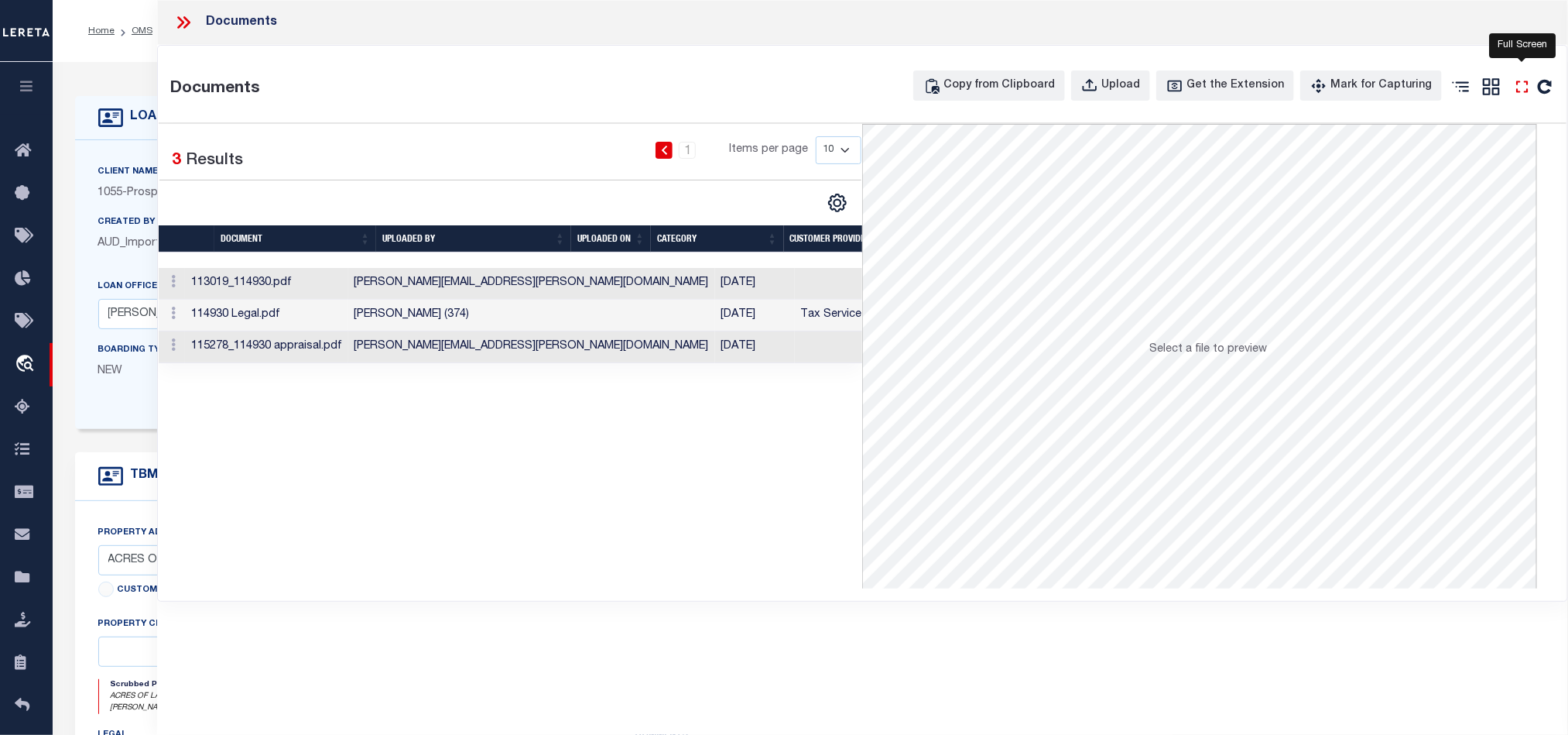
click at [1521, 96] on icon "" at bounding box center [1522, 86] width 20 height 20
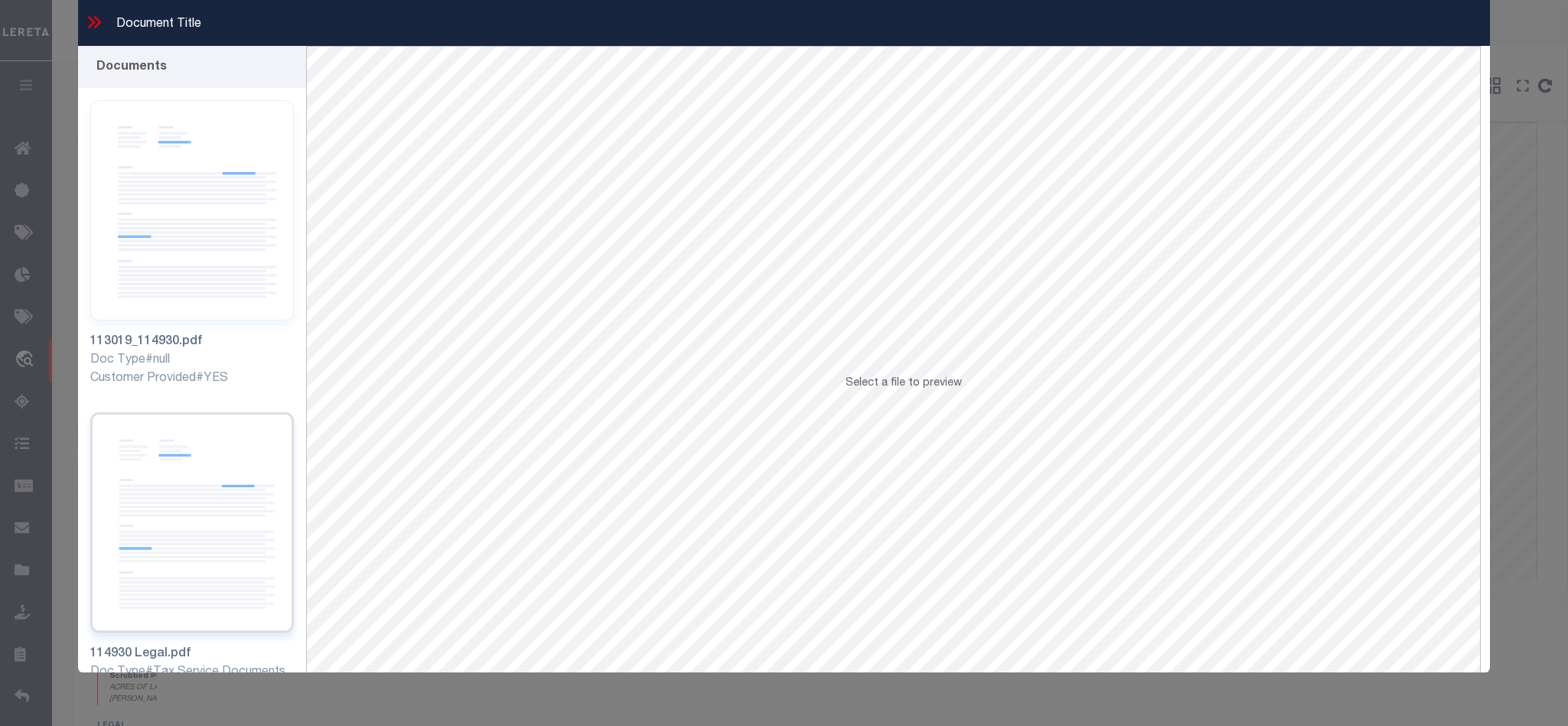
click at [201, 466] on img at bounding box center [192, 522] width 203 height 220
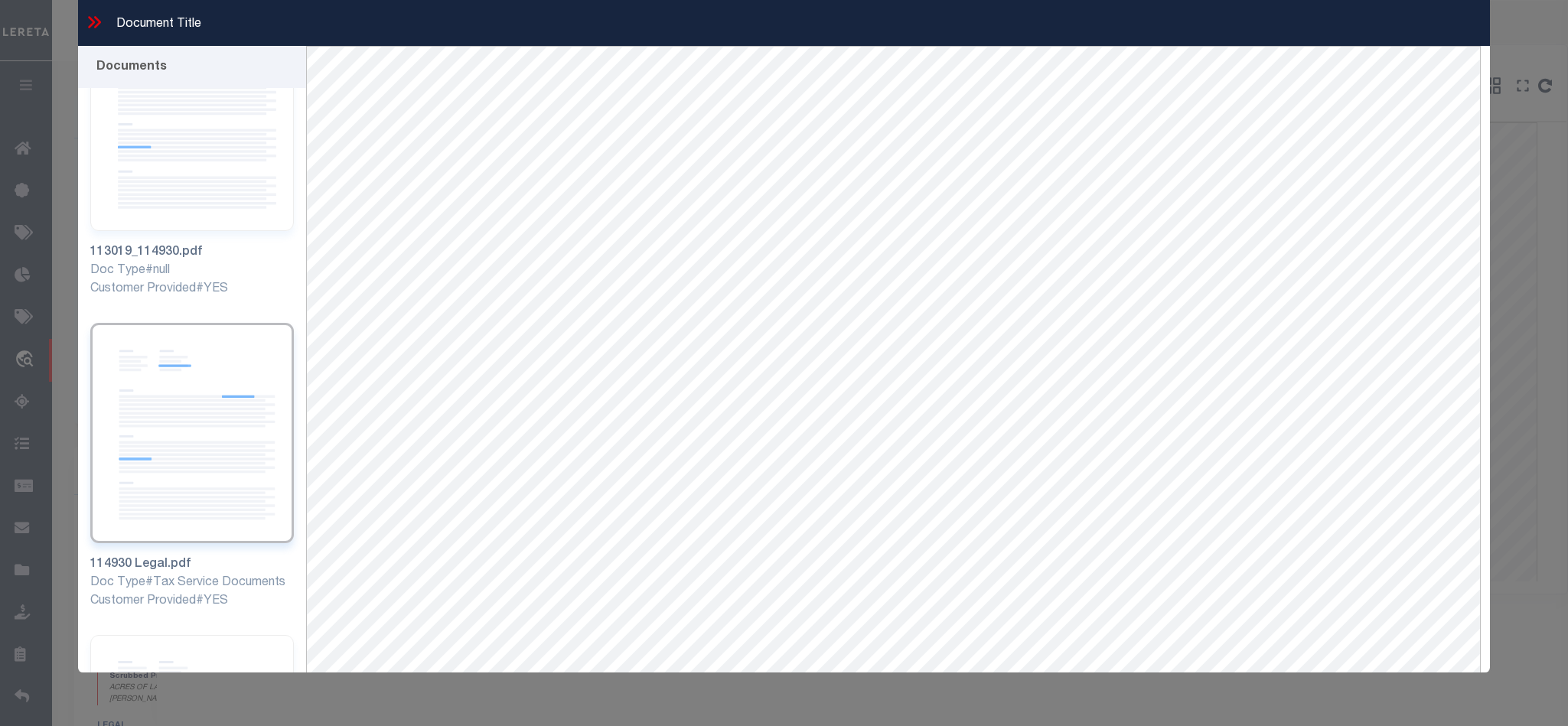
scroll to position [115, 0]
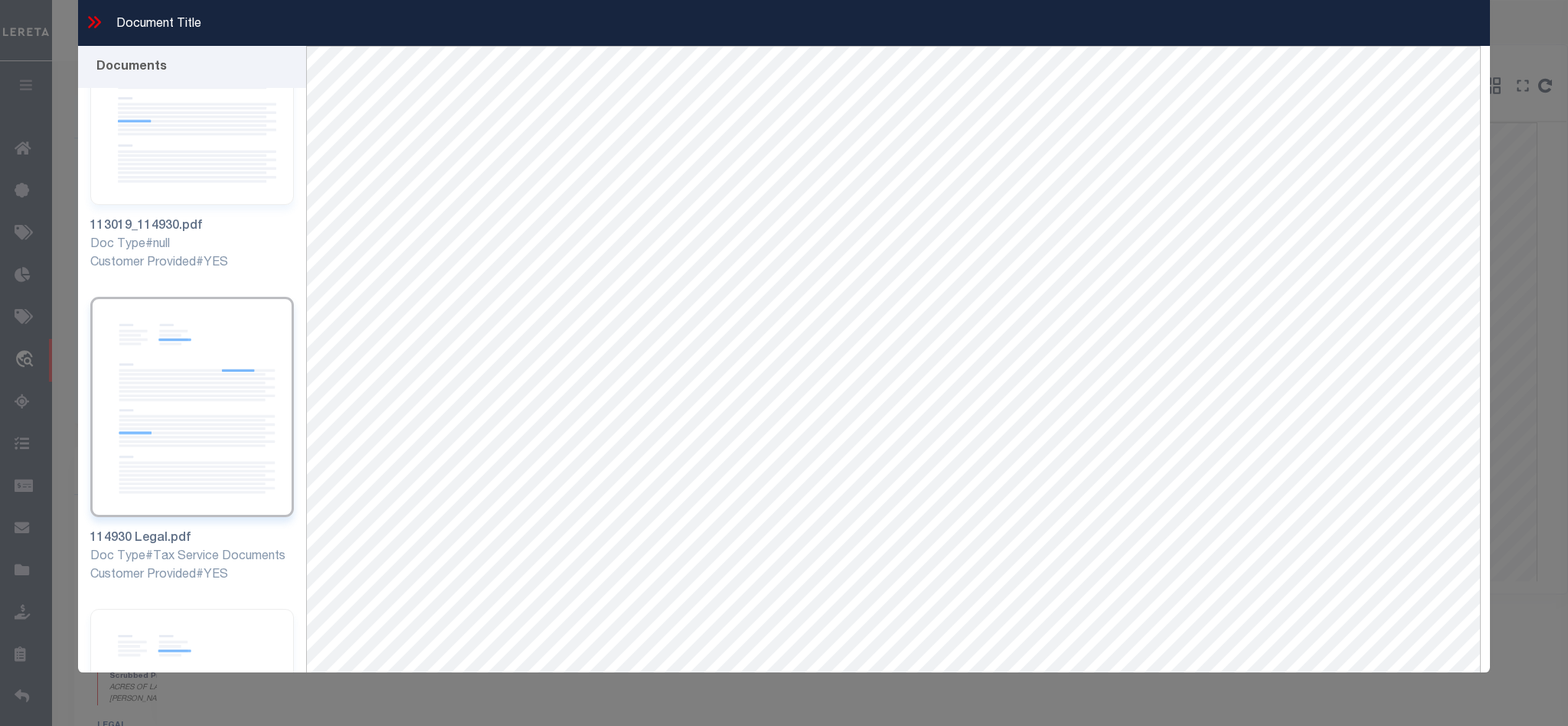
click at [90, 24] on icon at bounding box center [95, 22] width 20 height 20
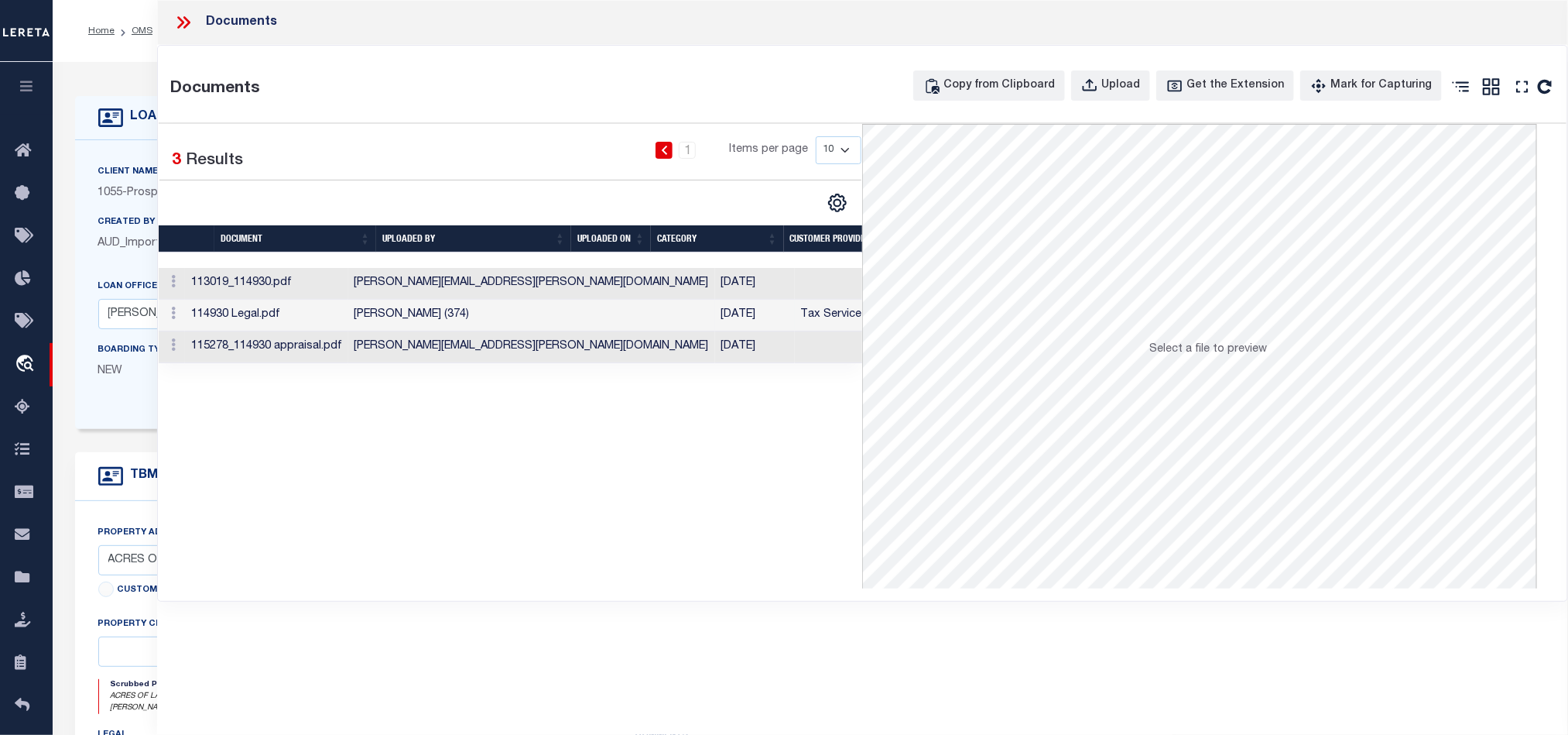
click at [414, 318] on td "[PERSON_NAME] (374)" at bounding box center [531, 315] width 366 height 32
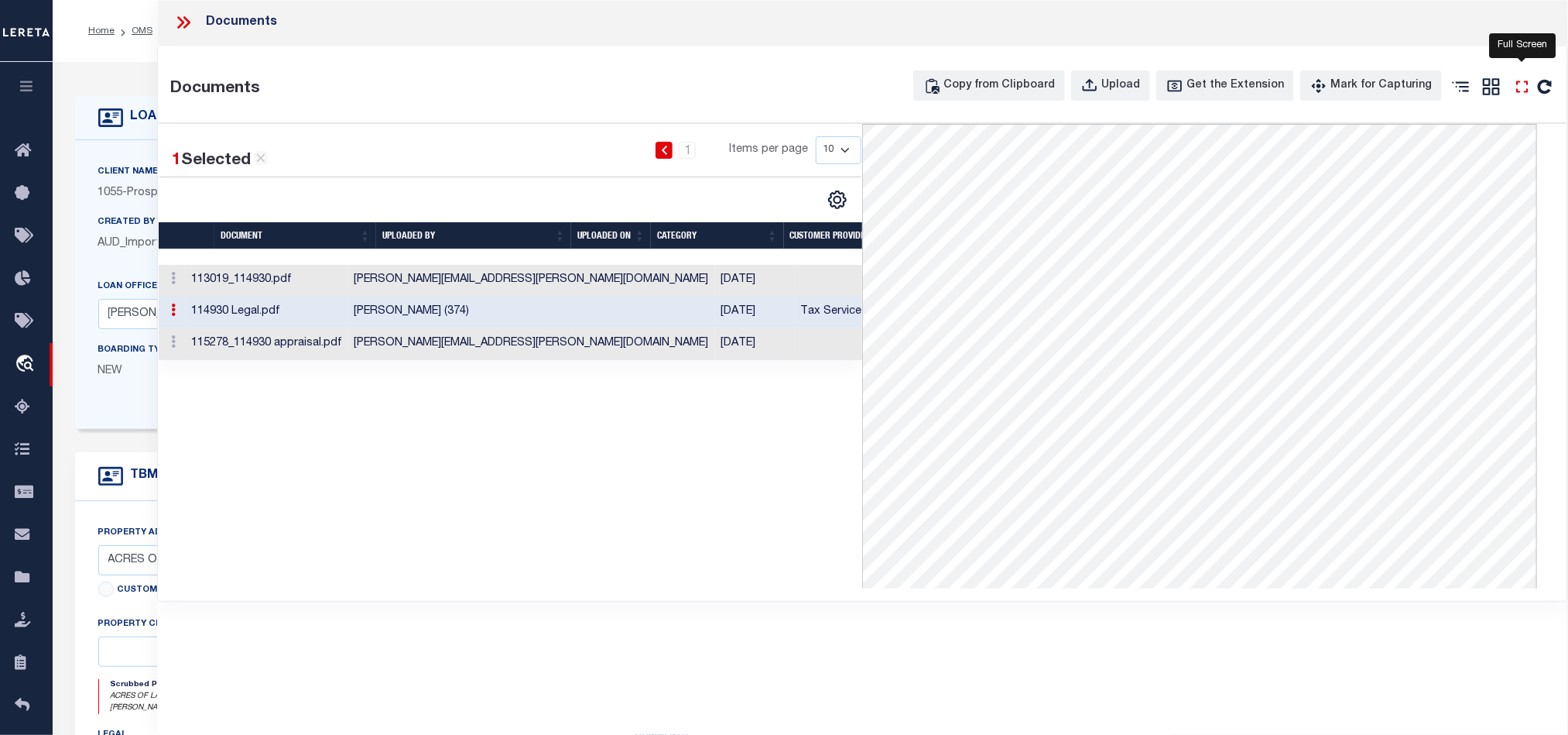
click at [1512, 96] on icon "" at bounding box center [1522, 86] width 20 height 20
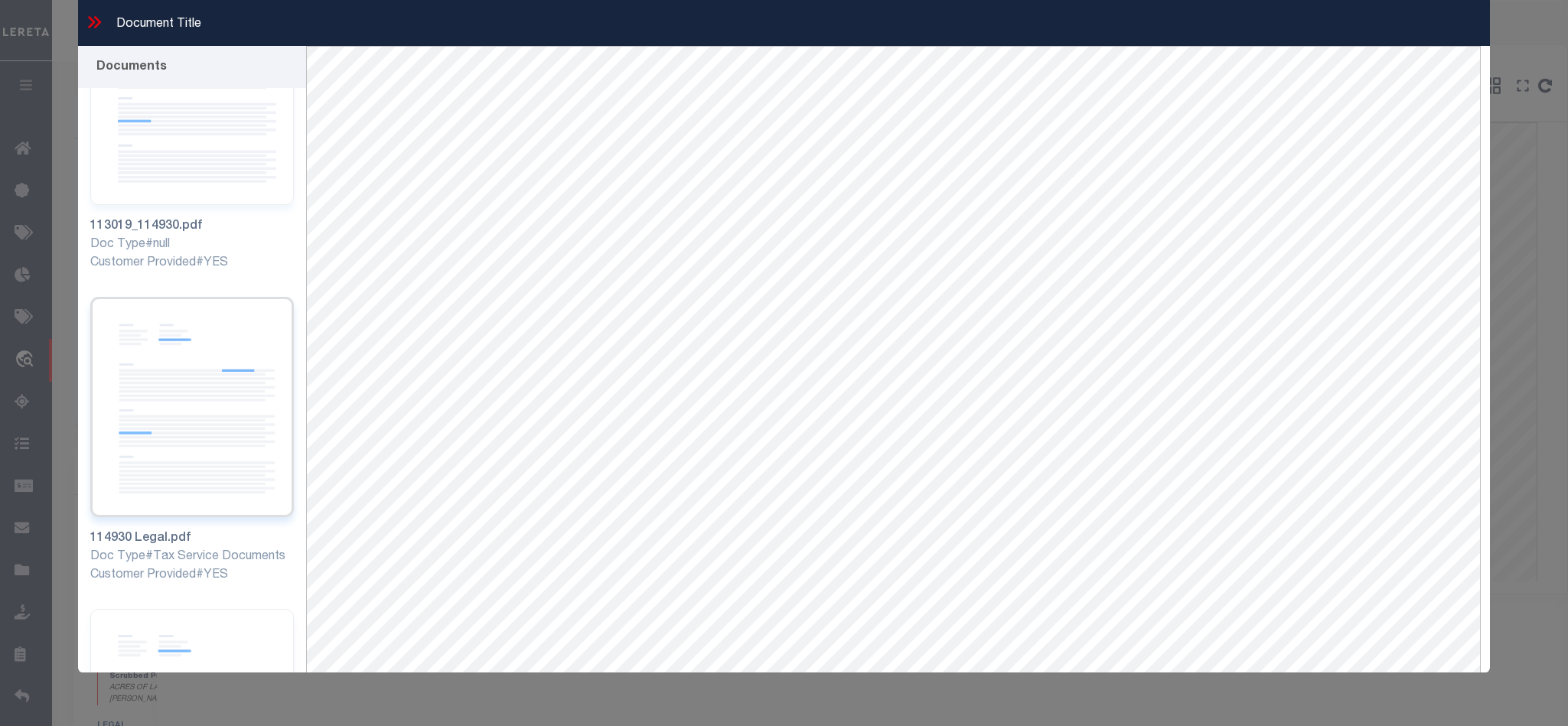
click at [211, 365] on img at bounding box center [192, 407] width 203 height 220
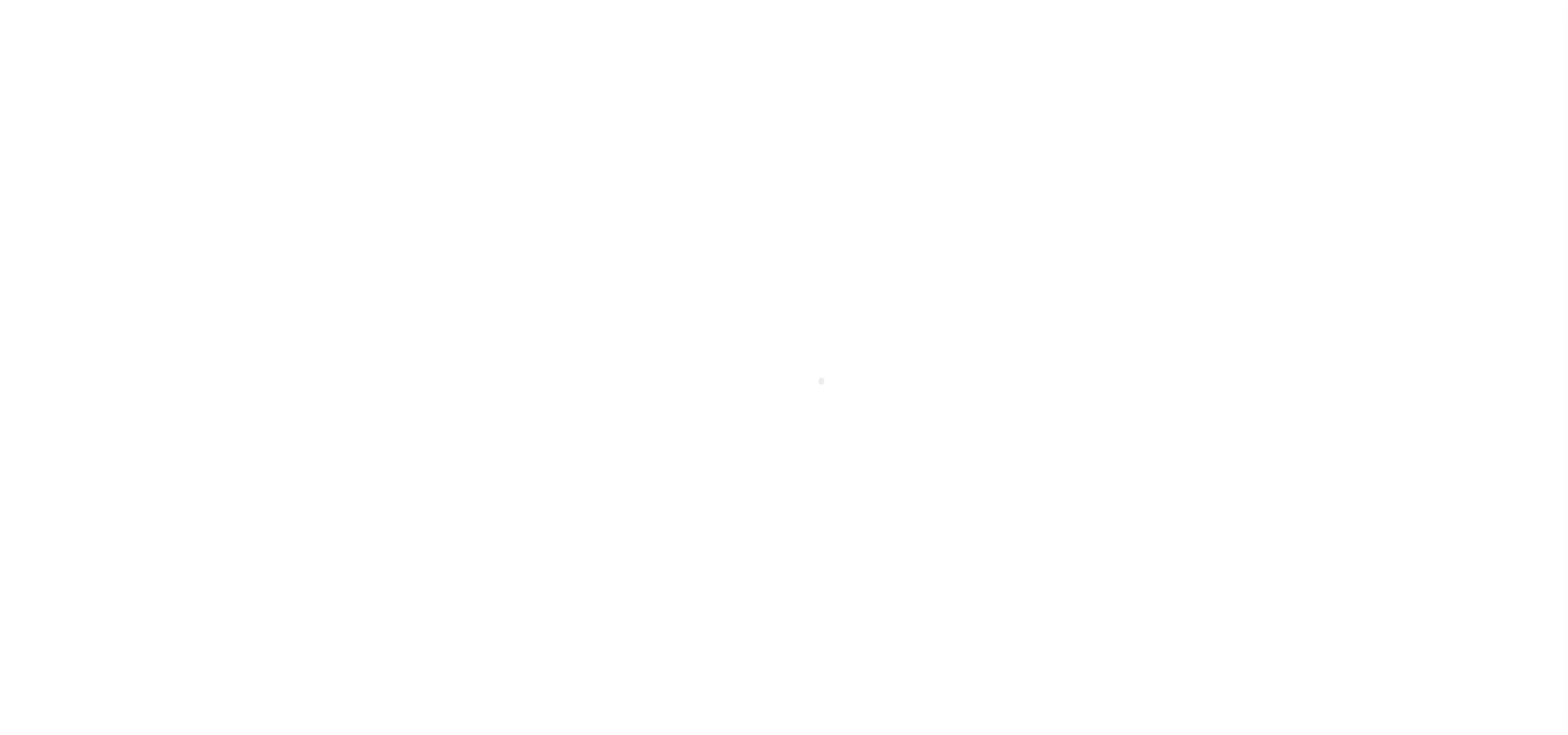
select select "NonEscrow"
select select
select select "10465"
select select "3839"
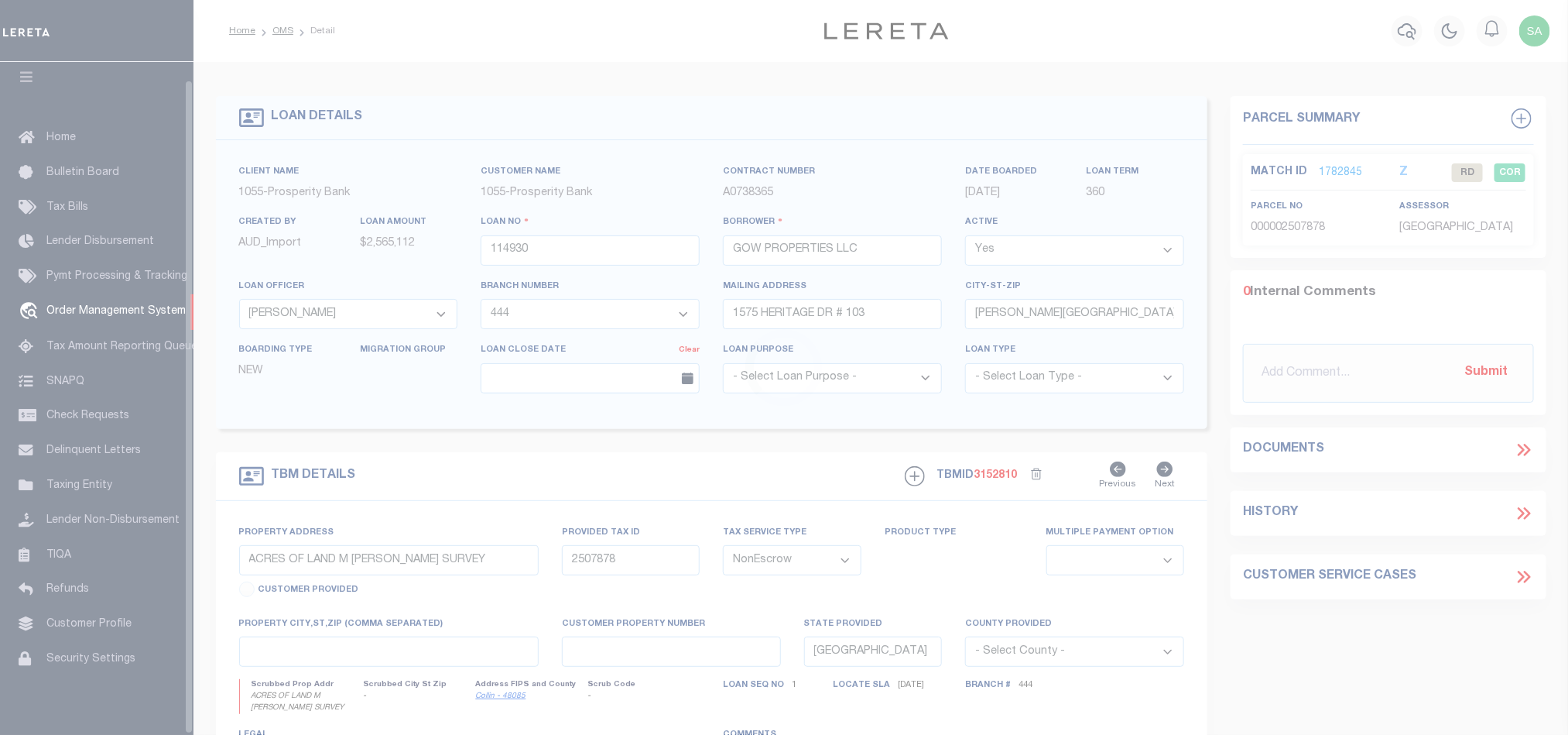
scroll to position [18, 0]
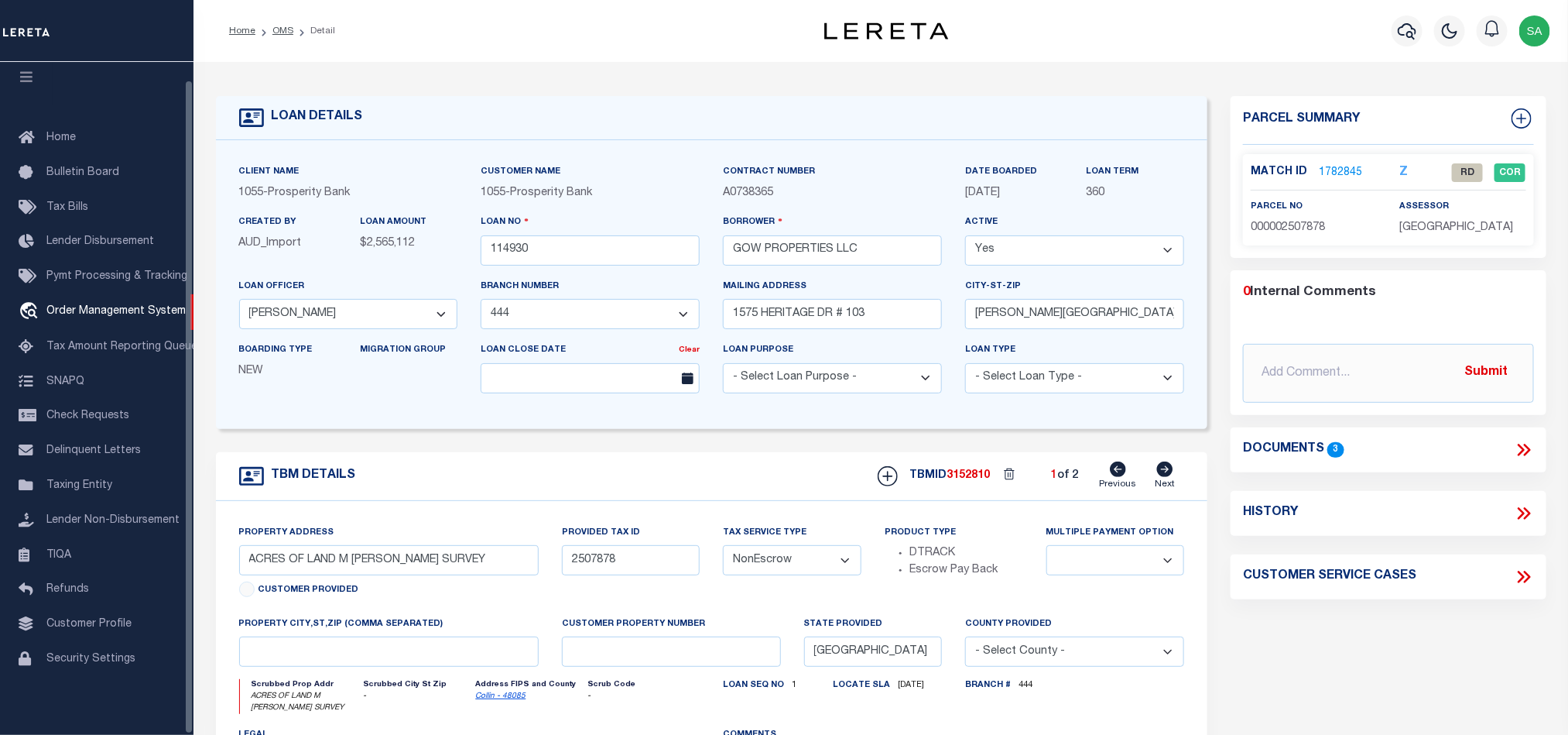
click at [521, 700] on link "Collin - 48085" at bounding box center [501, 696] width 50 height 8
drag, startPoint x: 889, startPoint y: 247, endPoint x: 351, endPoint y: 154, distance: 546.0
click at [314, 207] on div "Client Name 1055 - Prosperity Bank Customer Name 1055 - Prosperity Bank" at bounding box center [712, 284] width 969 height 242
click at [589, 236] on div "Loan No 114930" at bounding box center [589, 239] width 219 height 51
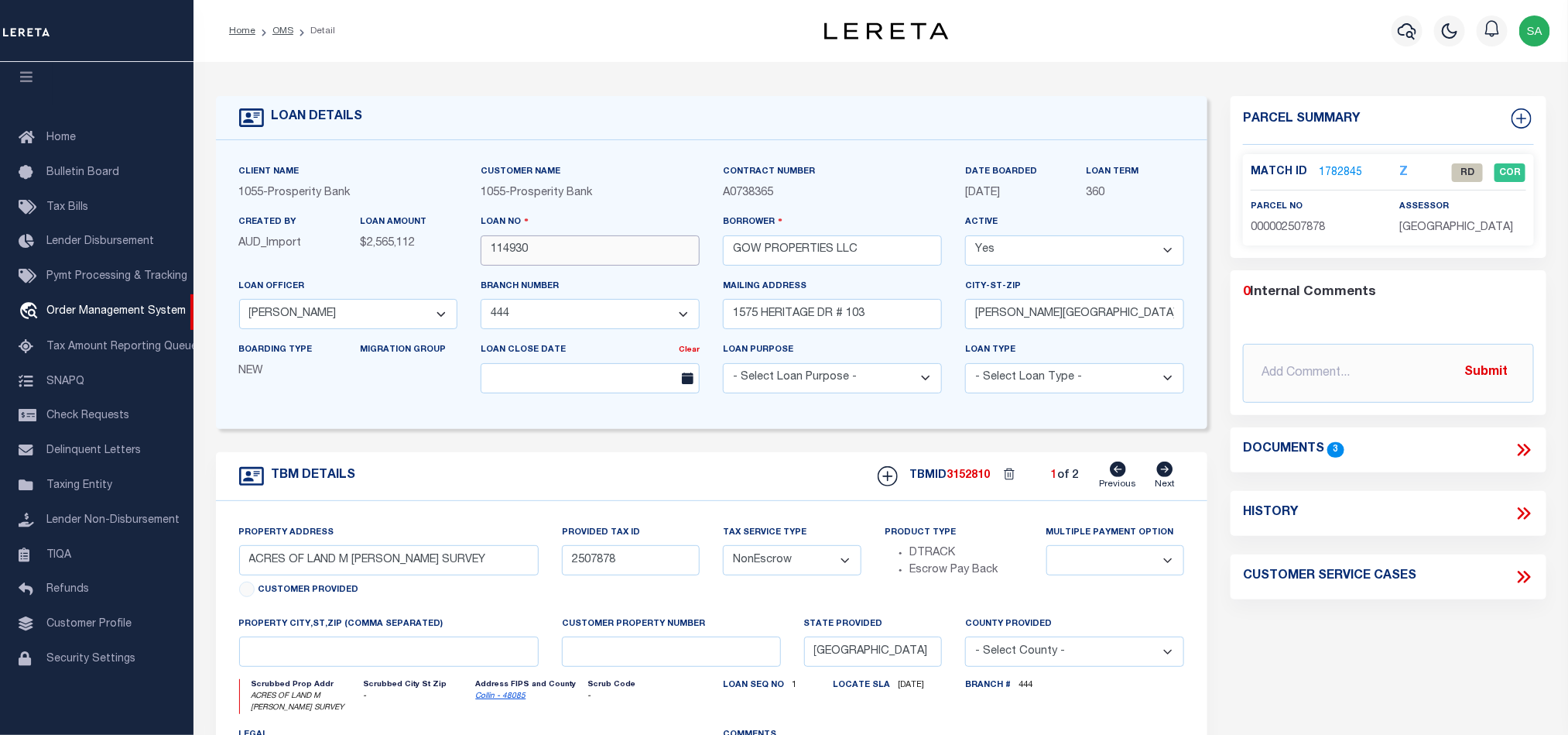
click at [583, 256] on input "114930" at bounding box center [589, 251] width 219 height 30
click at [1360, 175] on div "Match ID 1782845" at bounding box center [1313, 173] width 126 height 17
click at [1341, 176] on link "1782845" at bounding box center [1341, 173] width 44 height 16
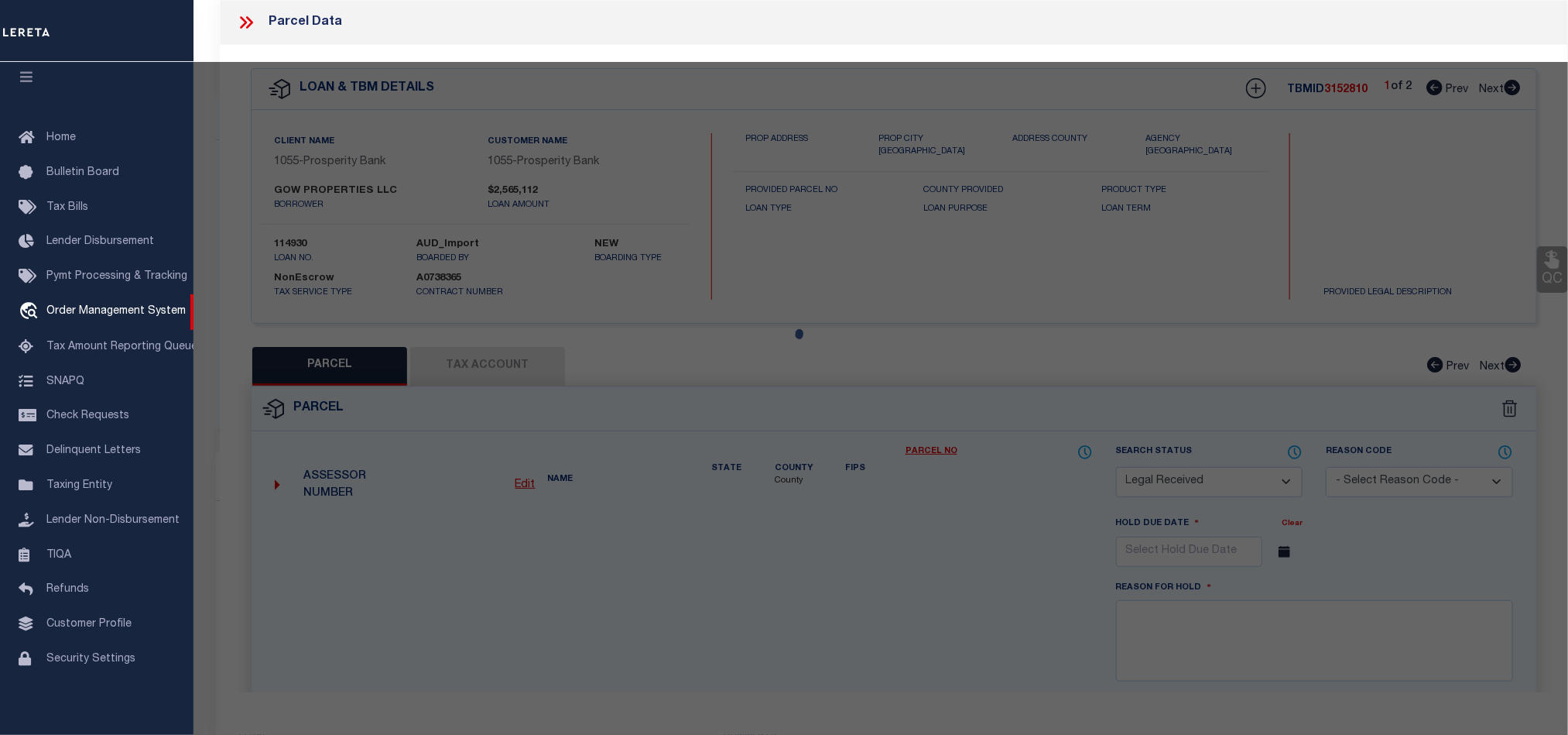
select select "AS"
checkbox input "false"
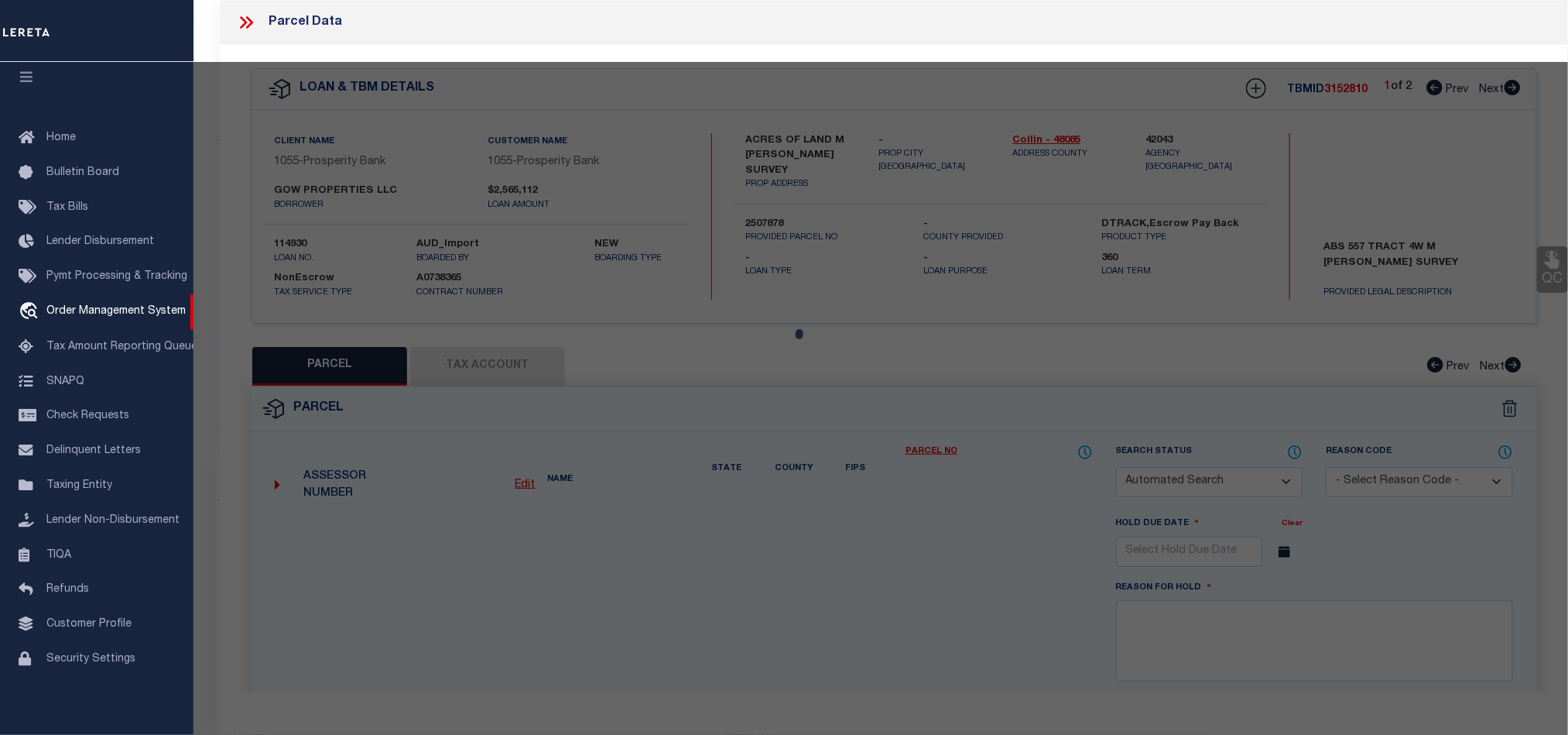
select select "RD"
type input "Mccreary Michael"
select select
type input "451 Ridgeway Dr"
type input "Blue Ridge, TX 75424"
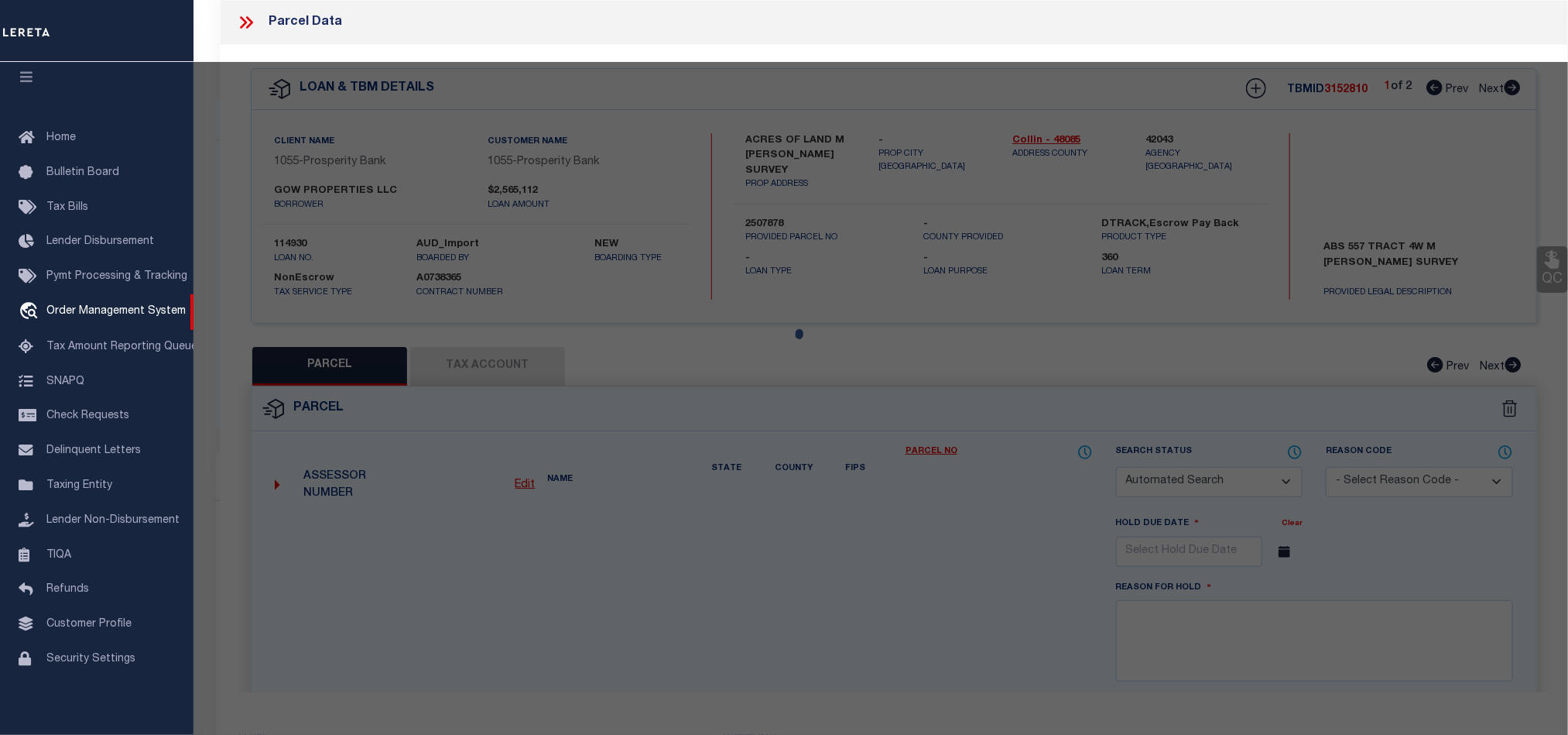
type textarea "ABS A0557 M MOWERY SURVEY, SHEET 2, TRACT 181, 2.744 ACRES"
type textarea "Document uploaded that satisfies a legal requirement, changing from ND to RD"
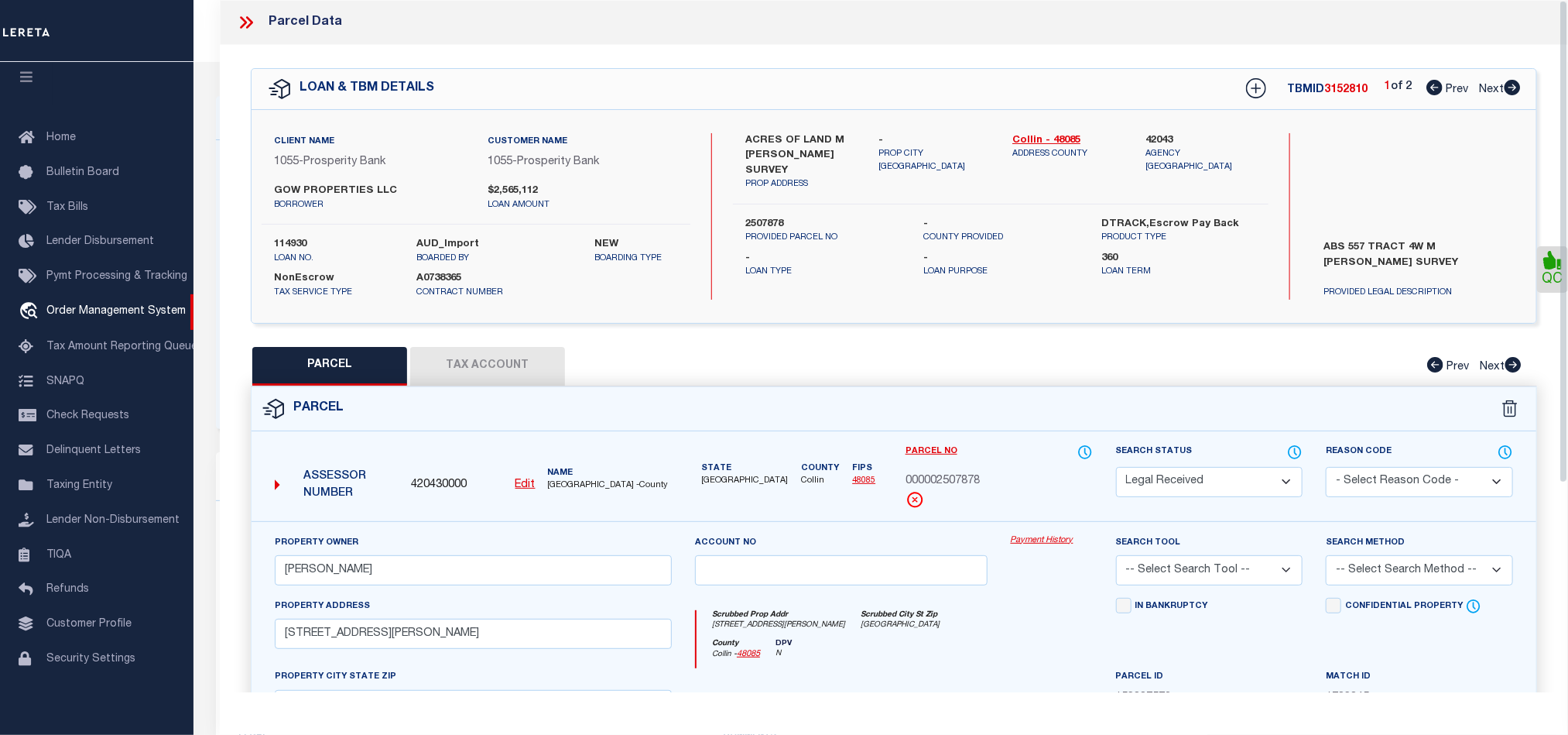
click at [1308, 446] on div "Search Status Automated Search Bad Parcel Complete Duplicate Parcel High Dollar…" at bounding box center [1209, 482] width 210 height 77
click at [1295, 453] on icon at bounding box center [1295, 451] width 2 height 6
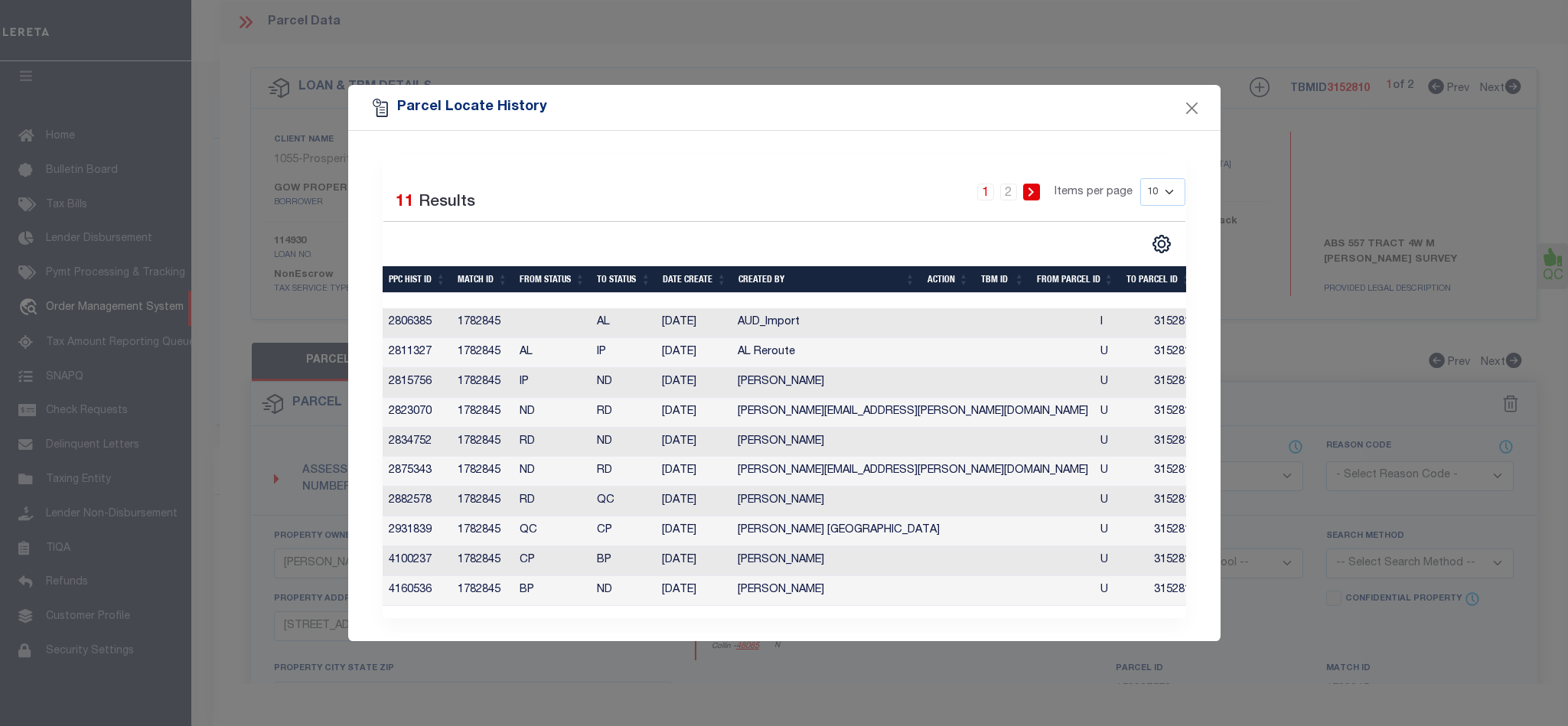
click at [1190, 122] on div "Parcel Locate History" at bounding box center [784, 107] width 872 height 46
click at [1195, 122] on div "Parcel Locate History" at bounding box center [784, 107] width 872 height 46
click at [1192, 104] on button "Close" at bounding box center [1192, 108] width 20 height 20
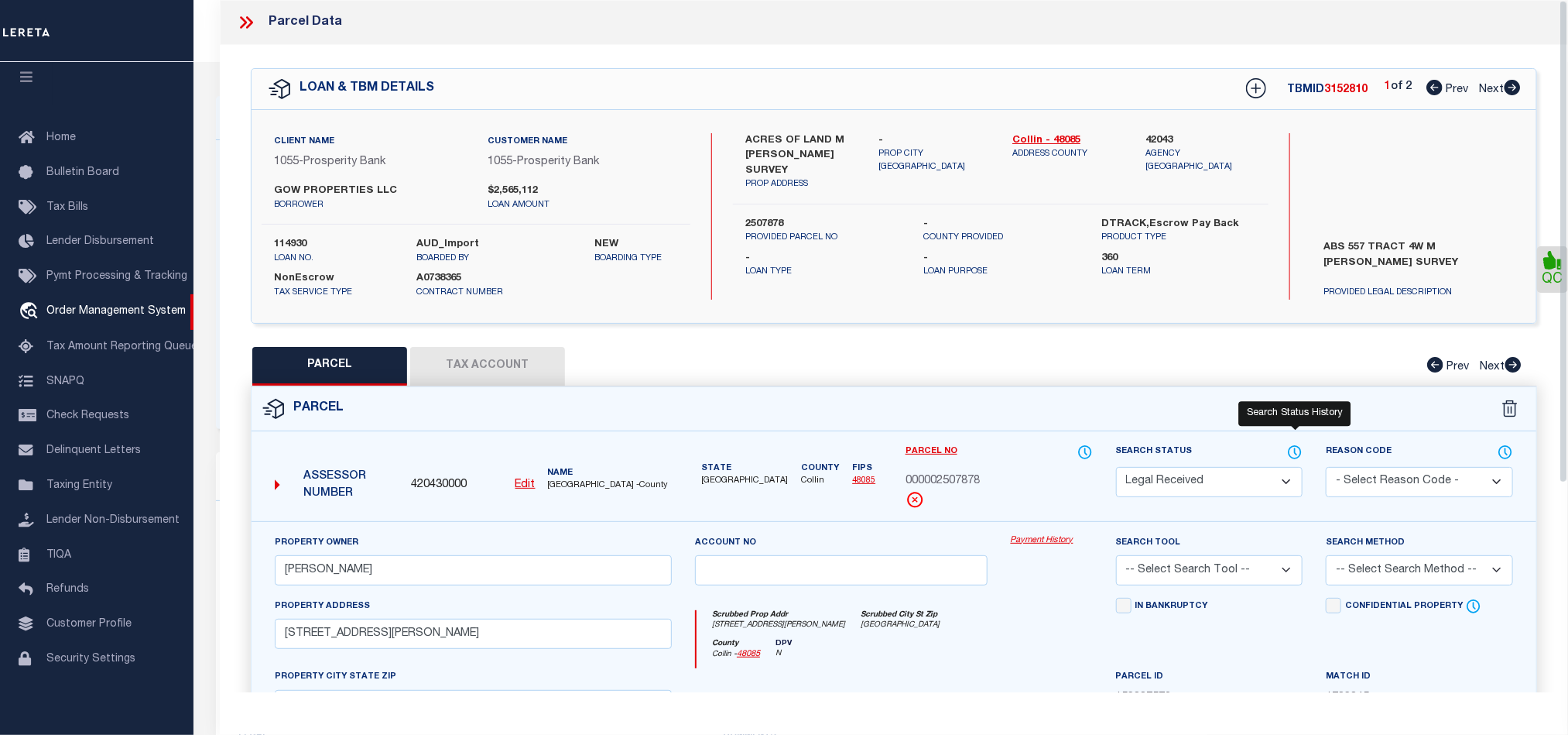
click at [1298, 447] on icon at bounding box center [1295, 452] width 15 height 17
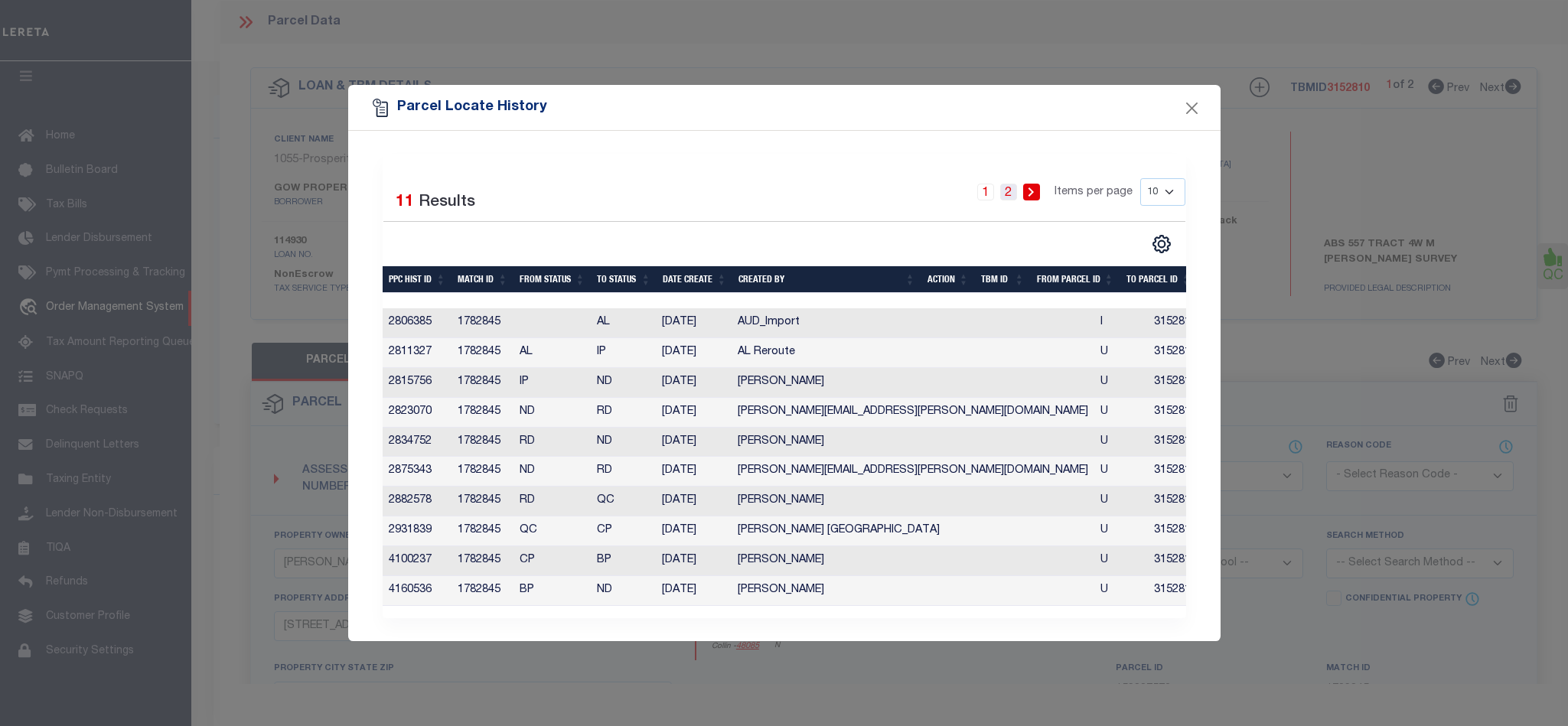
click at [1007, 184] on link "2" at bounding box center [1008, 192] width 17 height 17
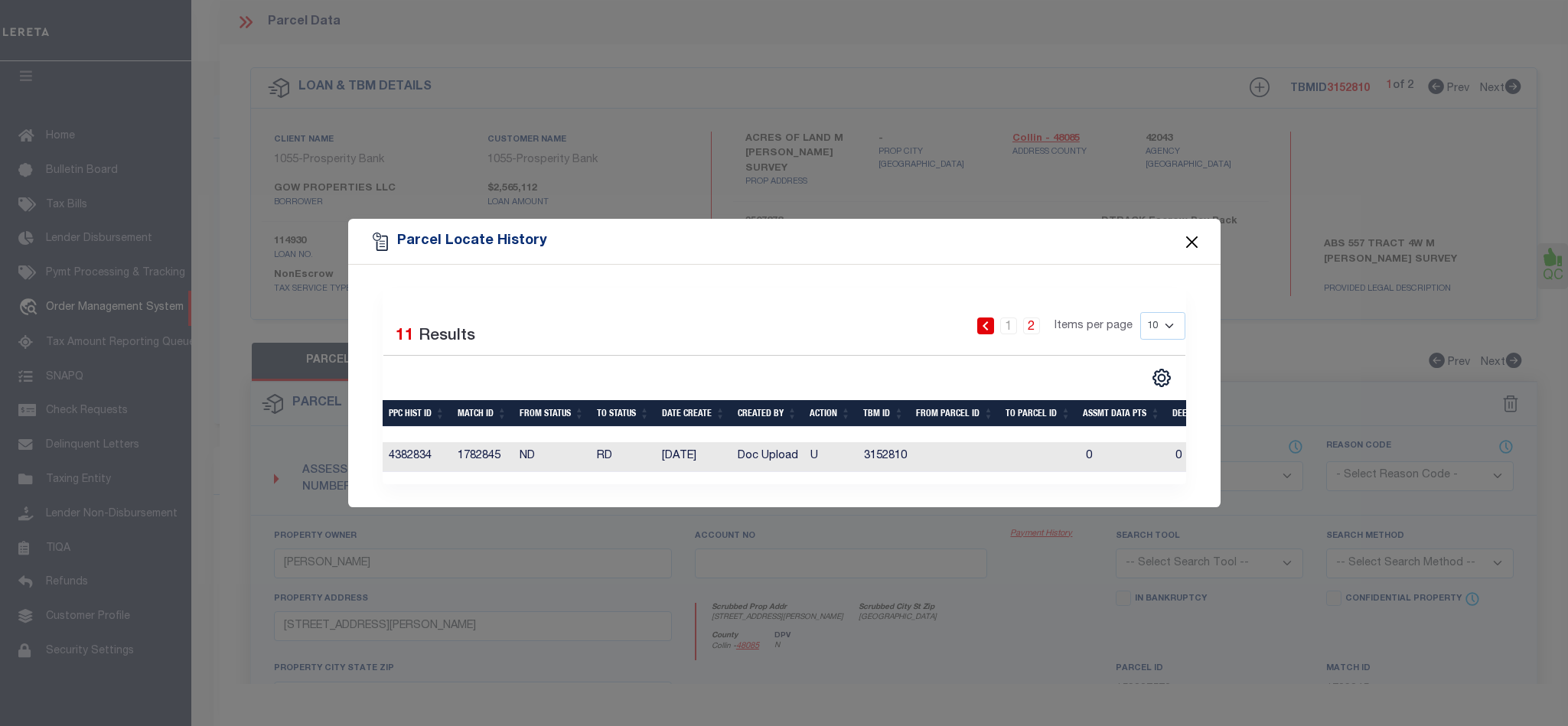
click at [1194, 233] on button "Close" at bounding box center [1192, 242] width 20 height 20
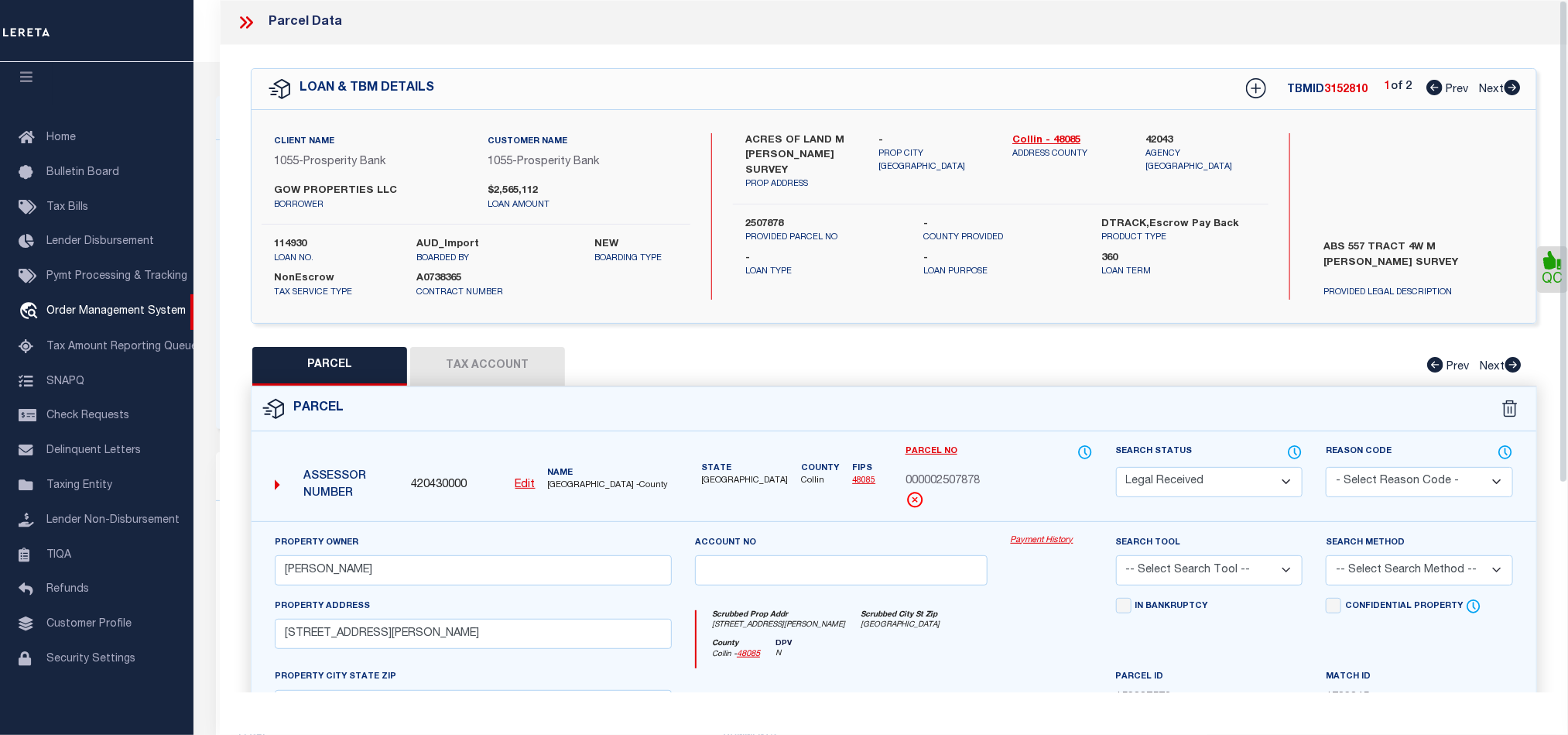
drag, startPoint x: 1282, startPoint y: 493, endPoint x: 1280, endPoint y: 475, distance: 18.1
click at [1282, 493] on select "Automated Search Bad Parcel Complete Duplicate Parcel High Dollar Reporting In …" at bounding box center [1209, 482] width 187 height 30
click at [251, 26] on icon at bounding box center [246, 23] width 20 height 20
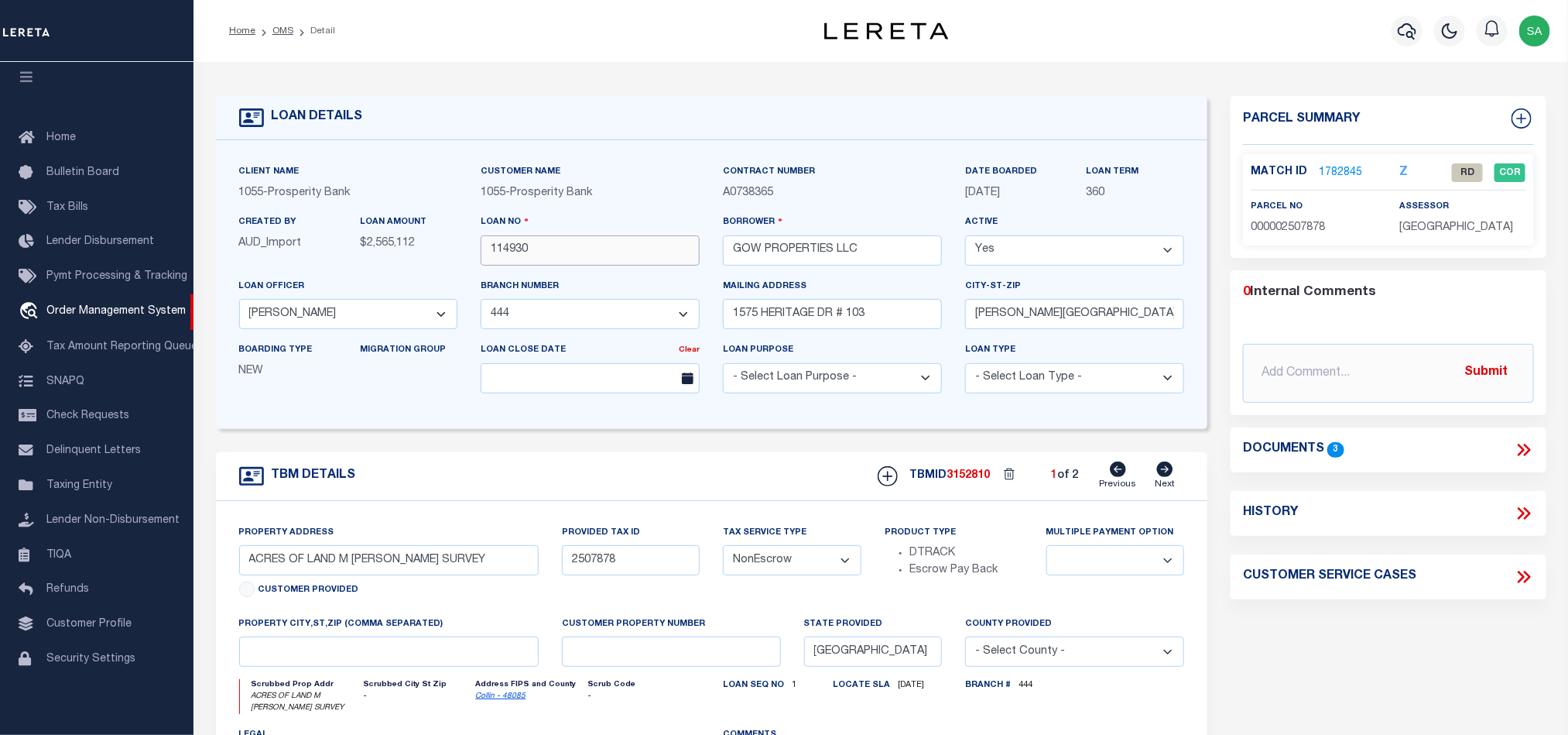
click at [644, 256] on input "114930" at bounding box center [589, 251] width 219 height 30
click at [577, 252] on input "114930" at bounding box center [589, 251] width 219 height 30
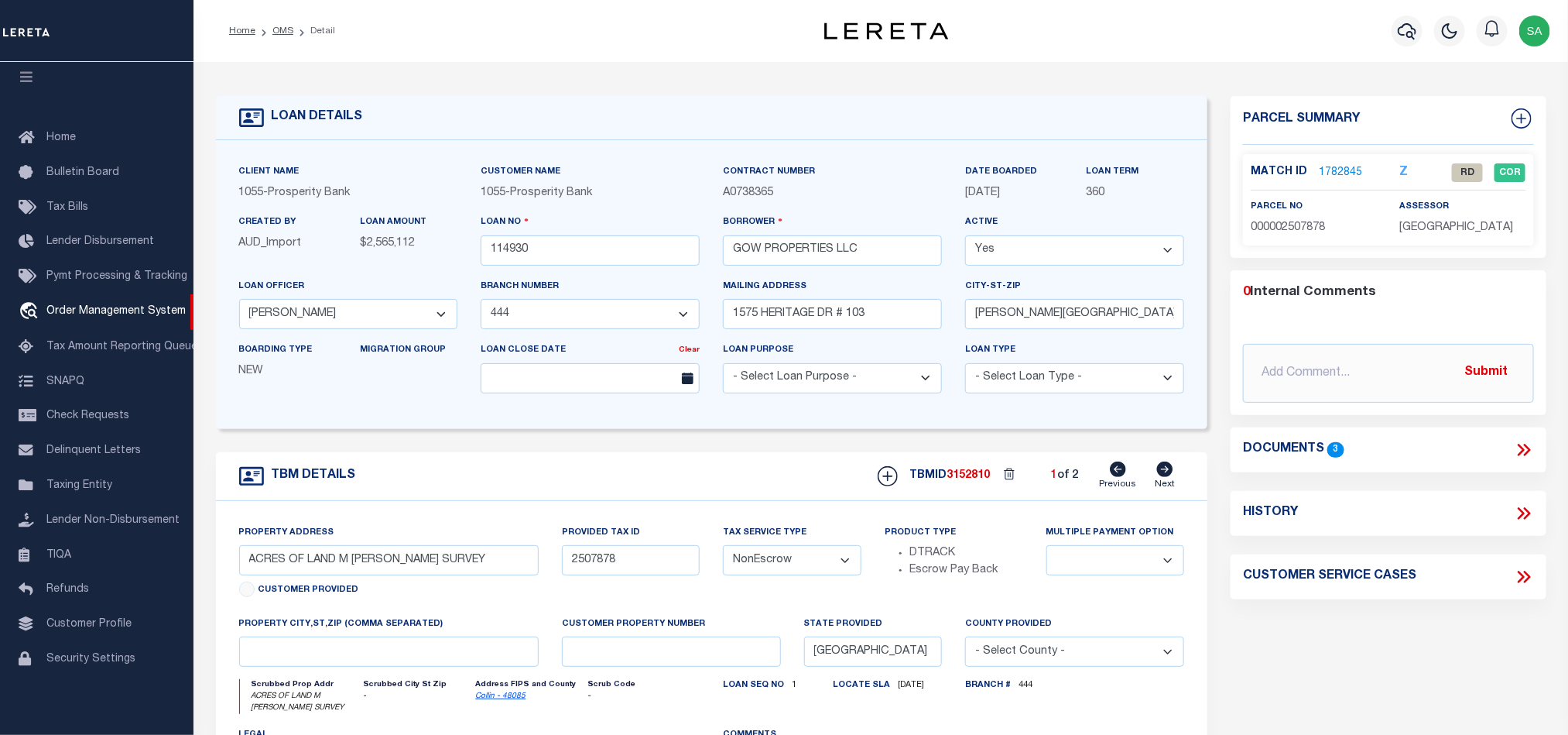
click at [1351, 166] on link "1782845" at bounding box center [1341, 173] width 44 height 16
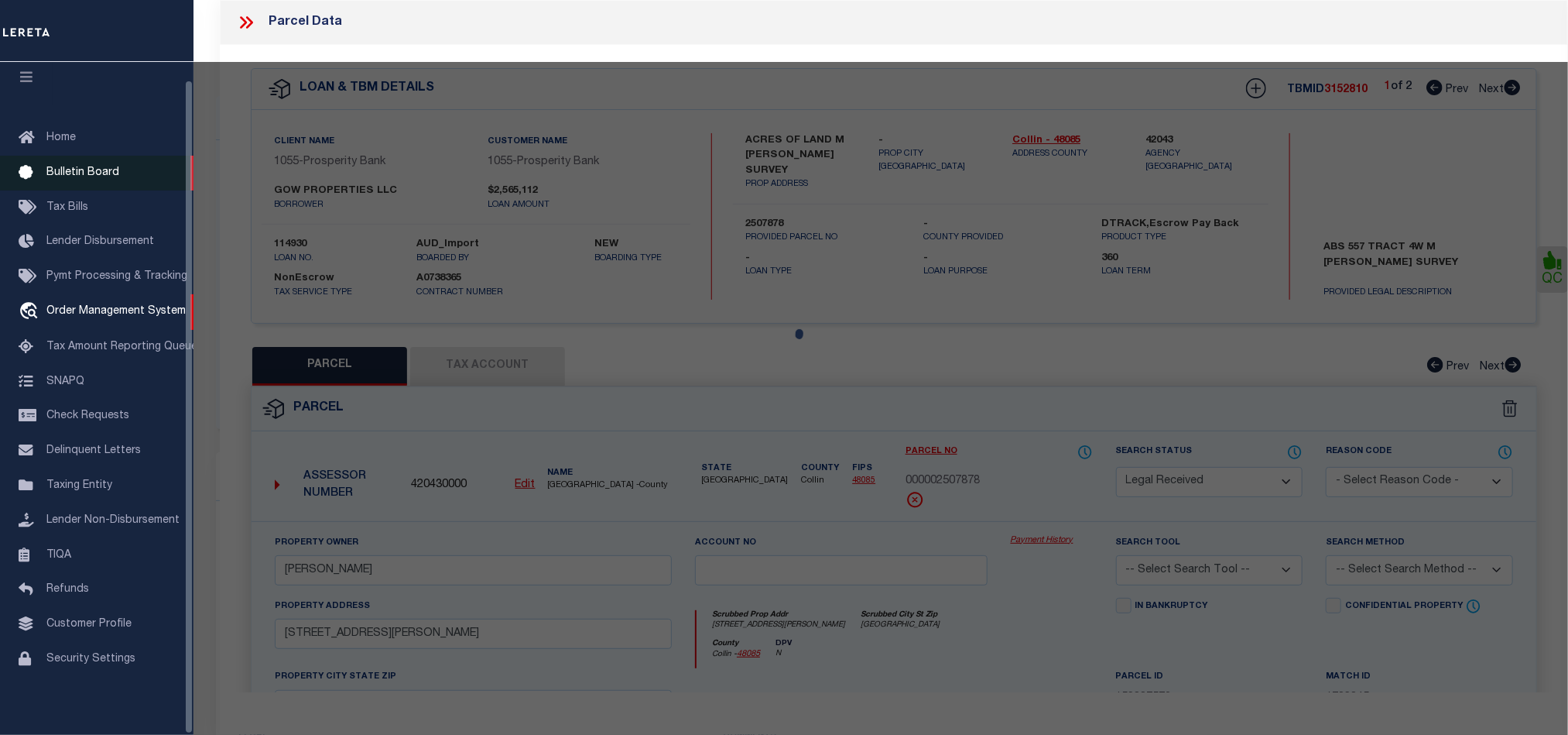
select select "AS"
checkbox input "false"
select select "RD"
type input "Mccreary Michael"
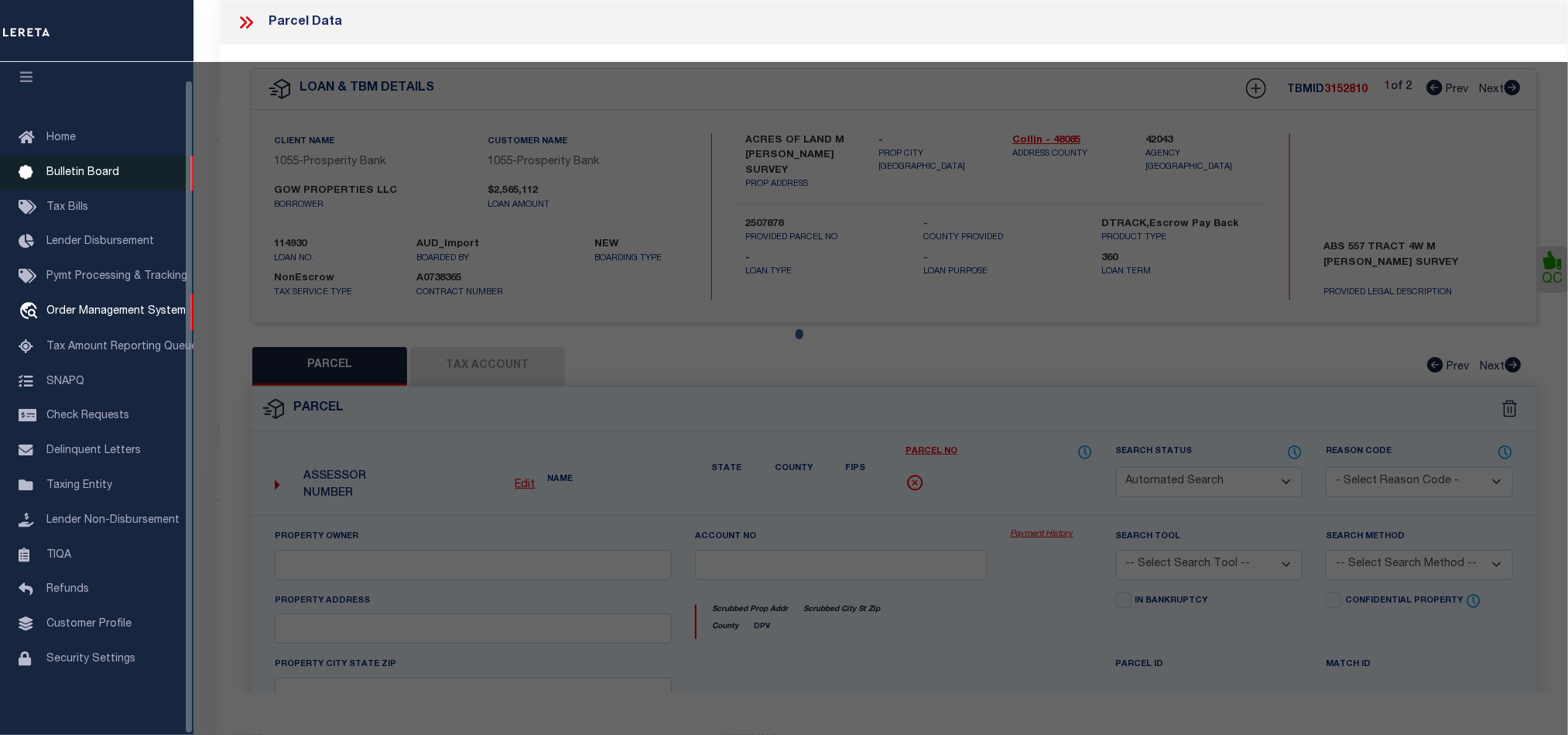
select select
type input "451 Ridgeway Dr"
type input "Blue Ridge, TX 75424"
type textarea "ABS A0557 M MOWERY SURVEY, SHEET 2, TRACT 181, 2.744 ACRES"
type textarea "Document uploaded that satisfies a legal requirement, changing from ND to RD"
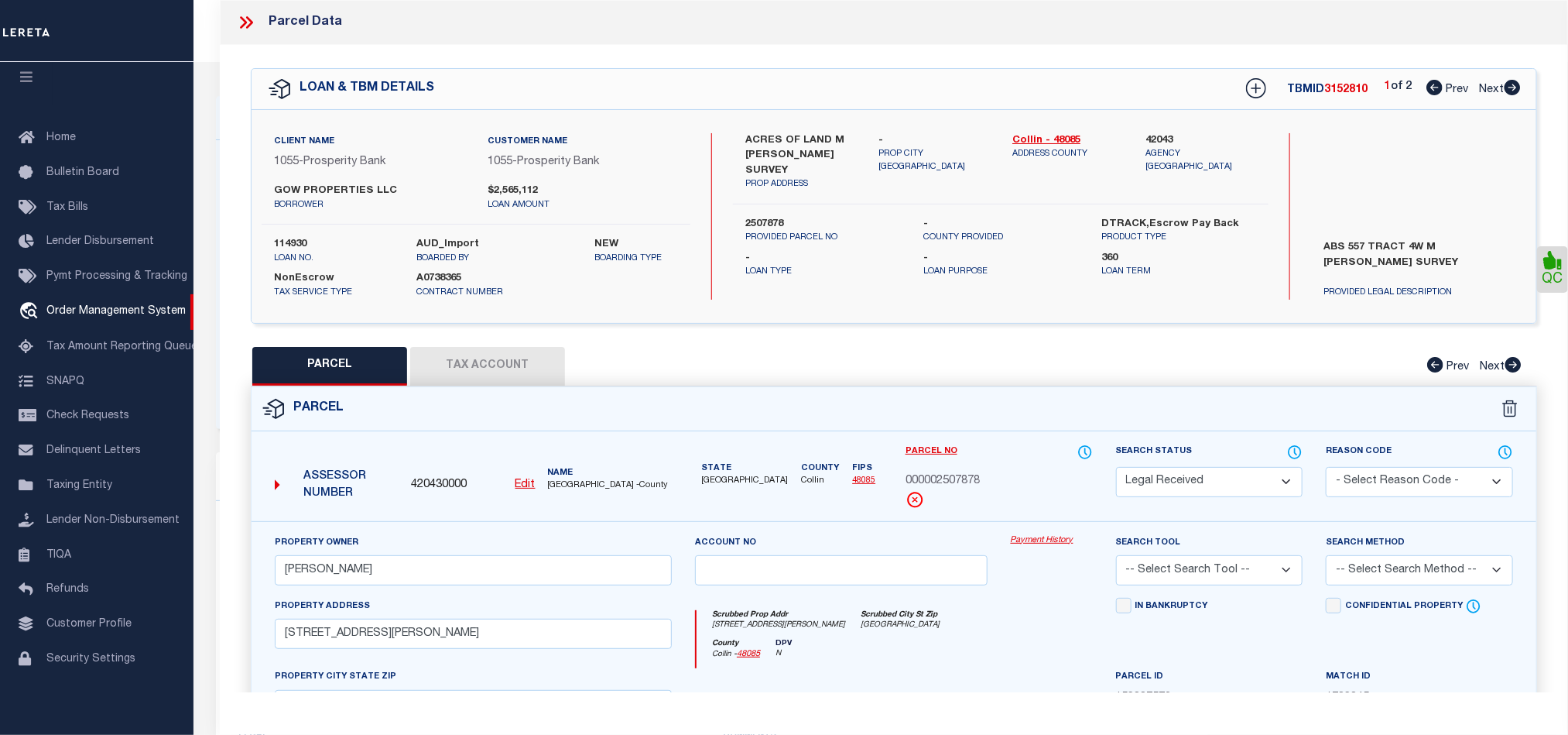
click at [529, 487] on u "Edit" at bounding box center [526, 484] width 20 height 11
type input "420430000"
type input "000002507878"
select select "RD"
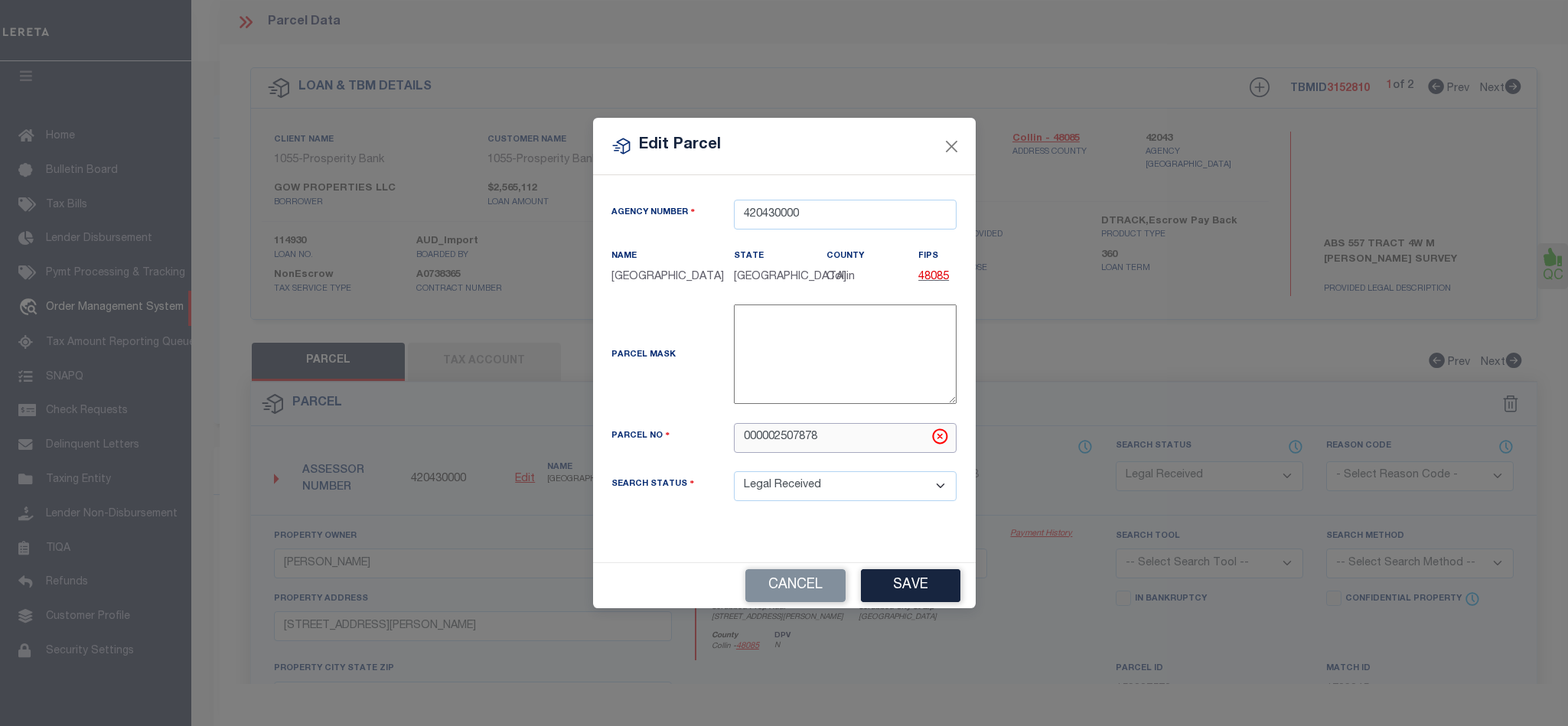
drag, startPoint x: 837, startPoint y: 443, endPoint x: 664, endPoint y: 454, distance: 173.3
click at [648, 443] on div "Parcel No 000002507878" at bounding box center [784, 438] width 369 height 30
paste input "2895909"
type input "2895909"
click at [925, 602] on button "Save" at bounding box center [910, 586] width 100 height 33
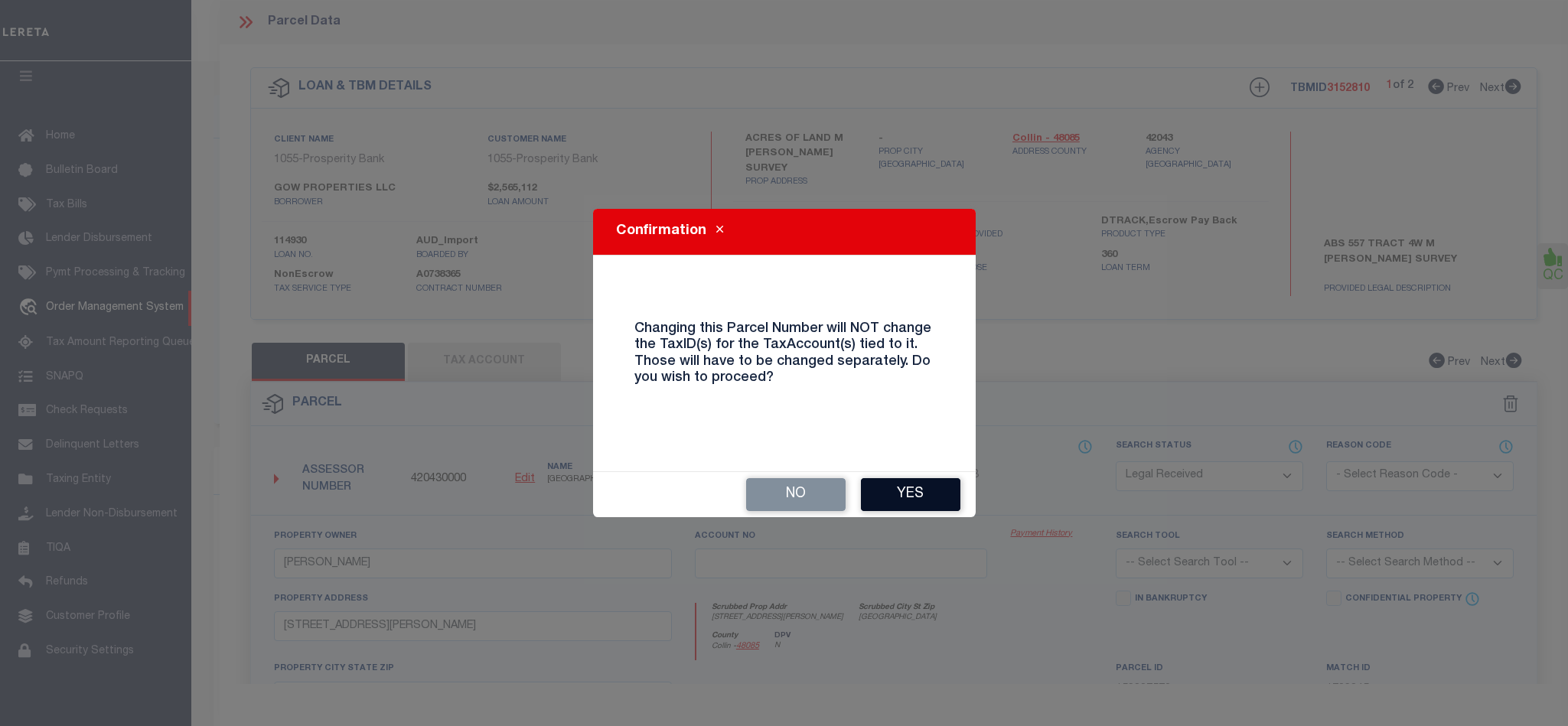
click at [915, 499] on button "Yes" at bounding box center [910, 495] width 100 height 33
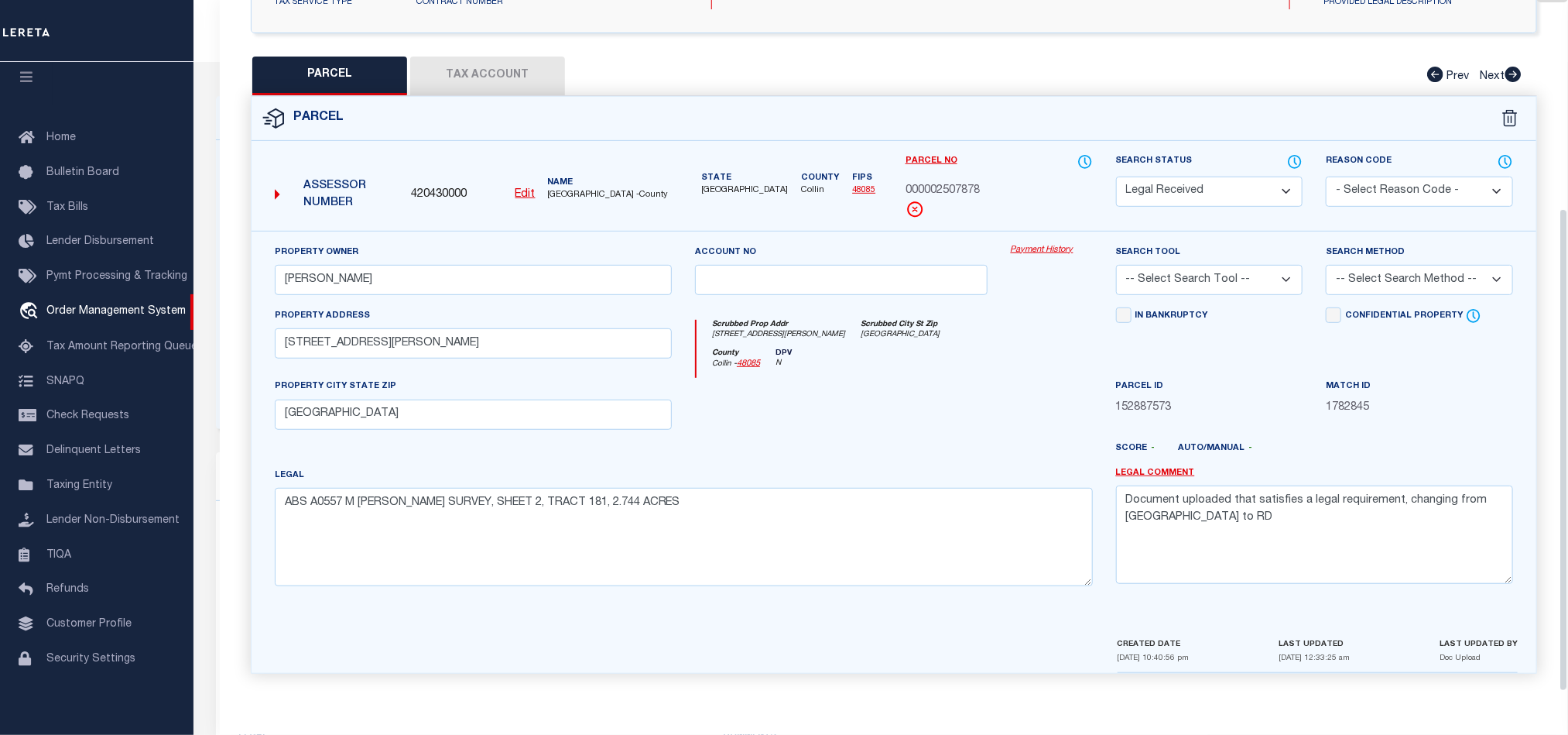
select select "RD"
checkbox input "false"
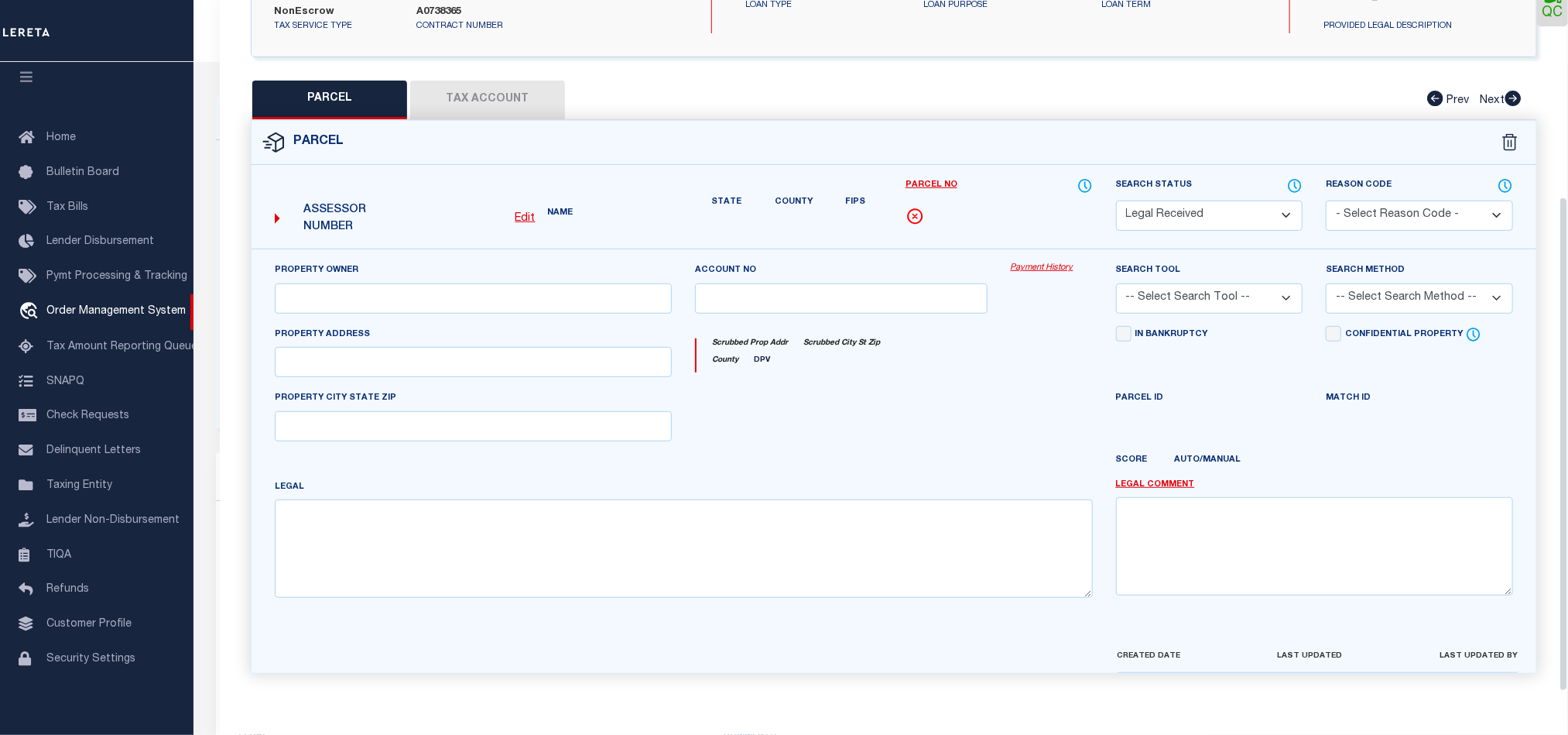
type input "Mccreary Michael"
select select
type input "451 Ridgeway Dr"
type input "Blue Ridge, TX 75424"
type textarea "ABS A0557 M MOWERY SURVEY, SHEET 2, TRACT 181, 2.744 ACRES"
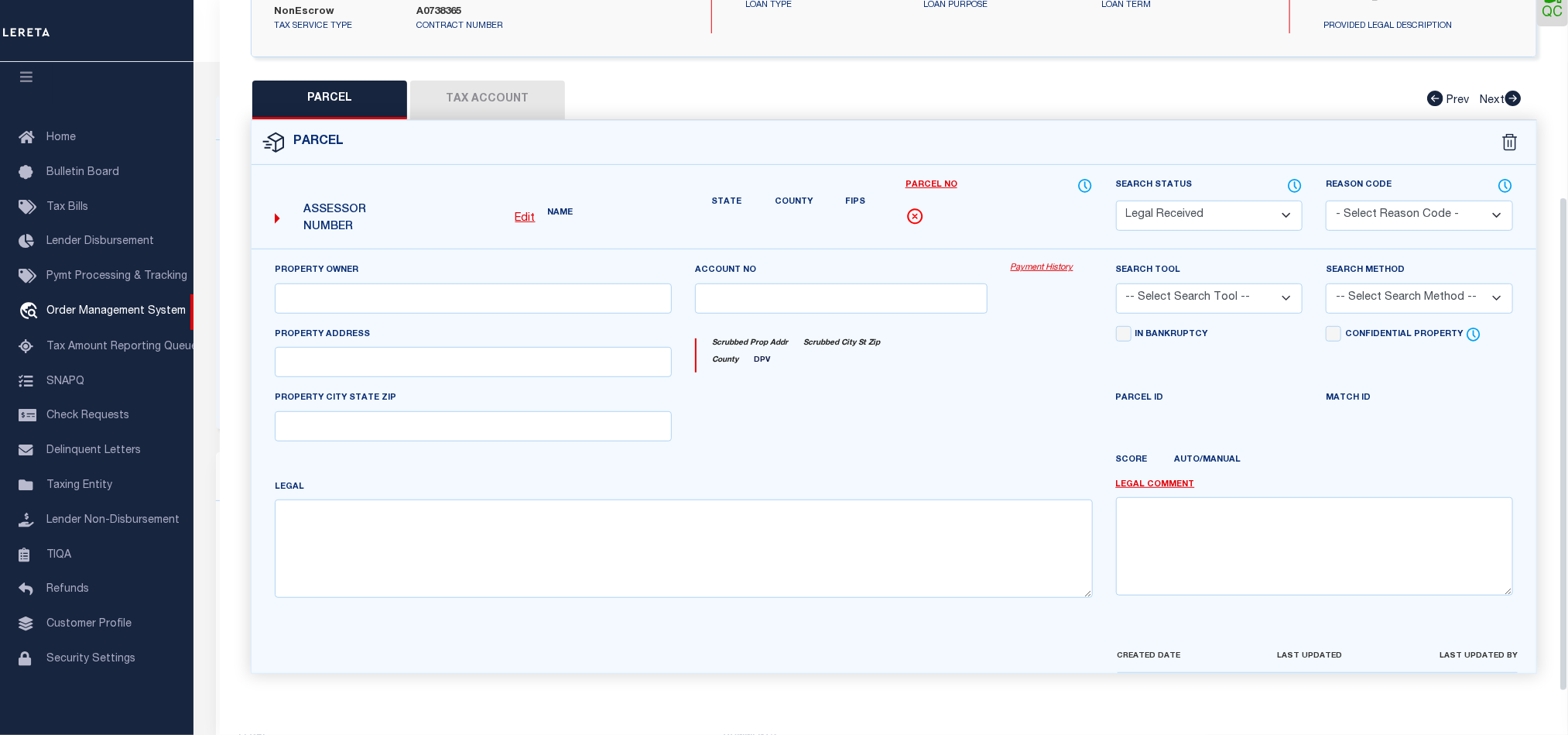
type textarea "Document uploaded that satisfies a legal requirement, changing from ND to RD"
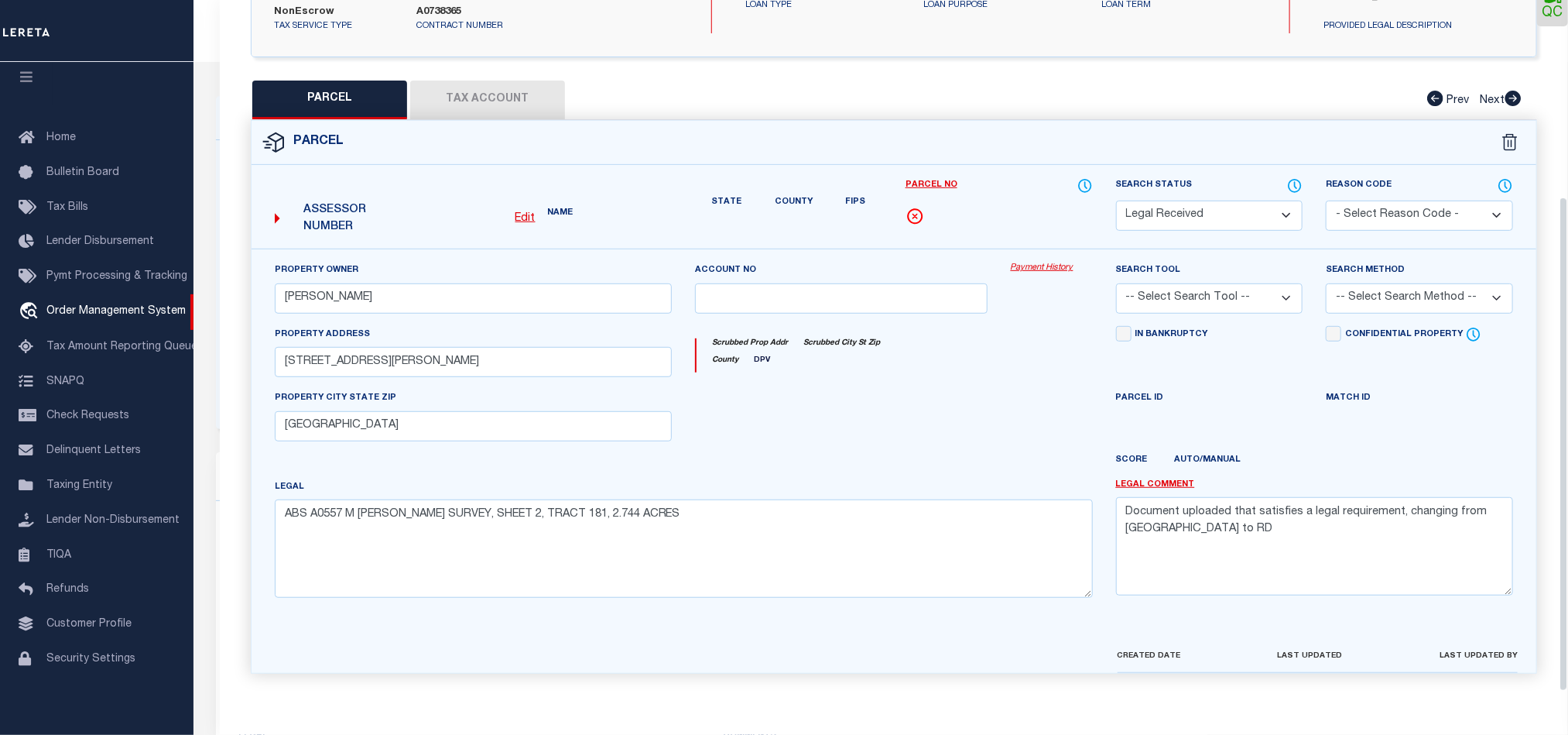
scroll to position [300, 0]
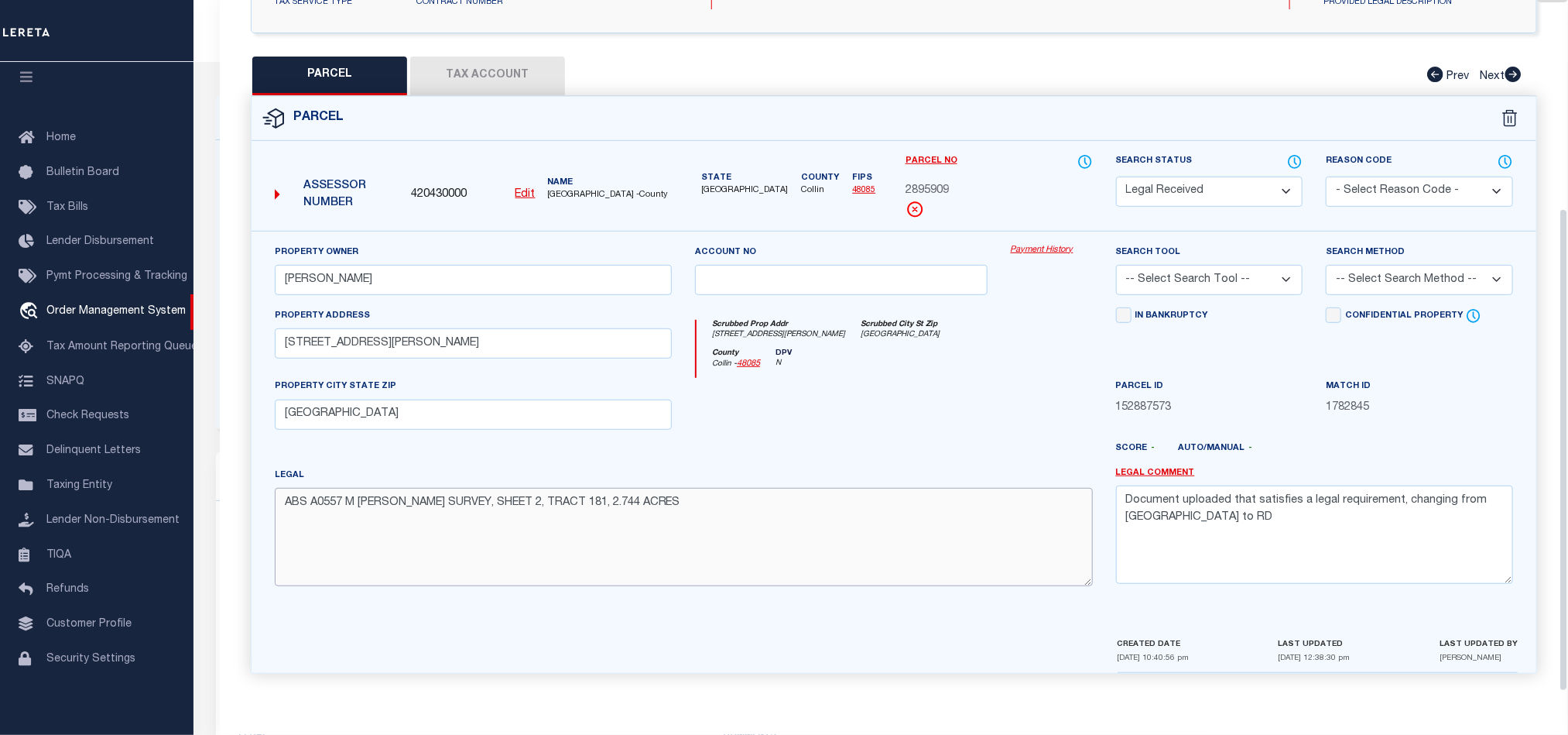
click at [760, 535] on textarea "ABS A0557 M [PERSON_NAME] SURVEY, SHEET 2, TRACT 181, 2.744 ACRES" at bounding box center [684, 536] width 818 height 97
paste textarea "HERITAGE GROVE ADDITION (CBL), BLK C, LOT 1-X; ( OPEN SPACE )"
type textarea "HERITAGE GROVE ADDITION (CBL), BLK C, LOT 1-X; ( OPEN SPACE )"
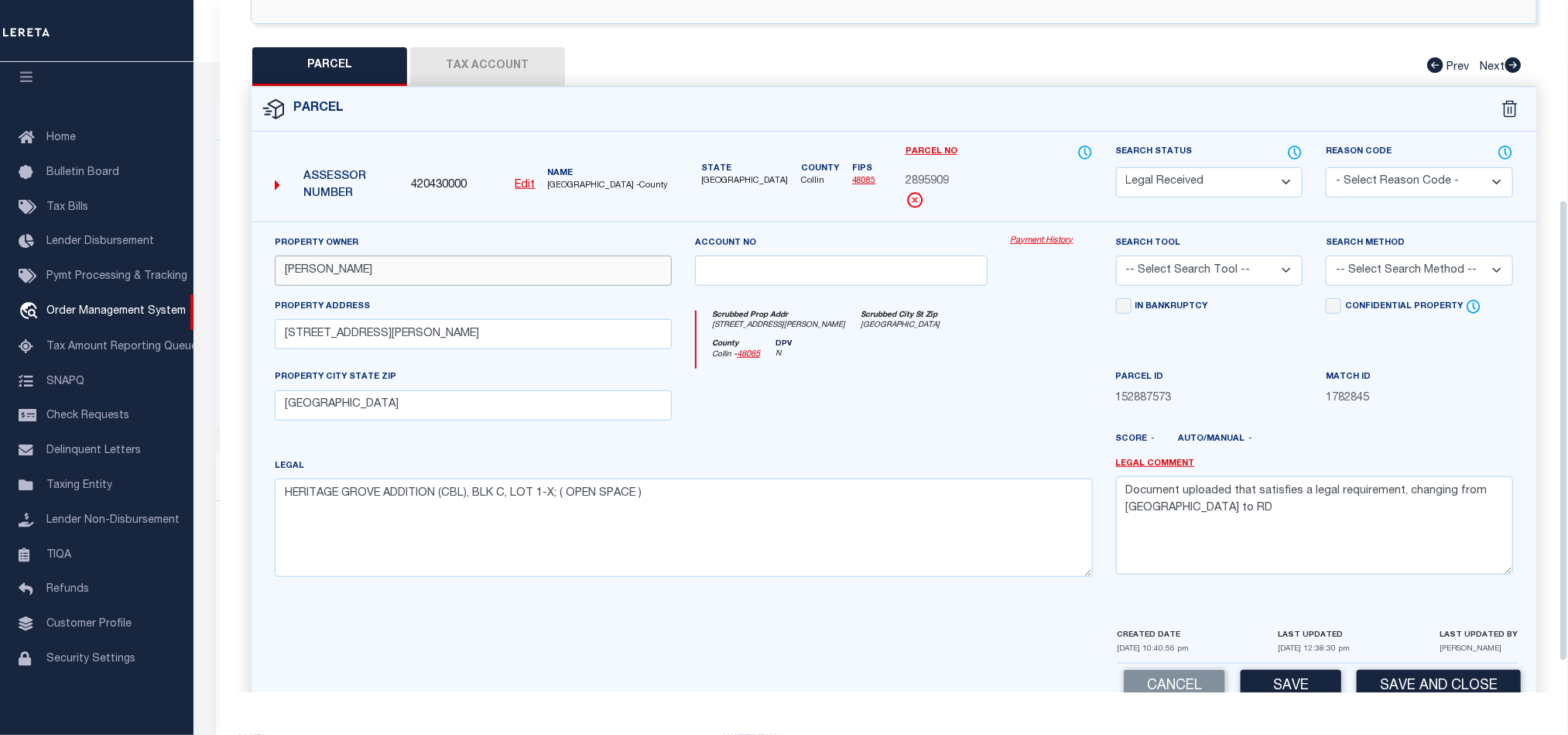
click at [345, 270] on input "[PERSON_NAME]" at bounding box center [473, 271] width 397 height 30
paste input "GOW PROPERTIES LLC"
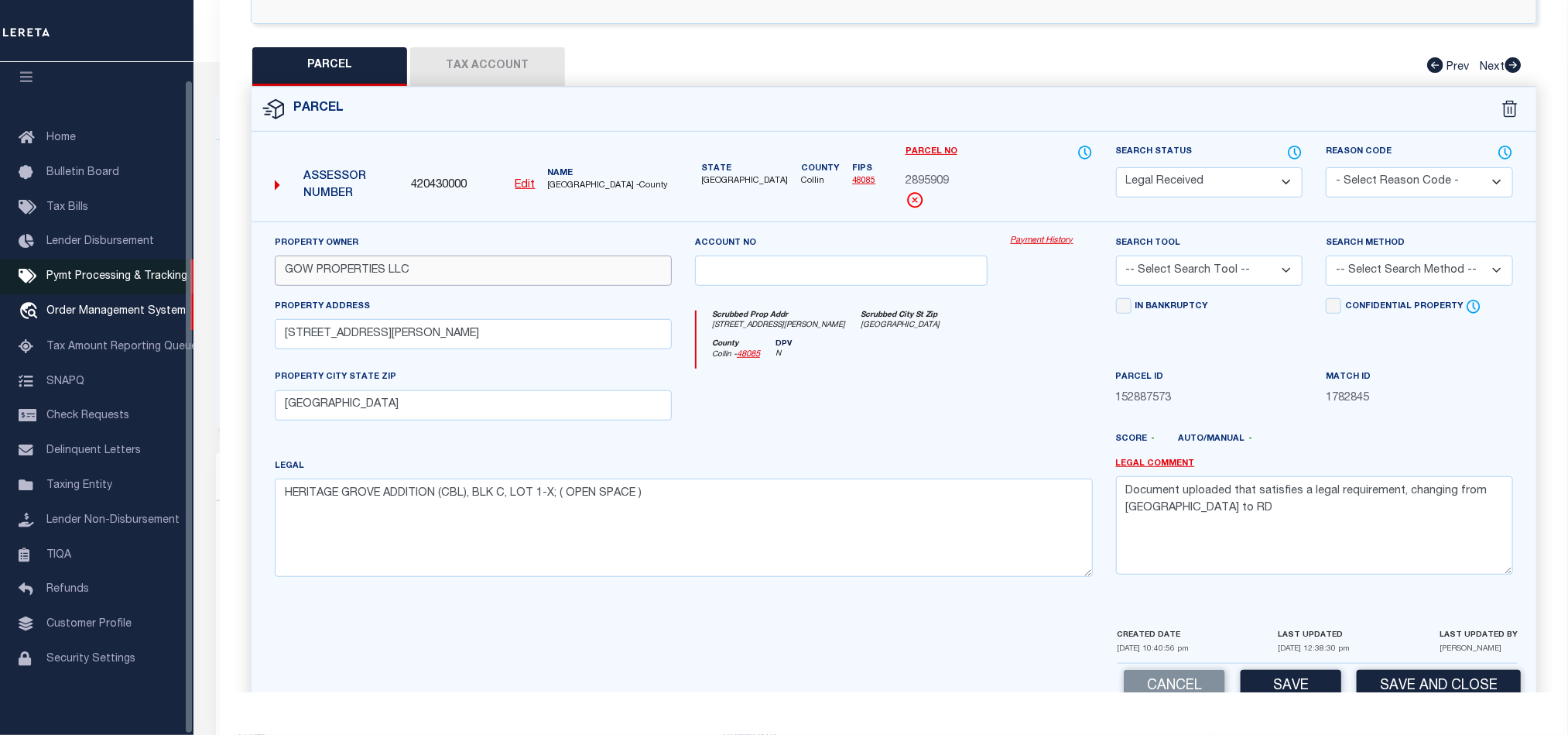
type input "GOW PROPERTIES LLC"
click at [516, 339] on input "[STREET_ADDRESS][PERSON_NAME]" at bounding box center [473, 334] width 397 height 30
paste input "S CRESTSIDE DR BLUE RIDGE, TX 75424"
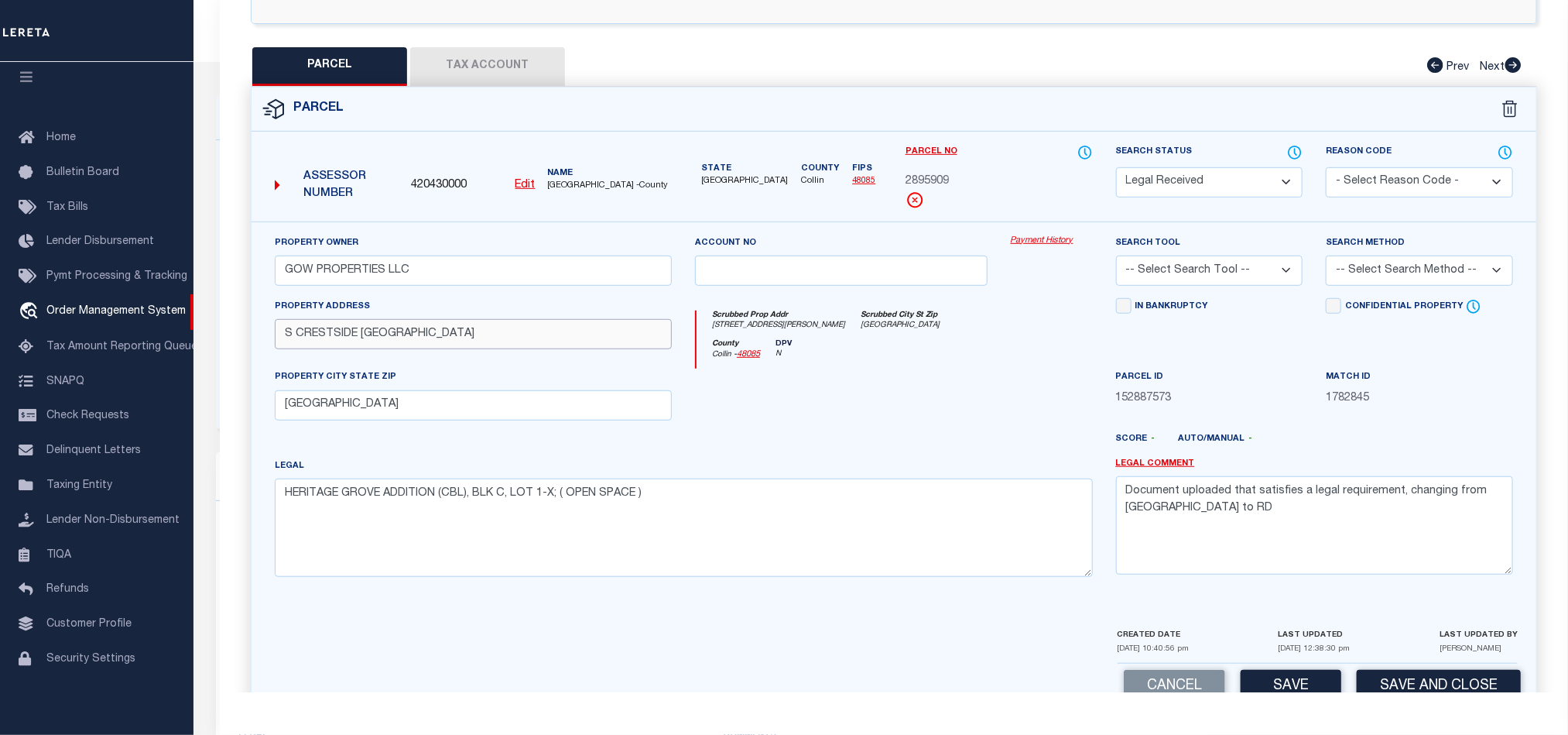
drag, startPoint x: 383, startPoint y: 344, endPoint x: 718, endPoint y: 440, distance: 348.5
click at [718, 440] on div "Property Owner GOW PROPERTIES LLC Account no Payment History Search Tool -- Sel…" at bounding box center [894, 412] width 1261 height 355
type input "S CRESTSIDE DR"
click at [469, 407] on input "[GEOGRAPHIC_DATA]" at bounding box center [473, 405] width 397 height 30
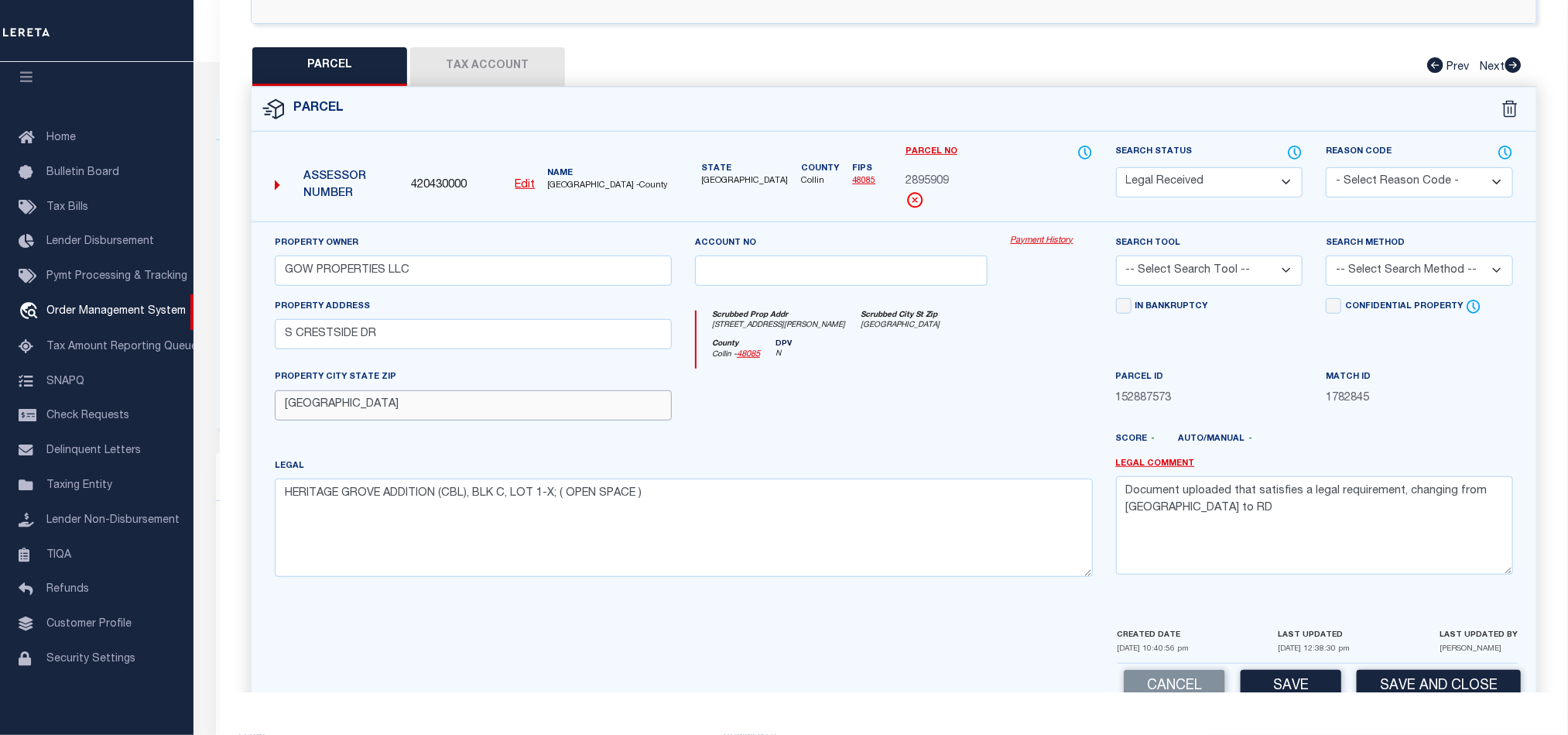
click at [469, 407] on input "[GEOGRAPHIC_DATA]" at bounding box center [473, 405] width 397 height 30
paste input "BLUE RIDGE, TX"
type input "BLUE RIDGE, TX 75424"
click at [1368, 550] on textarea "Document uploaded that satisfies a legal requirement, changing from [GEOGRAPHIC…" at bounding box center [1314, 525] width 397 height 97
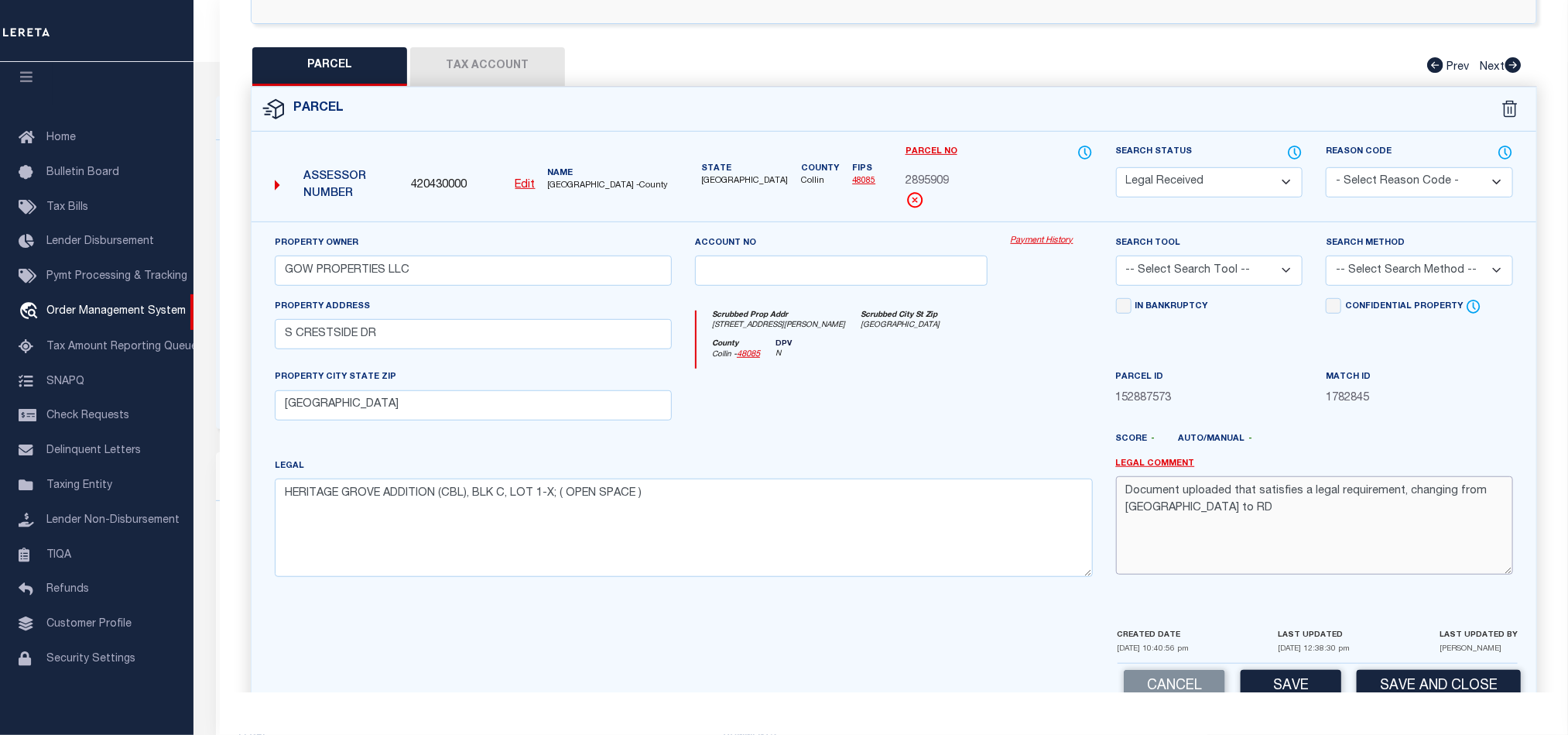
click at [1368, 550] on textarea "Document uploaded that satisfies a legal requirement, changing from [GEOGRAPHIC…" at bounding box center [1314, 525] width 397 height 97
click at [1420, 274] on select "-- Select Search Method -- Property Address Legal Liability Info Provided" at bounding box center [1419, 271] width 187 height 30
select select "LEG"
click at [1326, 260] on select "-- Select Search Method -- Property Address Legal Liability Info Provided" at bounding box center [1419, 271] width 187 height 30
click at [1243, 286] on select "-- Select Search Tool -- 3rd Party Website Agency File Agency Website ATLS CNV-…" at bounding box center [1209, 271] width 187 height 30
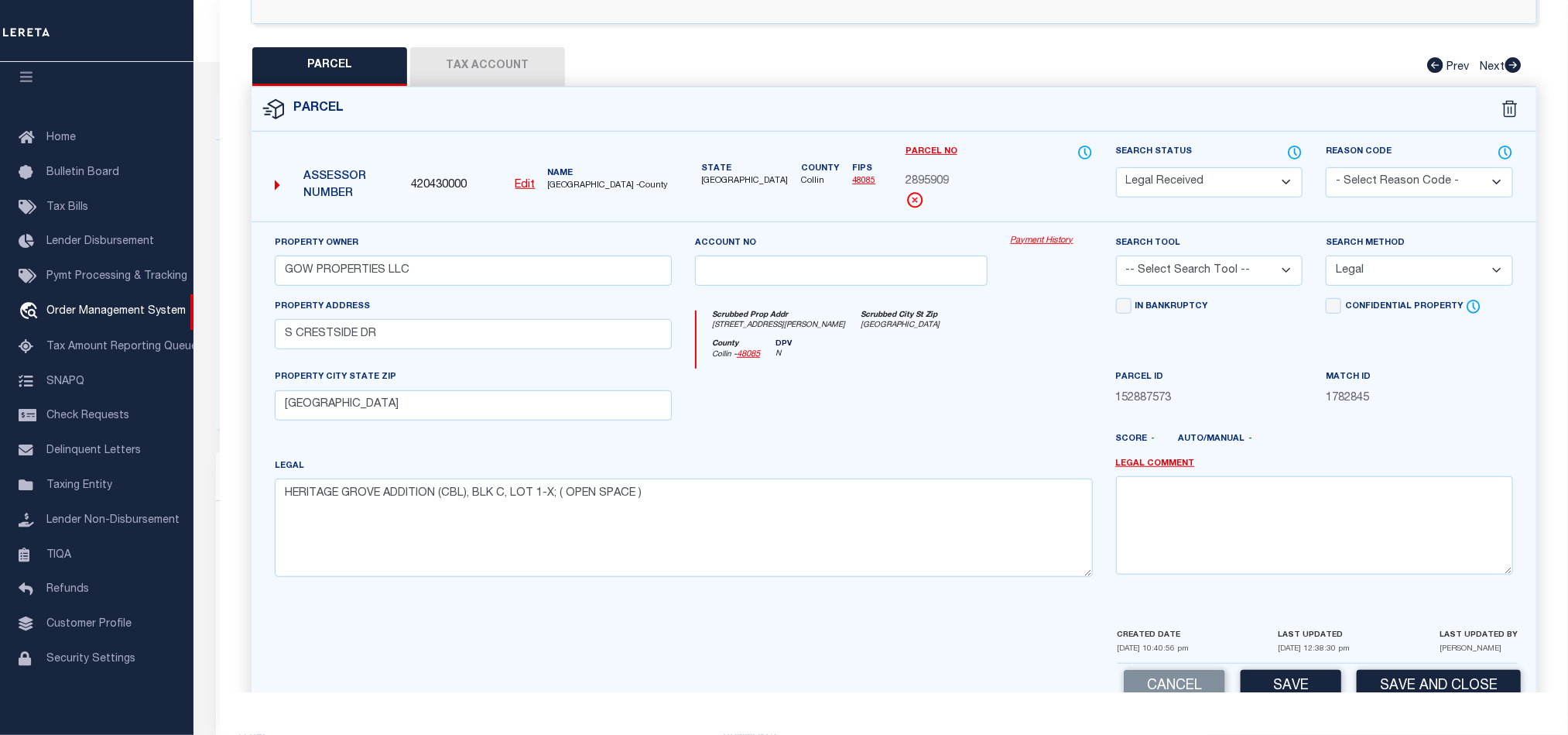
select select "AGW"
click at [1116, 260] on select "-- Select Search Tool -- 3rd Party Website Agency File Agency Website ATLS CNV-…" at bounding box center [1209, 271] width 187 height 30
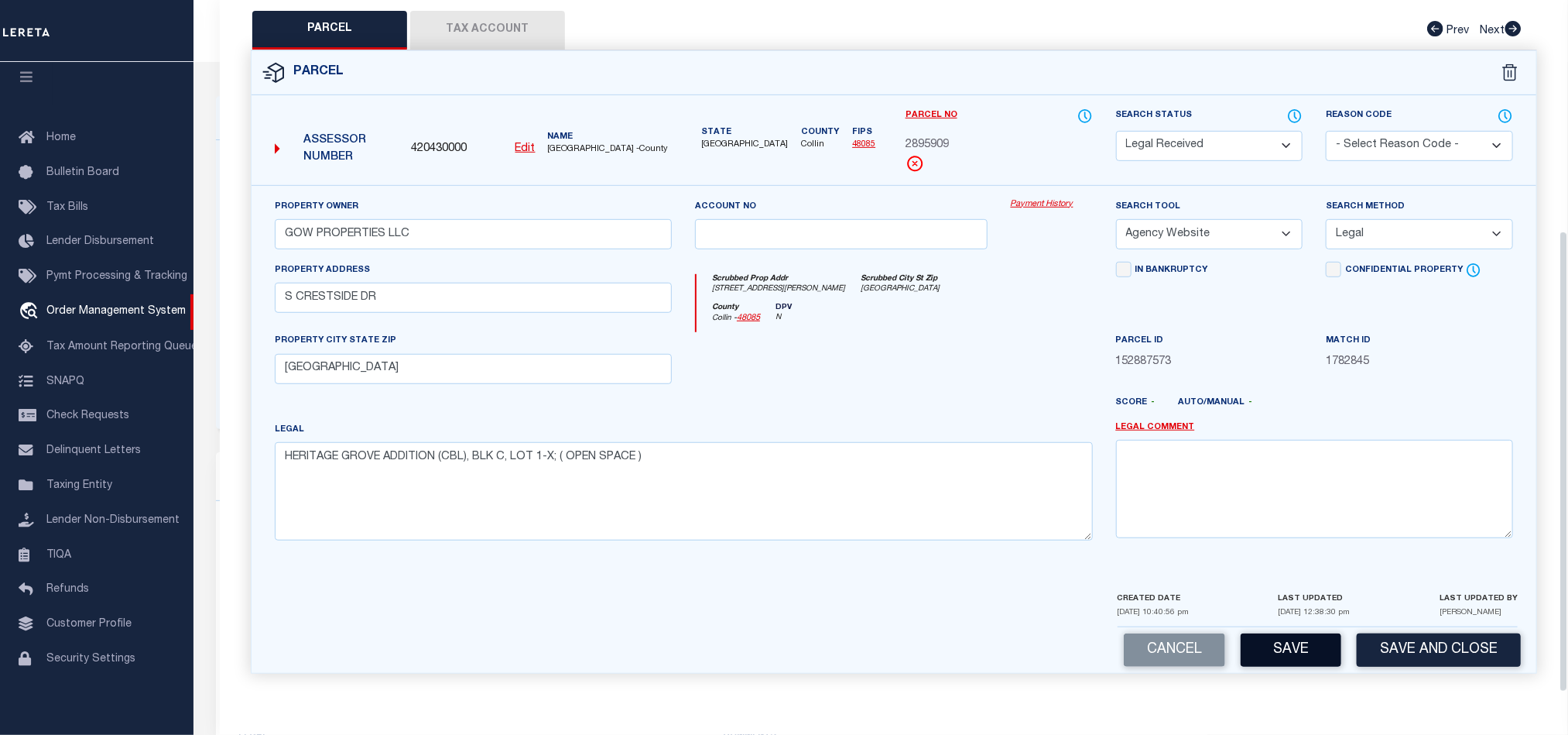
click at [1284, 639] on button "Save" at bounding box center [1290, 650] width 101 height 34
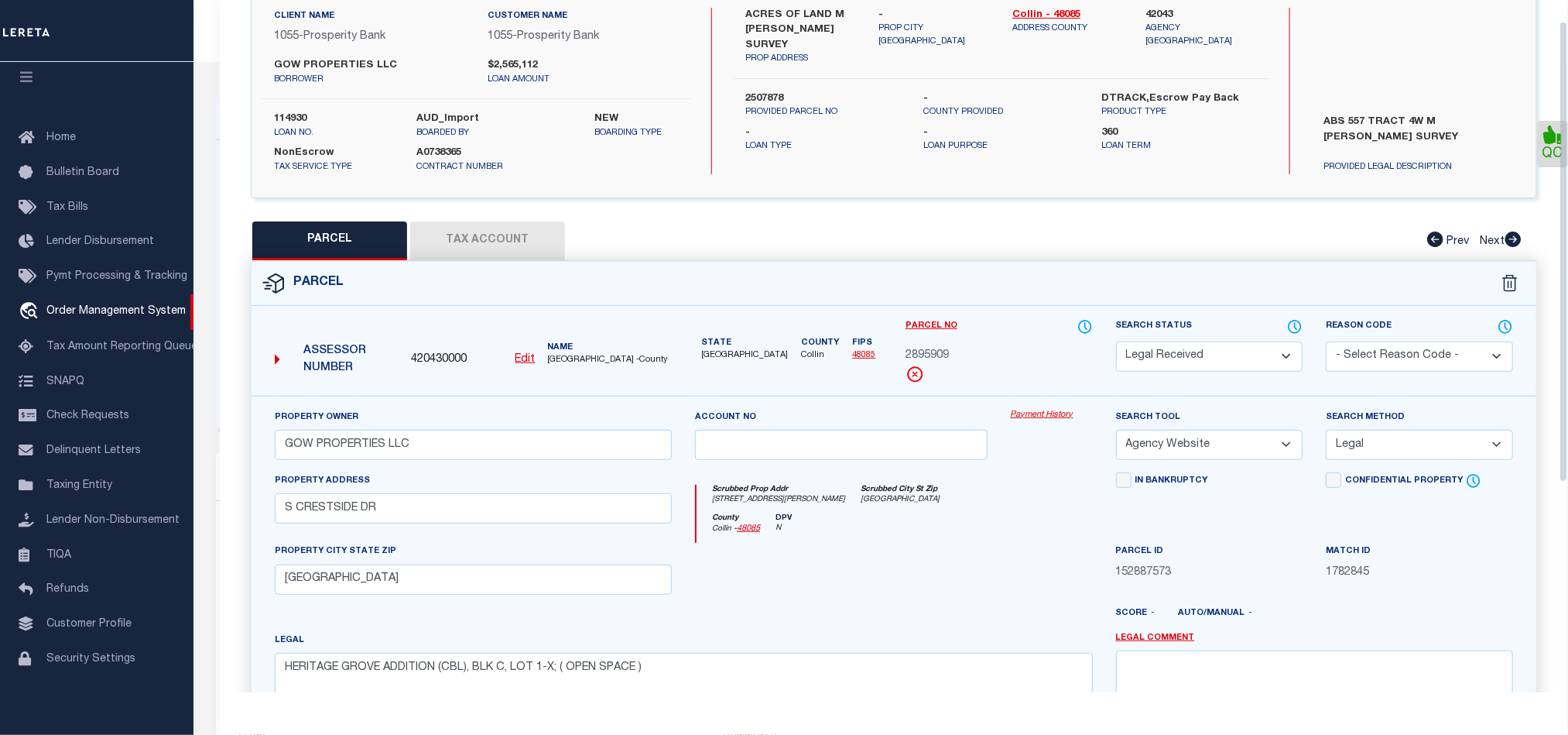
scroll to position [0, 0]
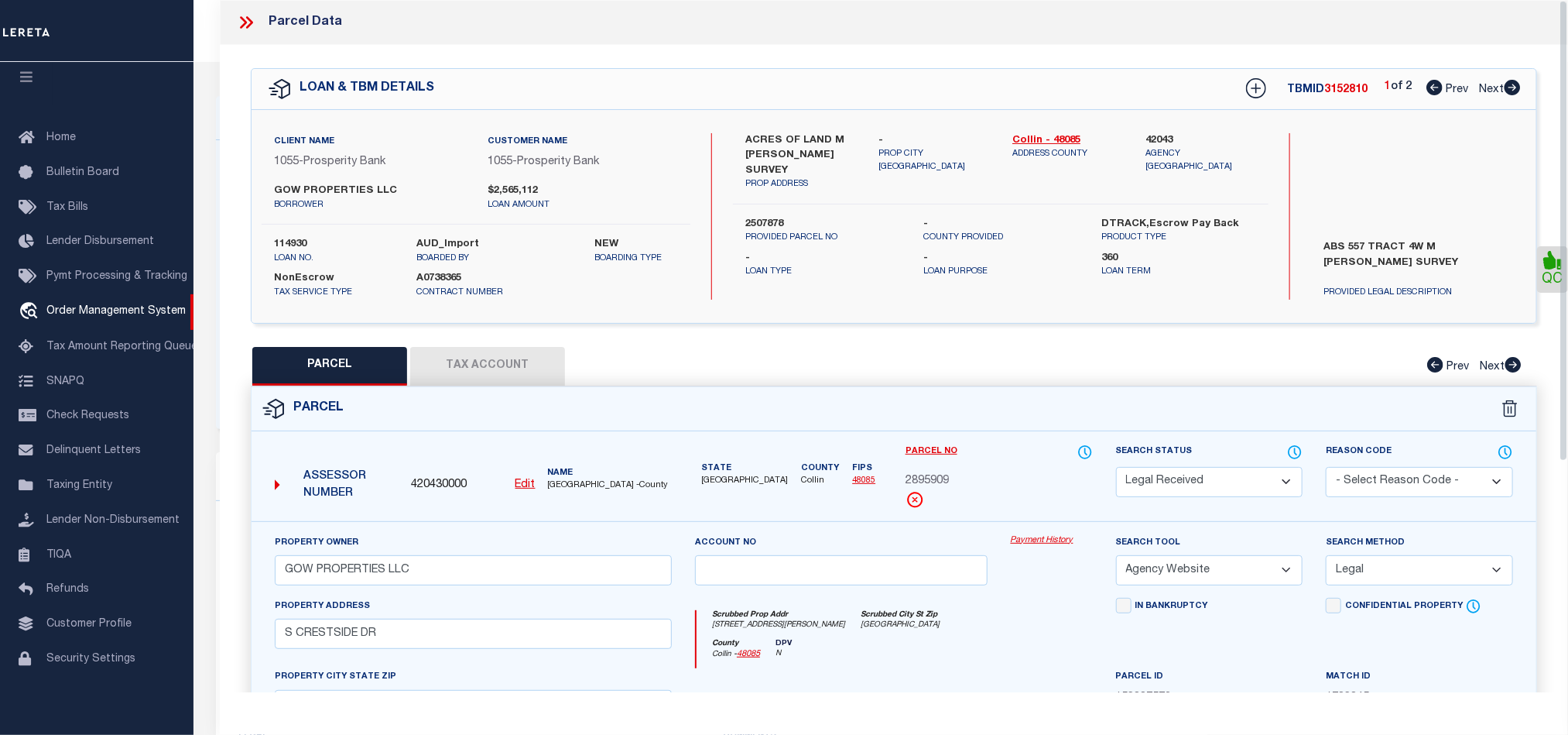
click at [418, 356] on button "Tax Account" at bounding box center [487, 366] width 155 height 39
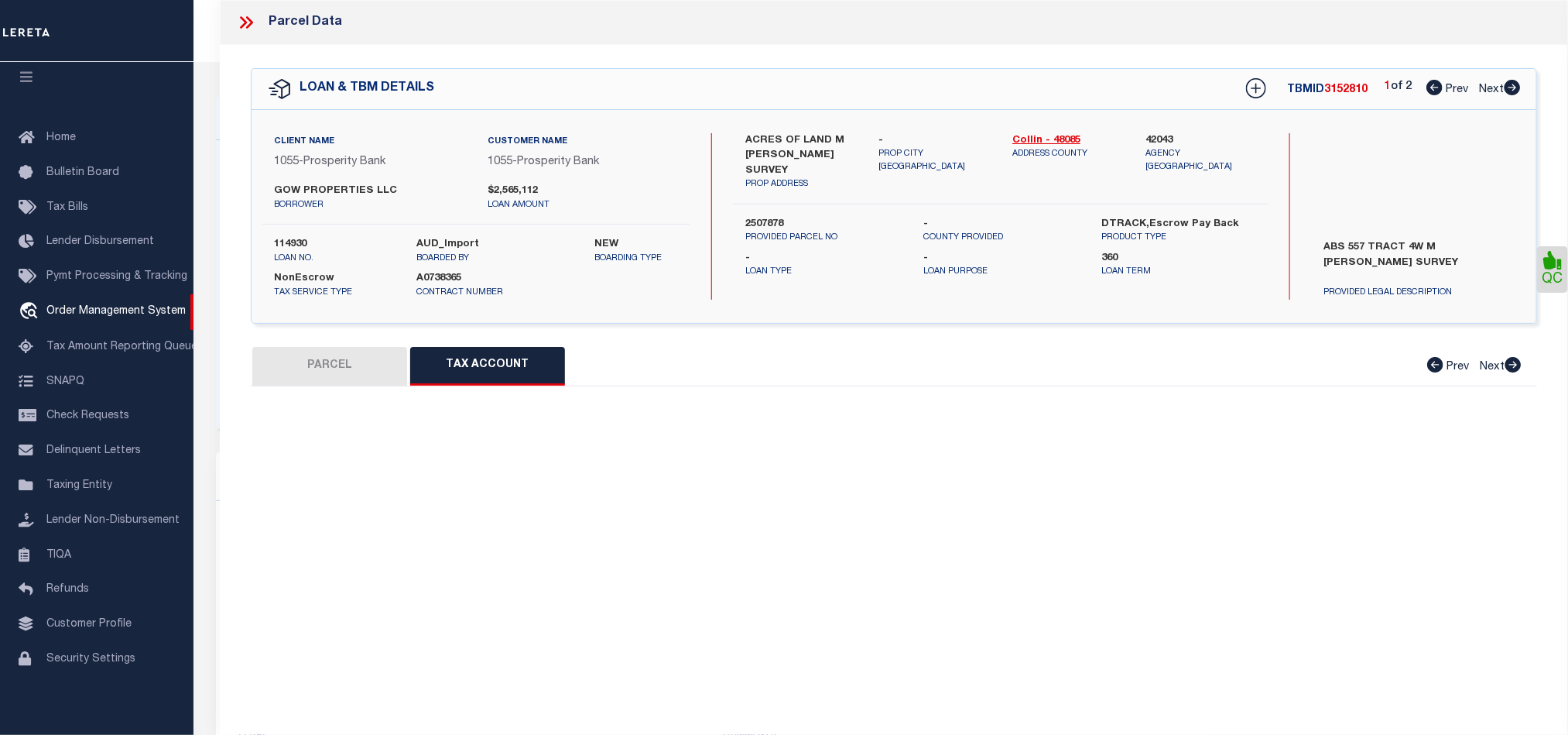
select select "100"
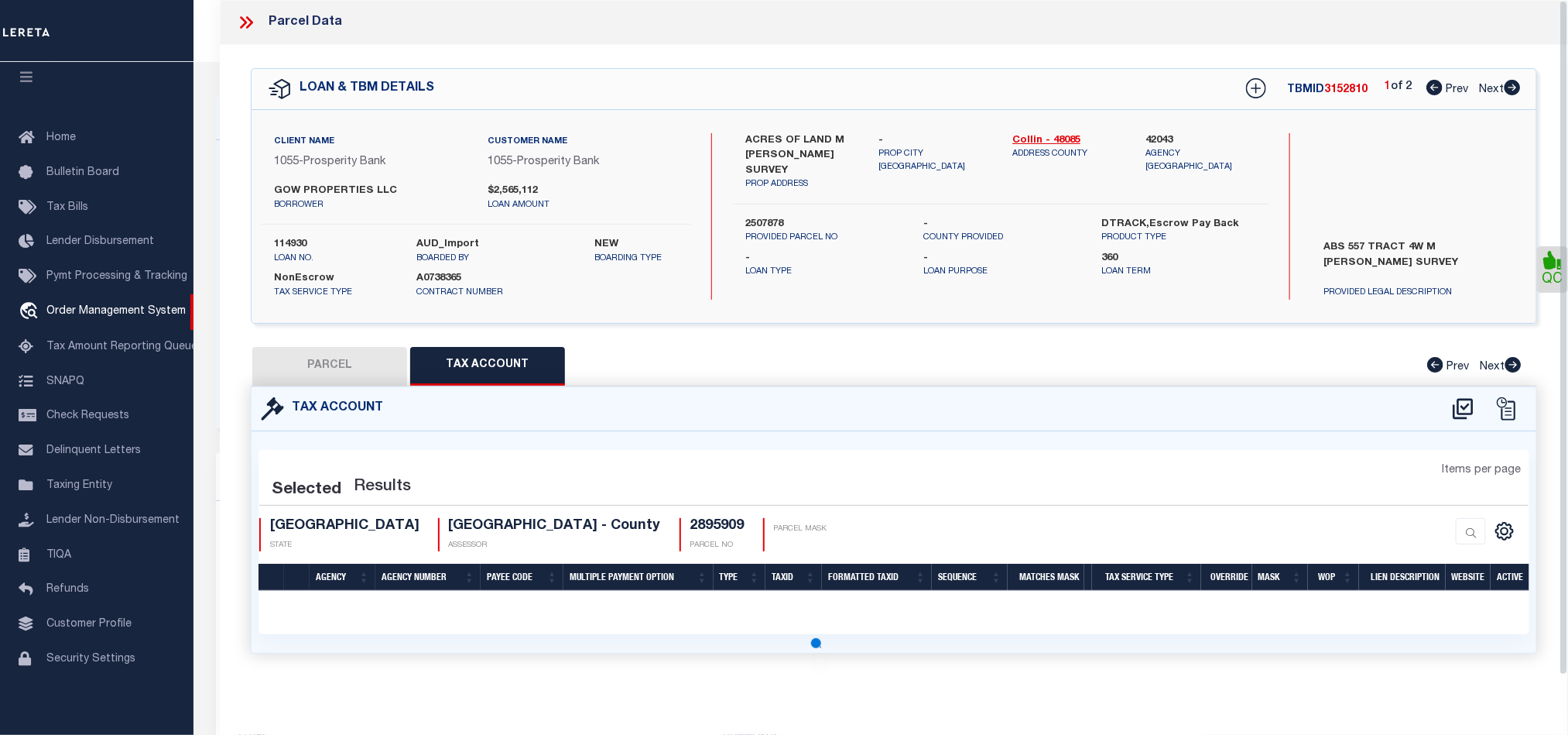
scroll to position [469, 0]
select select "100"
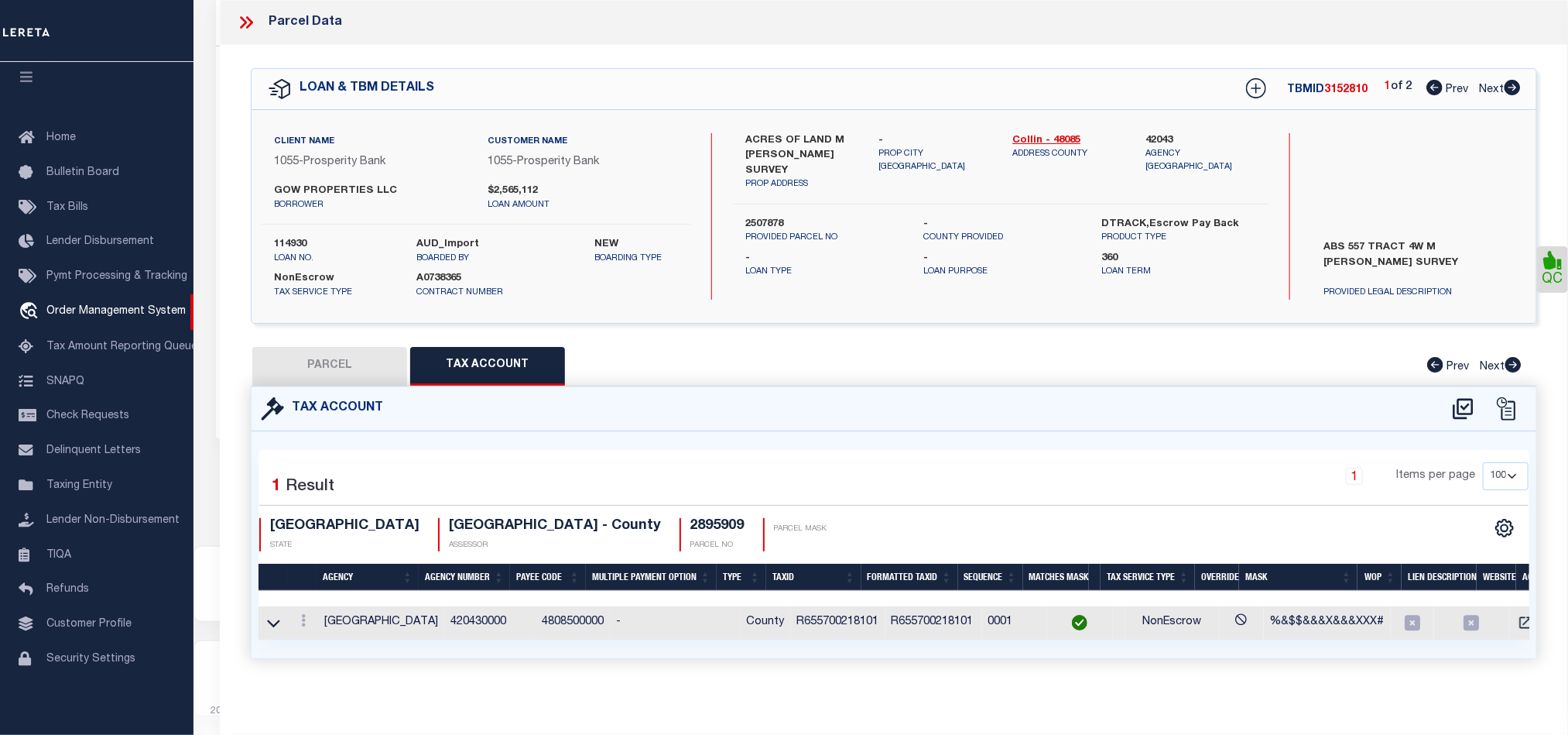
click at [274, 626] on icon at bounding box center [273, 623] width 13 height 16
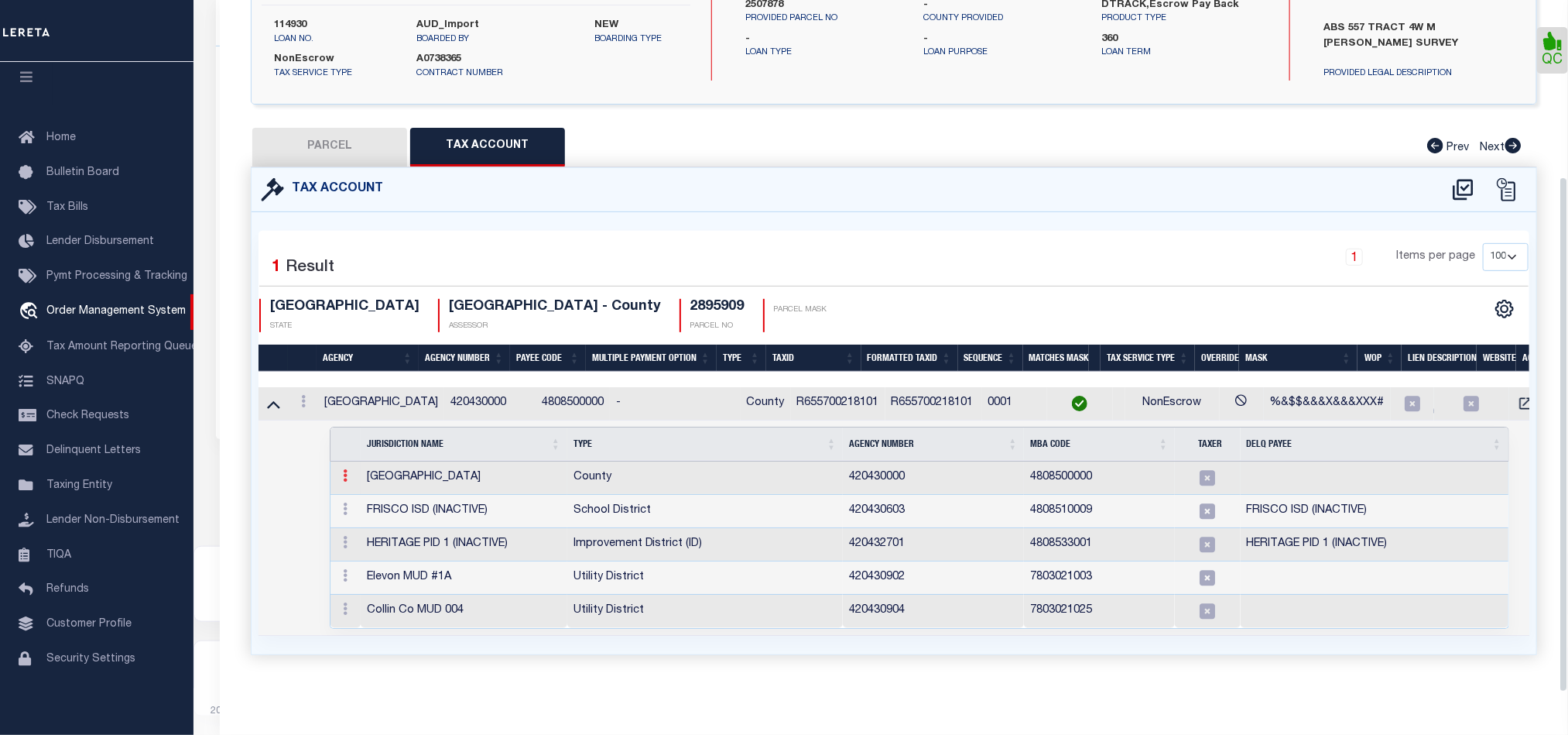
click at [343, 469] on icon at bounding box center [345, 475] width 5 height 13
click at [371, 502] on link at bounding box center [363, 500] width 53 height 25
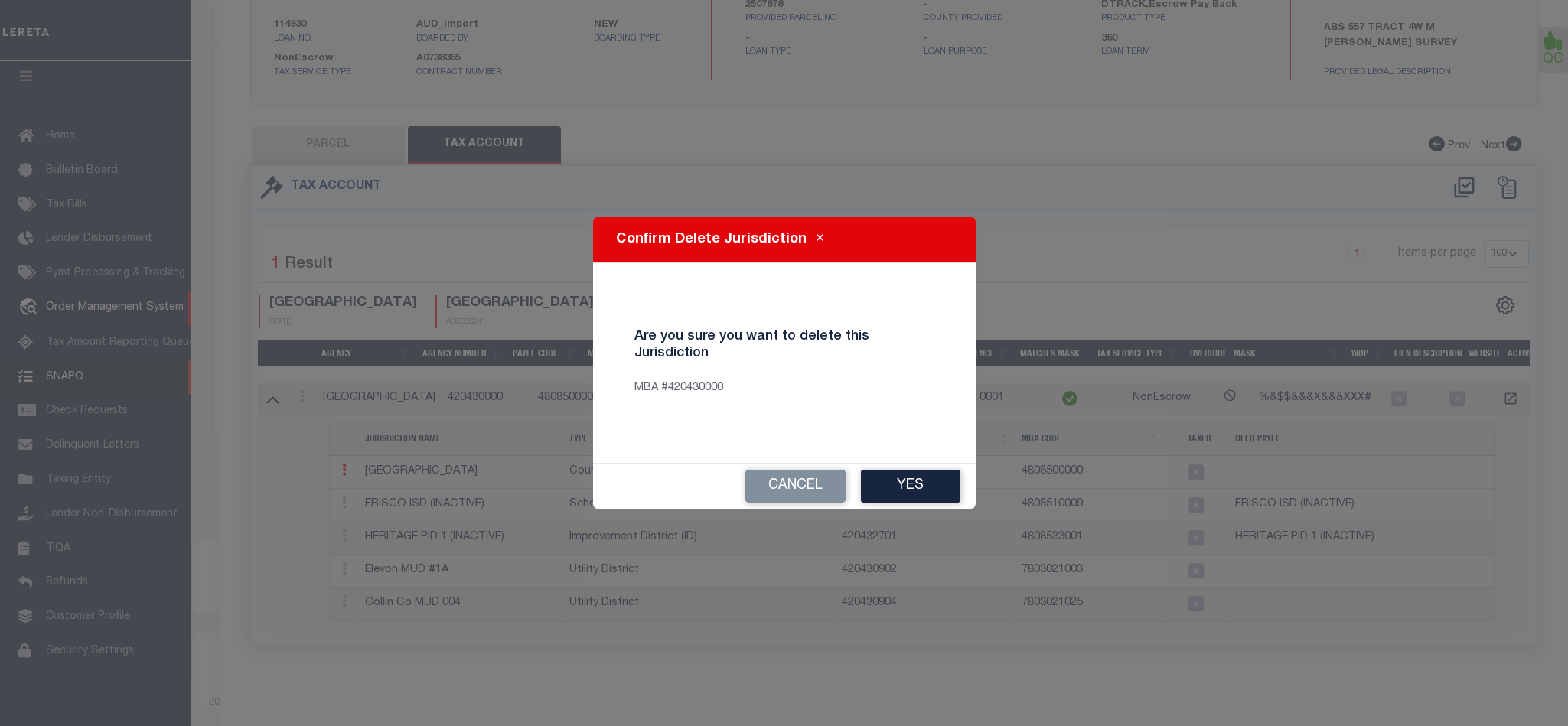
click at [911, 490] on button "Yes" at bounding box center [910, 486] width 100 height 33
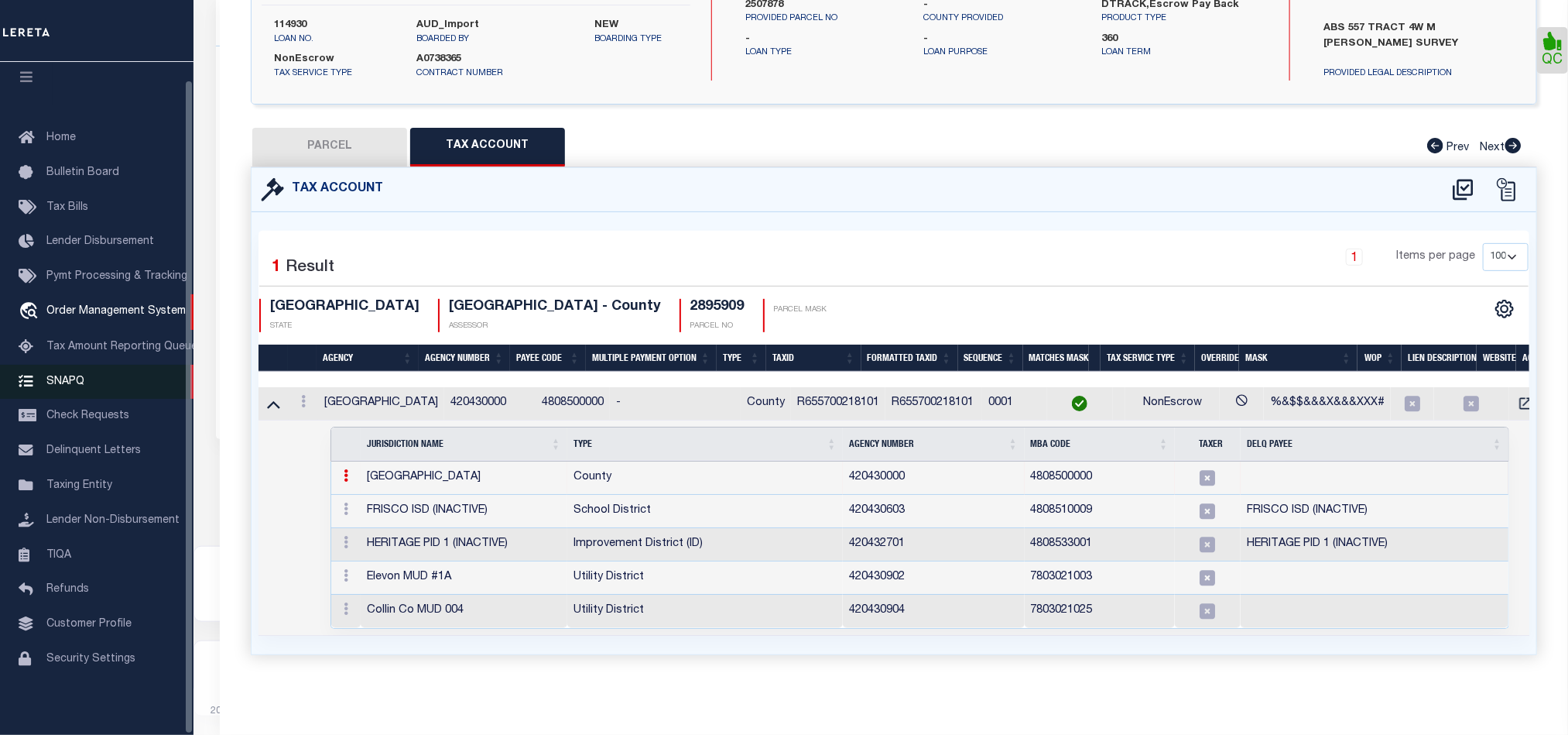
select select "100"
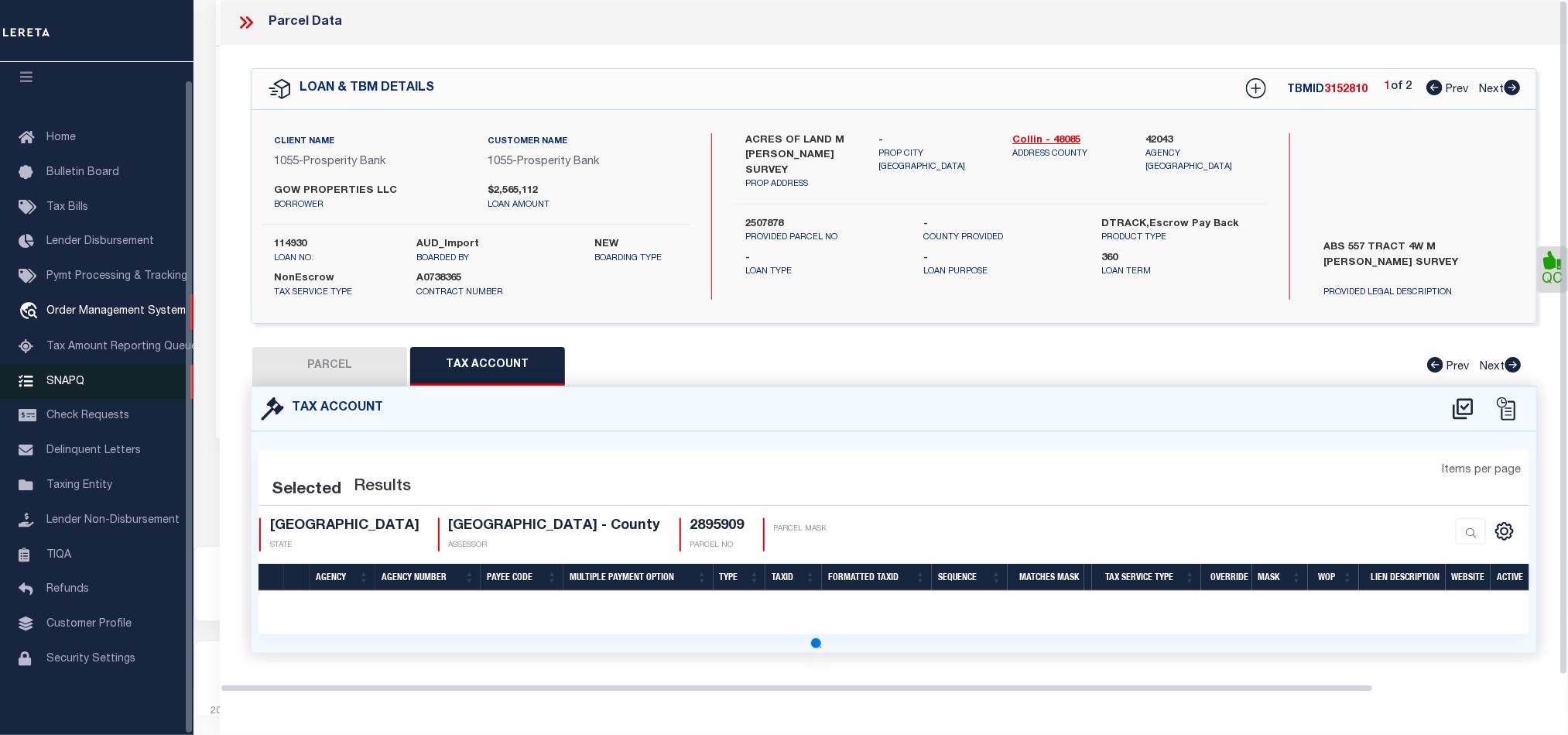
scroll to position [0, 0]
select select "100"
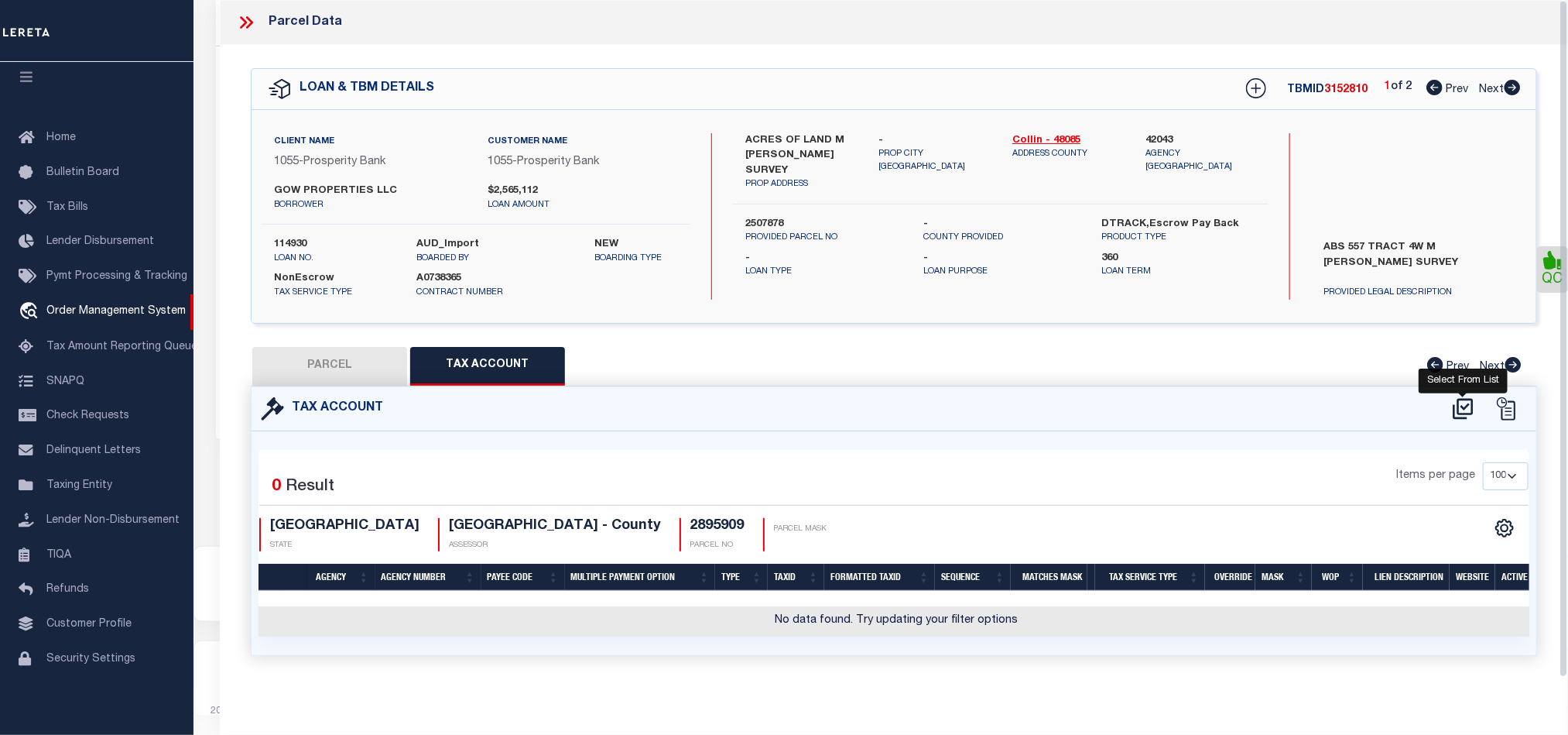
click at [1475, 412] on icon at bounding box center [1463, 409] width 25 height 25
select select "100"
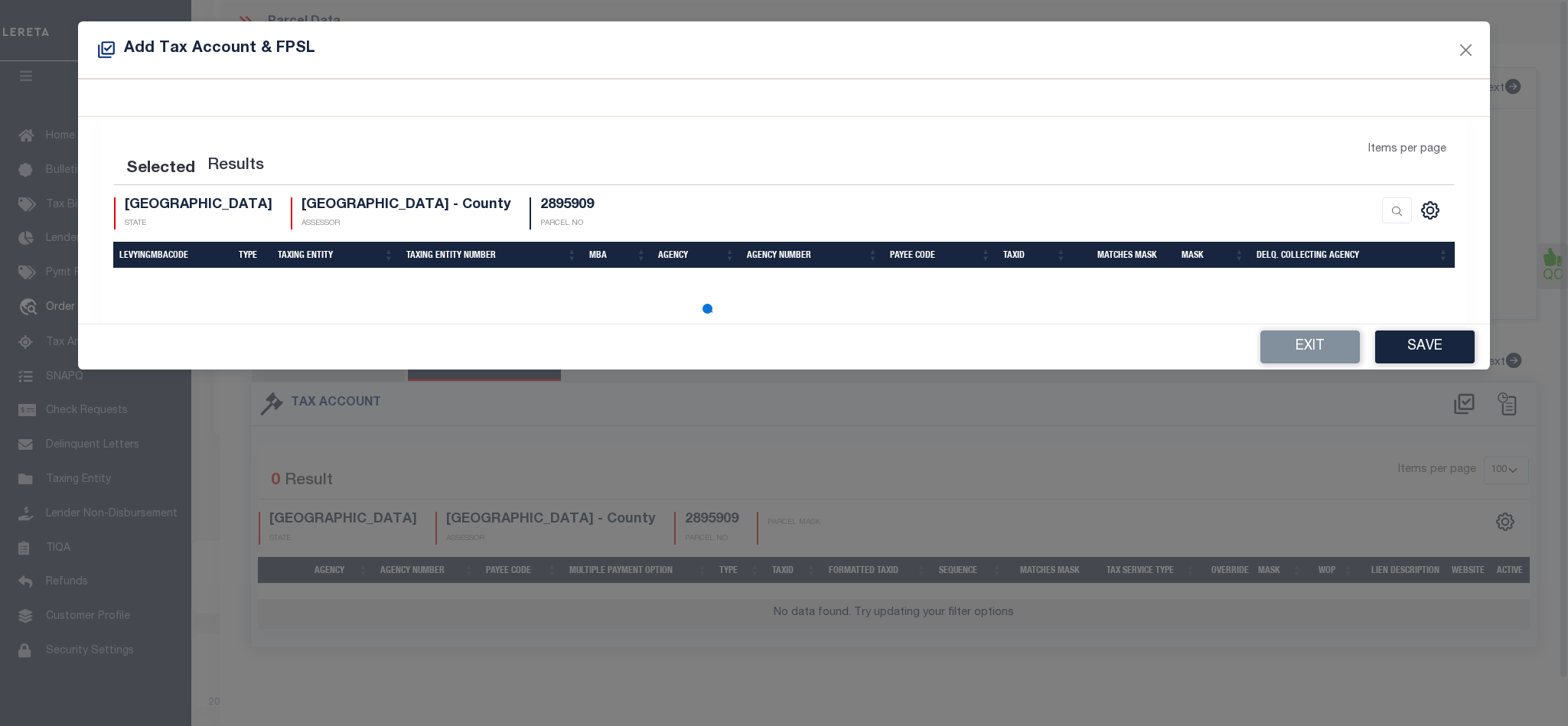
select select "100"
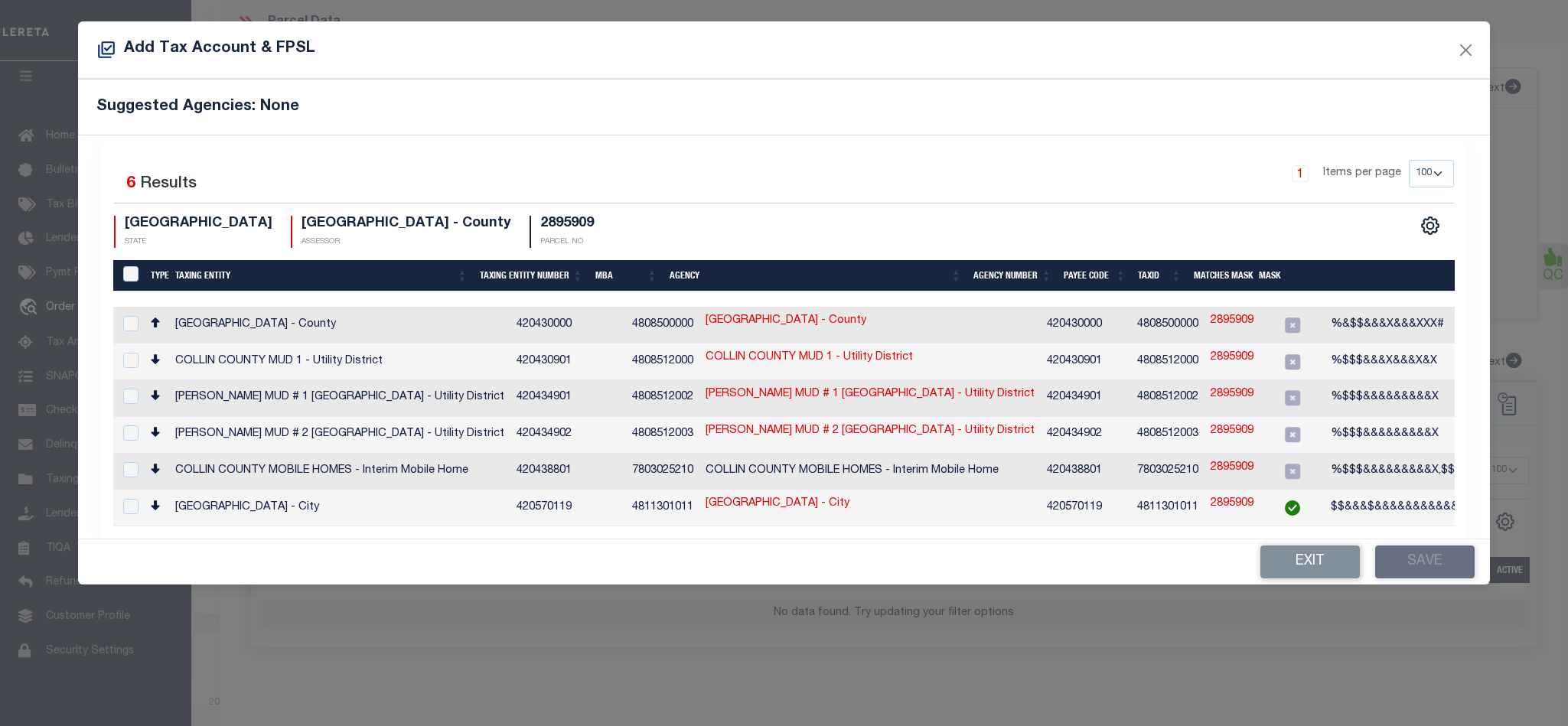
drag, startPoint x: 1163, startPoint y: 320, endPoint x: 949, endPoint y: 345, distance: 215.5
click at [1211, 320] on link "2895909" at bounding box center [1232, 321] width 43 height 17
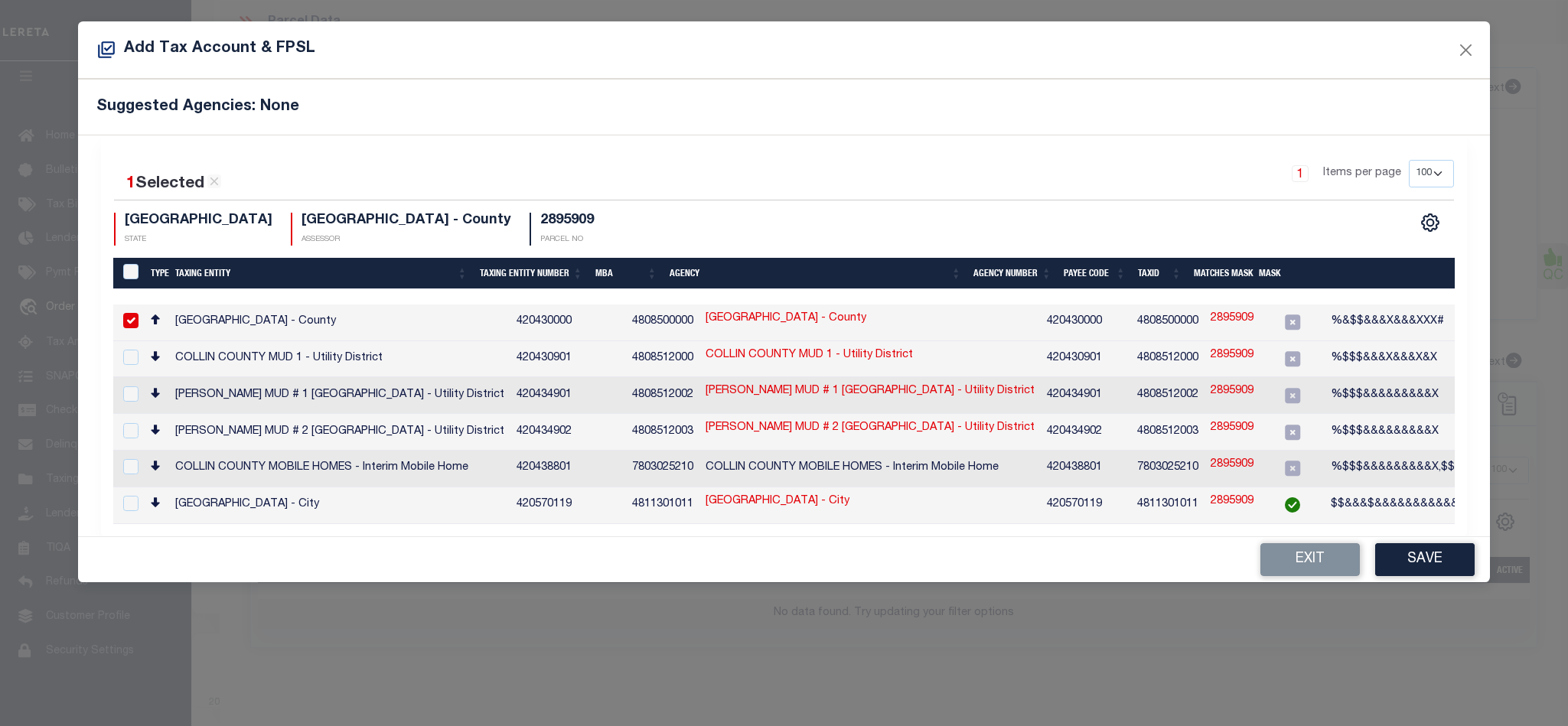
type input "2895909"
type textarea "%&$$&&&X&&&XXX#"
checkbox input "true"
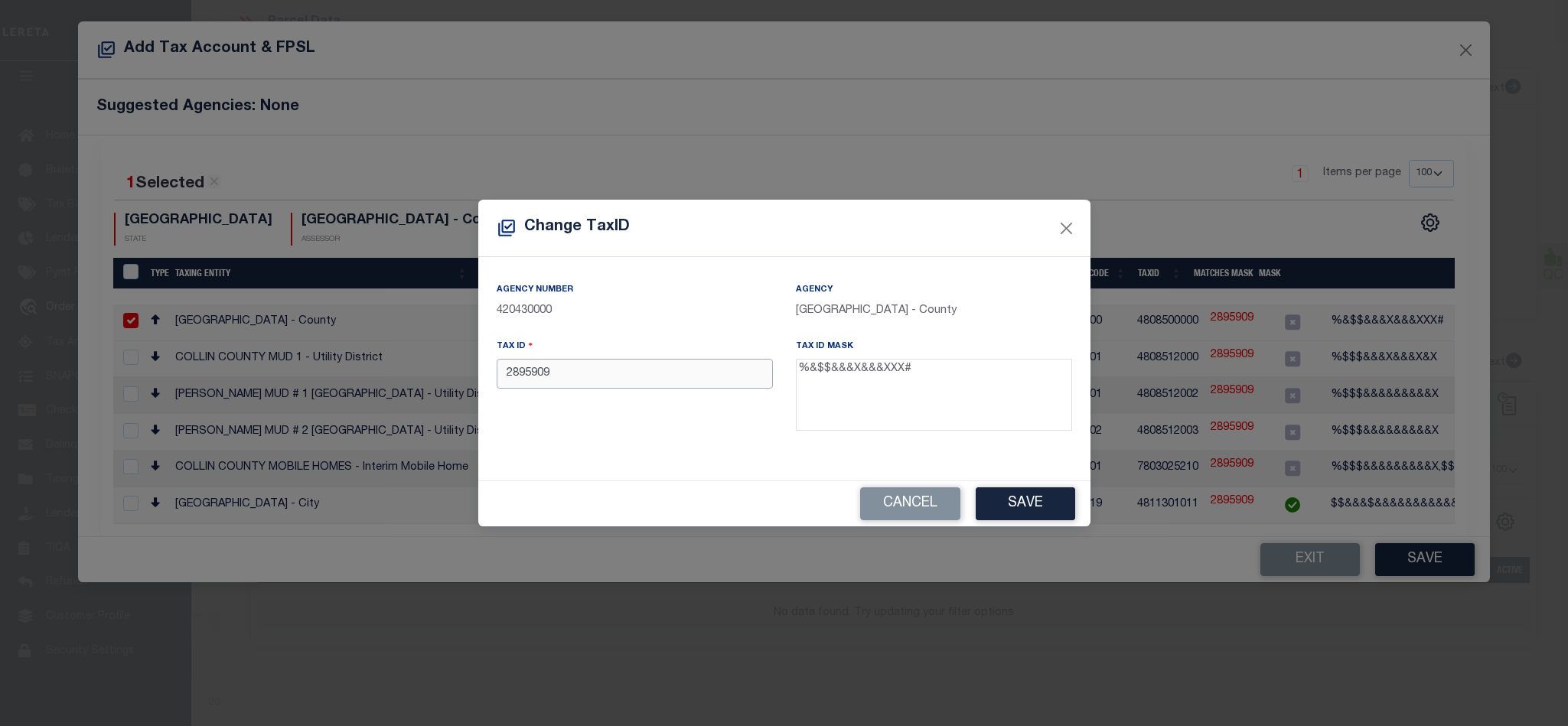
drag, startPoint x: 707, startPoint y: 370, endPoint x: 48, endPoint y: 299, distance: 662.8
click at [49, 301] on div "Change TaxID Agency Number 420430000 Agency COLLIN COUNTY - County Tax ID 28959…" at bounding box center [784, 363] width 1568 height 726
paste input "R-13096-00C-001X-1"
click at [523, 380] on input "R-13096-00C-001X-1" at bounding box center [634, 374] width 276 height 30
click at [553, 379] on input "R13096-00C-001X-1" at bounding box center [634, 374] width 276 height 30
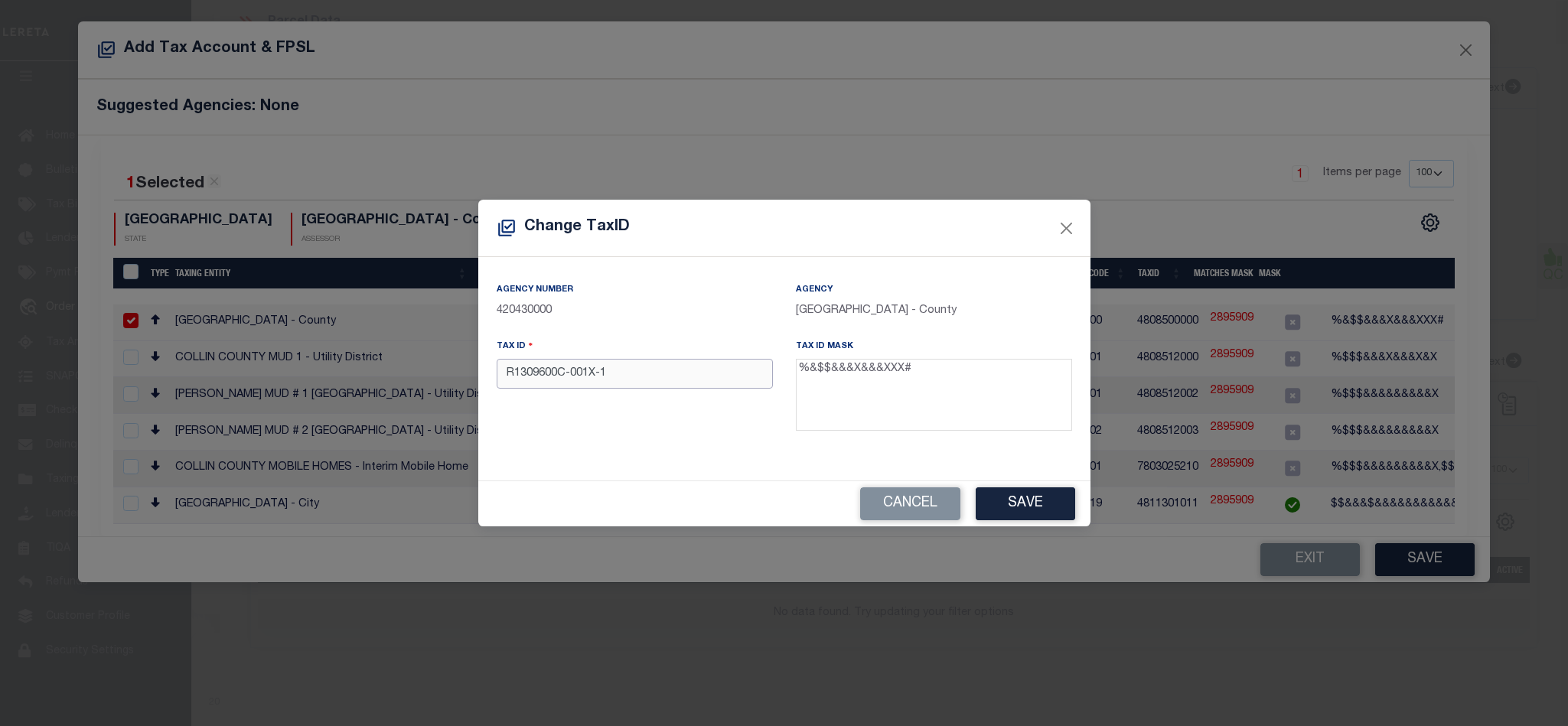
click at [574, 381] on input "R1309600C-001X-1" at bounding box center [634, 374] width 276 height 30
click at [600, 382] on input "R1309600C001X-1" at bounding box center [634, 374] width 276 height 30
type input "R1309600C001X1"
click at [1047, 494] on button "Save" at bounding box center [1026, 504] width 100 height 33
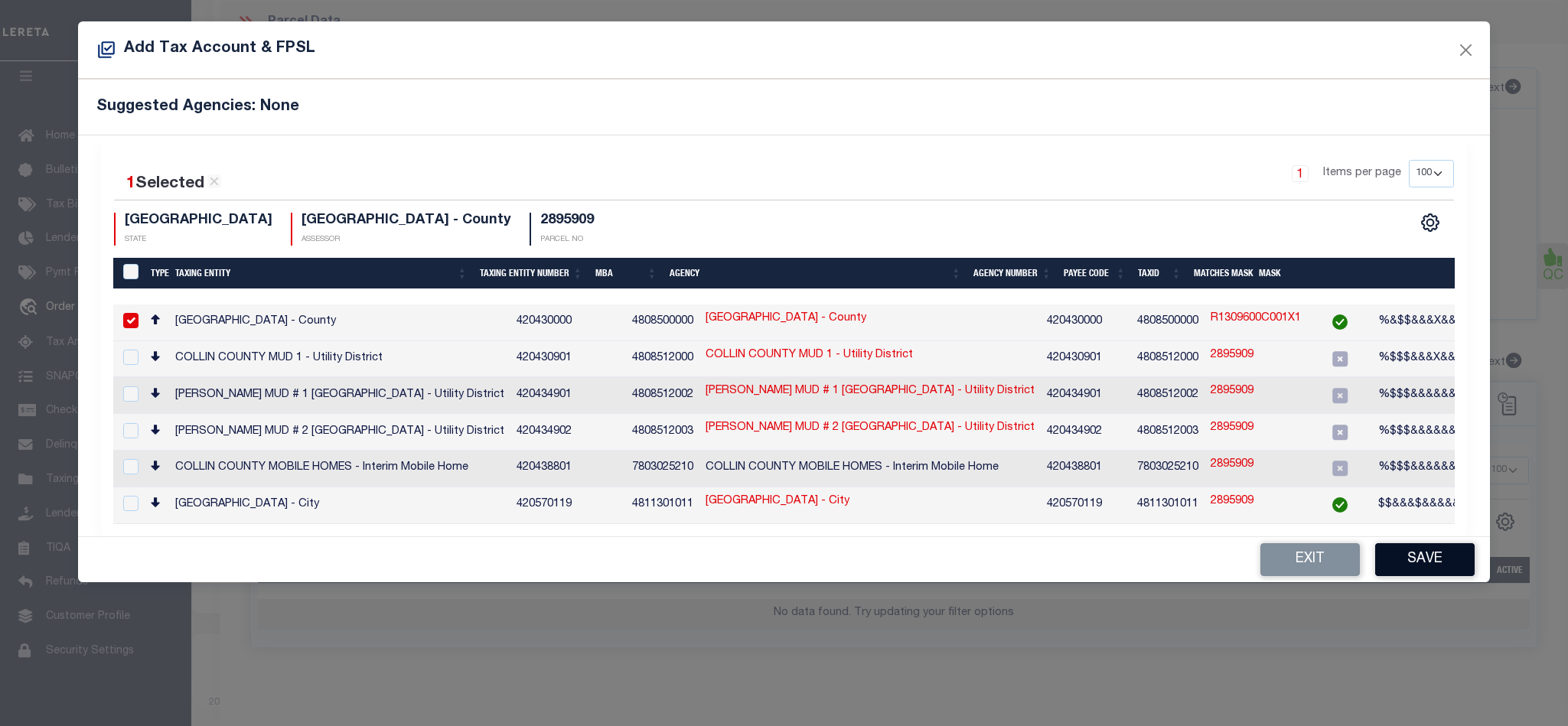
click at [1429, 569] on button "Save" at bounding box center [1425, 559] width 100 height 33
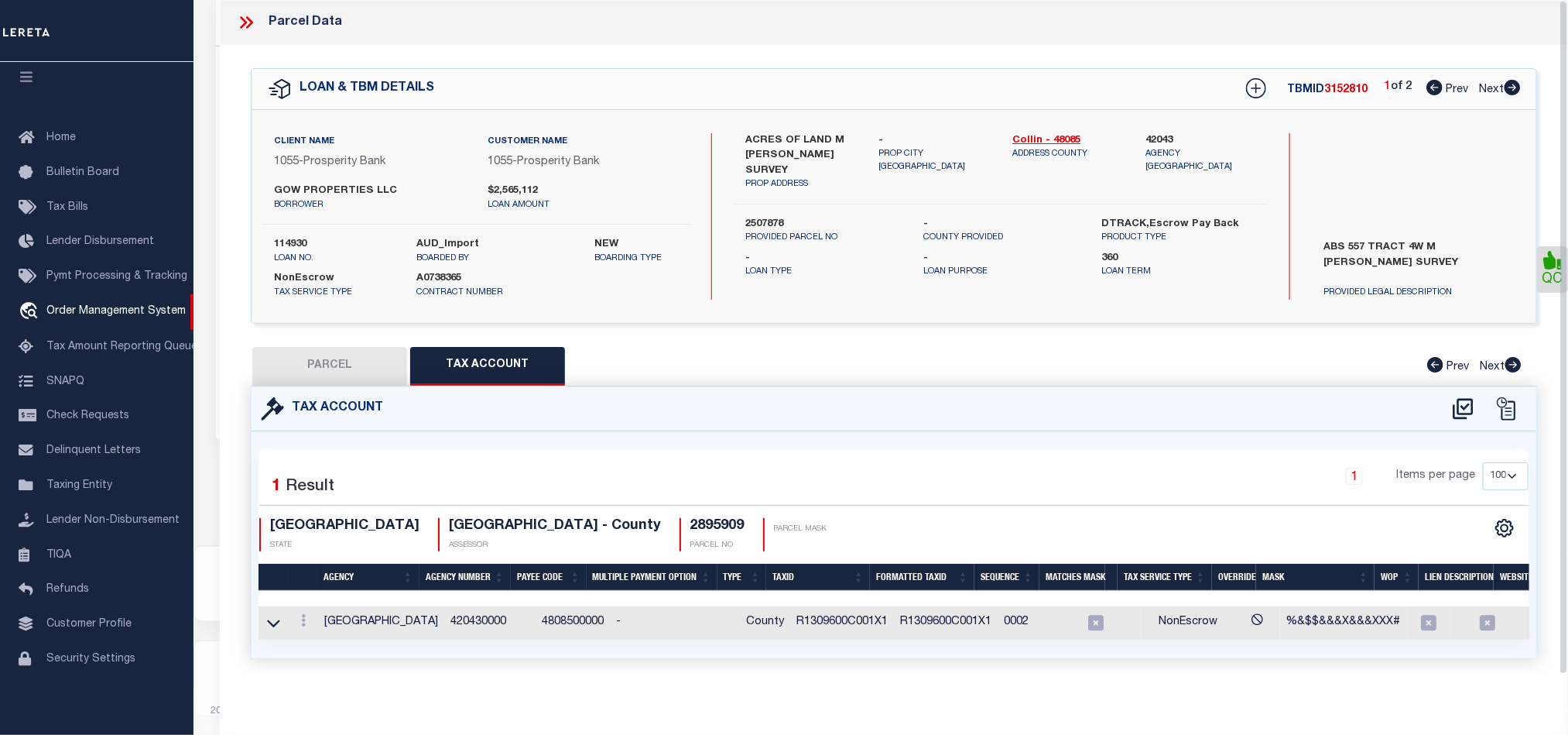
click at [333, 357] on button "PARCEL" at bounding box center [330, 366] width 155 height 39
select select "AS"
select select
checkbox input "false"
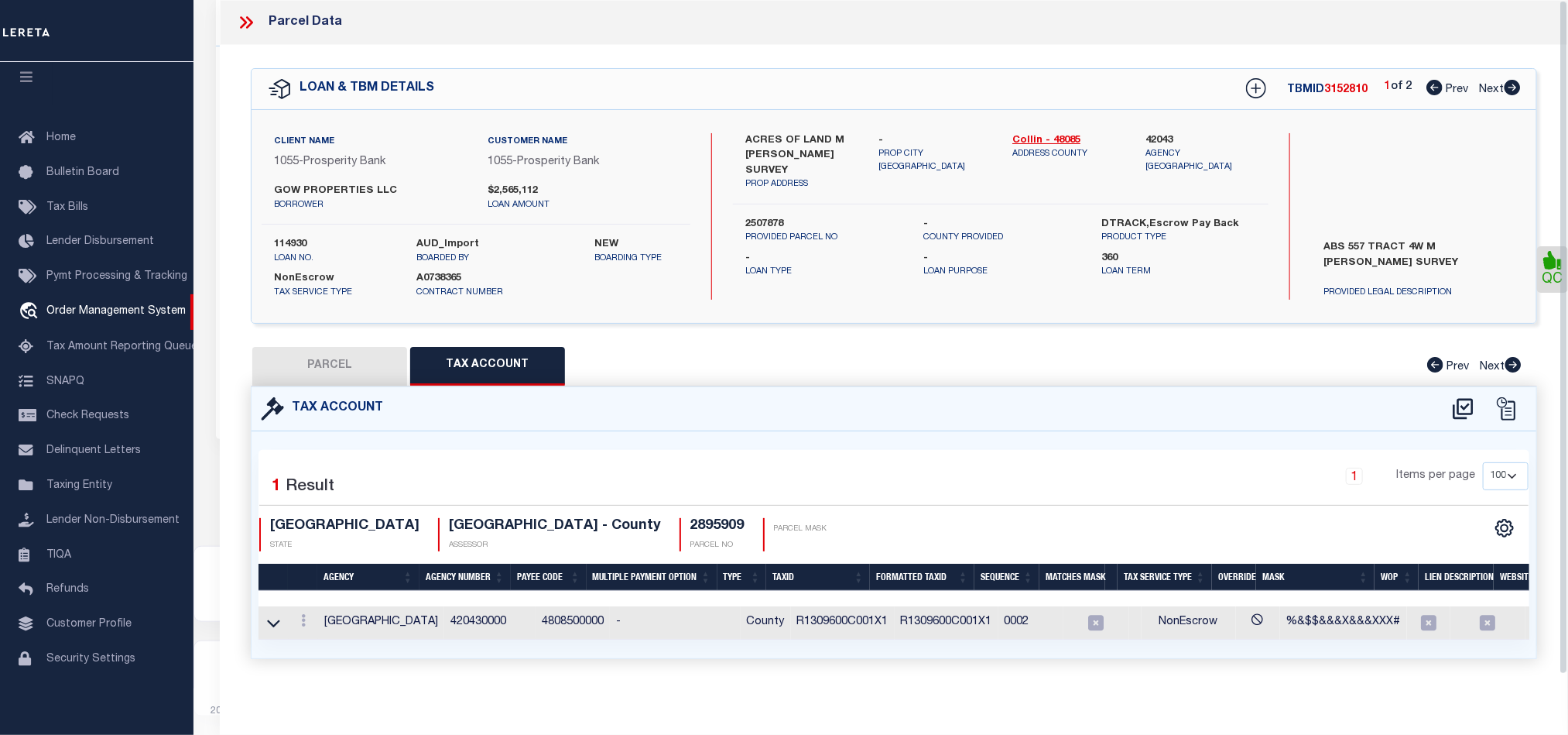
checkbox input "false"
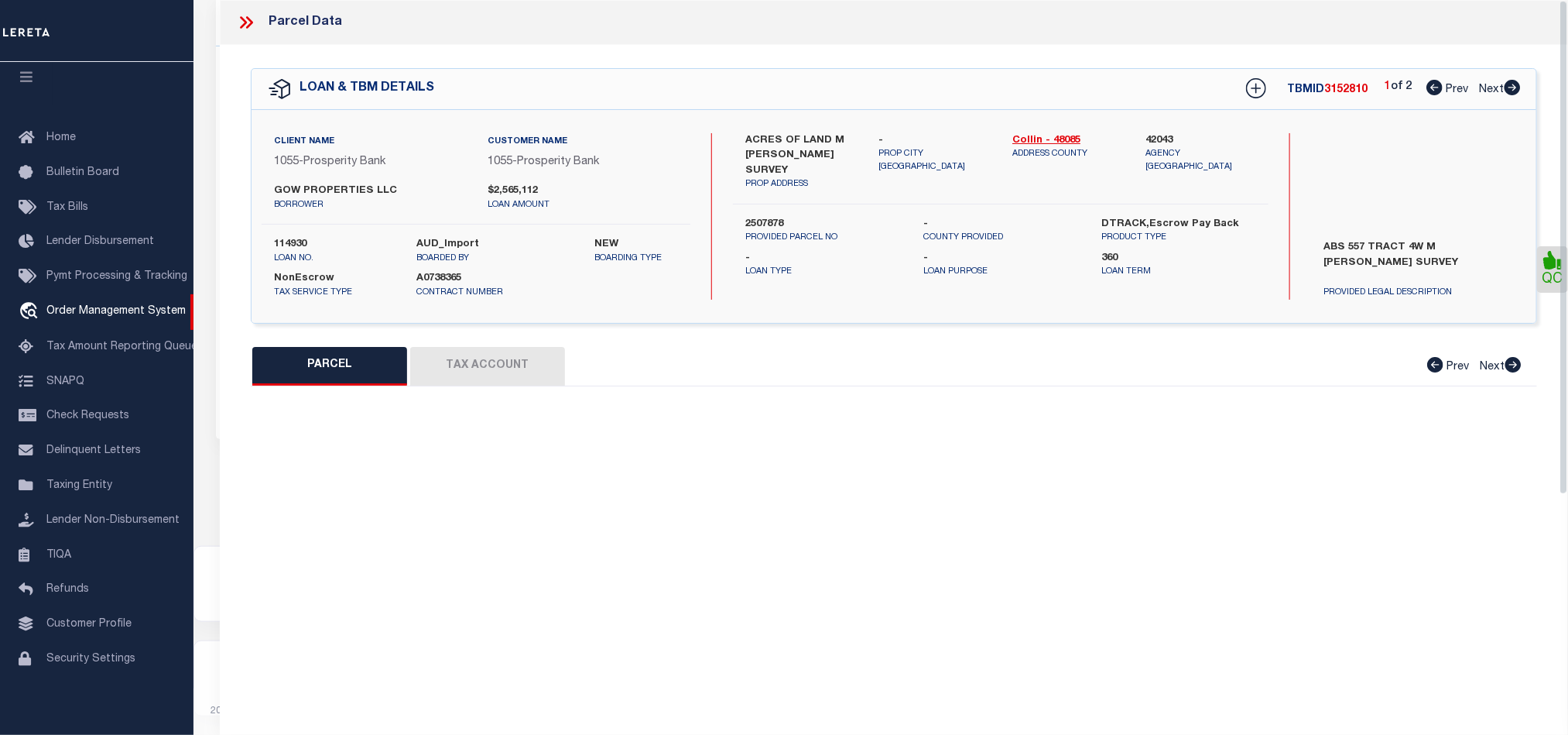
select select "RD"
type input "GOW PROPERTIES LLC"
select select "AGW"
select select "LEG"
type input "S CRESTSIDE DR"
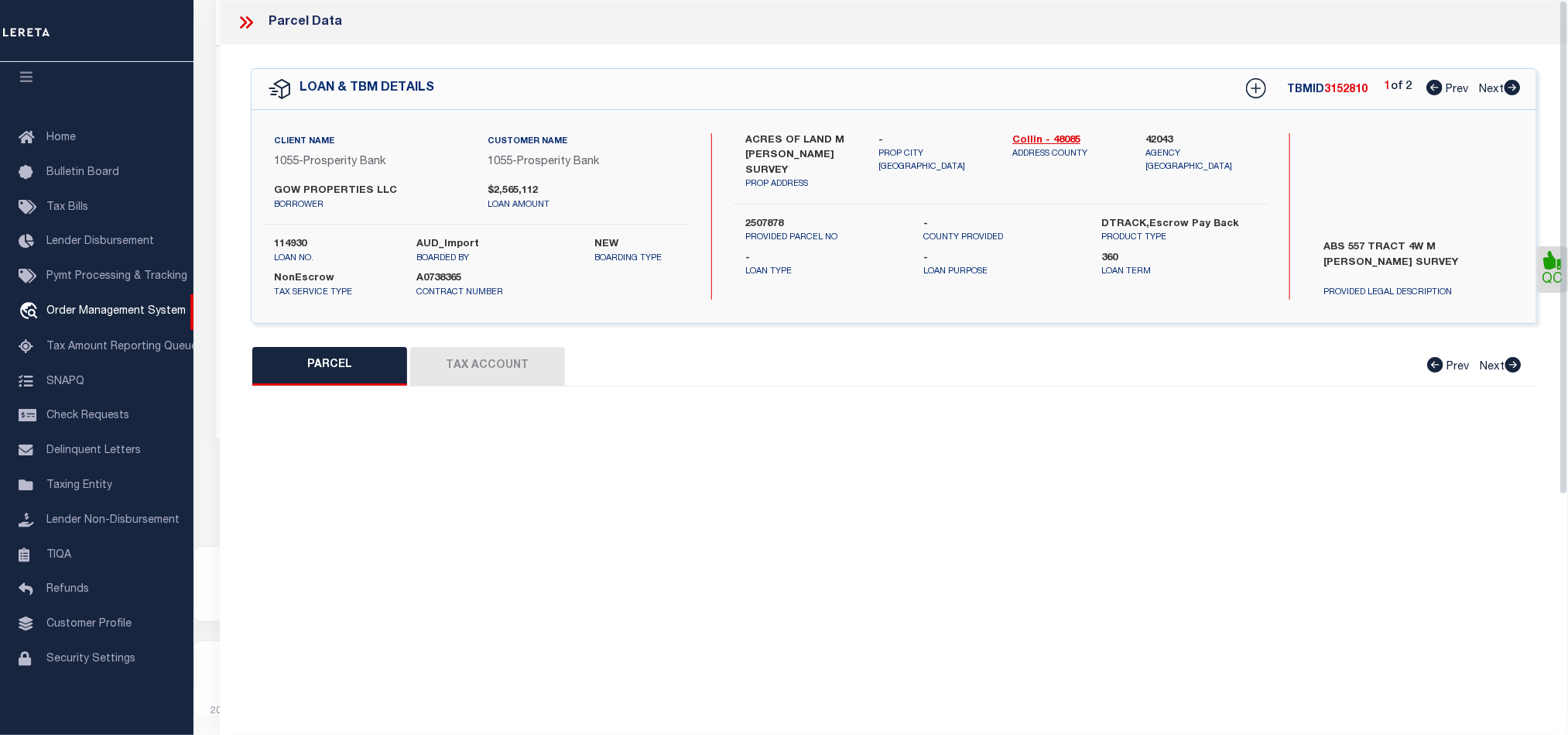
type input "BLUE RIDGE, TX 75424"
type textarea "HERITAGE GROVE ADDITION (CBL), BLK C, LOT 1-X; ( OPEN SPACE )"
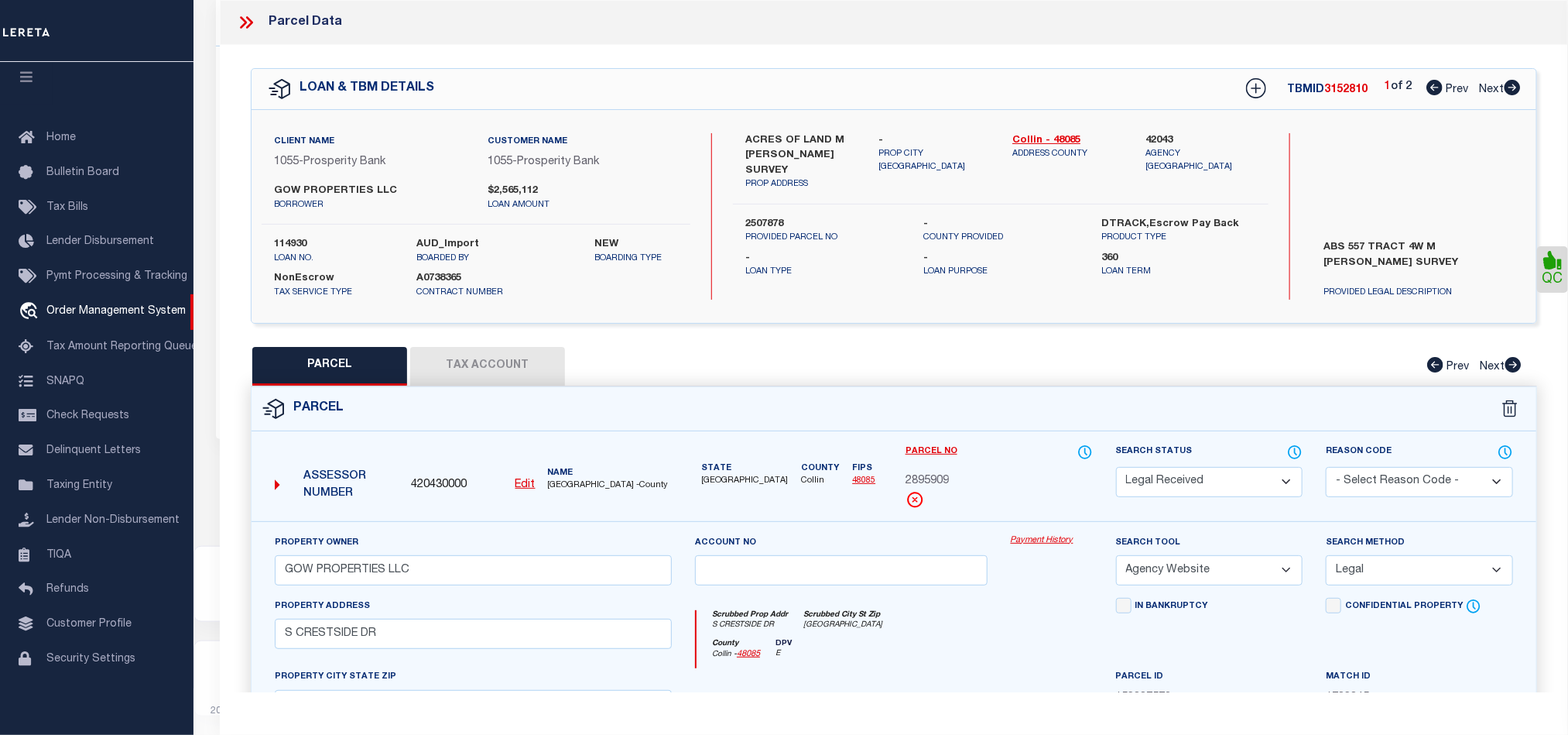
click at [530, 487] on u "Edit" at bounding box center [526, 484] width 20 height 11
select select "RD"
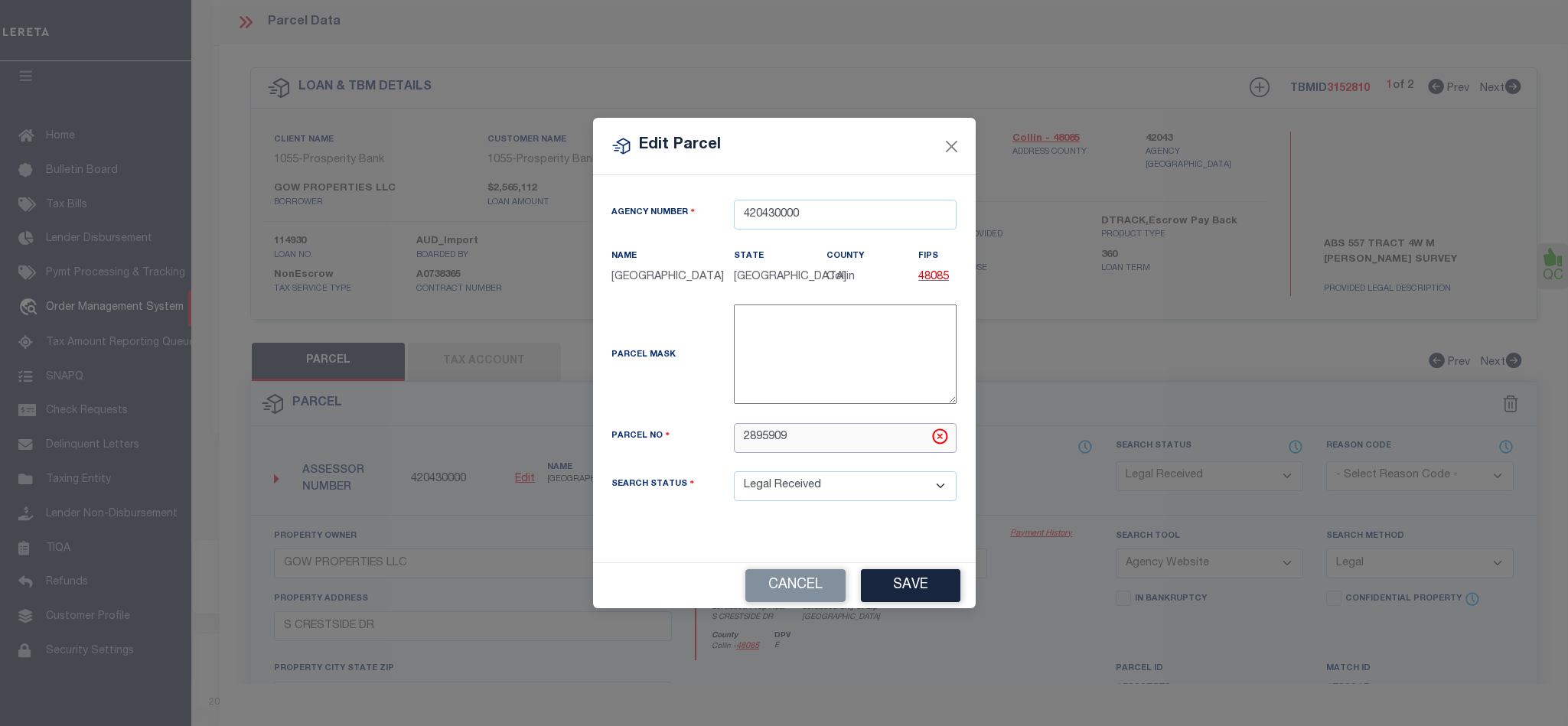
drag, startPoint x: 839, startPoint y: 441, endPoint x: 565, endPoint y: 423, distance: 274.6
click at [565, 423] on div "Edit Parcel Agency Number 420430000 Name State" at bounding box center [784, 363] width 1568 height 726
paste input "R-13096-00C-001X-1"
click at [746, 441] on input "R-13096-00C-001X-1" at bounding box center [845, 438] width 223 height 30
click at [758, 441] on input "R-13096-00C-001X-1" at bounding box center [845, 438] width 223 height 30
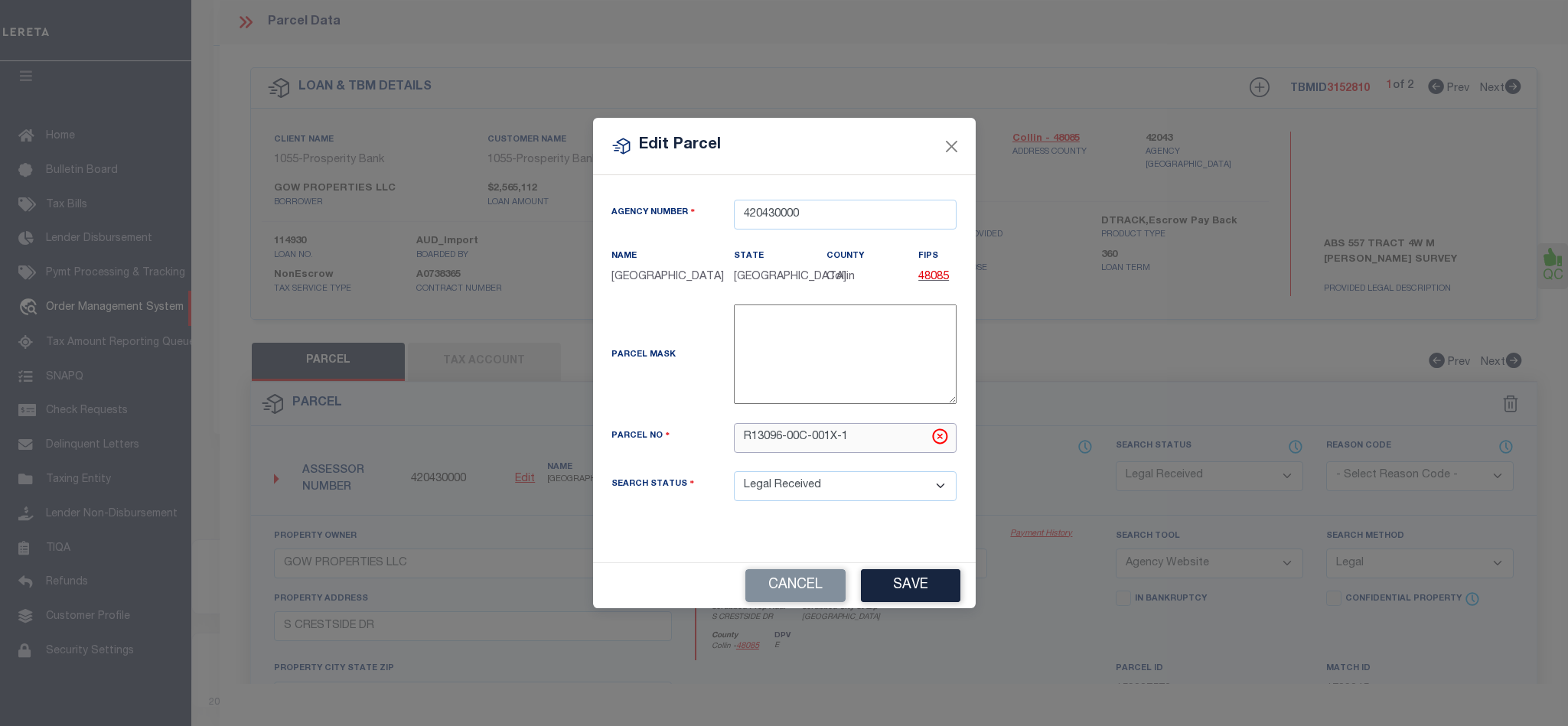
click at [789, 443] on input "R13096-00C-001X-1" at bounding box center [845, 438] width 223 height 30
click at [808, 439] on input "R1309600C-001X-1" at bounding box center [845, 438] width 223 height 30
click at [831, 448] on input "R1309600C001X-1" at bounding box center [845, 438] width 223 height 30
click at [834, 448] on input "R1309600C001X-1" at bounding box center [845, 438] width 223 height 30
type input "R1309600C001X1"
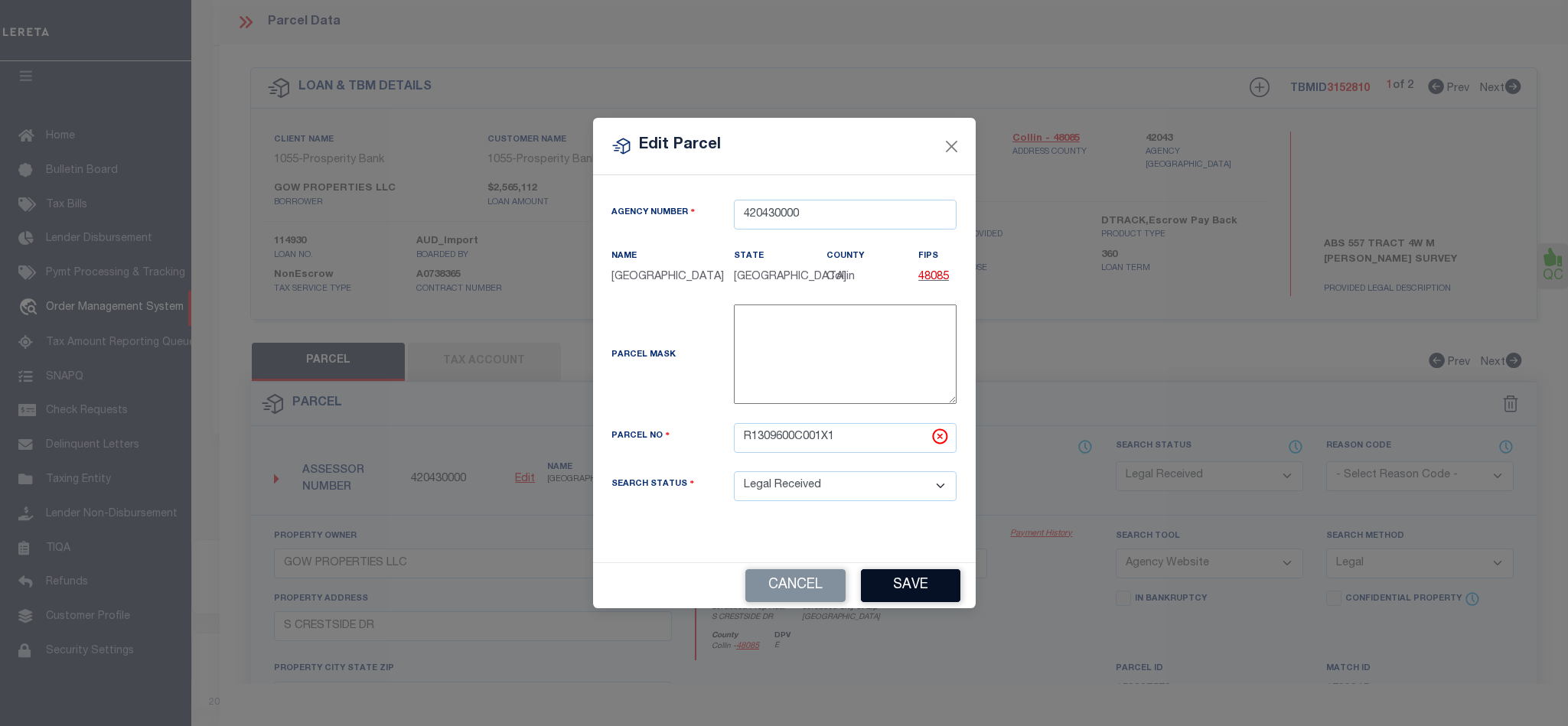
click at [919, 588] on button "Save" at bounding box center [910, 586] width 100 height 33
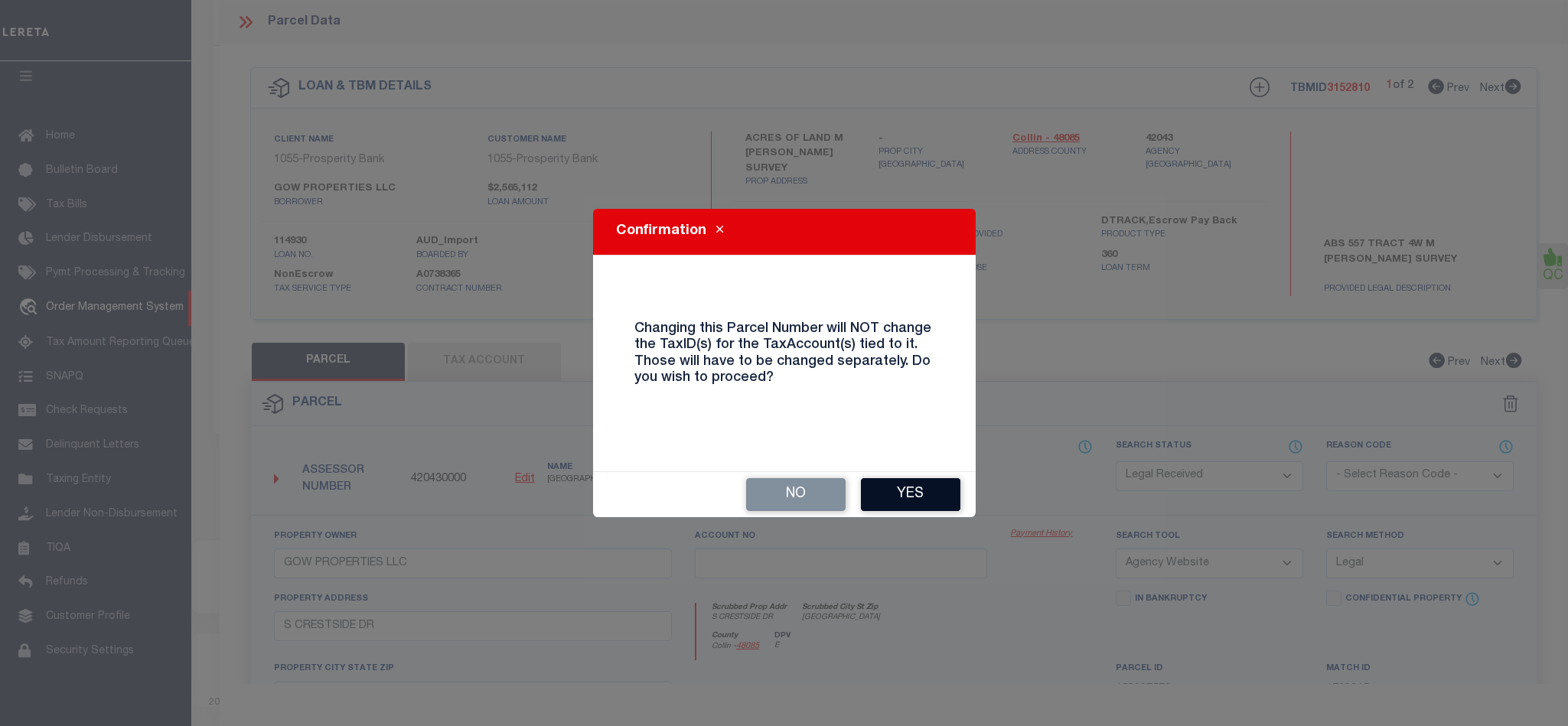
click at [919, 491] on button "Yes" at bounding box center [910, 495] width 100 height 33
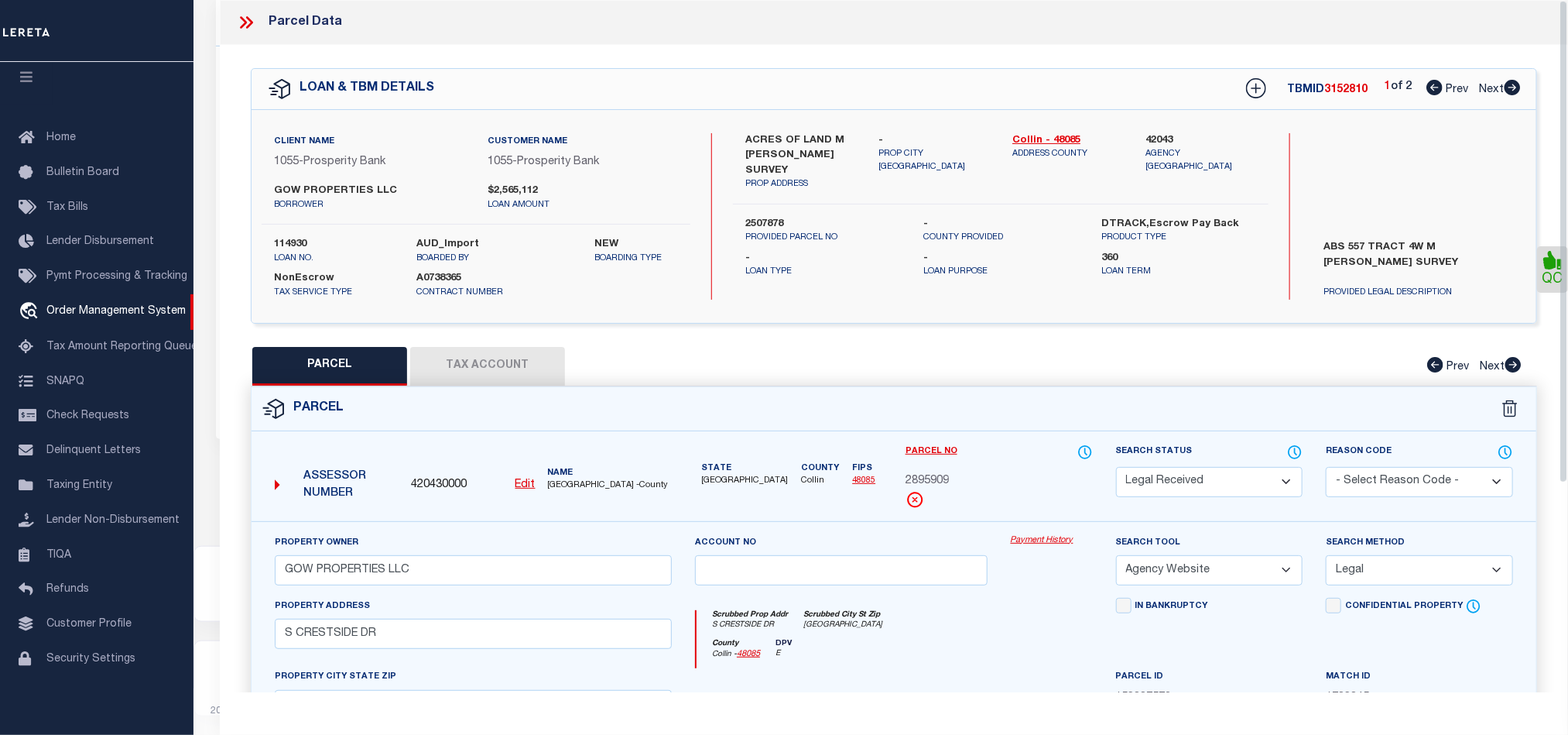
click at [504, 347] on div "QC" at bounding box center [894, 514] width 1348 height 938
click at [457, 381] on button "Tax Account" at bounding box center [487, 366] width 155 height 39
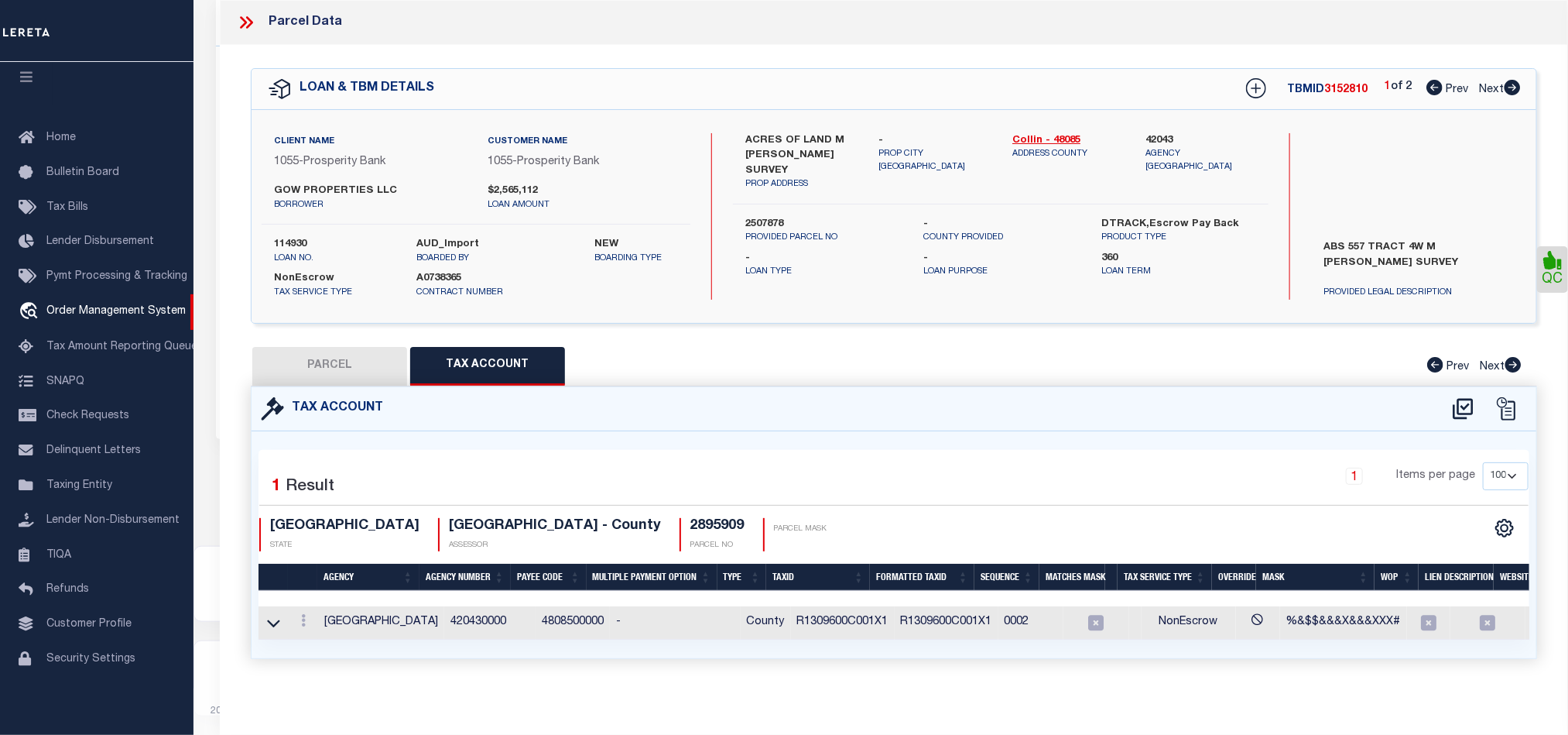
select select "100"
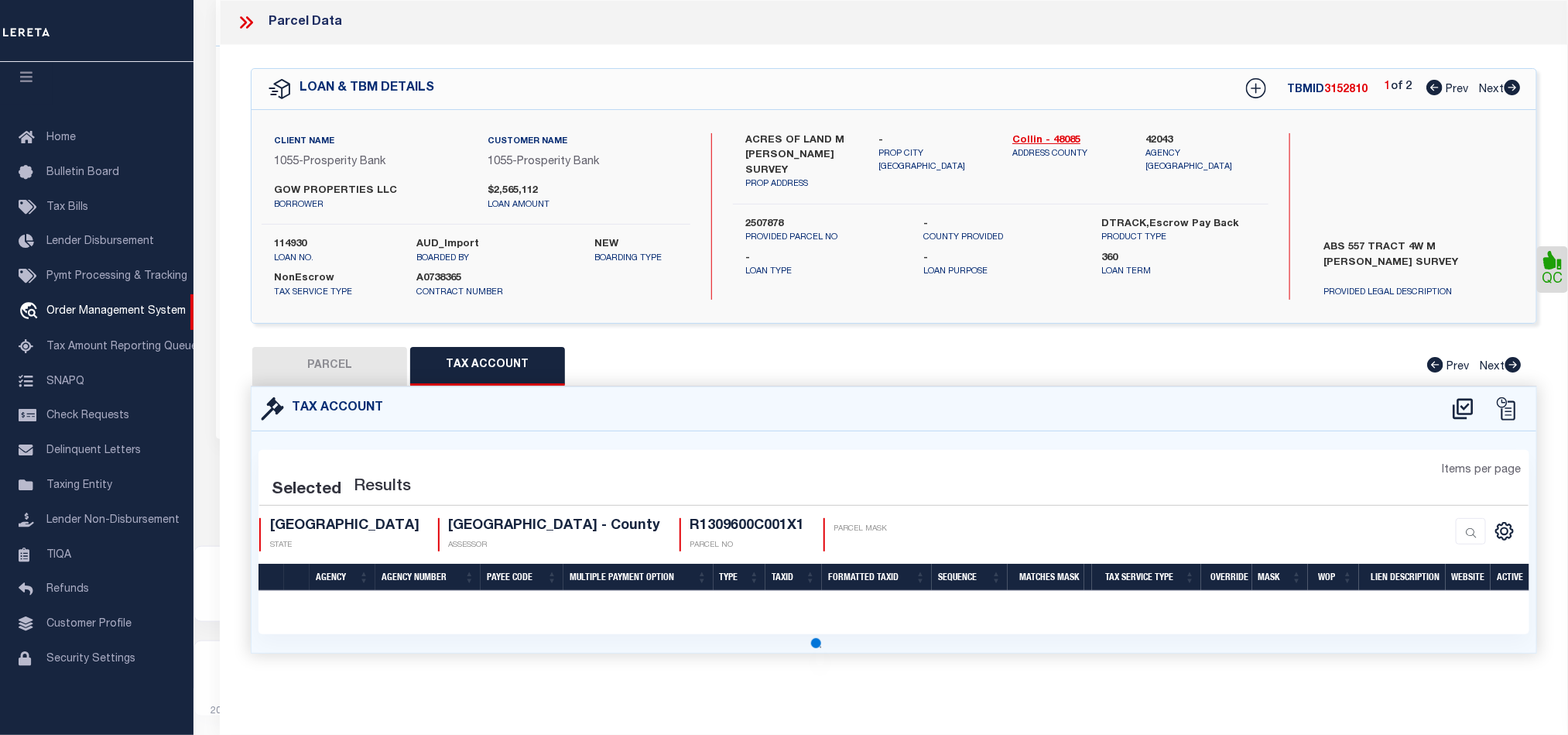
select select "100"
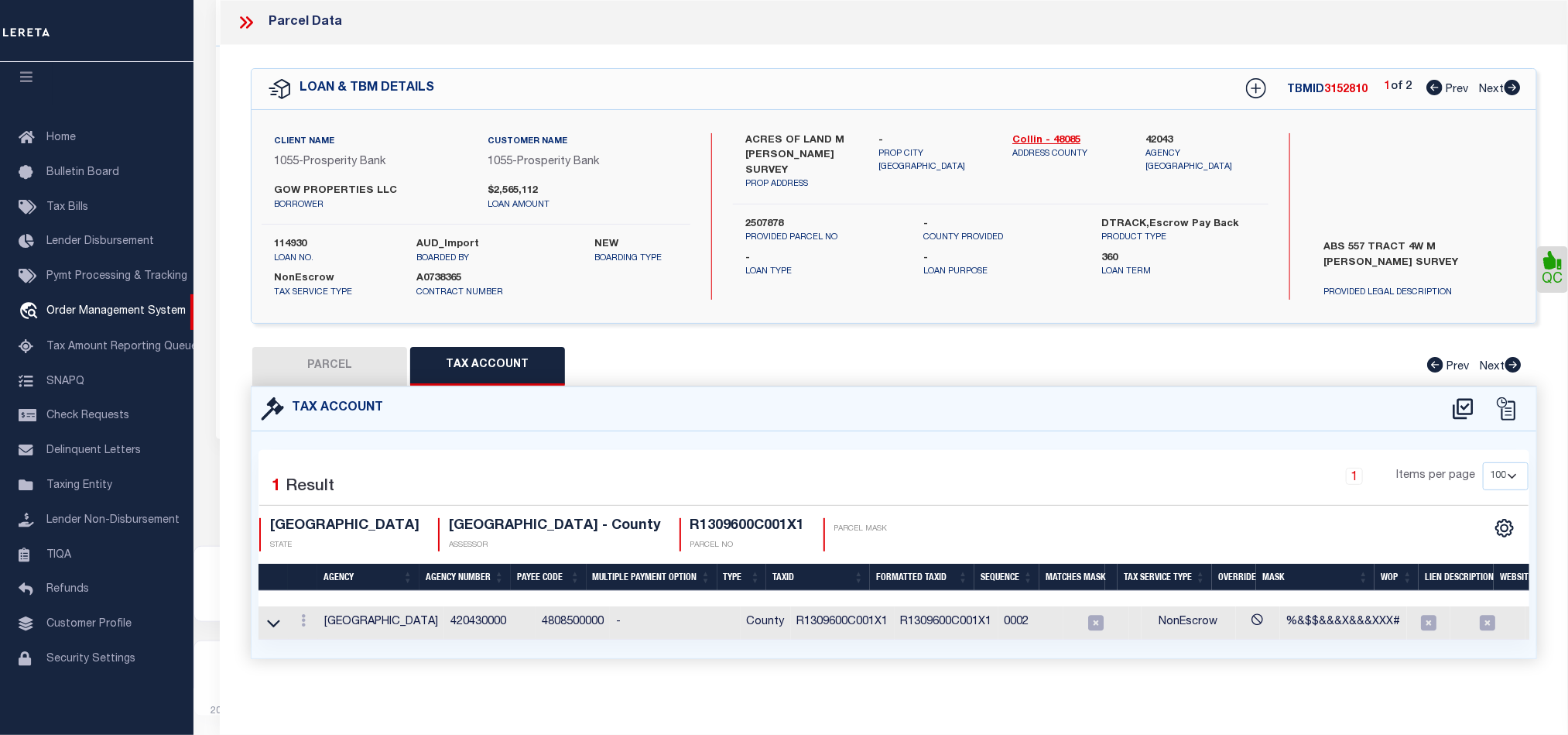
drag, startPoint x: 270, startPoint y: 628, endPoint x: 330, endPoint y: 590, distance: 71.0
click at [270, 628] on icon at bounding box center [273, 623] width 13 height 8
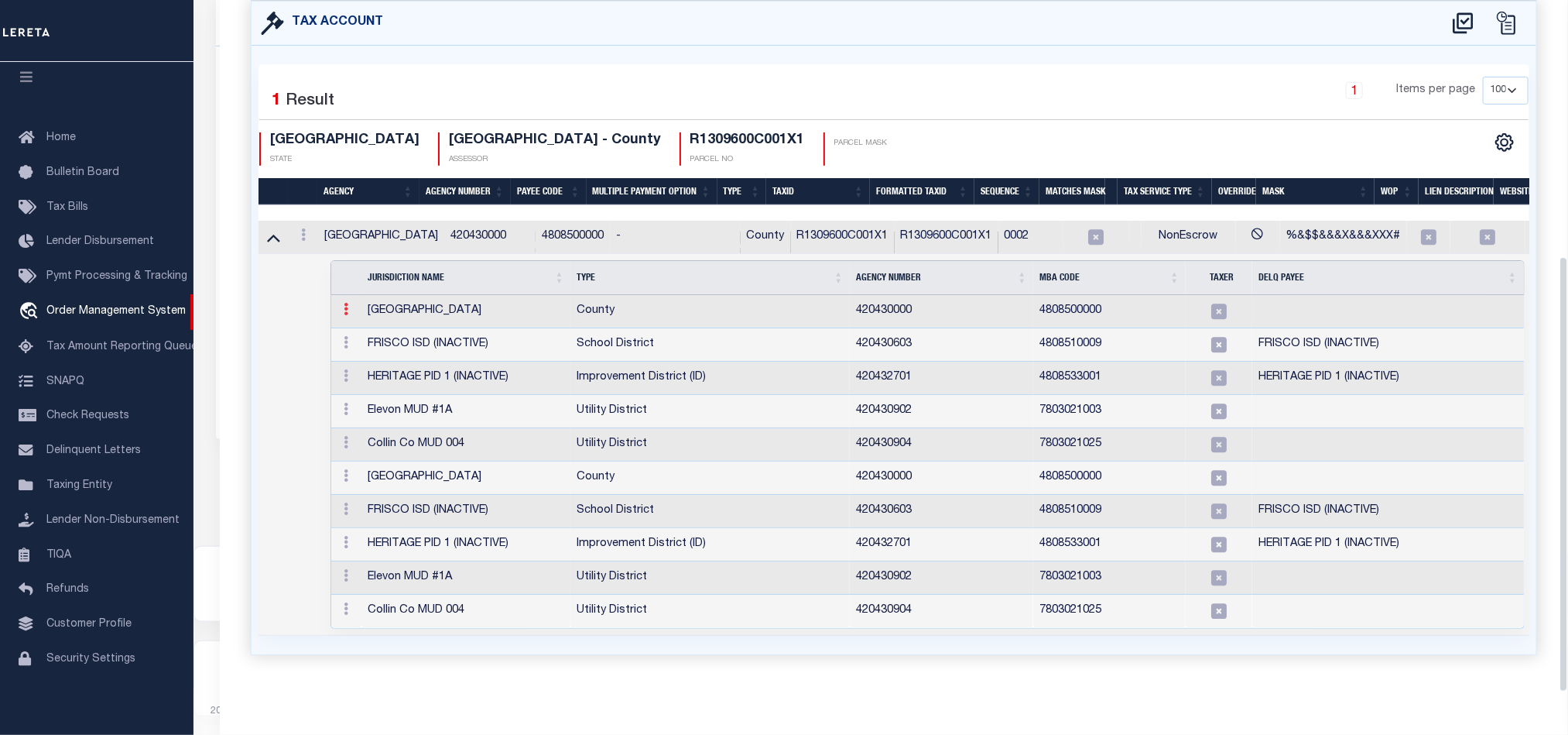
click at [339, 305] on link at bounding box center [345, 311] width 17 height 13
click at [362, 333] on img at bounding box center [364, 334] width 15 height 15
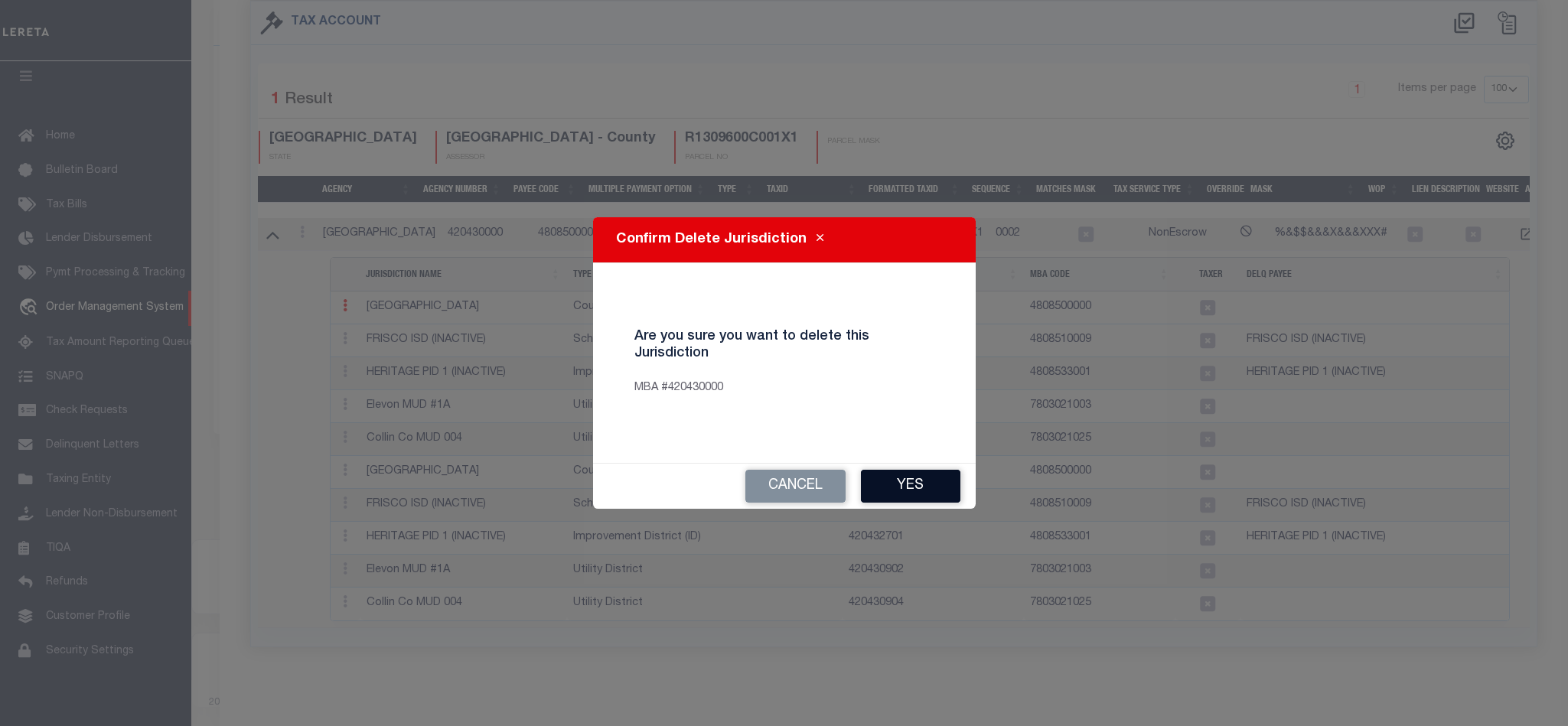
click at [930, 486] on button "Yes" at bounding box center [910, 486] width 100 height 33
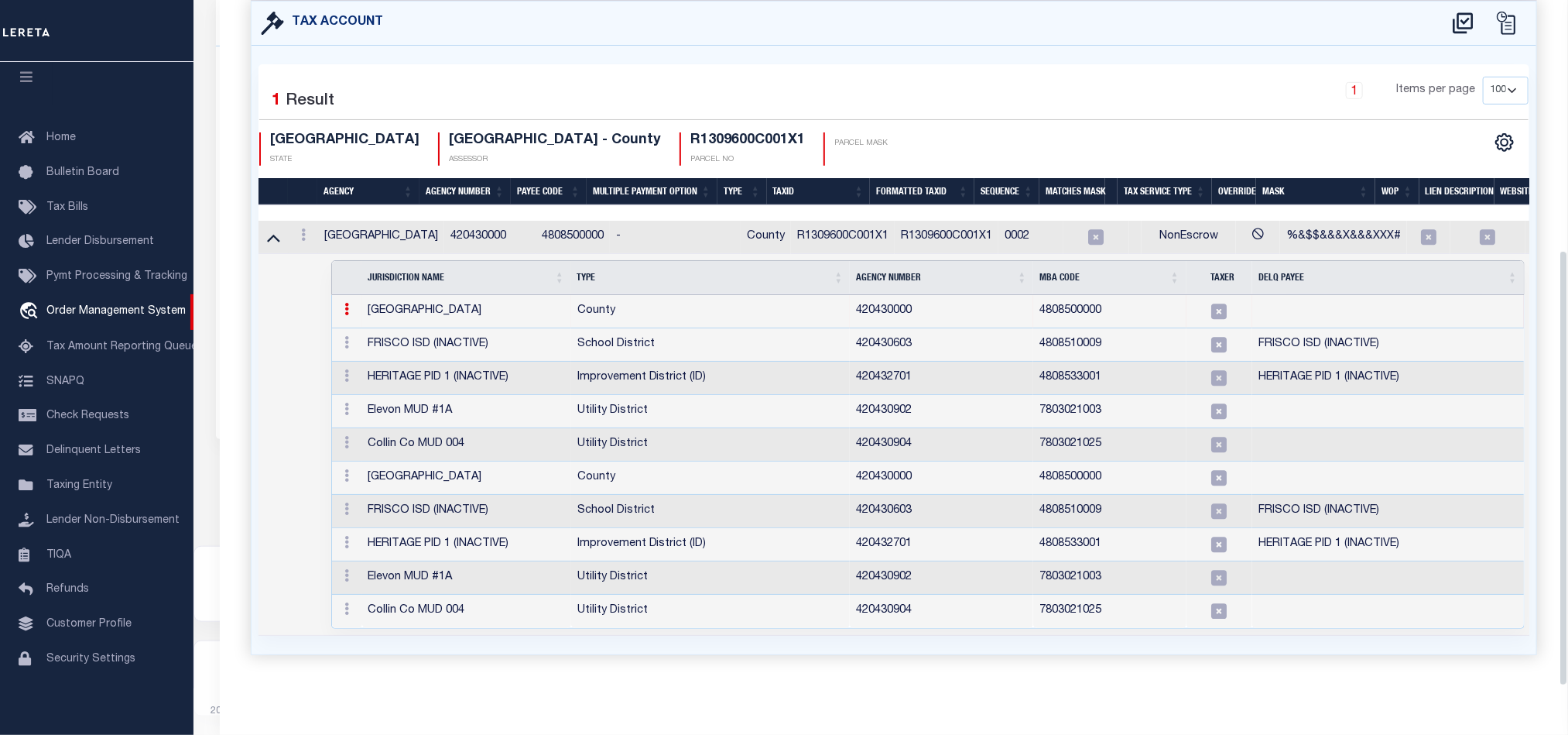
select select "100"
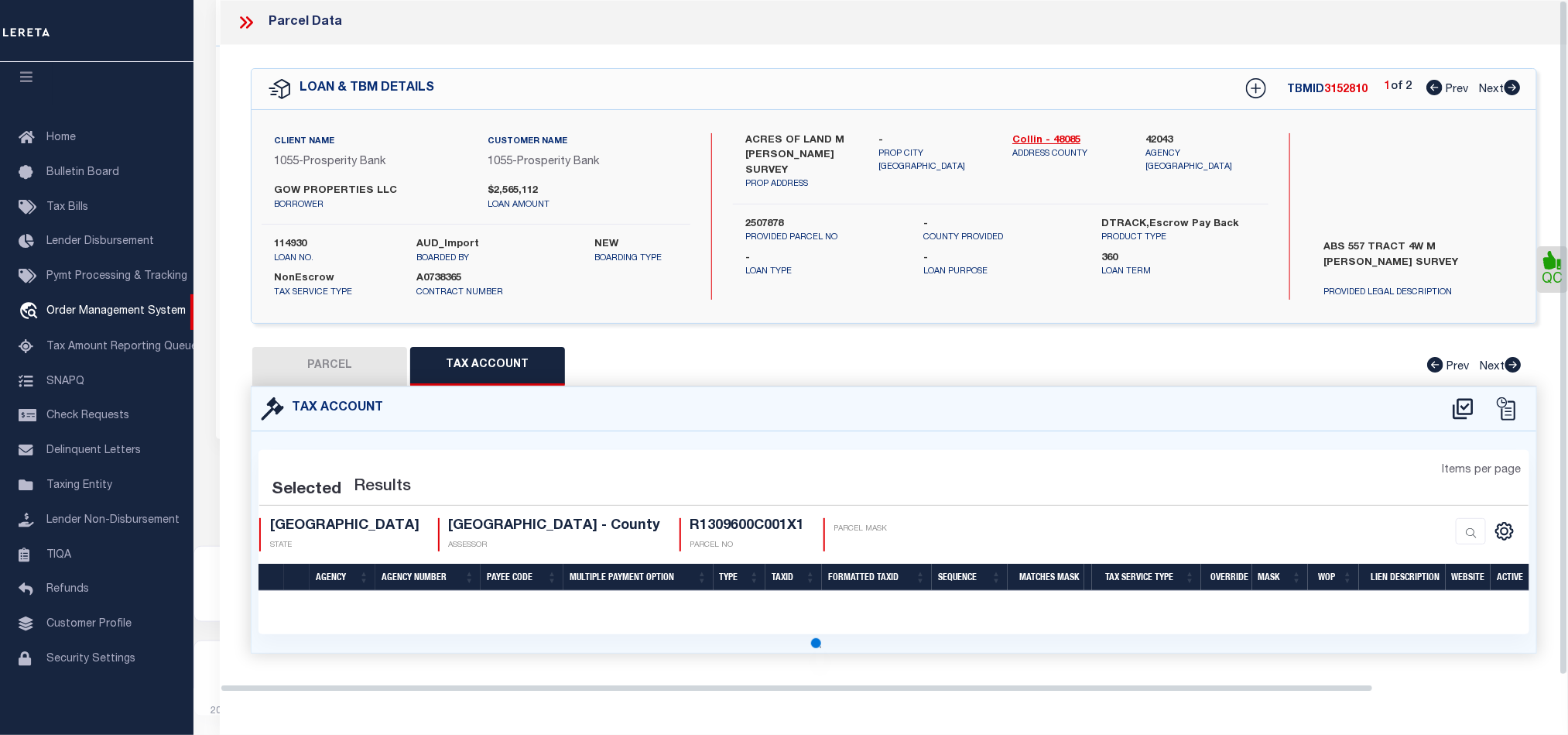
scroll to position [0, 0]
select select "100"
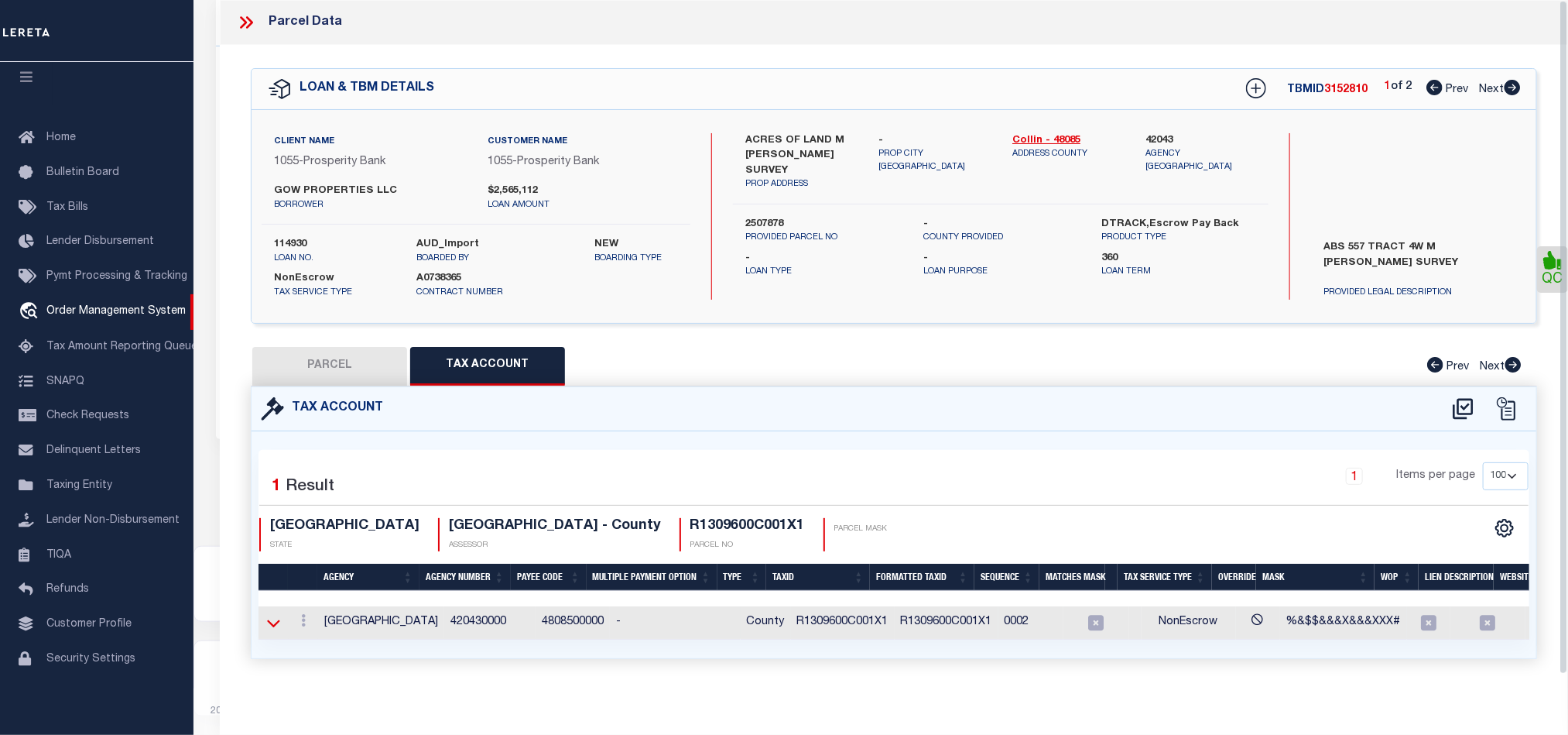
click at [279, 628] on icon at bounding box center [273, 623] width 13 height 16
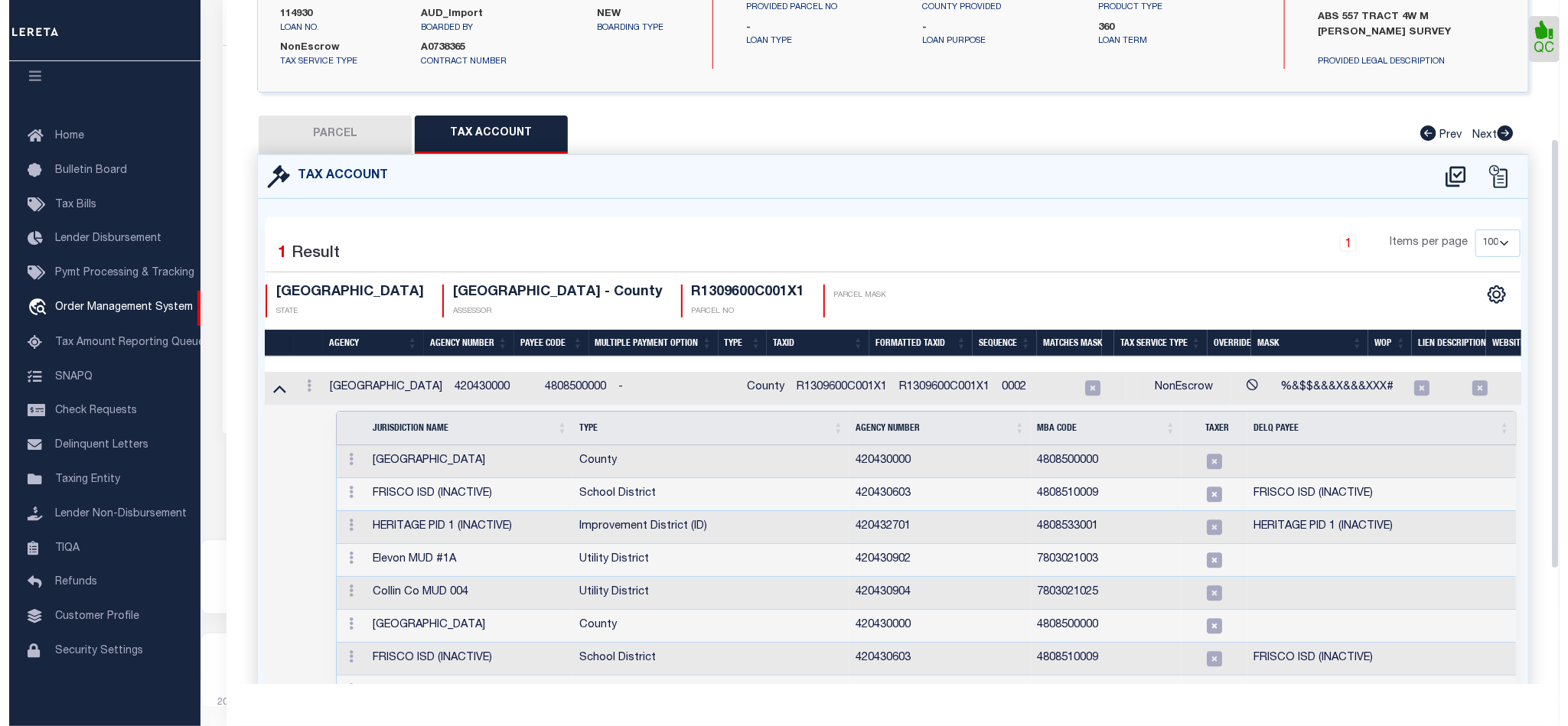
scroll to position [230, 0]
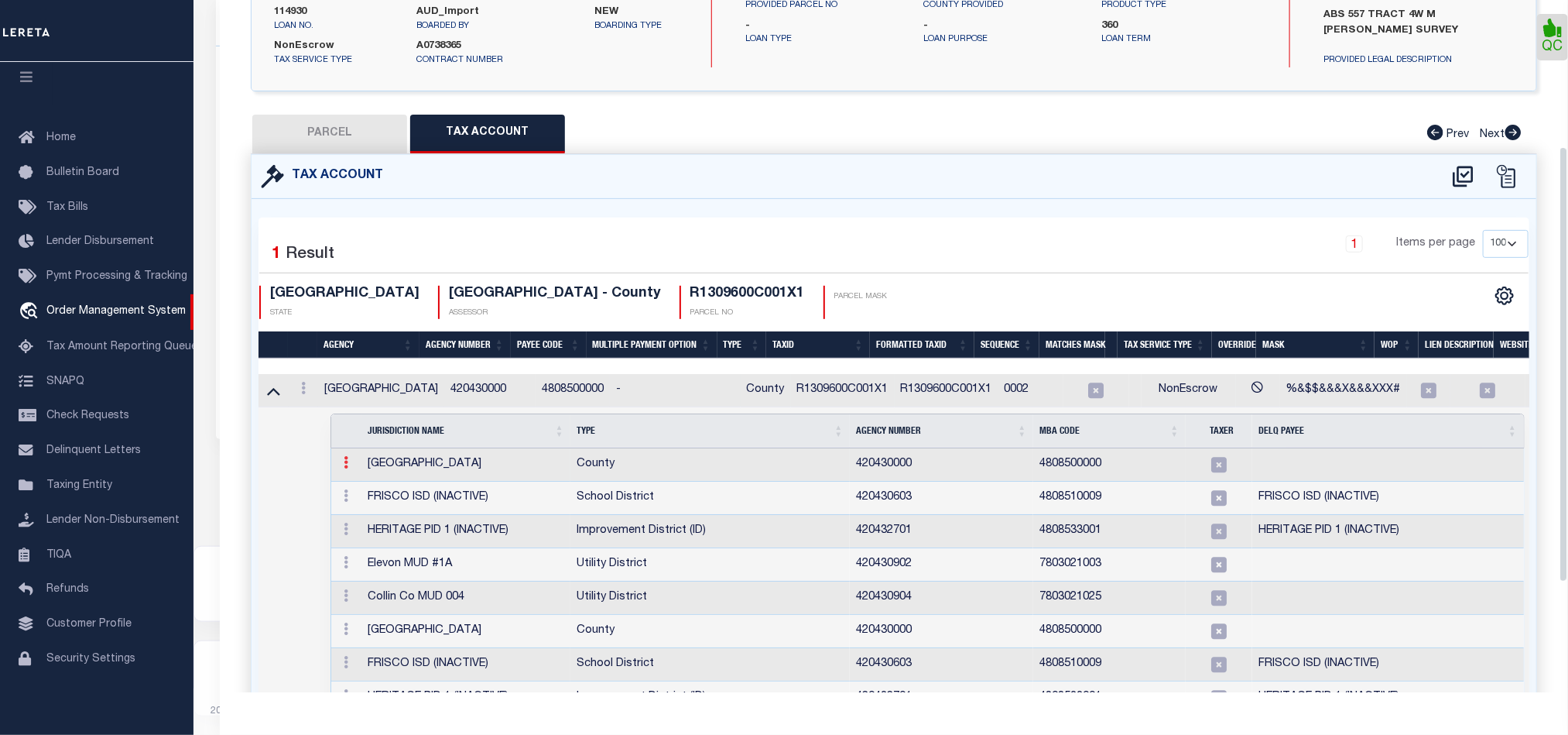
click at [346, 468] on icon at bounding box center [346, 462] width 5 height 13
click at [369, 500] on link at bounding box center [364, 487] width 53 height 25
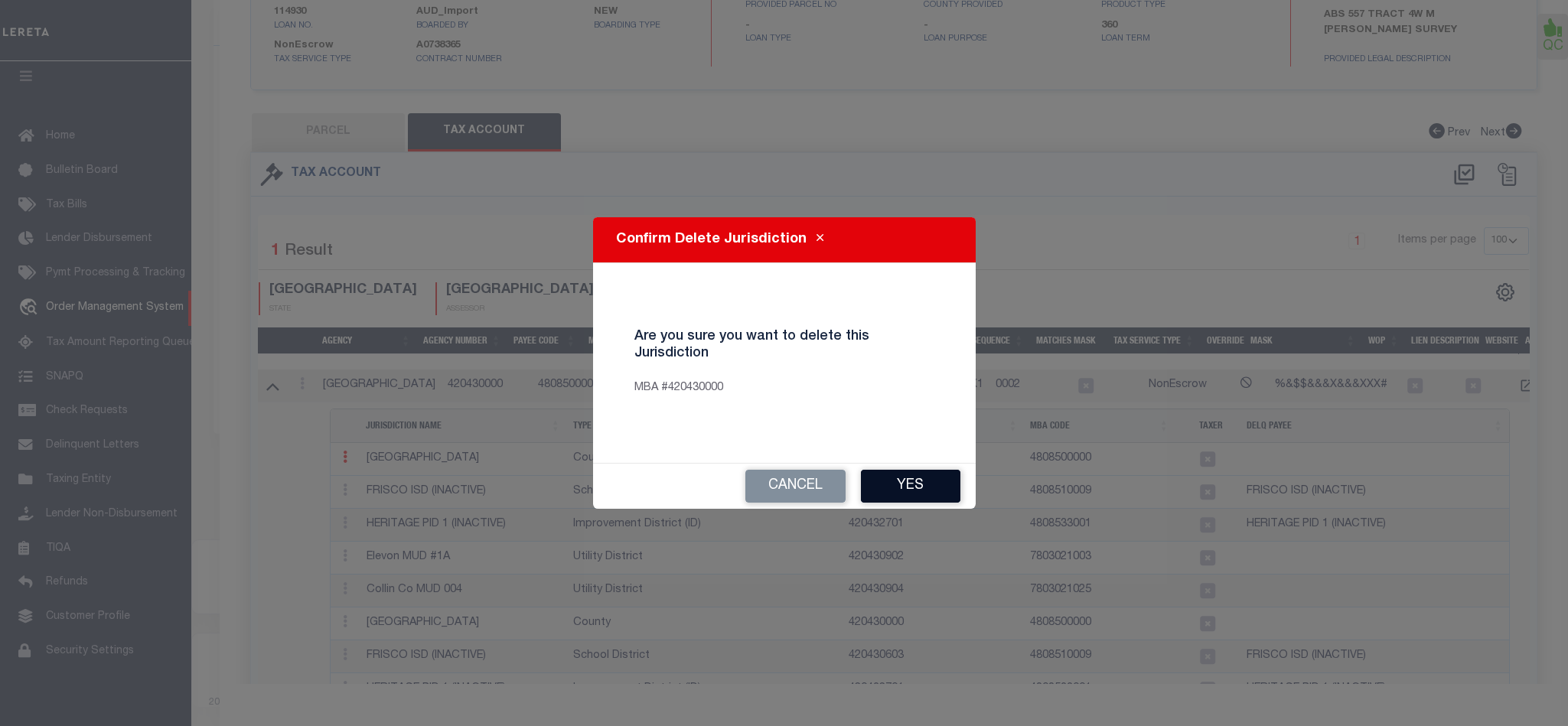
click at [896, 482] on button "Yes" at bounding box center [910, 486] width 100 height 33
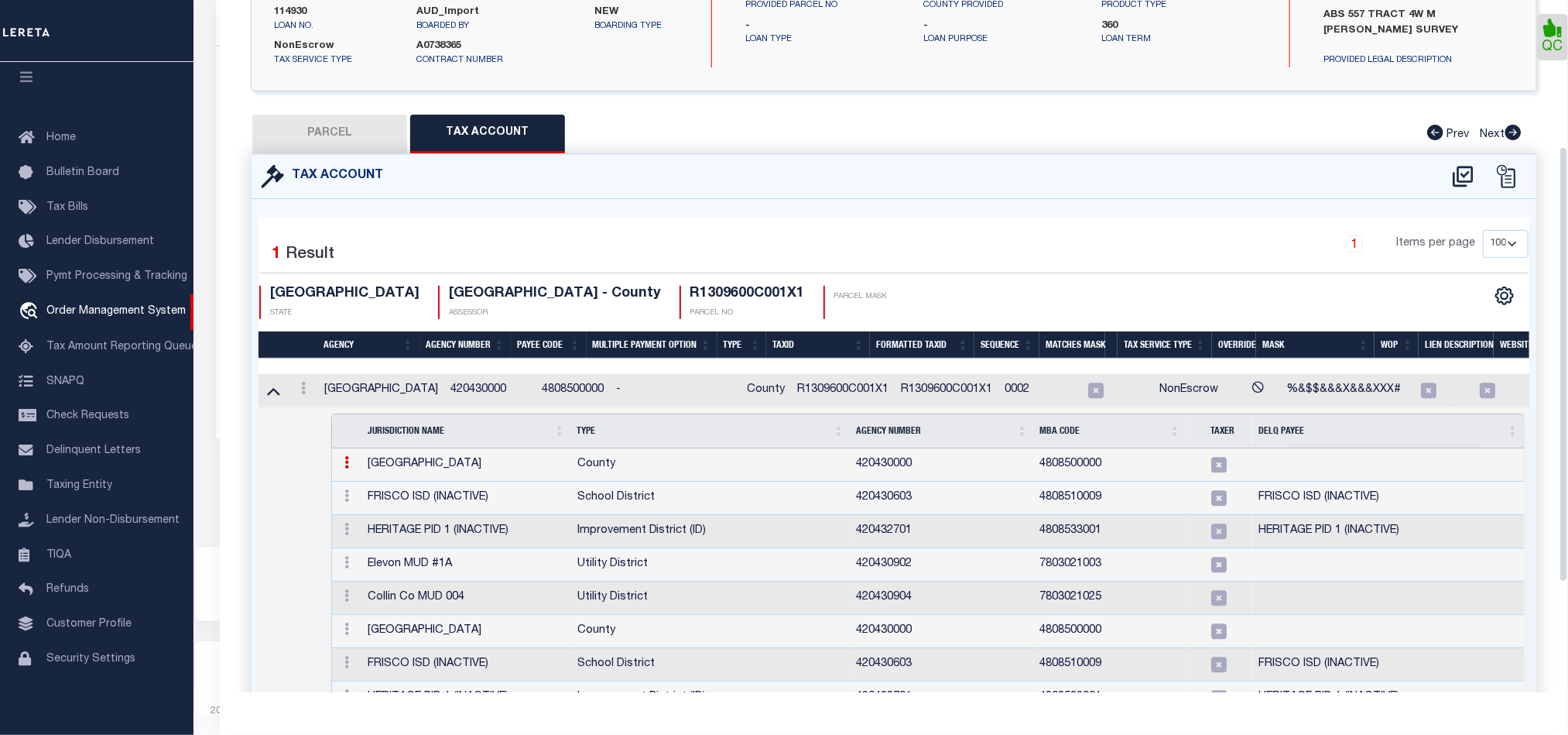
select select "100"
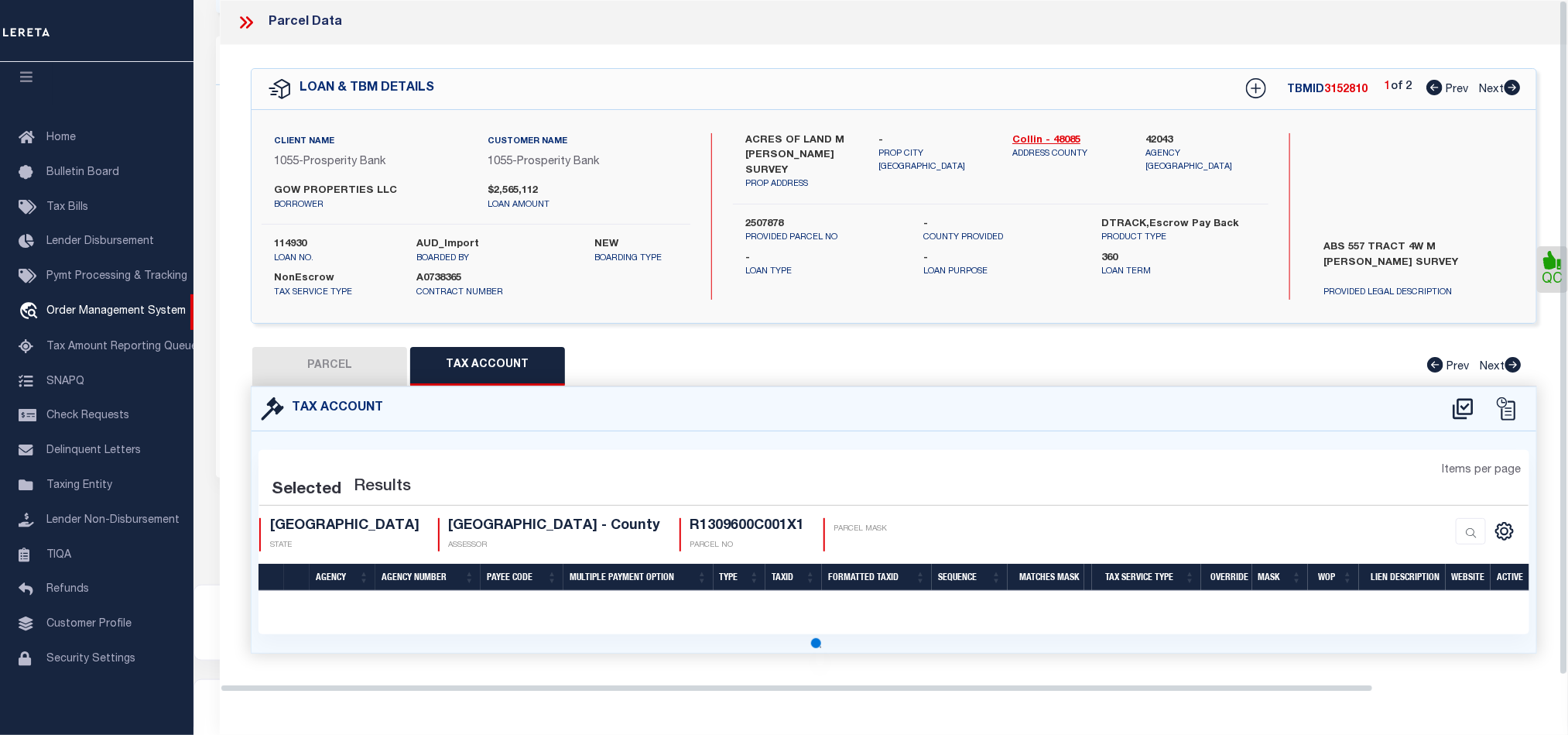
scroll to position [0, 0]
select select "100"
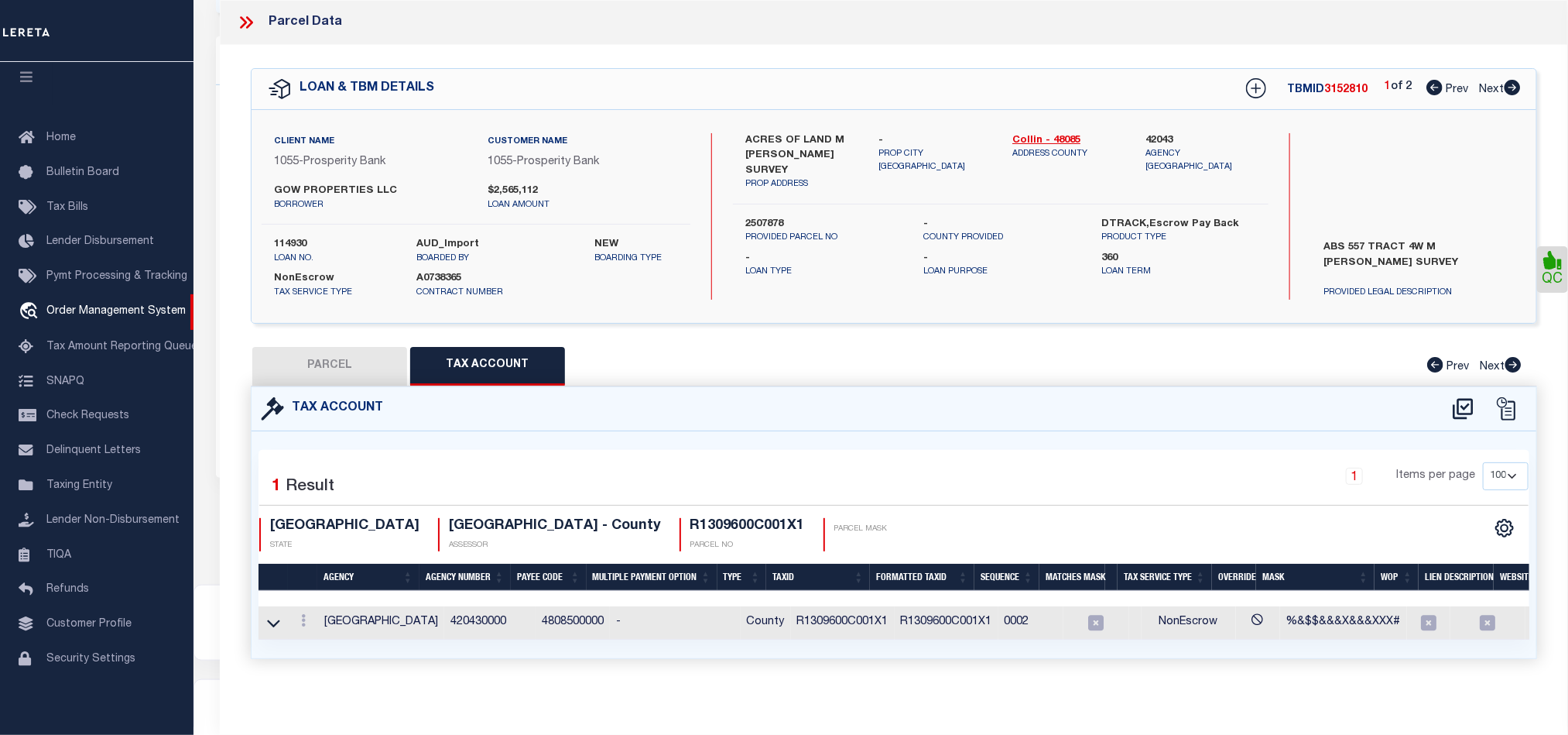
click at [332, 349] on button "PARCEL" at bounding box center [330, 366] width 155 height 39
select select "AS"
select select
checkbox input "false"
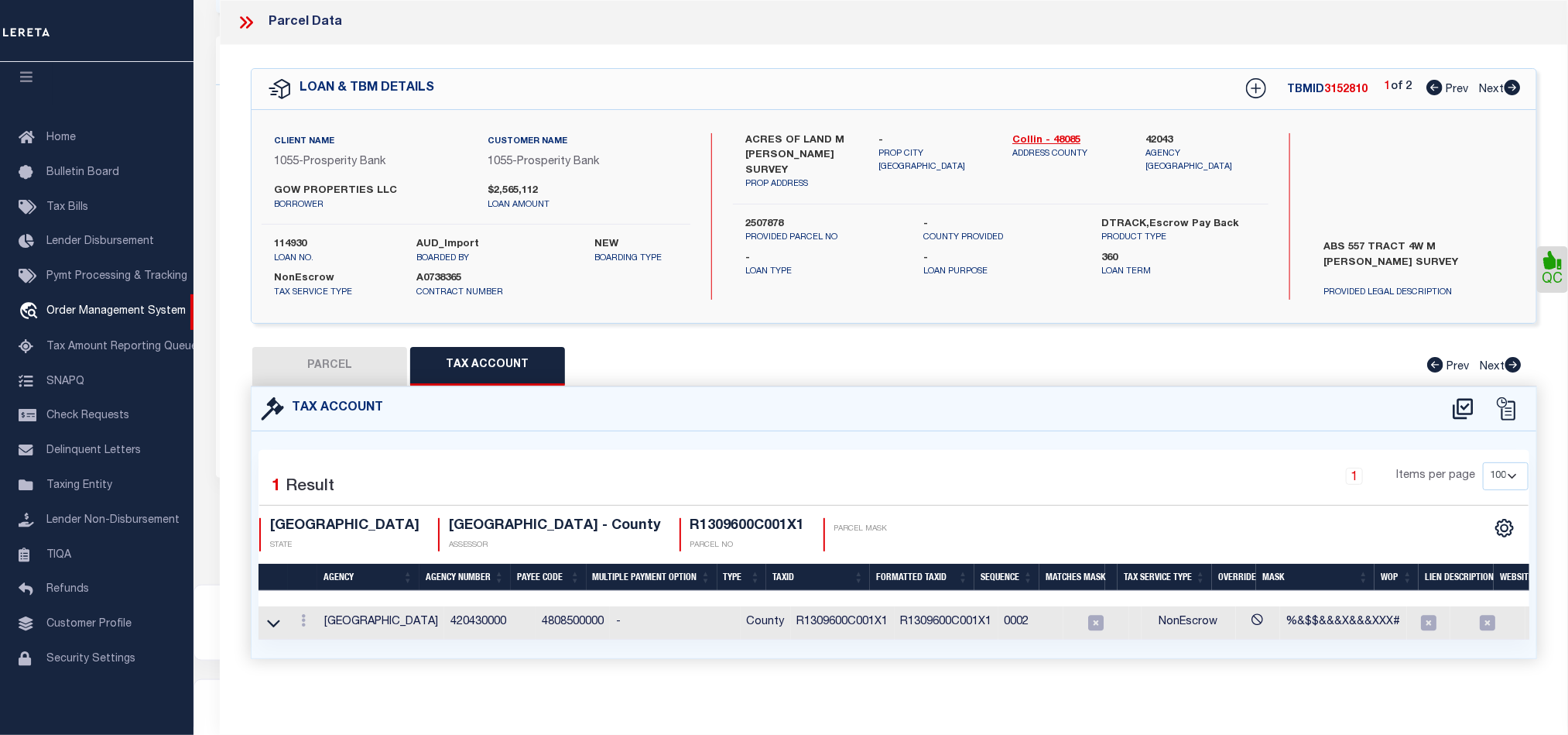
checkbox input "false"
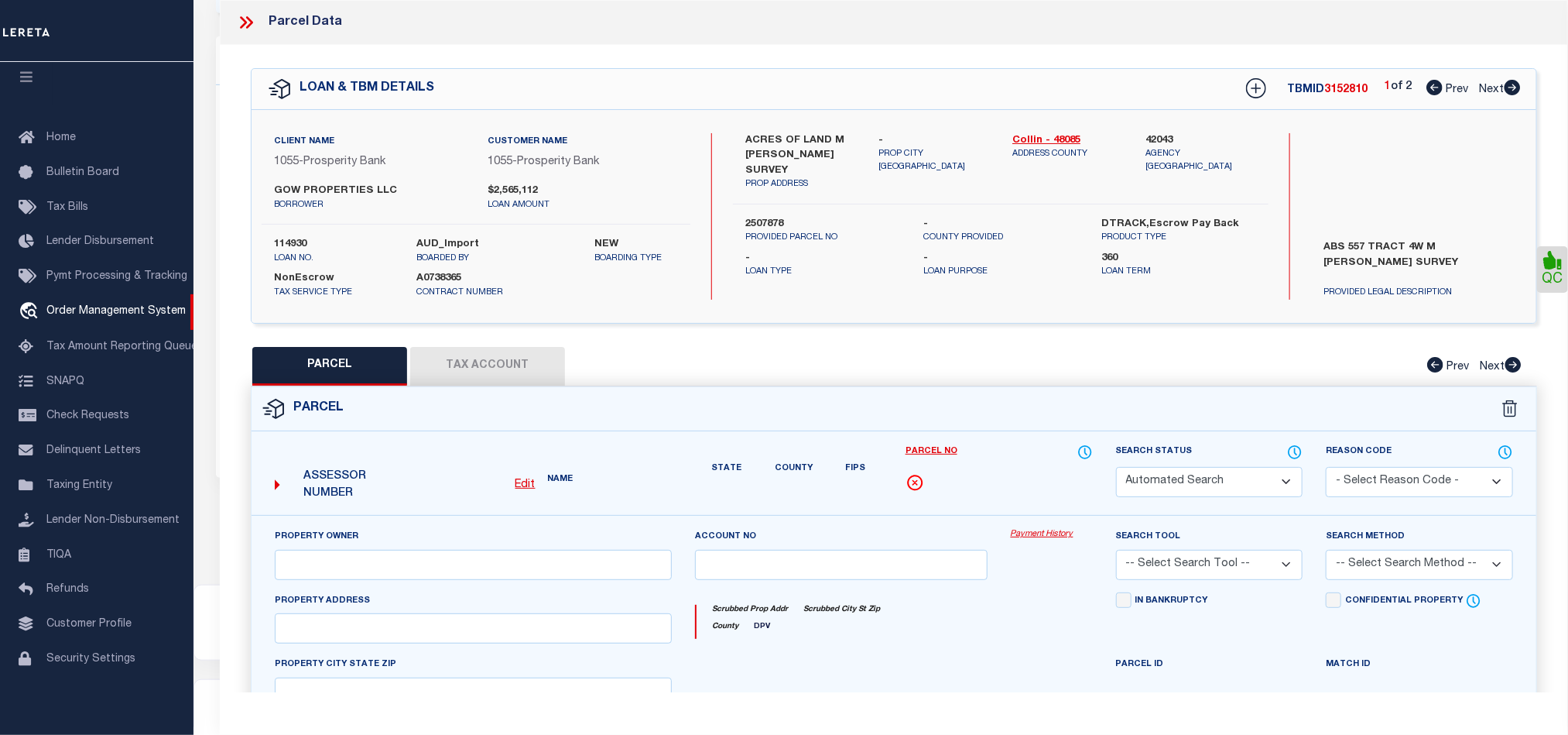
select select "RD"
type input "GOW PROPERTIES LLC"
select select "AGW"
select select "LEG"
type input "S CRESTSIDE DR"
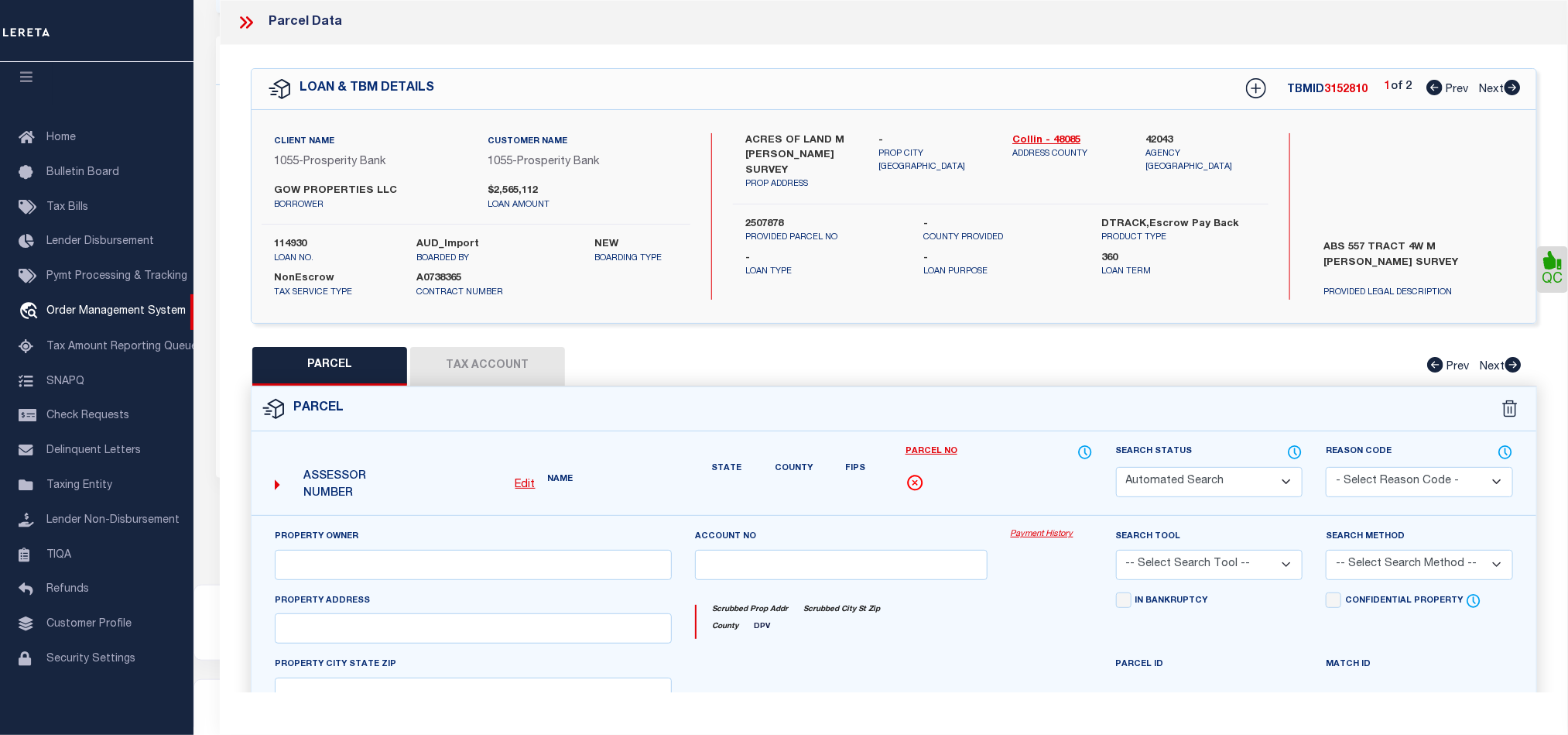
type input "BLUE RIDGE, TX 75424"
type textarea "HERITAGE GROVE ADDITION (CBL), BLK C, LOT 1-X; ( OPEN SPACE )"
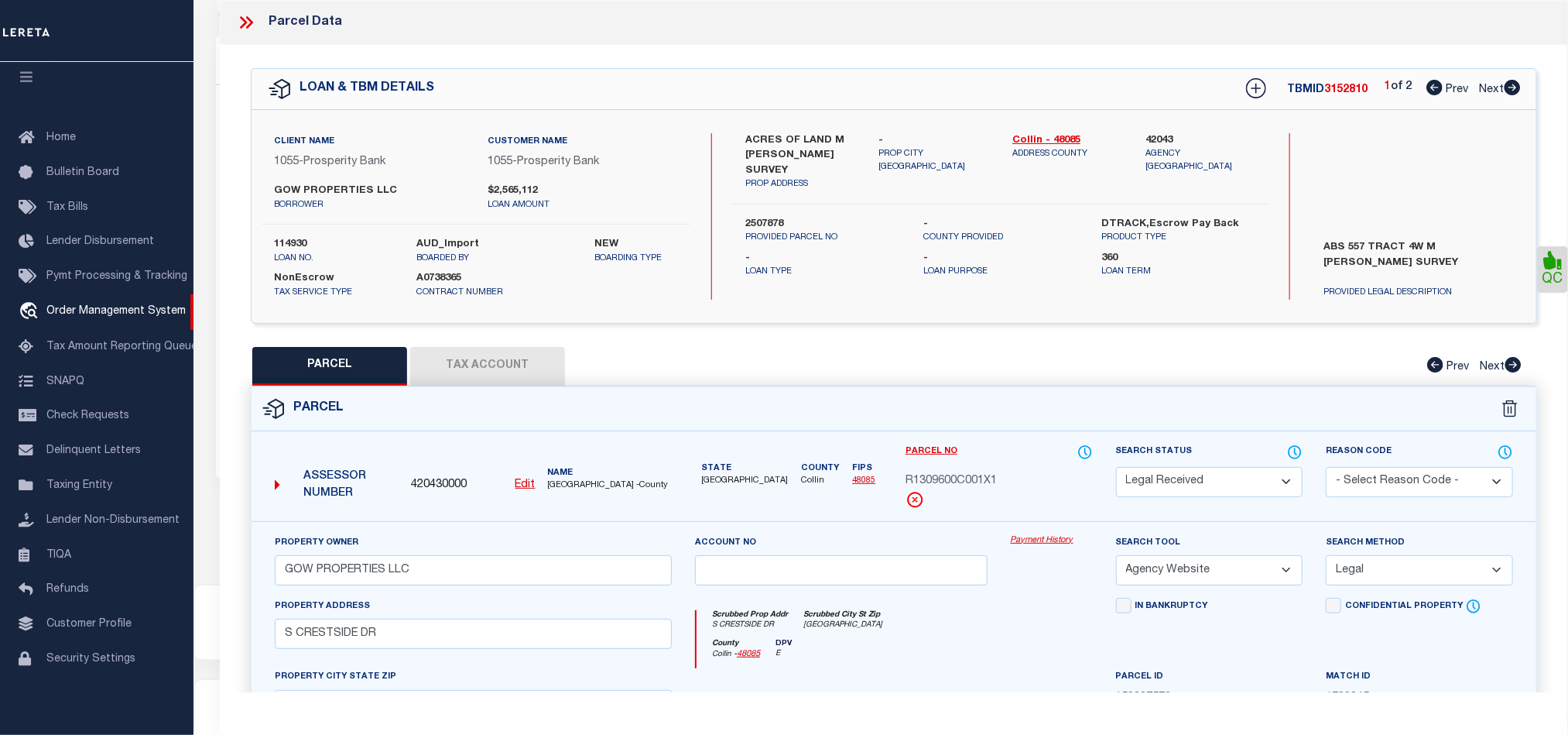
click at [522, 490] on u "Edit" at bounding box center [526, 484] width 20 height 11
select select "RD"
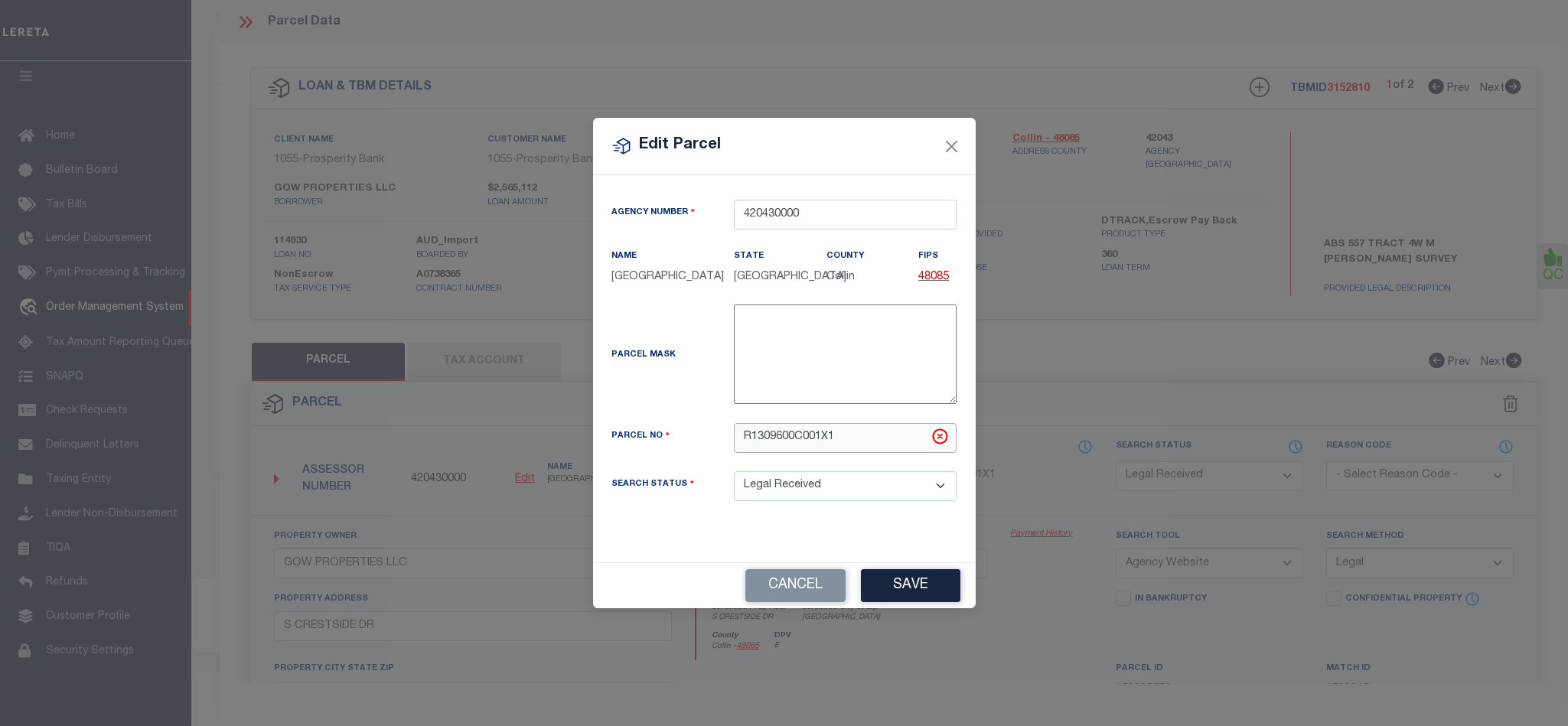
drag, startPoint x: 877, startPoint y: 454, endPoint x: 590, endPoint y: 439, distance: 287.4
click at [590, 439] on div "Edit Parcel Agency Number 420430000 Name State" at bounding box center [784, 363] width 1568 height 726
paste input "2895909"
type input "2895909"
click at [954, 593] on button "Save" at bounding box center [910, 586] width 100 height 33
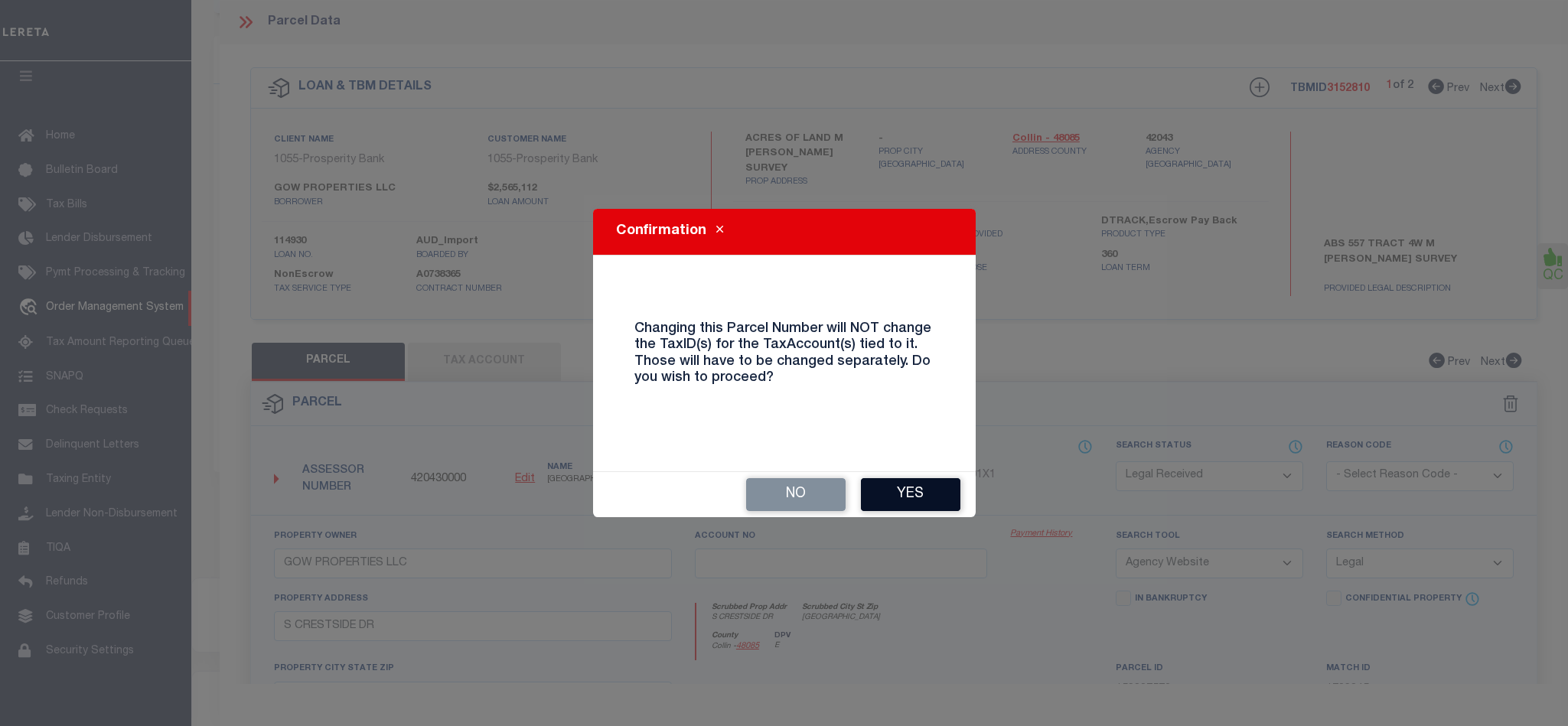
click at [934, 502] on button "Yes" at bounding box center [910, 495] width 100 height 33
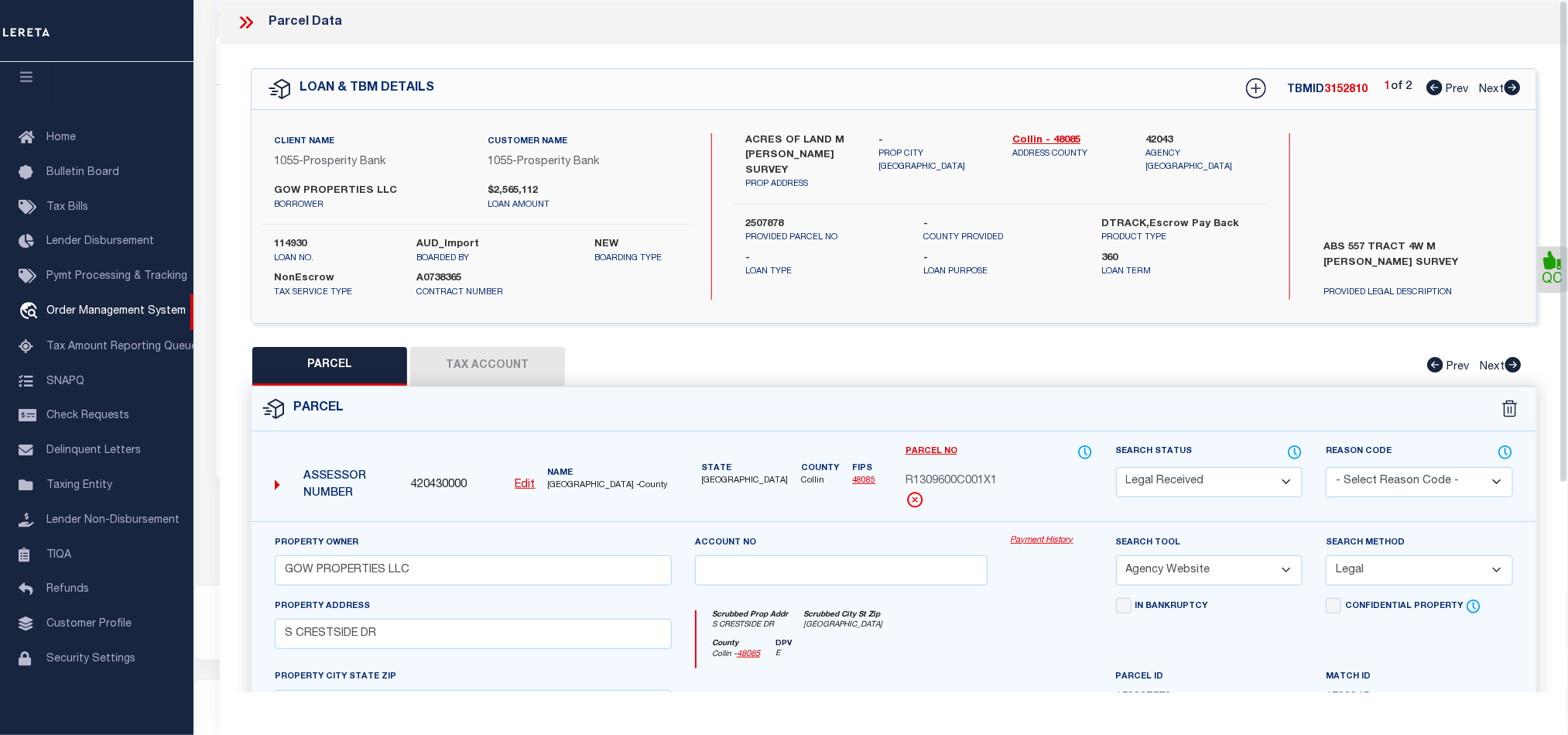
click at [514, 351] on button "Tax Account" at bounding box center [487, 366] width 155 height 39
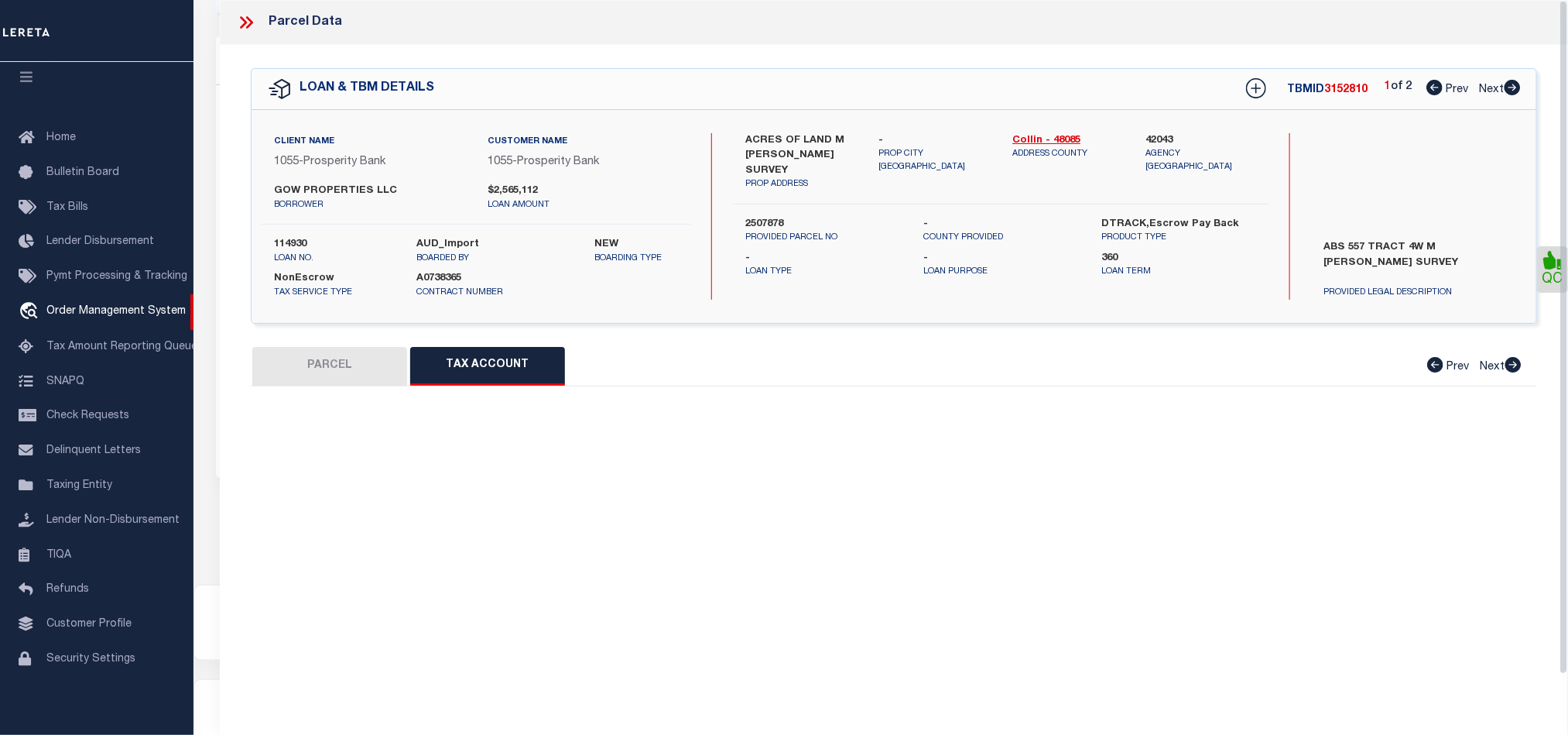
select select "100"
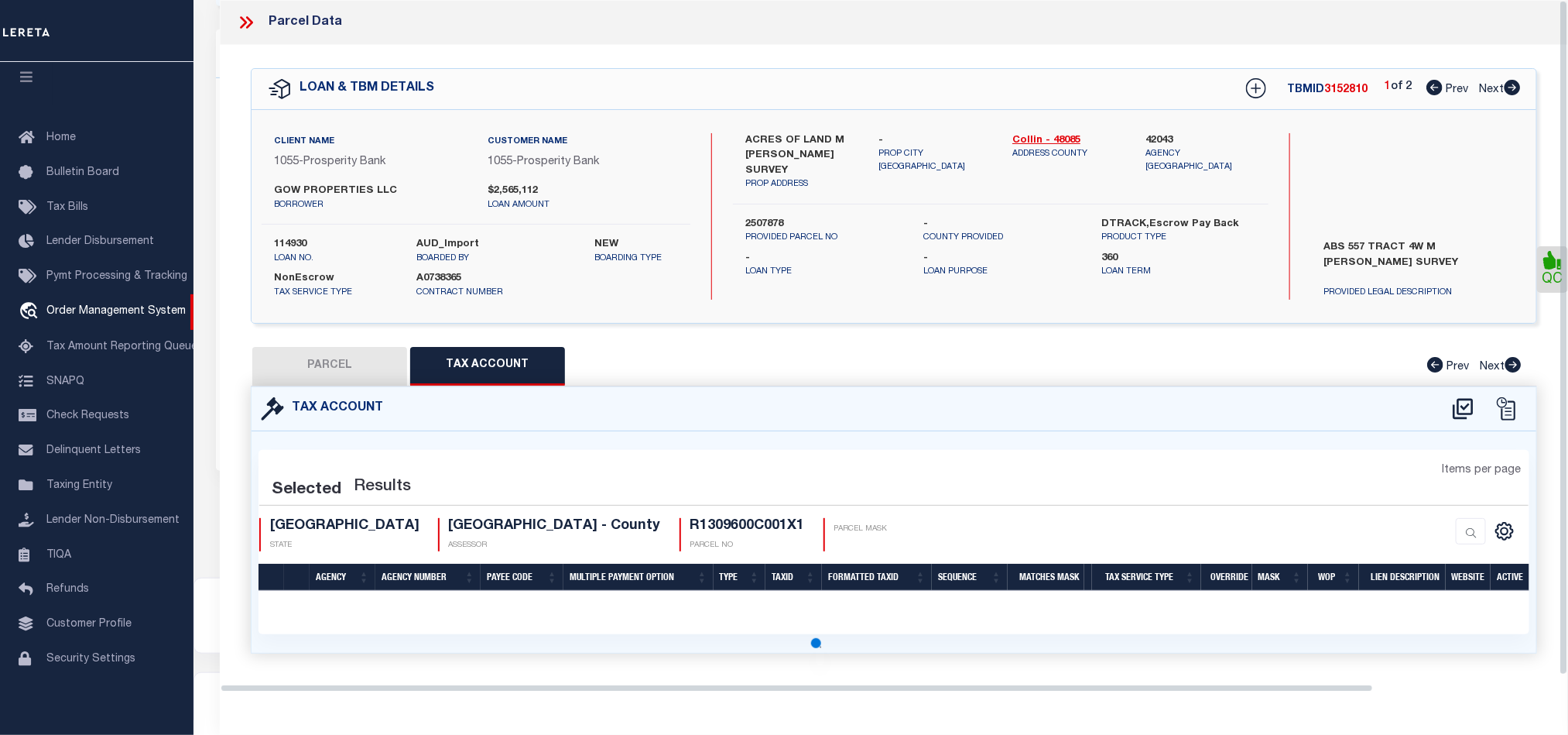
scroll to position [469, 0]
select select "100"
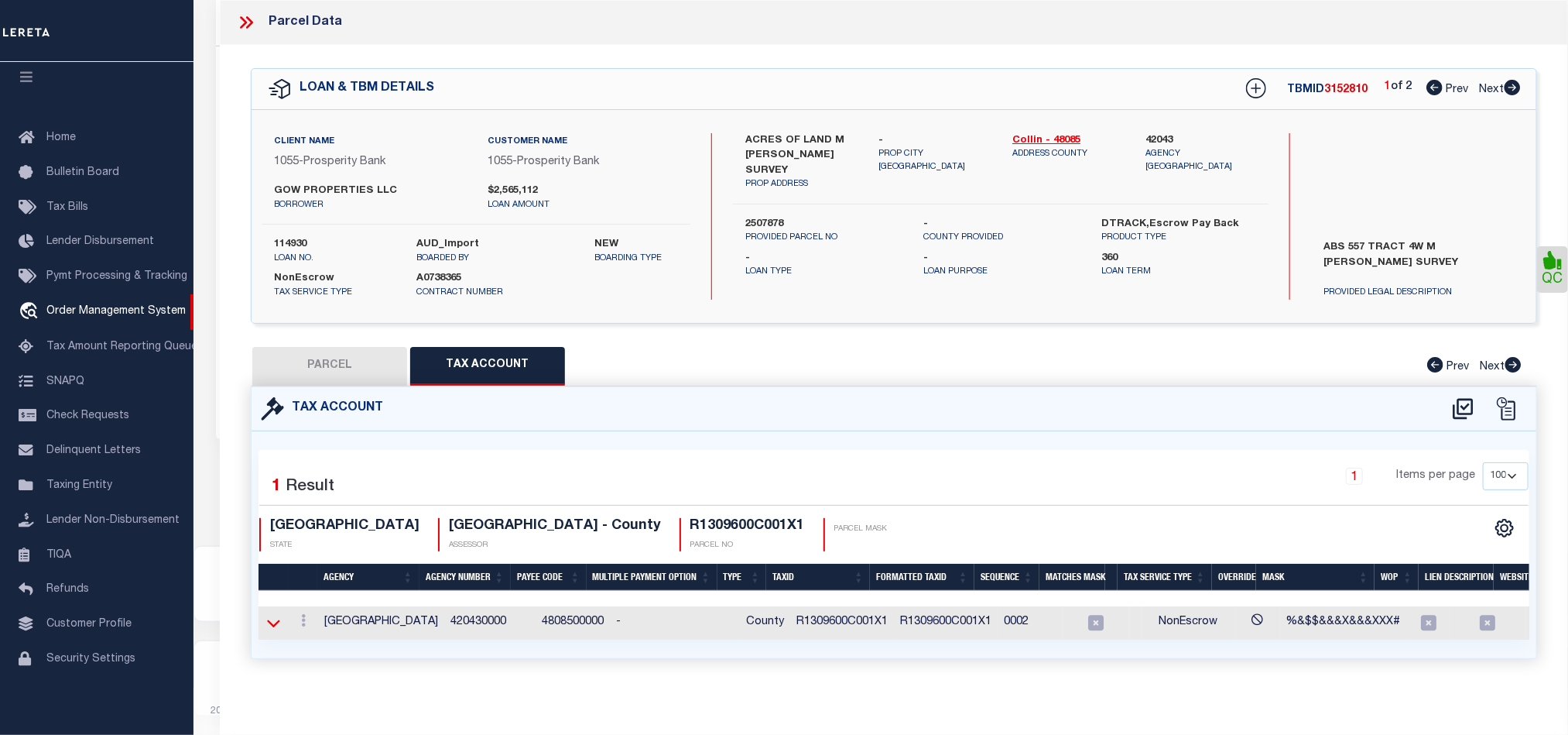
click at [278, 628] on icon at bounding box center [273, 623] width 13 height 16
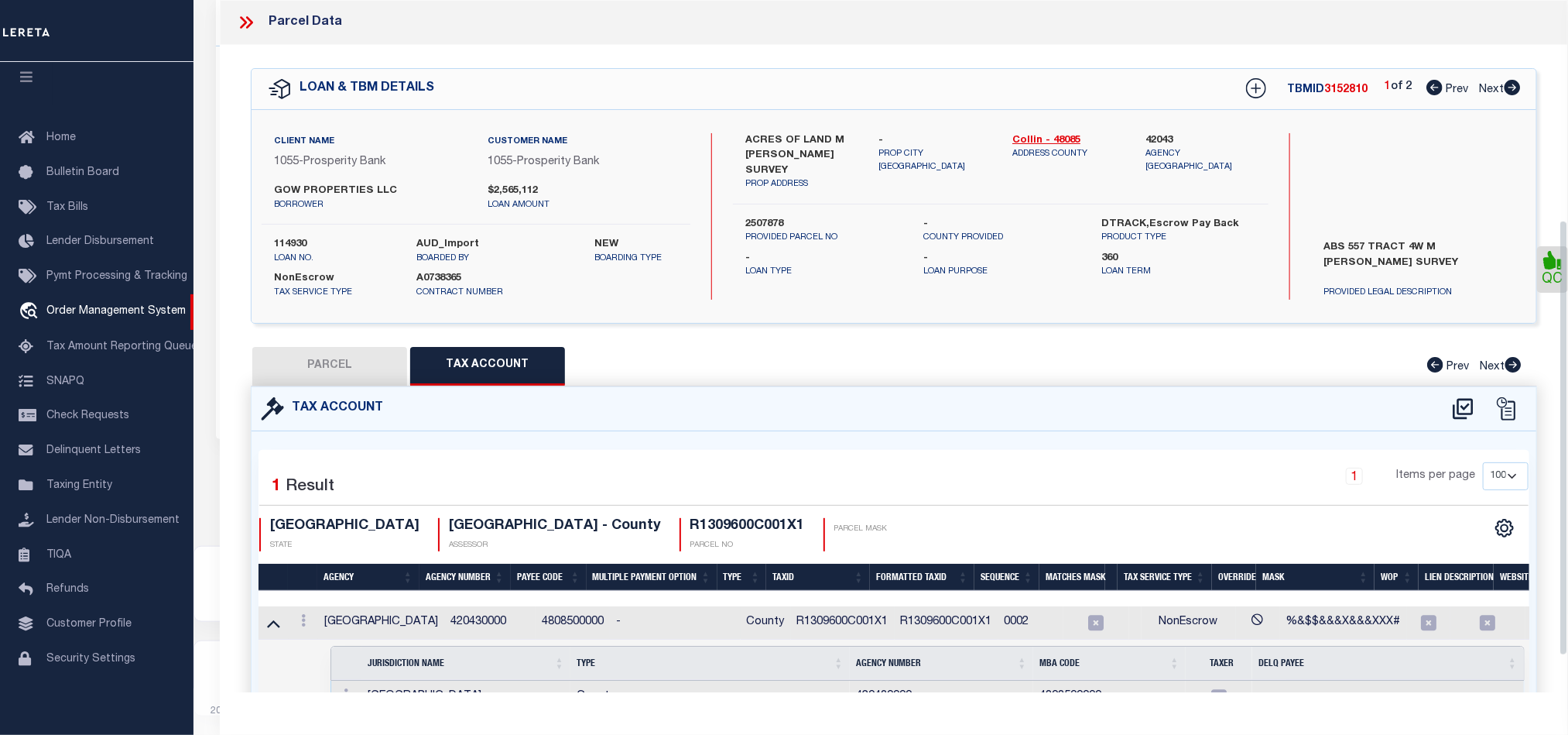
scroll to position [348, 0]
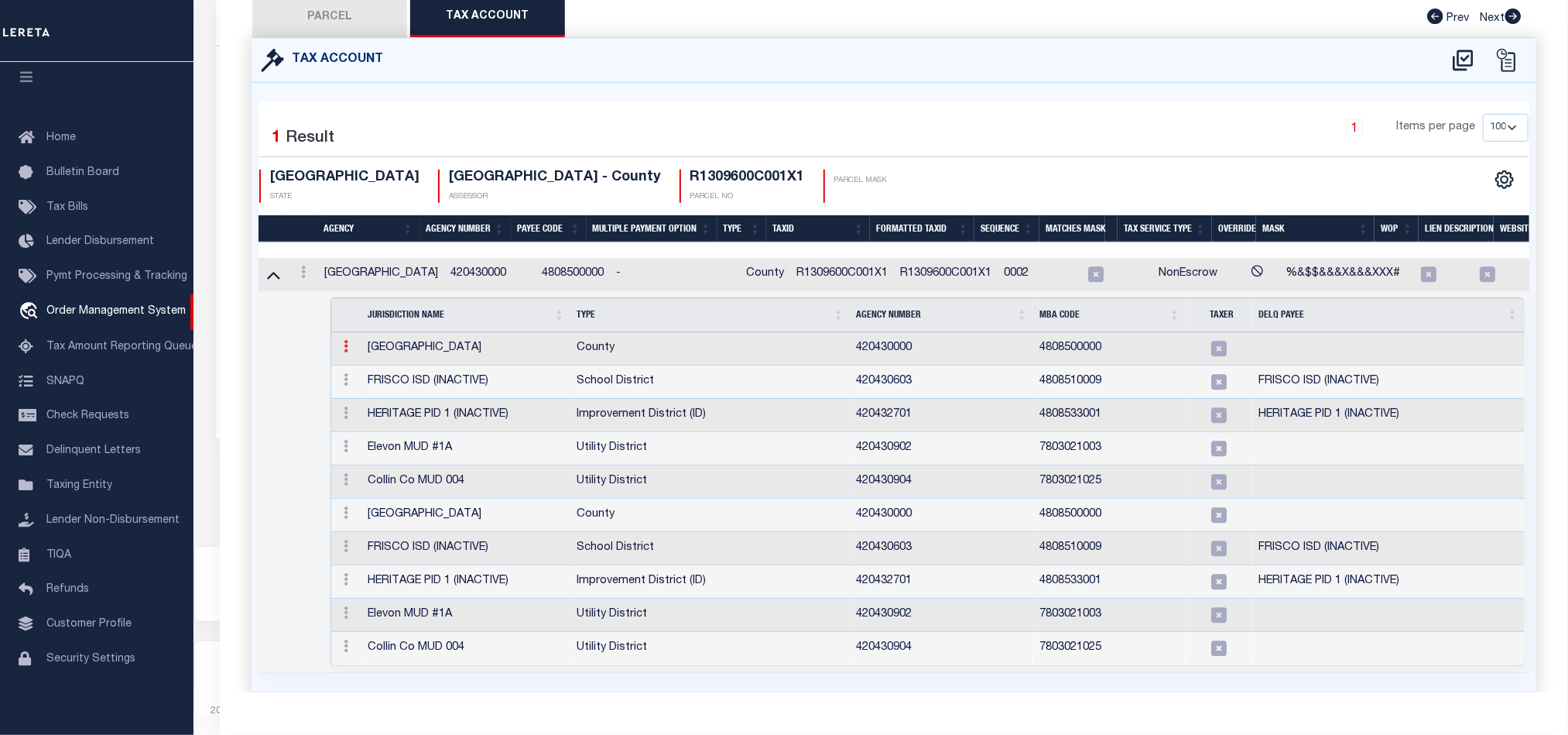
click at [341, 355] on link at bounding box center [345, 348] width 17 height 13
click at [374, 377] on link at bounding box center [364, 371] width 53 height 25
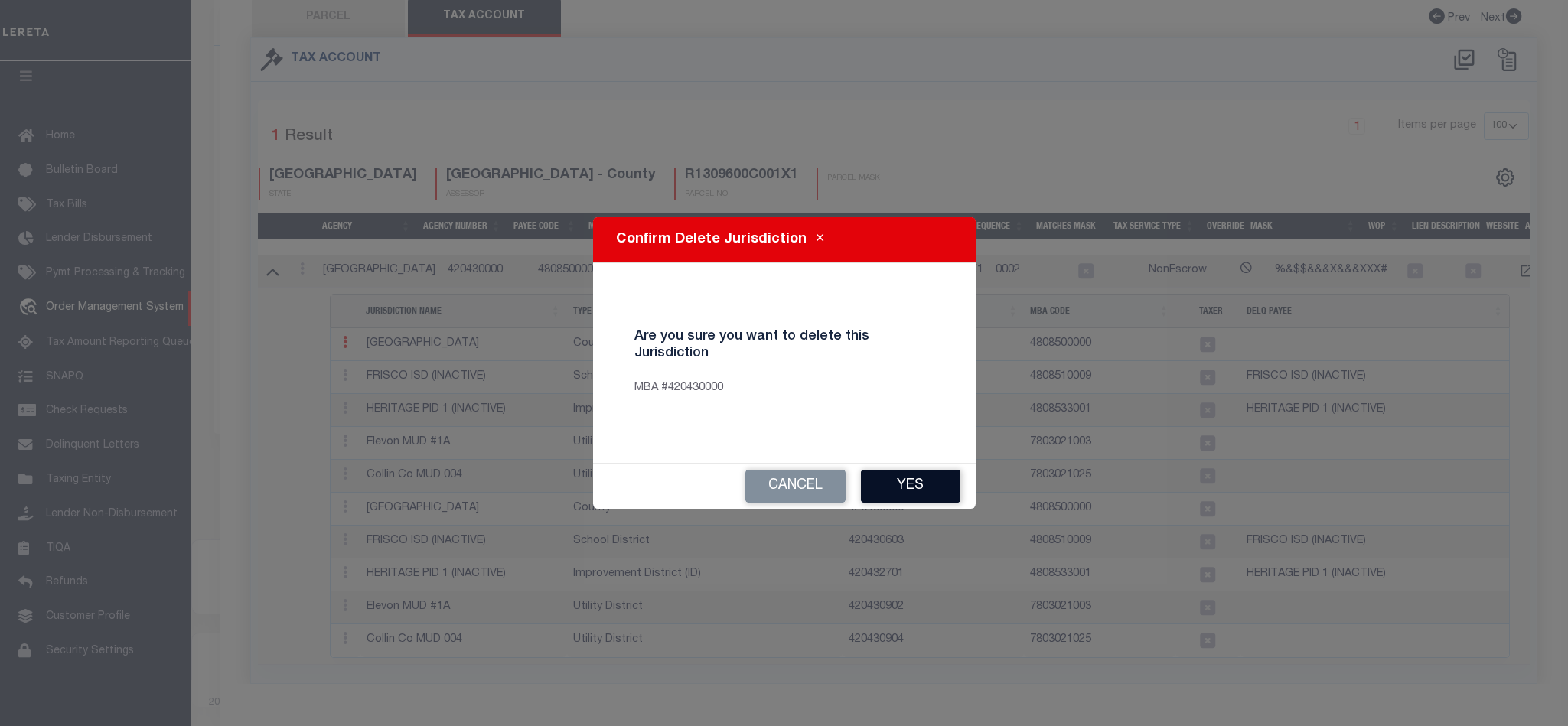
click at [894, 471] on button "Yes" at bounding box center [910, 486] width 100 height 33
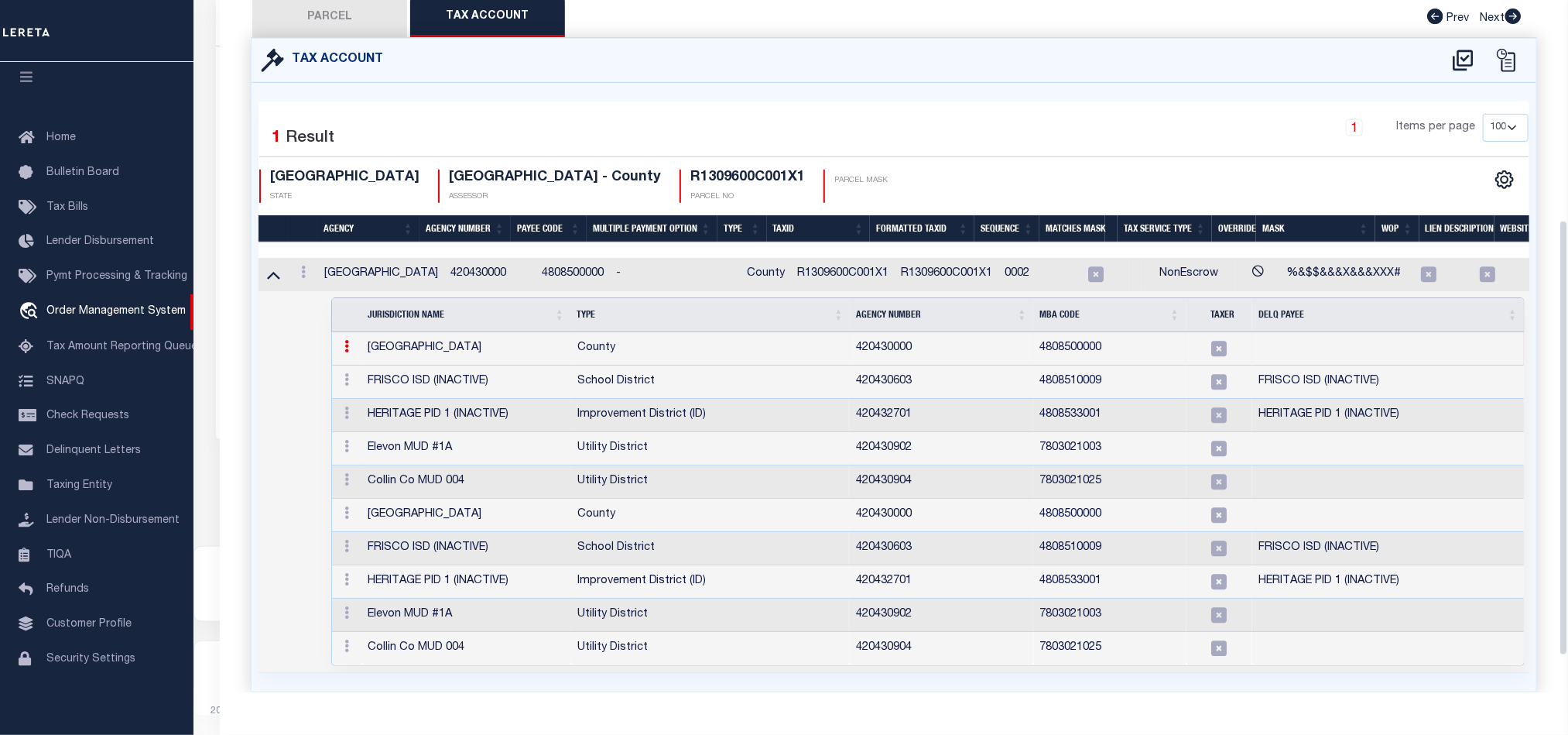
select select "100"
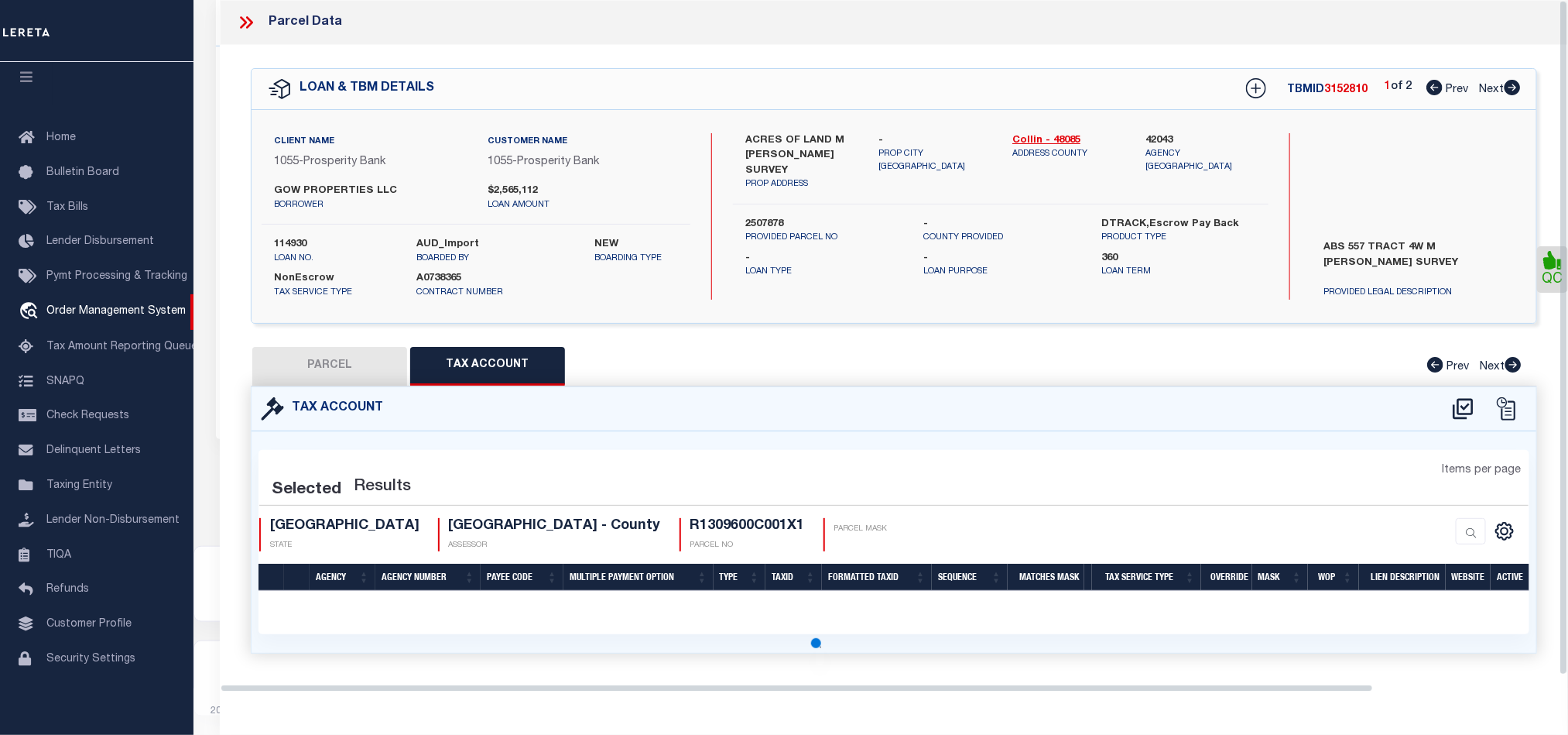
scroll to position [0, 0]
select select "100"
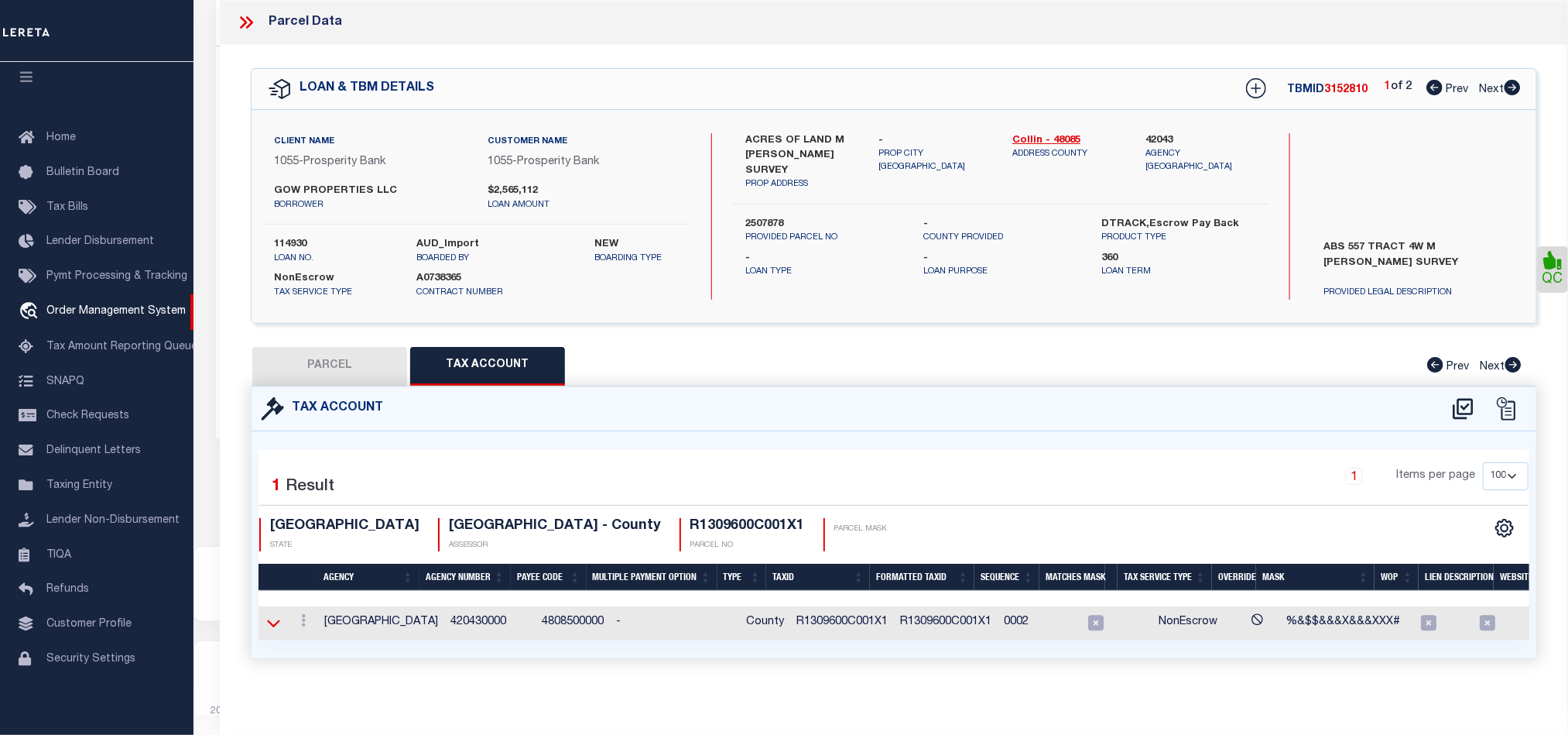
click at [272, 626] on icon at bounding box center [273, 623] width 13 height 16
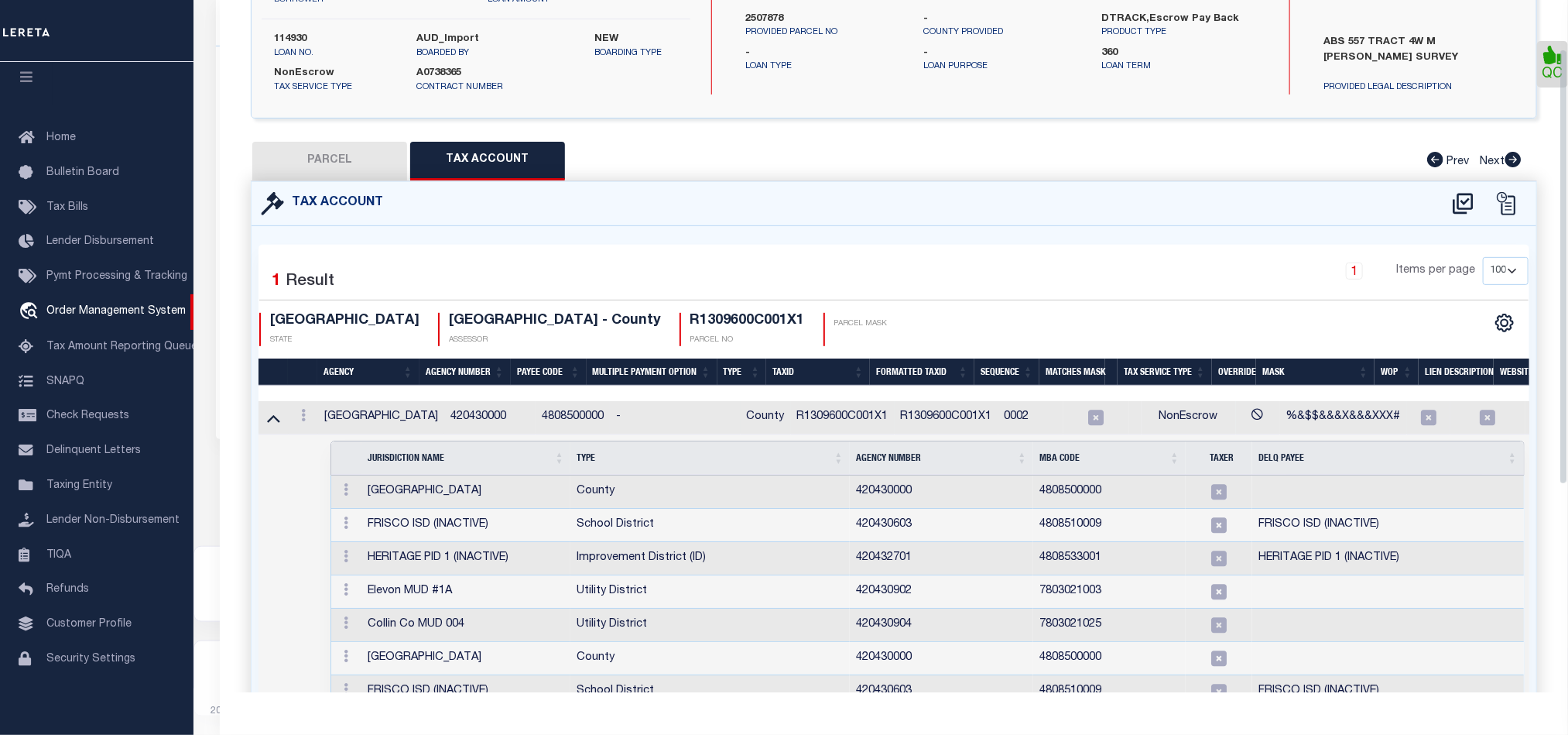
scroll to position [232, 0]
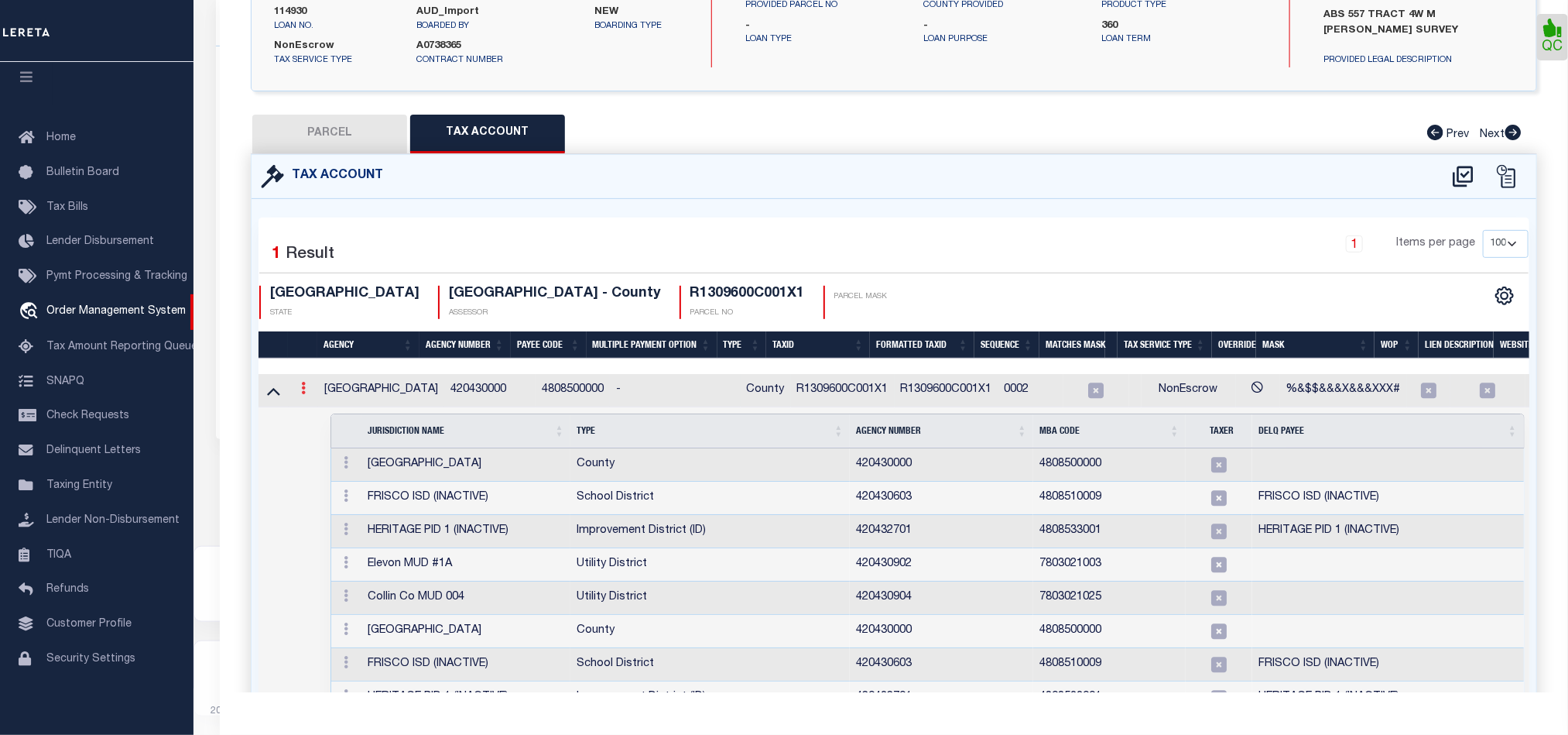
click at [307, 390] on link at bounding box center [304, 390] width 17 height 13
click at [316, 414] on icon "" at bounding box center [320, 412] width 12 height 12
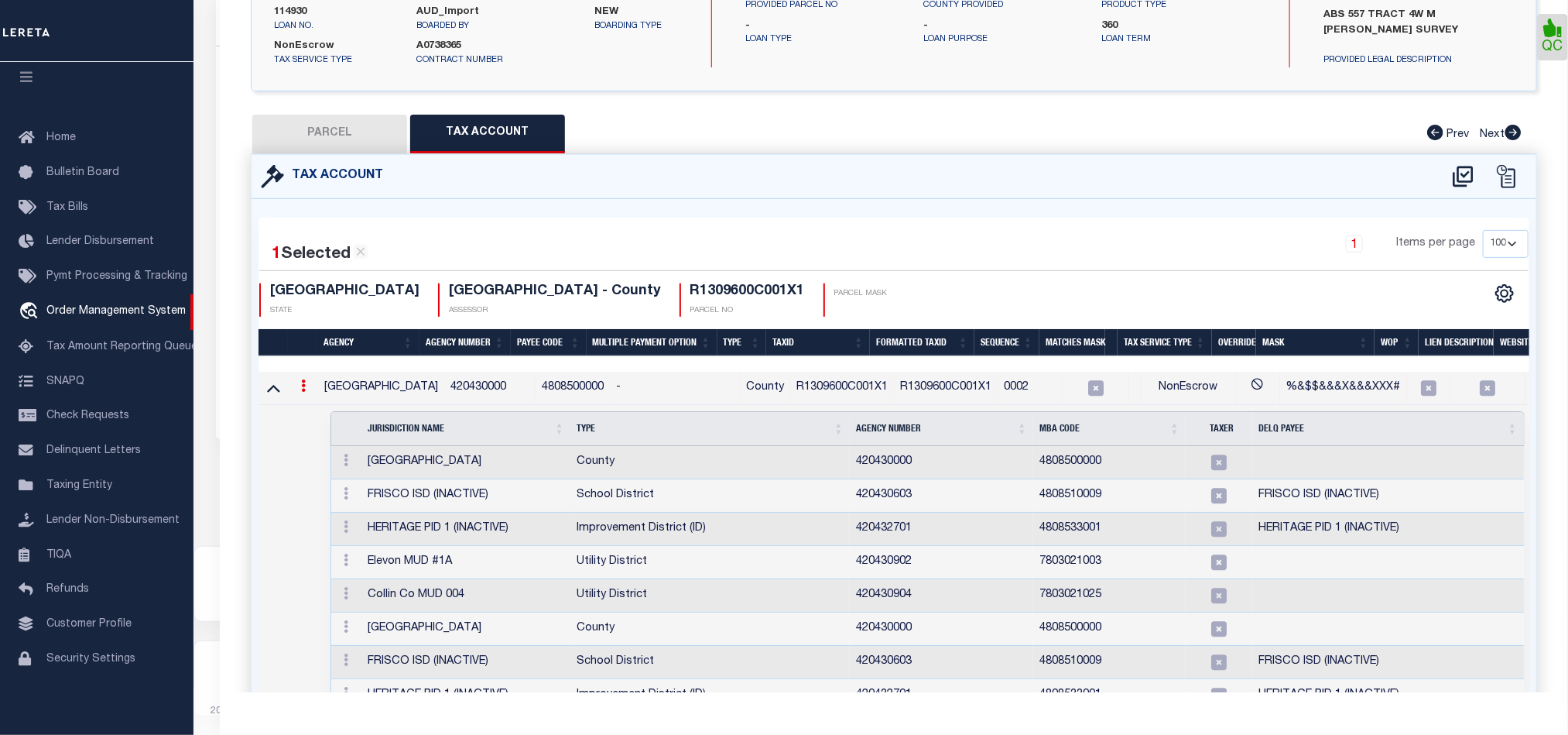
scroll to position [469, 0]
type input "R1309600C001X1"
type textarea "%&$$&&&X&&&XXX#"
checkbox input "true"
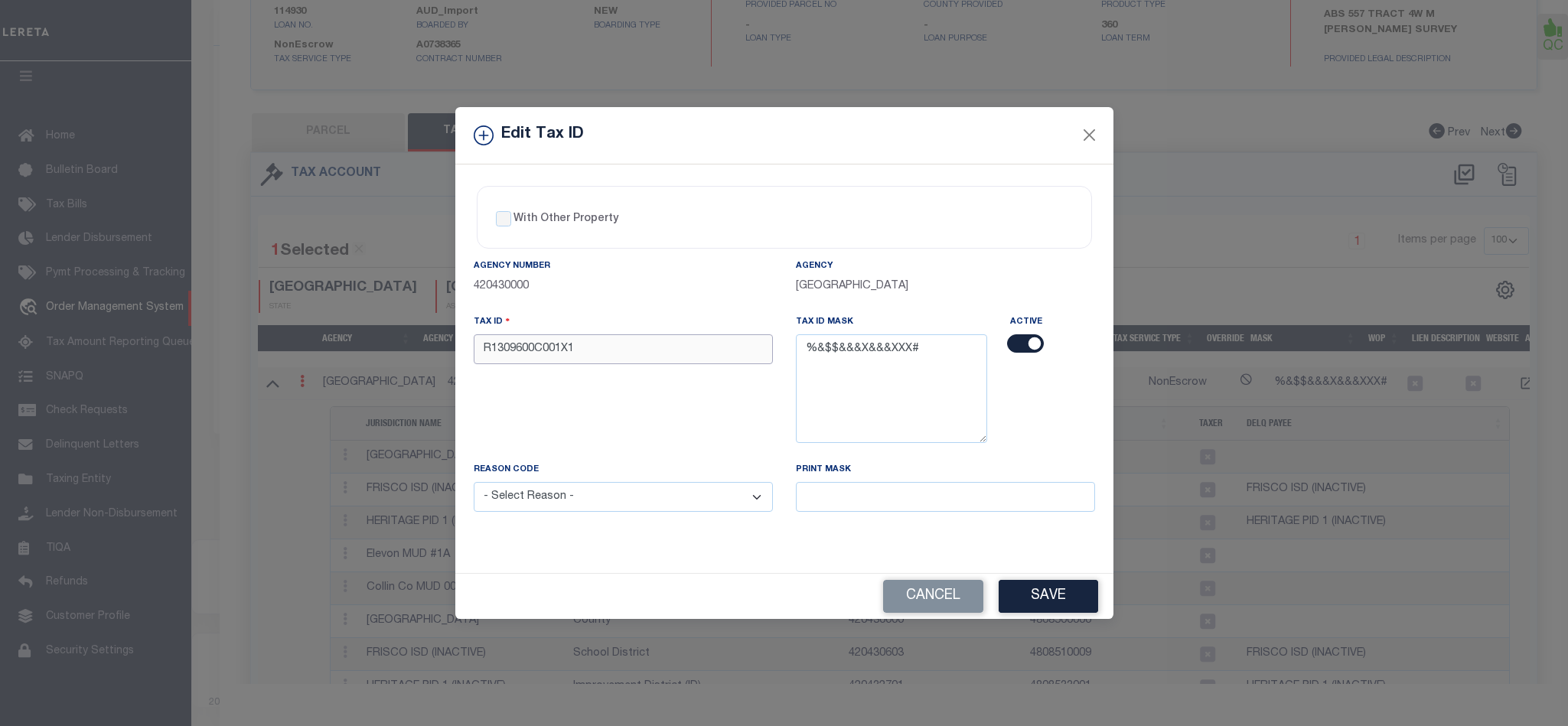
click at [484, 345] on input "R1309600C001X1" at bounding box center [623, 349] width 299 height 30
click at [1036, 608] on button "Save" at bounding box center [1048, 597] width 100 height 33
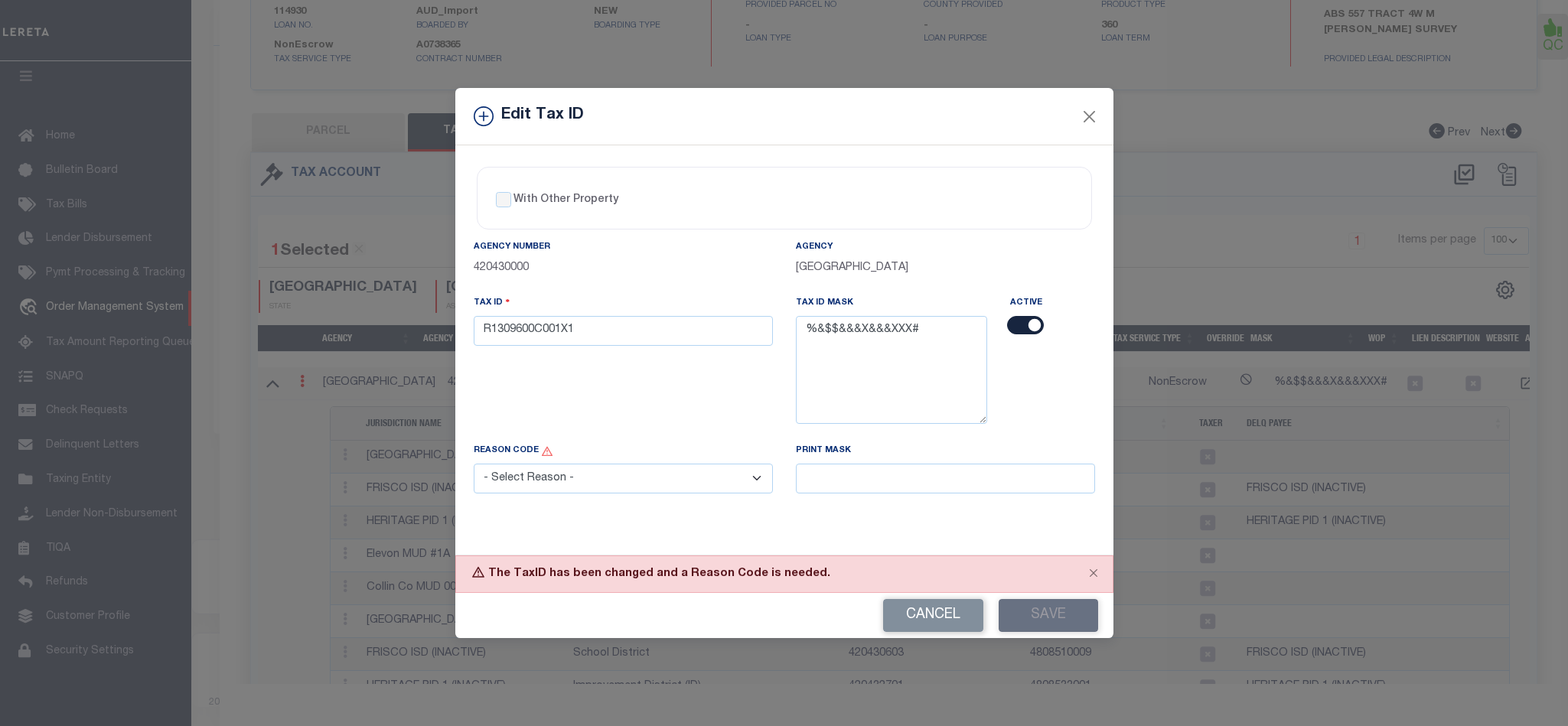
click at [610, 482] on select "- Select Reason - 099 - Other (Provide additional detail) ACT - Agency Changed …" at bounding box center [623, 478] width 299 height 30
click at [1045, 617] on button "Save" at bounding box center [1048, 616] width 100 height 33
click at [958, 627] on button "Cancel" at bounding box center [933, 616] width 100 height 33
type input "R1309600C001X1"
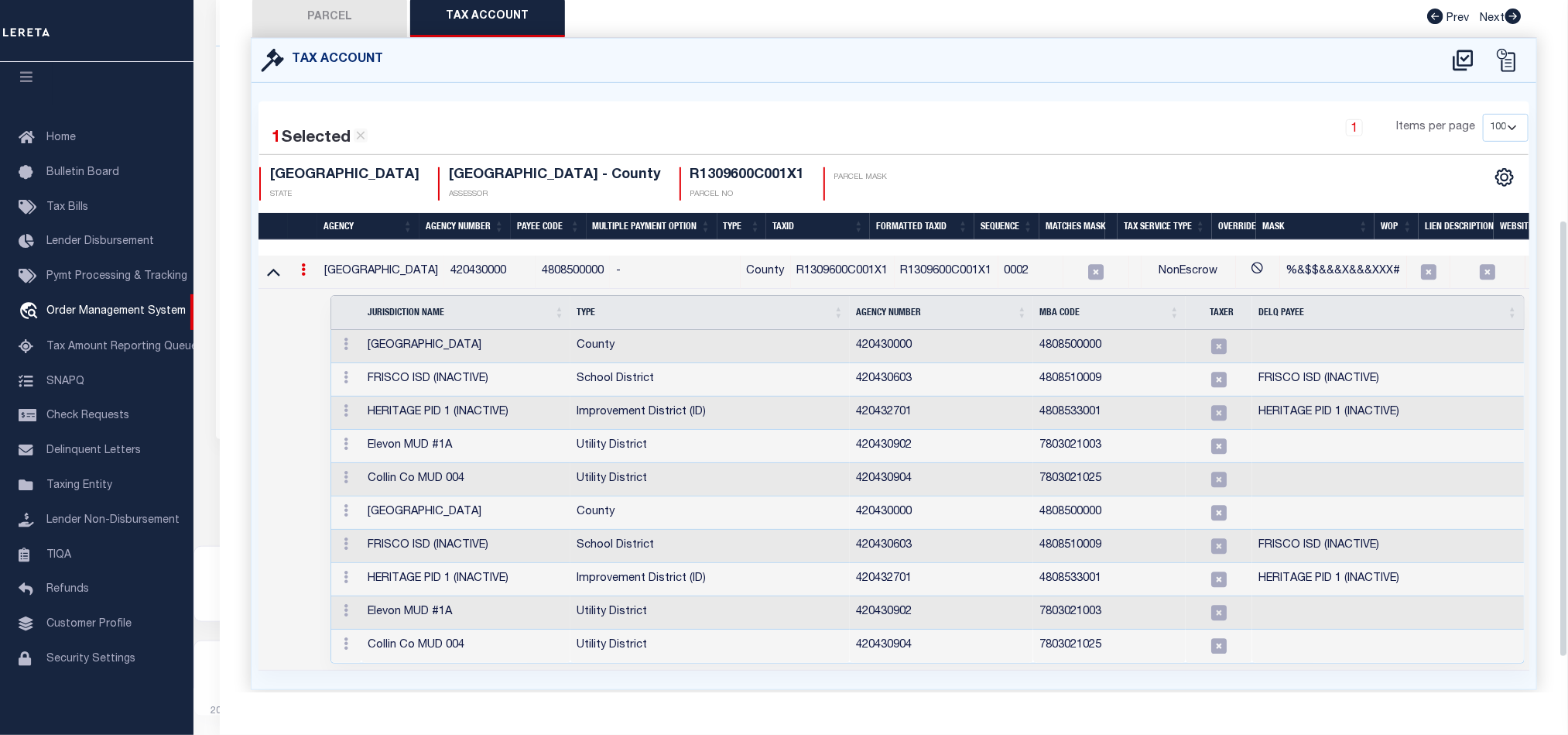
click at [283, 18] on button "PARCEL" at bounding box center [330, 18] width 155 height 39
select select "AS"
select select
checkbox input "false"
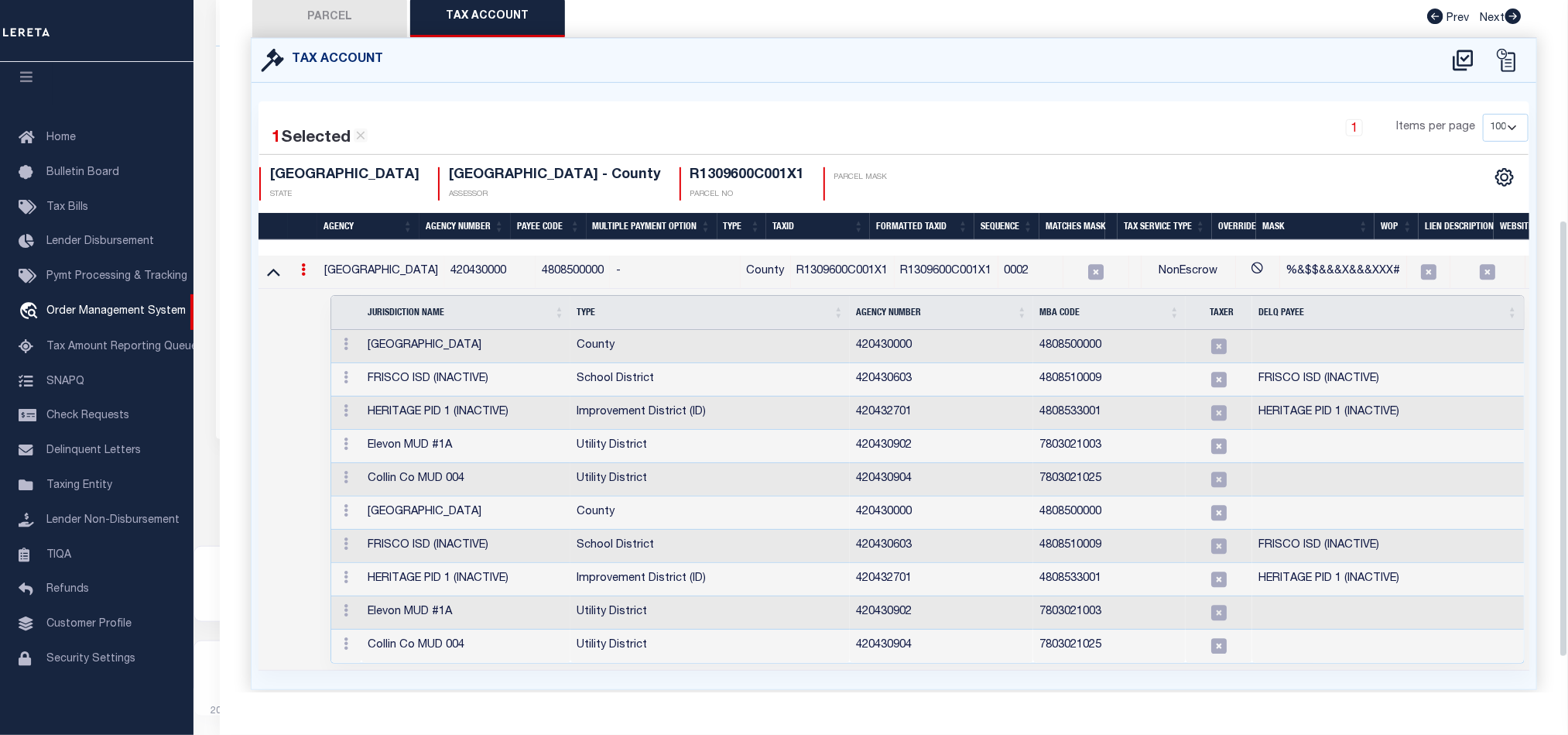
checkbox input "false"
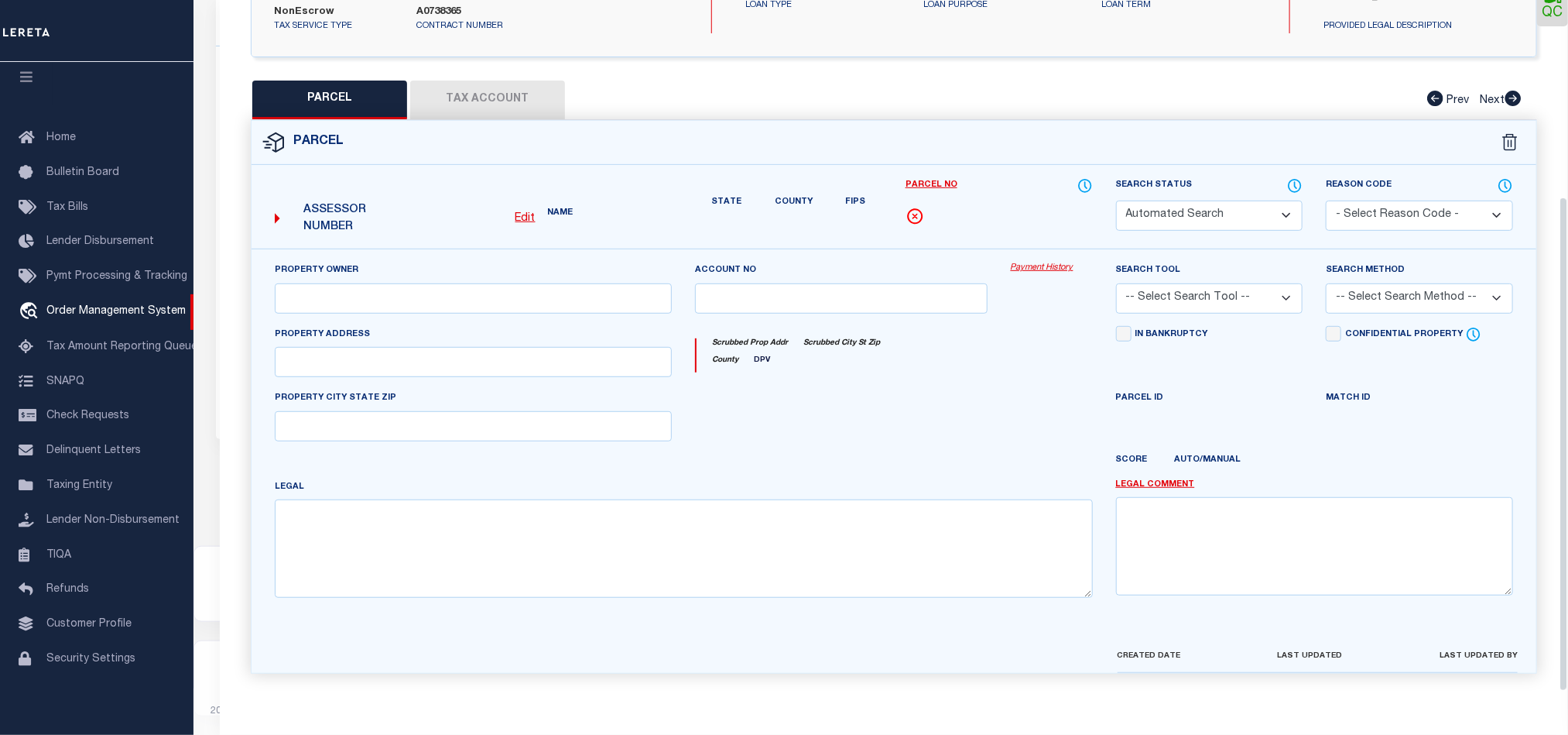
select select "RD"
type input "GOW PROPERTIES LLC"
select select "AGW"
select select "LEG"
type input "S CRESTSIDE DR"
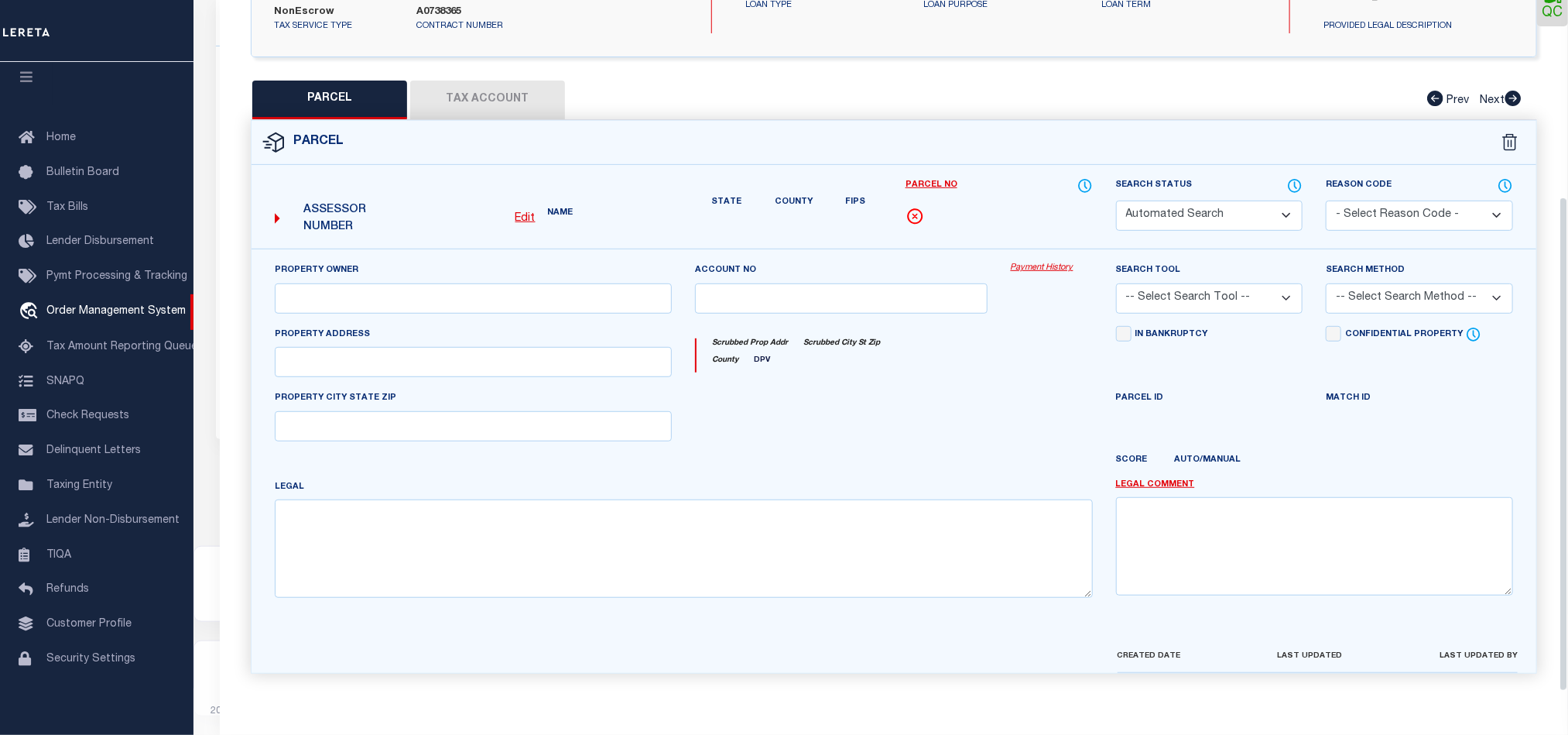
type input "BLUE RIDGE, TX 75424"
type textarea "HERITAGE GROVE ADDITION (CBL), BLK C, LOT 1-X; ( OPEN SPACE )"
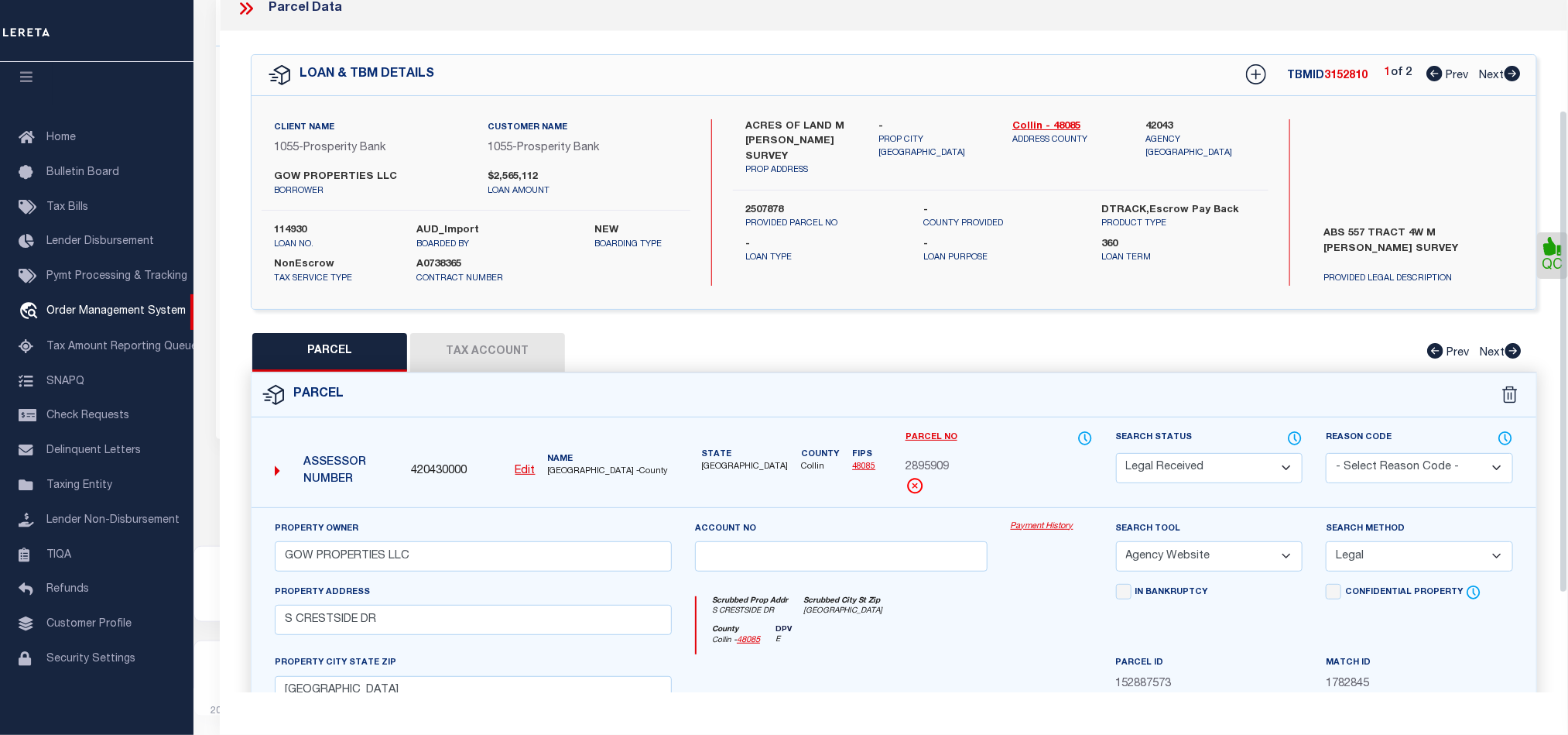
scroll to position [0, 0]
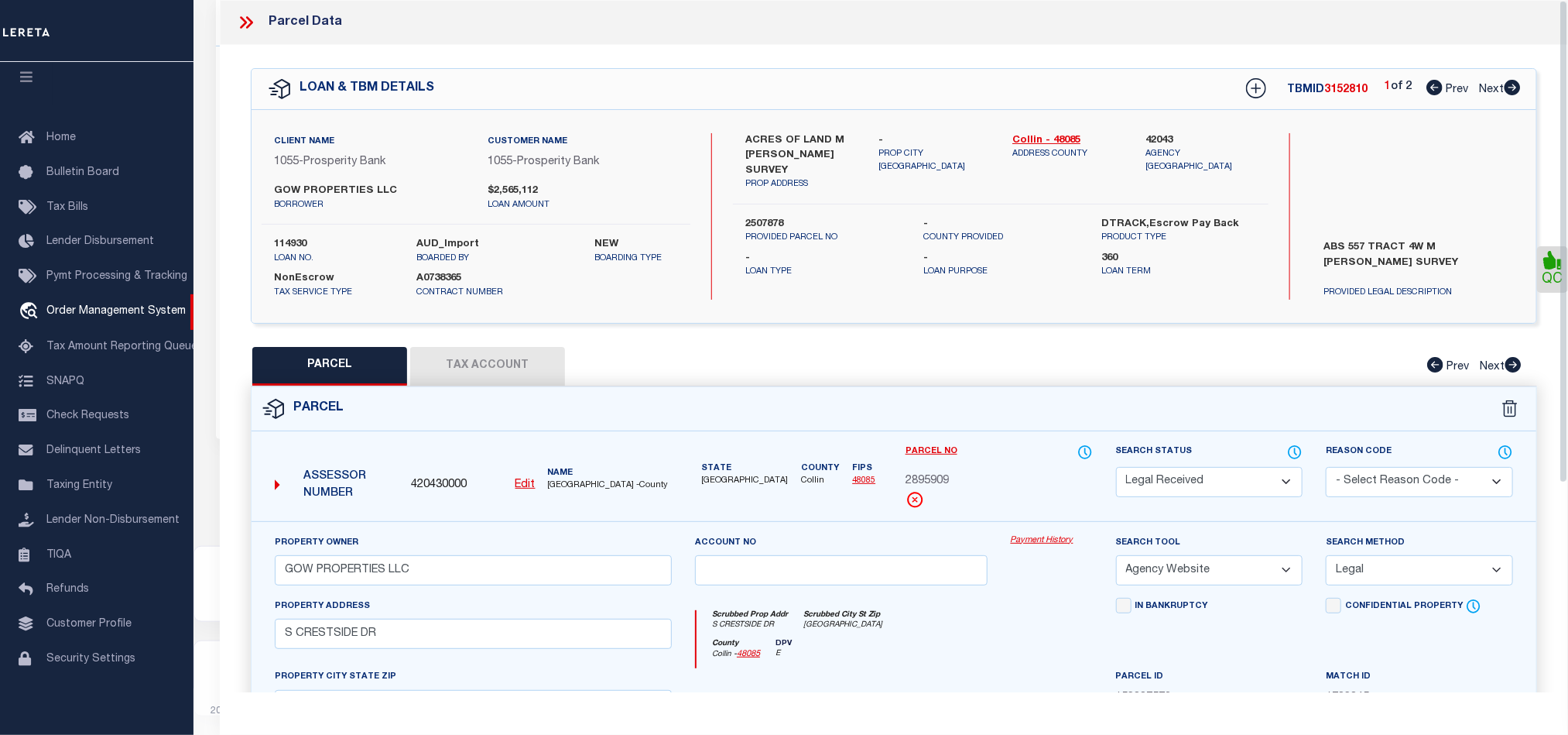
click at [532, 377] on button "Tax Account" at bounding box center [487, 366] width 155 height 39
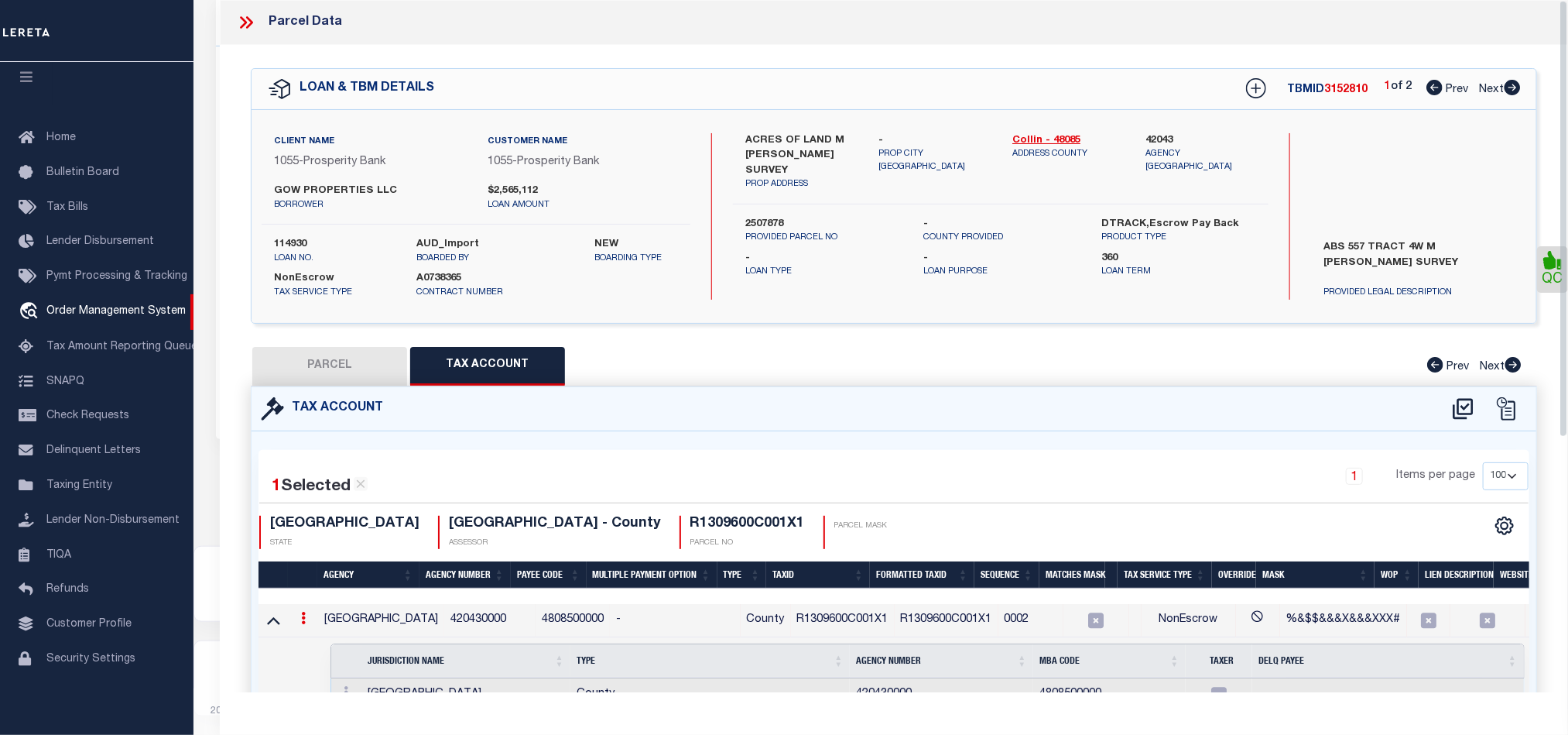
select select "100"
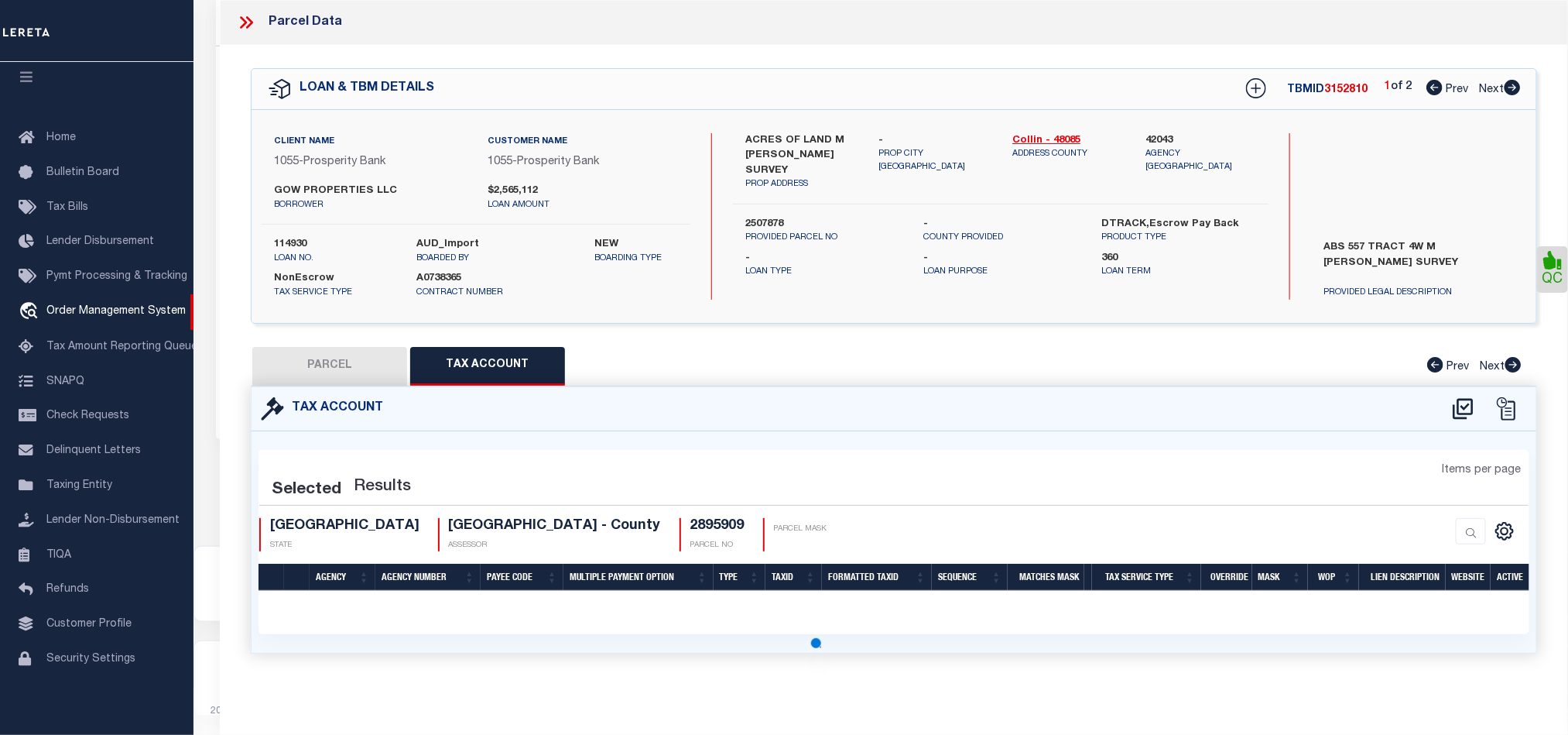
select select "100"
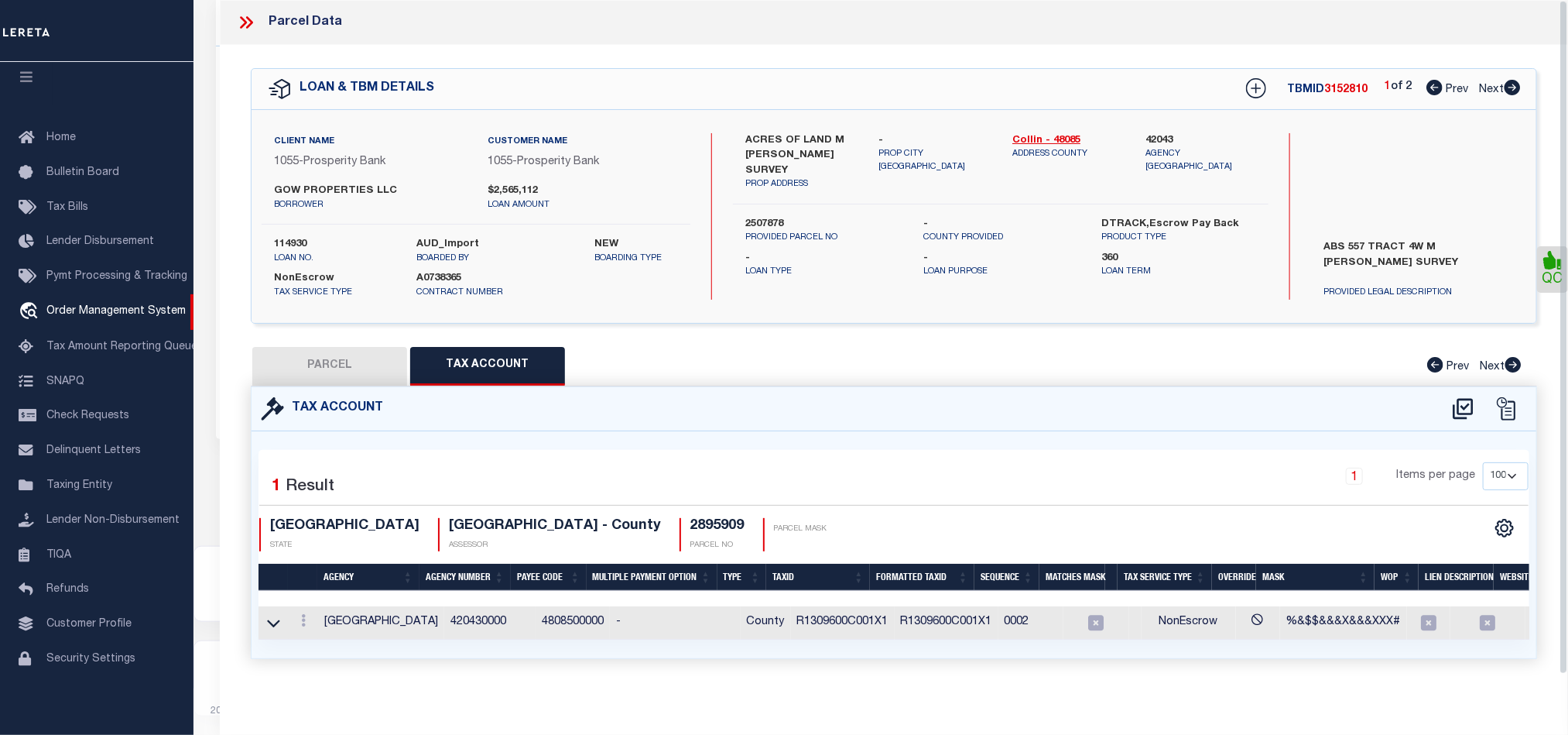
drag, startPoint x: 273, startPoint y: 633, endPoint x: 374, endPoint y: 607, distance: 104.3
click at [273, 631] on icon at bounding box center [273, 623] width 13 height 16
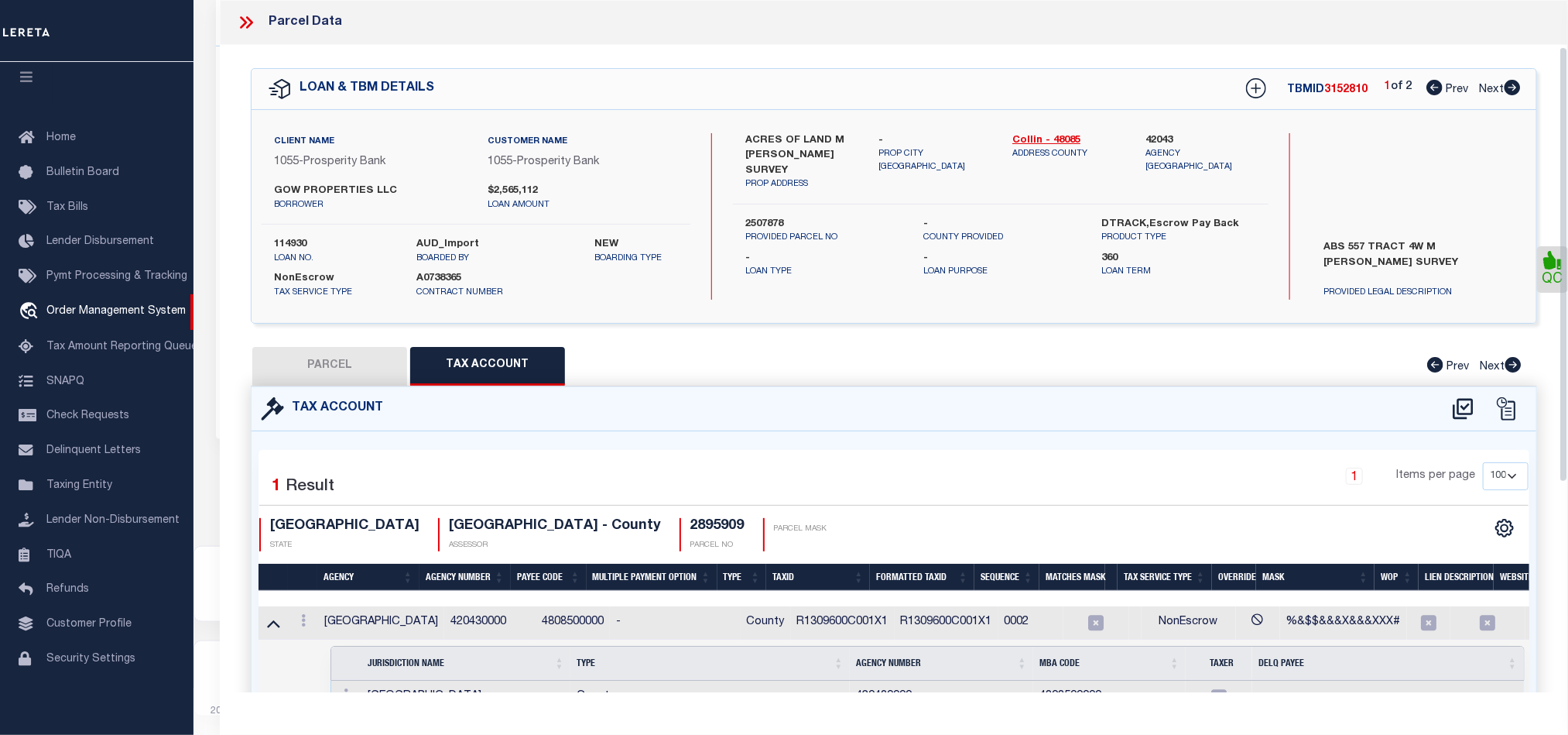
scroll to position [407, 0]
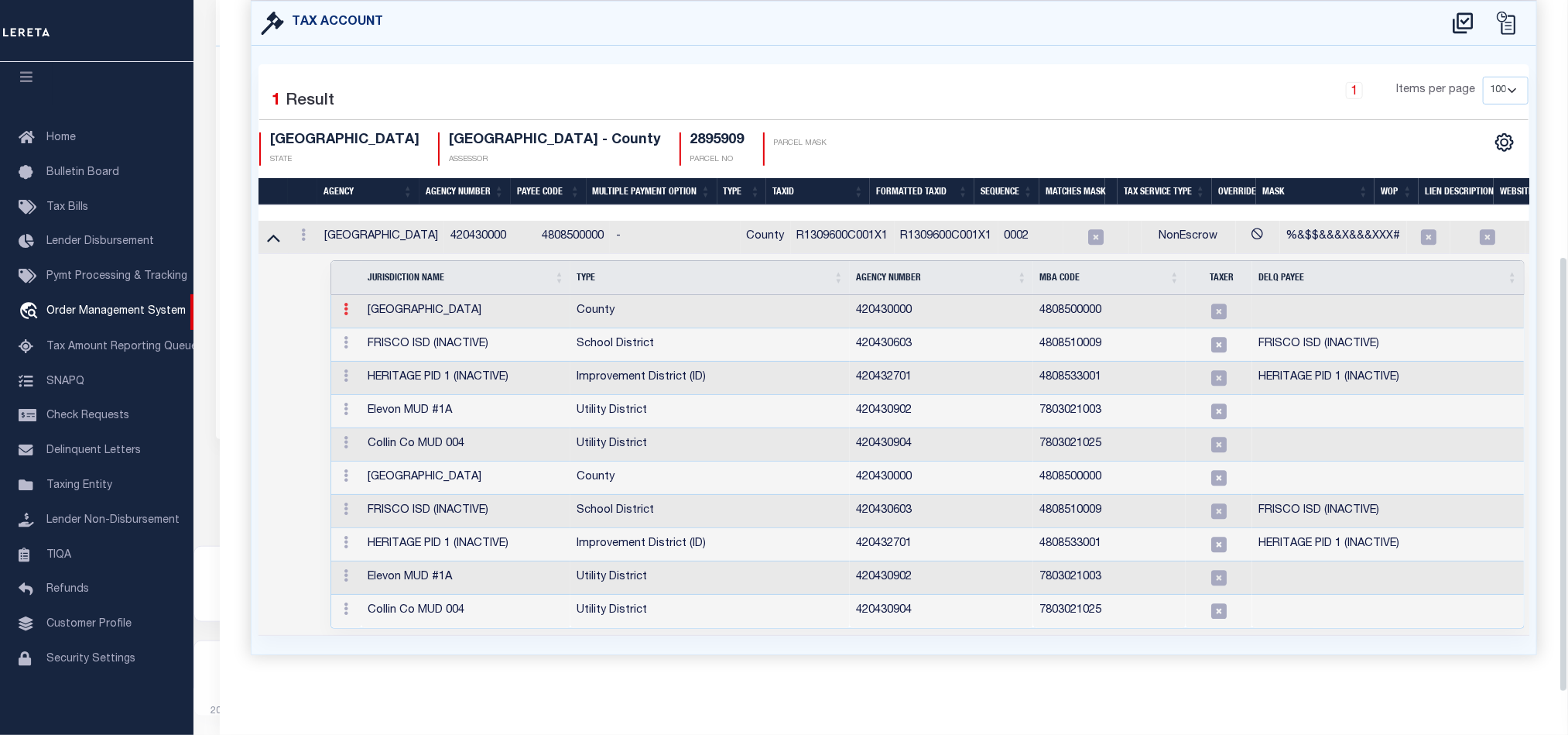
click at [344, 303] on icon at bounding box center [346, 309] width 5 height 13
click at [369, 331] on img at bounding box center [364, 334] width 15 height 15
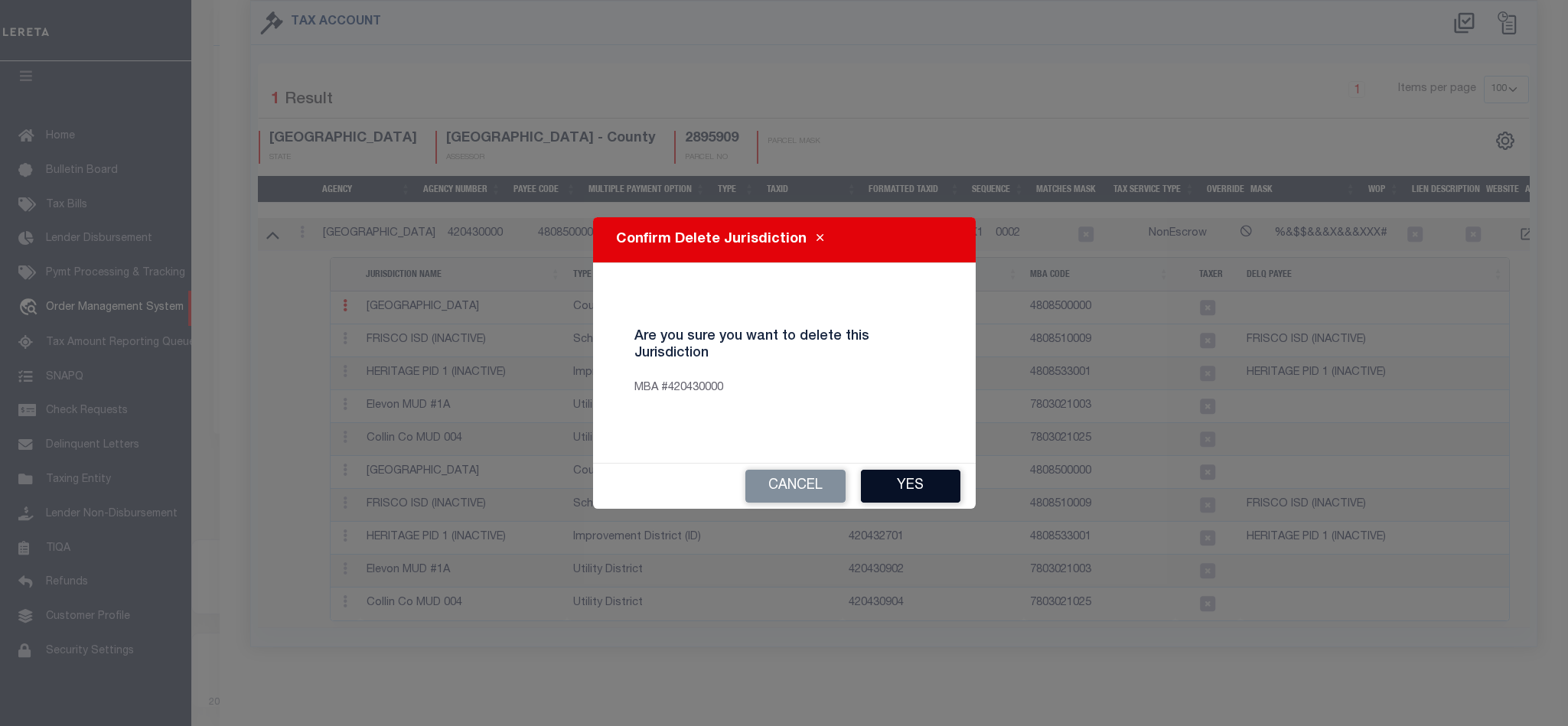
click at [894, 476] on button "Yes" at bounding box center [910, 486] width 100 height 33
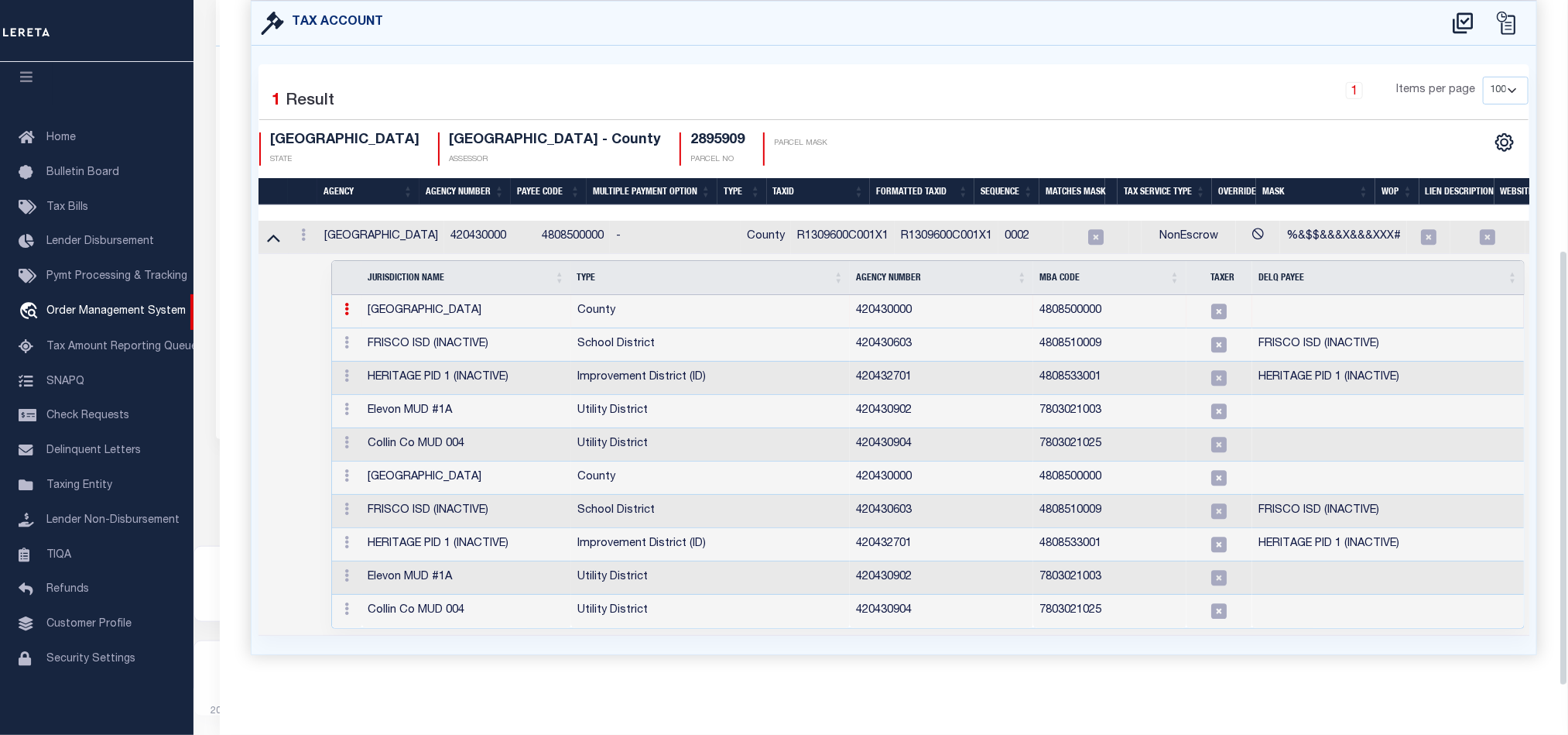
select select "100"
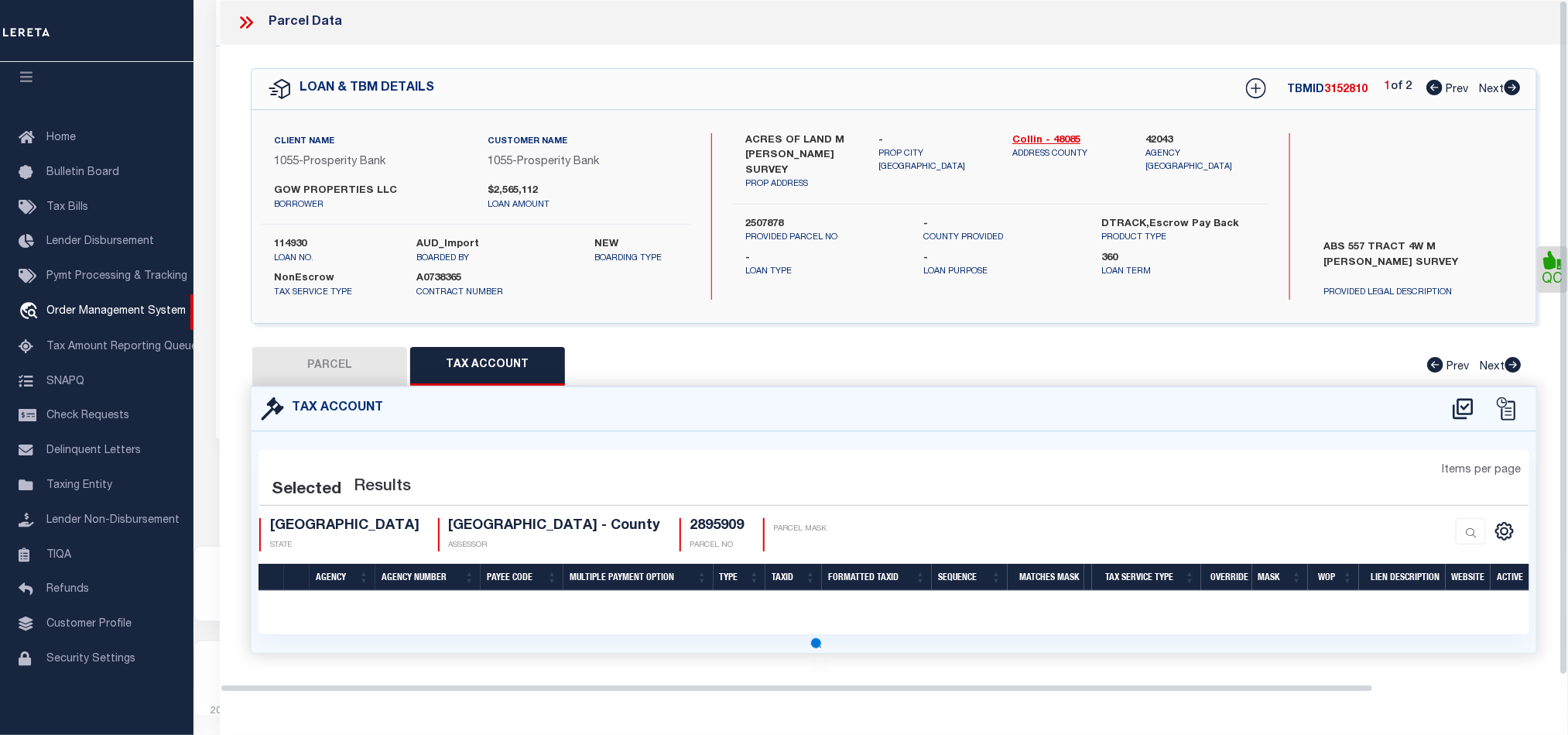
scroll to position [0, 0]
select select "100"
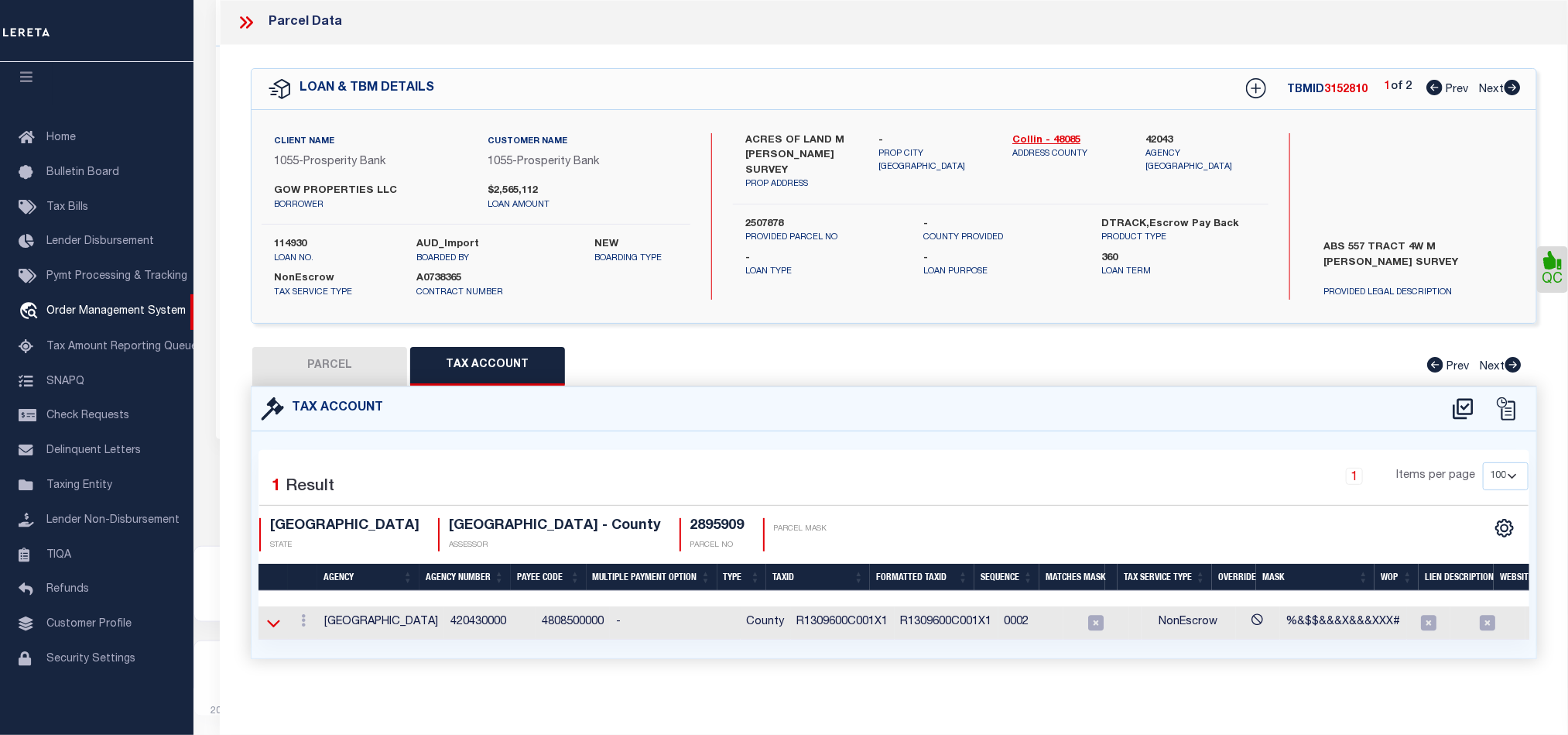
click at [279, 628] on icon at bounding box center [273, 623] width 13 height 16
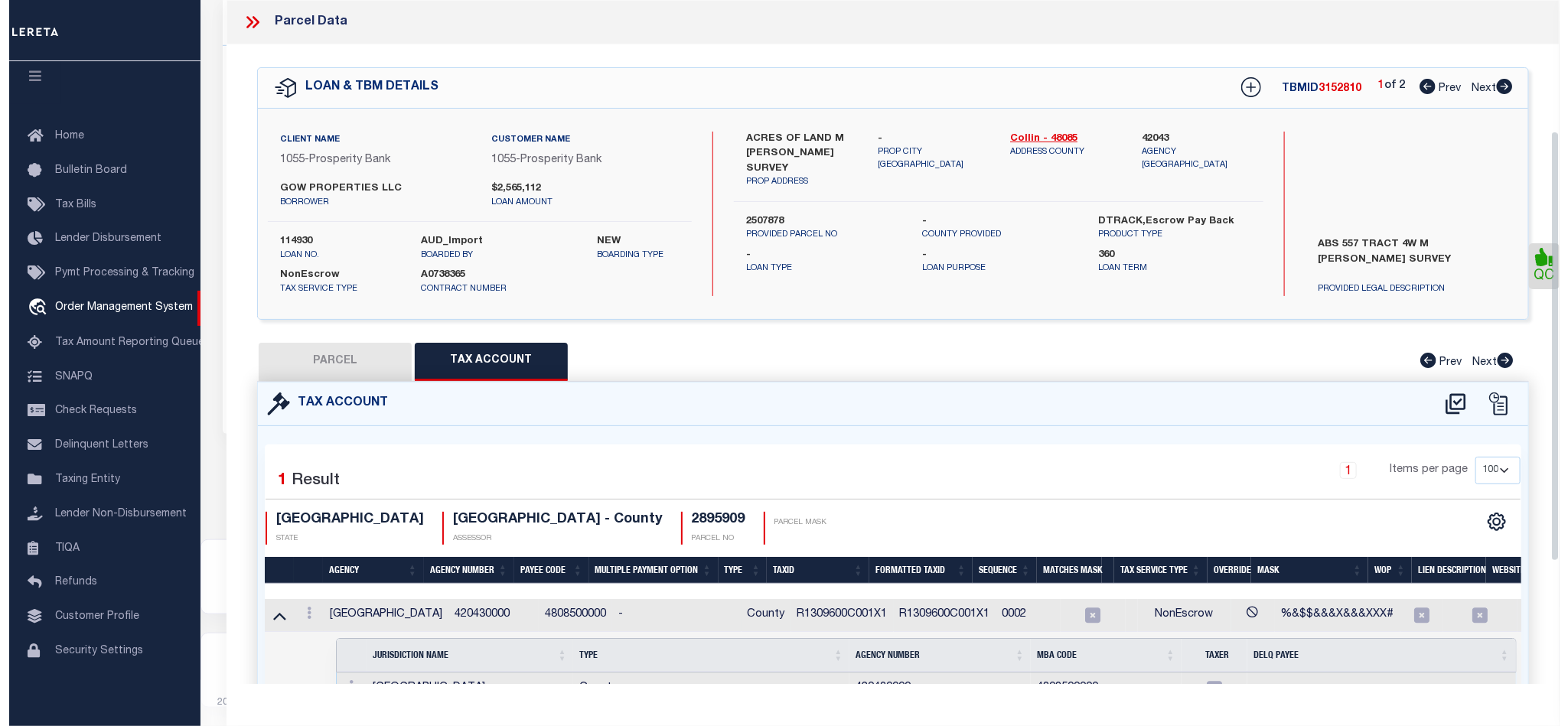
scroll to position [230, 0]
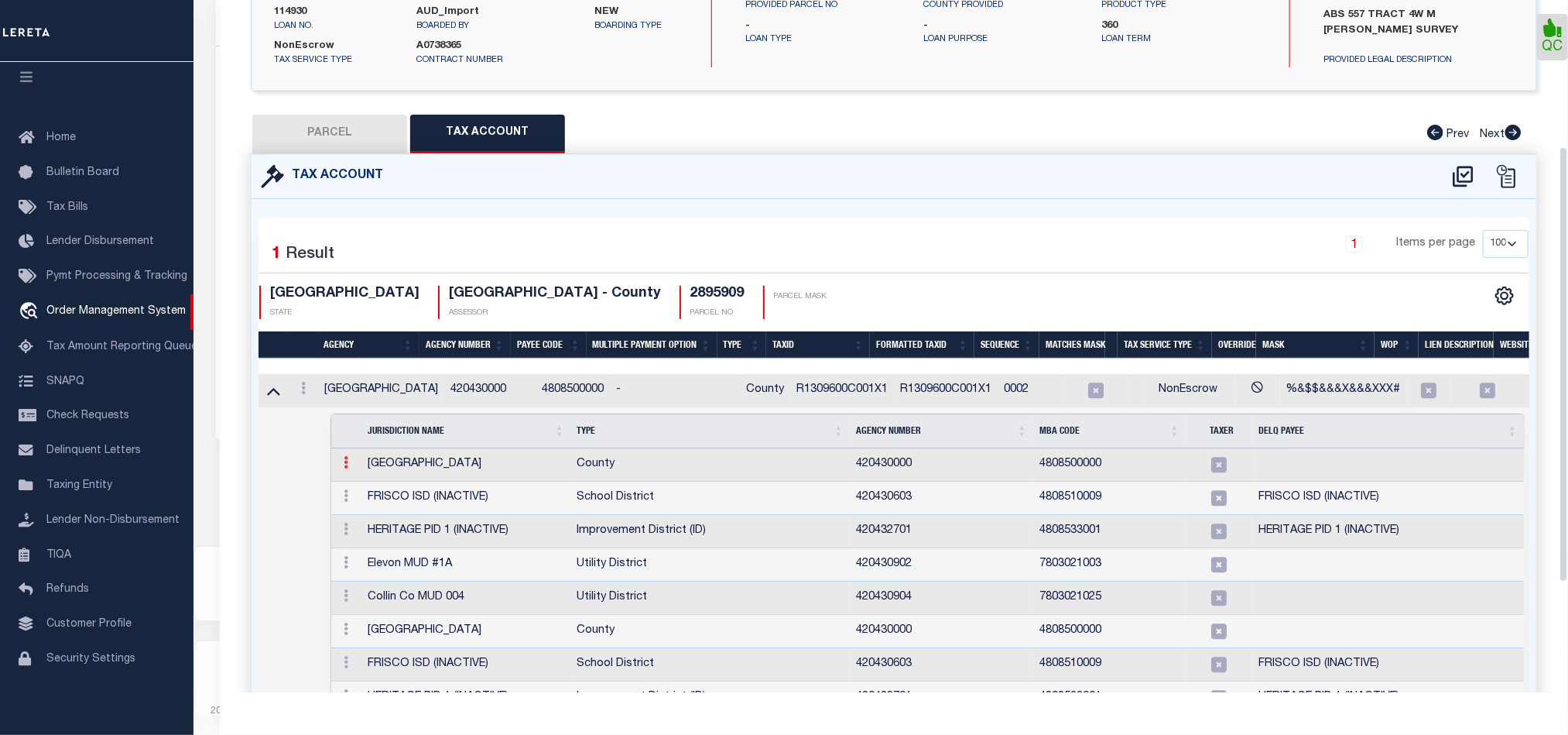
click at [344, 468] on icon at bounding box center [346, 462] width 5 height 13
click at [356, 496] on img at bounding box center [364, 487] width 15 height 15
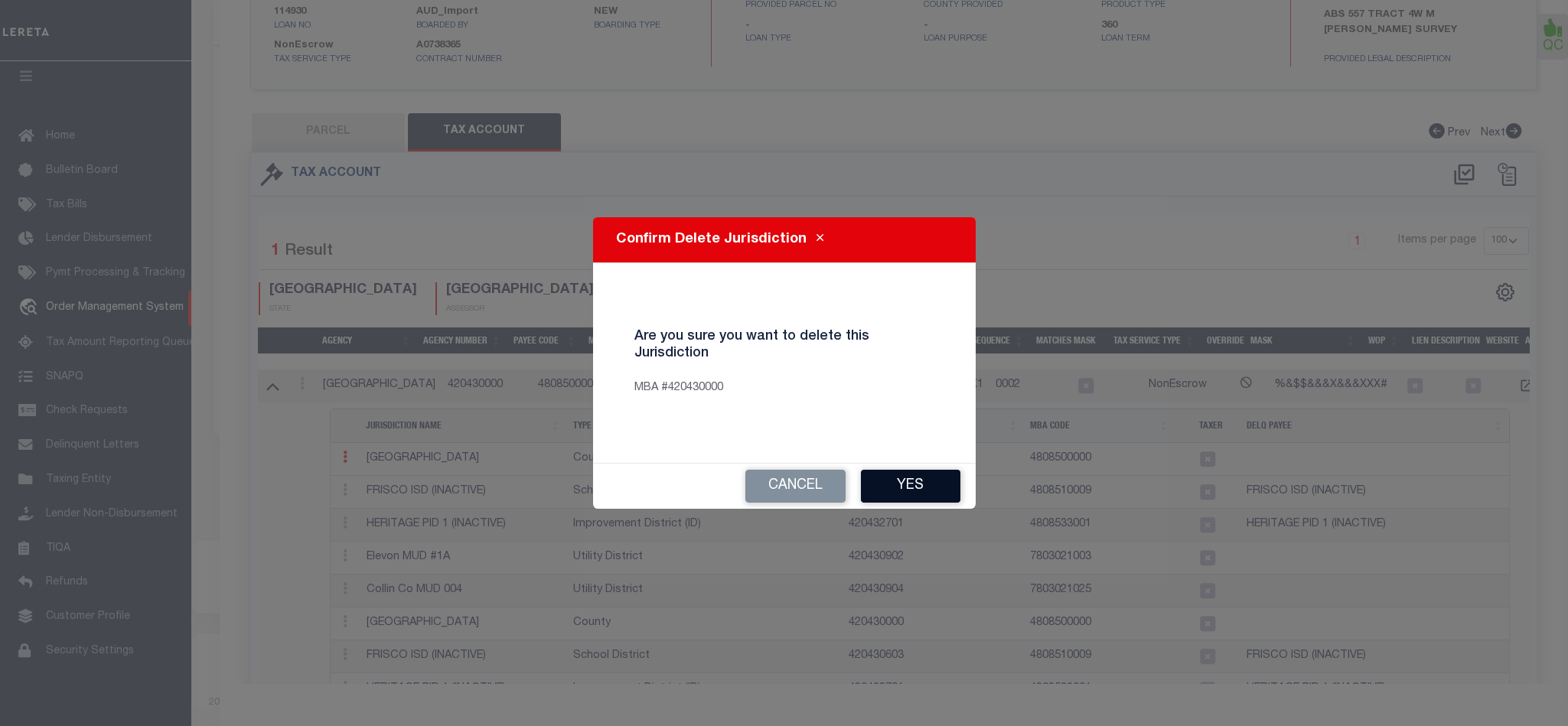
click at [929, 476] on button "Yes" at bounding box center [910, 486] width 100 height 33
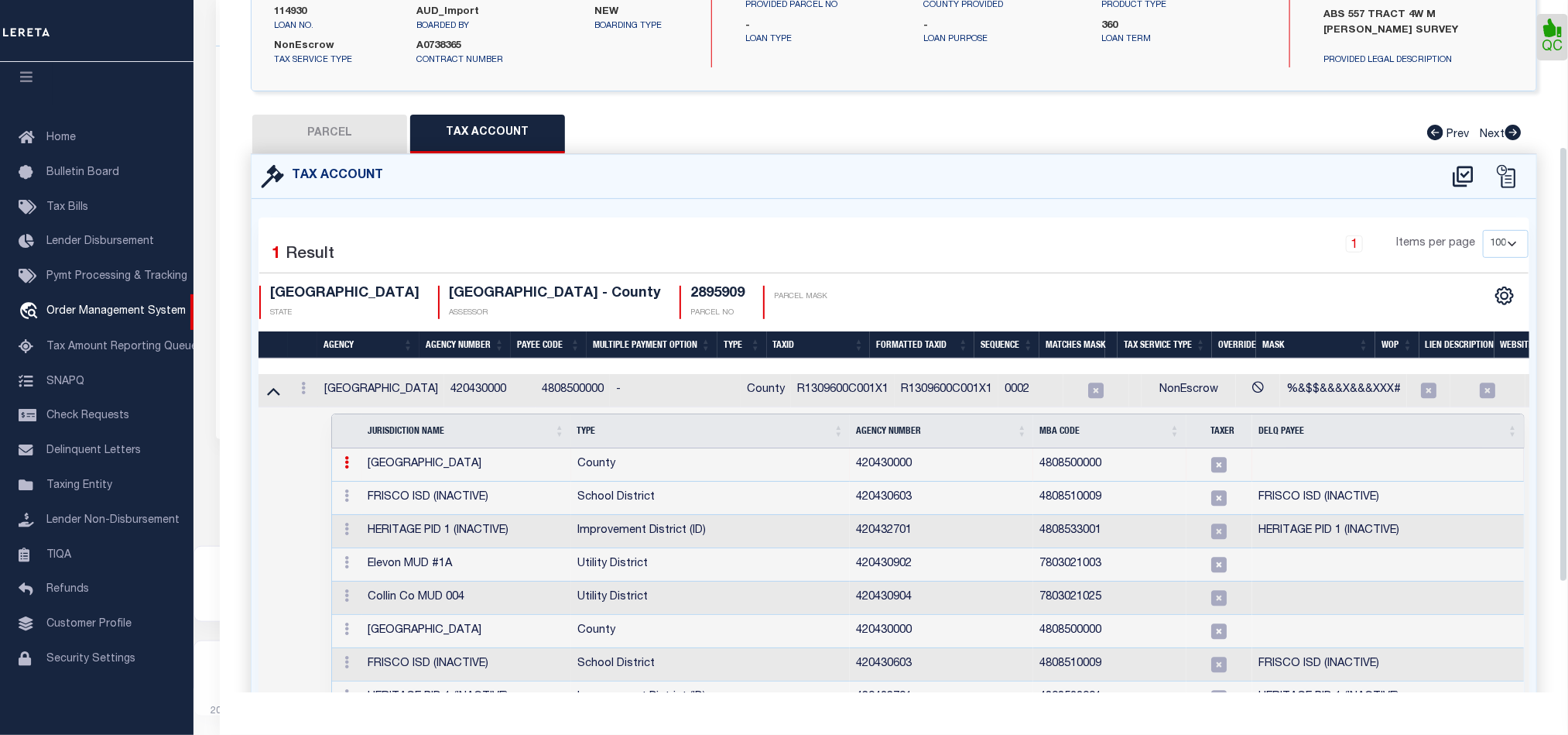
select select "100"
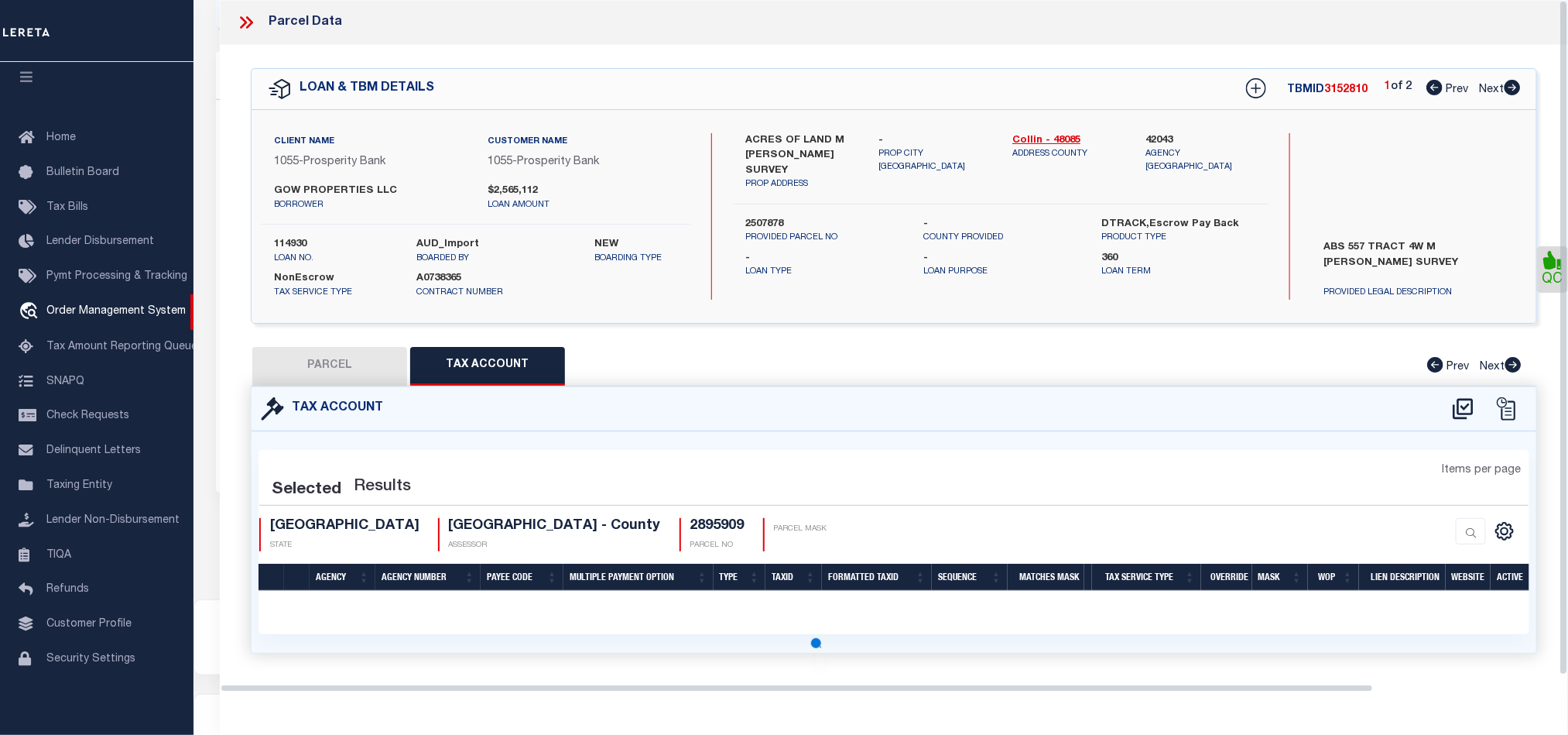
scroll to position [0, 0]
select select "100"
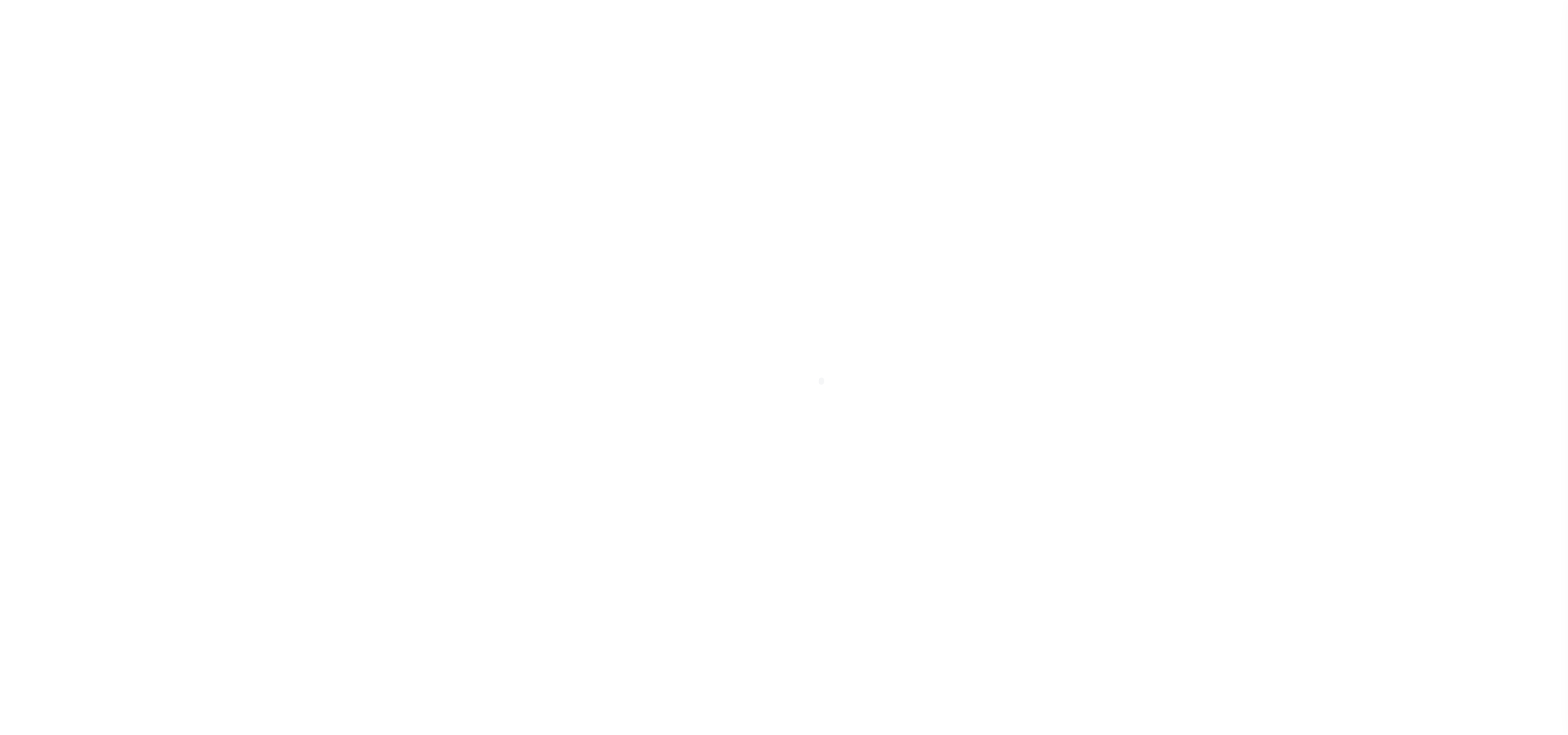
select select "NonEscrow"
select select
select select "10465"
select select "3839"
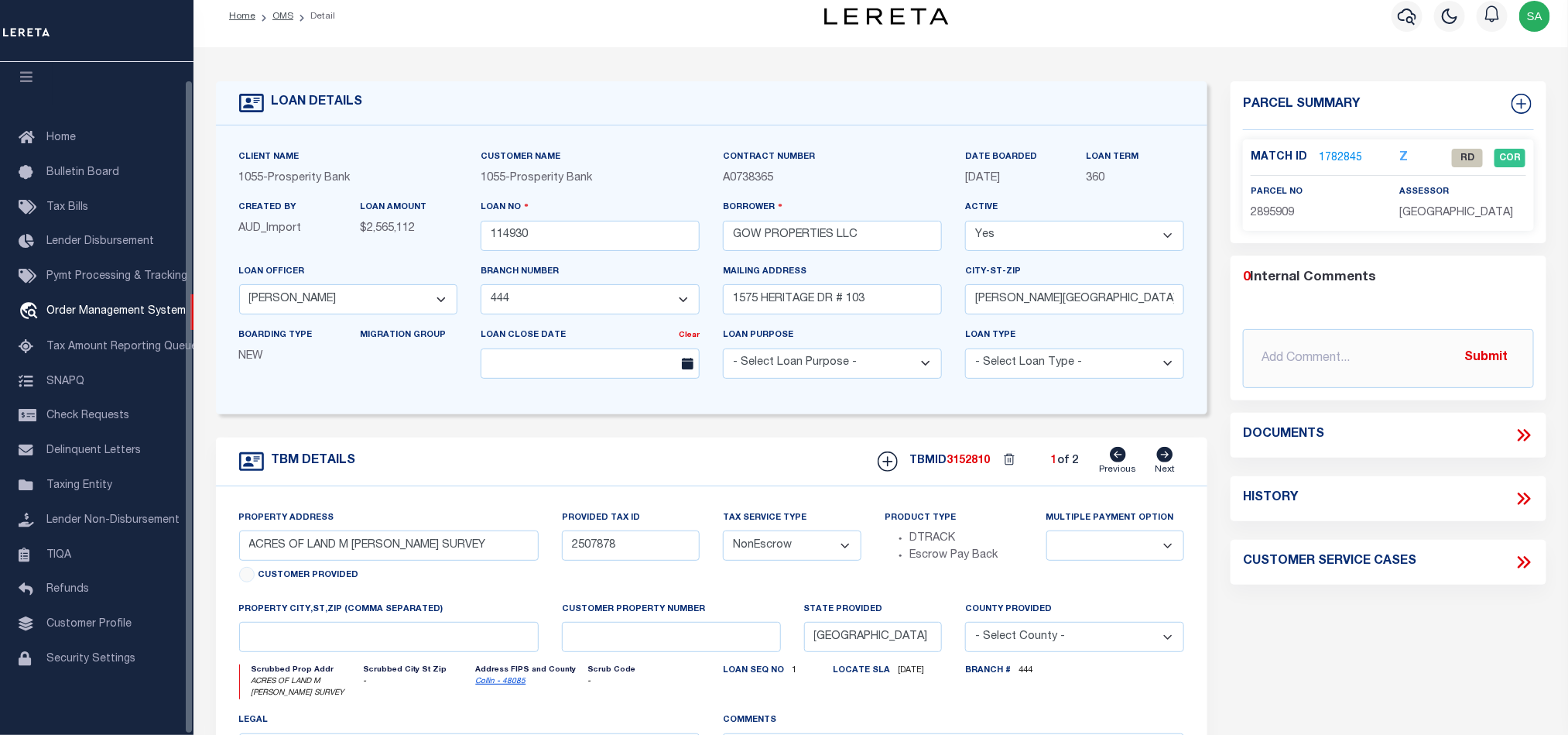
scroll to position [0, 0]
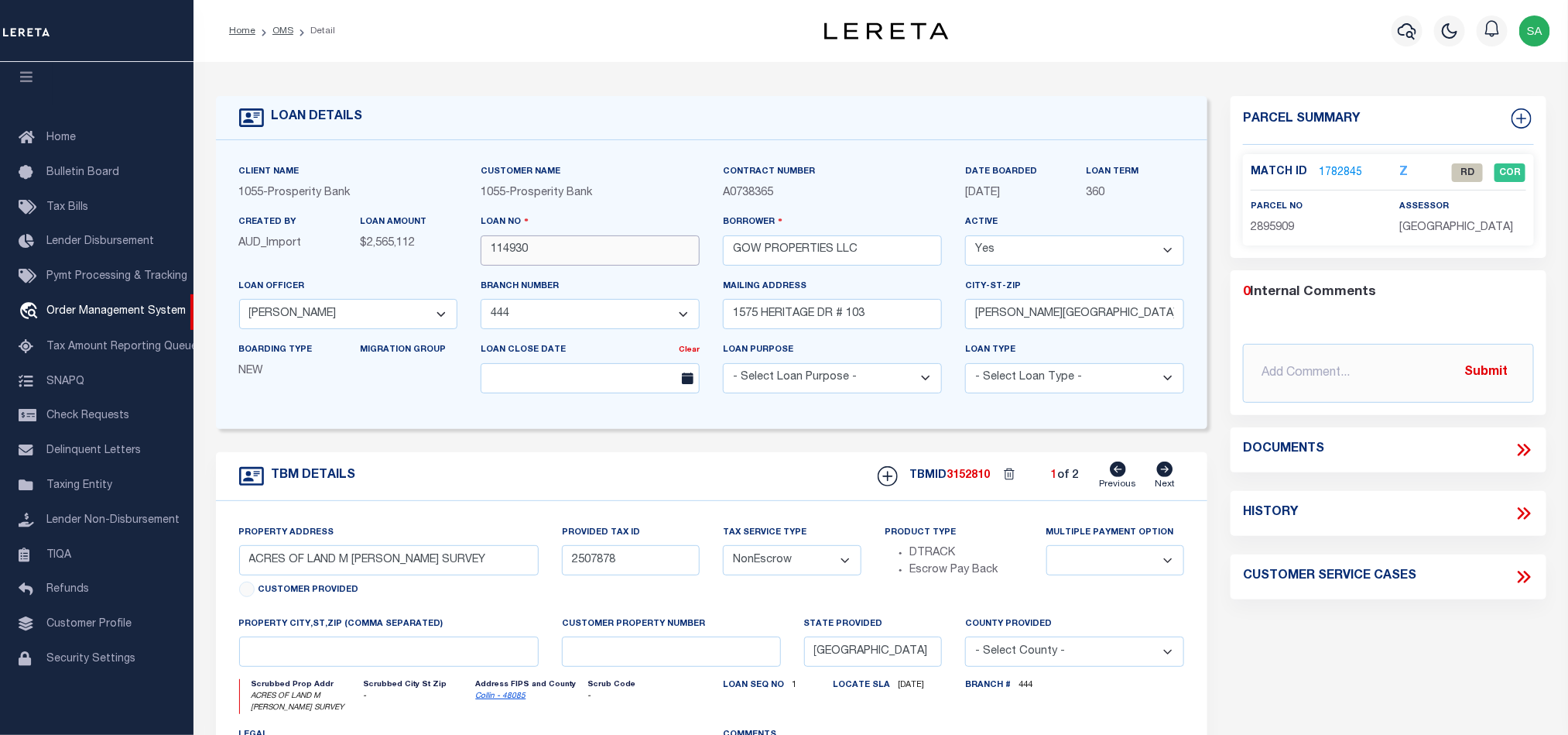
click at [564, 253] on input "114930" at bounding box center [589, 251] width 219 height 30
click at [277, 26] on link "OMS" at bounding box center [283, 30] width 21 height 9
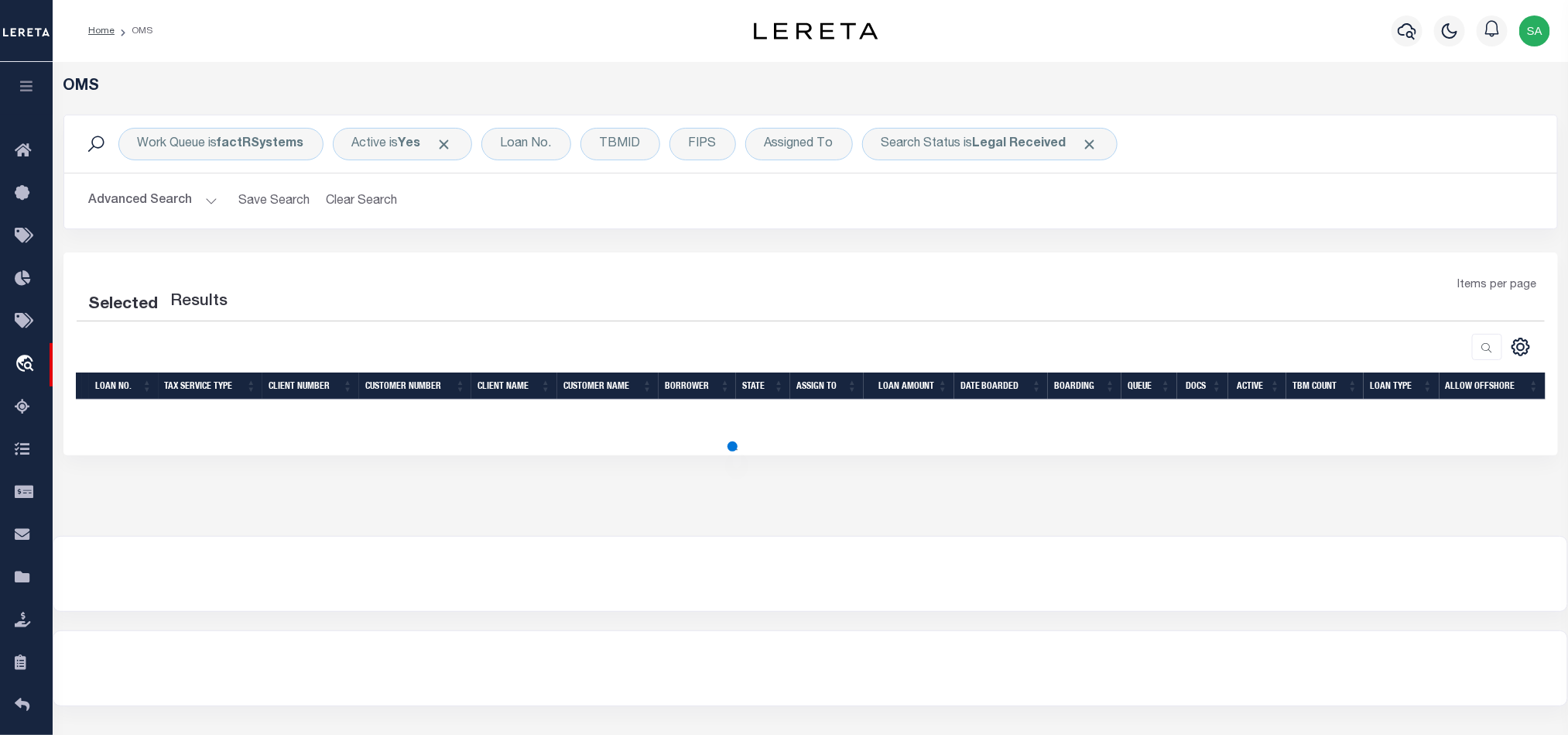
select select "200"
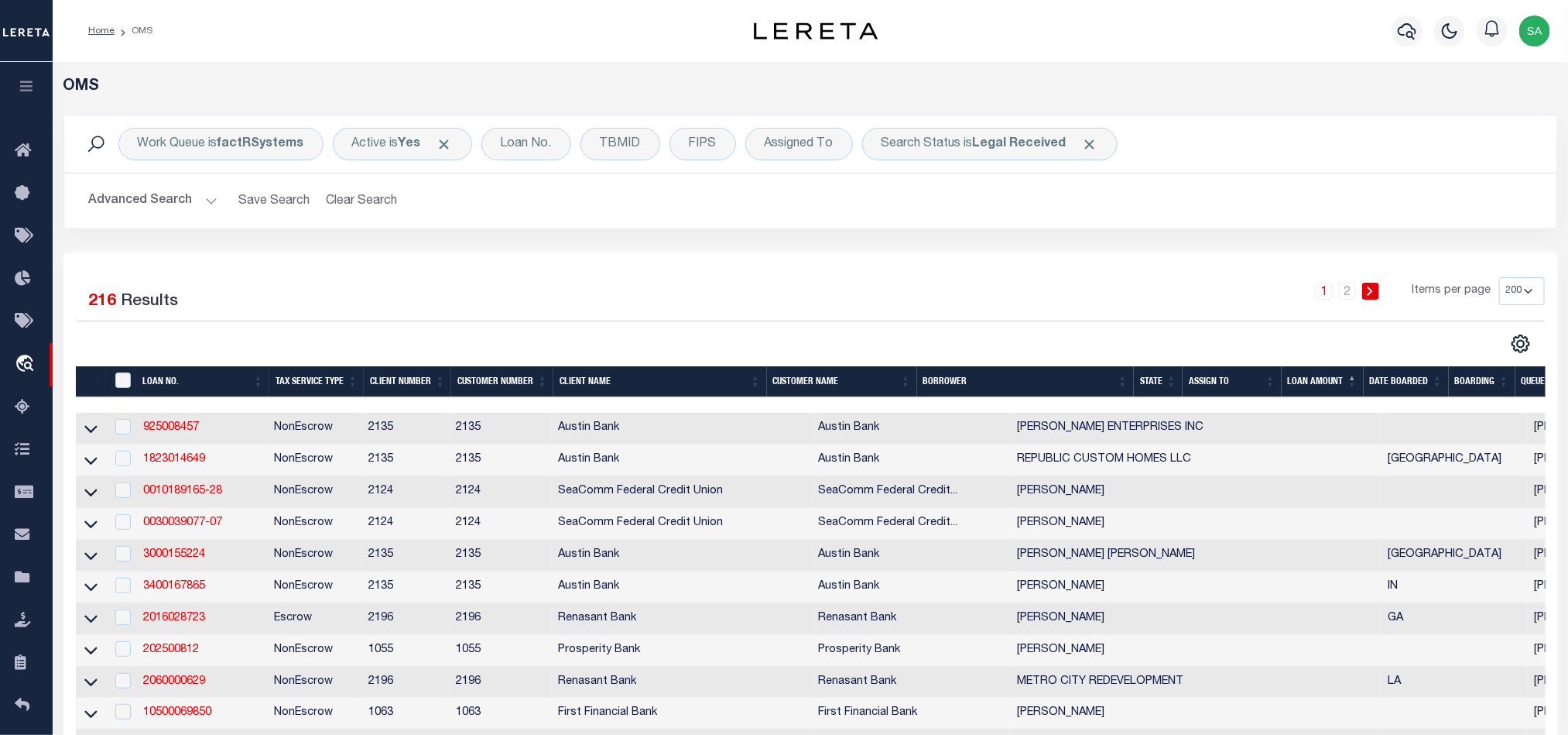
click at [1301, 205] on h2 "Advanced Search Save Search Clear Search tblSearchTopScreen_dynamictable_____De…" at bounding box center [810, 201] width 1468 height 30
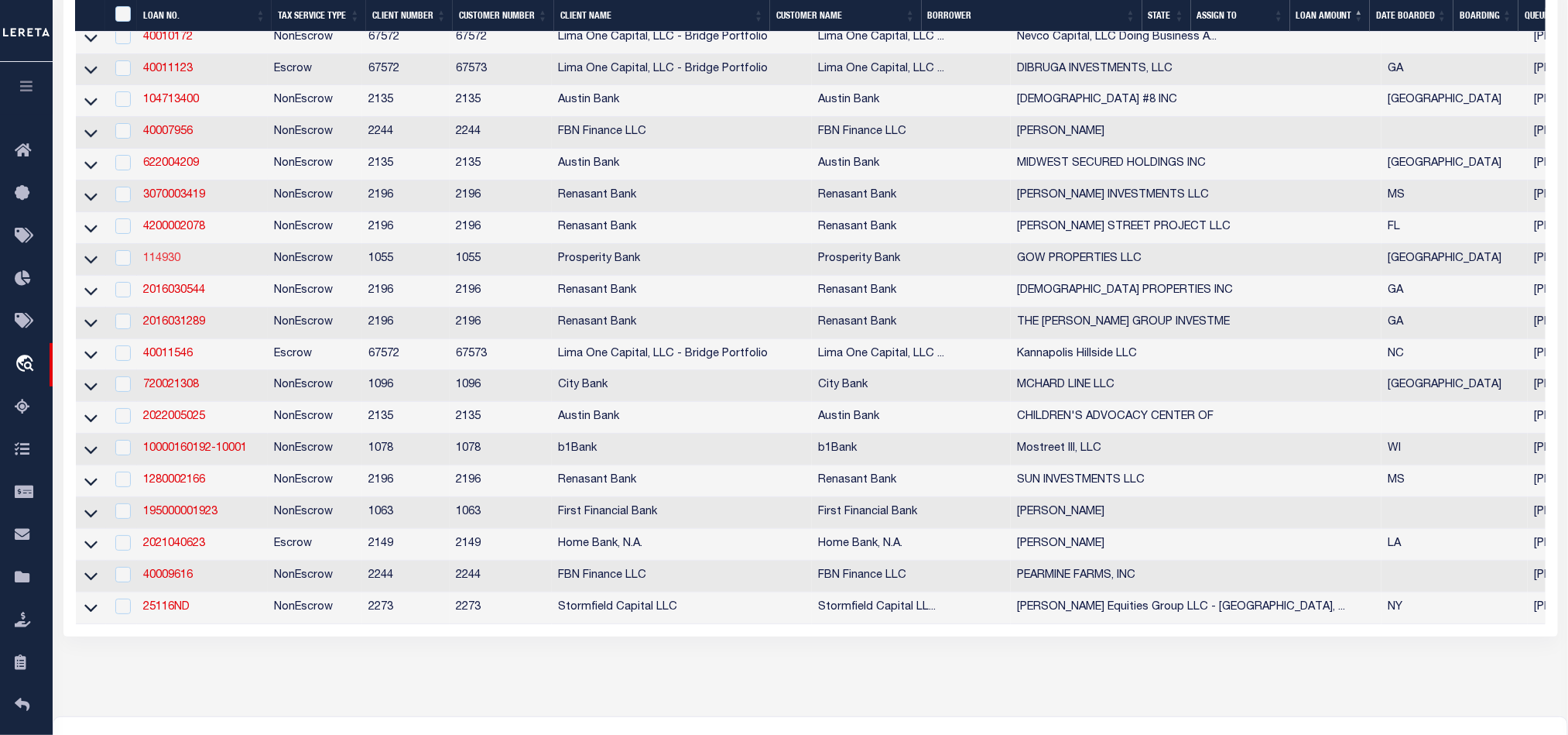
click at [169, 264] on link "114930" at bounding box center [162, 258] width 37 height 11
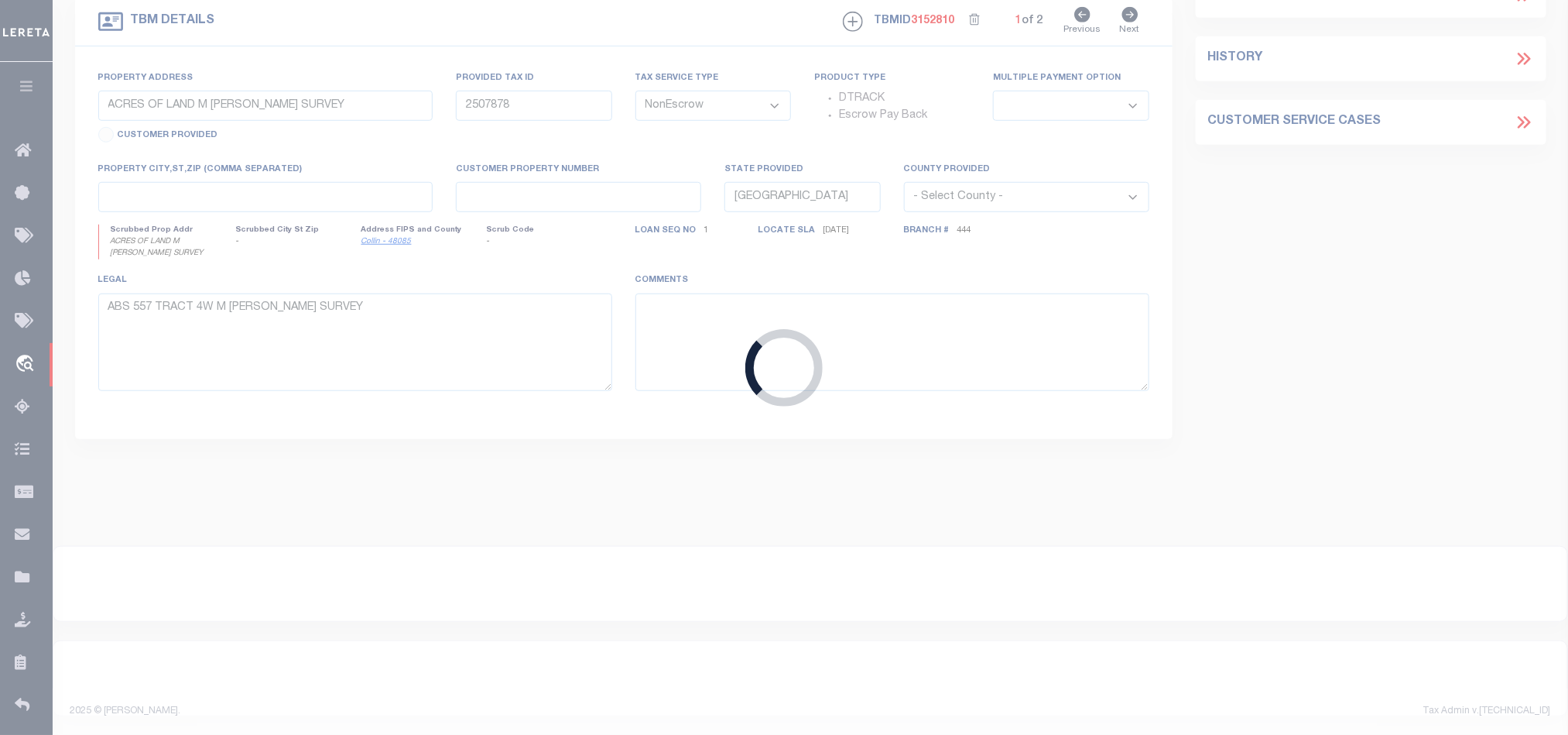
select select
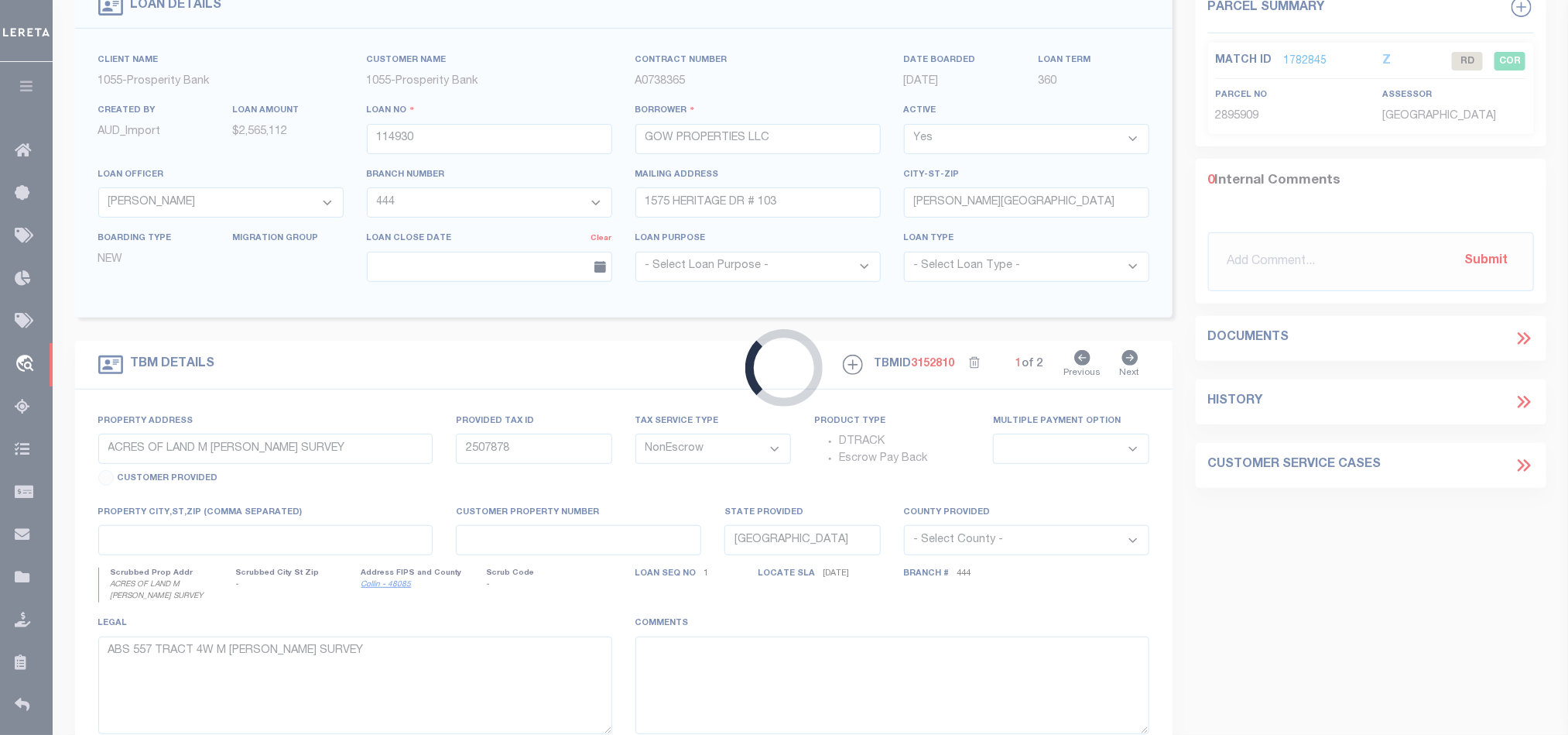
select select
select select "10465"
select select "3839"
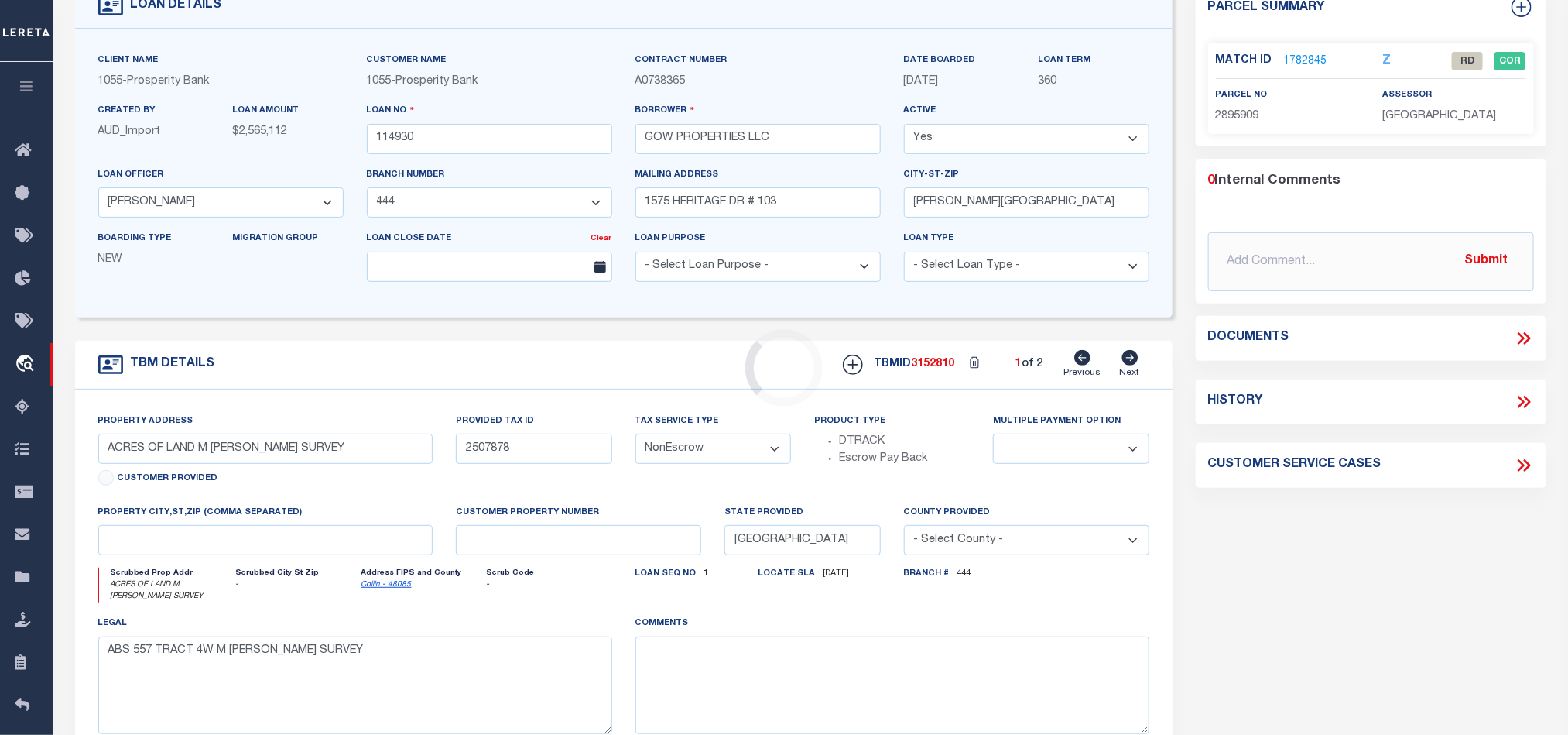
scroll to position [0, 0]
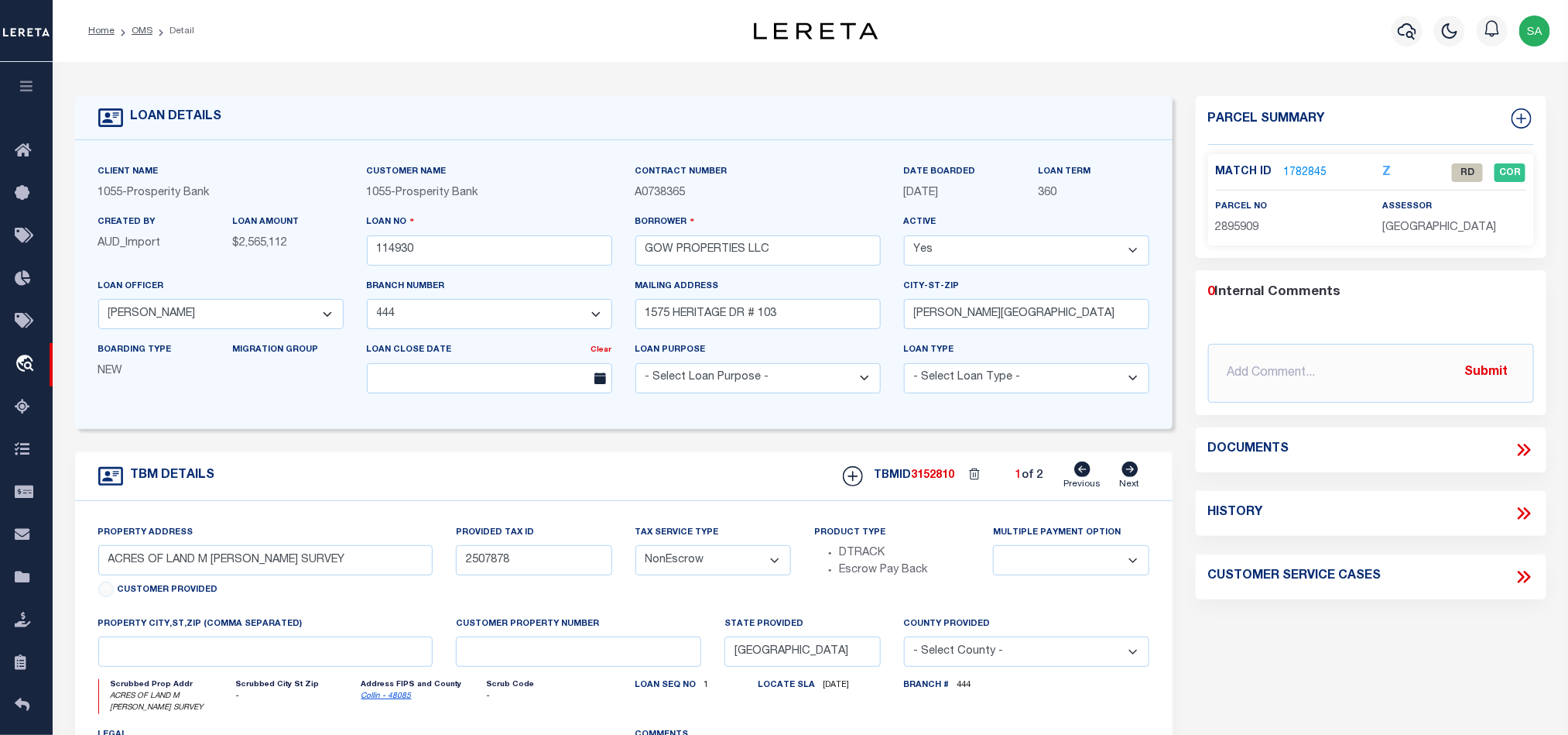
click at [1302, 176] on link "1782845" at bounding box center [1306, 173] width 44 height 16
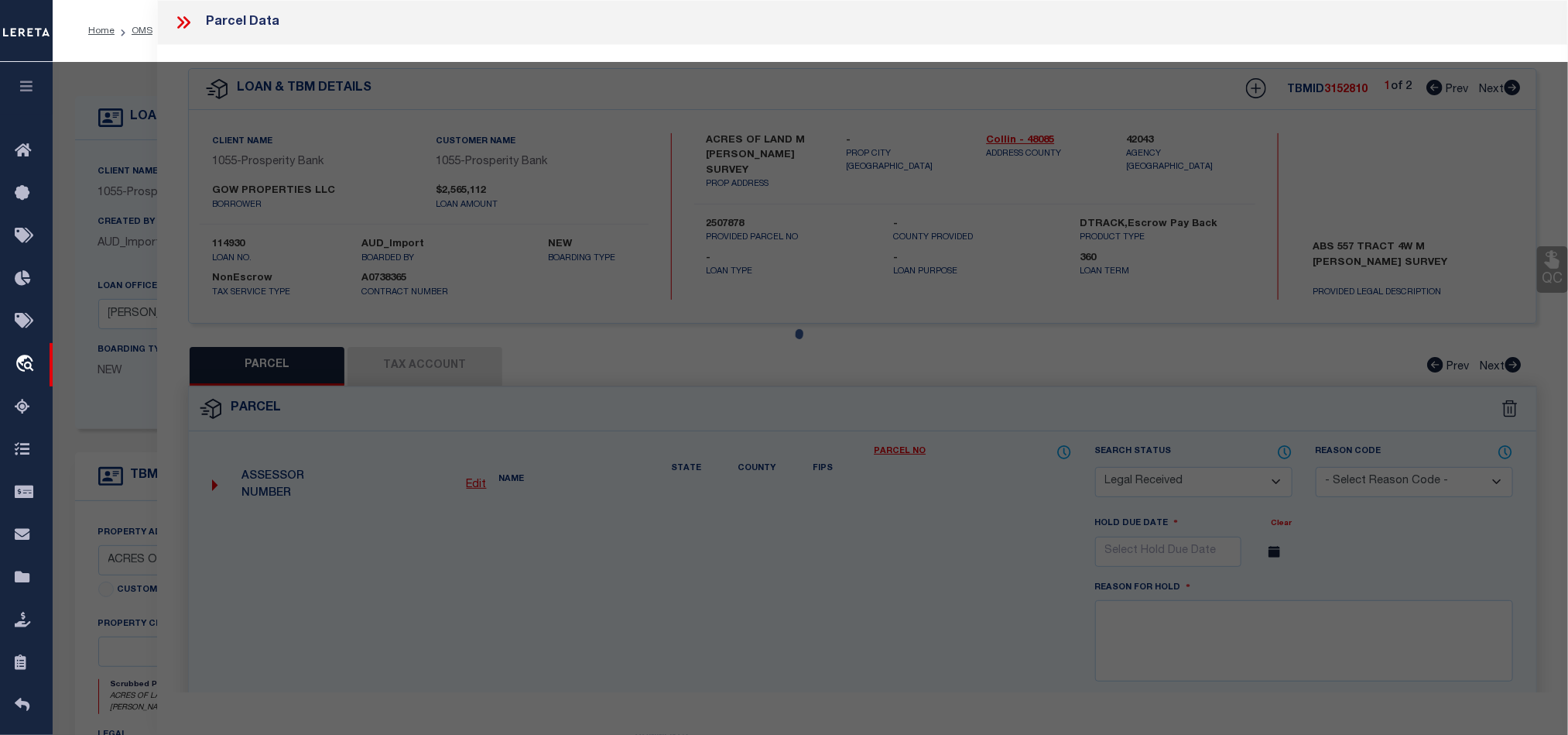
select select "AS"
select select
checkbox input "false"
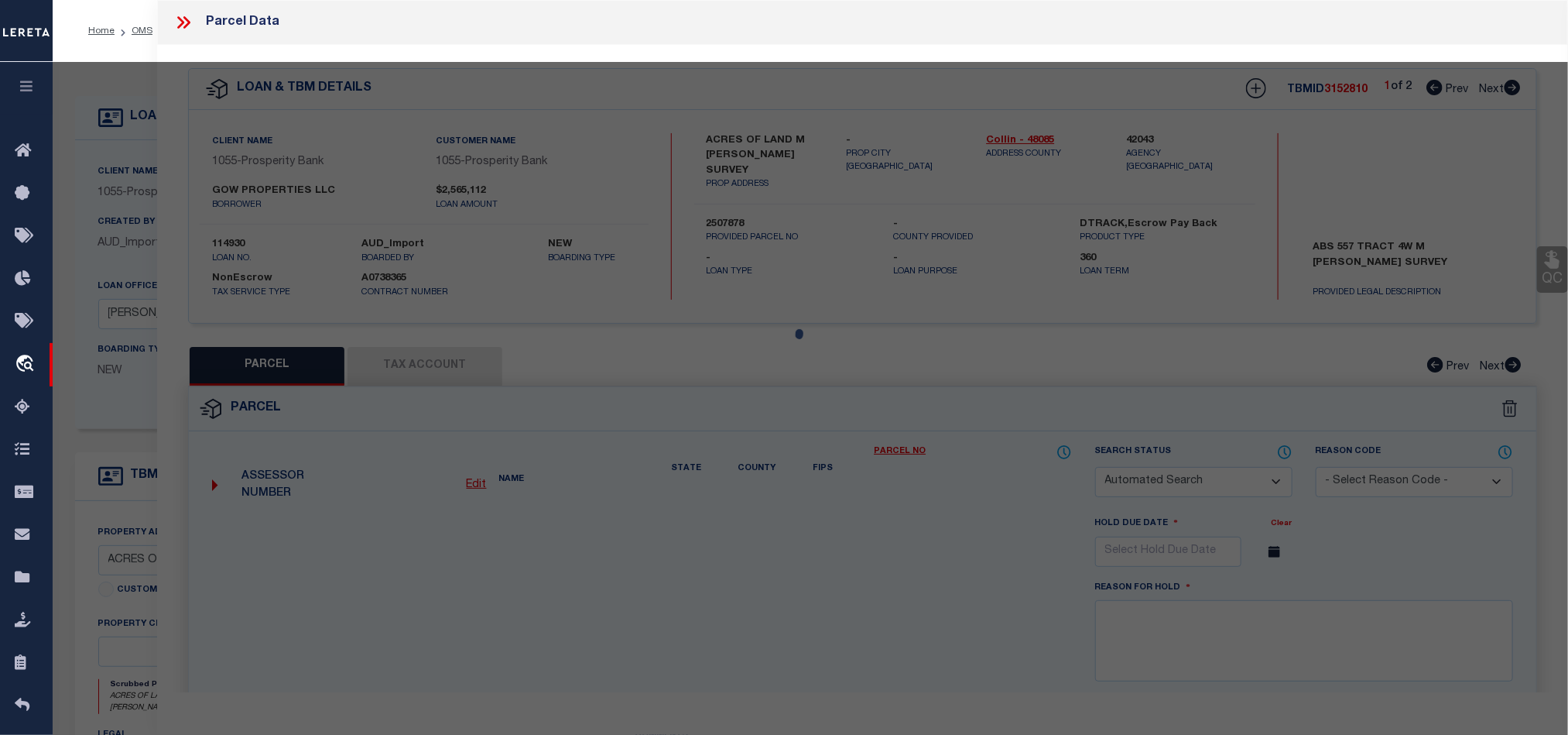
select select "RD"
type input "GOW PROPERTIES LLC"
select select "AGW"
select select "LEG"
type input "S CRESTSIDE DR"
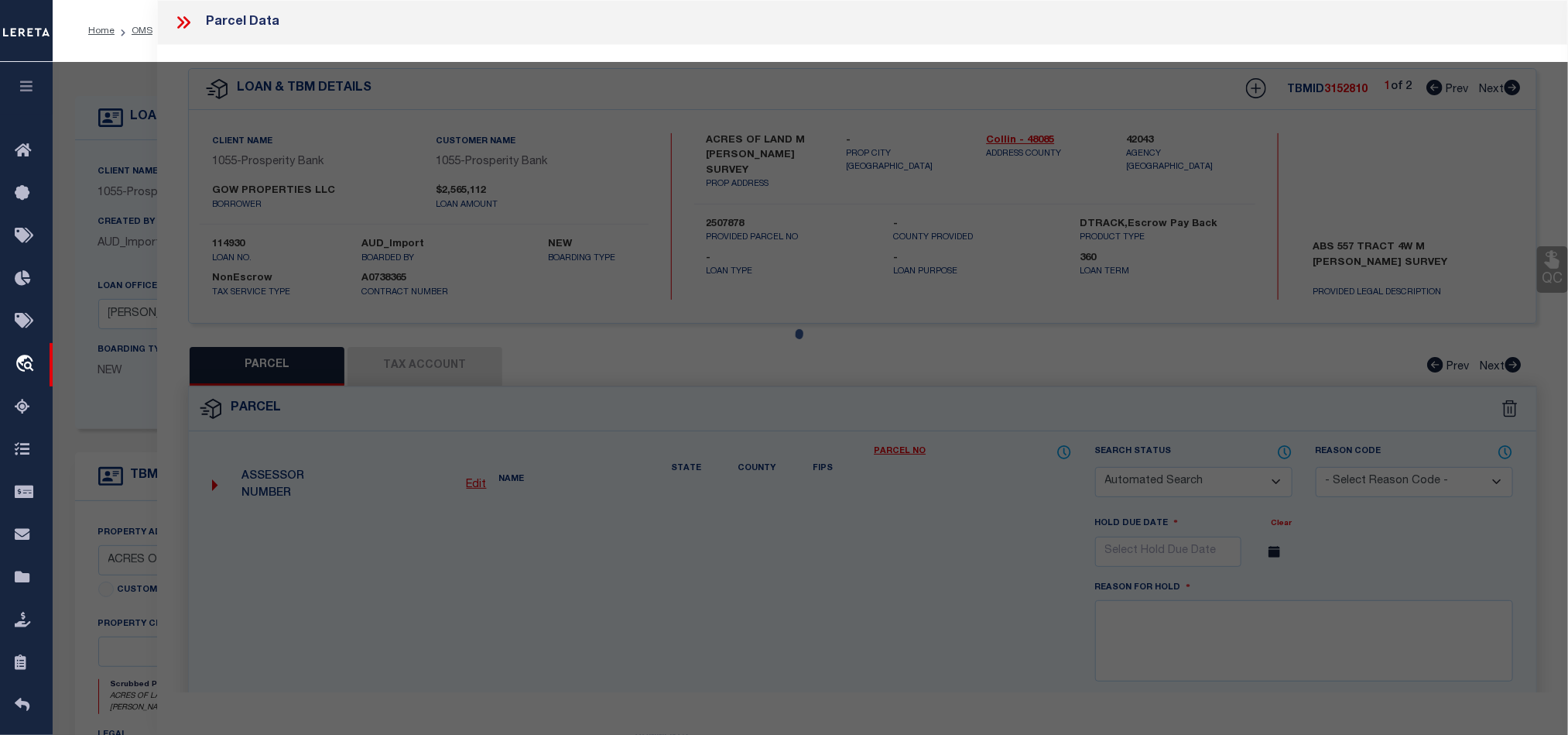
type input "[GEOGRAPHIC_DATA]"
type textarea "HERITAGE GROVE ADDITION (CBL), BLK C, LOT 1-X; ( OPEN SPACE )"
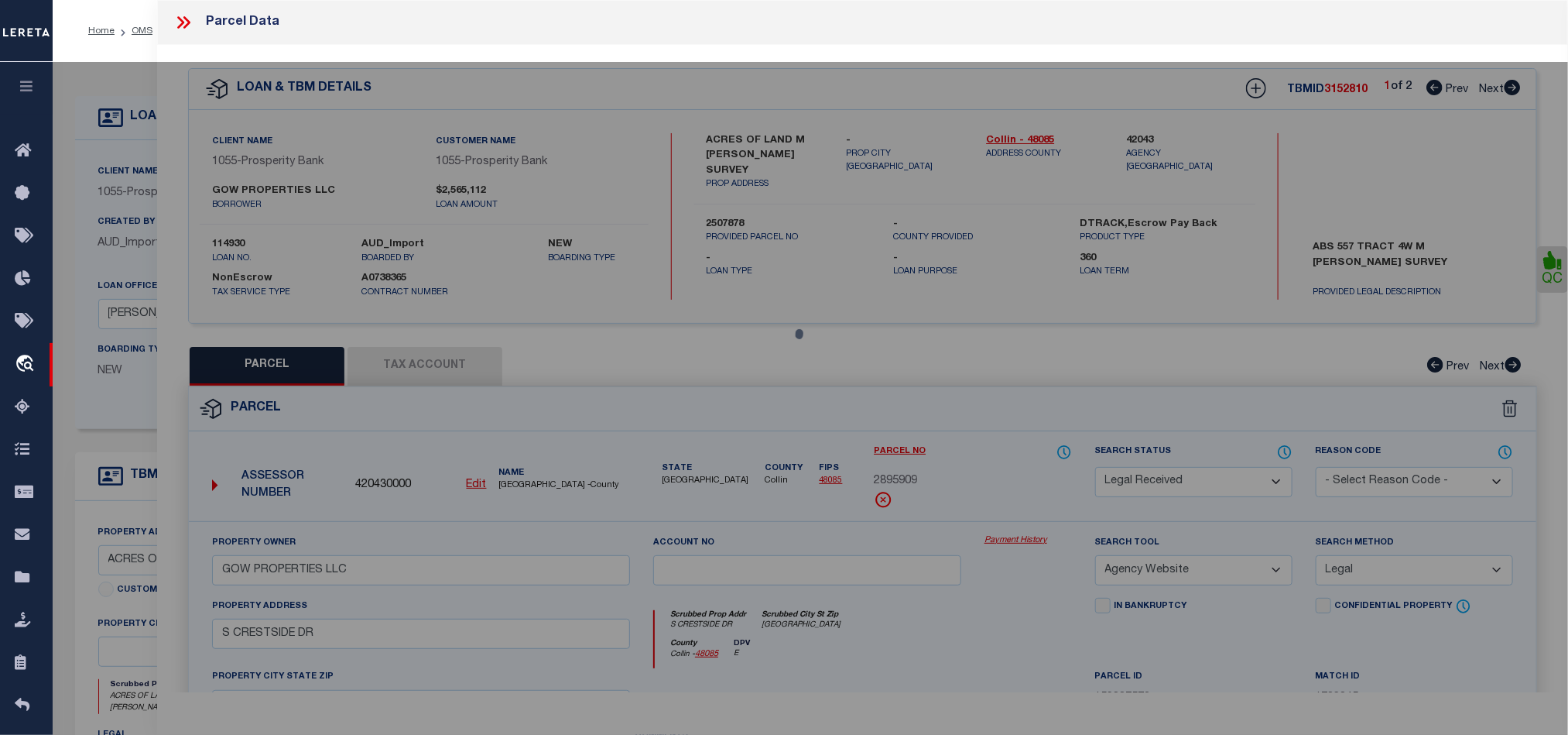
click at [454, 367] on button "Tax Account" at bounding box center [424, 366] width 155 height 39
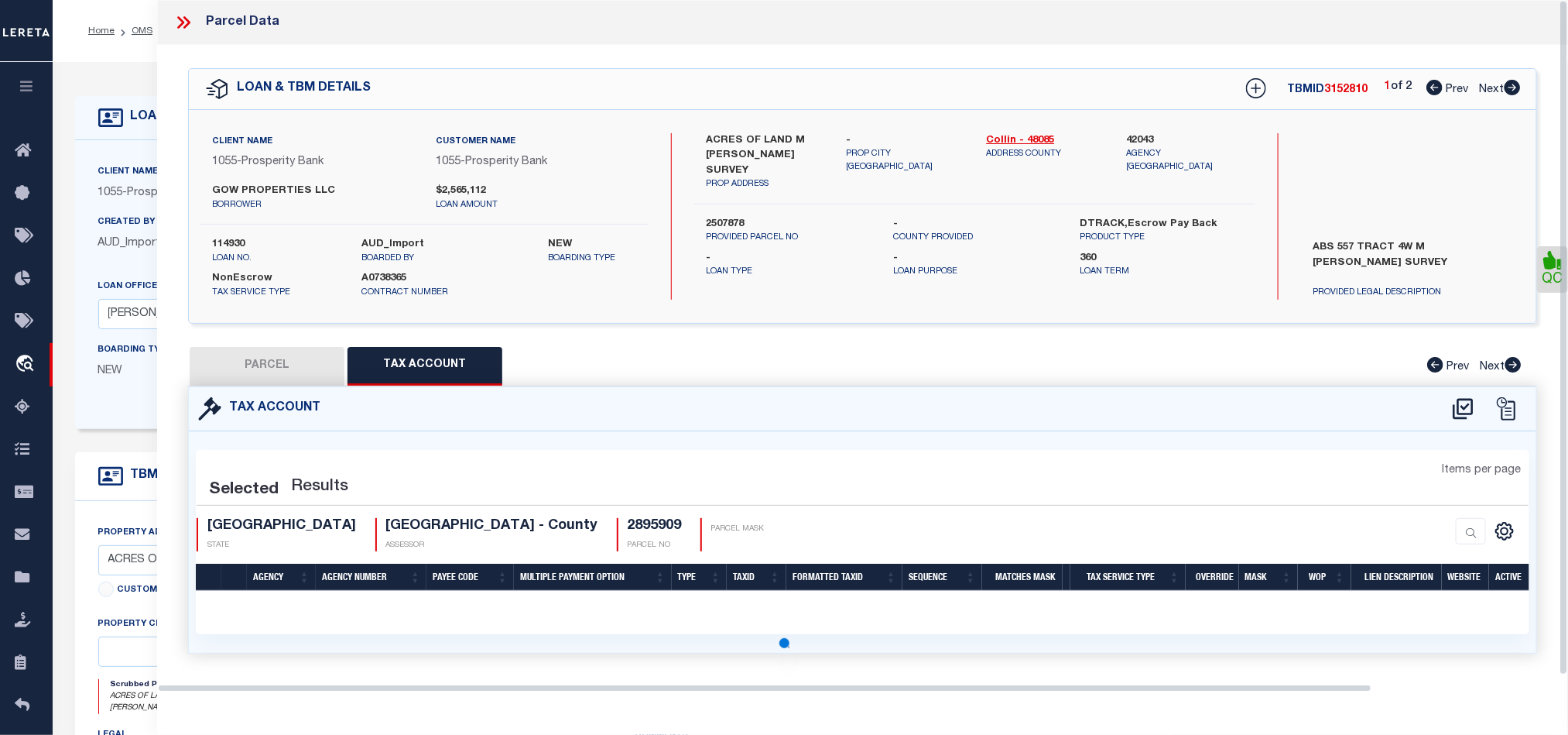
select select "100"
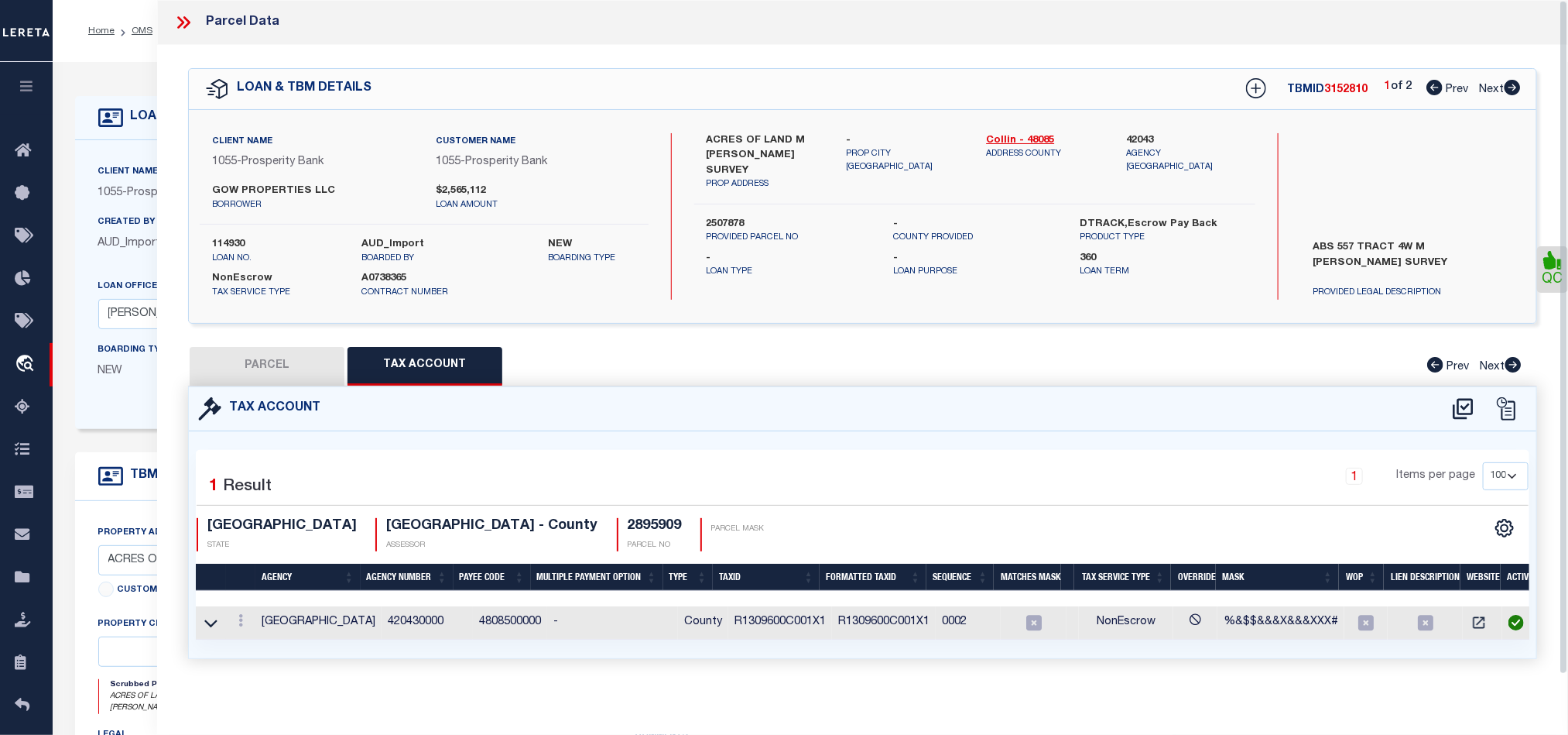
scroll to position [469, 0]
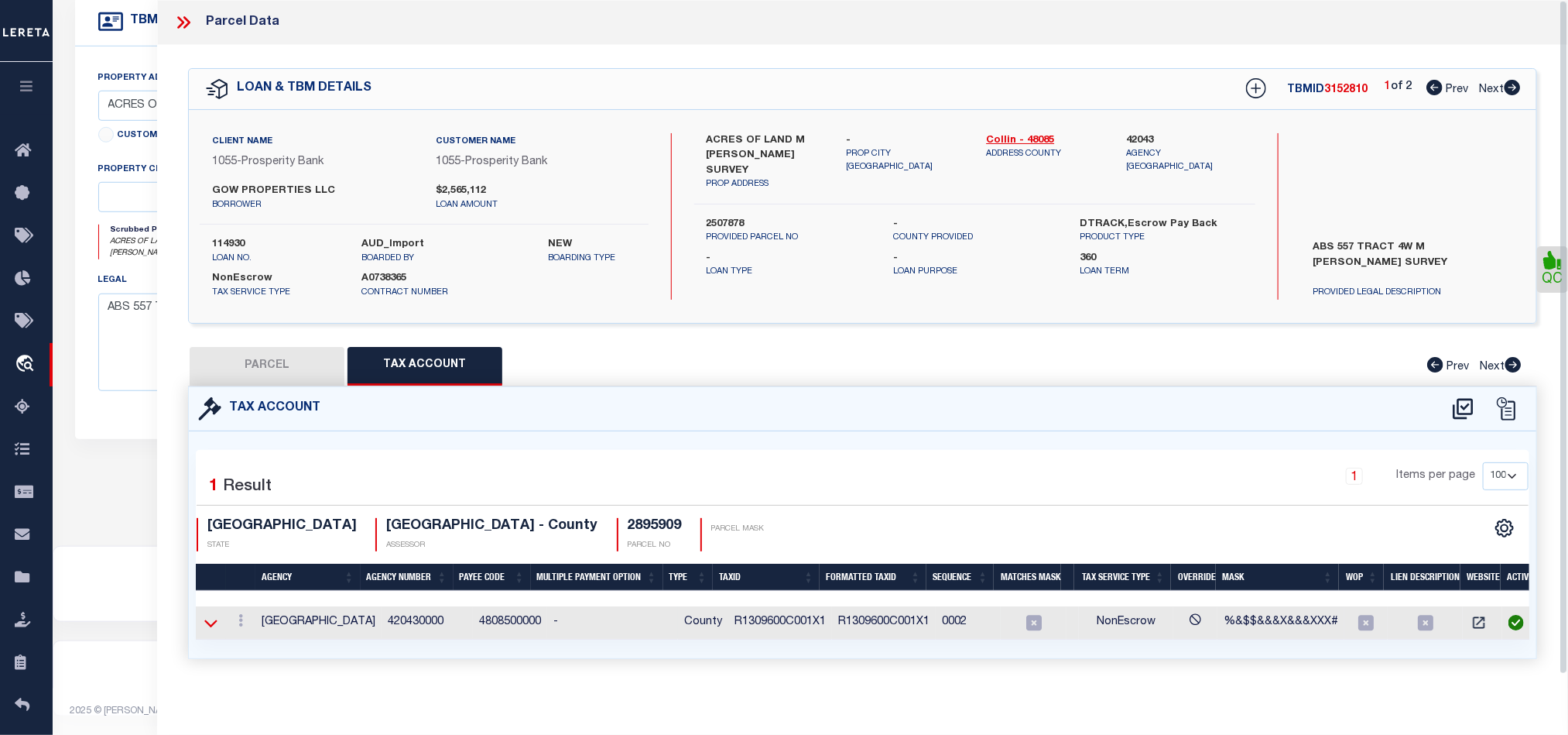
click at [211, 626] on icon at bounding box center [211, 623] width 13 height 16
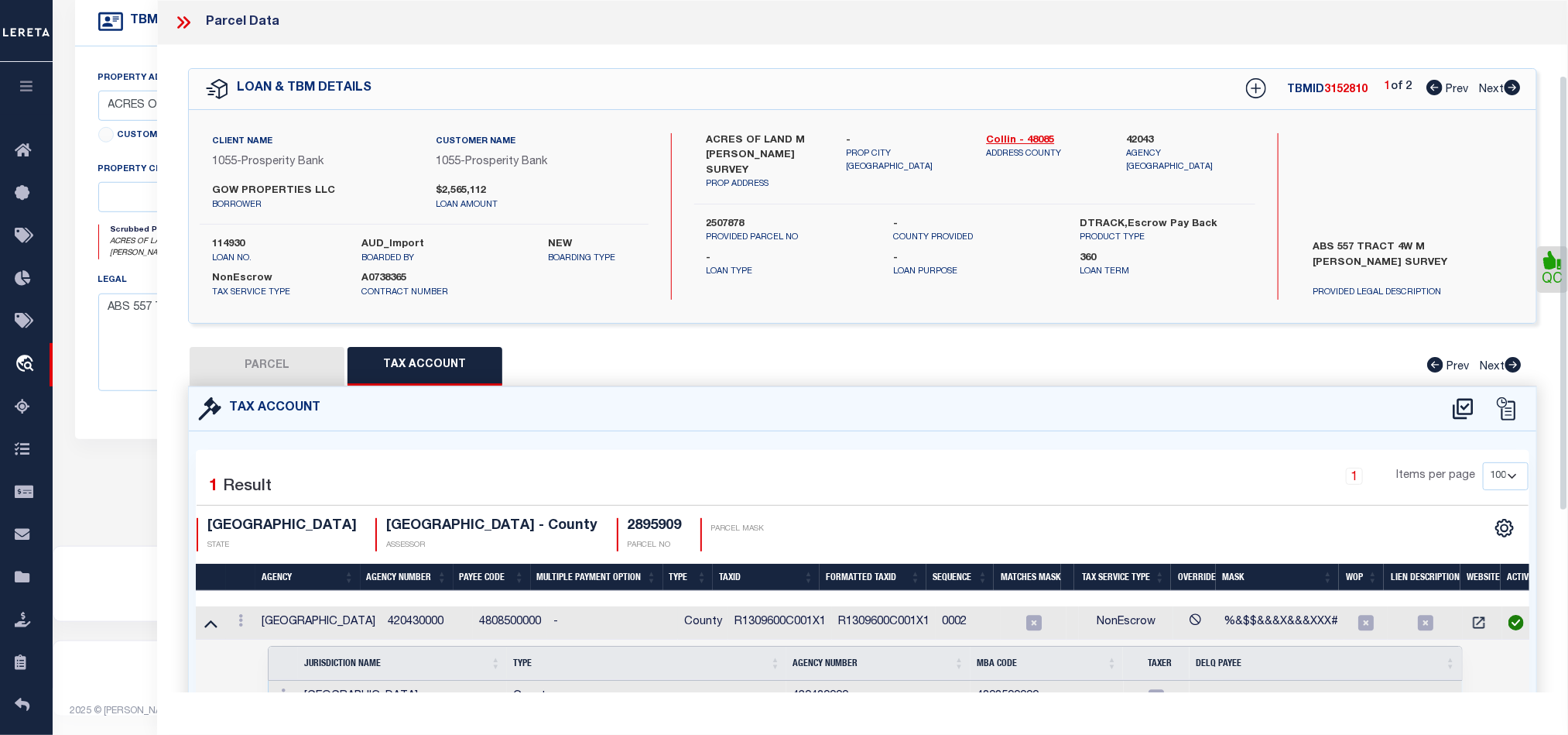
scroll to position [348, 0]
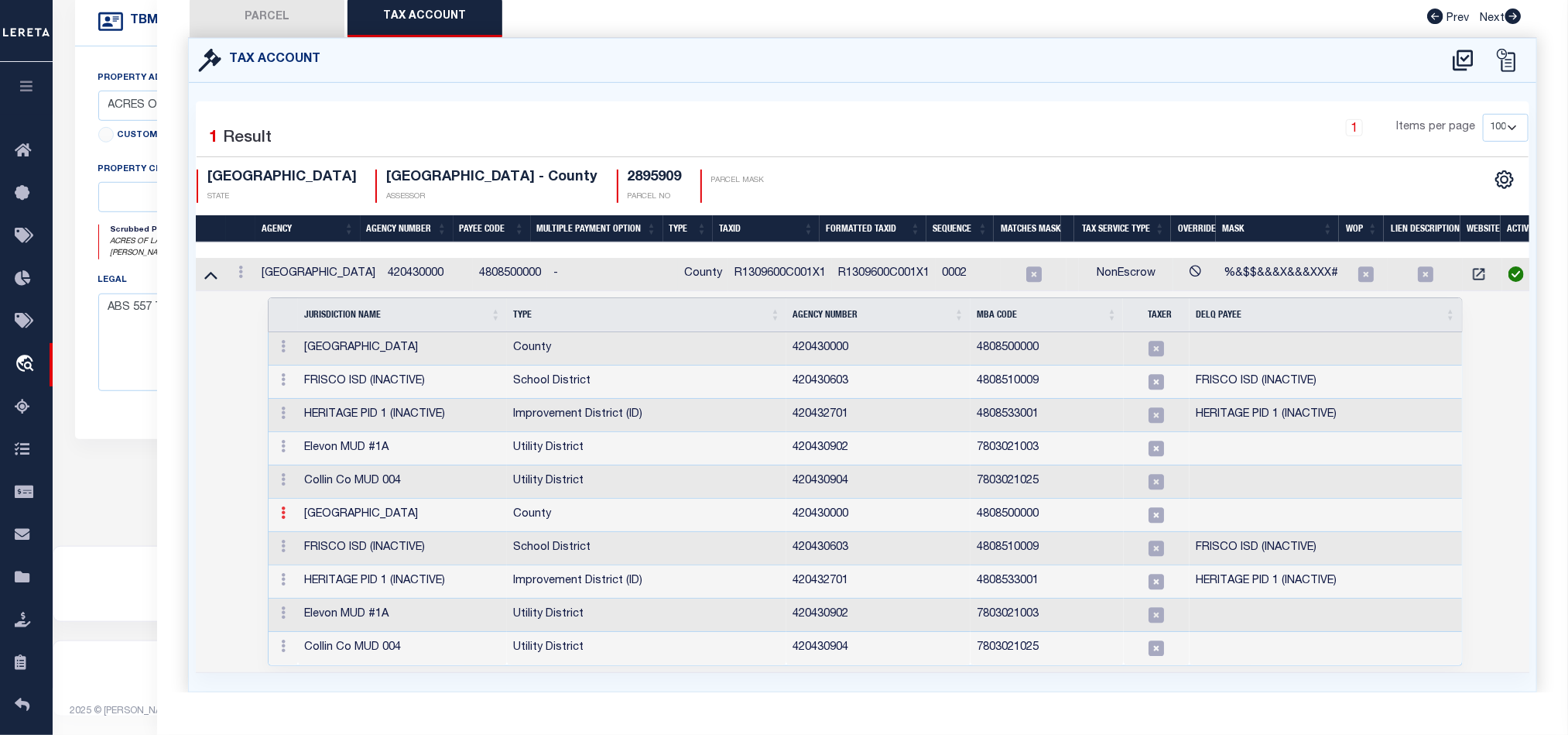
click at [283, 519] on icon at bounding box center [283, 513] width 5 height 13
click at [291, 544] on link at bounding box center [302, 538] width 53 height 25
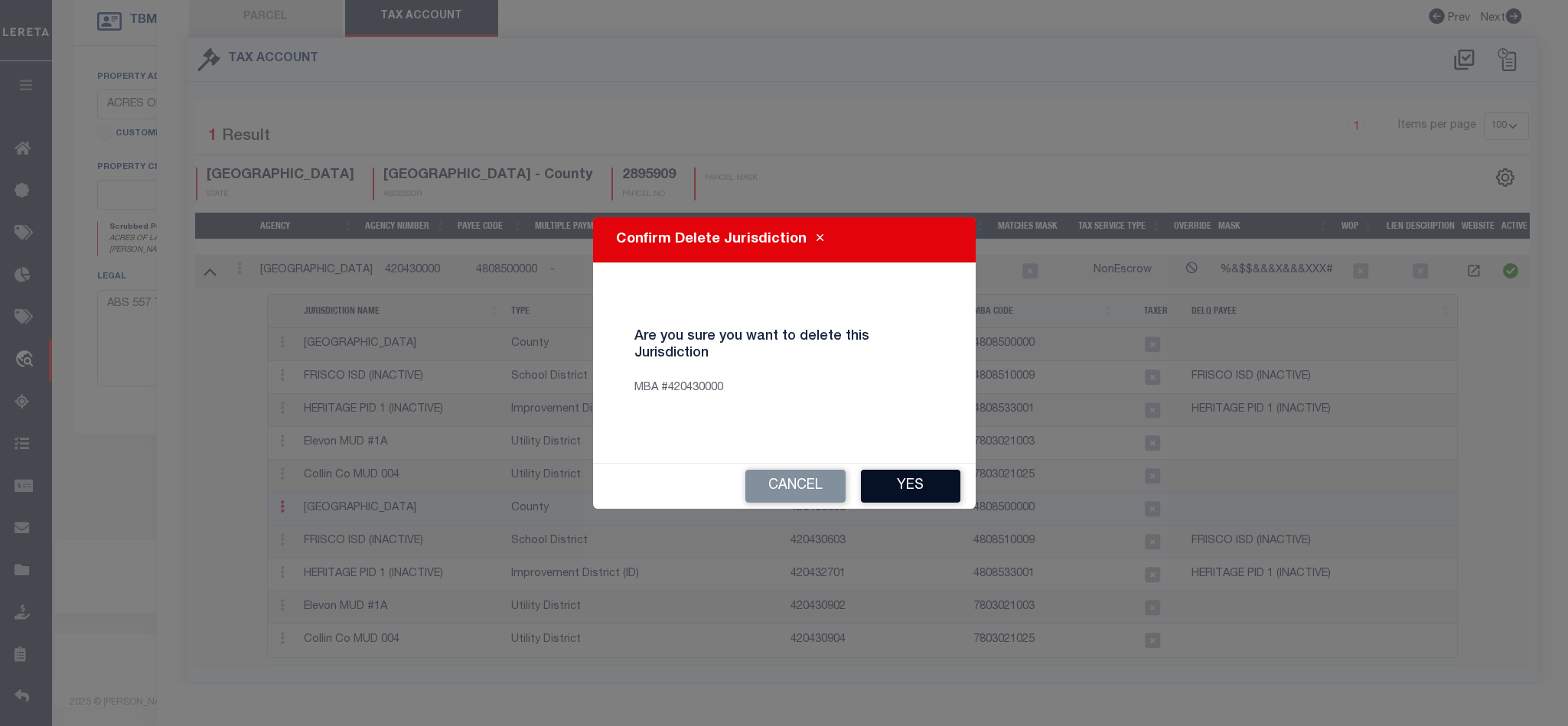
click at [903, 481] on button "Yes" at bounding box center [910, 486] width 100 height 33
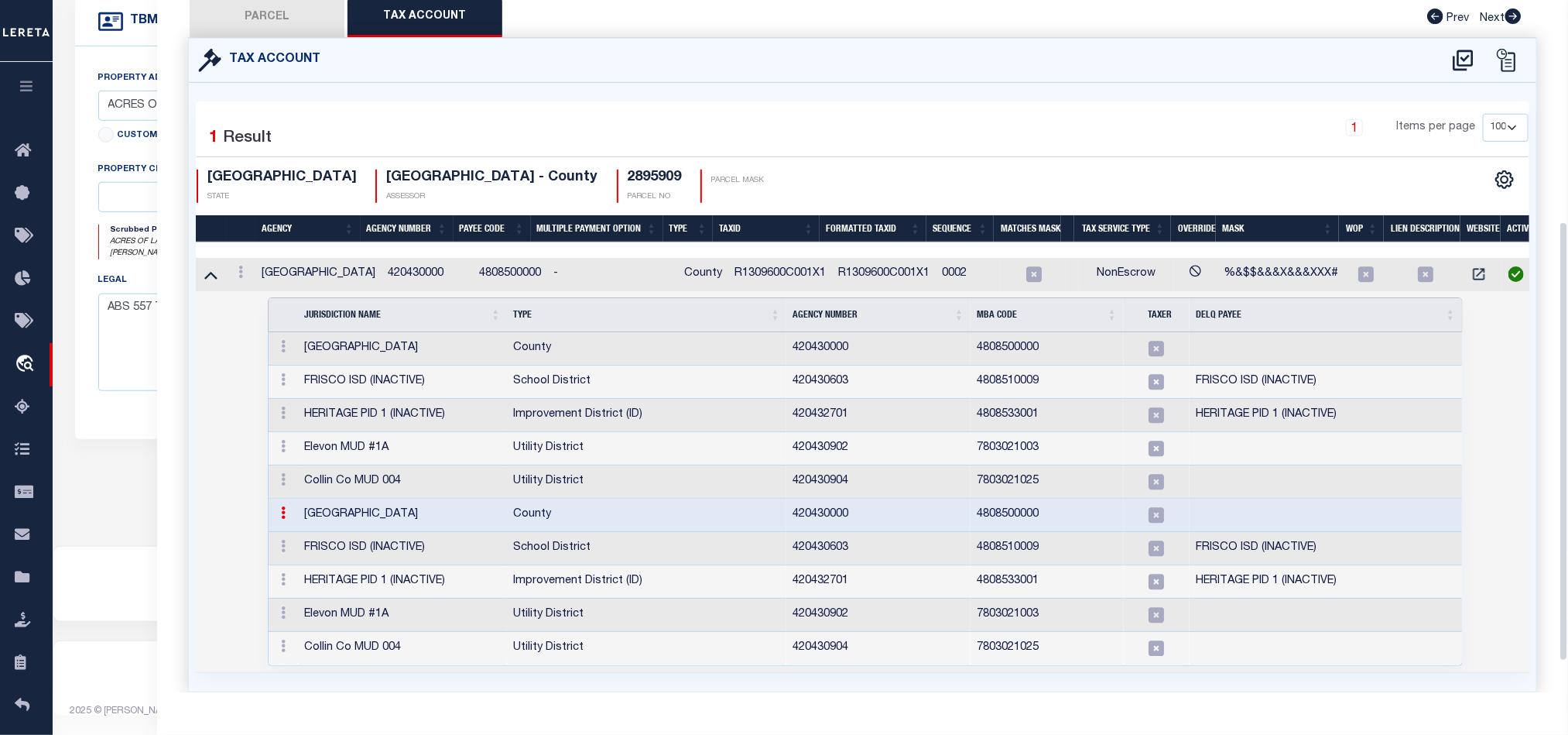
select select "100"
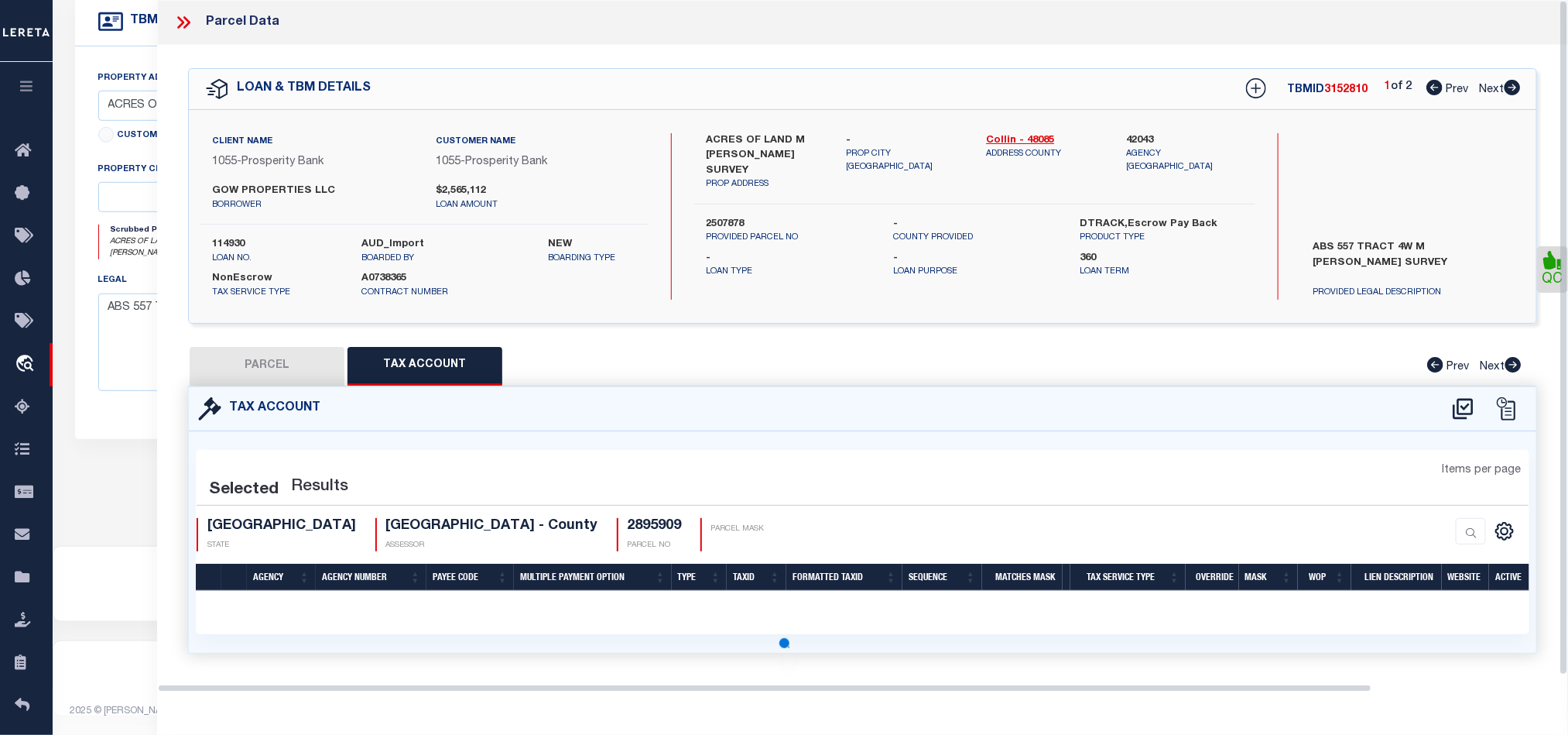
select select "100"
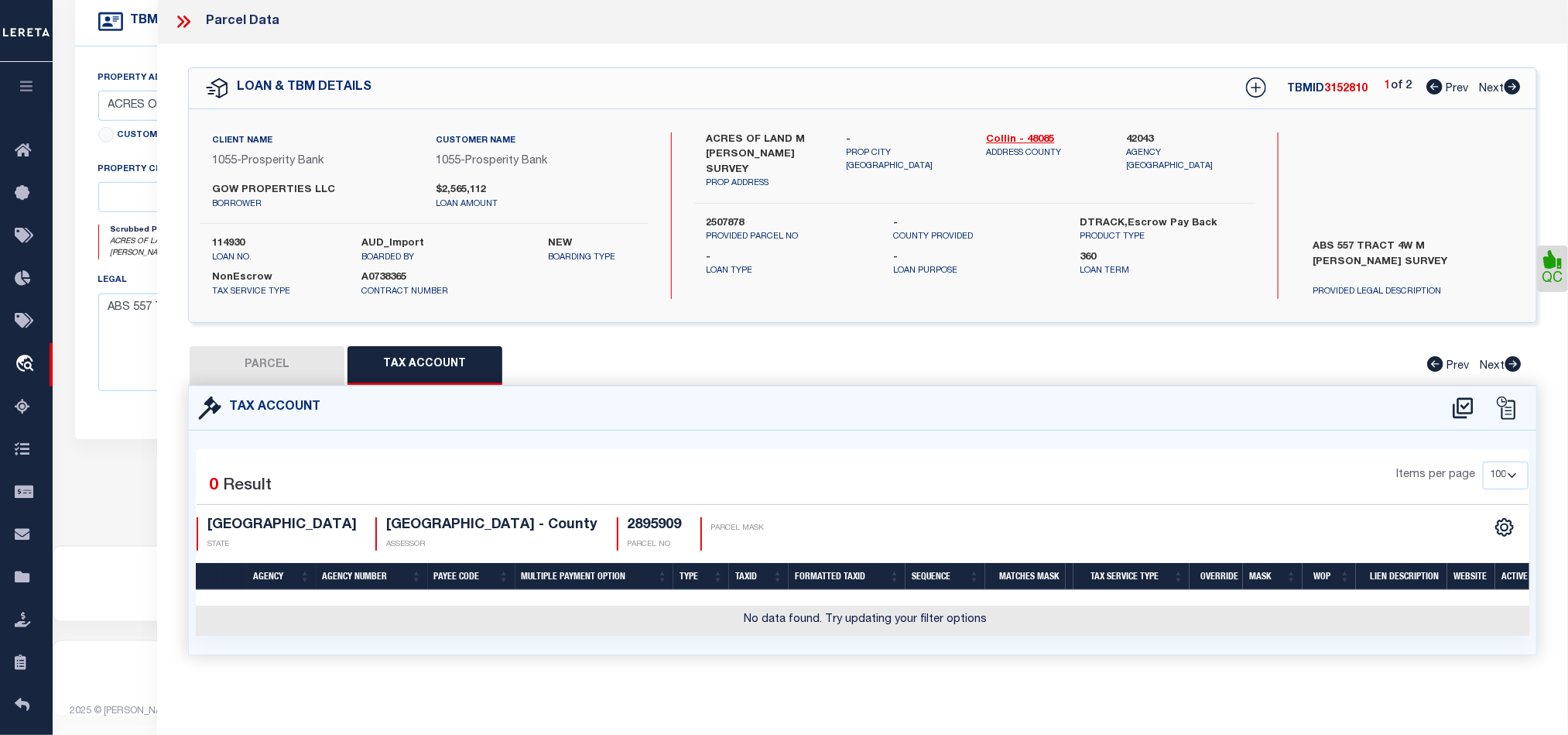
scroll to position [0, 0]
click at [266, 360] on button "PARCEL" at bounding box center [267, 366] width 155 height 39
select select "AS"
select select
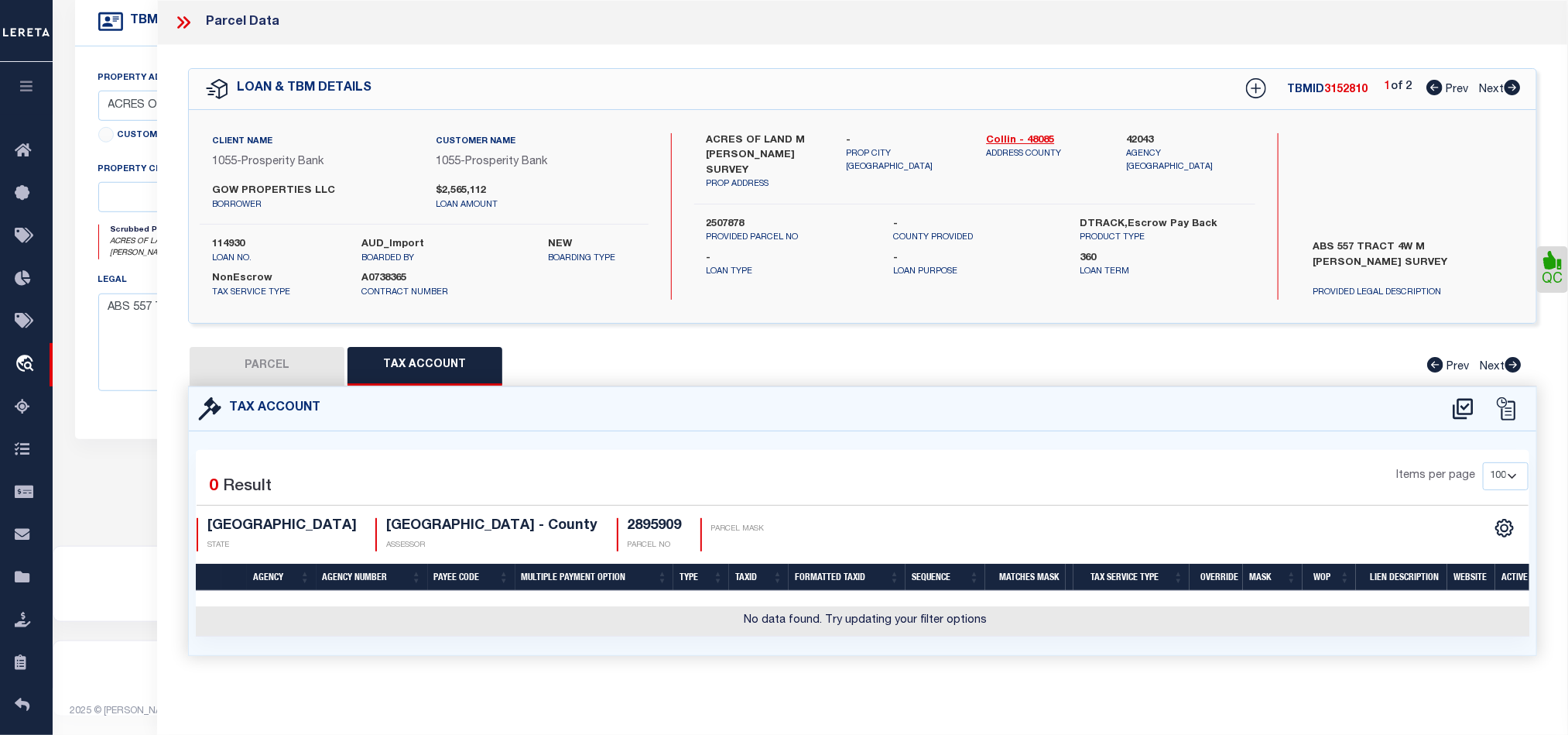
checkbox input "false"
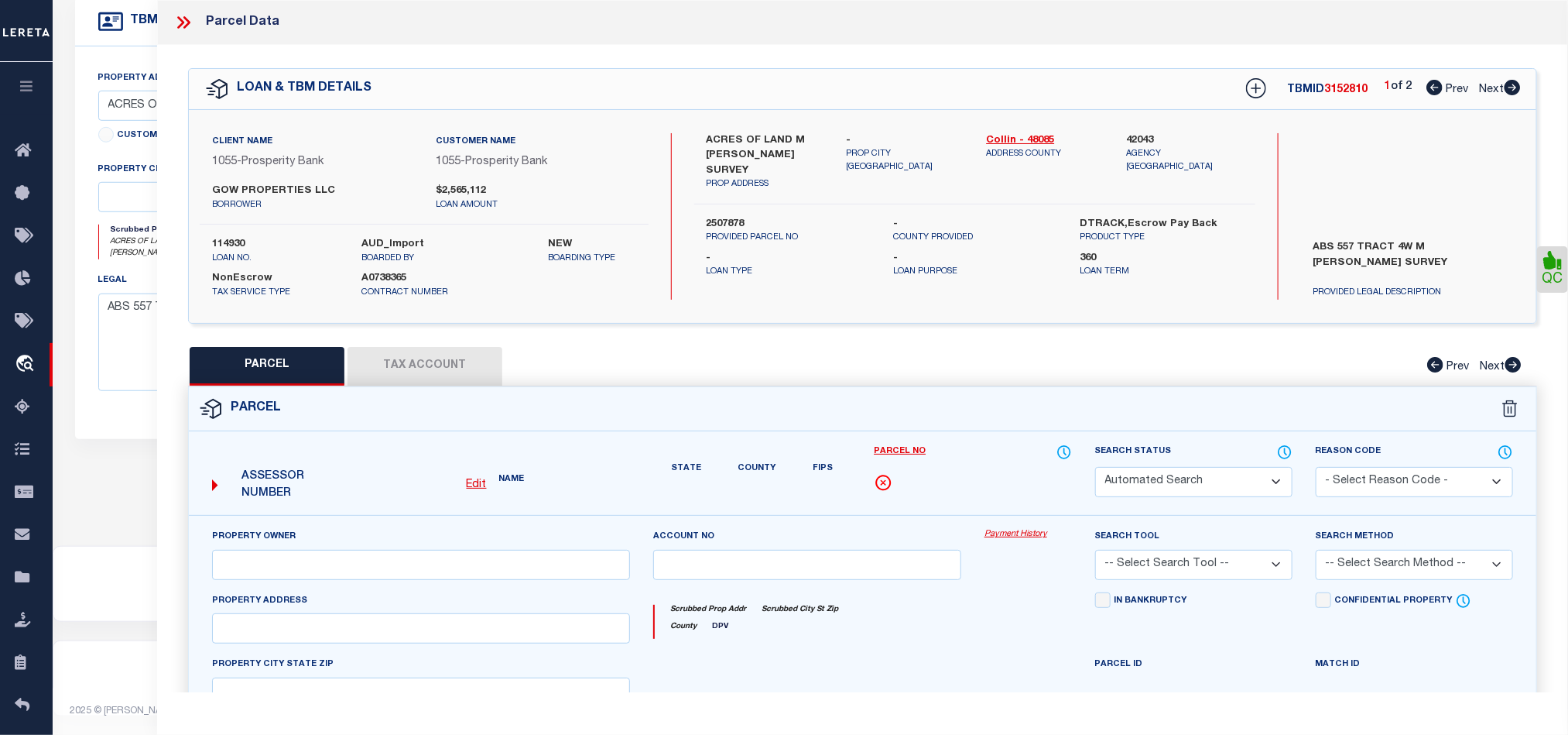
select select "RD"
type input "GOW PROPERTIES LLC"
select select "AGW"
select select "LEG"
type input "S CRESTSIDE DR"
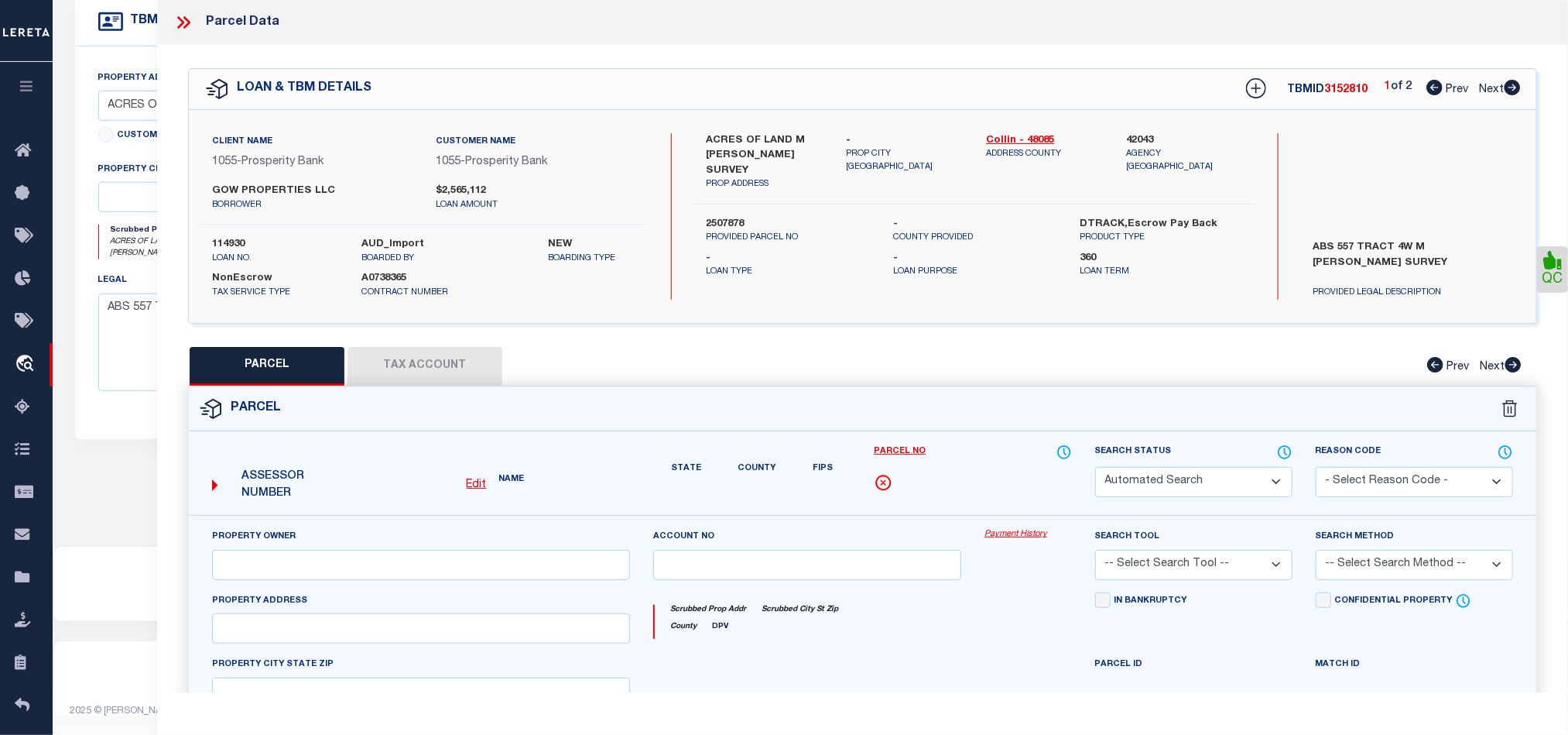
type input "BLUE RIDGE, TX 75424"
type textarea "HERITAGE GROVE ADDITION (CBL), BLK C, LOT 1-X; ( OPEN SPACE )"
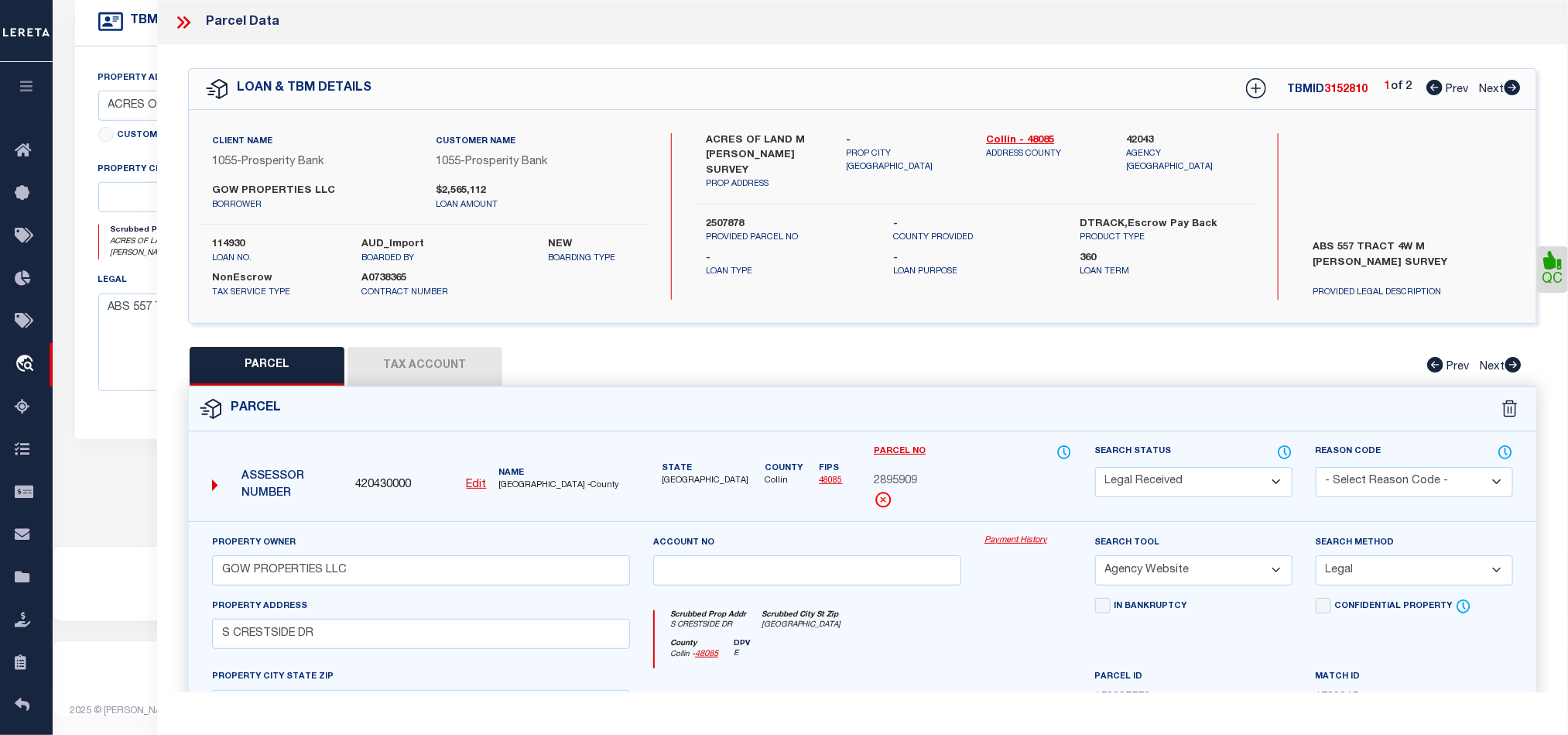
click at [480, 490] on u "Edit" at bounding box center [477, 484] width 20 height 11
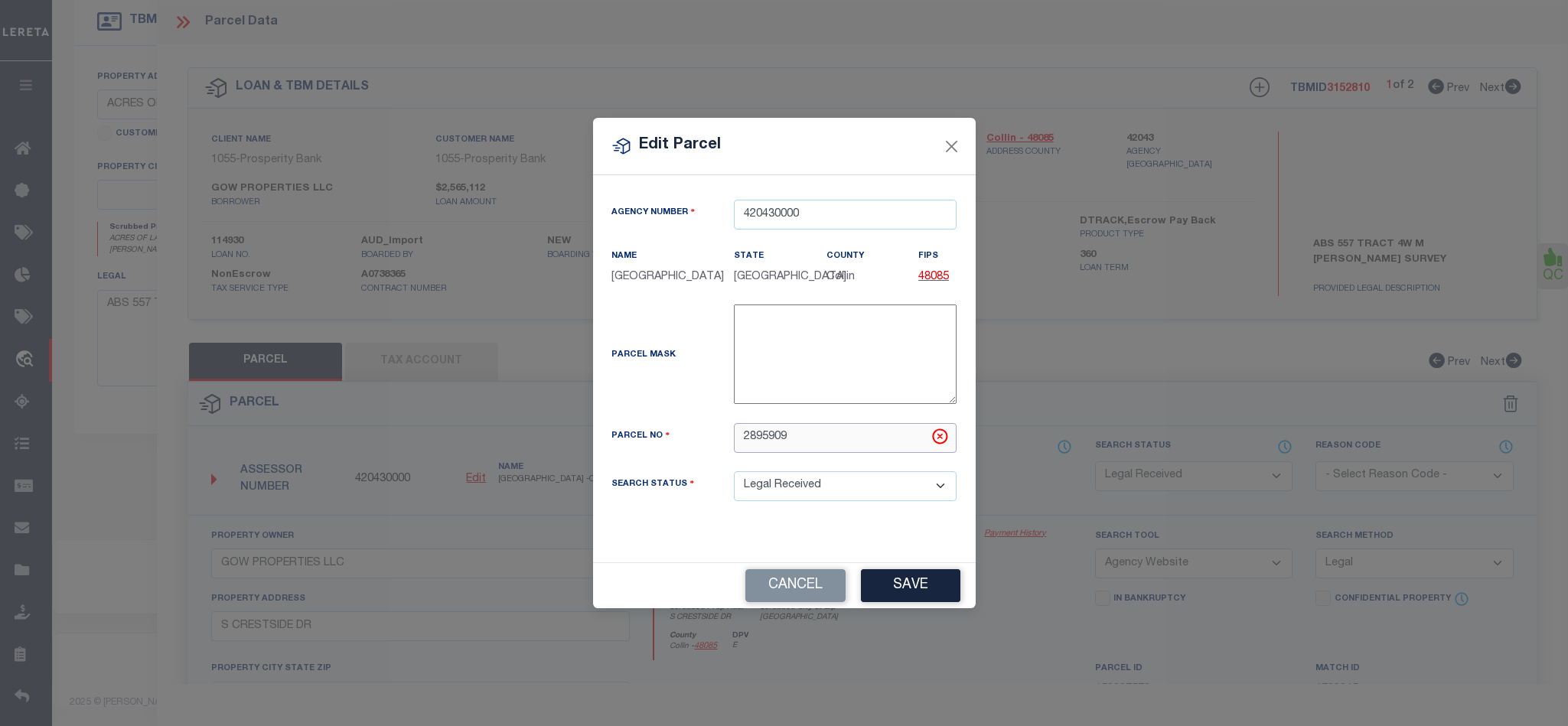
click at [818, 441] on input "2895909" at bounding box center [845, 438] width 223 height 30
paste input "R-13096-00C-001X-1"
click at [756, 441] on input "R-13096-00C-001X-1" at bounding box center [845, 438] width 223 height 30
click at [788, 443] on input "R13096-00C-001X-1" at bounding box center [845, 438] width 223 height 30
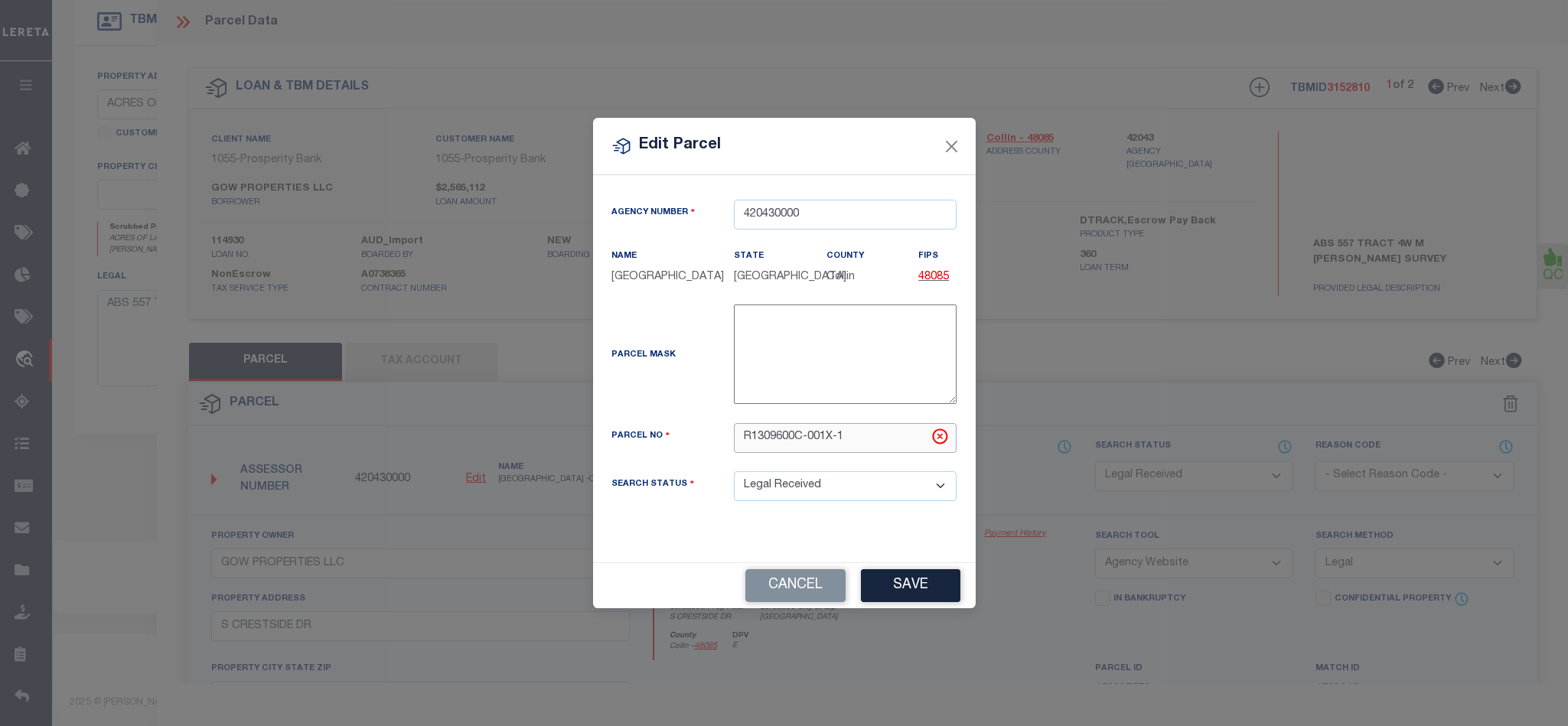
click at [809, 442] on input "R1309600C-001X-1" at bounding box center [845, 438] width 223 height 30
click at [836, 448] on input "R1309600C001X-1" at bounding box center [845, 438] width 223 height 30
type input "R1309600C001X1"
click at [925, 583] on button "Save" at bounding box center [910, 586] width 100 height 33
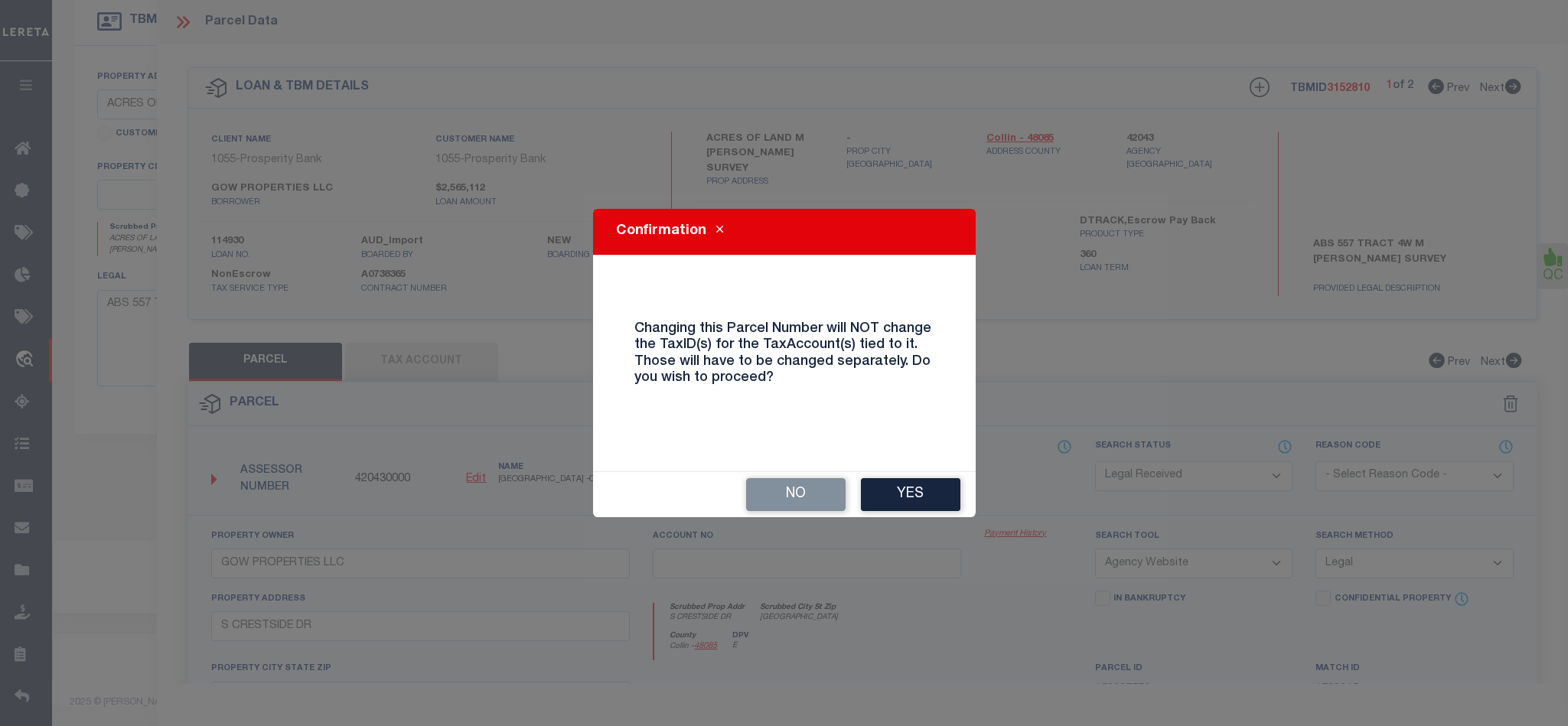
click at [930, 476] on div "No Yes" at bounding box center [784, 494] width 382 height 45
click at [935, 481] on button "Yes" at bounding box center [910, 495] width 100 height 33
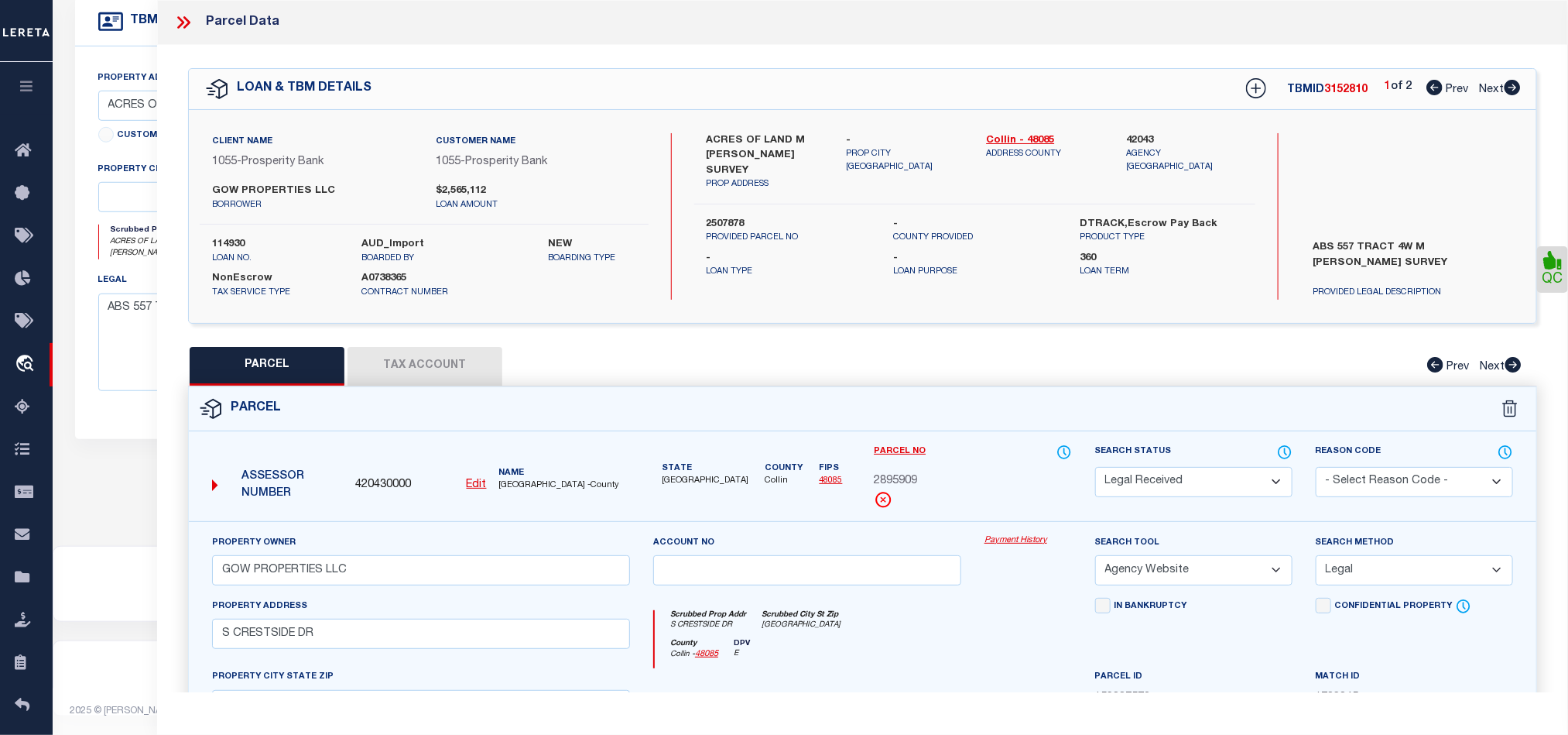
select select "RD"
select select
checkbox input "false"
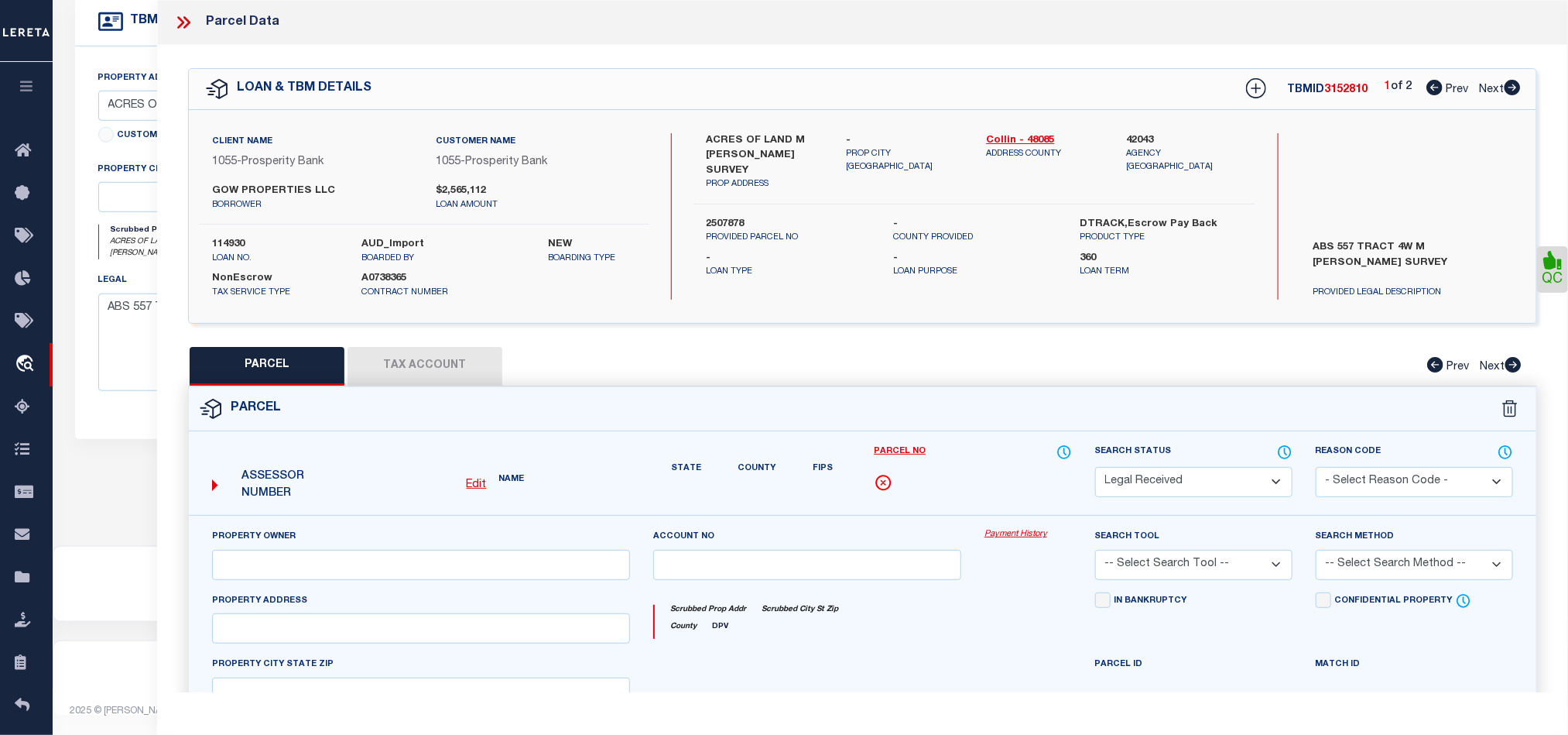
type input "GOW PROPERTIES LLC"
select select "AGW"
select select "LEG"
type input "S CRESTSIDE DR"
type input "BLUE RIDGE, TX 75424"
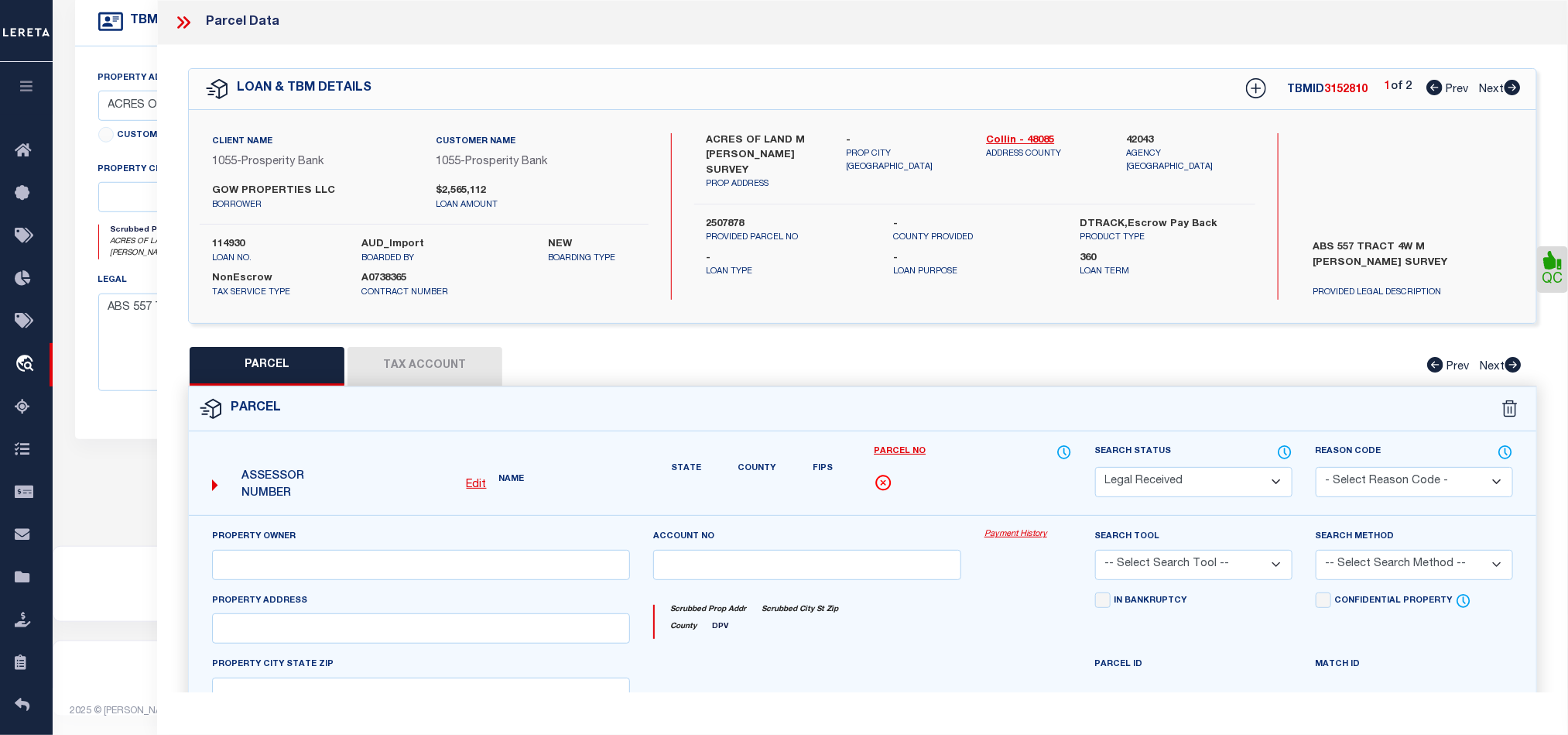
type textarea "HERITAGE GROVE ADDITION (CBL), BLK C, LOT 1-X; ( OPEN SPACE )"
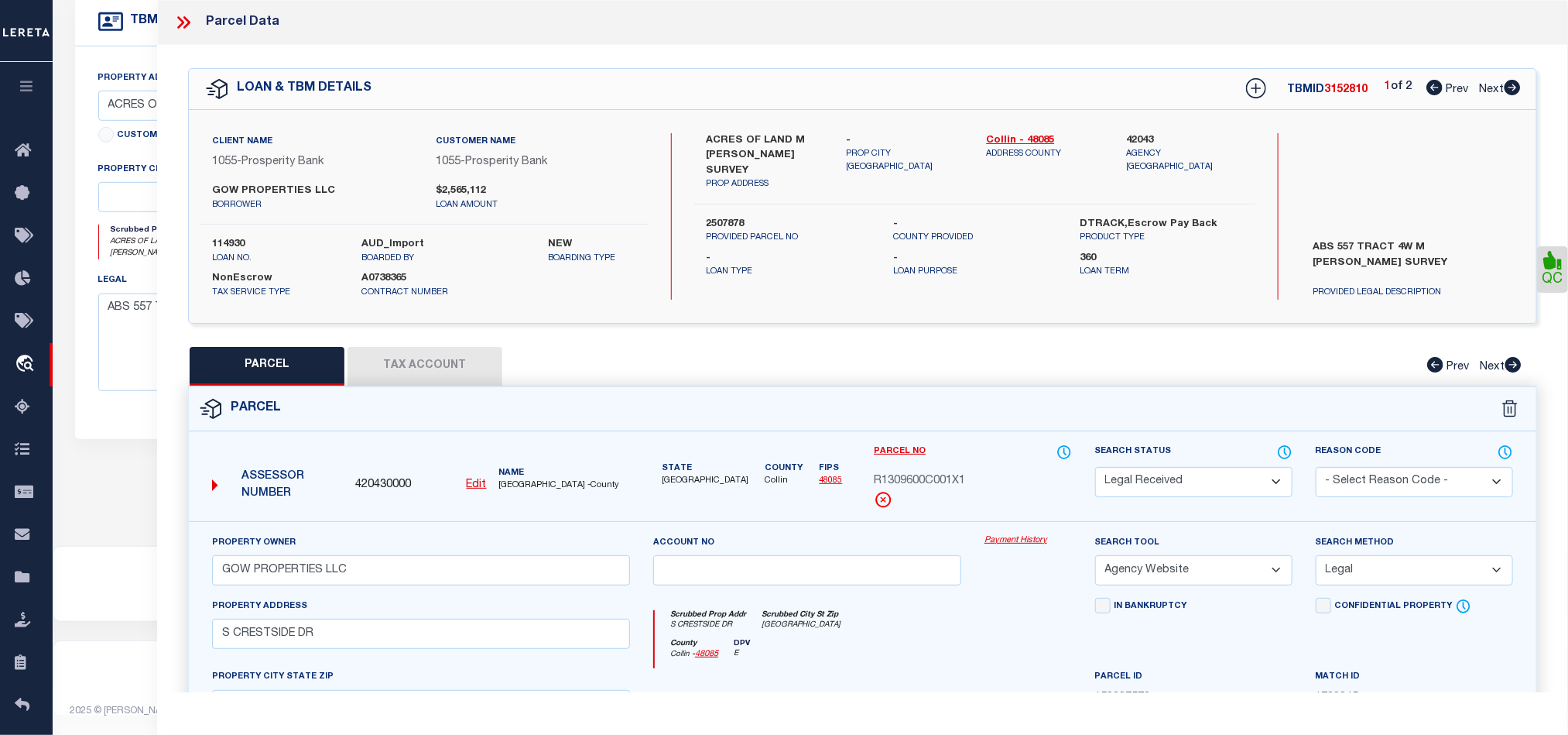
click at [444, 365] on button "Tax Account" at bounding box center [424, 366] width 155 height 39
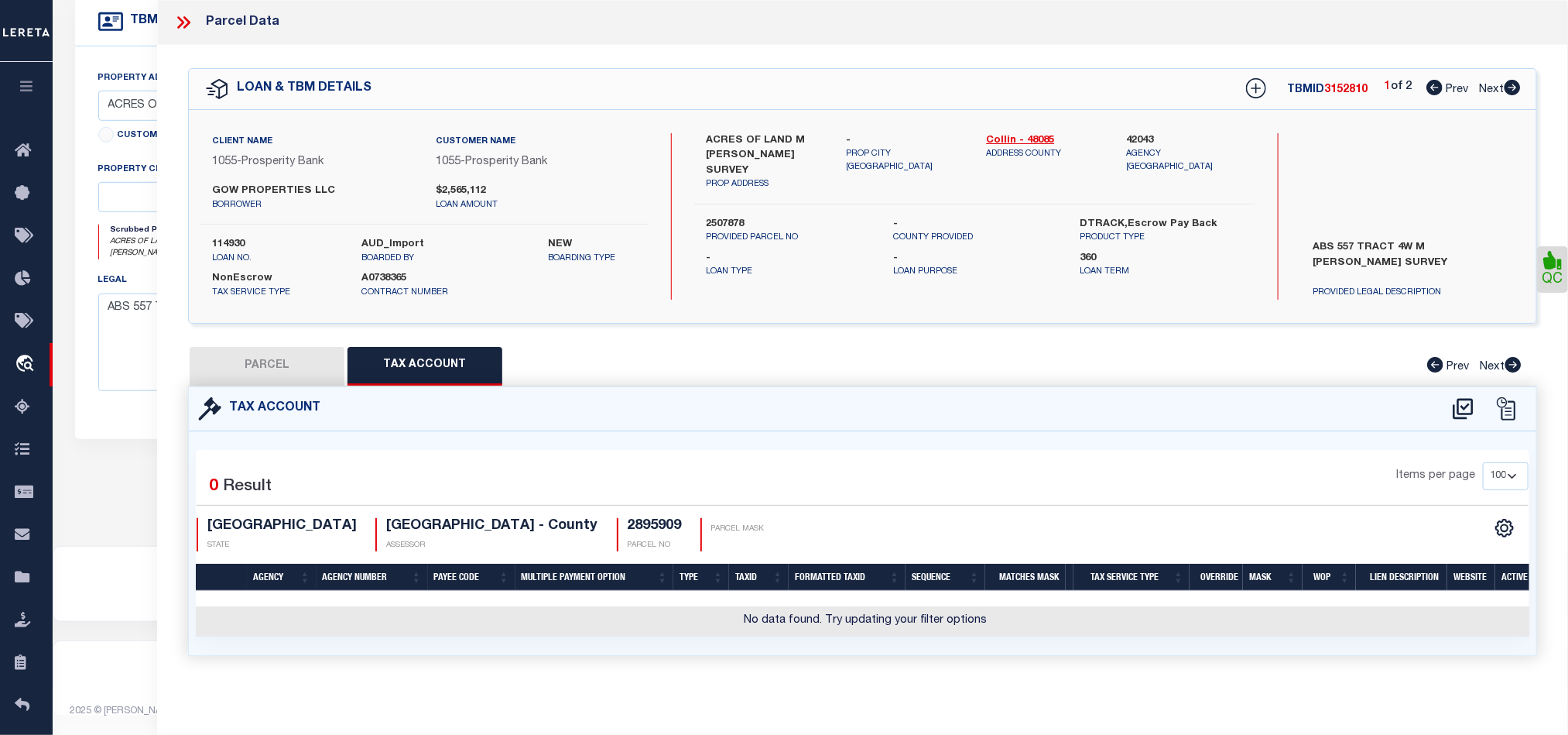
select select "100"
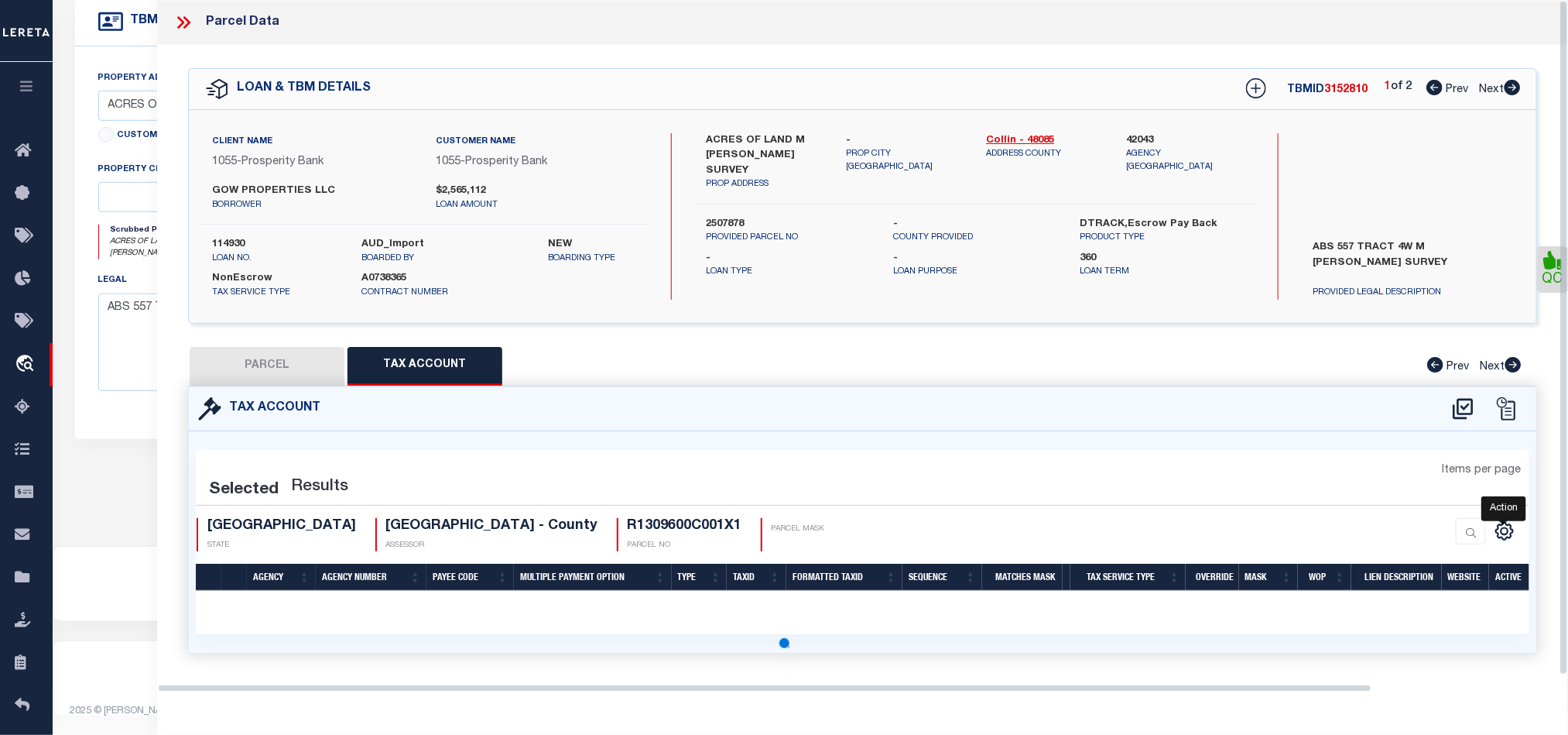
select select "100"
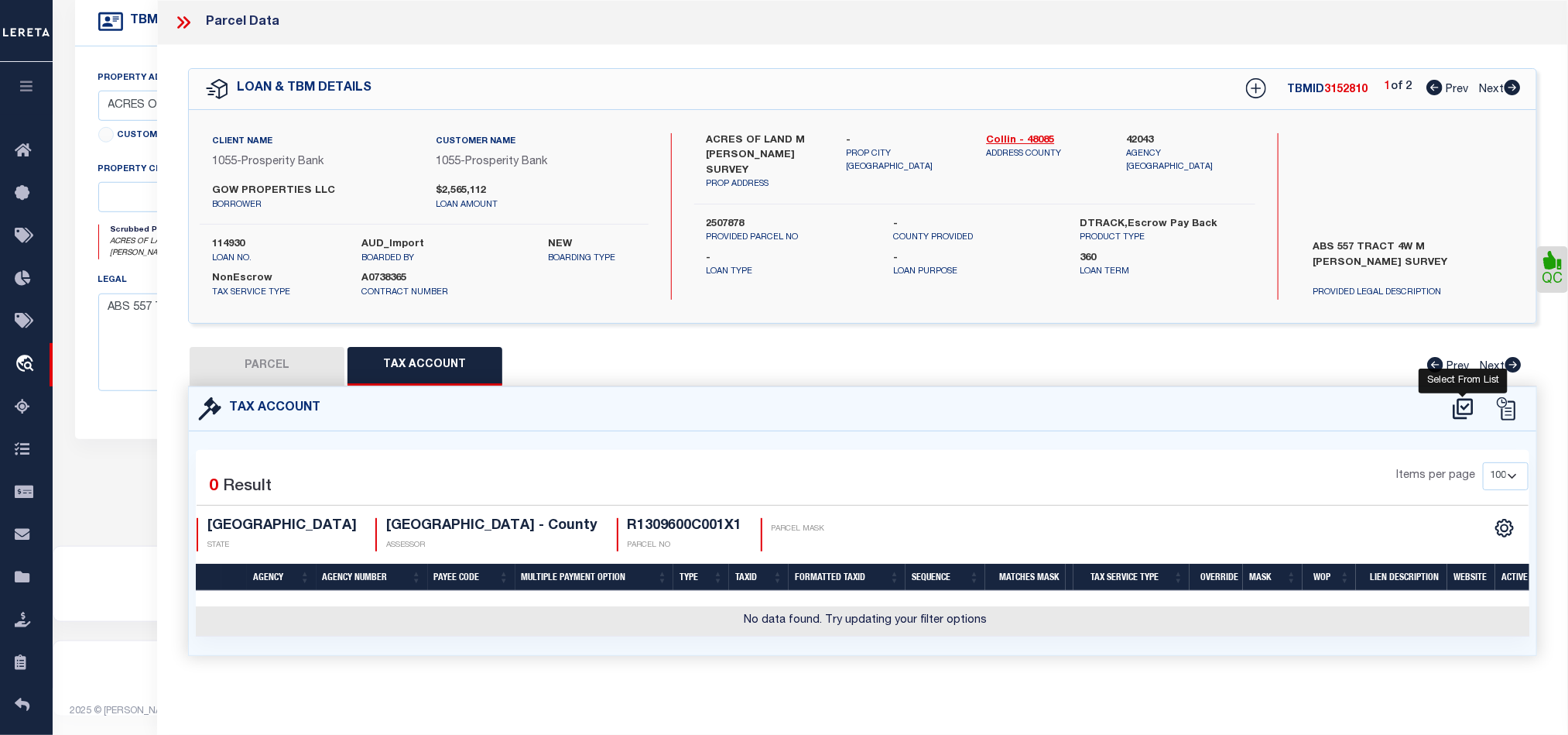
click at [1465, 407] on icon at bounding box center [1463, 409] width 25 height 25
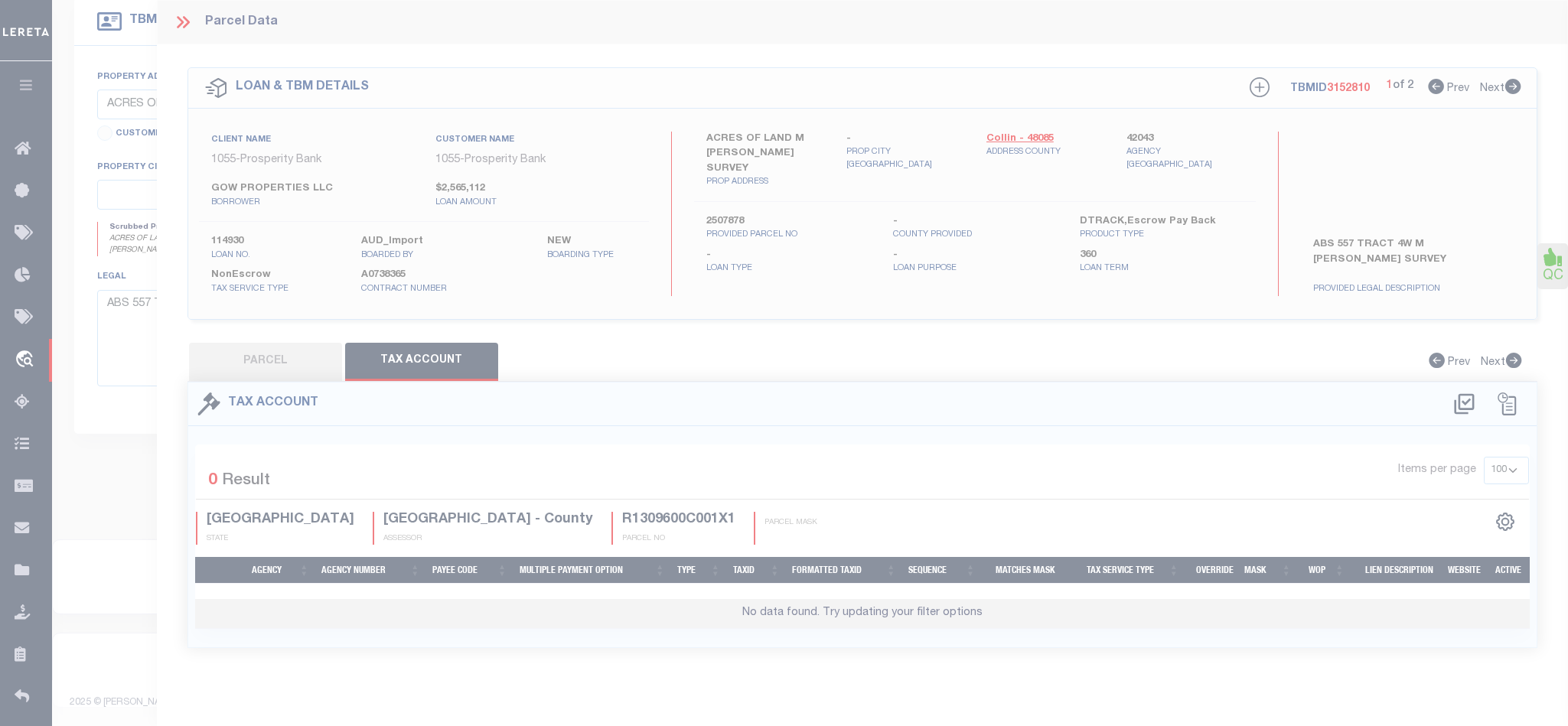
select select "100"
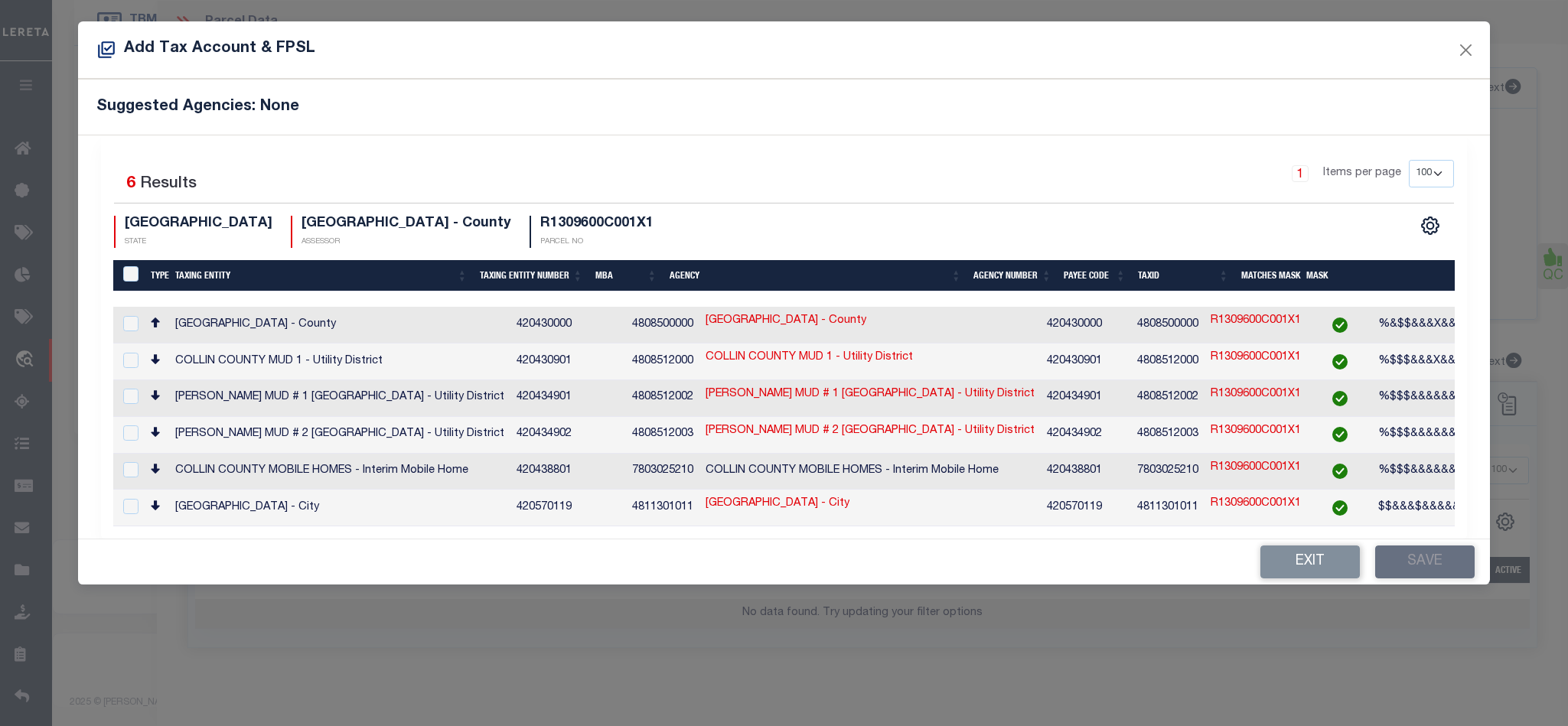
click at [935, 327] on td "COLLIN COUNTY - County" at bounding box center [871, 325] width 342 height 36
checkbox input "true"
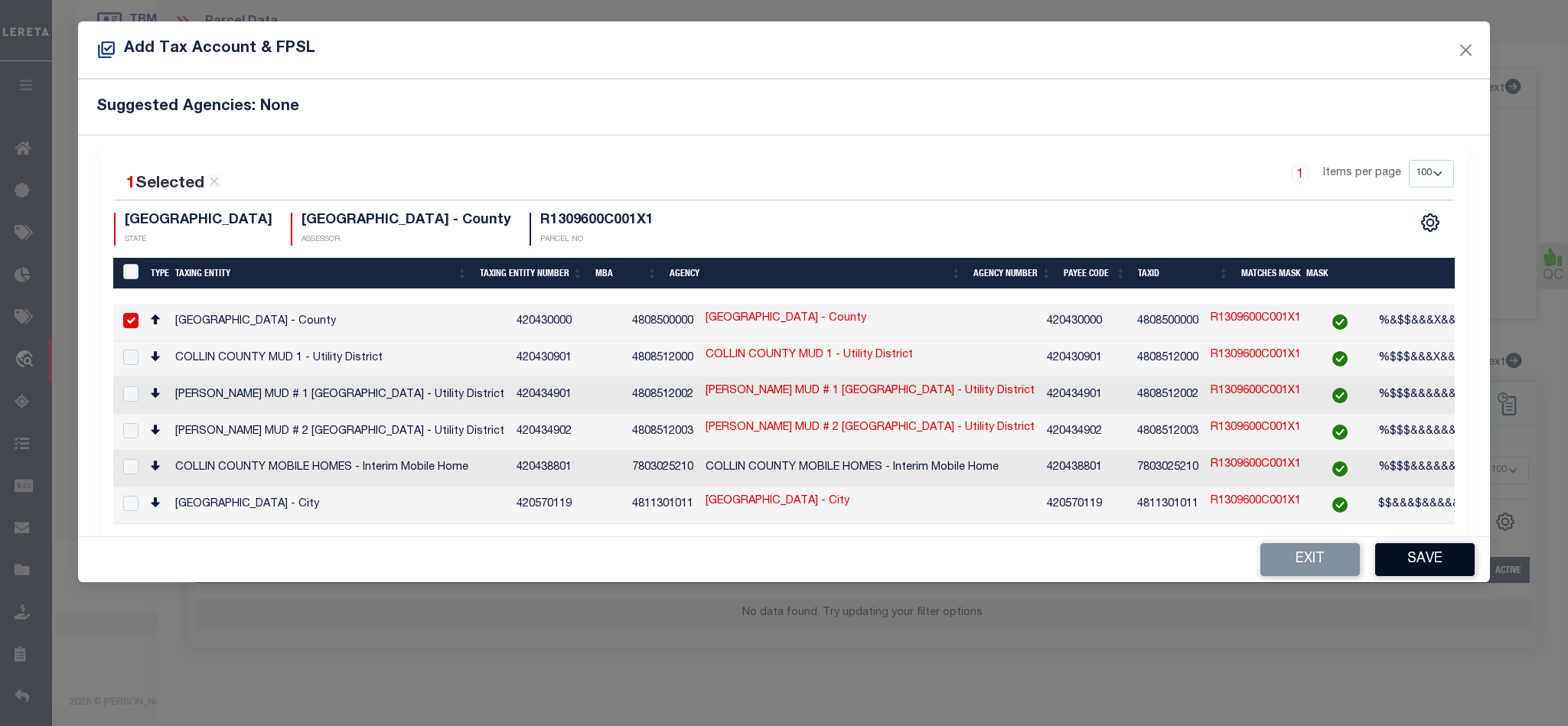
click at [1442, 553] on button "Save" at bounding box center [1425, 559] width 100 height 33
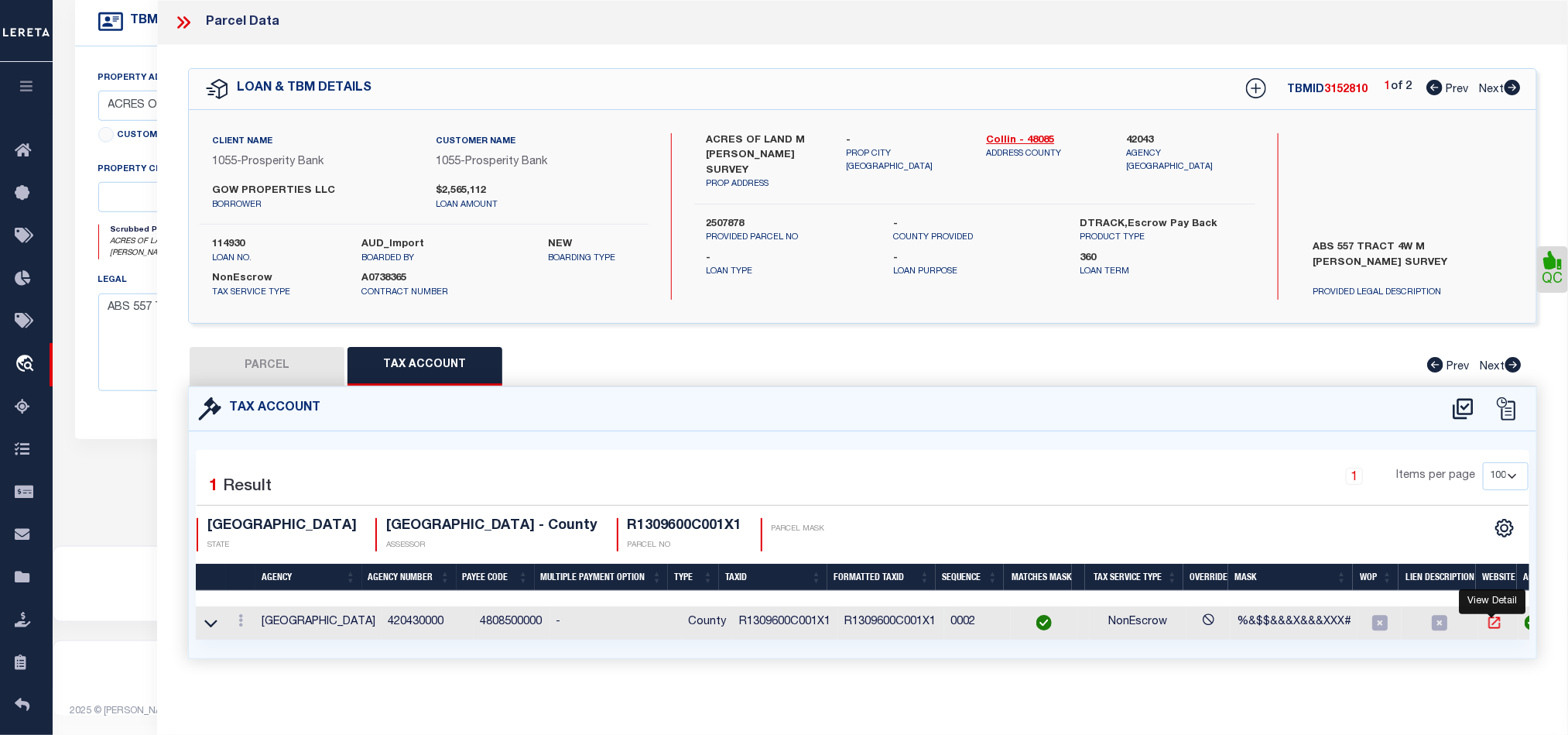
click at [1498, 629] on icon "" at bounding box center [1494, 623] width 15 height 15
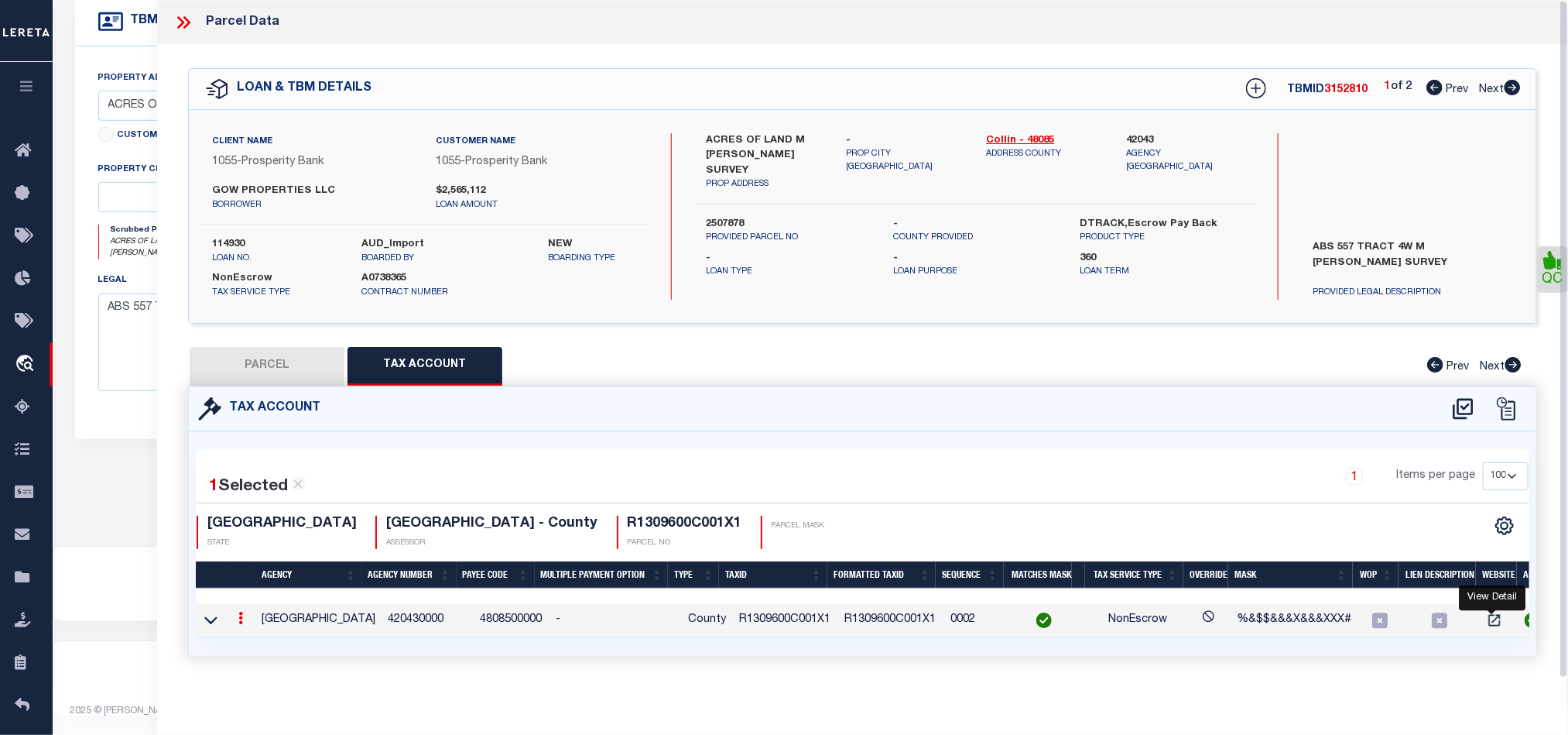
click at [527, 509] on div "1 Selected 1 Result 1 Items per page 10 25 50 100 TX STATE COLLIN COUNTY - Coun…" at bounding box center [863, 505] width 1357 height 86
click at [627, 528] on h4 "R1309600C001X1" at bounding box center [684, 524] width 115 height 17
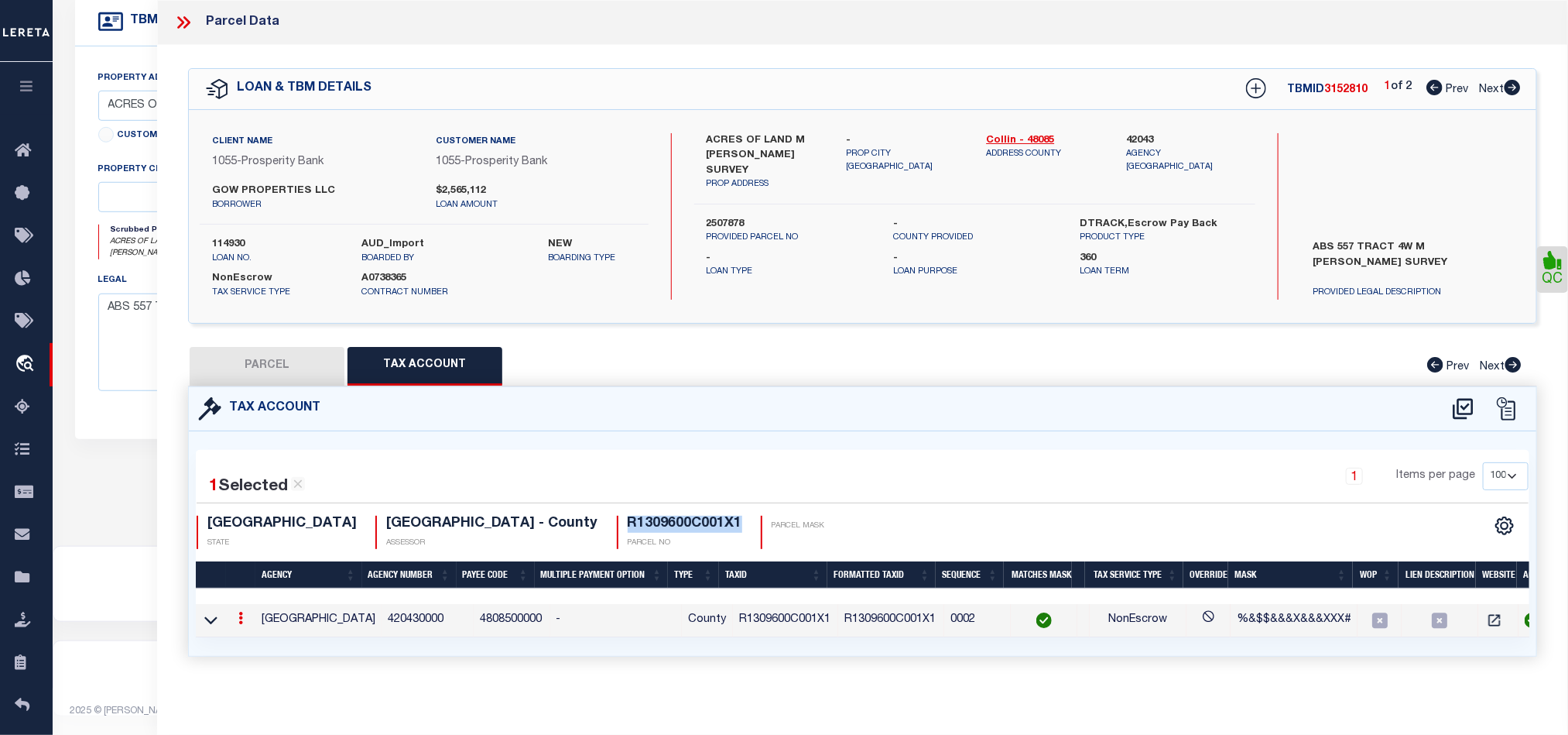
click at [627, 528] on h4 "R1309600C001X1" at bounding box center [684, 524] width 115 height 17
copy h4 "R1309600C001X1"
click at [189, 17] on icon at bounding box center [184, 23] width 20 height 20
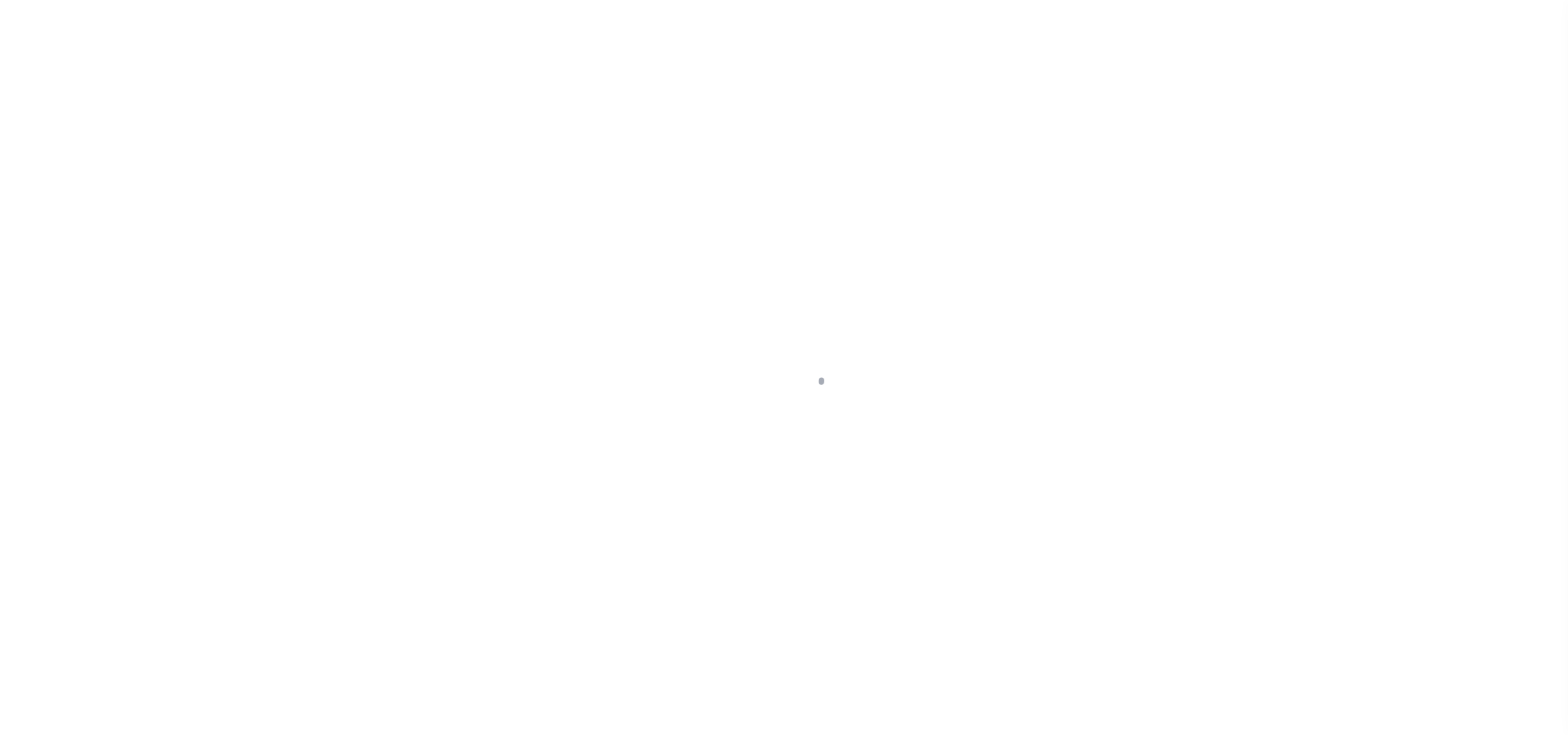
select select "NonEscrow"
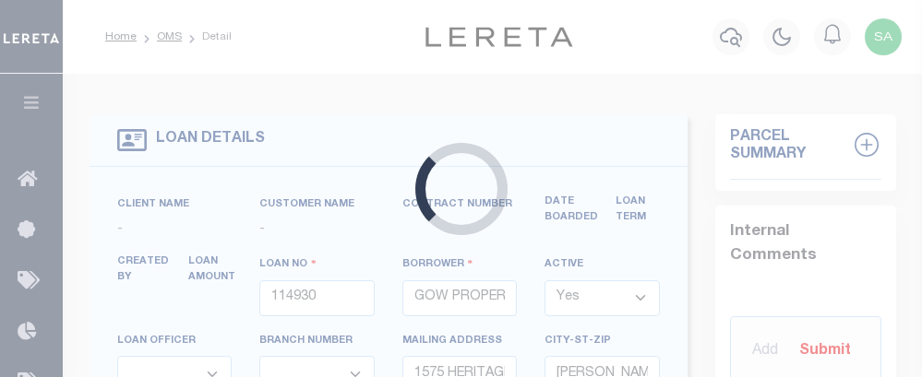
select select
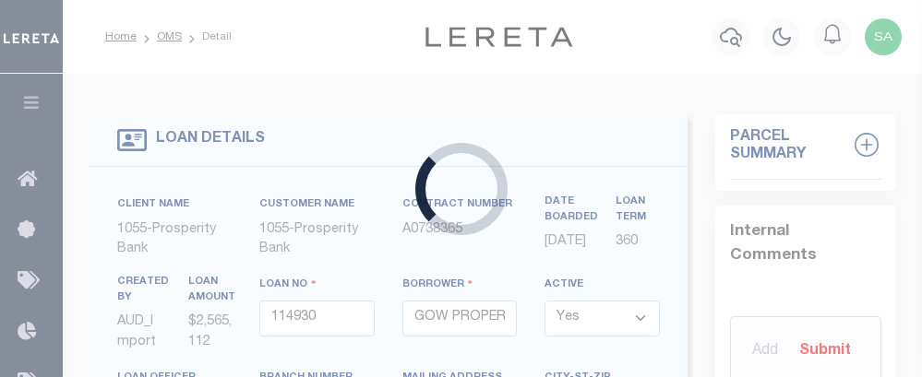
select select "10465"
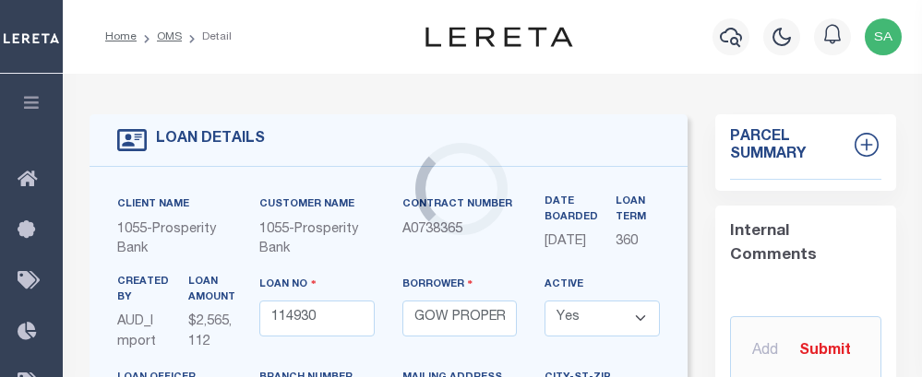
select select "3839"
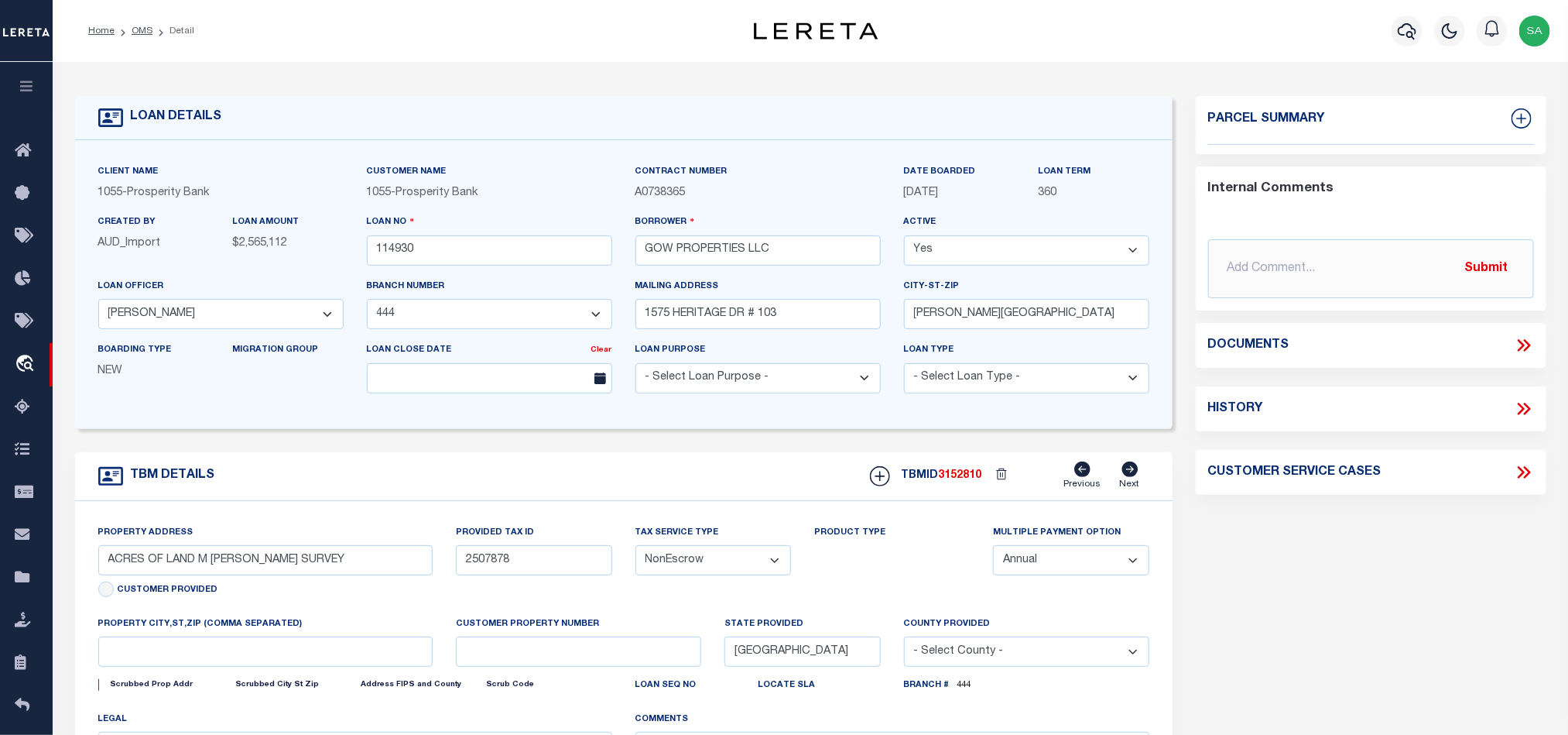
select select
select select "200"
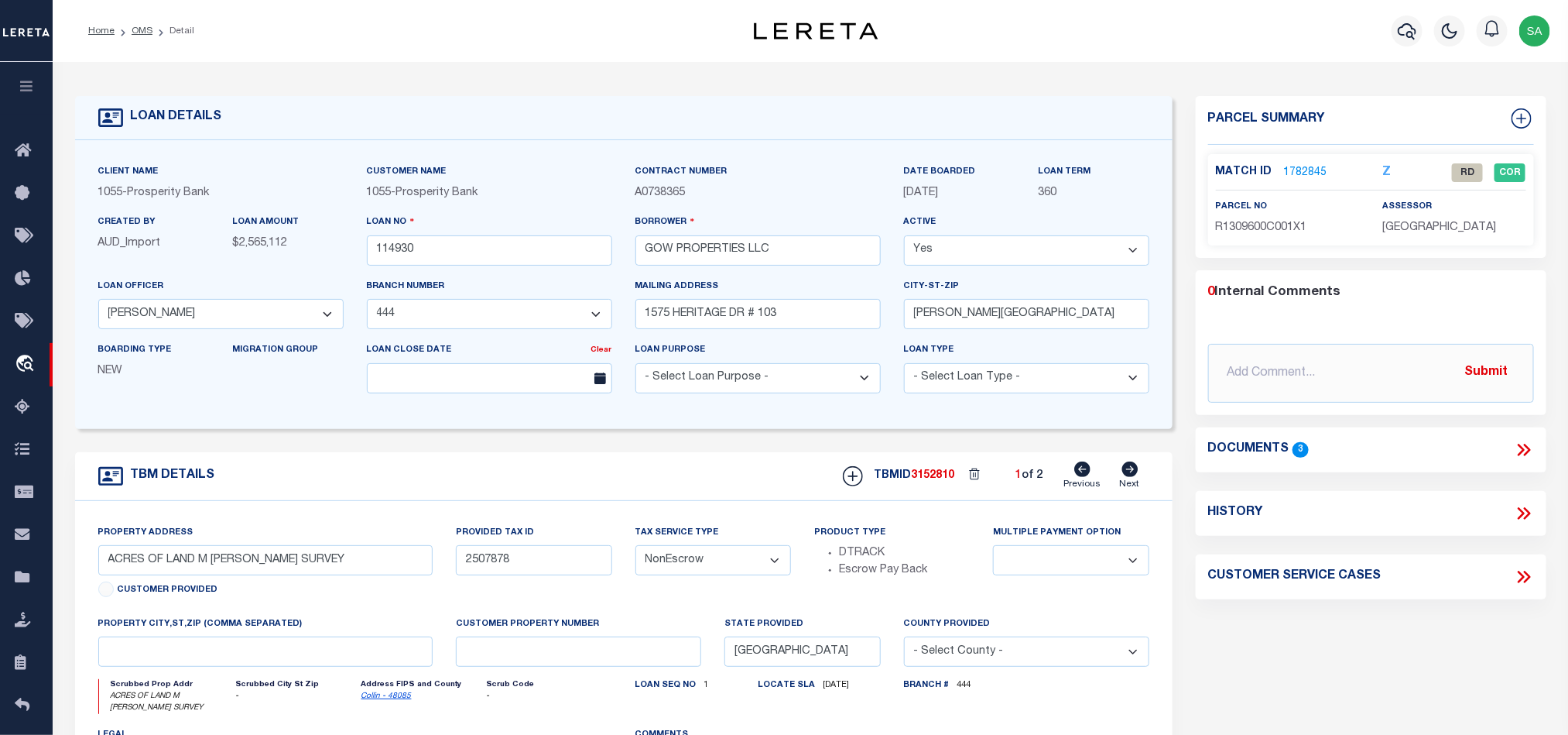
drag, startPoint x: 138, startPoint y: 34, endPoint x: 31, endPoint y: 18, distance: 108.2
click at [138, 34] on link "OMS" at bounding box center [142, 30] width 21 height 9
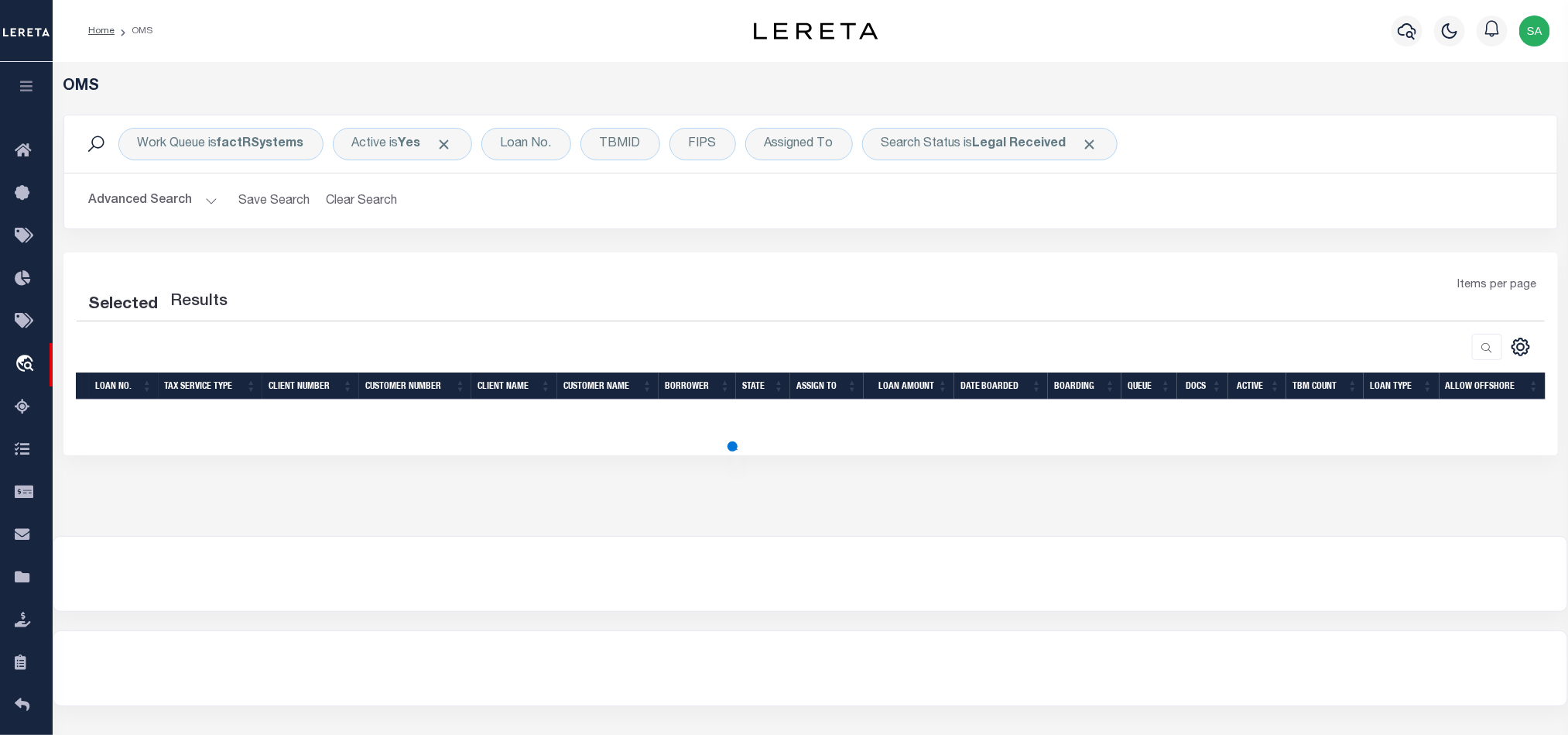
select select "200"
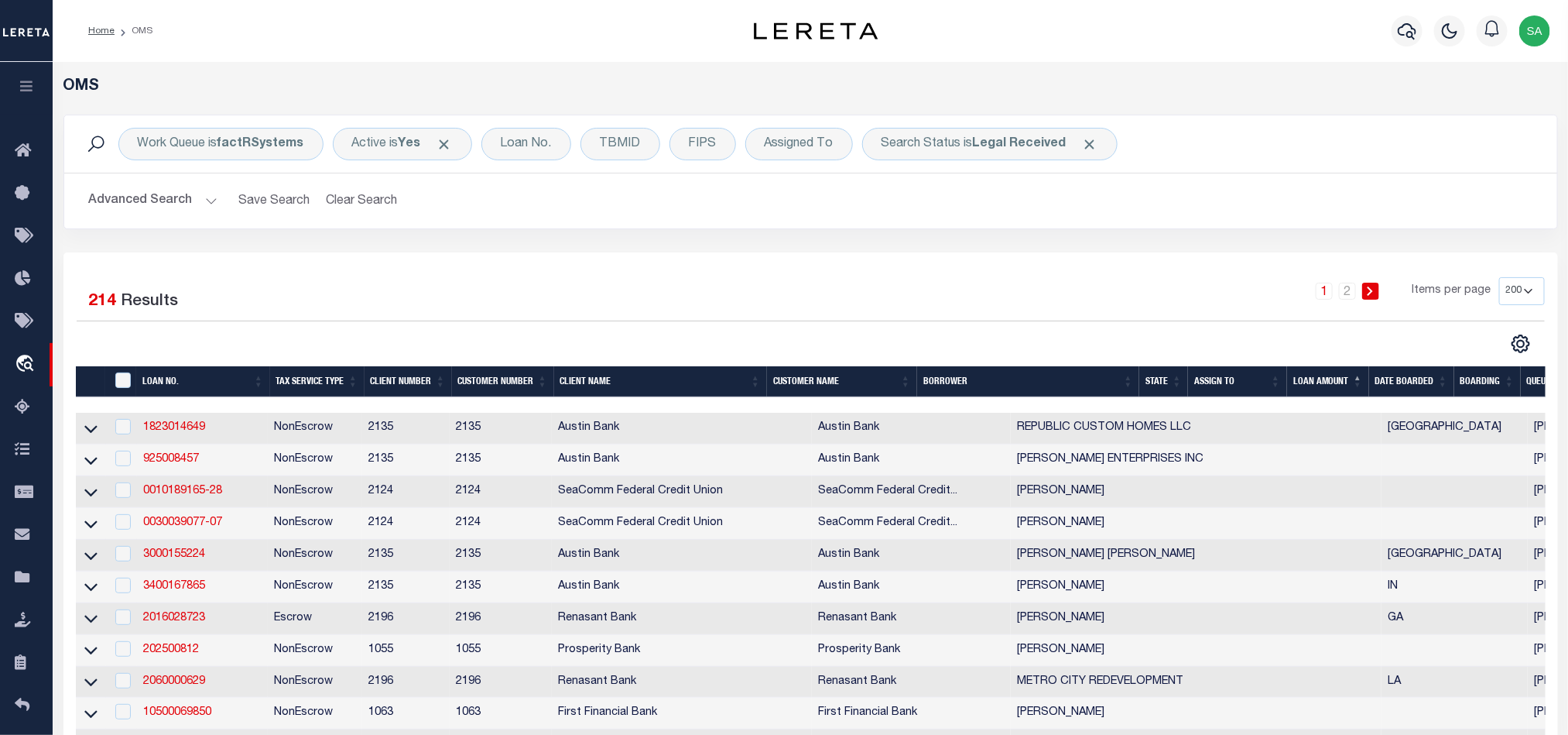
click at [1100, 242] on div "Work Queue is factRSystems Active is Yes Loan No. TBMID FIPS Assigned To Search…" at bounding box center [811, 184] width 1518 height 138
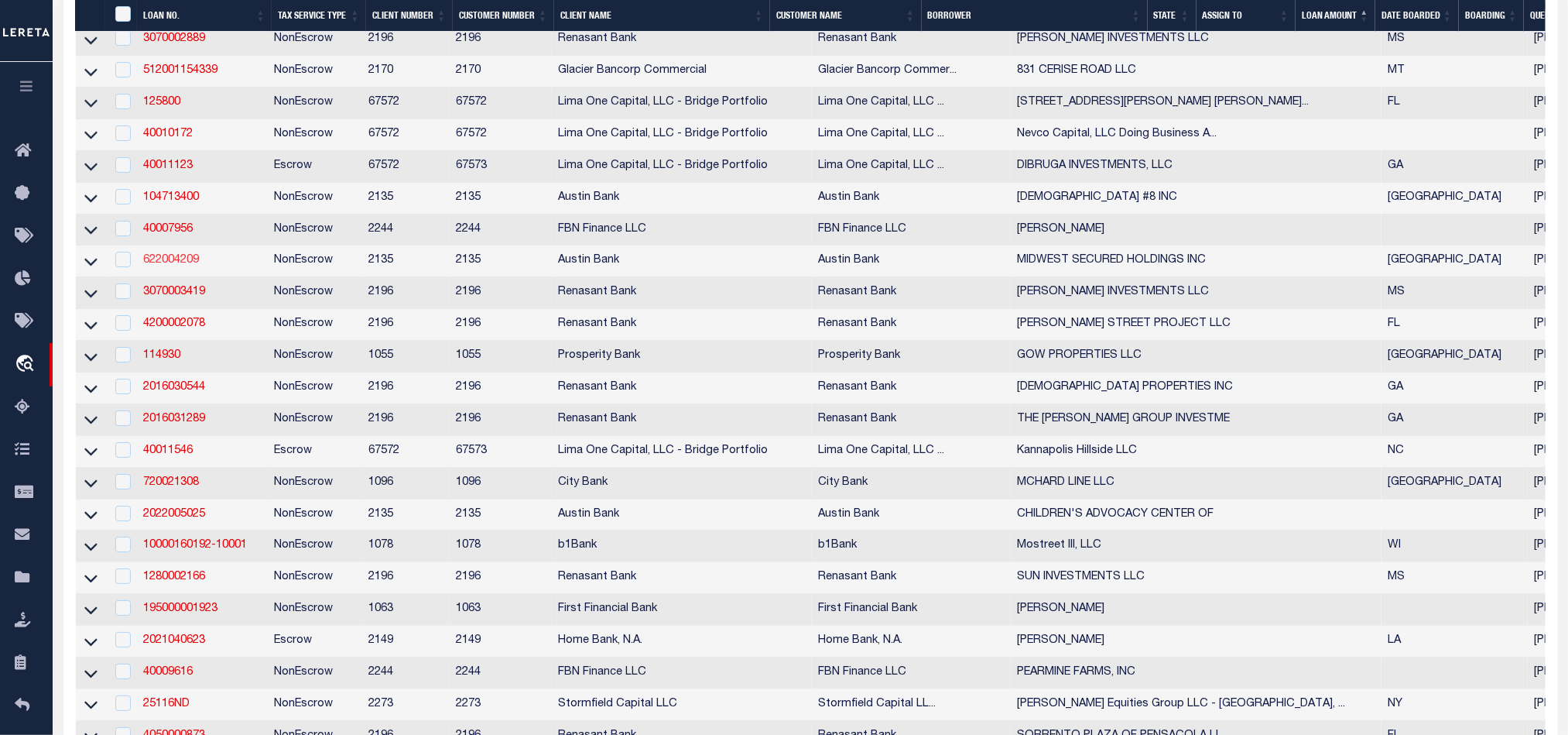
click at [184, 266] on link "622004209" at bounding box center [171, 260] width 55 height 11
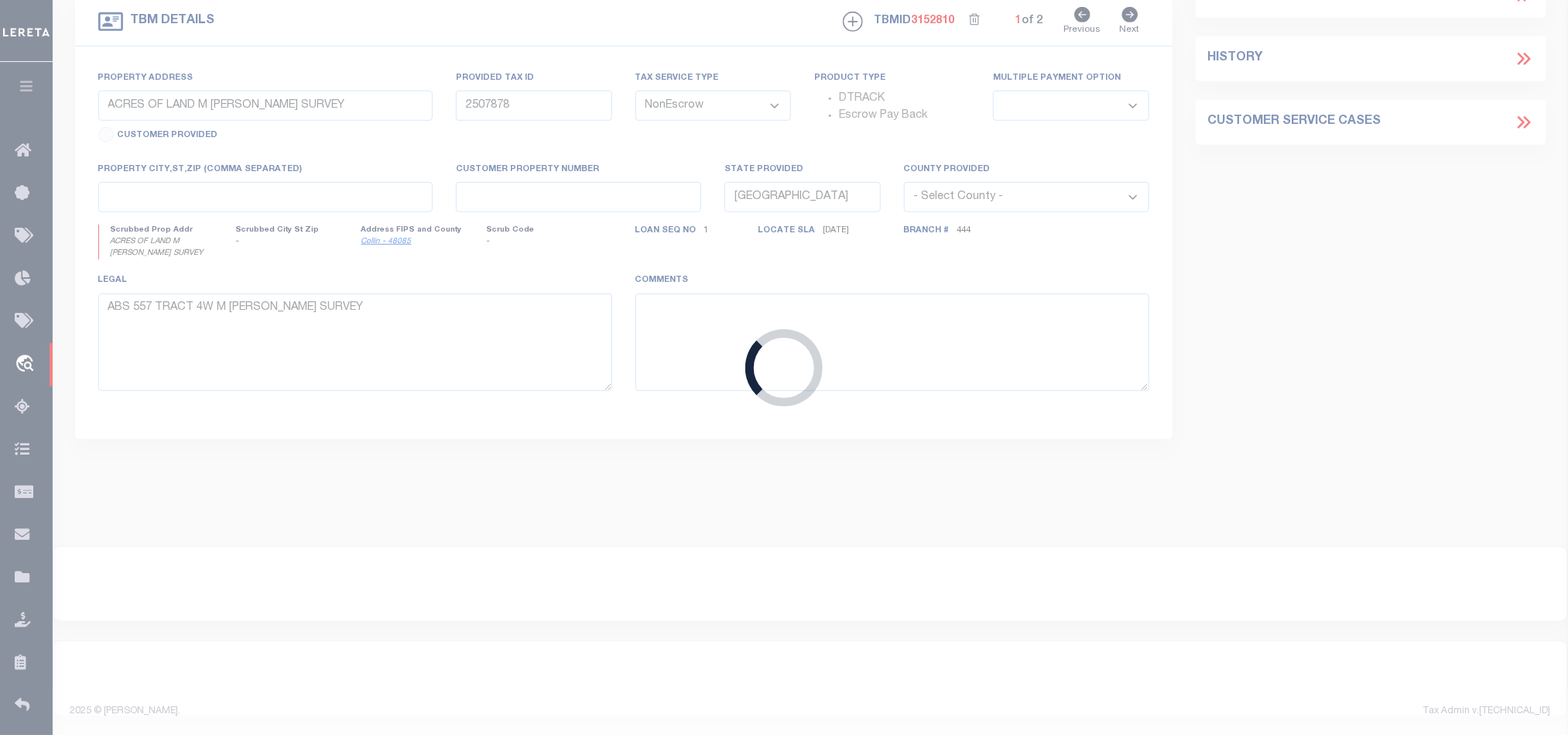
type input "622004209"
type input "MIDWEST SECURED HOLDINGS INC"
select select
type input "PO BOX 767"
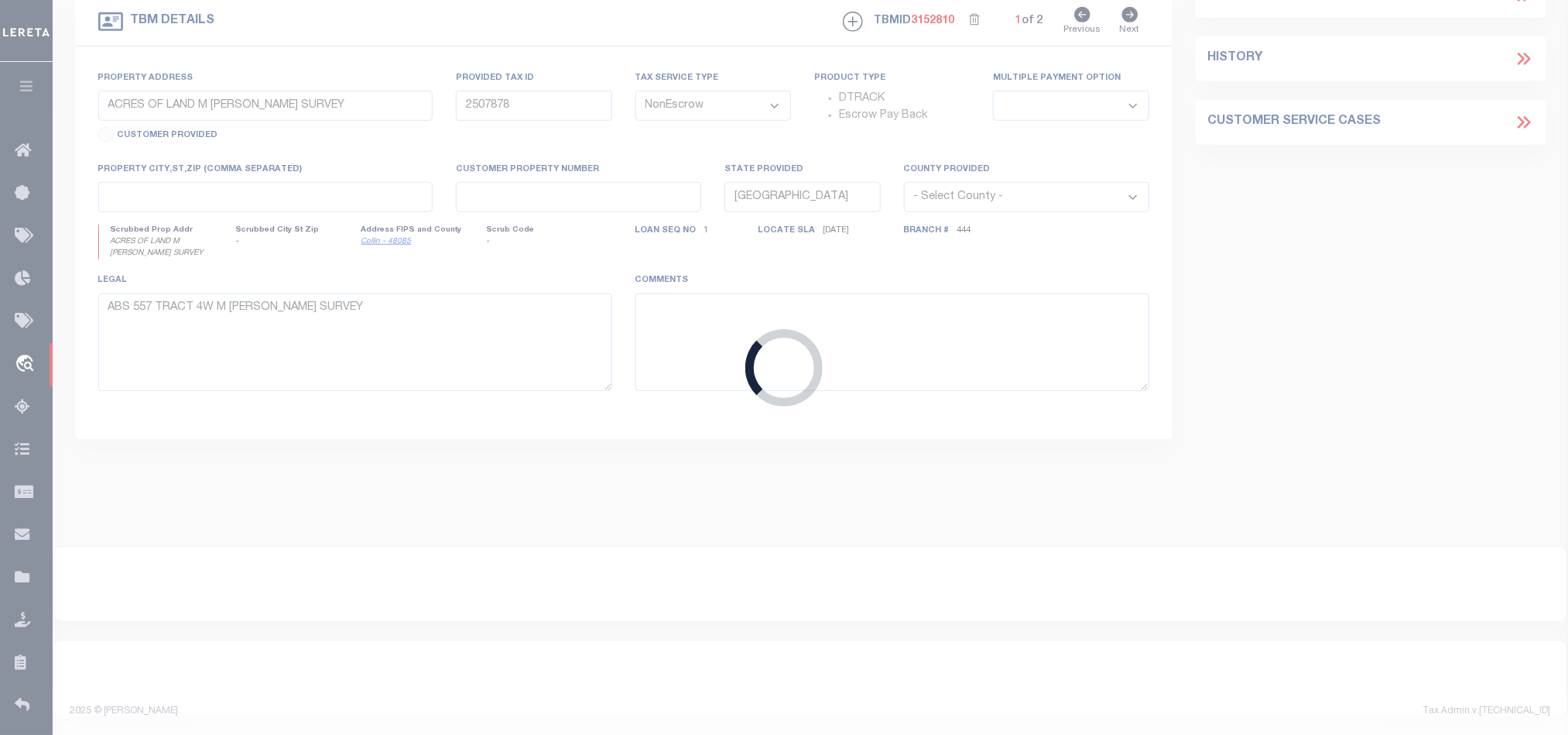
type input "[GEOGRAPHIC_DATA], OH 44857-0767"
select select "400"
type input "1360 CR 122"
select select
type input "NACOGDOCHES TX 75965"
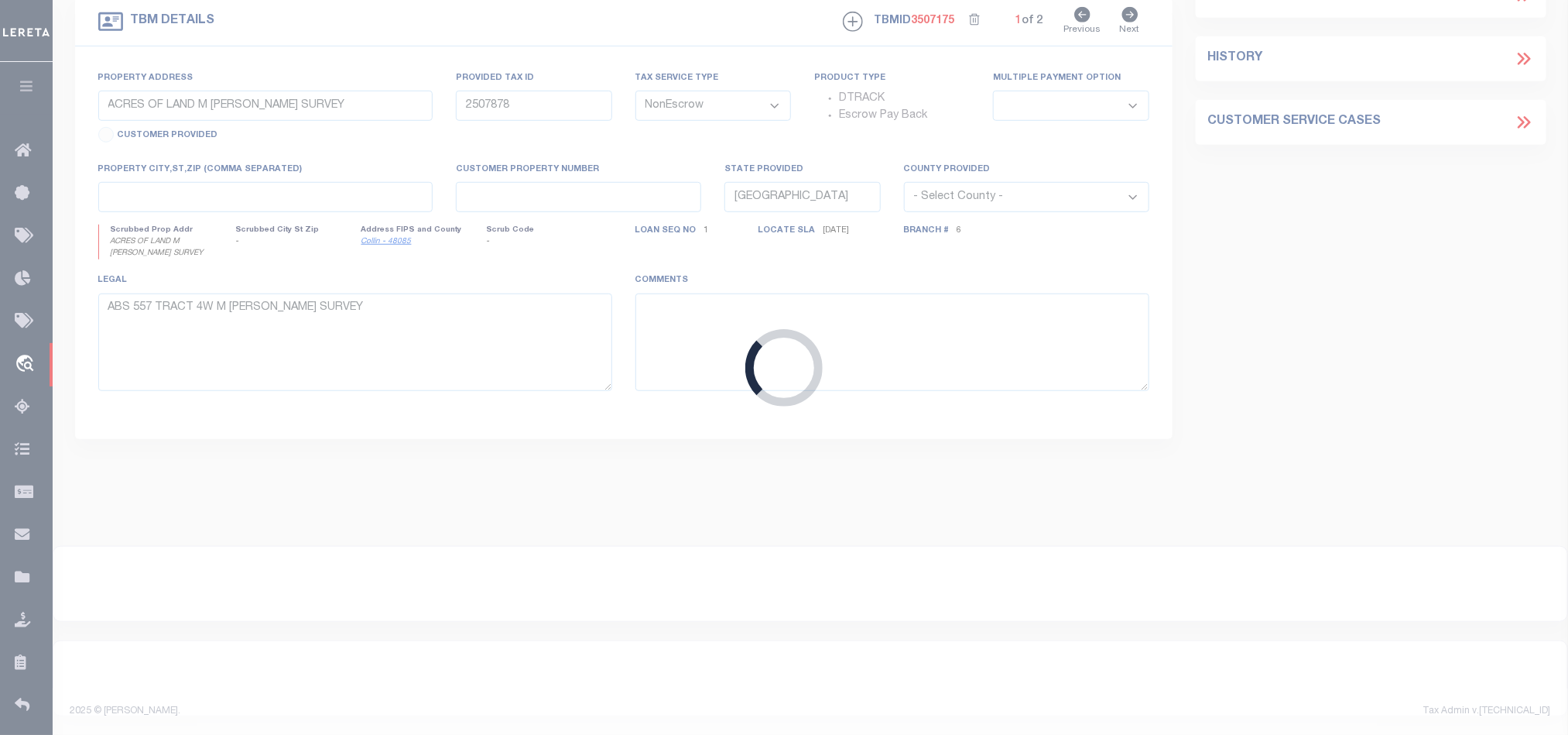
type textarea "(CP) DOT 63.67 ACRES J [PERSON_NAME] SVY A-35"
select select "44010"
select select "2590"
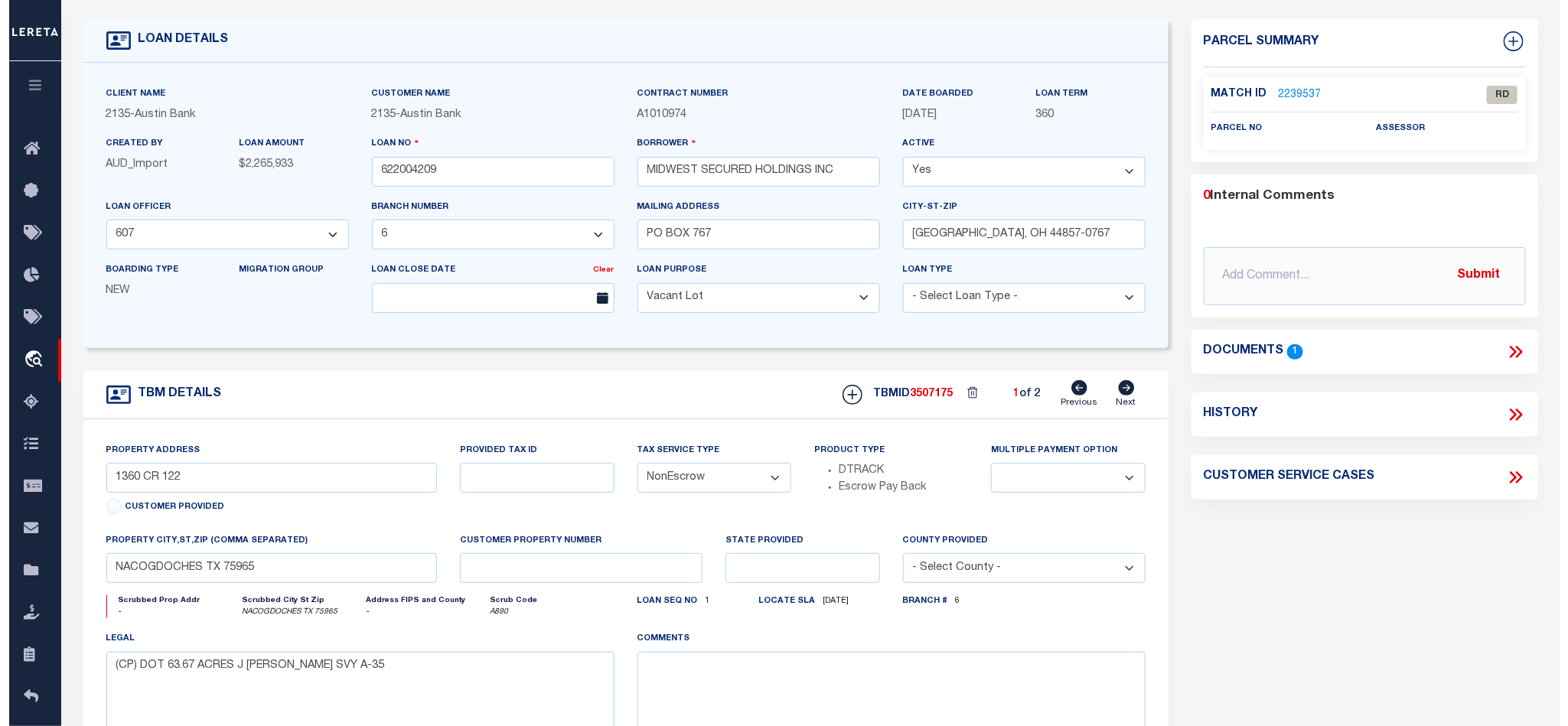
scroll to position [114, 0]
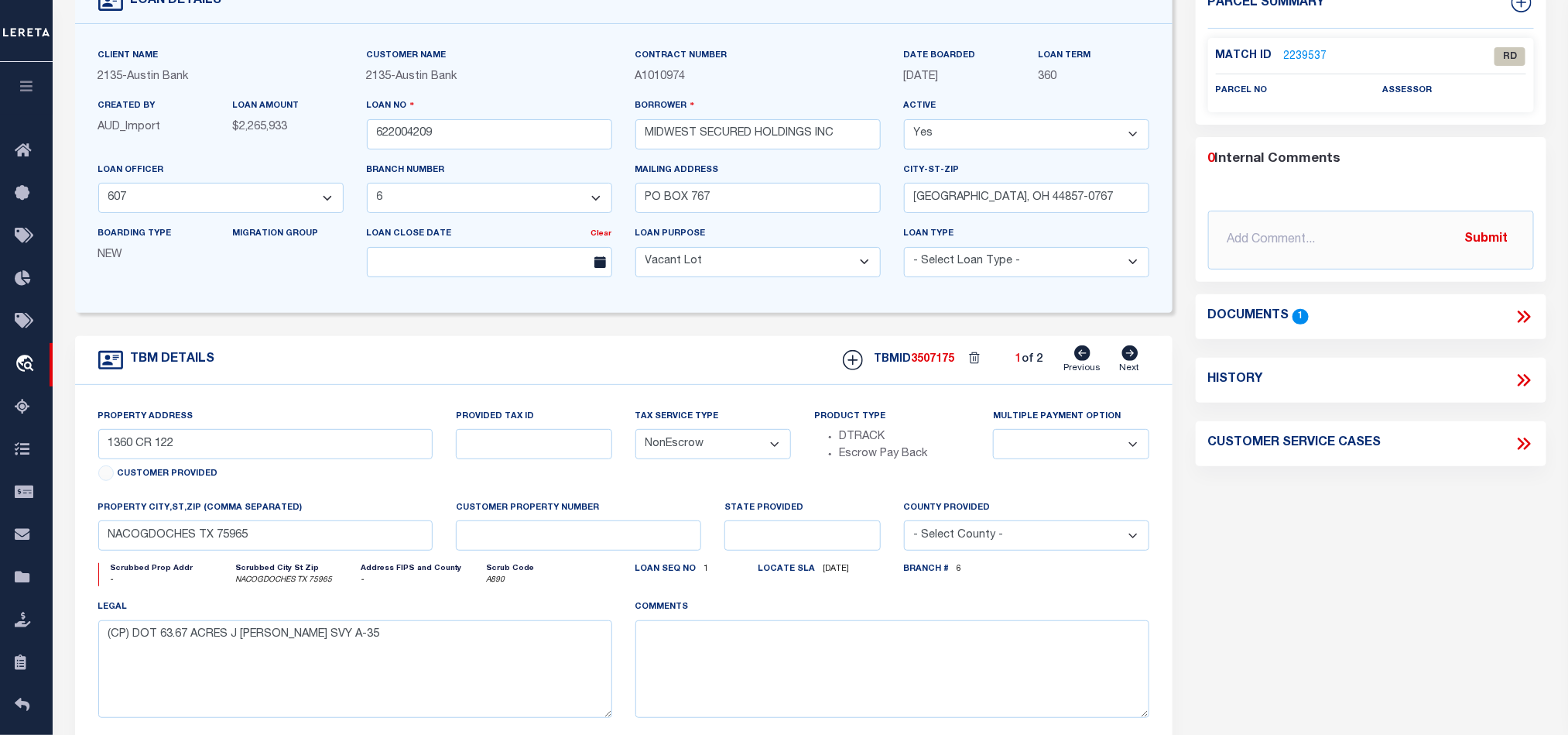
click at [1529, 311] on icon at bounding box center [1524, 316] width 20 height 20
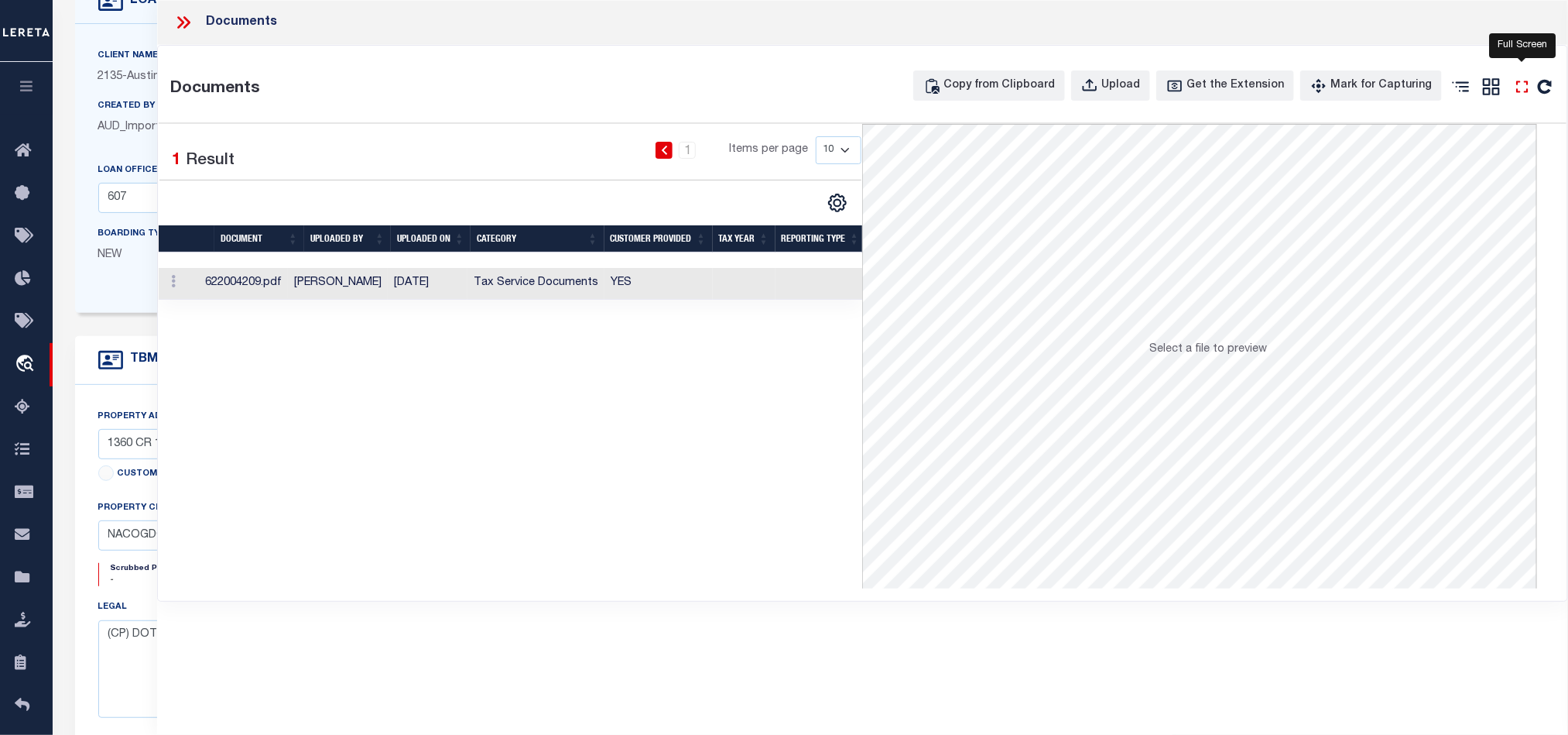
click at [1521, 86] on icon "" at bounding box center [1522, 86] width 20 height 20
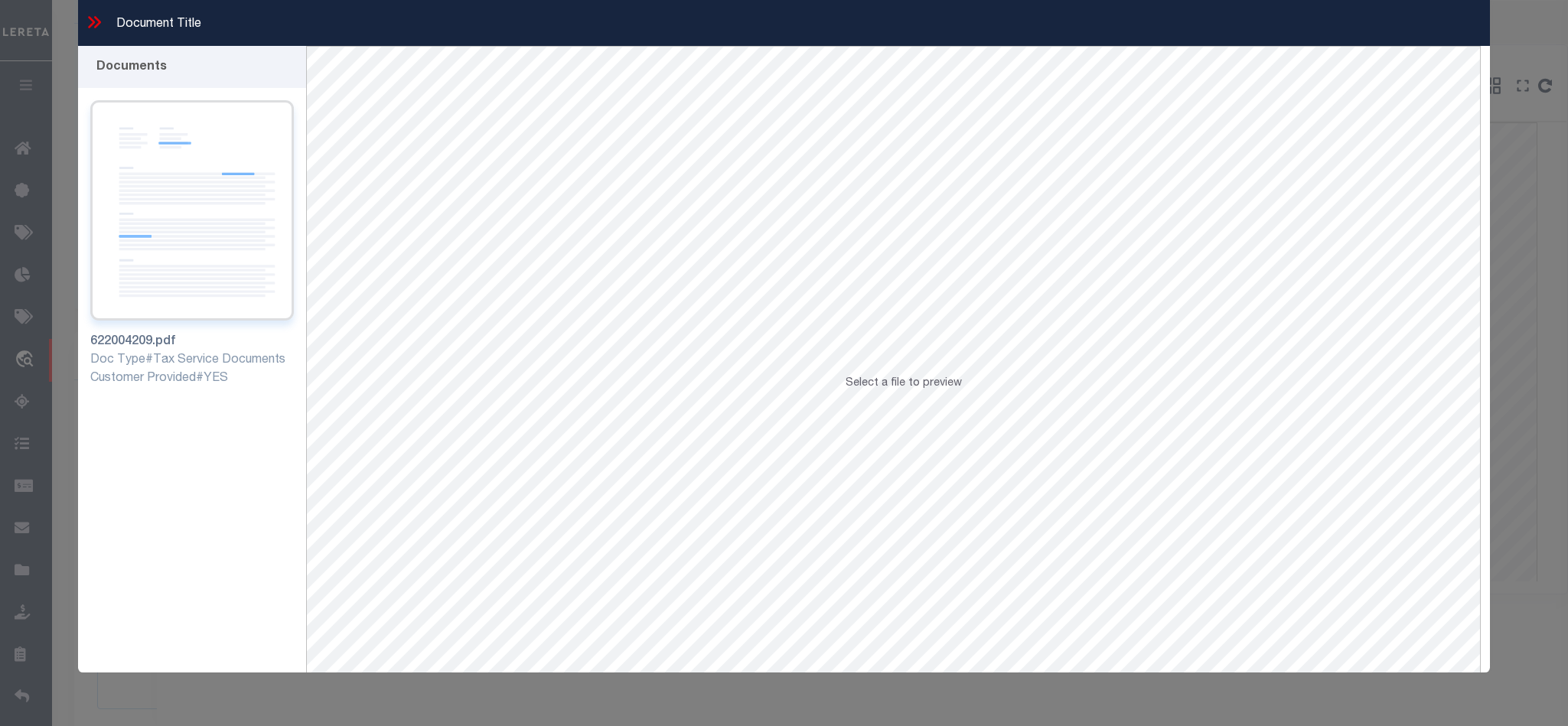
click at [227, 251] on img at bounding box center [192, 211] width 203 height 220
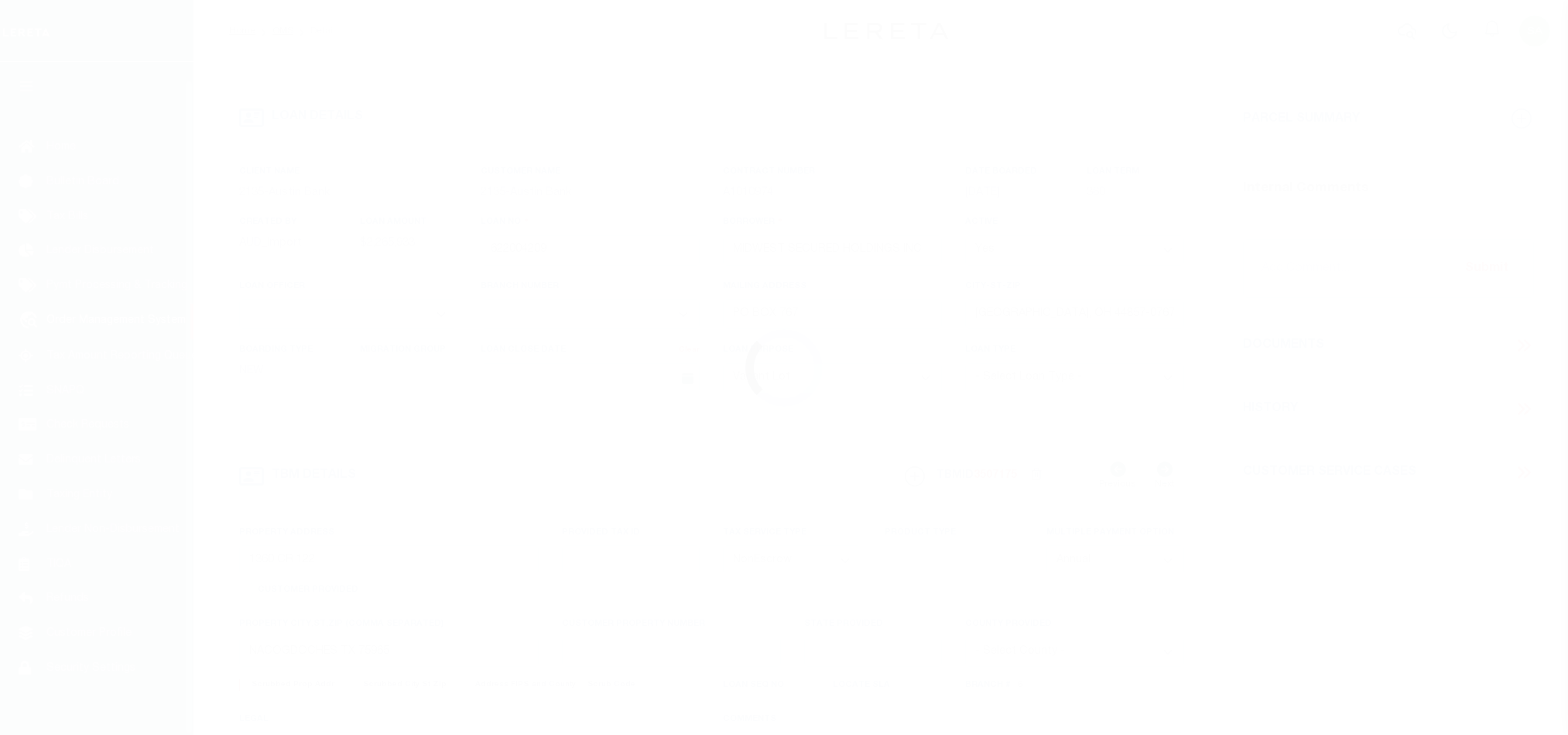
select select "400"
select select "NonEscrow"
select select
select select "44010"
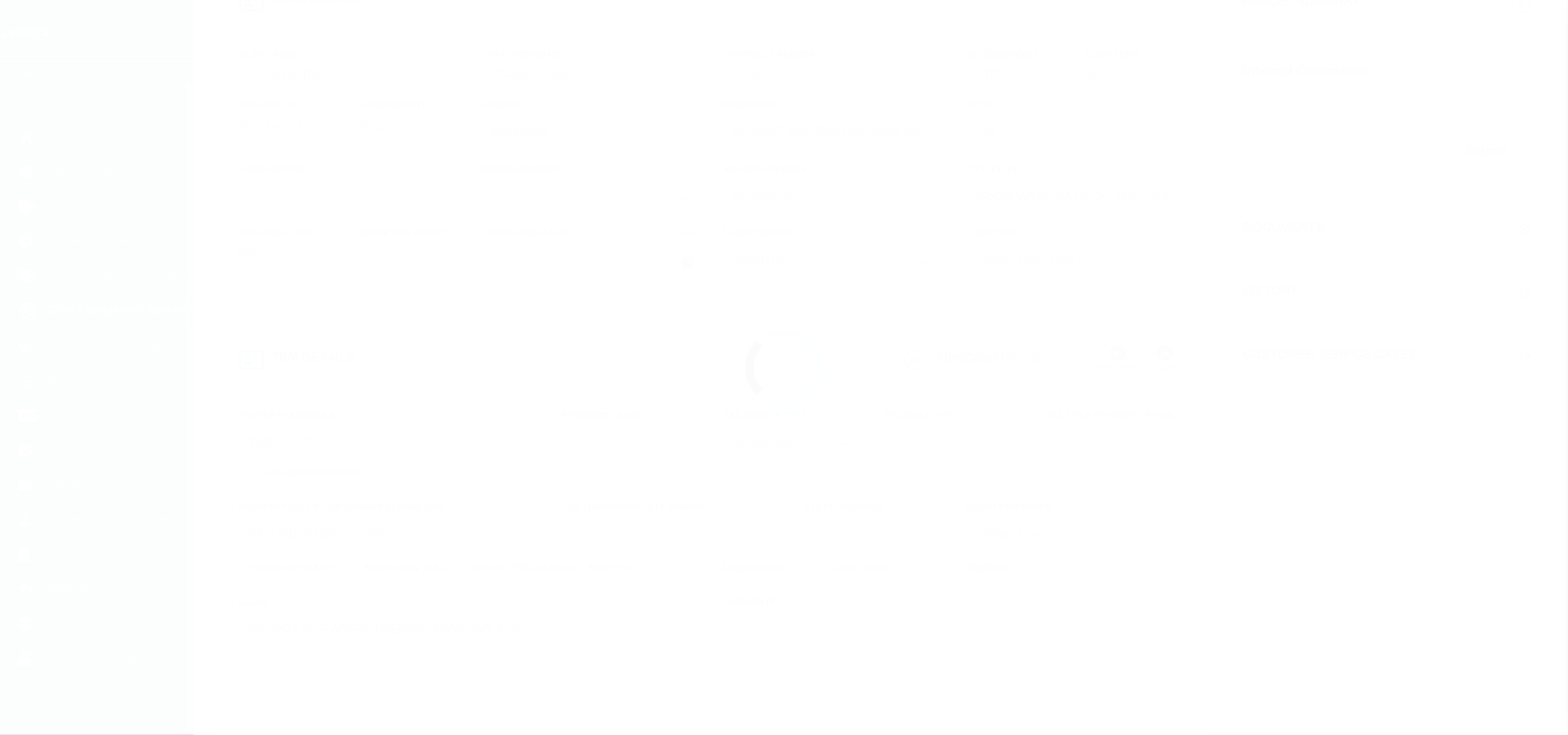
select select "2590"
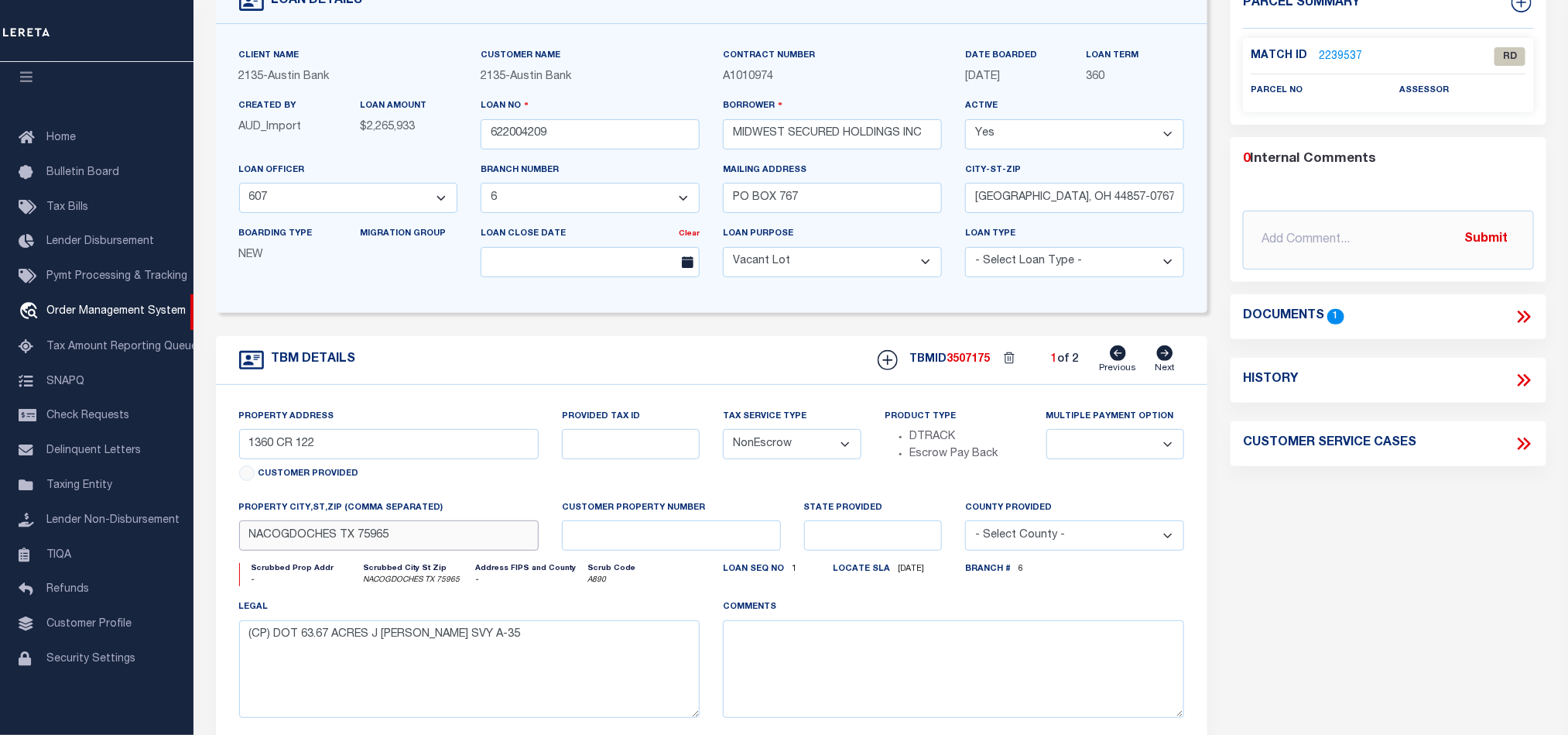
click at [307, 544] on input "NACOGDOCHES TX 75965" at bounding box center [388, 535] width 299 height 30
click at [912, 144] on input "MIDWEST SECURED HOLDINGS INC" at bounding box center [832, 134] width 219 height 30
